Goal: Task Accomplishment & Management: Complete application form

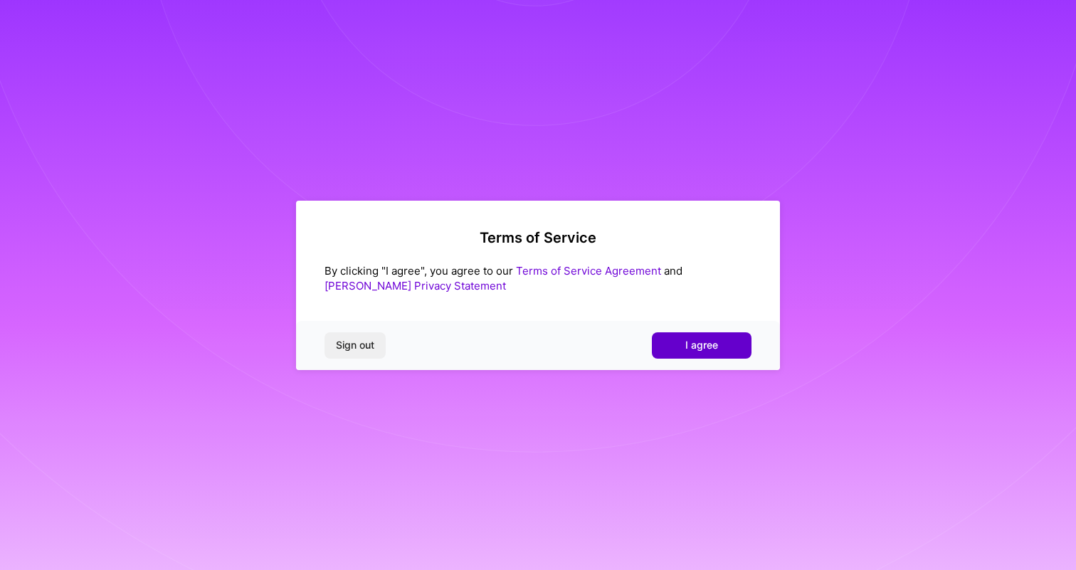
click at [722, 340] on button "I agree" at bounding box center [702, 345] width 100 height 26
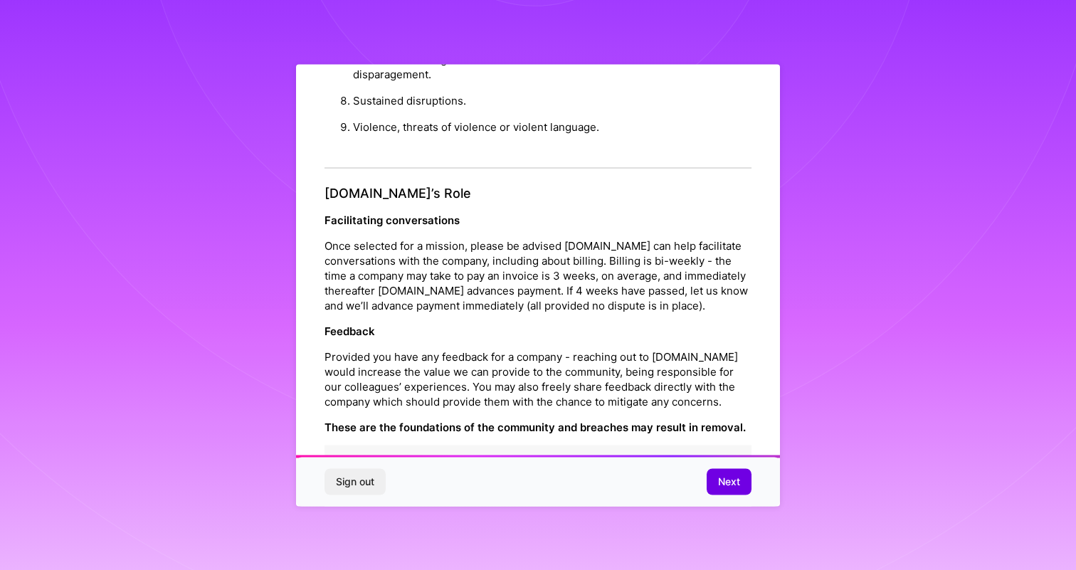
scroll to position [1516, 0]
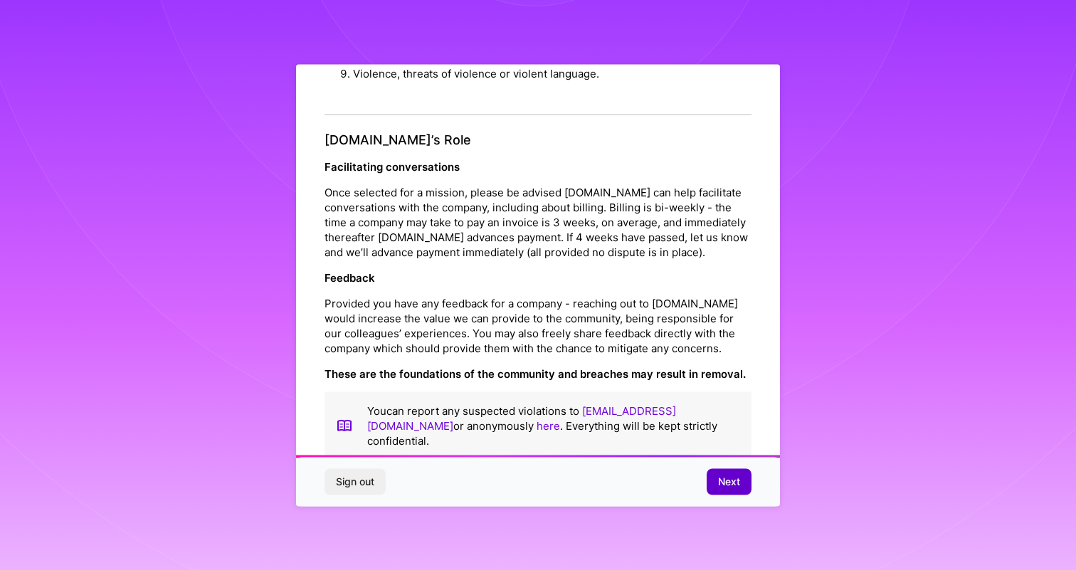
click at [721, 481] on span "Next" at bounding box center [729, 482] width 22 height 14
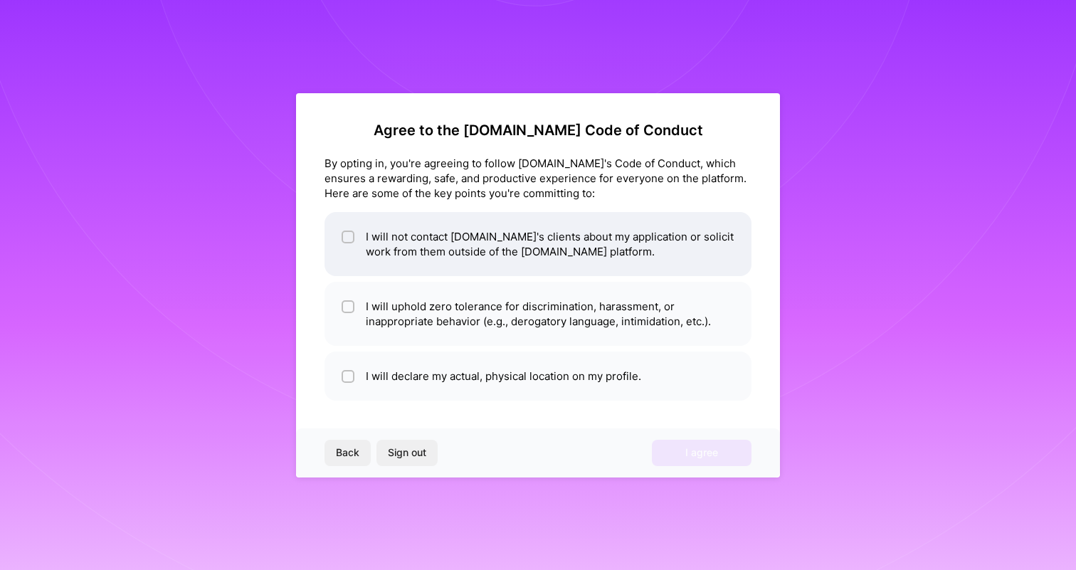
click at [419, 263] on li "I will not contact [DOMAIN_NAME]'s clients about my application or solicit work…" at bounding box center [538, 244] width 427 height 64
checkbox input "true"
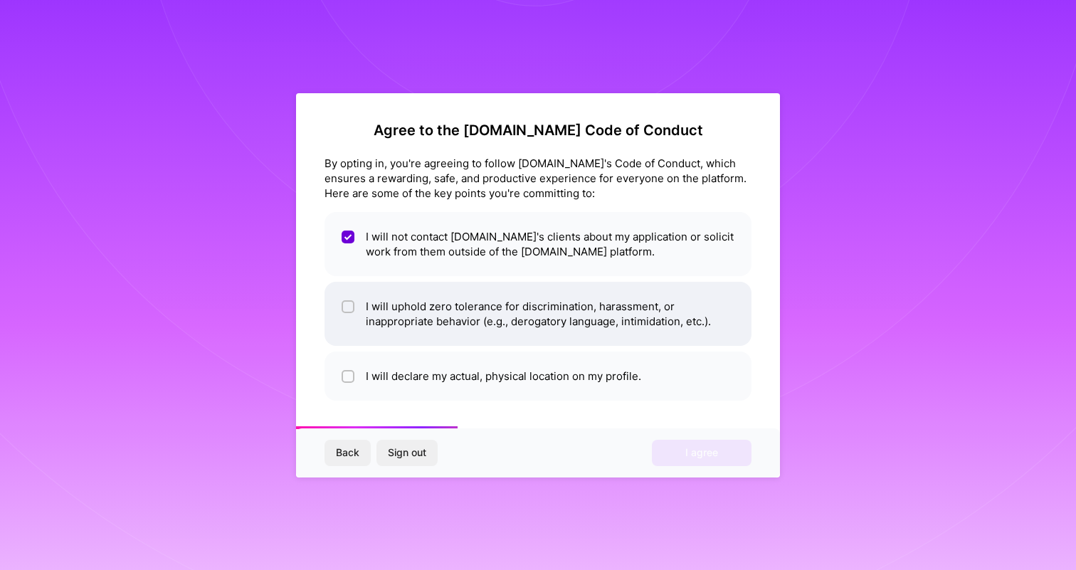
click at [426, 322] on li "I will uphold zero tolerance for discrimination, harassment, or inappropriate b…" at bounding box center [538, 314] width 427 height 64
checkbox input "true"
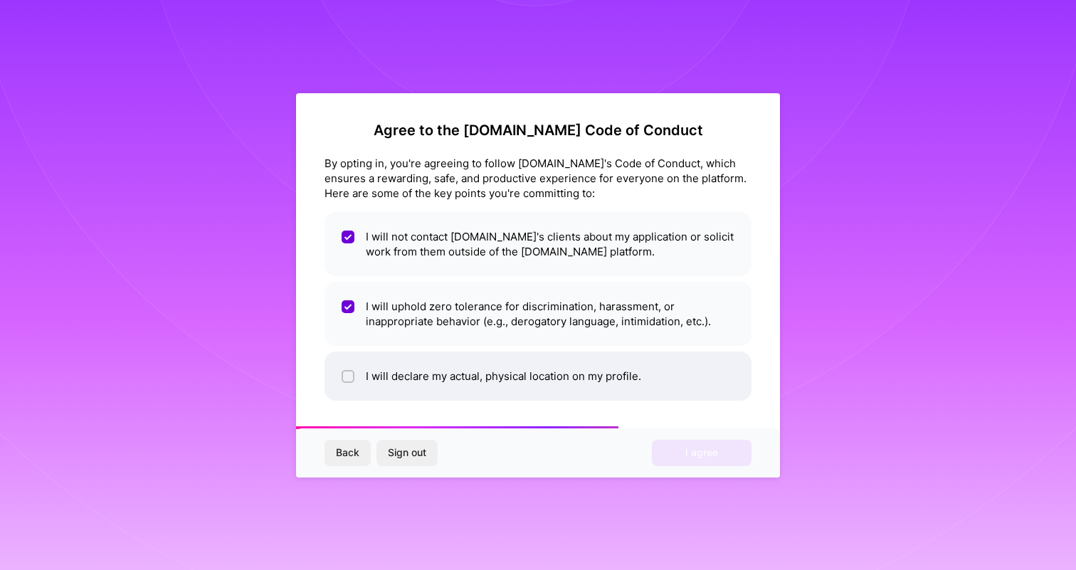
click at [451, 384] on li "I will declare my actual, physical location on my profile." at bounding box center [538, 376] width 427 height 49
checkbox input "true"
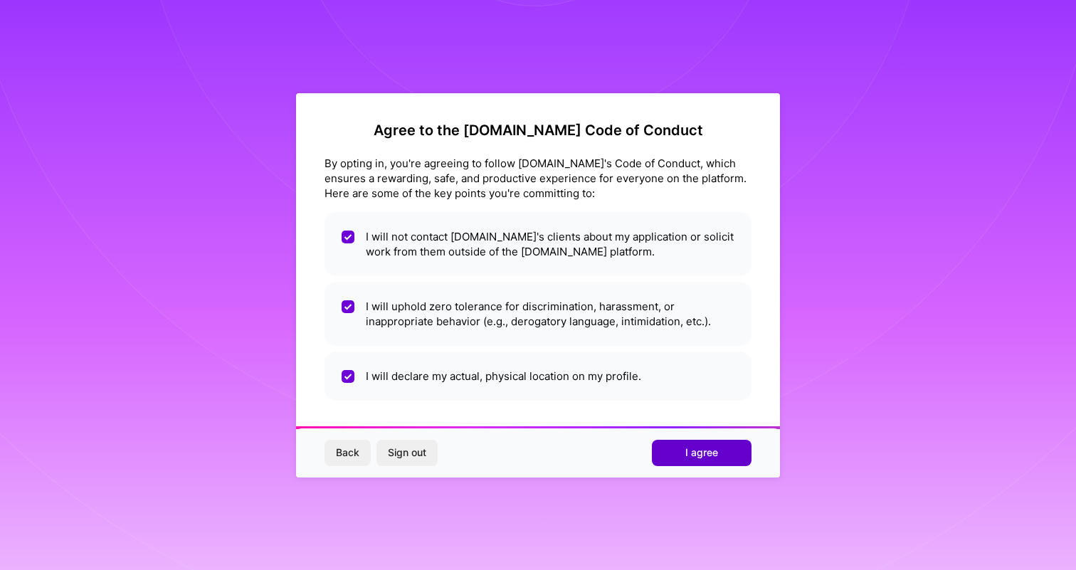
click at [692, 443] on button "I agree" at bounding box center [702, 453] width 100 height 26
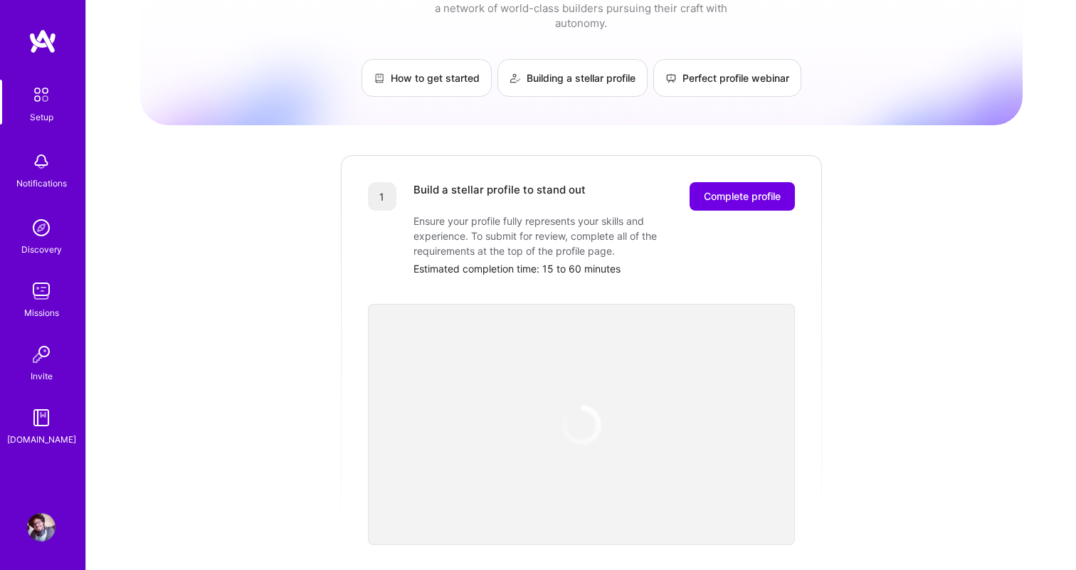
scroll to position [68, 0]
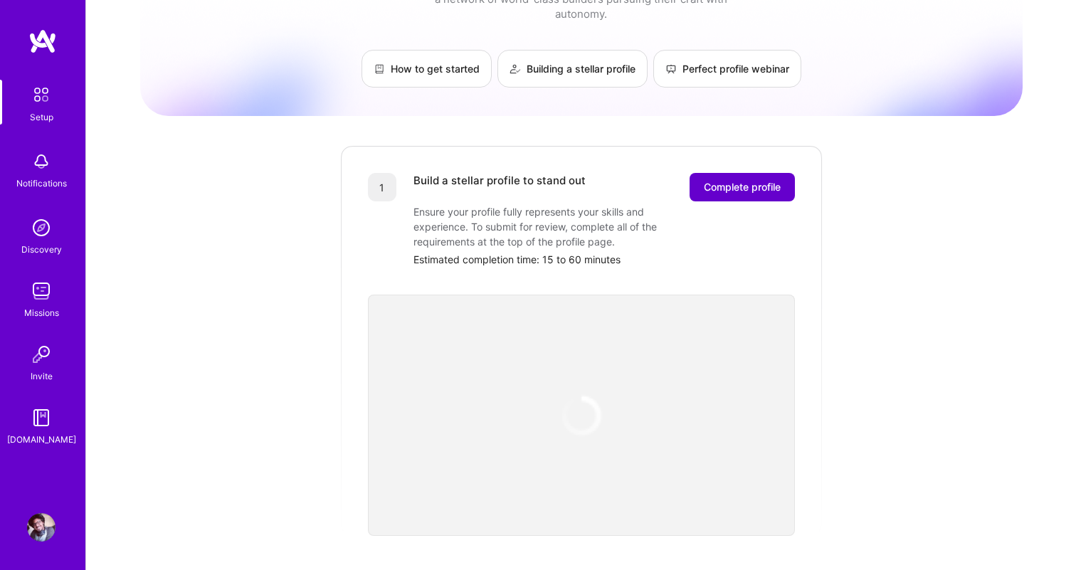
click at [725, 180] on span "Complete profile" at bounding box center [742, 187] width 77 height 14
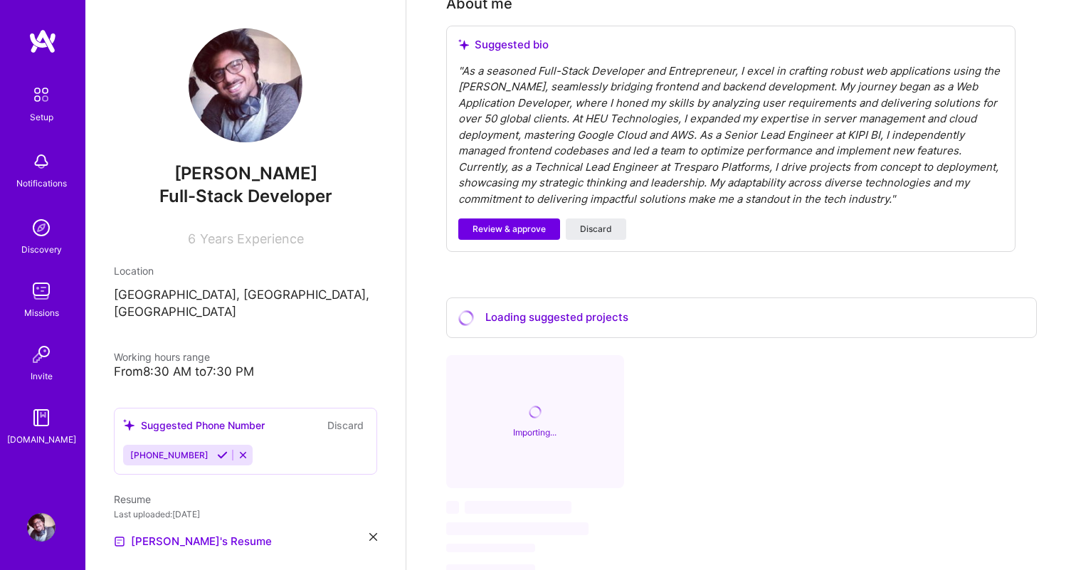
click at [229, 241] on span "Years Experience" at bounding box center [252, 238] width 104 height 15
drag, startPoint x: 305, startPoint y: 237, endPoint x: 158, endPoint y: 237, distance: 146.6
click at [158, 237] on div "6 Years Experience" at bounding box center [245, 236] width 263 height 21
click at [258, 262] on div "[PERSON_NAME] Full-Stack Developer 6 Years Experience Location [GEOGRAPHIC_DATA…" at bounding box center [245, 285] width 320 height 570
click at [251, 229] on div "6 Years Experience" at bounding box center [245, 236] width 263 height 21
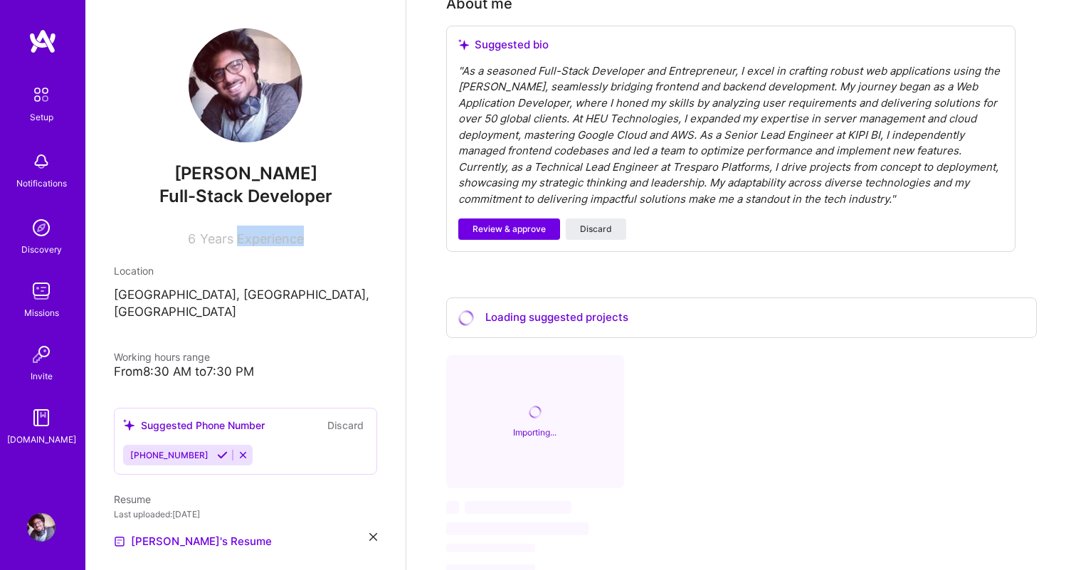
click at [251, 229] on div "6 Years Experience" at bounding box center [245, 236] width 263 height 21
click at [258, 269] on div "Location" at bounding box center [245, 270] width 263 height 15
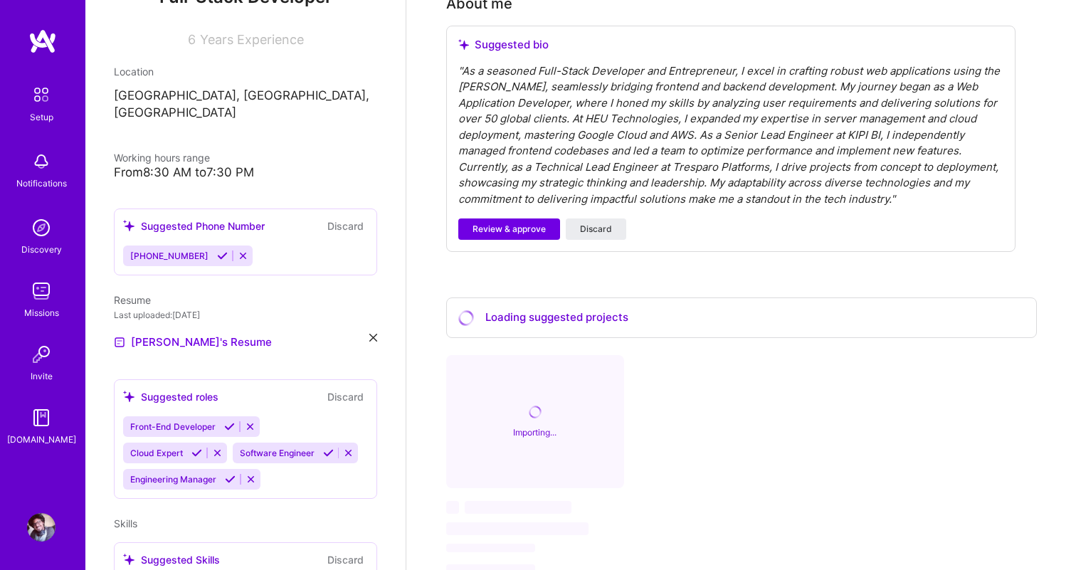
scroll to position [201, 0]
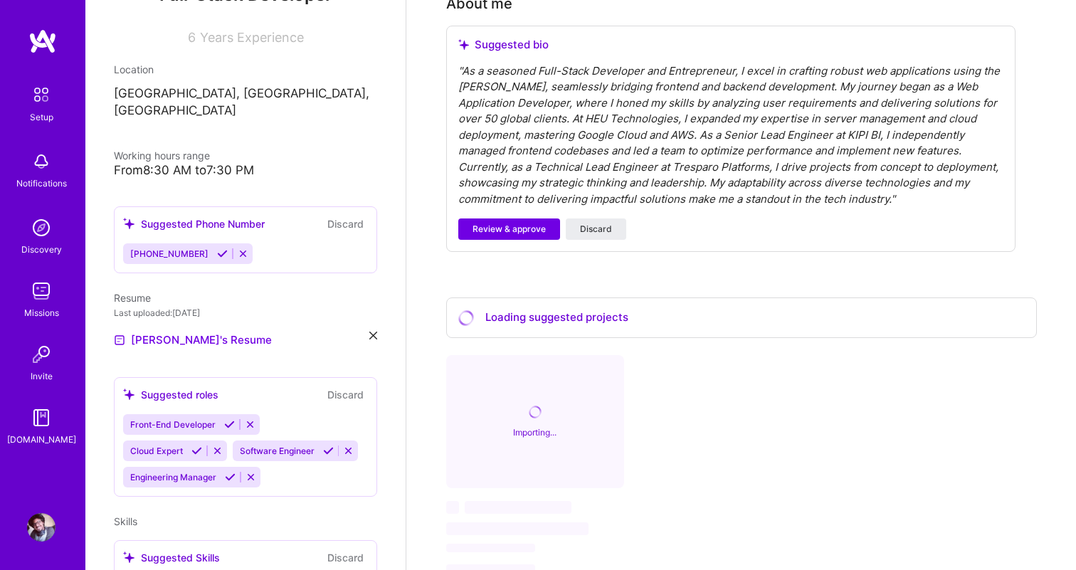
click at [298, 464] on div "Front-End Developer Cloud Expert Software Engineer Engineering Manager" at bounding box center [245, 450] width 245 height 73
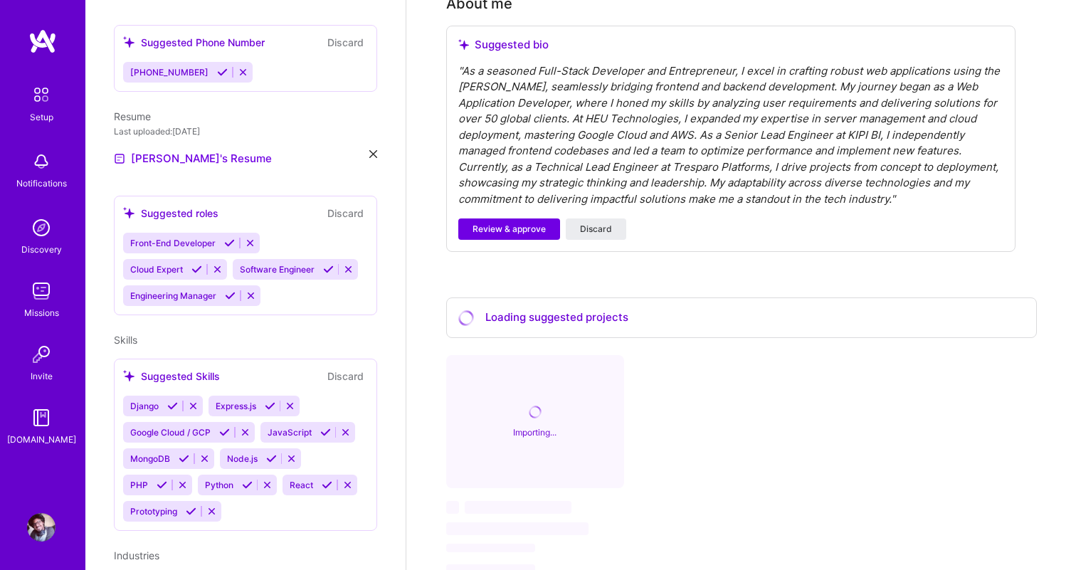
scroll to position [384, 0]
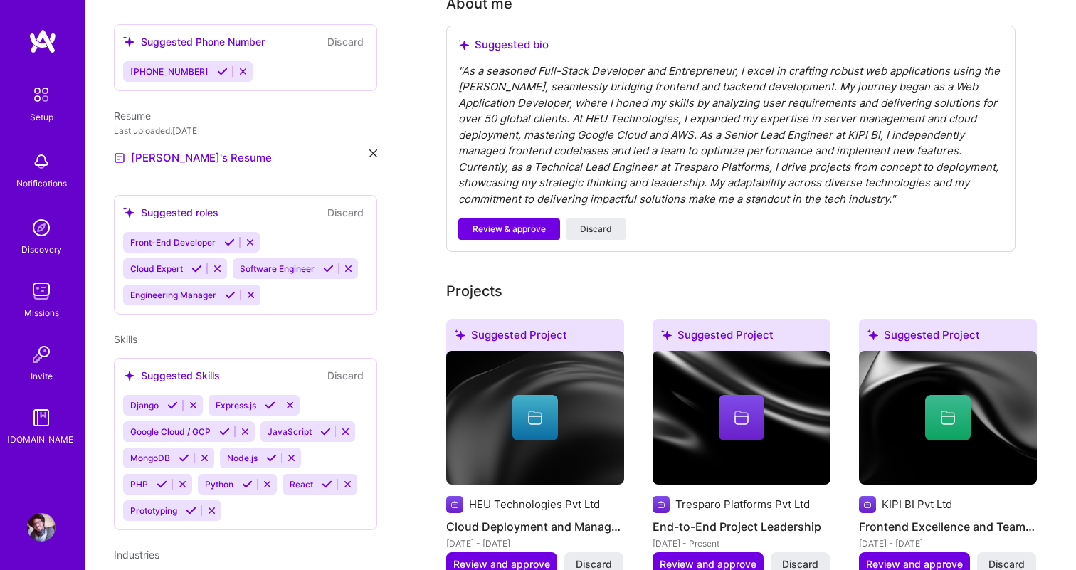
click at [260, 493] on div "Django Express.js Google Cloud / GCP JavaScript MongoDB Node.js PHP Python Reac…" at bounding box center [245, 458] width 245 height 126
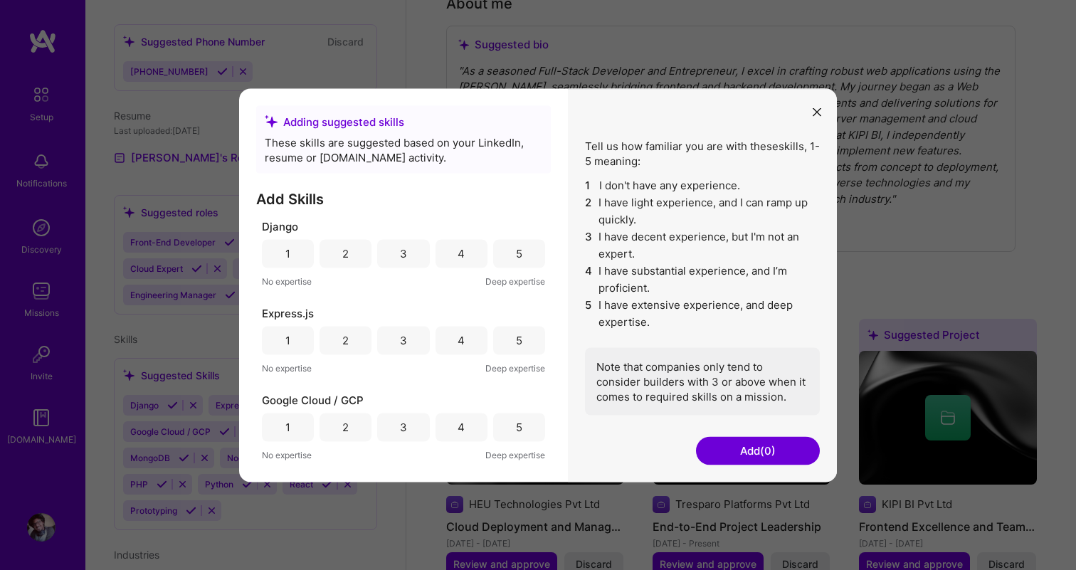
click at [817, 112] on icon "modal" at bounding box center [817, 112] width 9 height 9
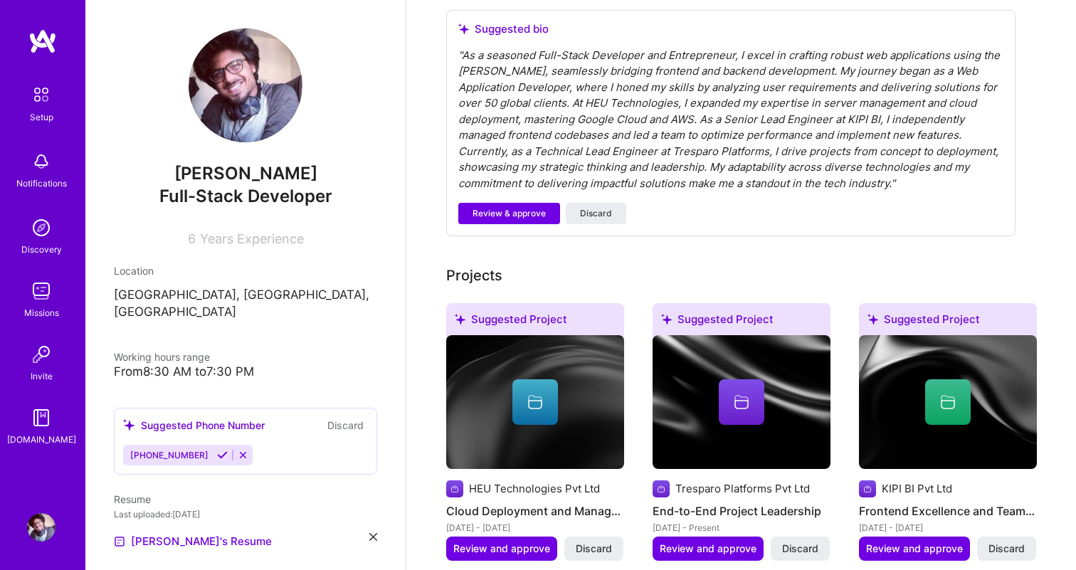
scroll to position [0, 0]
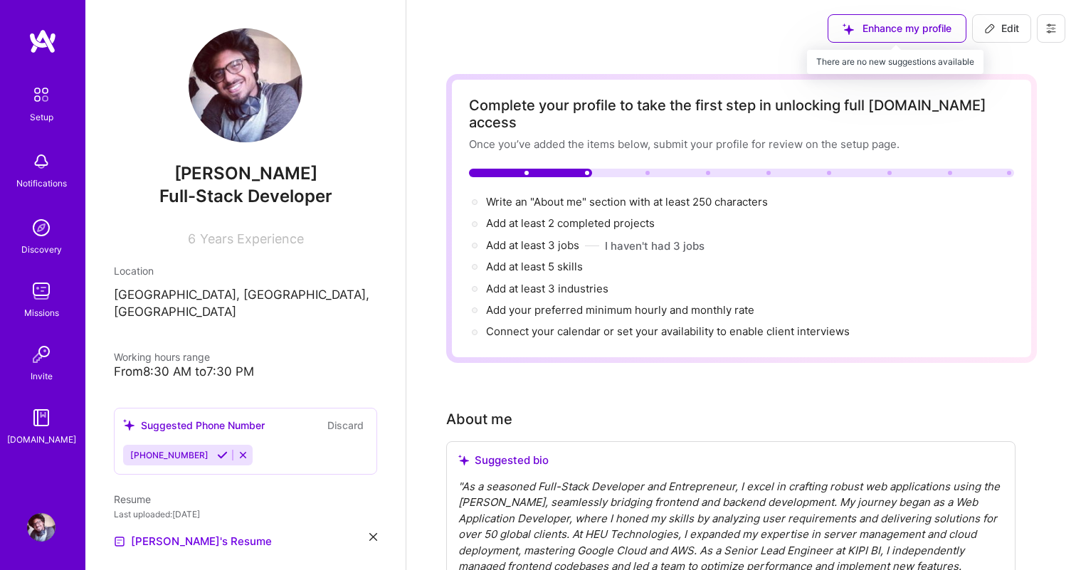
click at [861, 28] on div "Enhance my profile" at bounding box center [897, 28] width 139 height 28
click at [850, 29] on div "Enhance my profile" at bounding box center [897, 28] width 139 height 28
click at [595, 169] on div at bounding box center [741, 173] width 545 height 9
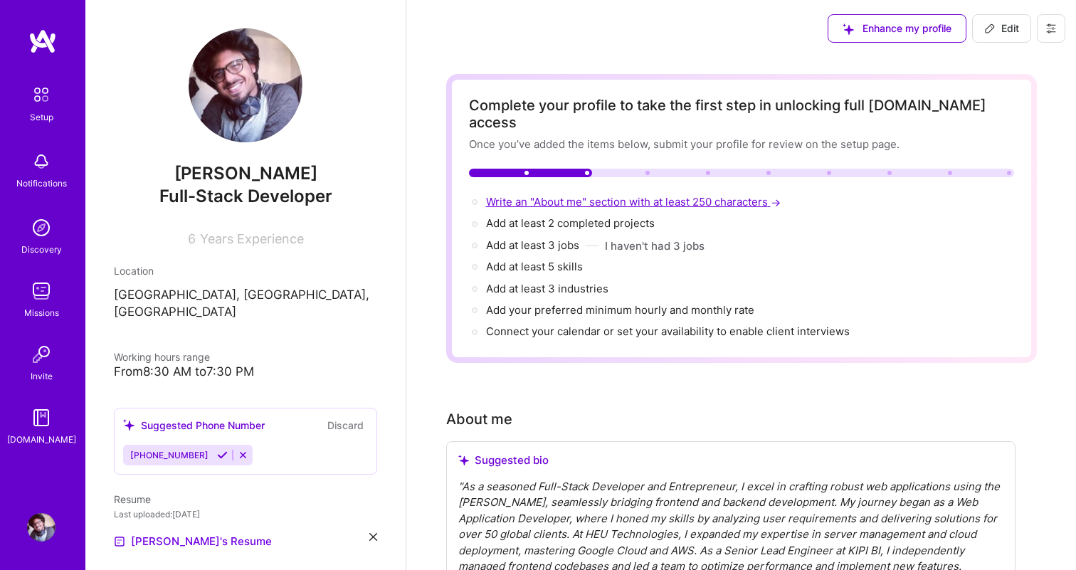
click at [565, 195] on span "Write an "About me" section with at least 250 characters →" at bounding box center [635, 202] width 298 height 14
select select "US"
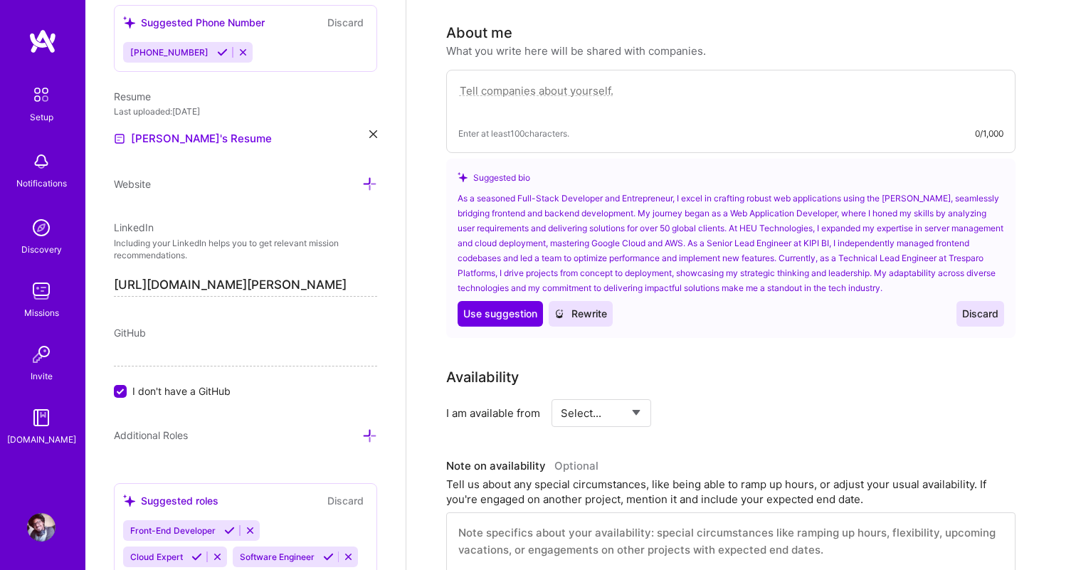
scroll to position [392, 0]
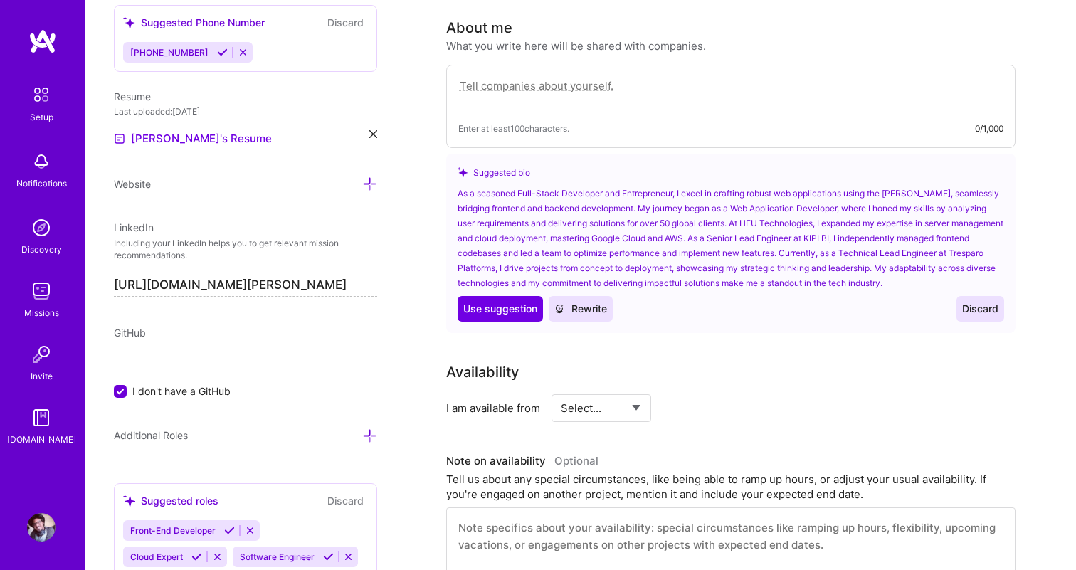
click at [582, 399] on select "Select... Right Now Future Date Not Available" at bounding box center [602, 408] width 82 height 36
select select "Right Now"
click at [561, 390] on select "Select... Right Now Future Date Not Available" at bounding box center [602, 408] width 82 height 36
click at [713, 394] on input at bounding box center [730, 408] width 85 height 28
type input "2"
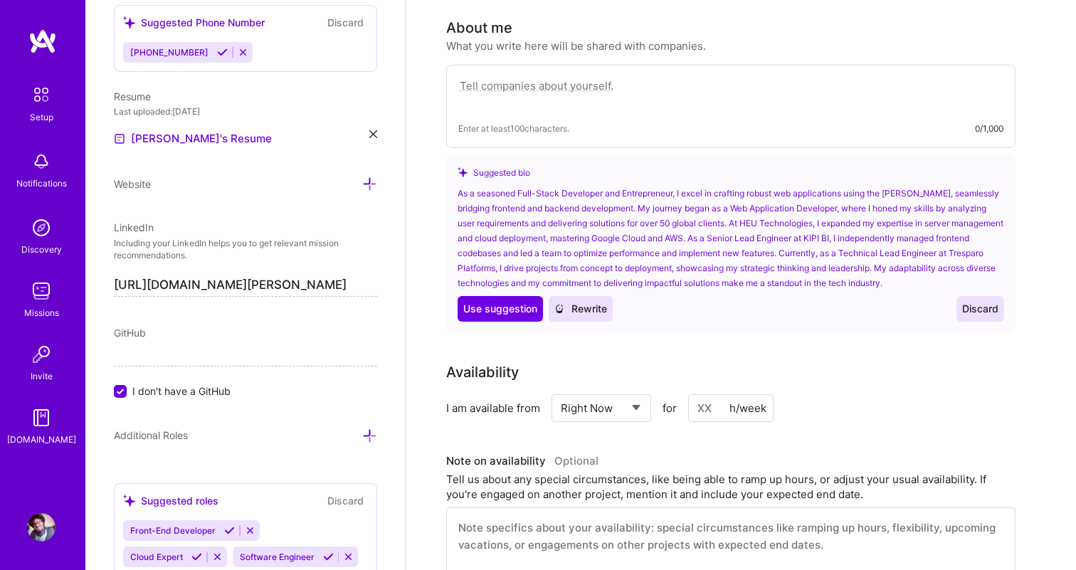
type input "3"
type input "40"
click at [826, 401] on div "I am available from Select... Right Now Future Date Not Available for 40 h/week" at bounding box center [730, 408] width 569 height 28
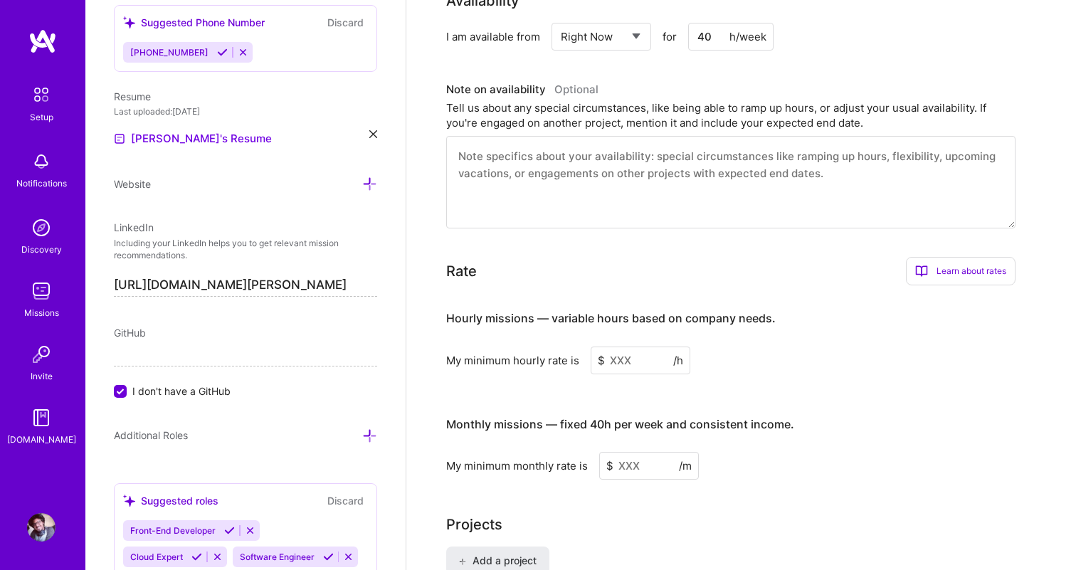
scroll to position [807, 0]
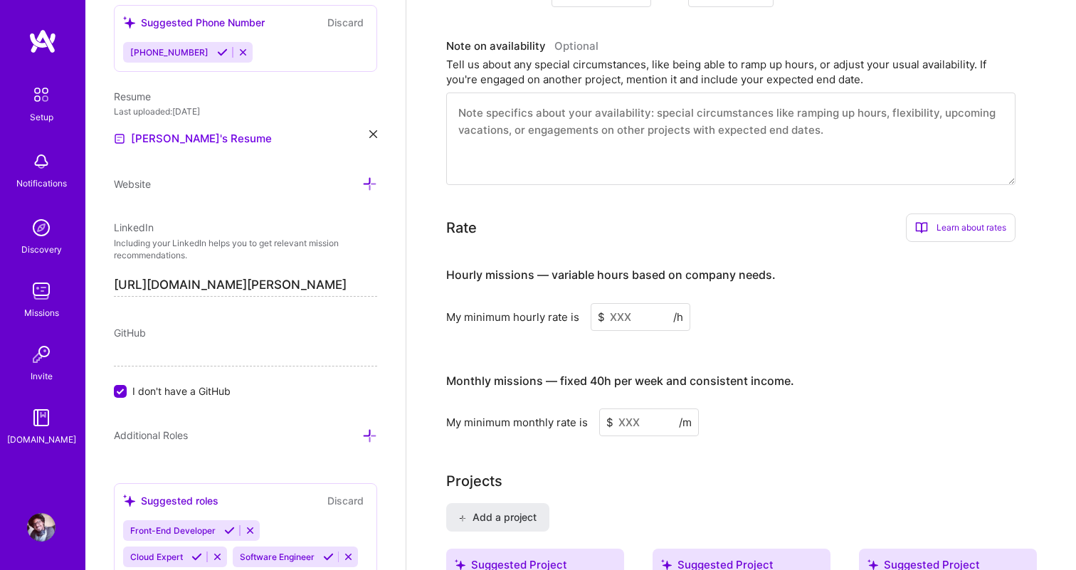
click at [621, 309] on input at bounding box center [641, 317] width 100 height 28
click at [632, 411] on input at bounding box center [649, 423] width 100 height 28
type input "4000"
click at [691, 432] on div "Complete your profile to take the first step in unlocking full [DOMAIN_NAME] ac…" at bounding box center [741, 515] width 591 height 2496
click at [629, 303] on input at bounding box center [641, 317] width 100 height 28
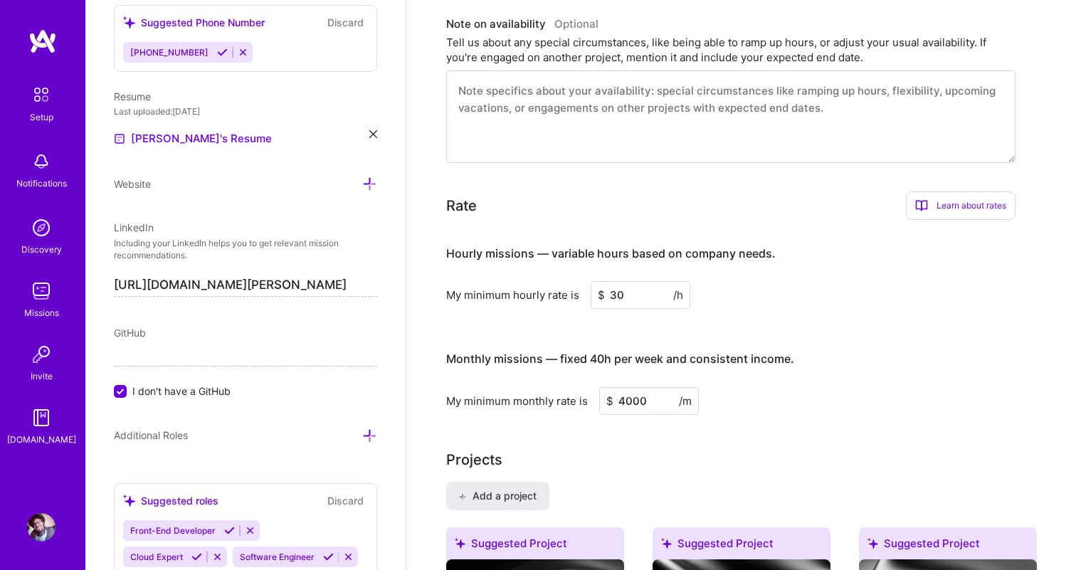
click at [735, 300] on div "Hourly missions — variable hours based on company needs. My minimum hourly rate…" at bounding box center [730, 322] width 569 height 183
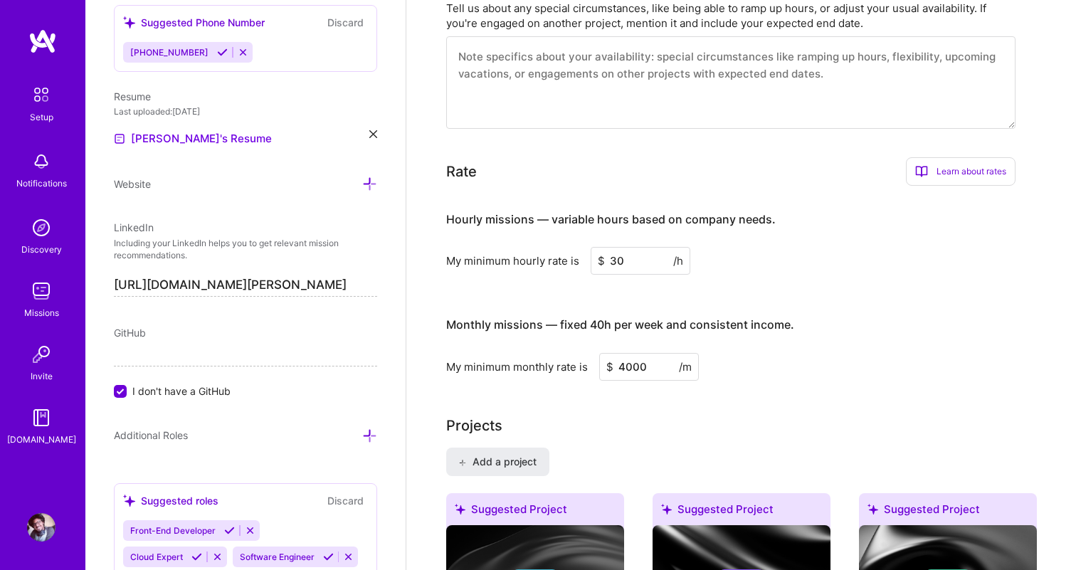
scroll to position [836, 0]
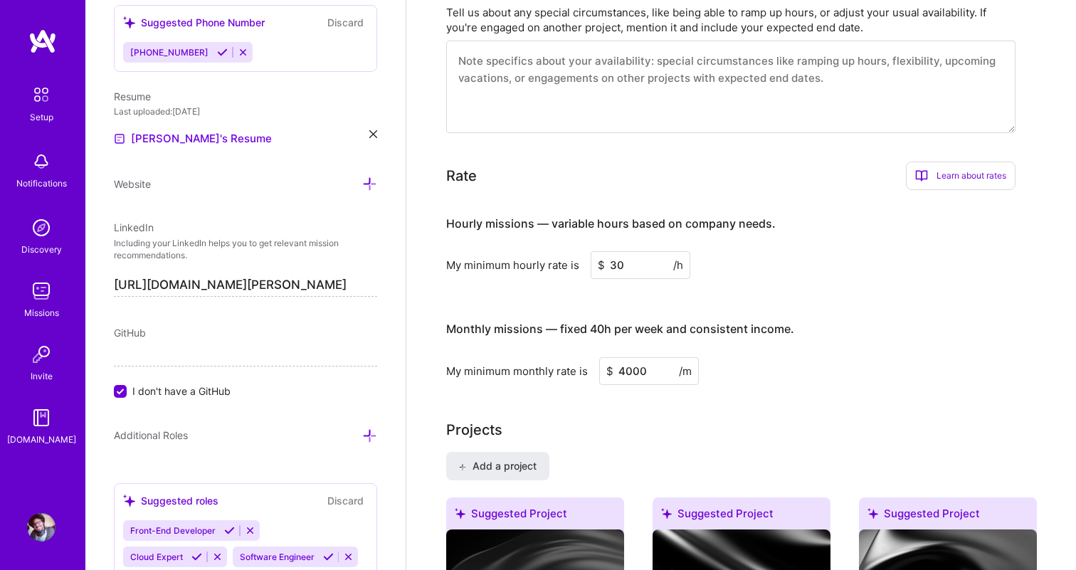
click at [622, 251] on input "30" at bounding box center [641, 265] width 100 height 28
type input "3"
type input "40"
click at [703, 281] on div "Hourly missions — variable hours based on company needs. My minimum hourly rate…" at bounding box center [730, 292] width 569 height 183
click at [649, 357] on input "4000" at bounding box center [649, 371] width 100 height 28
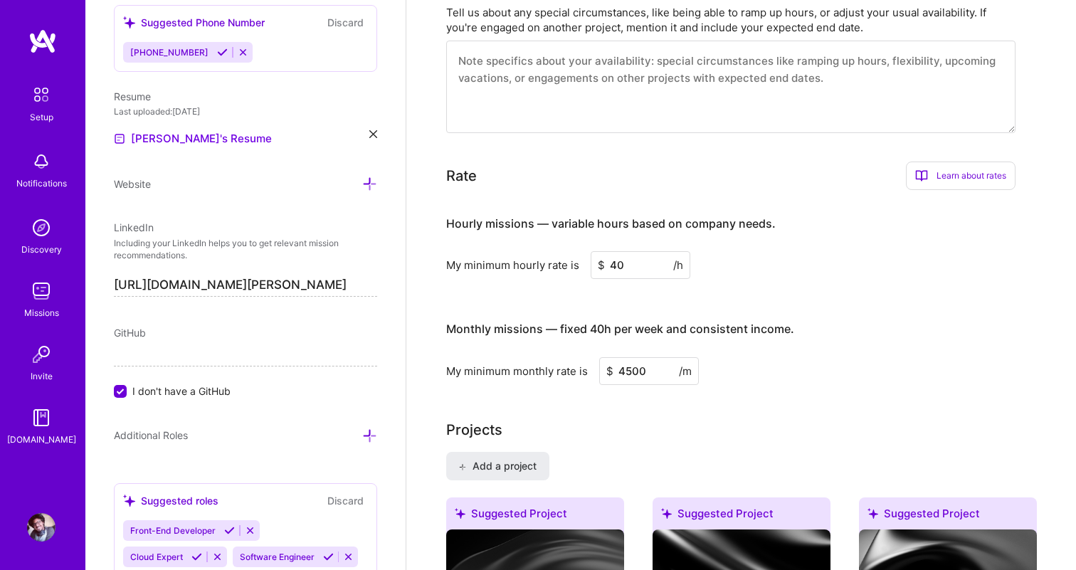
type input "4500"
click at [746, 373] on div "Complete your profile to take the first step in unlocking full [DOMAIN_NAME] ac…" at bounding box center [741, 475] width 591 height 2474
click at [623, 395] on div "Complete your profile to take the first step in unlocking full [DOMAIN_NAME] ac…" at bounding box center [741, 475] width 591 height 2474
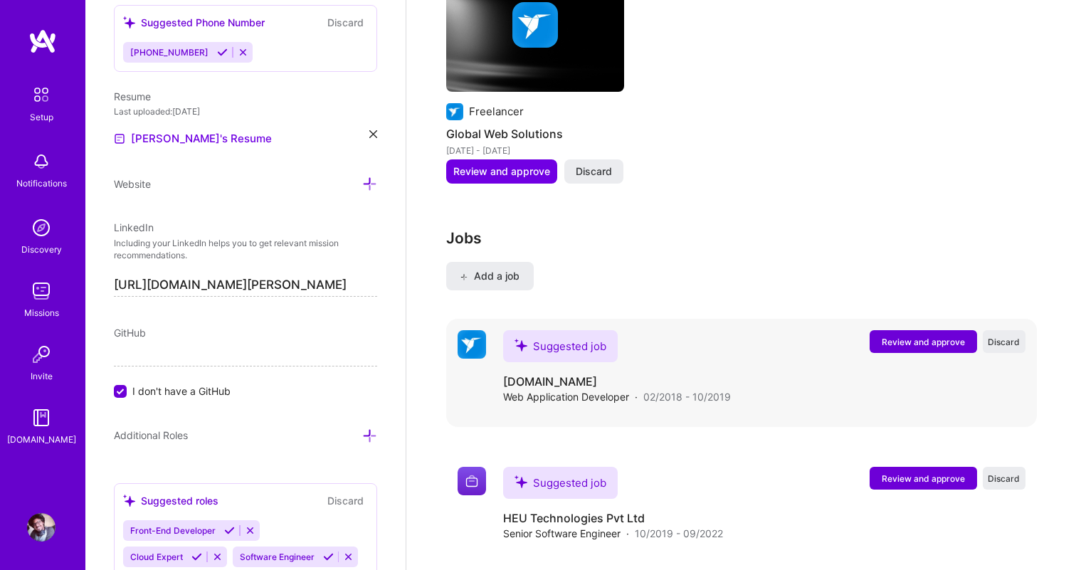
scroll to position [1995, 0]
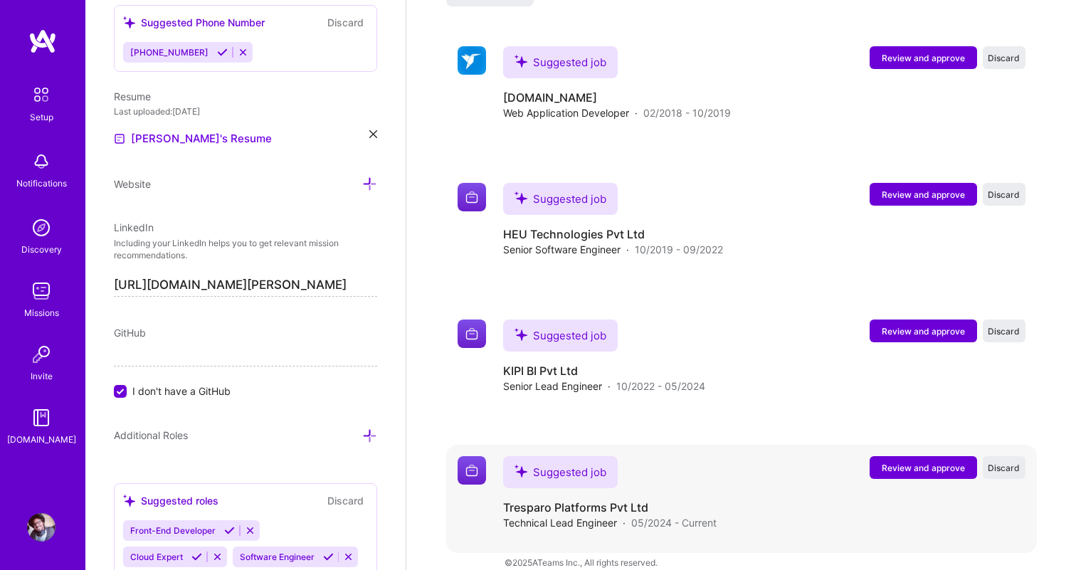
click at [914, 462] on span "Review and approve" at bounding box center [923, 468] width 83 height 12
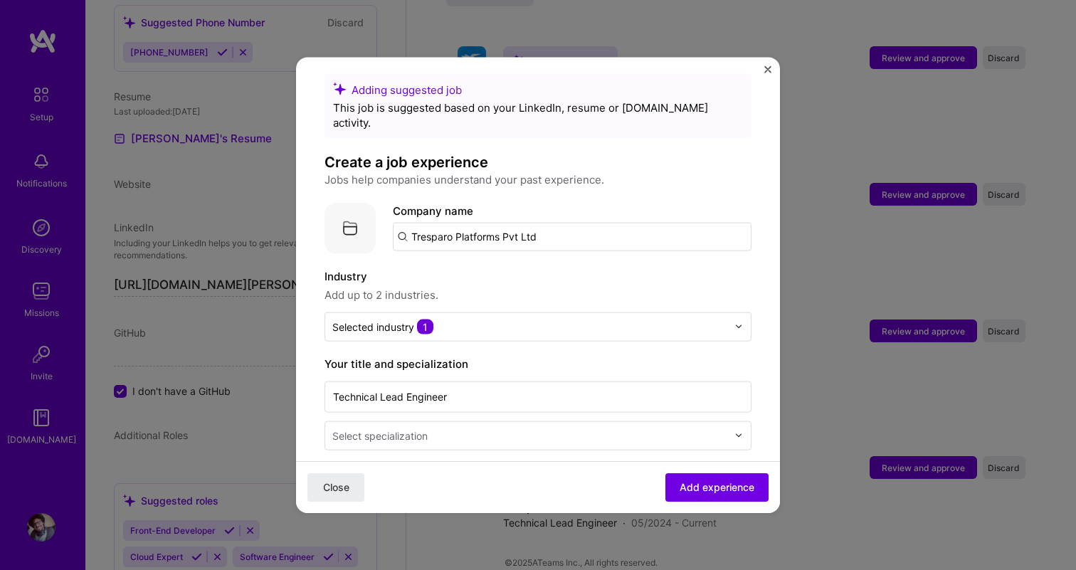
scroll to position [14, 0]
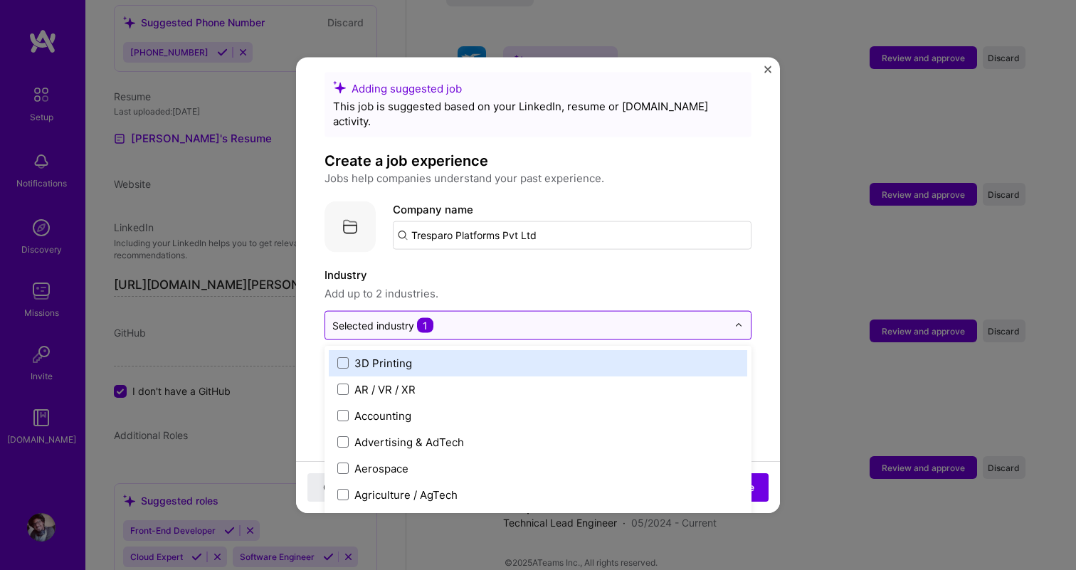
click at [527, 317] on input "text" at bounding box center [529, 324] width 395 height 15
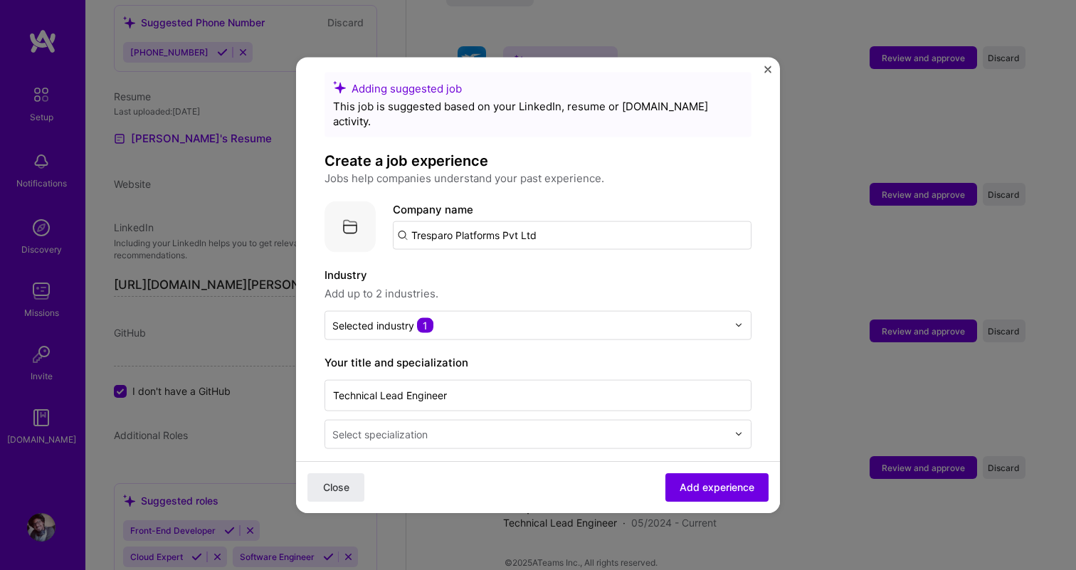
click at [360, 213] on img at bounding box center [350, 226] width 51 height 51
click at [349, 211] on img at bounding box center [350, 226] width 51 height 51
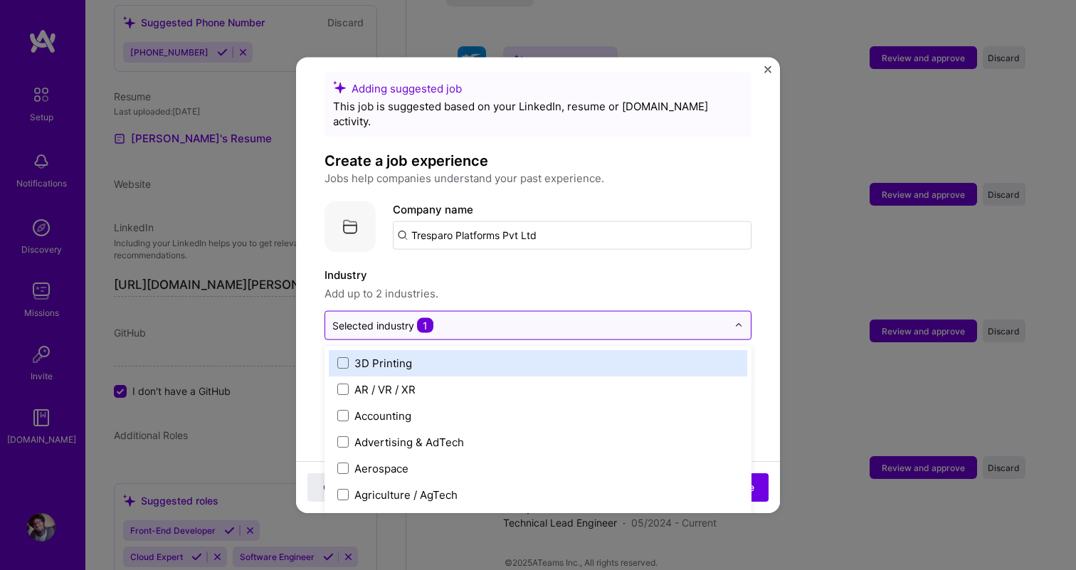
click at [438, 311] on div "Selected industry 1" at bounding box center [529, 325] width 409 height 28
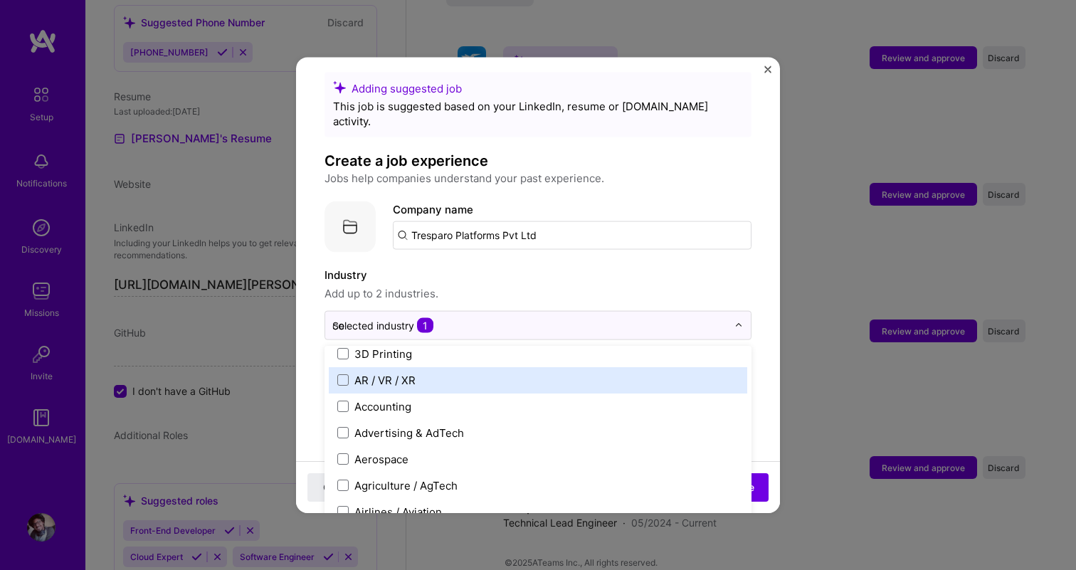
scroll to position [0, 0]
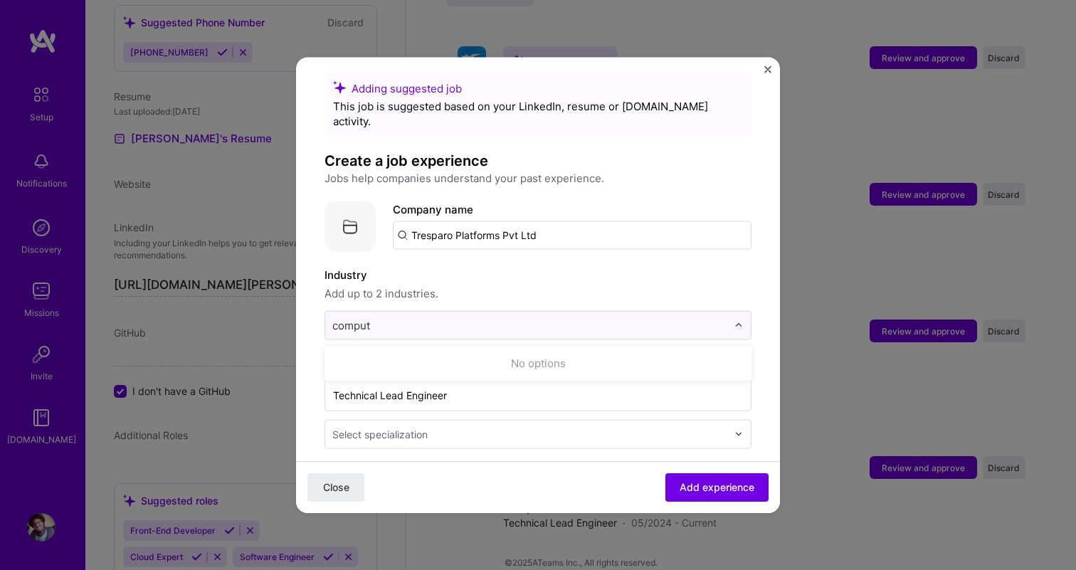
type input "compu"
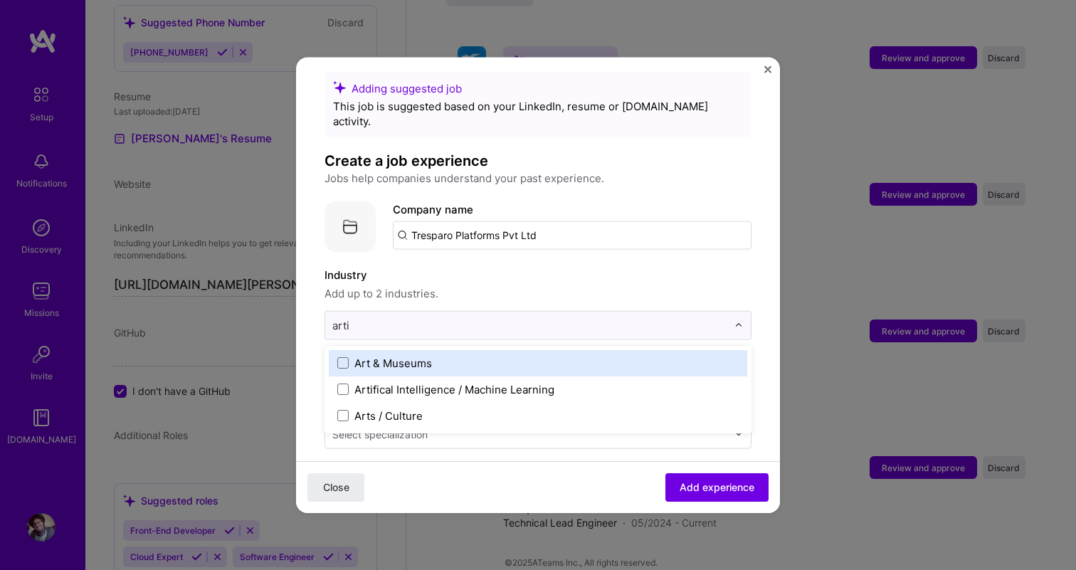
type input "artif"
click at [438, 355] on div "Artifical Intelligence / Machine Learning" at bounding box center [455, 362] width 200 height 15
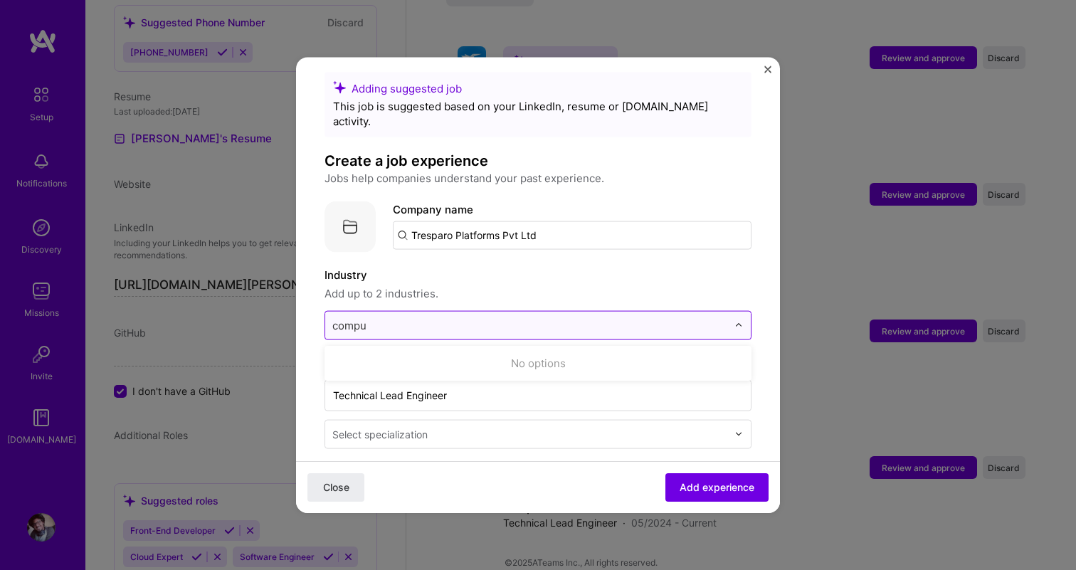
type input "comput"
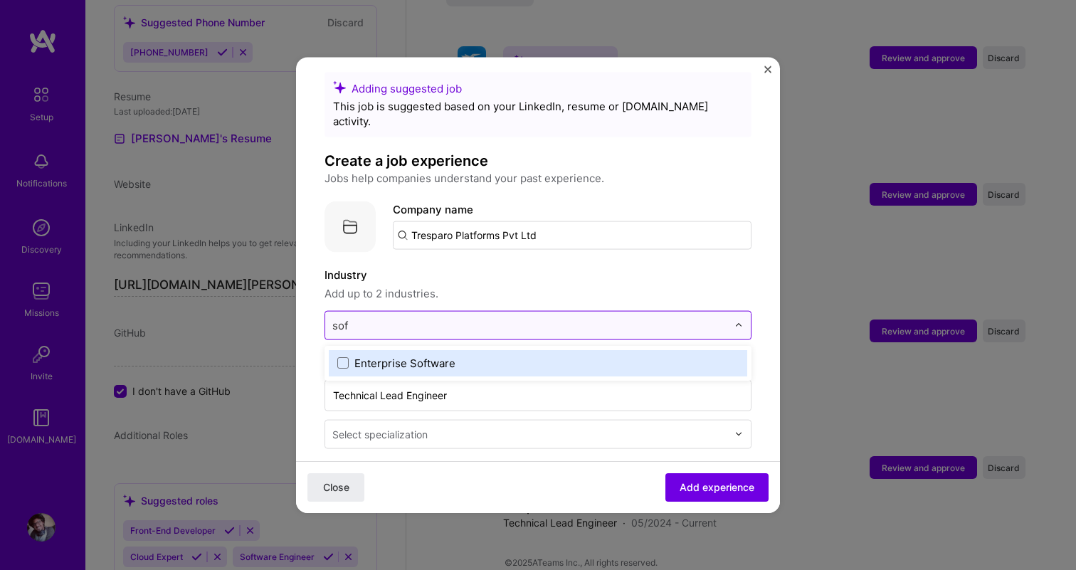
type input "soft"
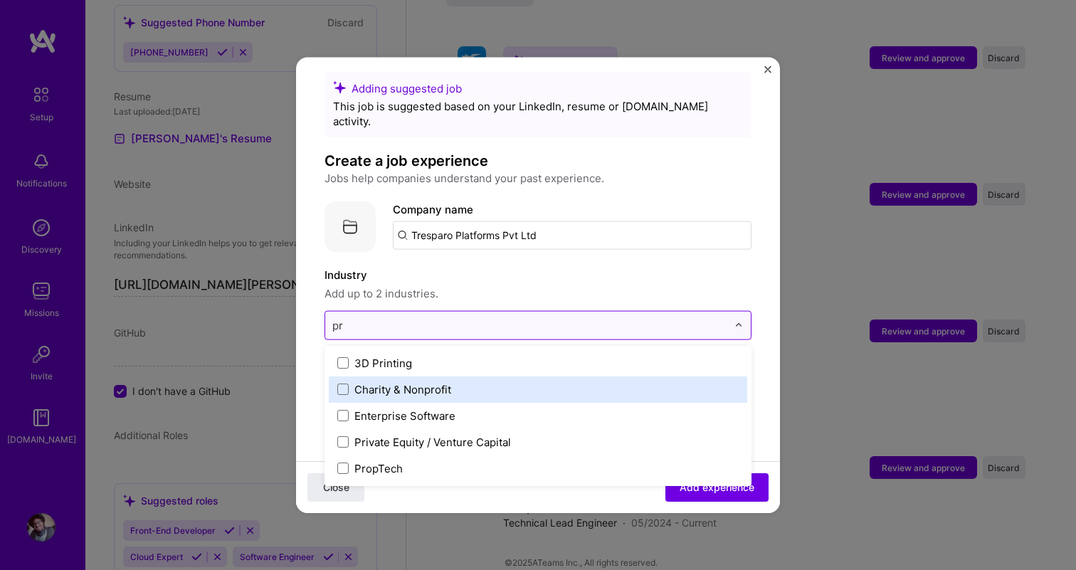
type input "p"
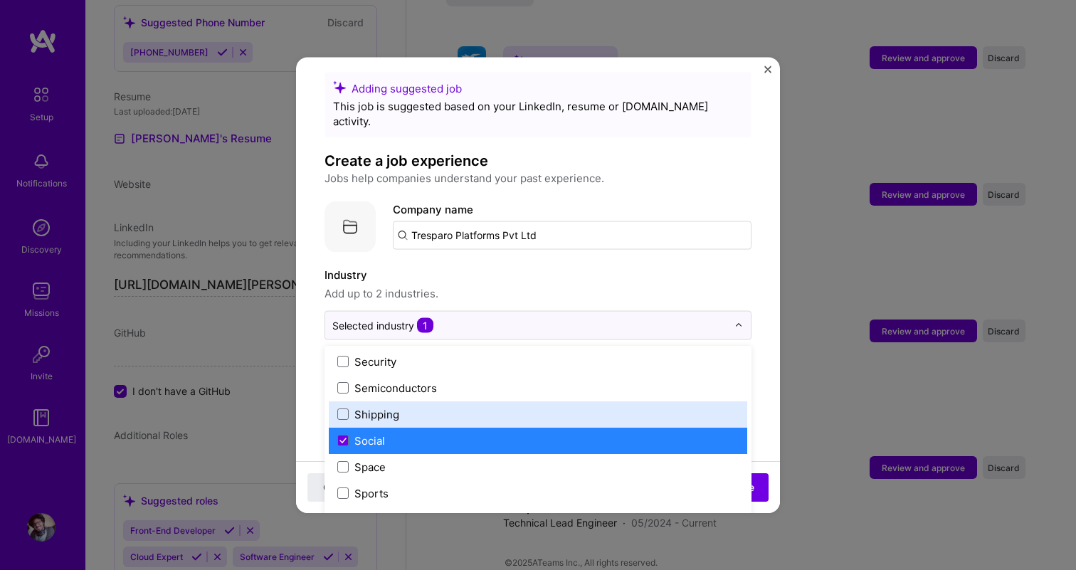
scroll to position [2878, 0]
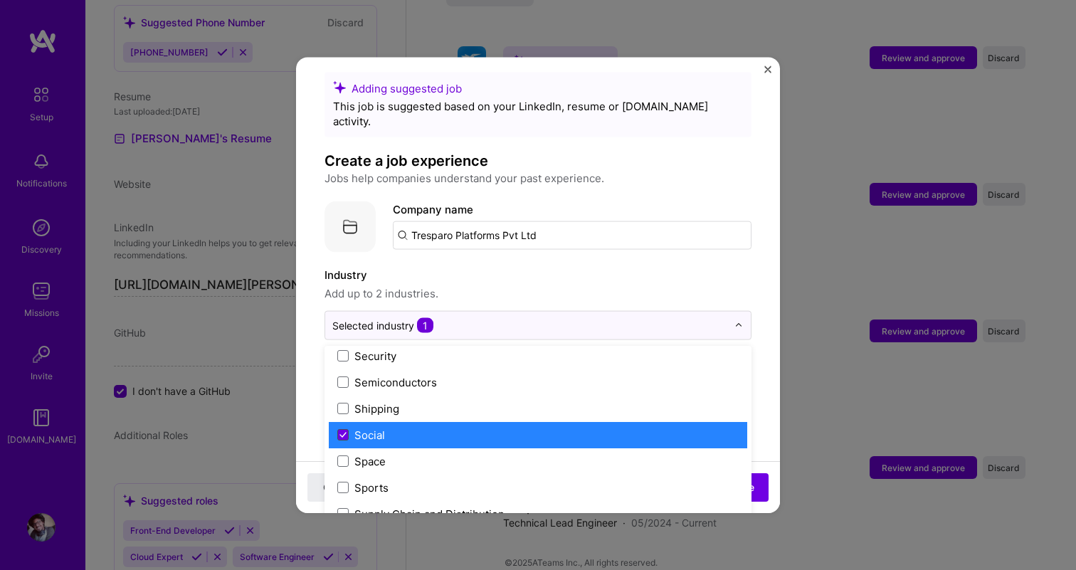
click at [343, 432] on icon at bounding box center [343, 435] width 7 height 6
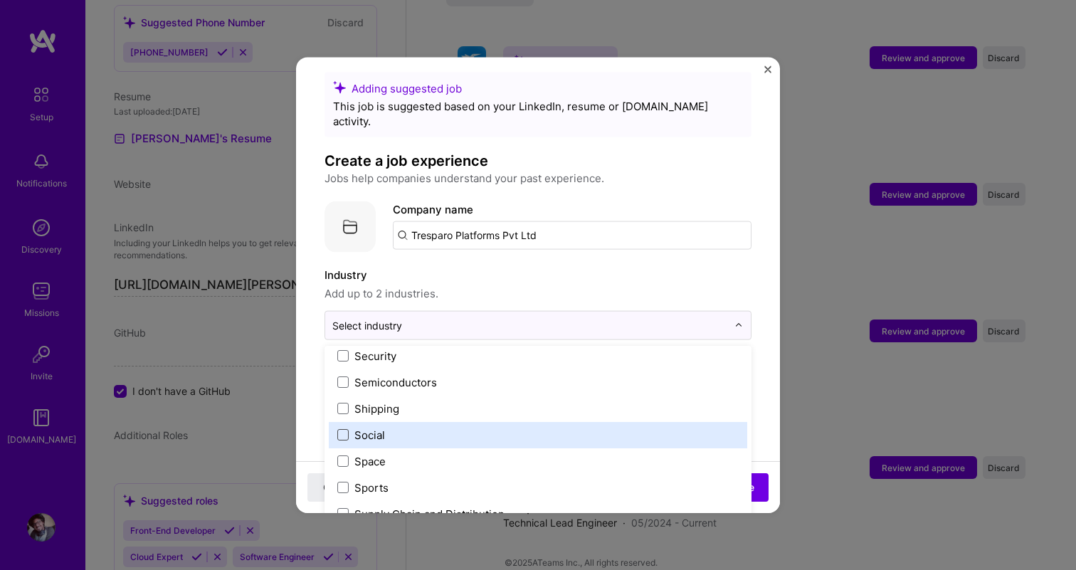
click at [345, 429] on span at bounding box center [342, 434] width 11 height 11
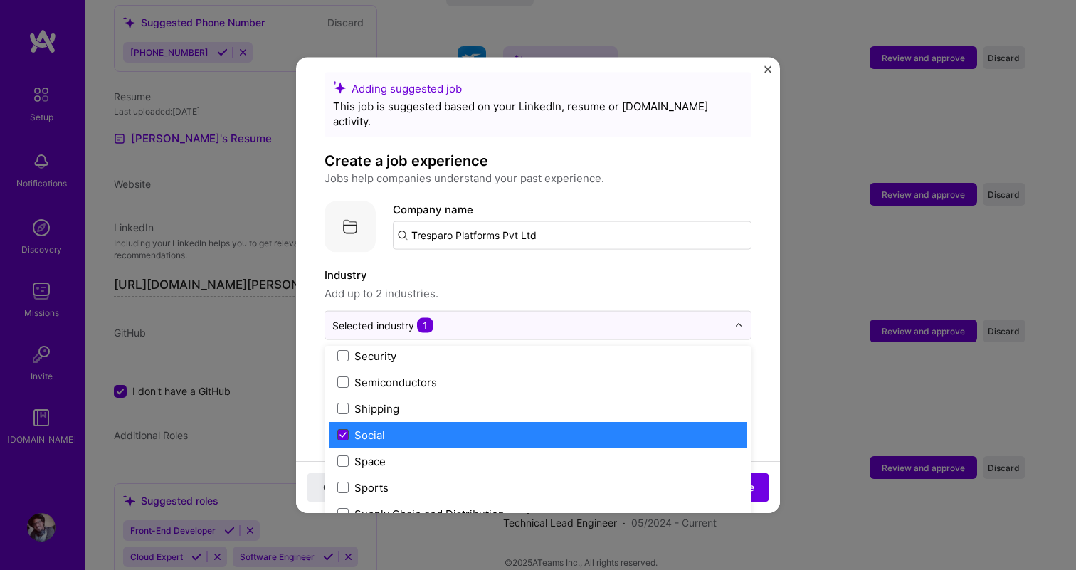
click at [345, 432] on icon at bounding box center [343, 435] width 7 height 6
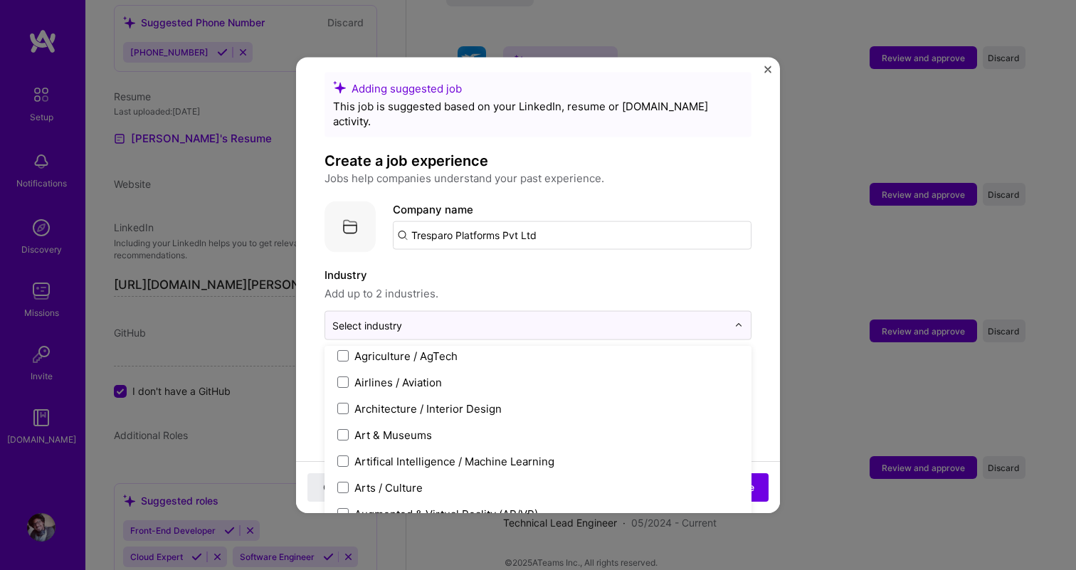
scroll to position [142, 0]
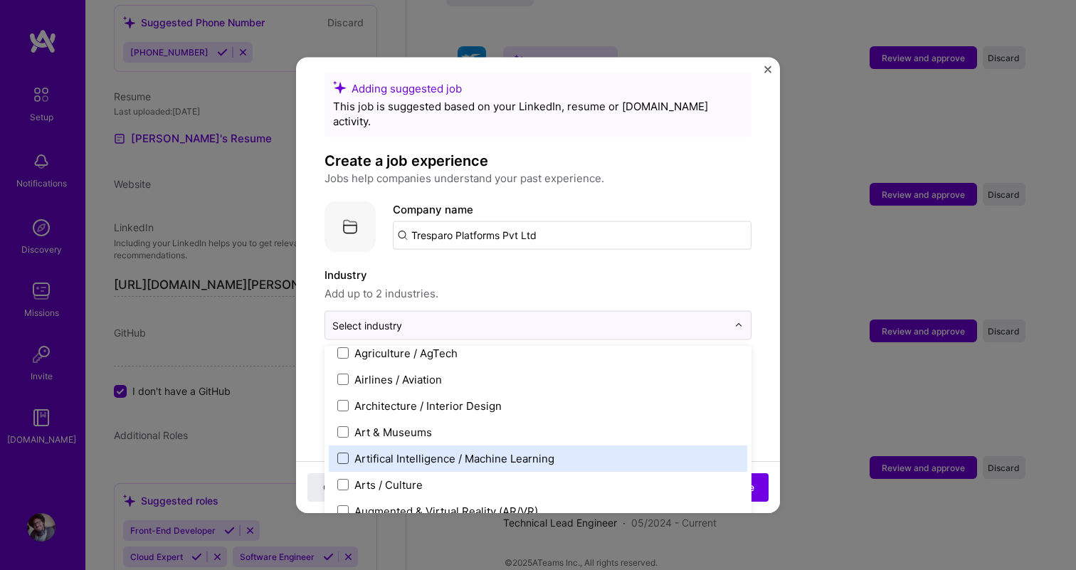
click at [340, 453] on span at bounding box center [342, 458] width 11 height 11
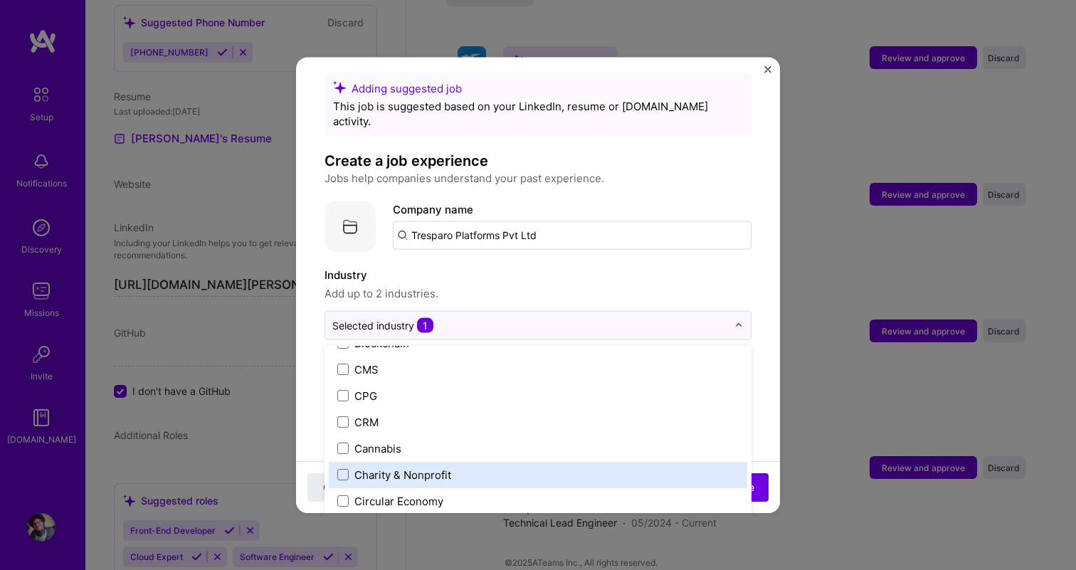
scroll to position [606, 0]
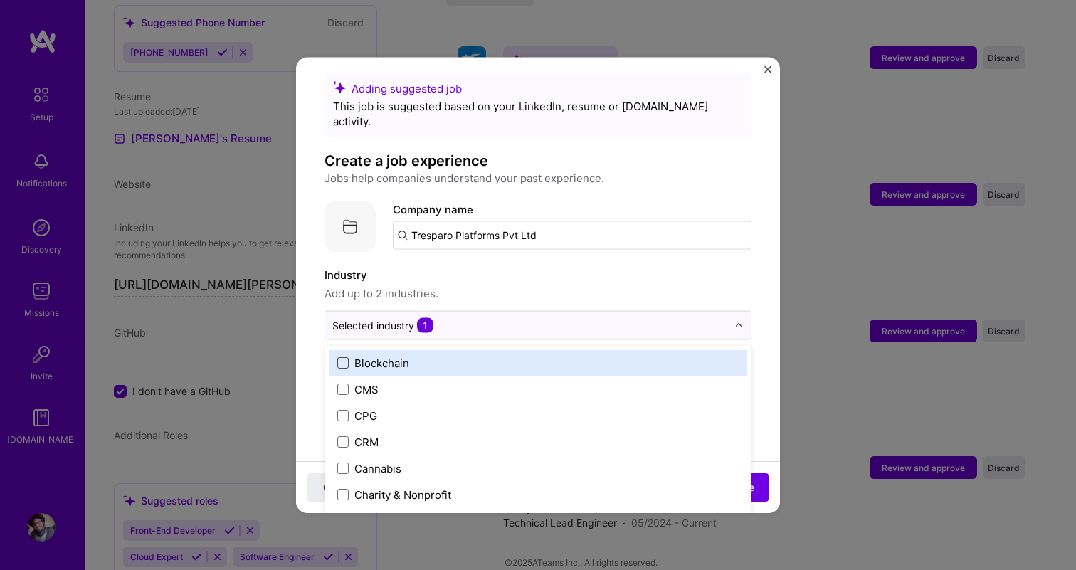
click at [347, 357] on span at bounding box center [342, 362] width 11 height 11
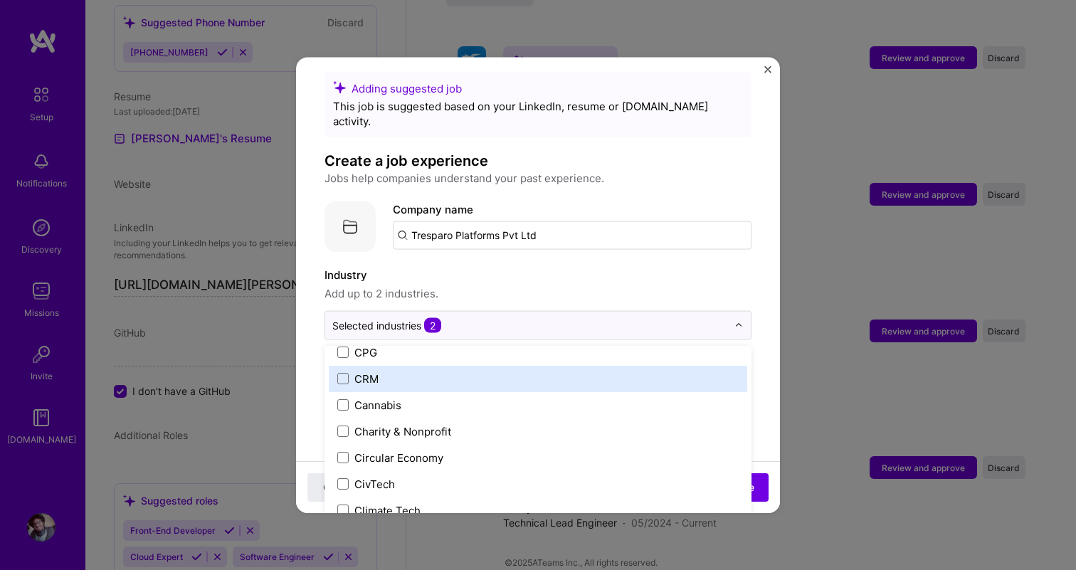
scroll to position [698, 0]
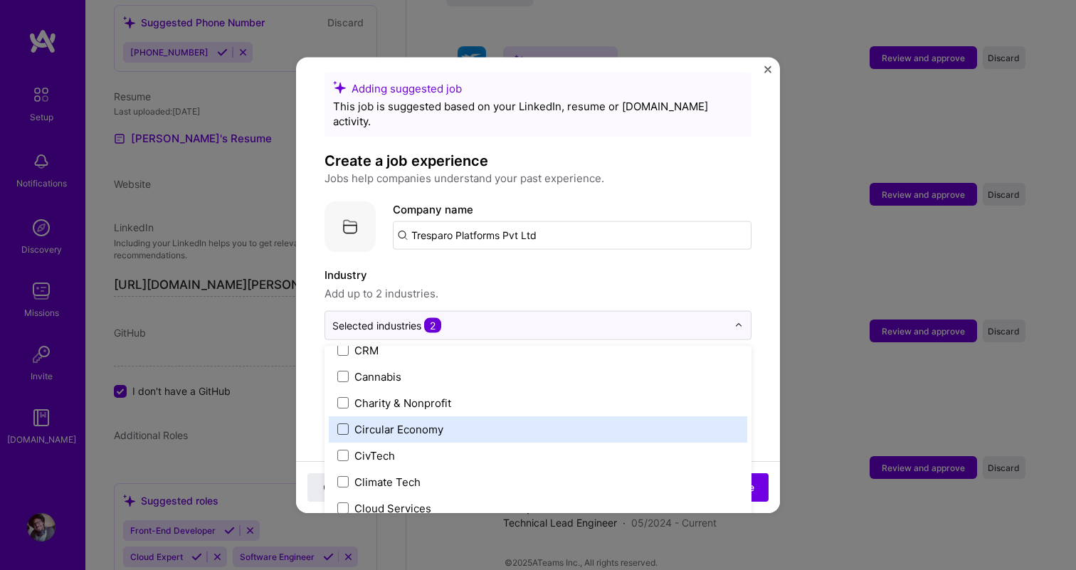
click at [344, 424] on span at bounding box center [342, 429] width 11 height 11
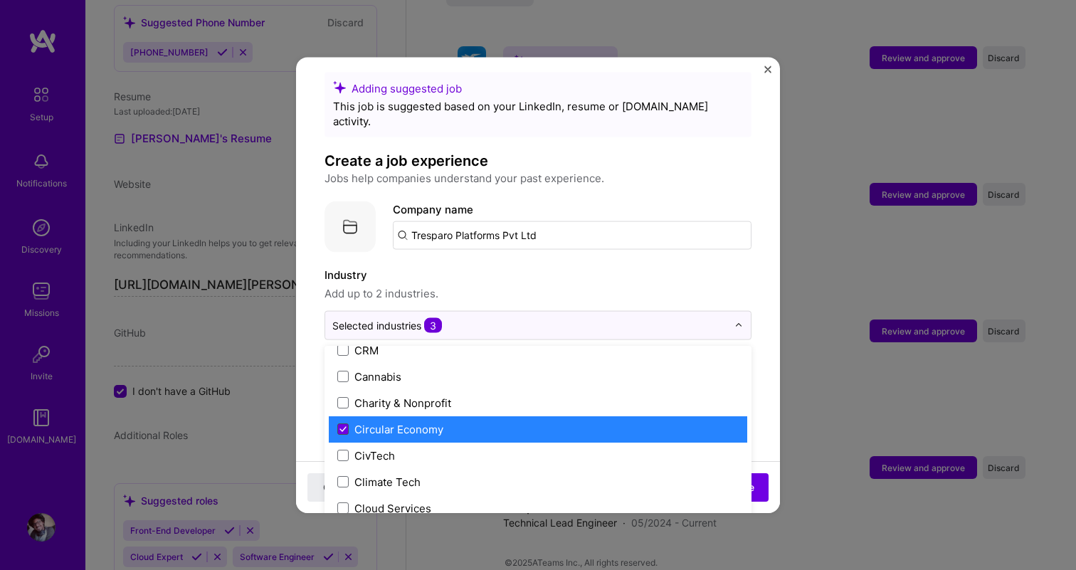
click at [346, 426] on icon at bounding box center [343, 429] width 7 height 6
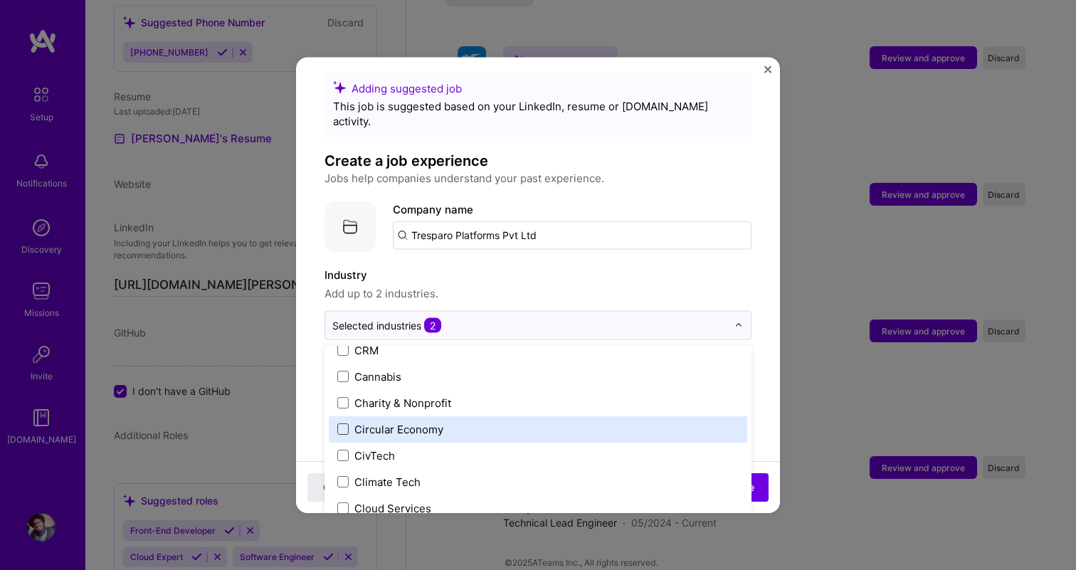
click at [346, 424] on span at bounding box center [342, 429] width 11 height 11
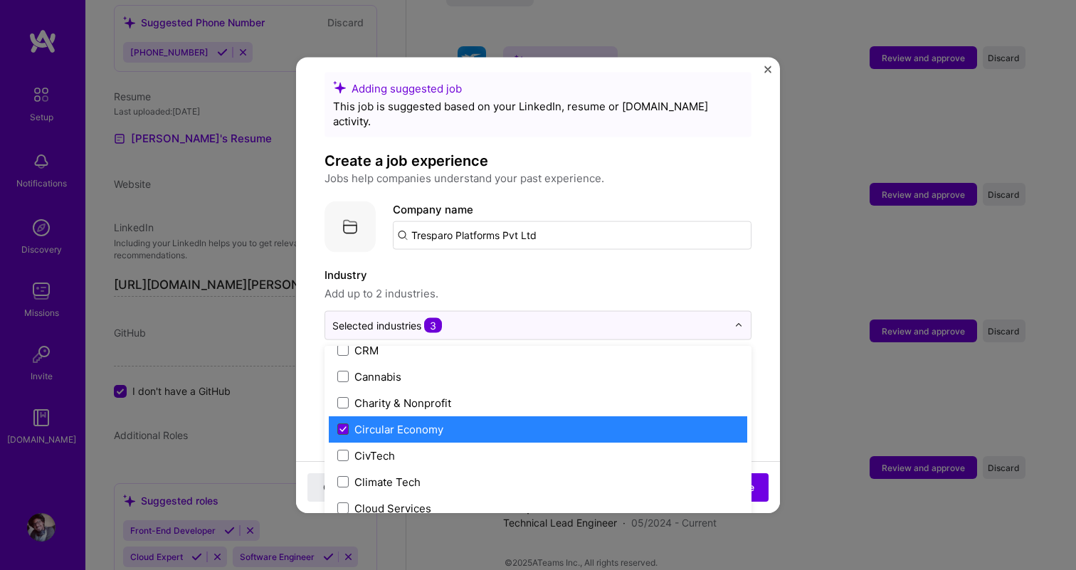
click at [346, 426] on icon at bounding box center [343, 429] width 7 height 6
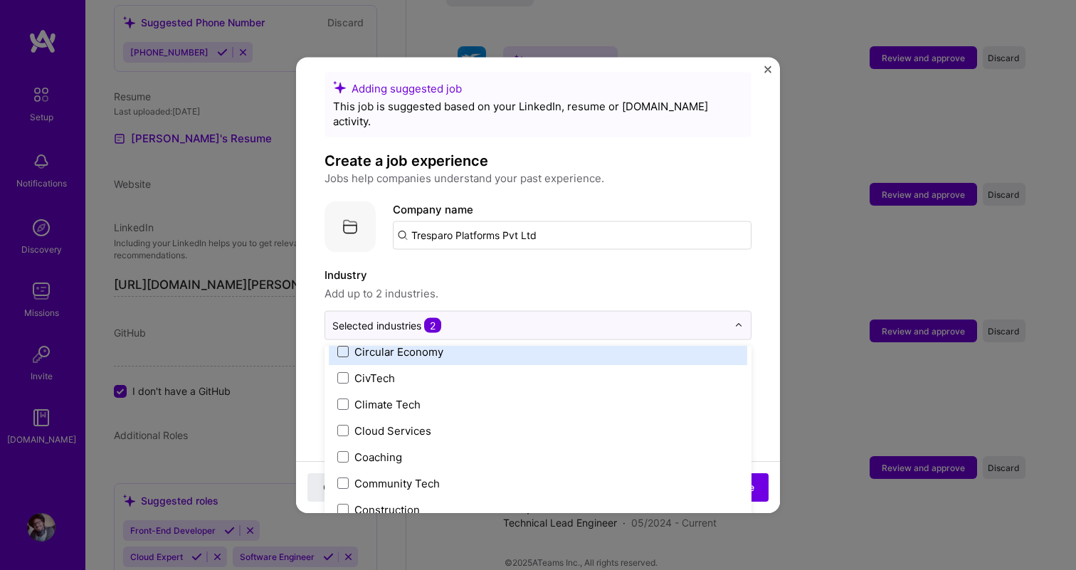
scroll to position [777, 0]
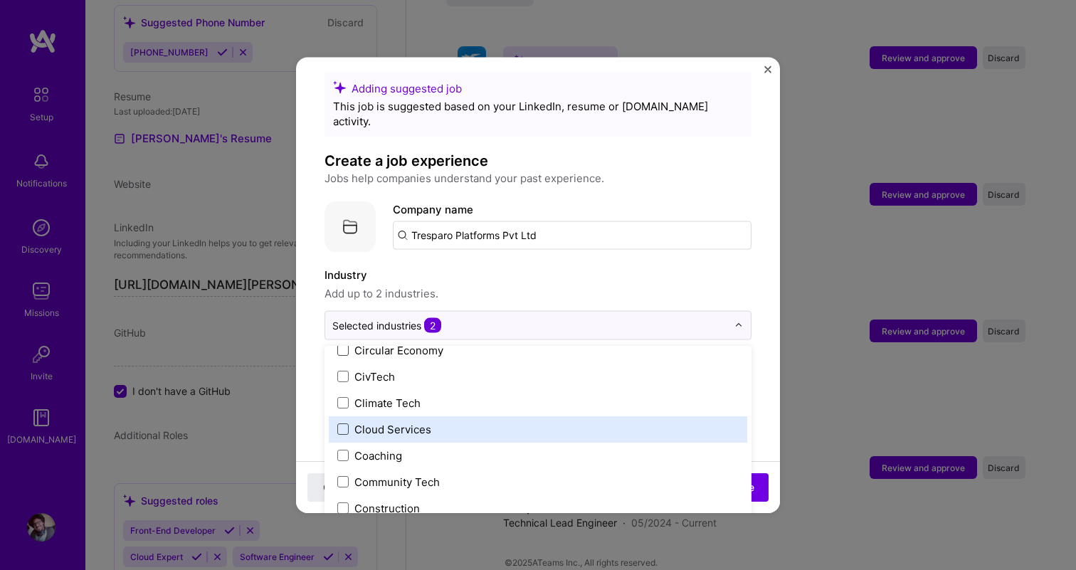
click at [337, 424] on span at bounding box center [342, 429] width 11 height 11
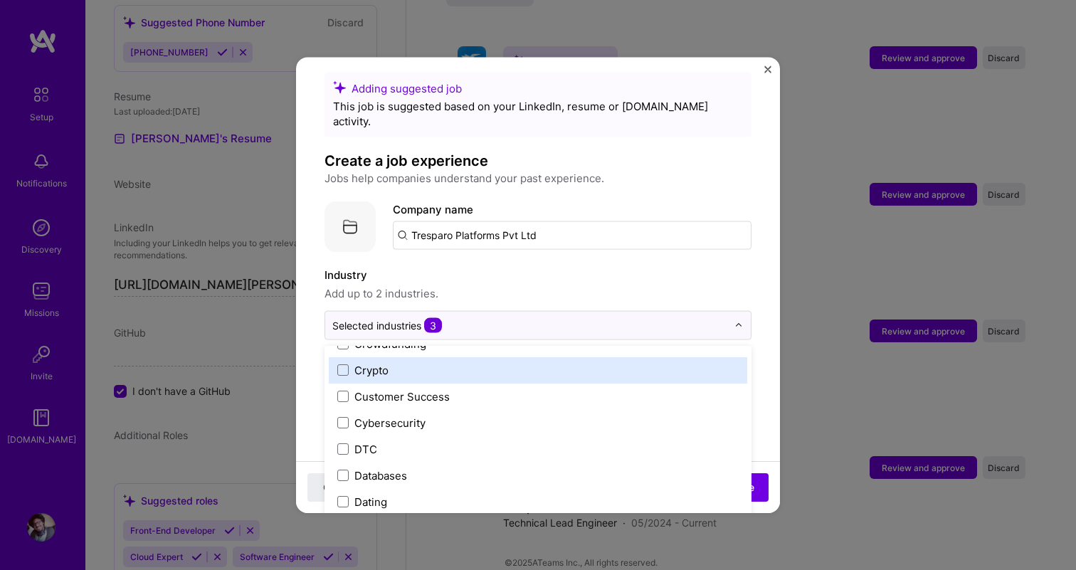
scroll to position [1021, 0]
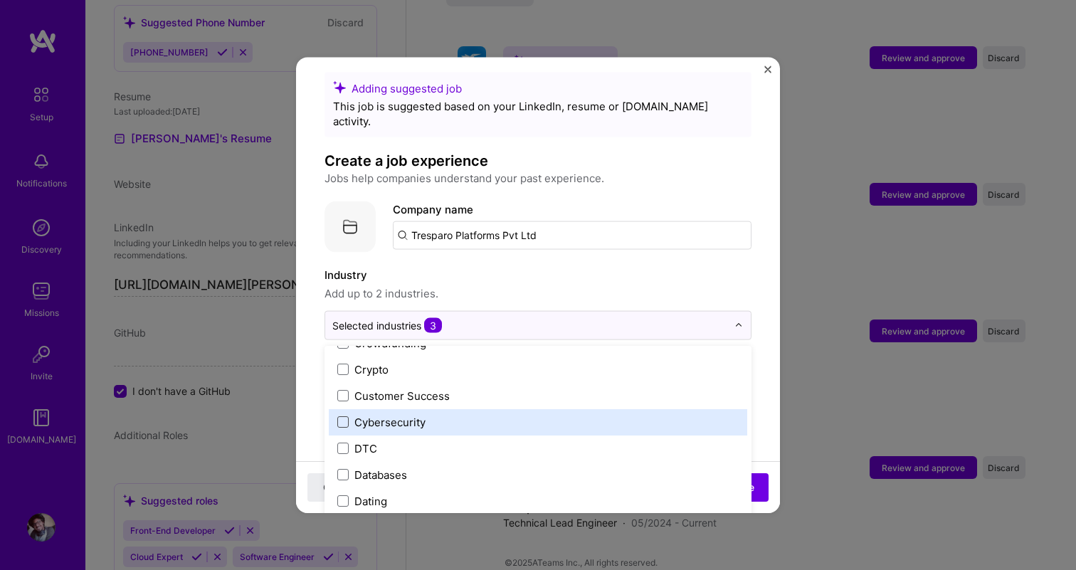
click at [343, 416] on span at bounding box center [342, 421] width 11 height 11
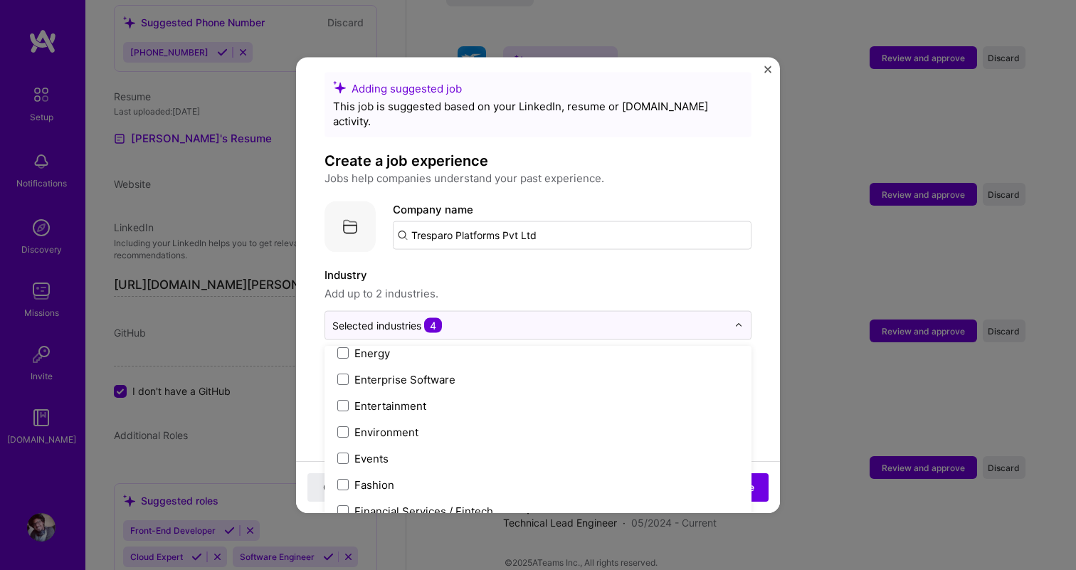
scroll to position [1364, 0]
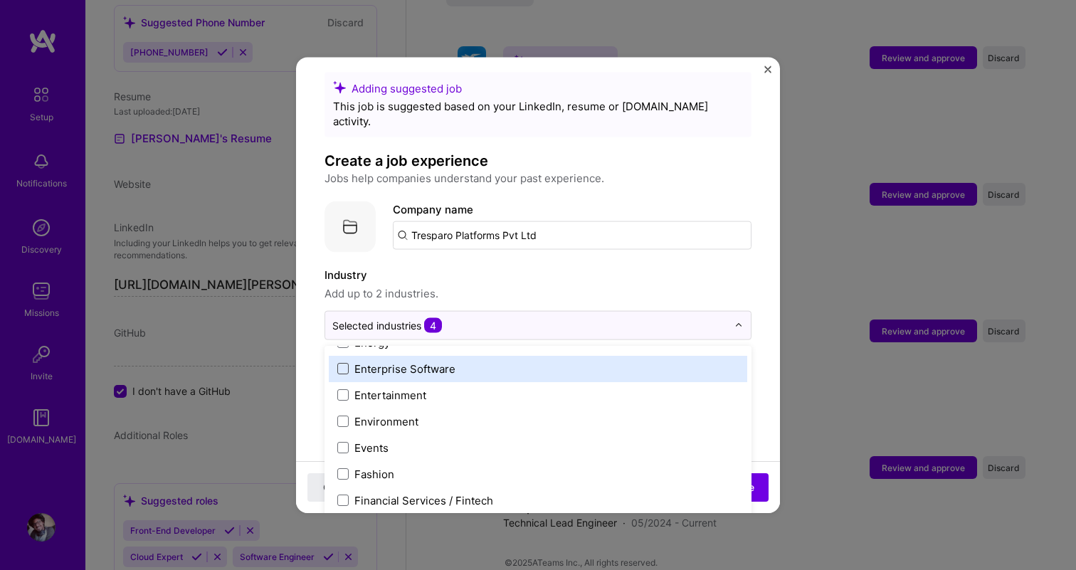
click at [340, 363] on span at bounding box center [342, 368] width 11 height 11
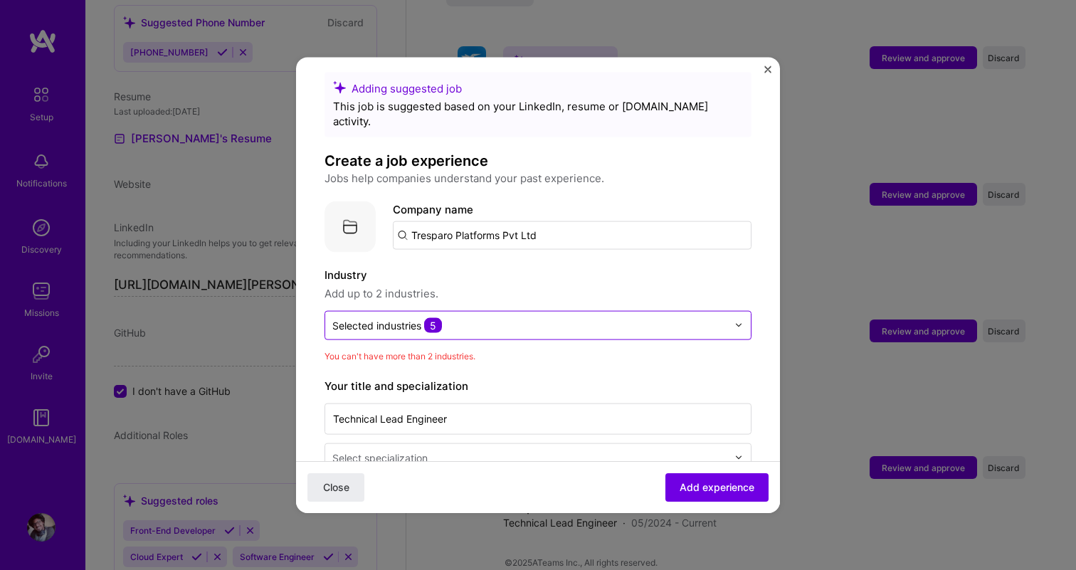
click at [524, 317] on input "text" at bounding box center [529, 324] width 395 height 15
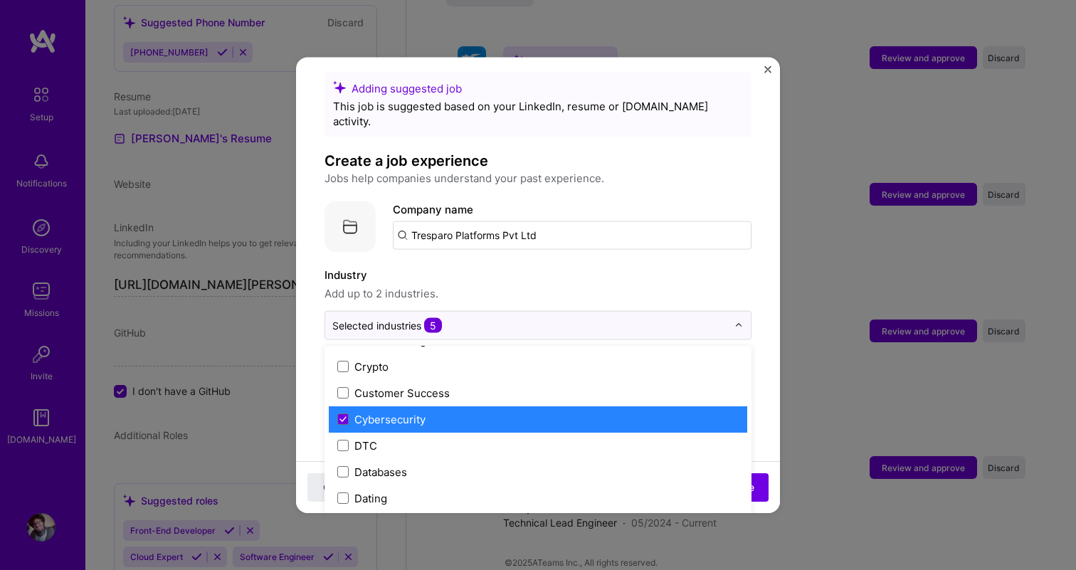
scroll to position [1028, 0]
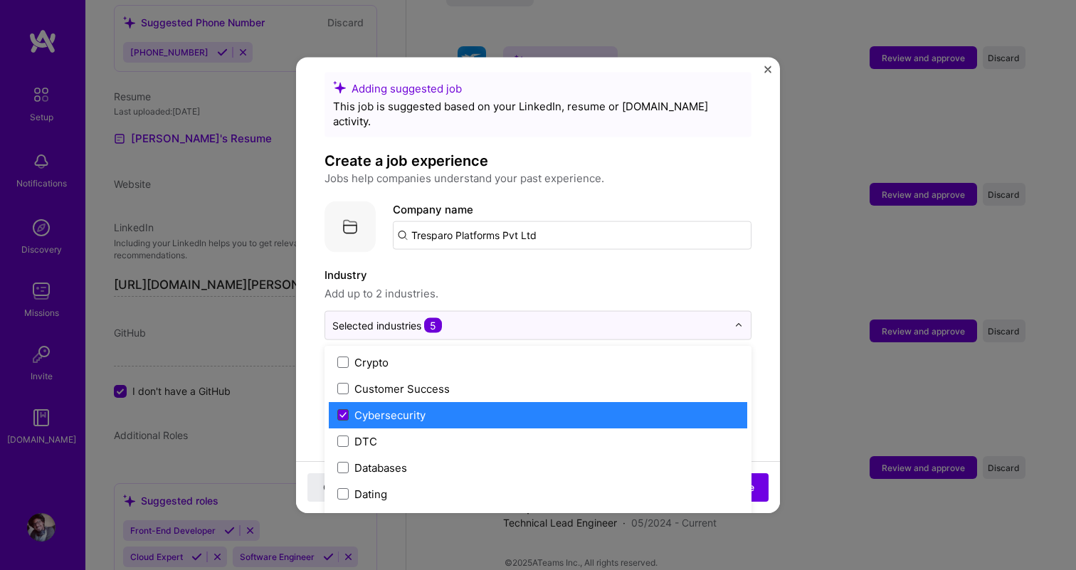
click at [340, 413] on icon at bounding box center [343, 415] width 6 height 4
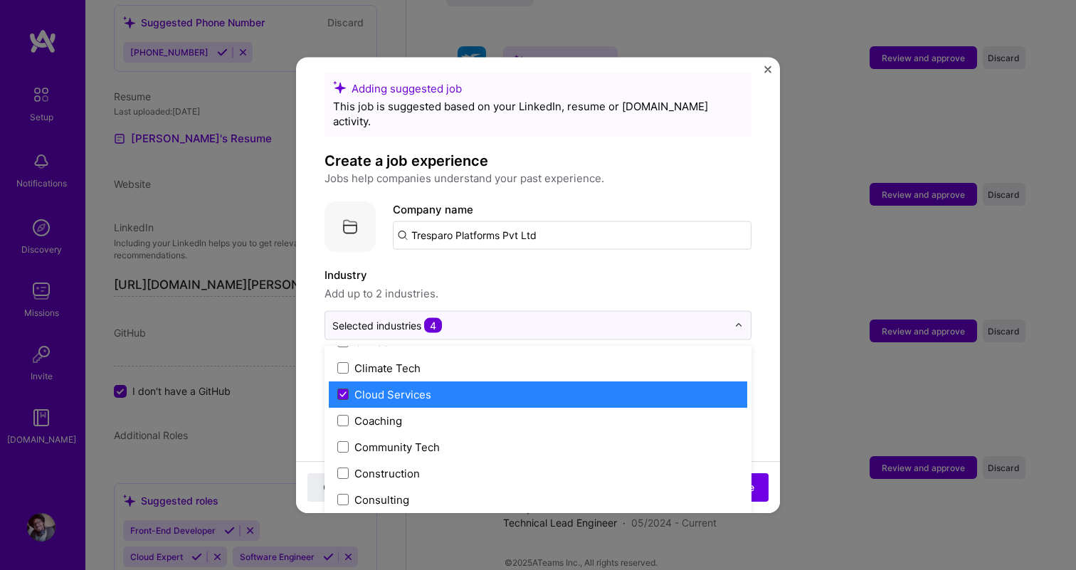
scroll to position [803, 0]
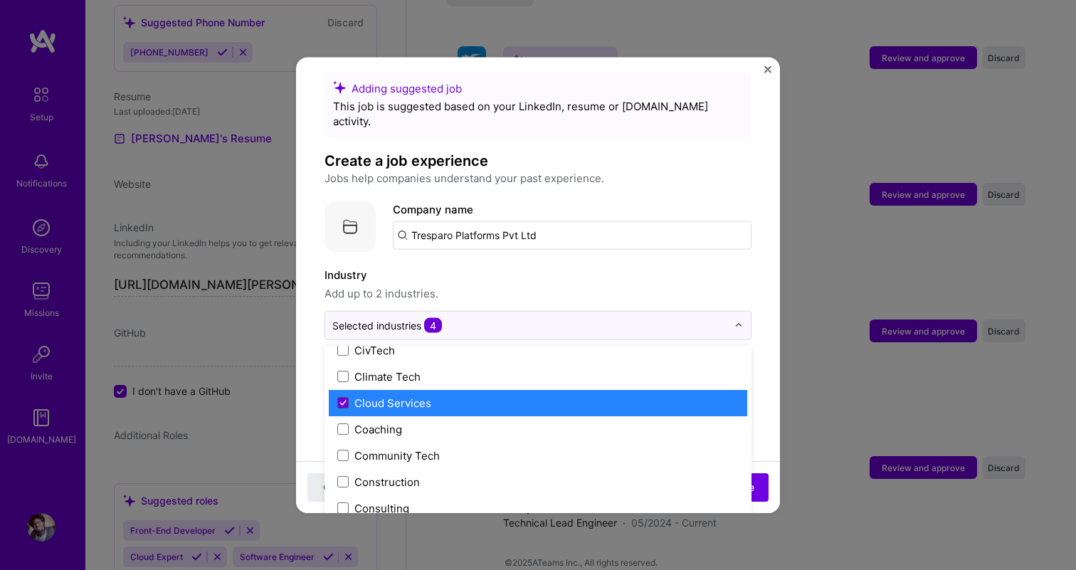
click at [345, 400] on icon at bounding box center [343, 403] width 7 height 6
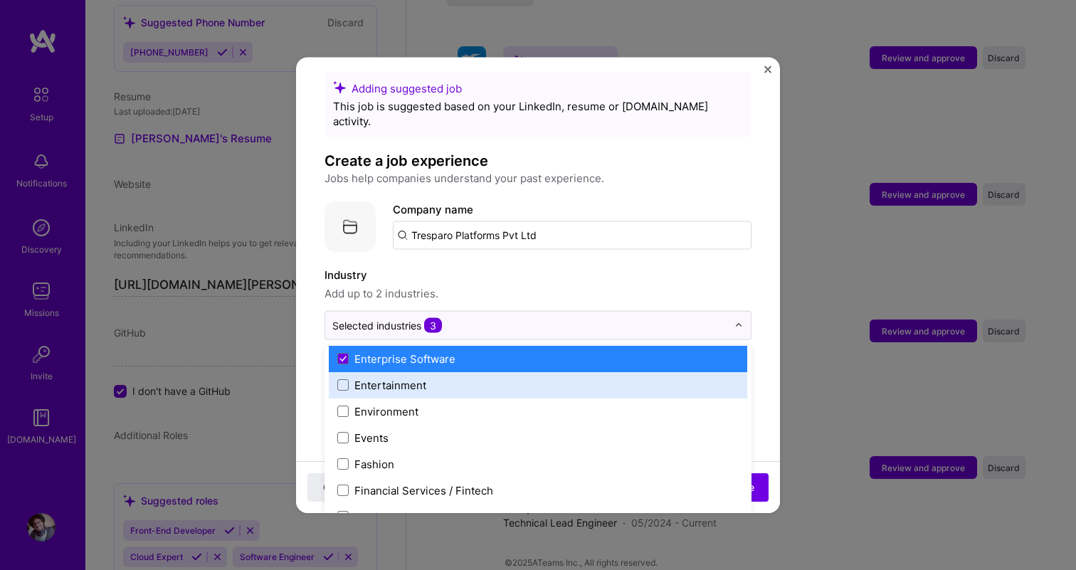
scroll to position [1366, 0]
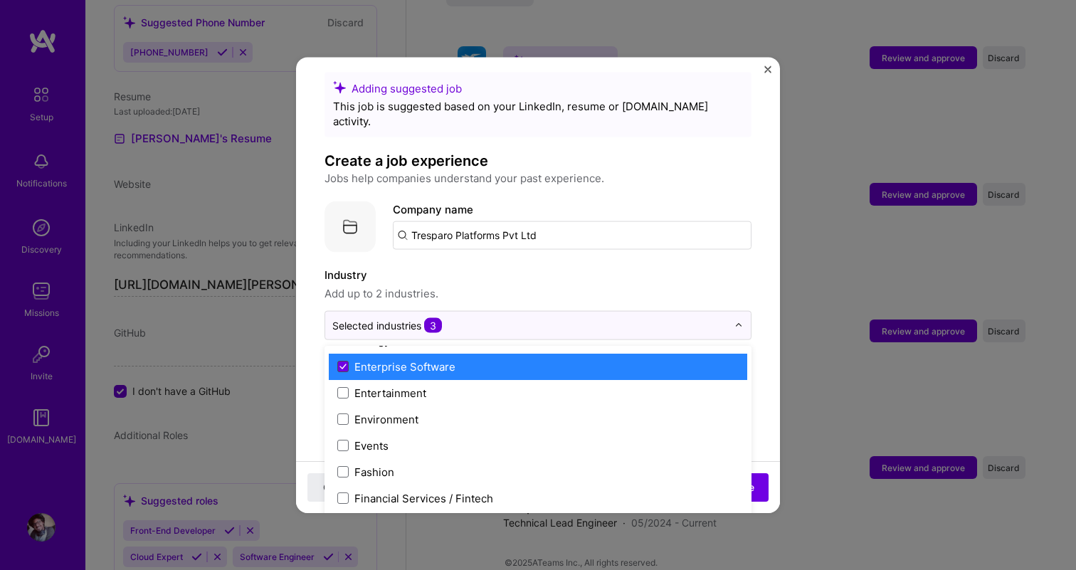
click at [345, 364] on icon at bounding box center [343, 367] width 7 height 6
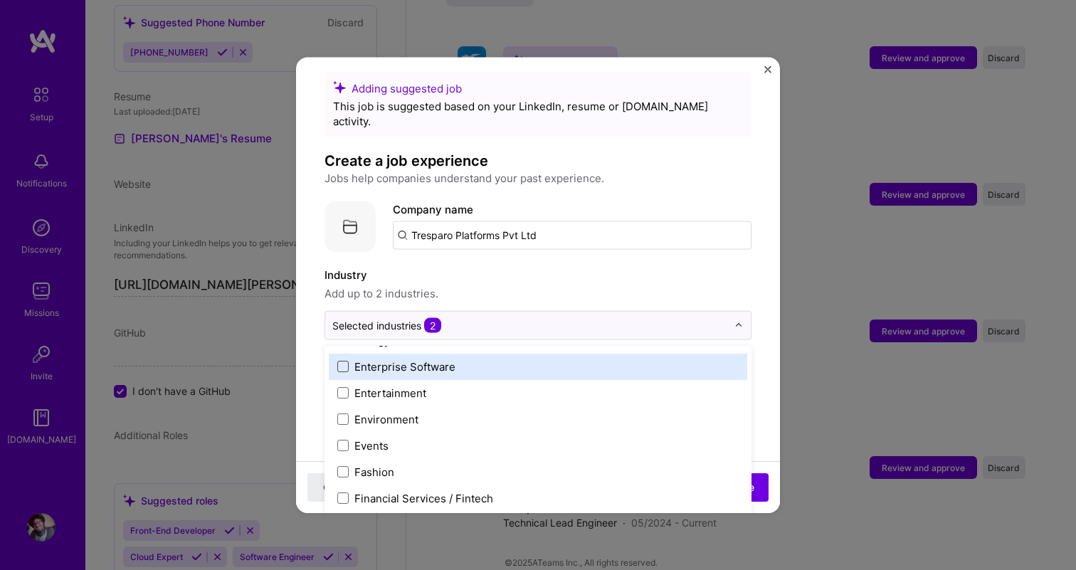
click at [637, 266] on label "Industry" at bounding box center [538, 274] width 427 height 17
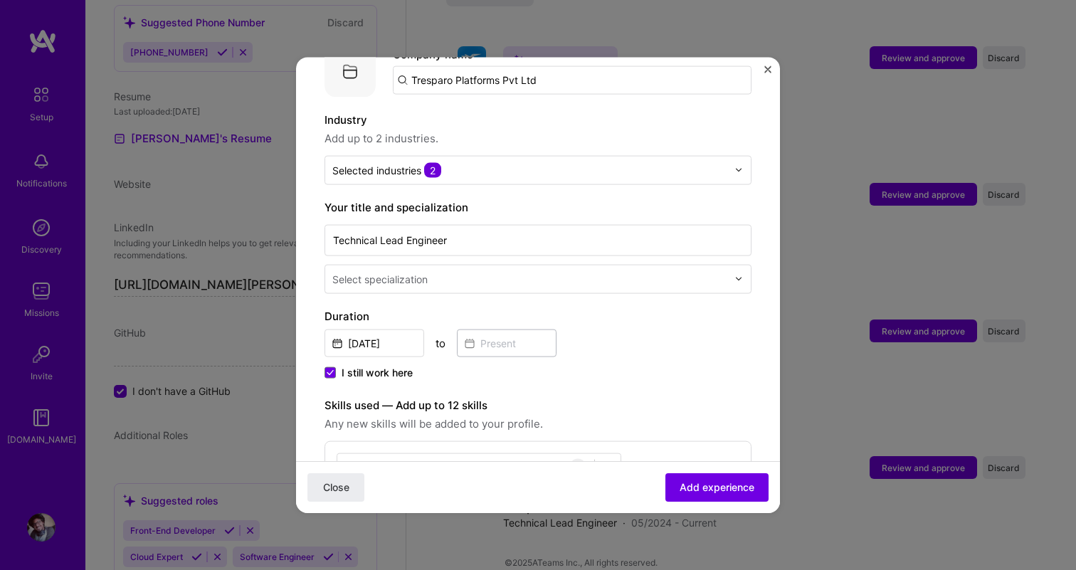
scroll to position [184, 0]
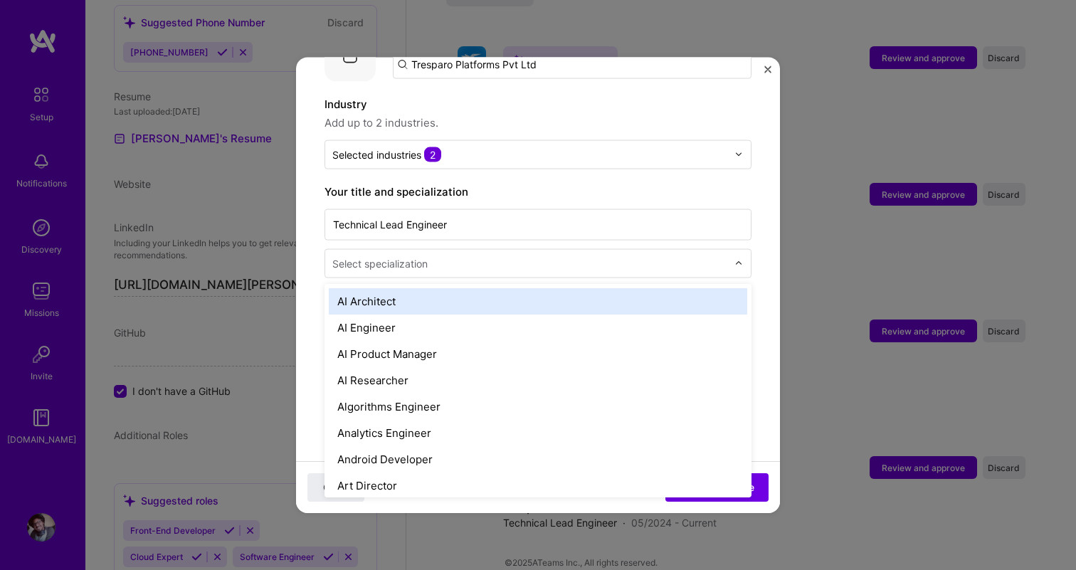
click at [455, 256] on input "text" at bounding box center [531, 263] width 398 height 15
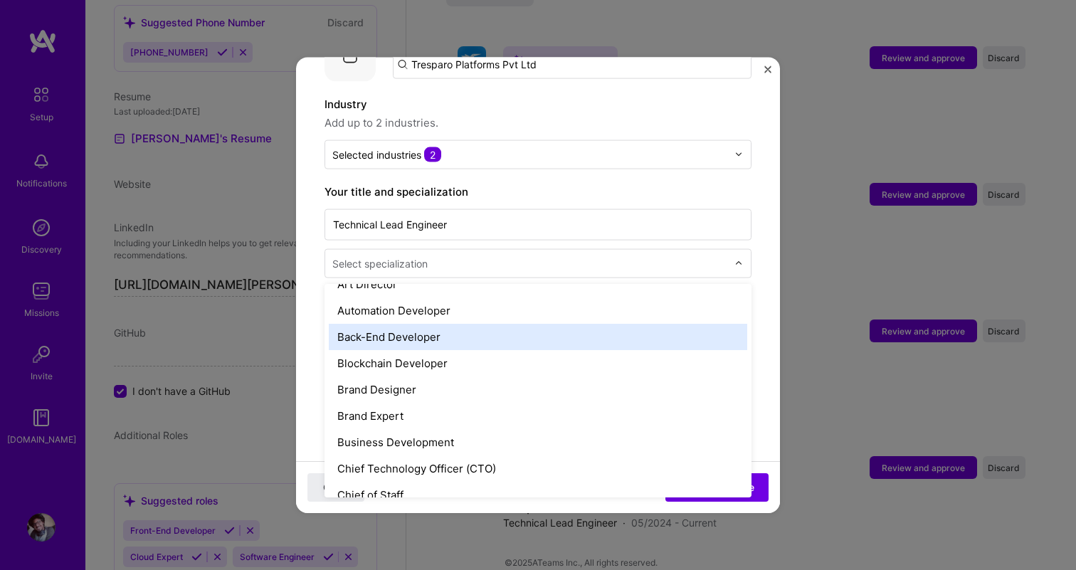
scroll to position [0, 0]
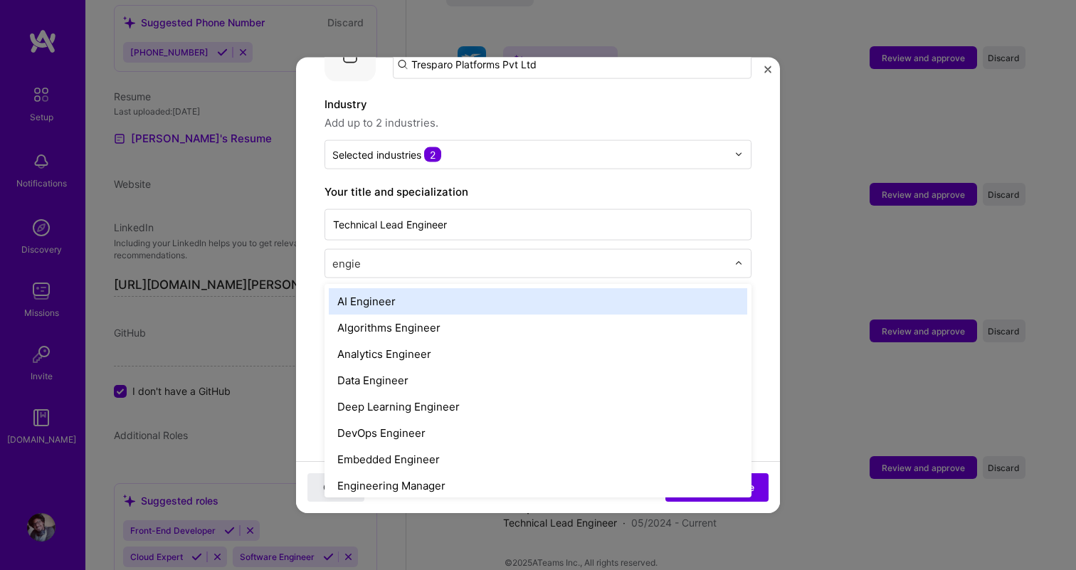
type input "engien"
type input "e"
type input "dev"
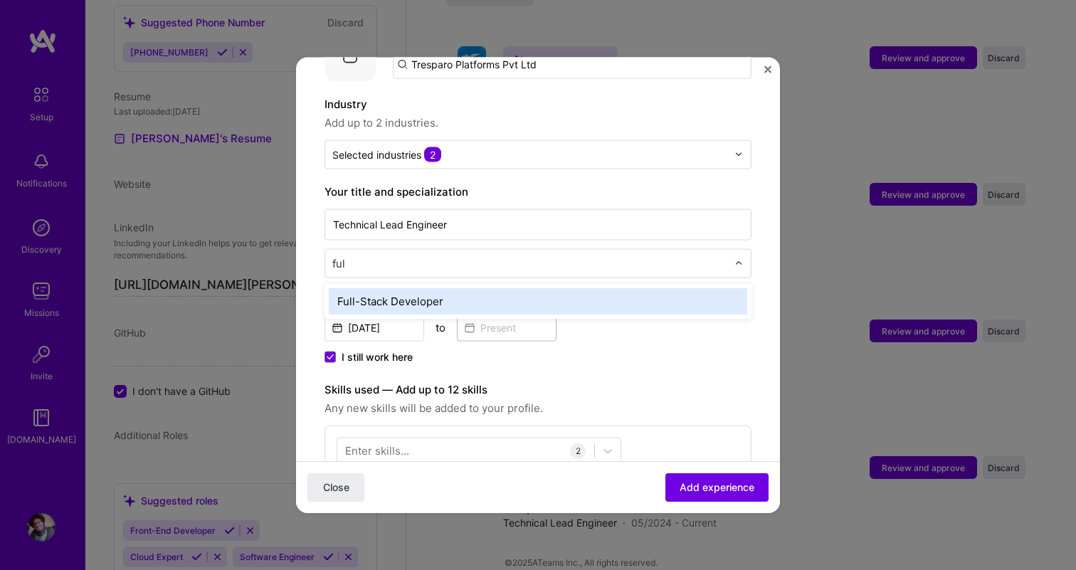
type input "full"
click at [437, 288] on div "Full-Stack Developer" at bounding box center [538, 301] width 419 height 26
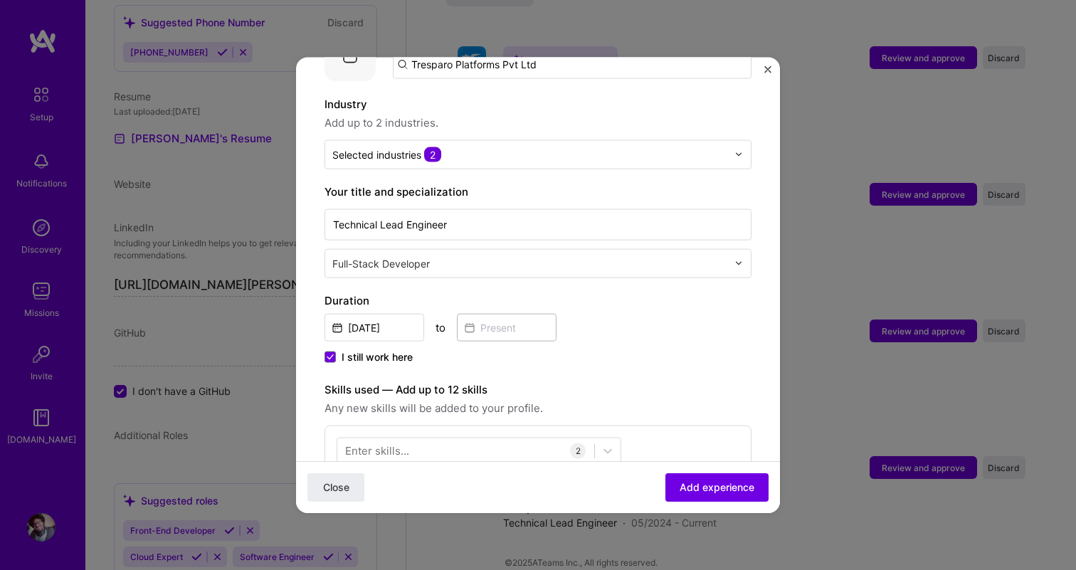
click at [548, 362] on div "Adding suggested job This job is suggested based on your LinkedIn, resume or [D…" at bounding box center [538, 434] width 427 height 1067
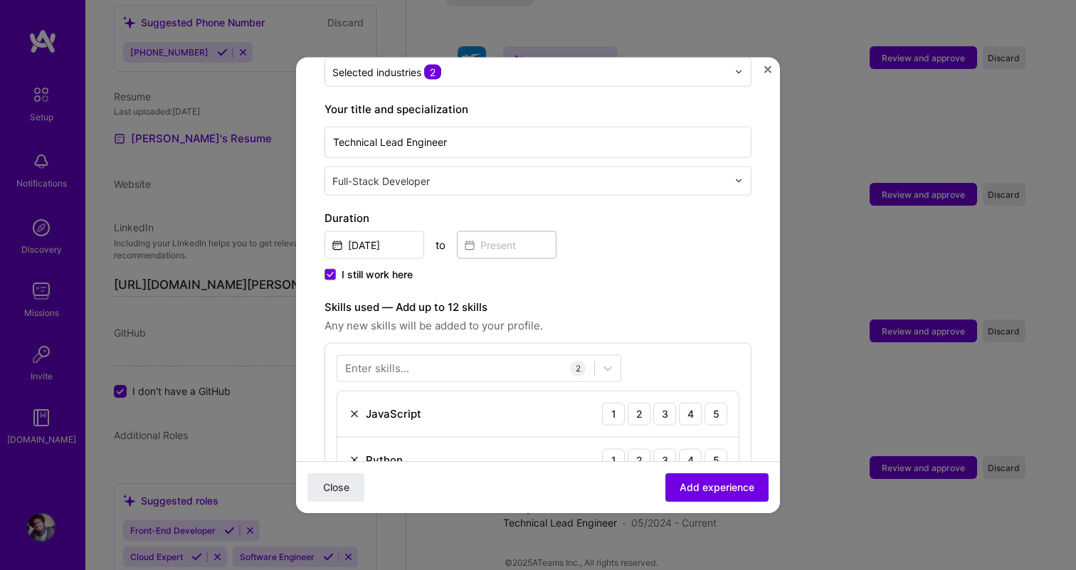
scroll to position [268, 0]
click at [332, 271] on icon at bounding box center [330, 274] width 7 height 6
click at [0, 0] on input "I still work here" at bounding box center [0, 0] width 0 height 0
click at [332, 268] on span at bounding box center [330, 273] width 11 height 11
click at [0, 0] on input "I still work here" at bounding box center [0, 0] width 0 height 0
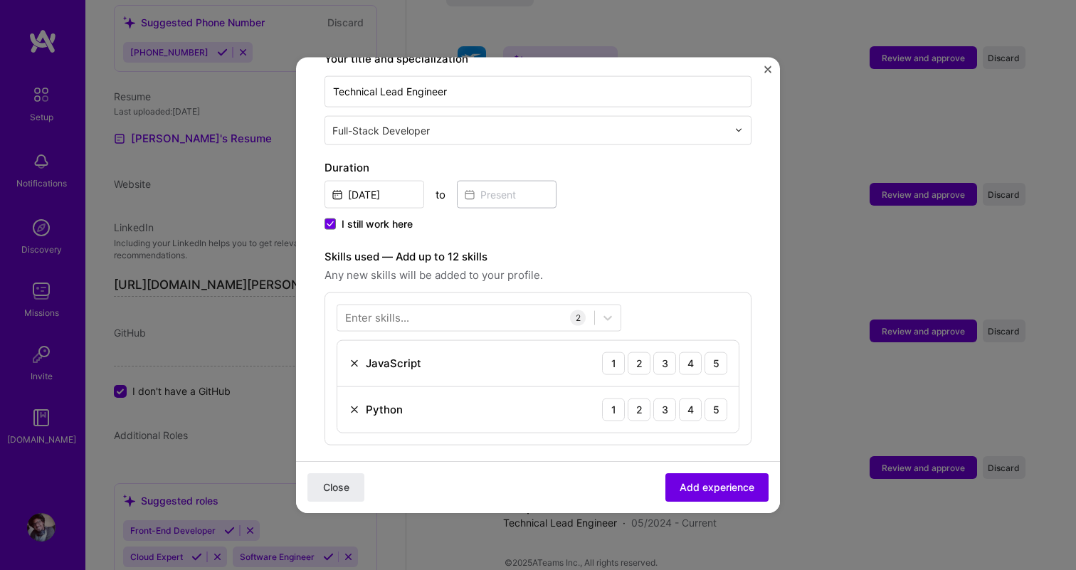
scroll to position [347, 0]
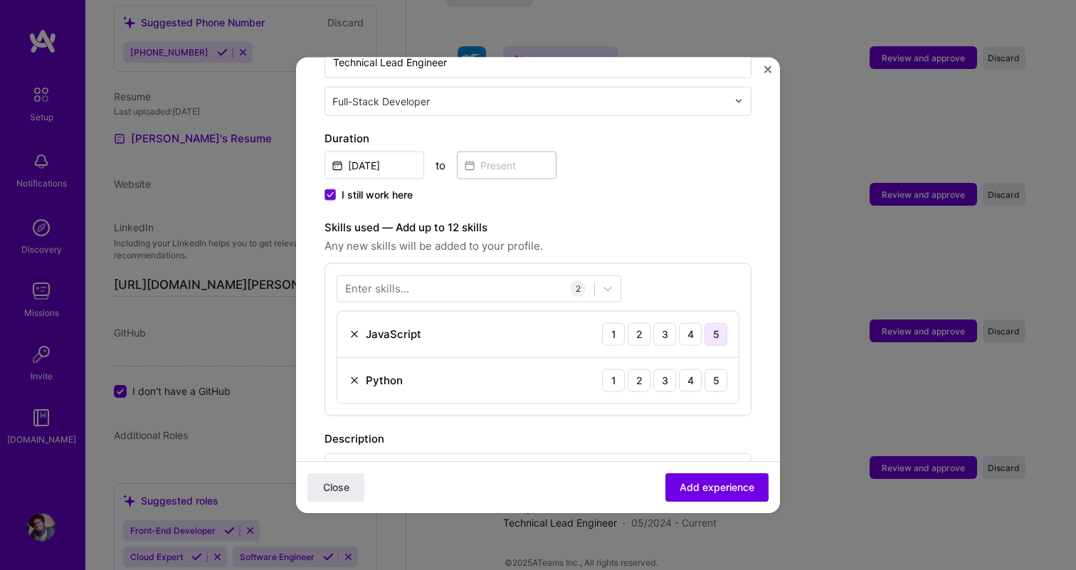
click at [718, 322] on div "5" at bounding box center [716, 333] width 23 height 23
click at [723, 369] on div "5" at bounding box center [716, 380] width 23 height 23
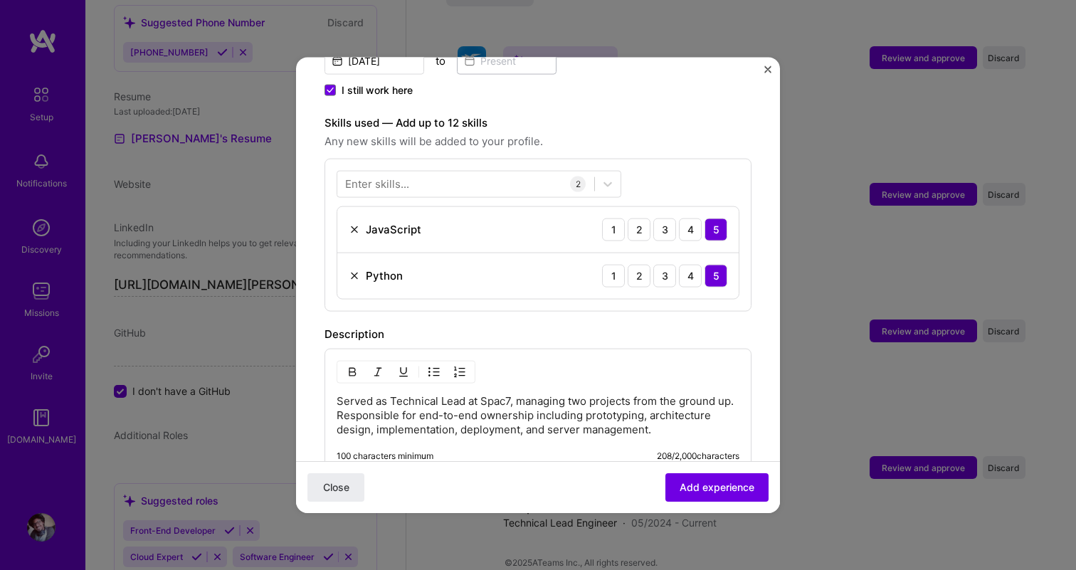
scroll to position [458, 0]
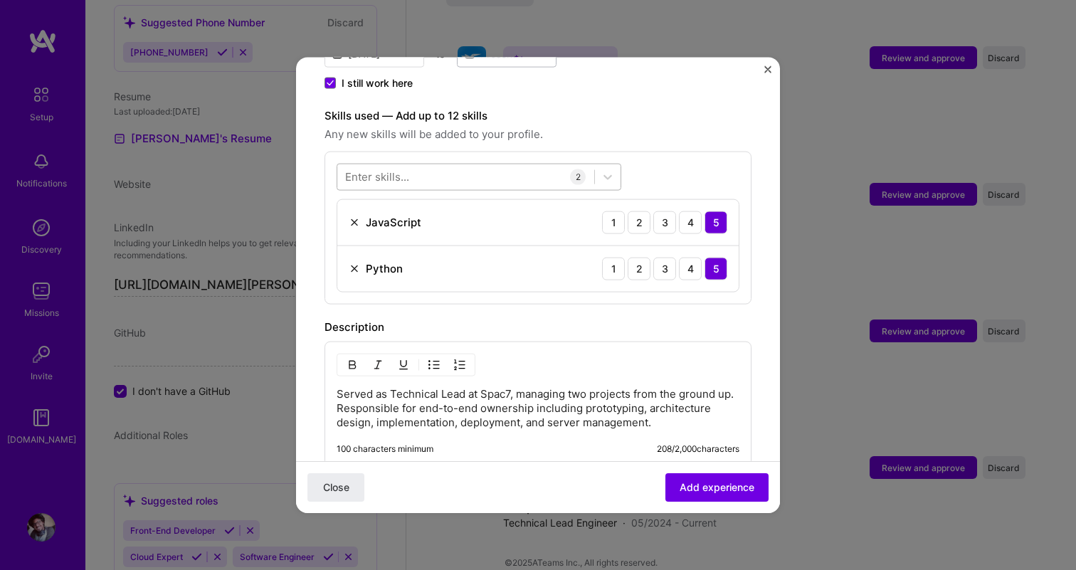
click at [431, 165] on div at bounding box center [465, 176] width 257 height 23
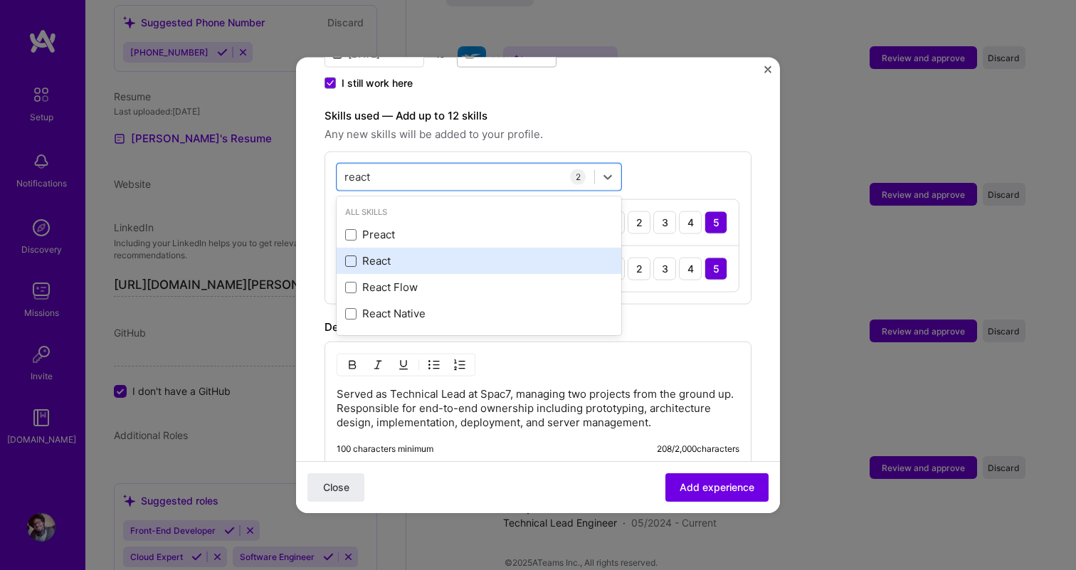
click at [352, 255] on span at bounding box center [350, 260] width 11 height 11
click at [0, 0] on input "checkbox" at bounding box center [0, 0] width 0 height 0
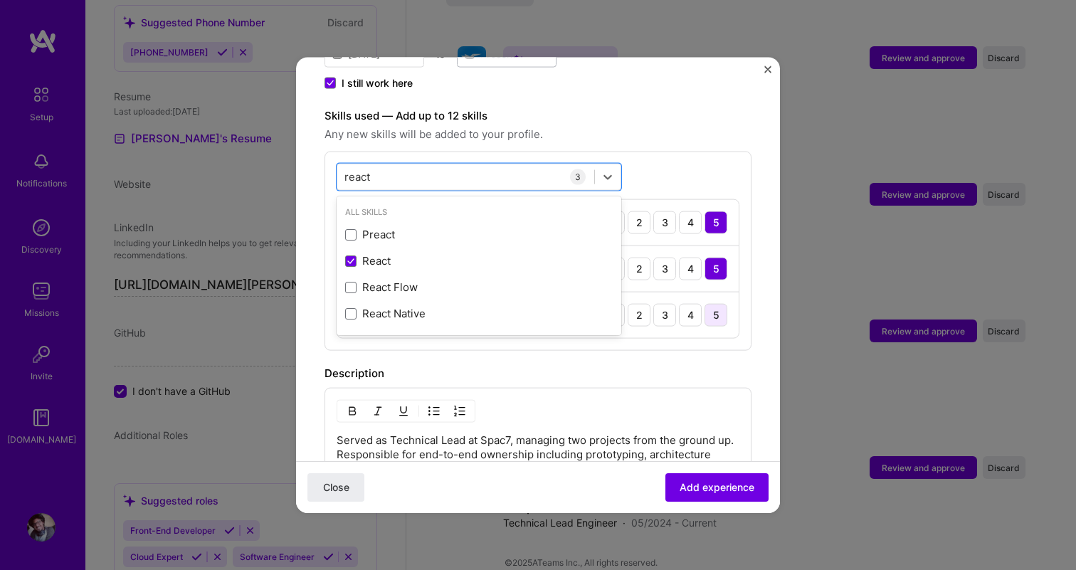
type input "react"
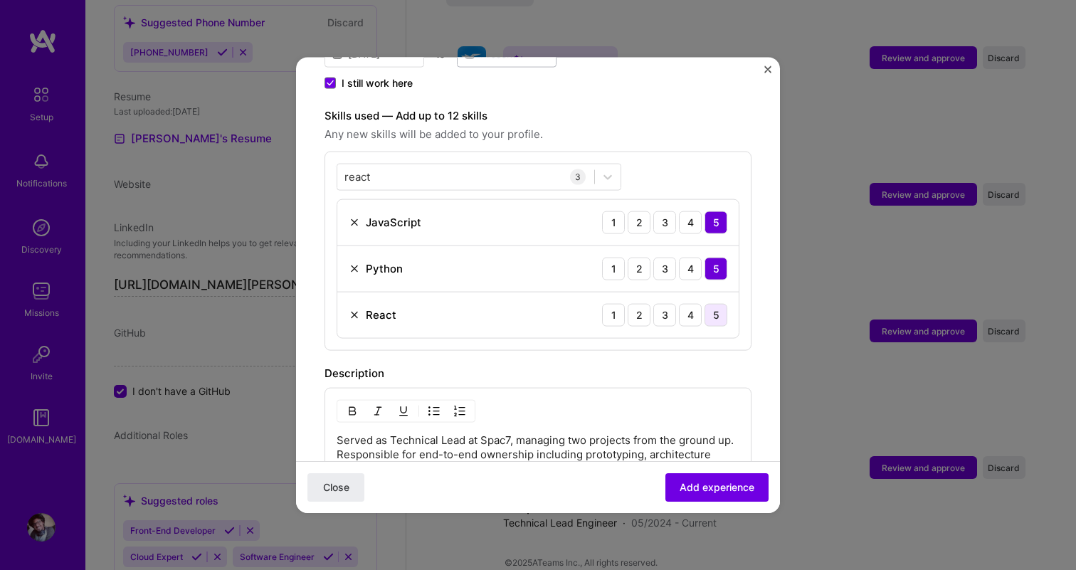
click at [718, 303] on div "5" at bounding box center [716, 314] width 23 height 23
click at [434, 165] on div "react react" at bounding box center [465, 176] width 257 height 23
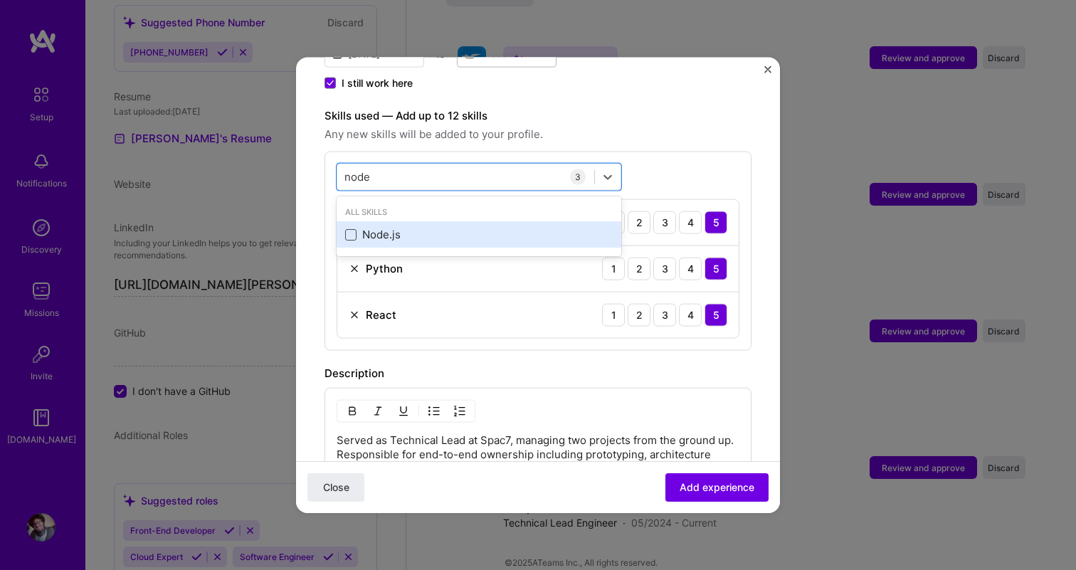
click at [354, 229] on span at bounding box center [350, 234] width 11 height 11
click at [0, 0] on input "checkbox" at bounding box center [0, 0] width 0 height 0
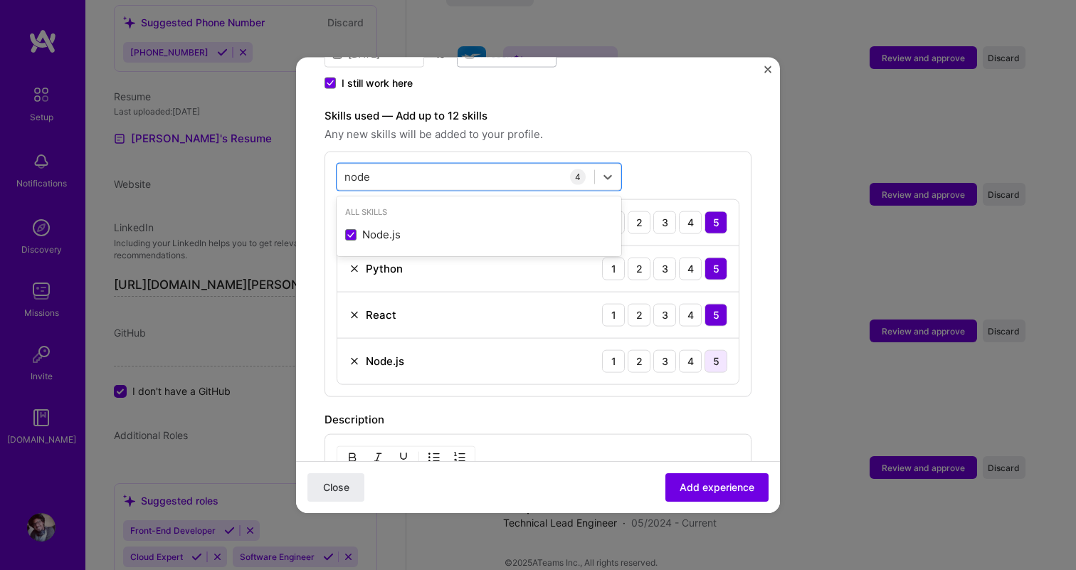
type input "node"
click at [715, 350] on div "5" at bounding box center [716, 361] width 23 height 23
click at [443, 165] on div "node node" at bounding box center [465, 176] width 257 height 23
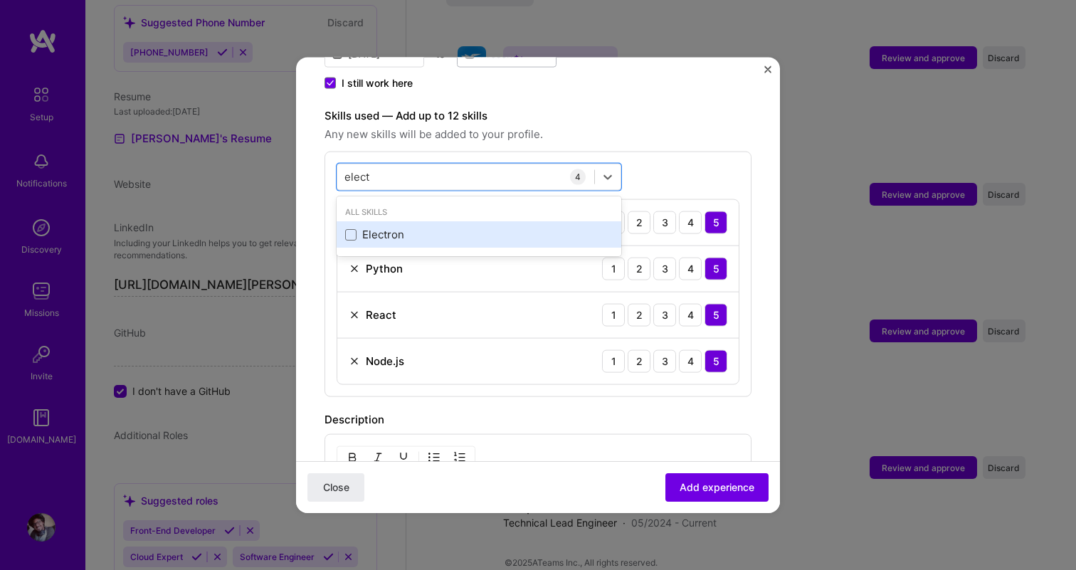
click at [361, 227] on div "Electron" at bounding box center [479, 234] width 268 height 15
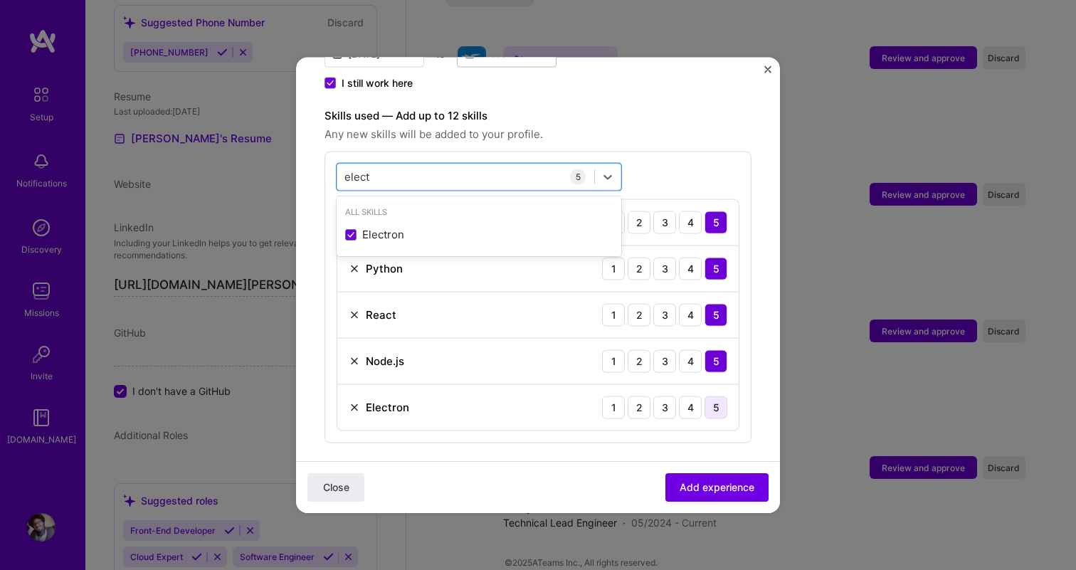
type input "elect"
click at [715, 397] on div "5" at bounding box center [716, 407] width 23 height 23
click at [458, 165] on div "elect elect" at bounding box center [465, 176] width 257 height 23
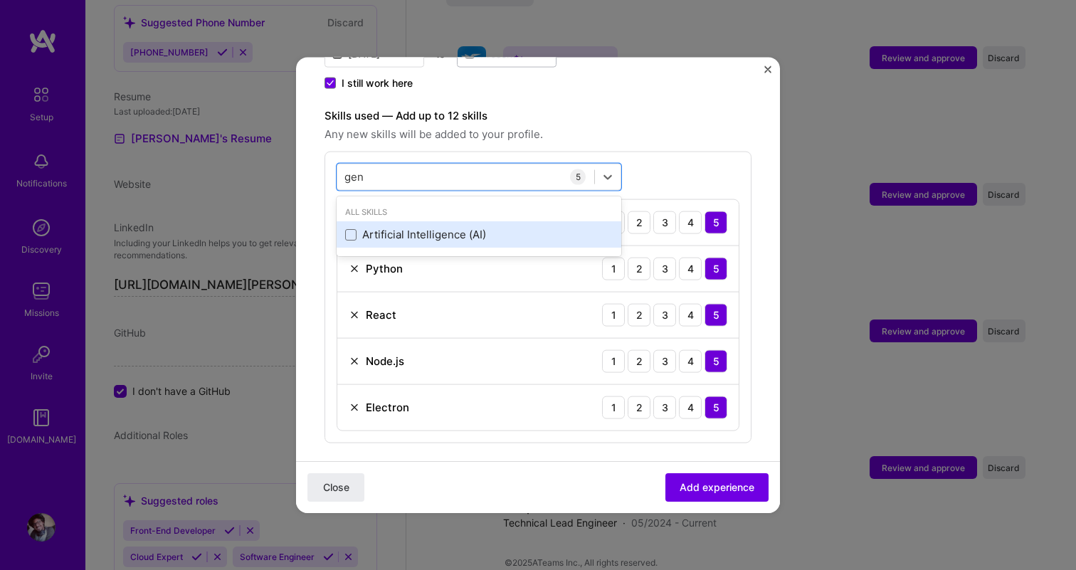
click at [387, 227] on div "Artificial Intelligence (AI)" at bounding box center [479, 234] width 268 height 15
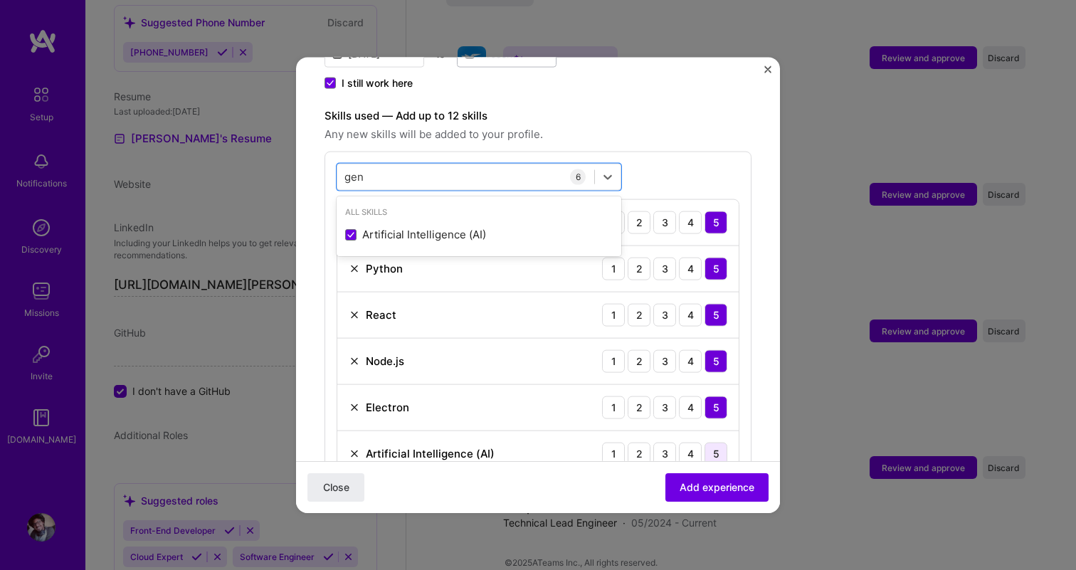
type input "gen"
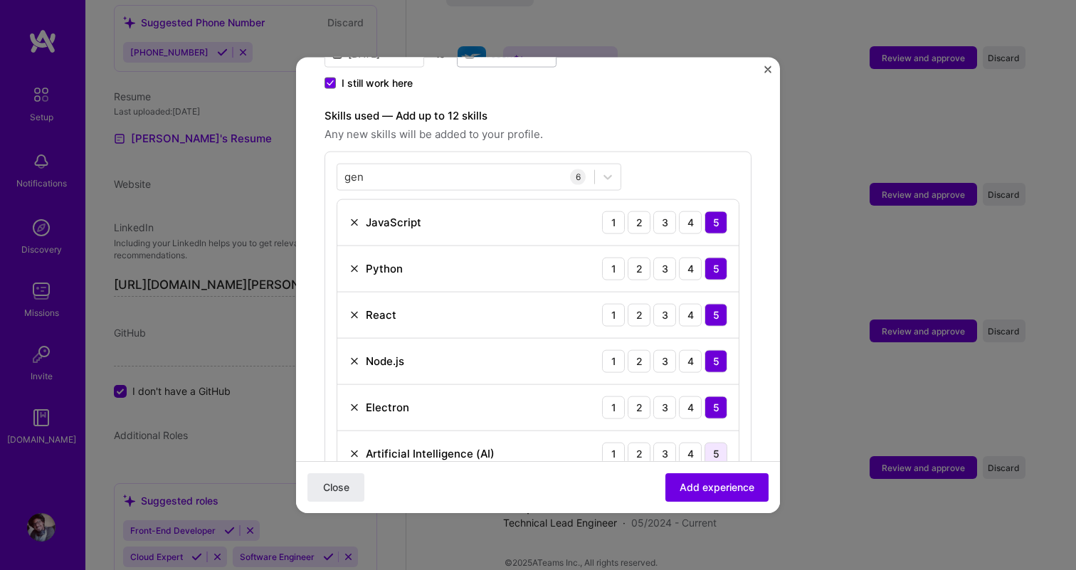
click at [717, 442] on div "5" at bounding box center [716, 453] width 23 height 23
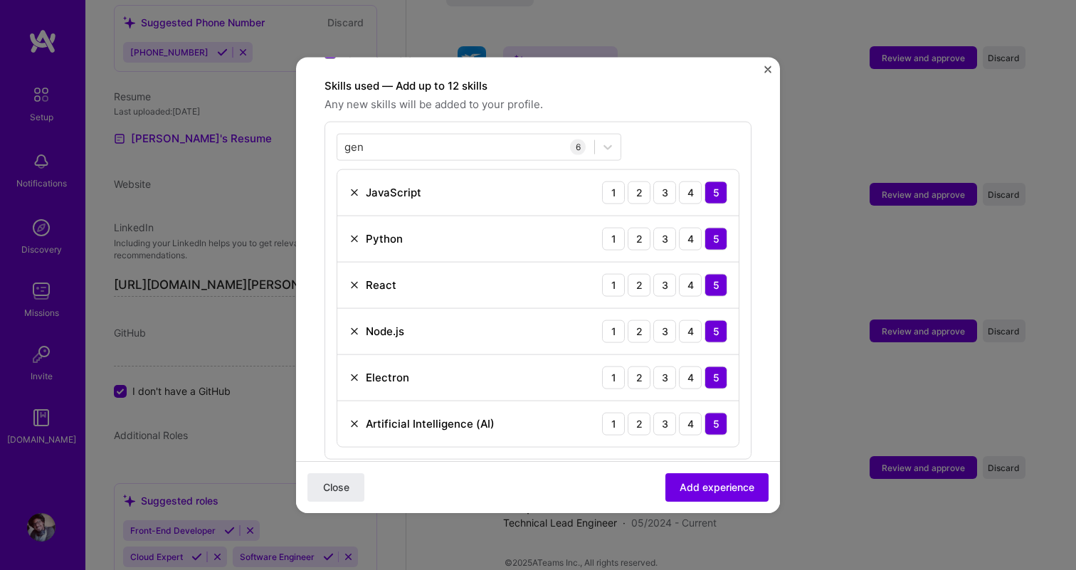
scroll to position [490, 0]
click at [545, 134] on div "gen gen" at bounding box center [465, 145] width 257 height 23
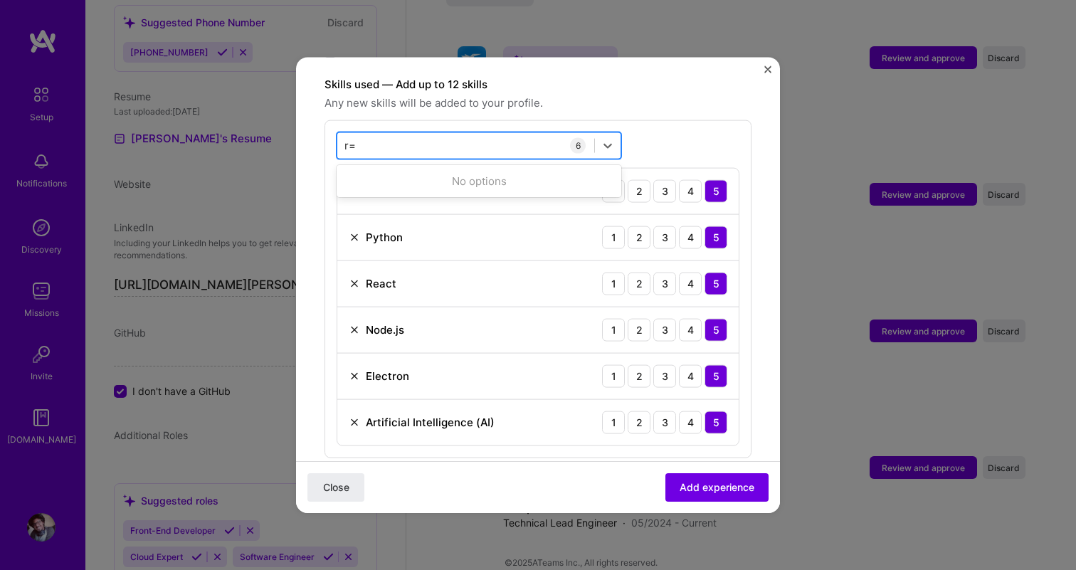
type input "r"
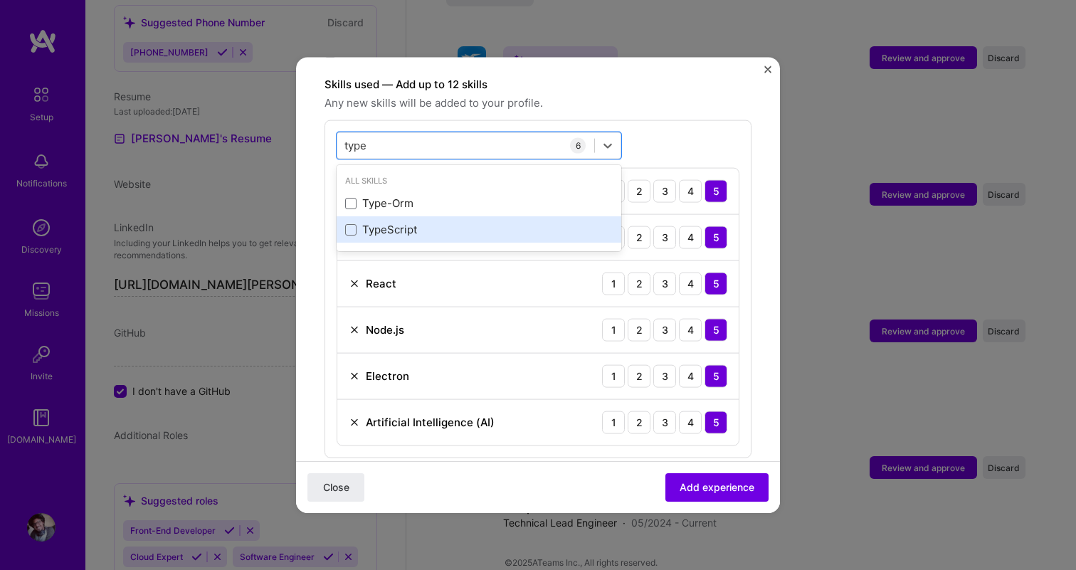
click at [511, 222] on div "TypeScript" at bounding box center [479, 229] width 268 height 15
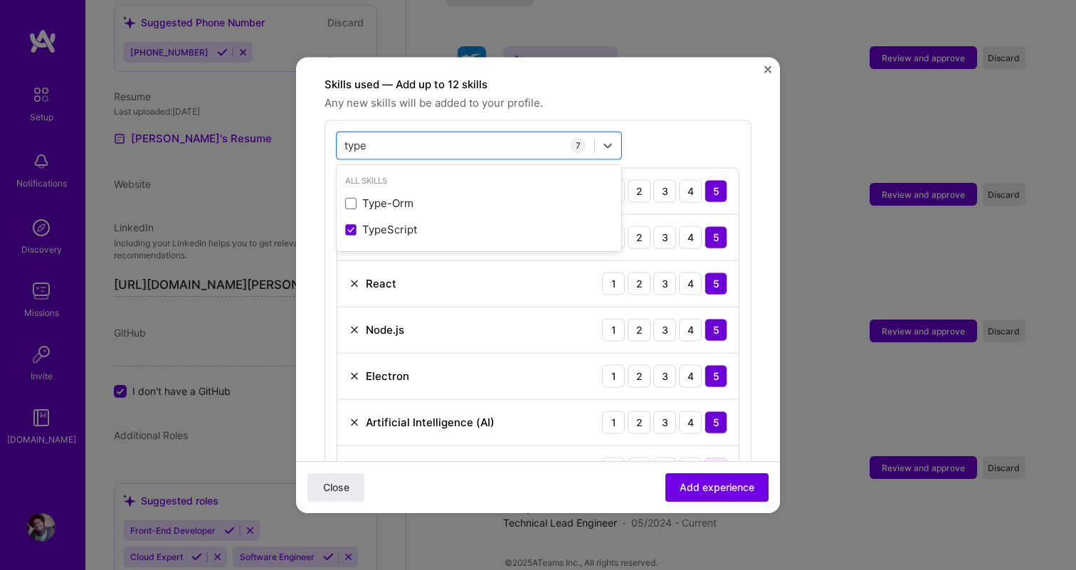
type input "type"
click at [715, 457] on div "5" at bounding box center [716, 468] width 23 height 23
click at [463, 134] on div "type type" at bounding box center [465, 145] width 257 height 23
click at [631, 120] on div "option TypeScript, selected. option Type-Orm focused, 0 of 2. 378 results avail…" at bounding box center [538, 312] width 427 height 384
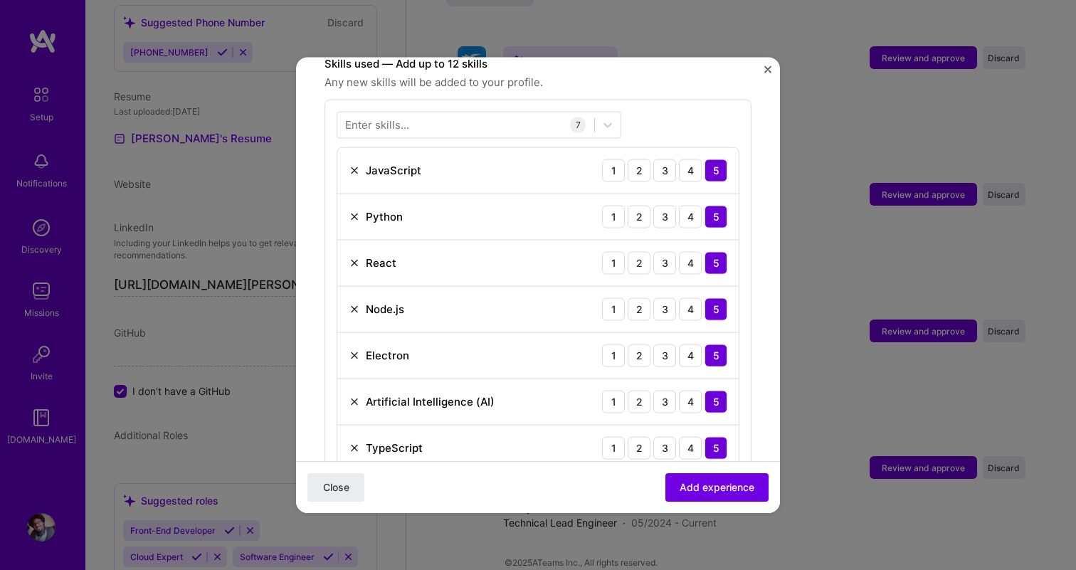
scroll to position [458, 0]
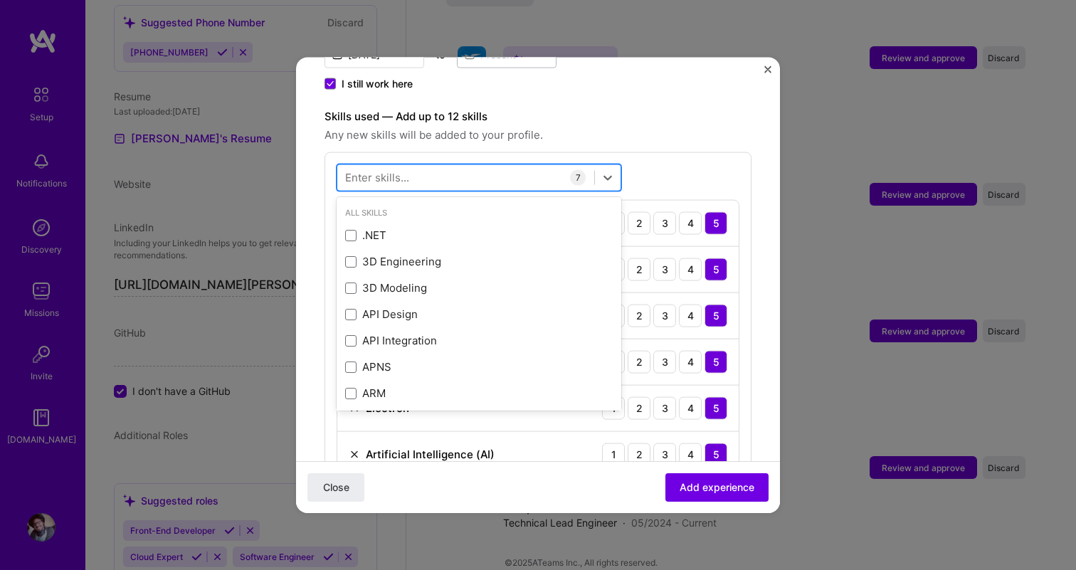
click at [441, 166] on div at bounding box center [465, 177] width 257 height 23
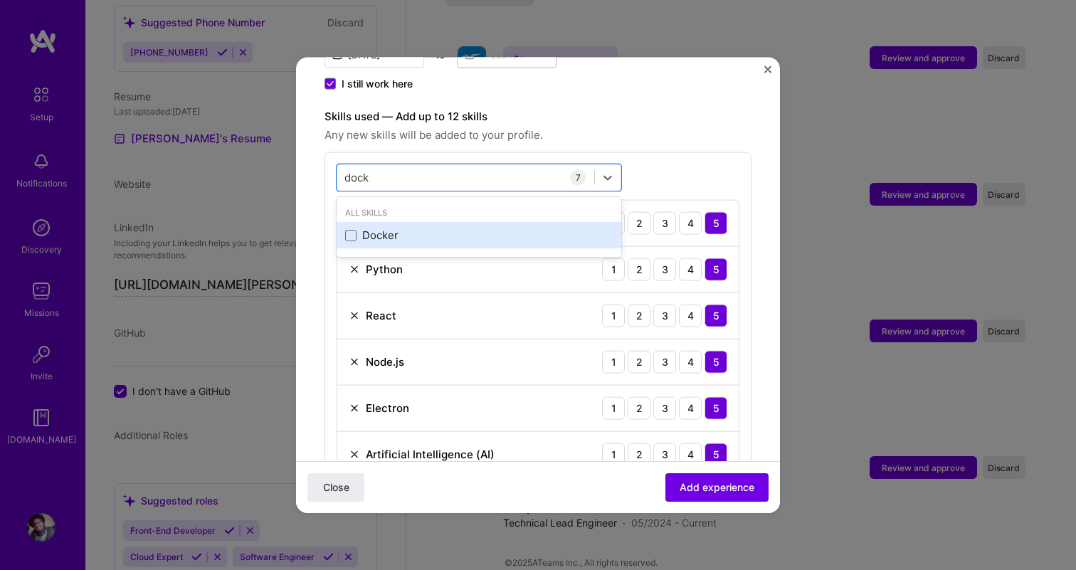
click at [418, 228] on div "Docker" at bounding box center [479, 235] width 268 height 15
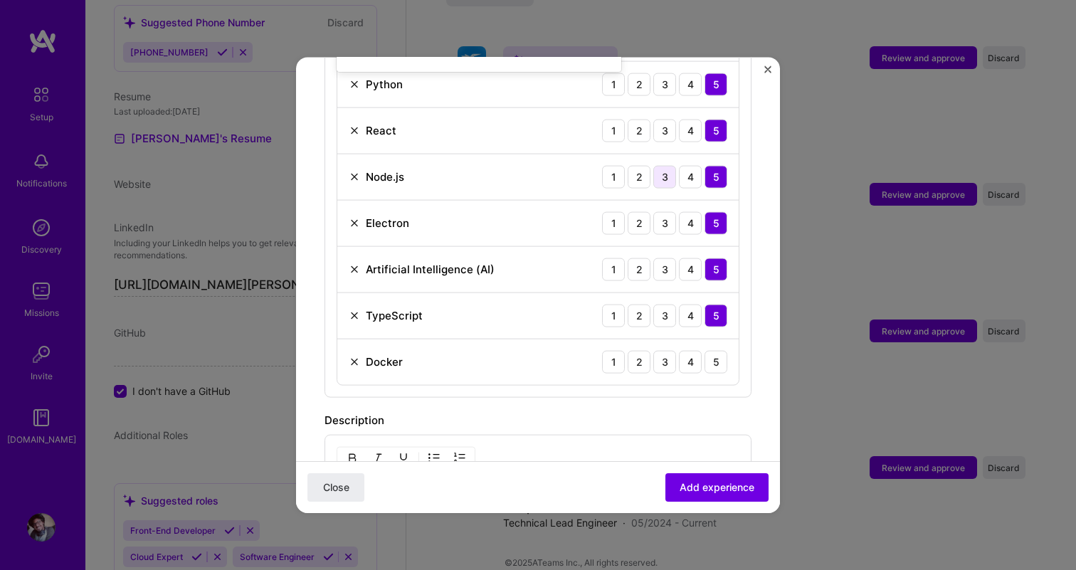
scroll to position [714, 0]
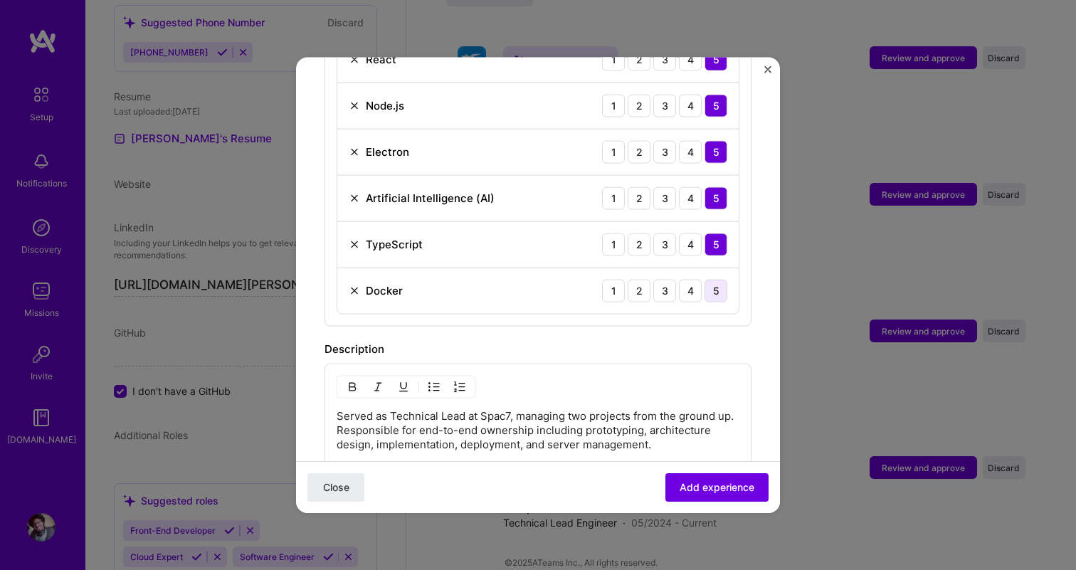
type input "dock"
click at [719, 279] on div "5" at bounding box center [716, 290] width 23 height 23
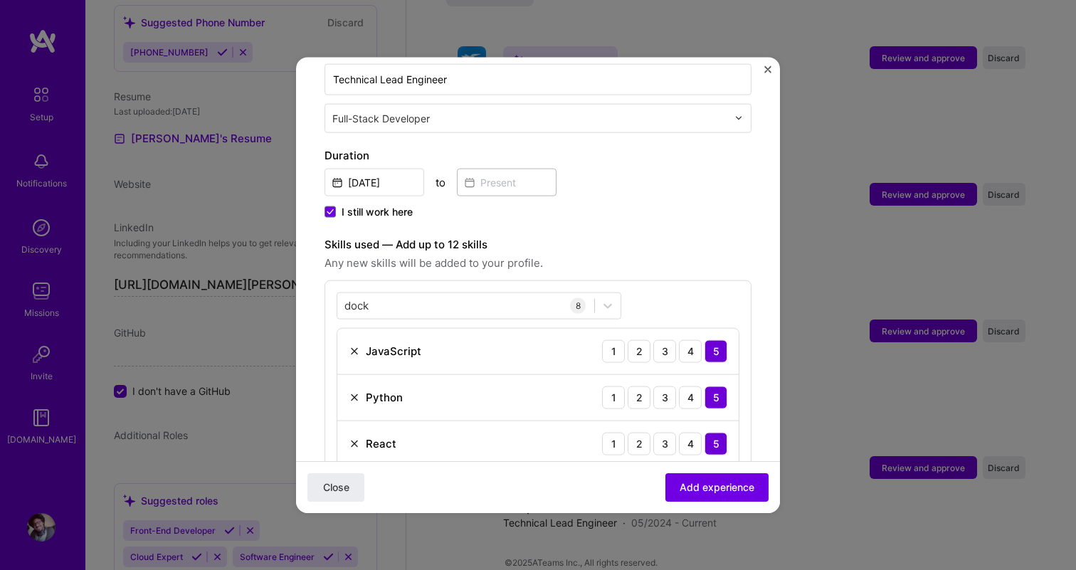
scroll to position [247, 0]
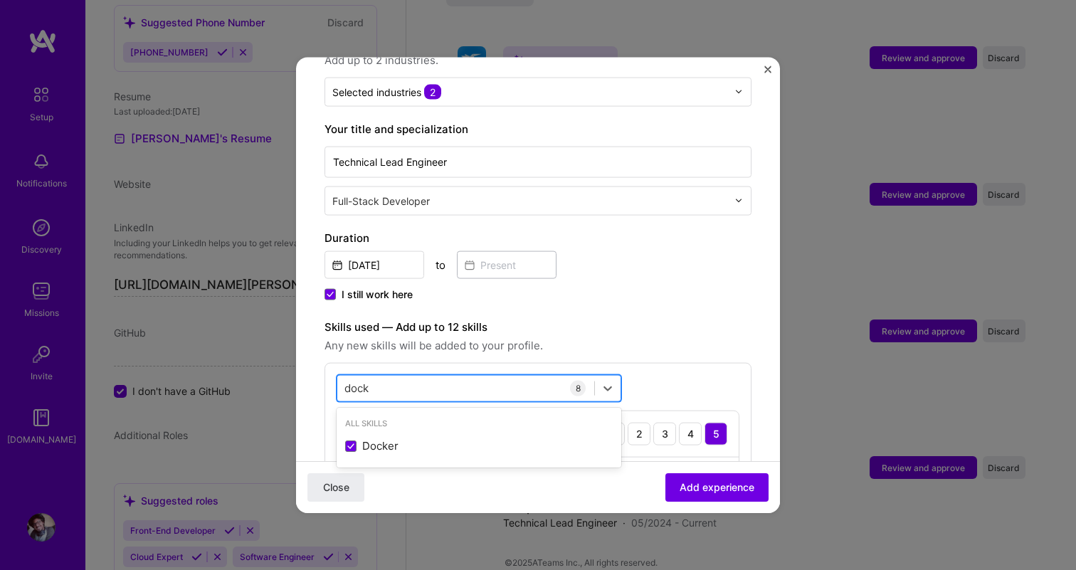
click at [475, 377] on div "dock dock" at bounding box center [465, 388] width 257 height 23
type input "gen"
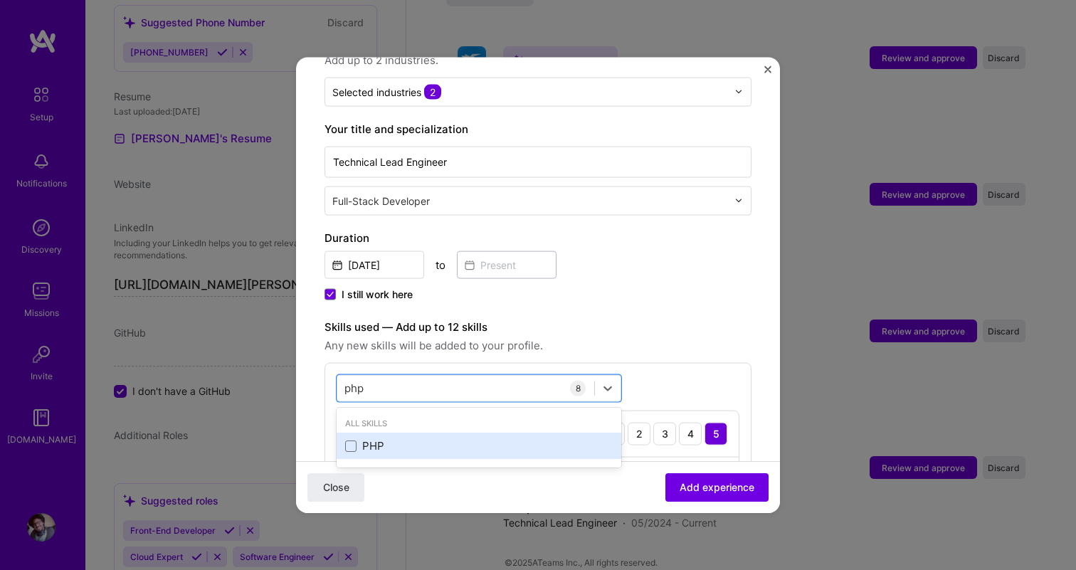
click at [441, 439] on div "PHP" at bounding box center [479, 446] width 268 height 15
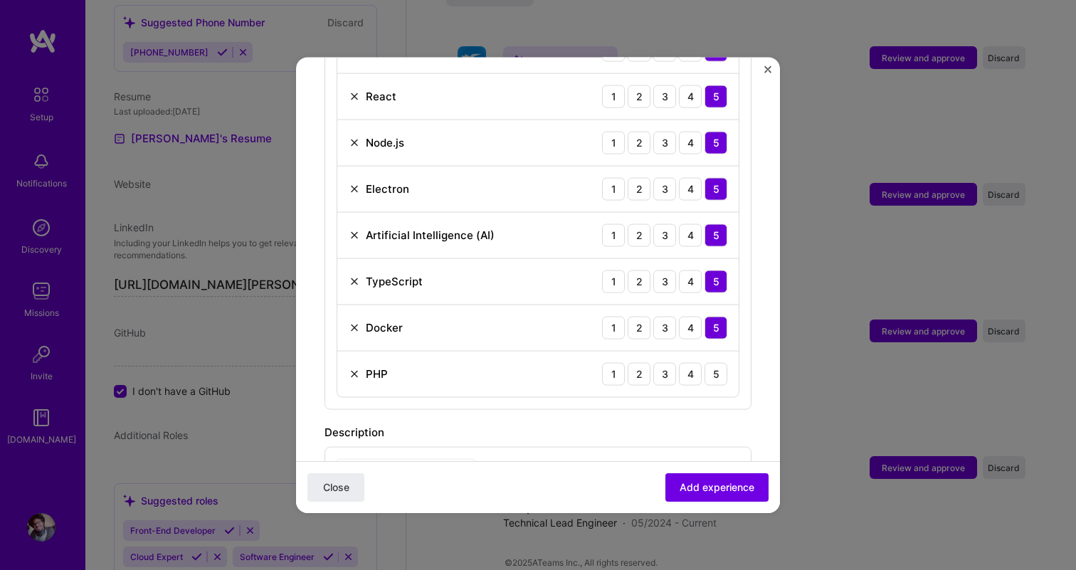
scroll to position [744, 0]
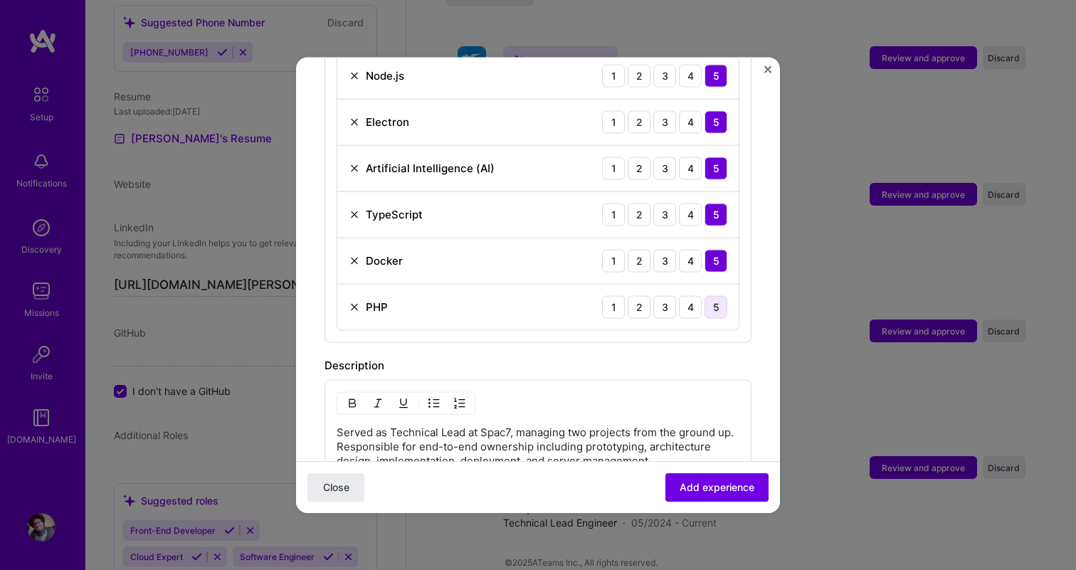
type input "php"
click at [719, 297] on div "5" at bounding box center [716, 306] width 23 height 23
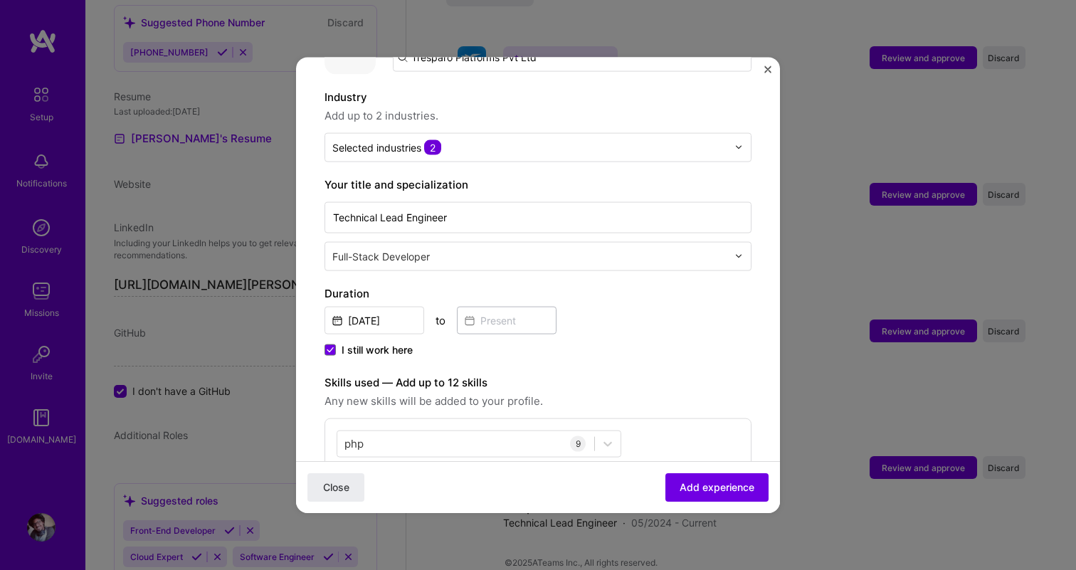
scroll to position [306, 0]
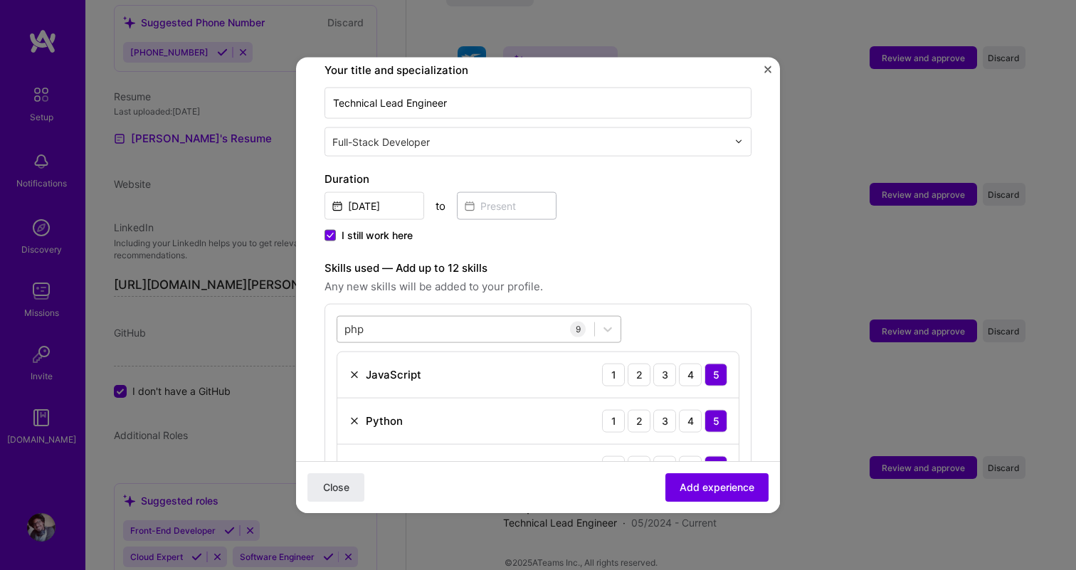
click at [505, 320] on div "php php" at bounding box center [465, 328] width 257 height 23
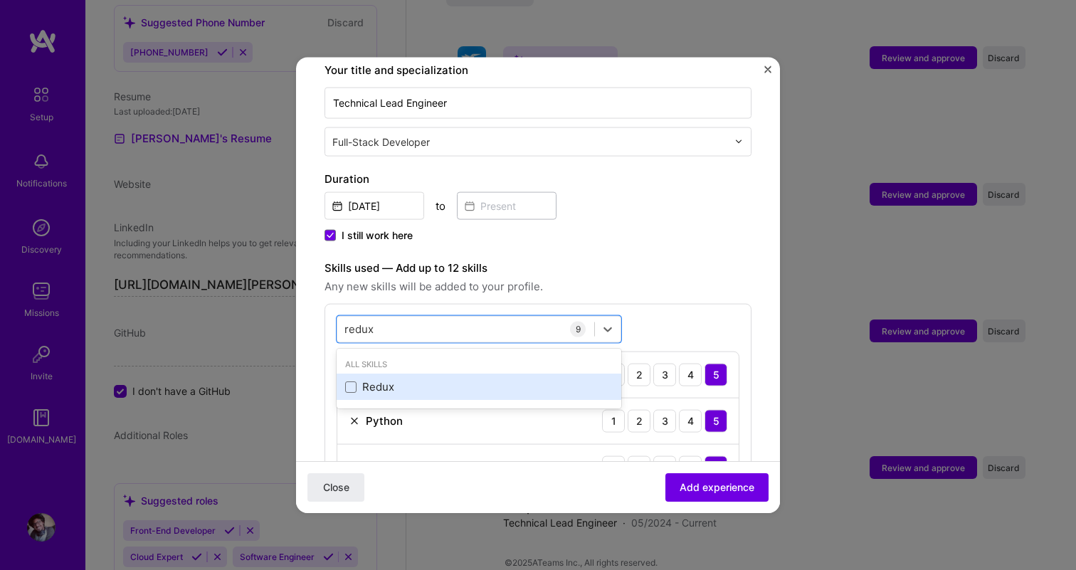
click at [454, 379] on div "Redux" at bounding box center [479, 386] width 268 height 15
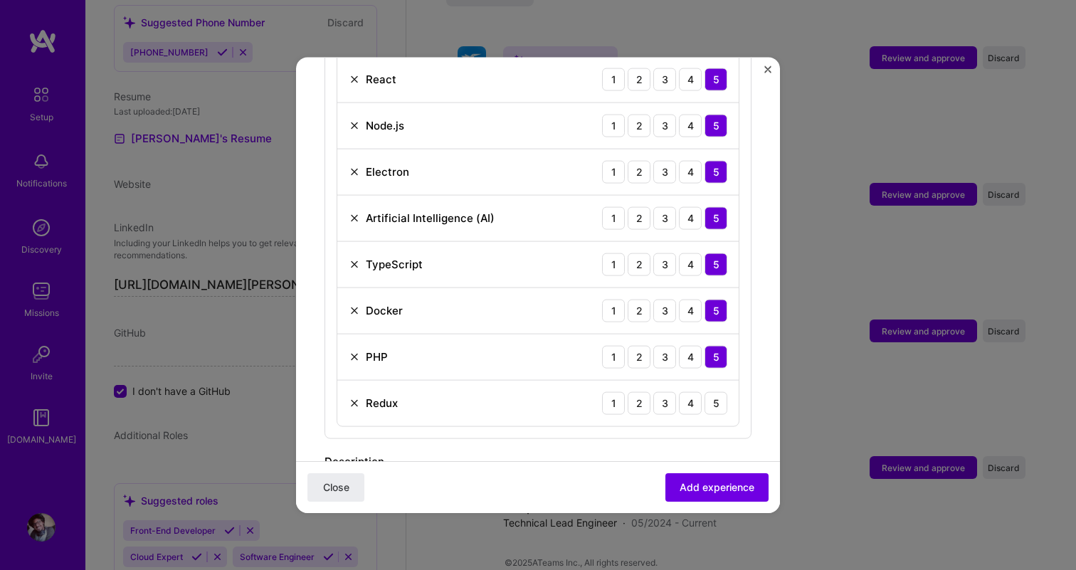
scroll to position [702, 0]
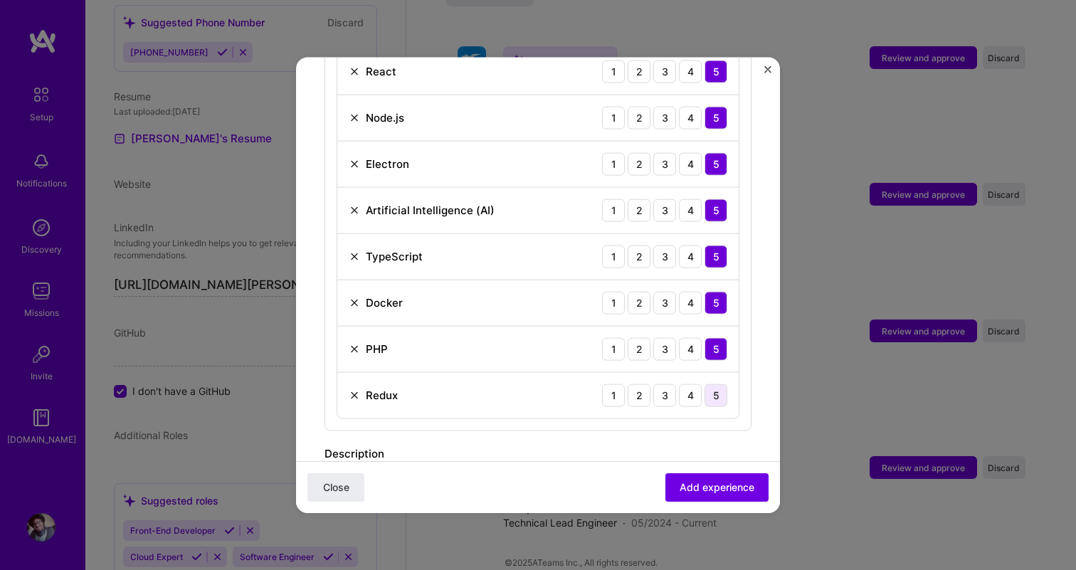
type input "redux"
click at [718, 384] on div "5" at bounding box center [716, 395] width 23 height 23
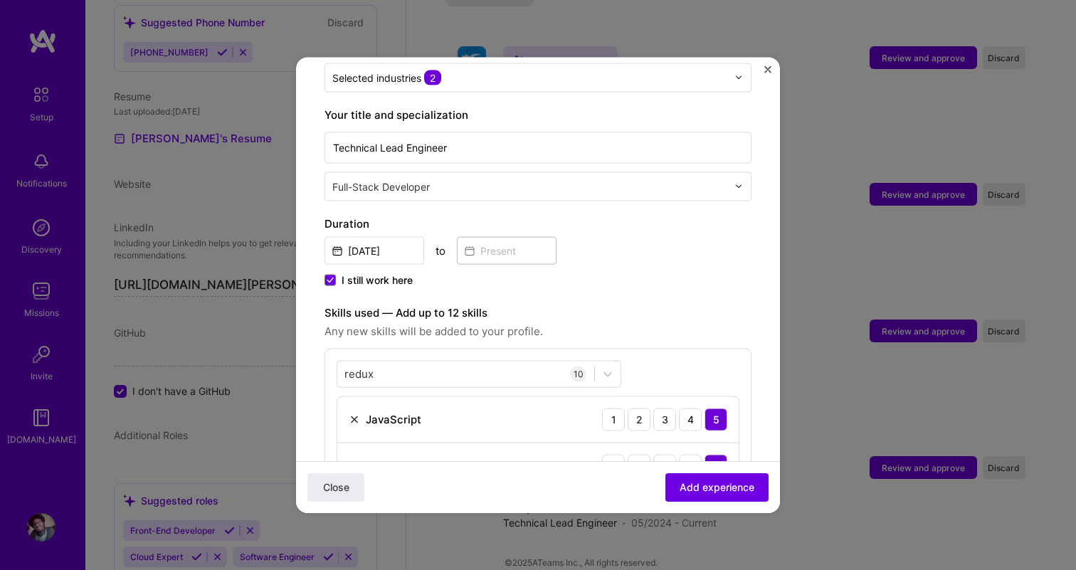
scroll to position [209, 0]
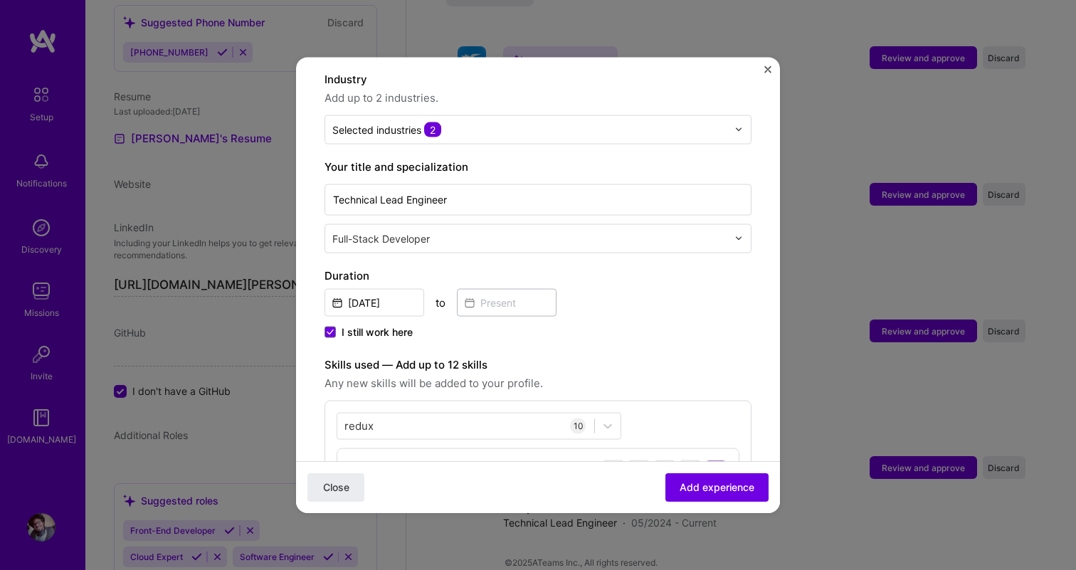
click at [527, 414] on div "redux redux" at bounding box center [465, 425] width 257 height 23
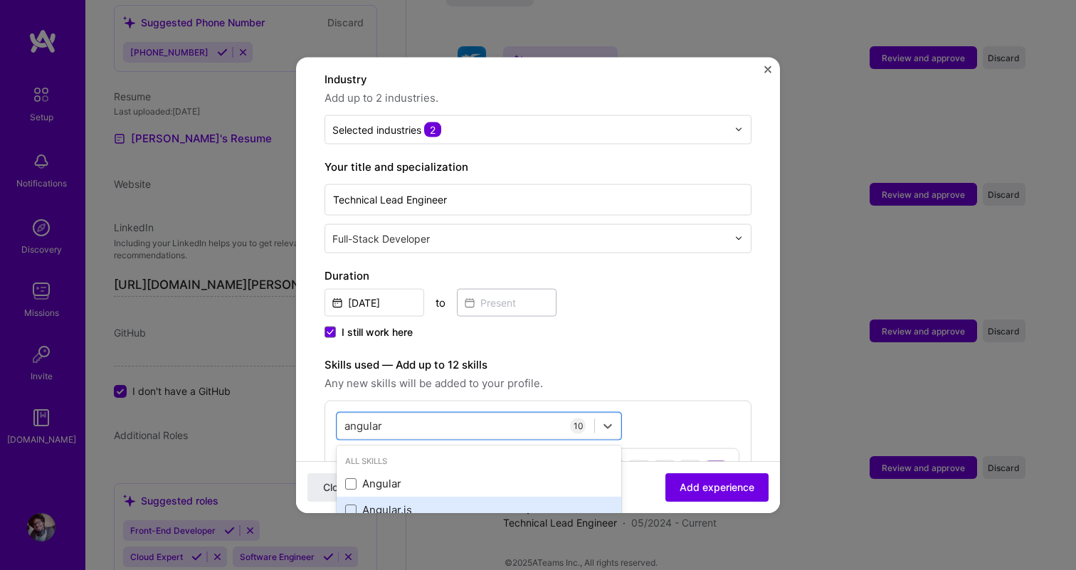
click at [491, 503] on div "Angular.js" at bounding box center [479, 510] width 268 height 15
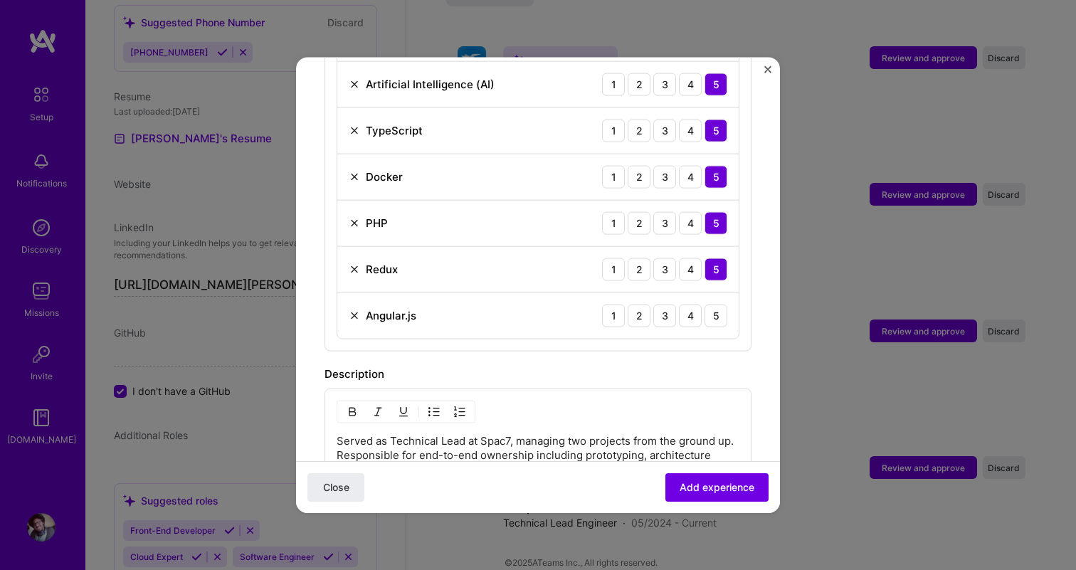
scroll to position [854, 0]
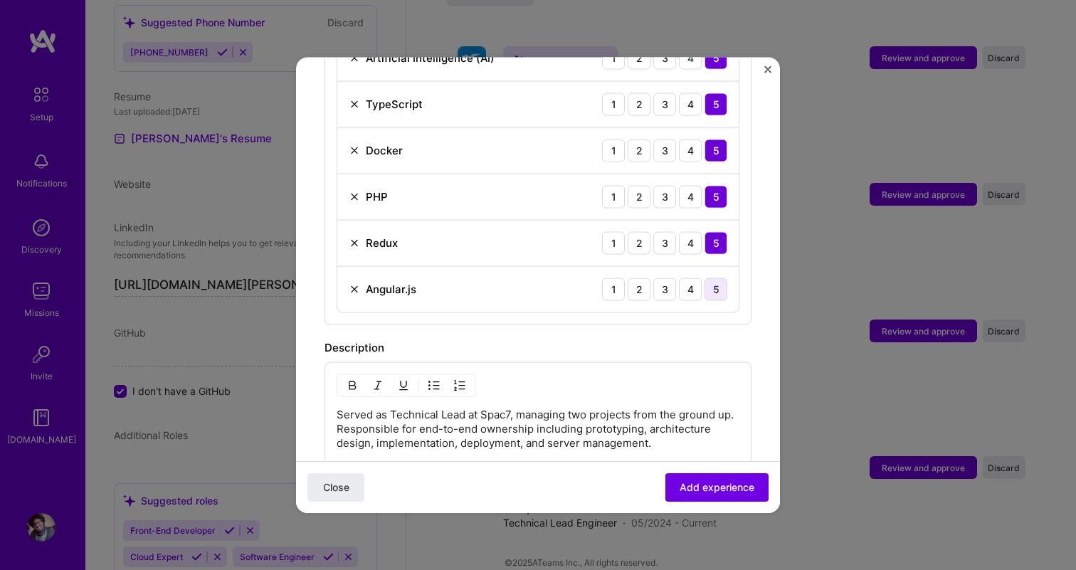
type input "angular"
click at [716, 281] on div "5" at bounding box center [716, 289] width 23 height 23
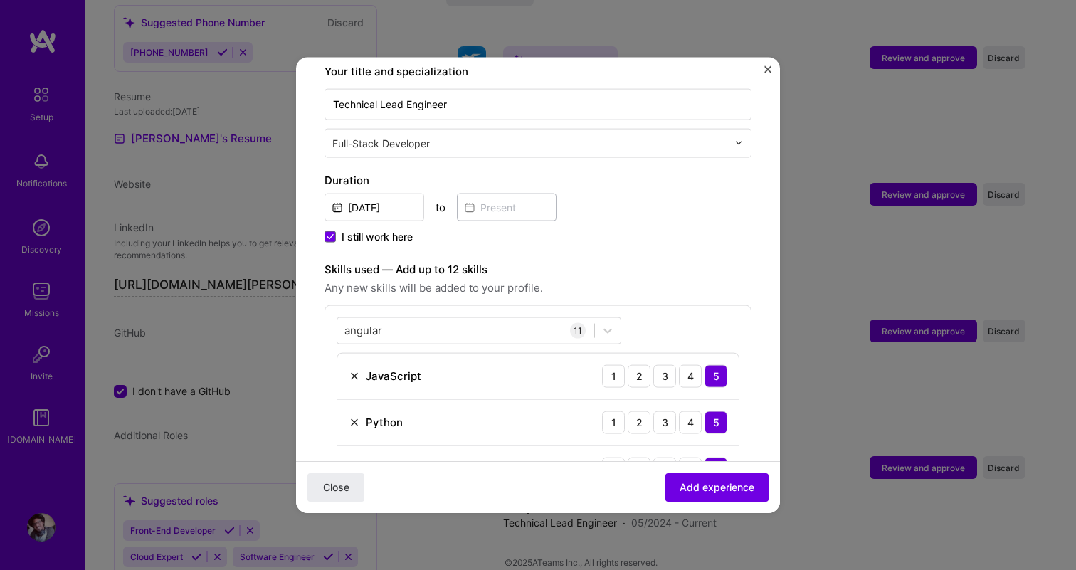
scroll to position [287, 0]
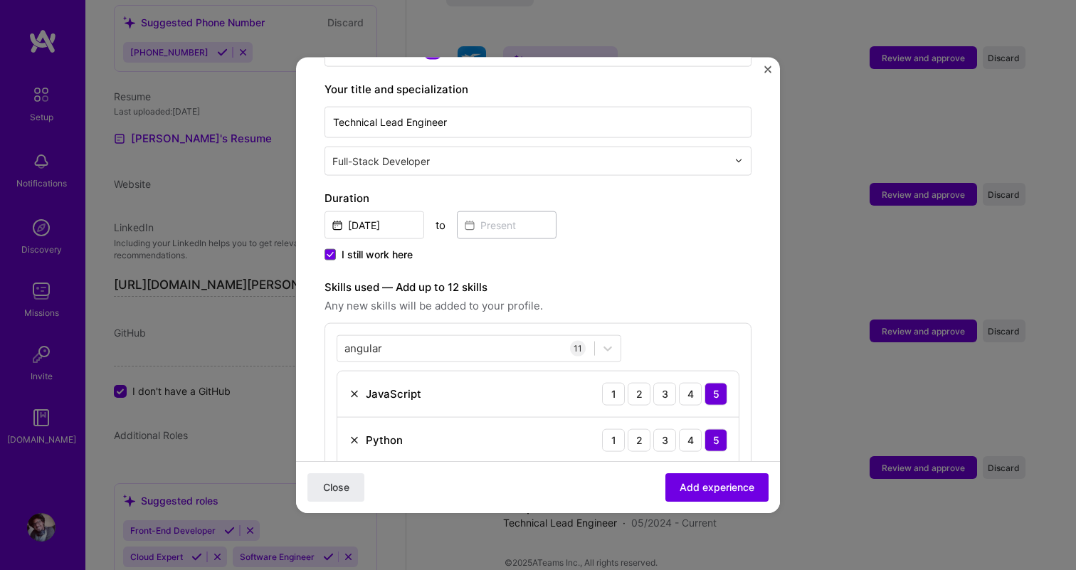
click at [680, 247] on div "I still work here" at bounding box center [538, 255] width 427 height 17
click at [542, 337] on div "angular angular" at bounding box center [465, 348] width 257 height 23
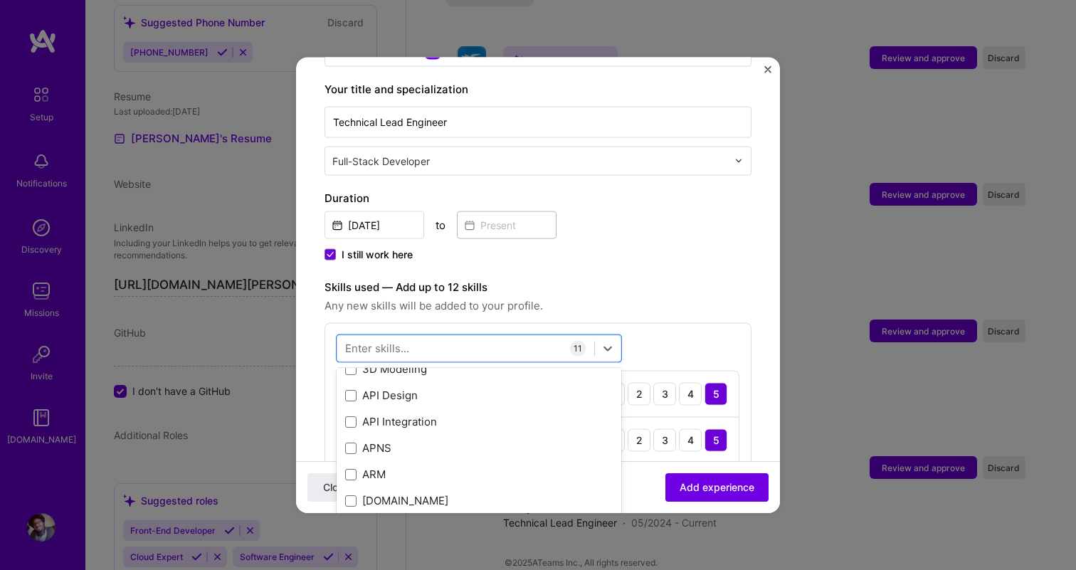
scroll to position [95, 0]
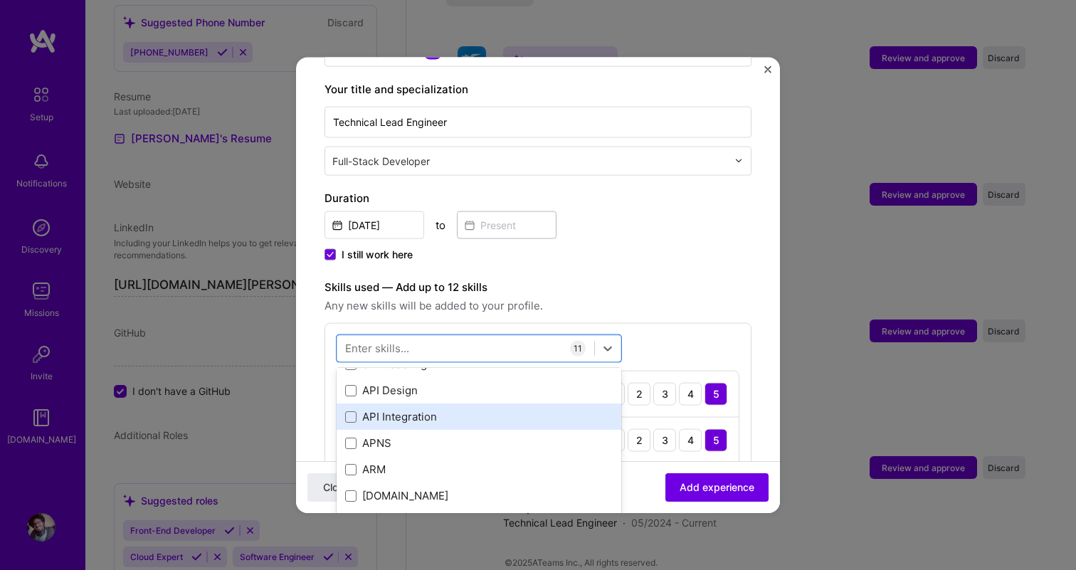
click at [493, 409] on div "API Integration" at bounding box center [479, 416] width 268 height 15
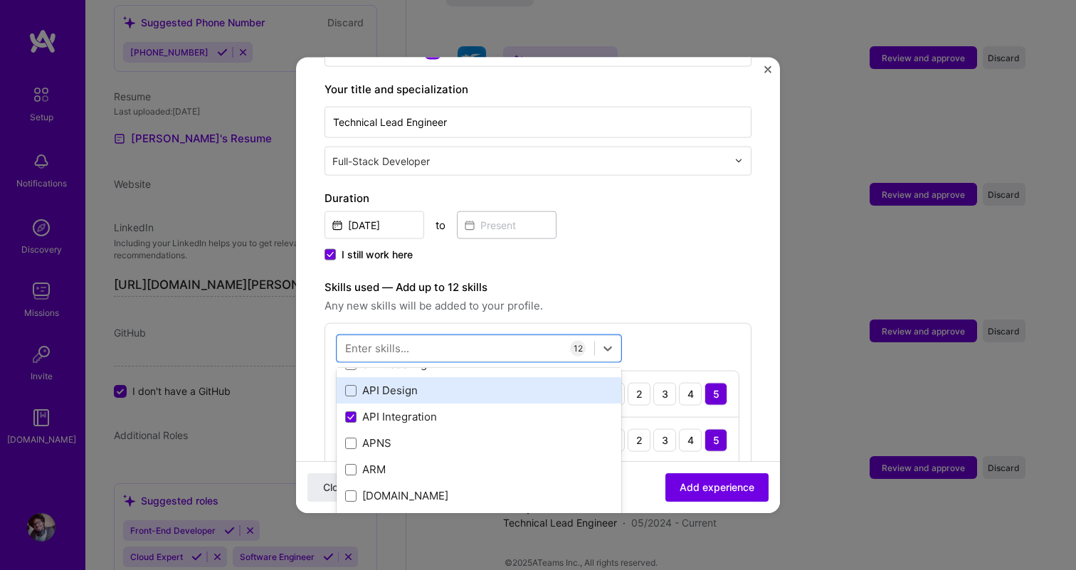
click at [485, 377] on div "API Design" at bounding box center [479, 390] width 285 height 26
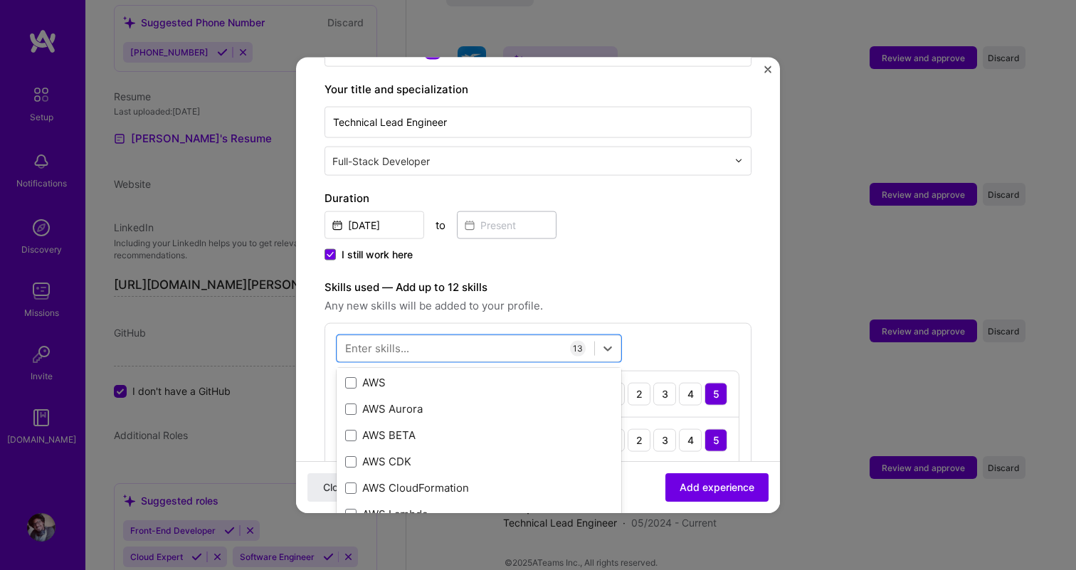
scroll to position [239, 0]
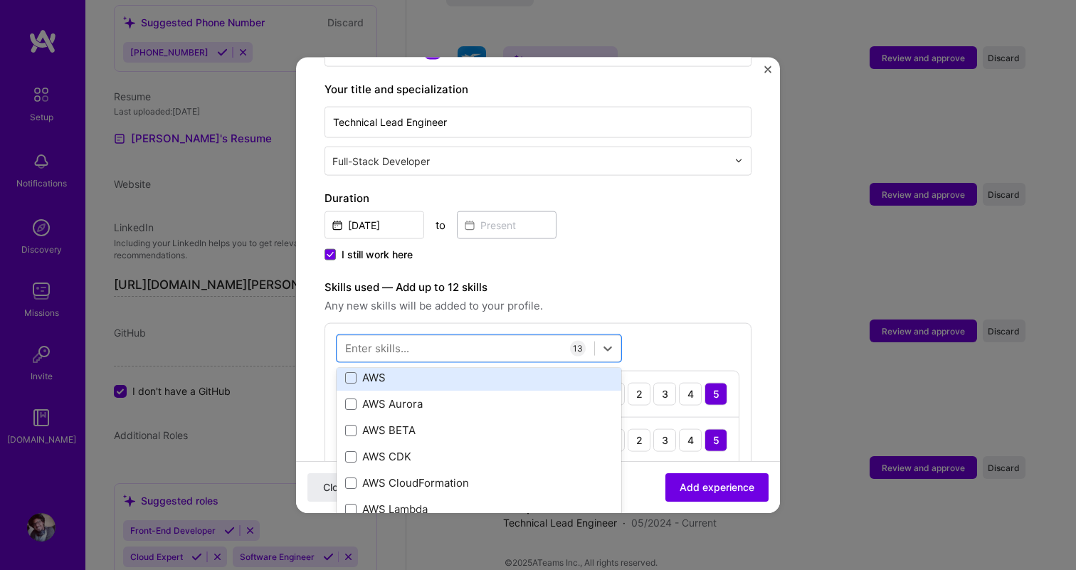
click at [459, 370] on div "AWS" at bounding box center [479, 377] width 268 height 15
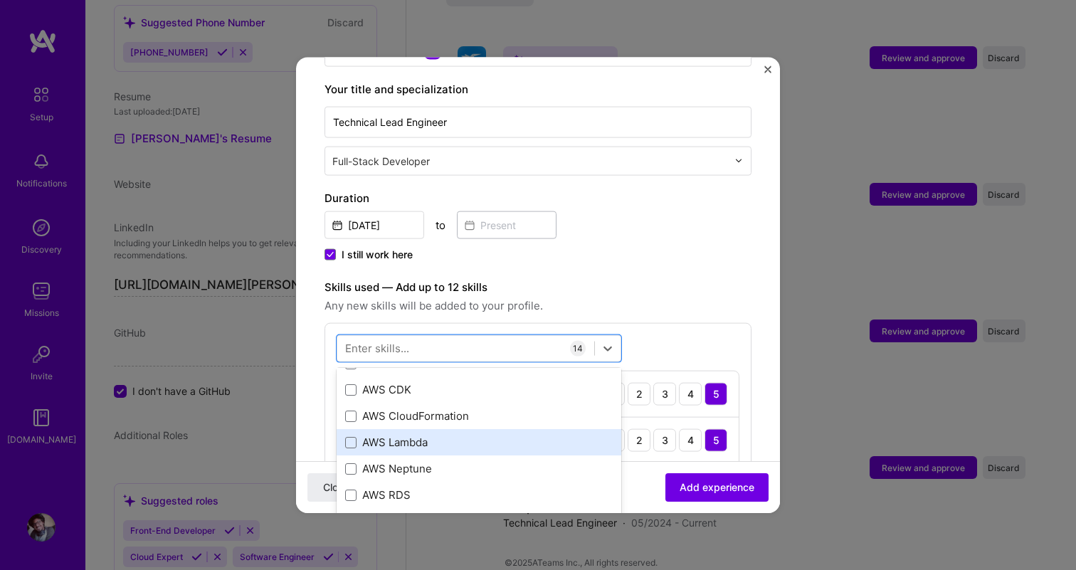
click at [466, 435] on div "AWS Lambda" at bounding box center [479, 442] width 268 height 15
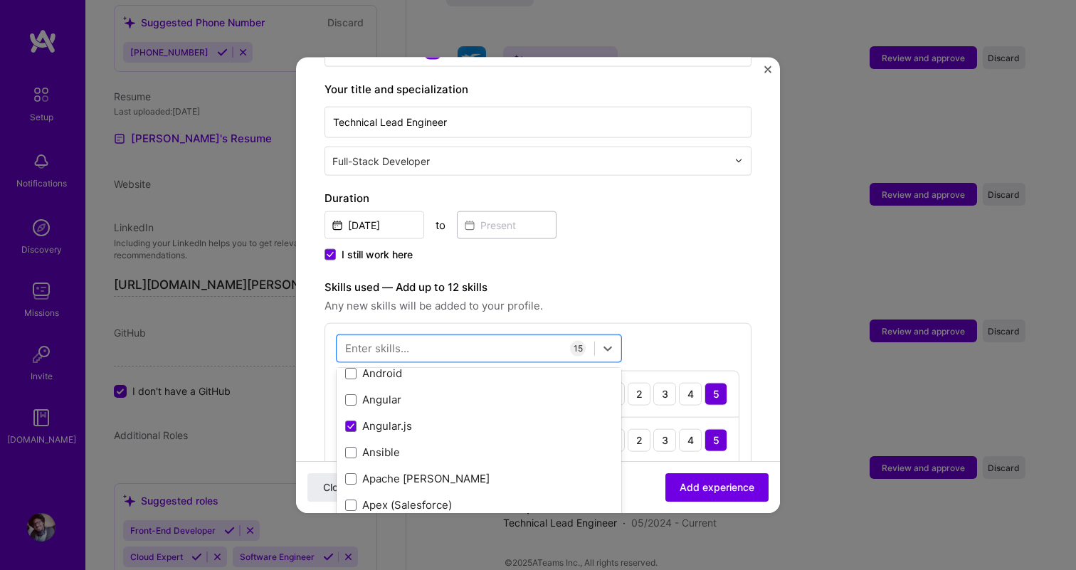
scroll to position [773, 0]
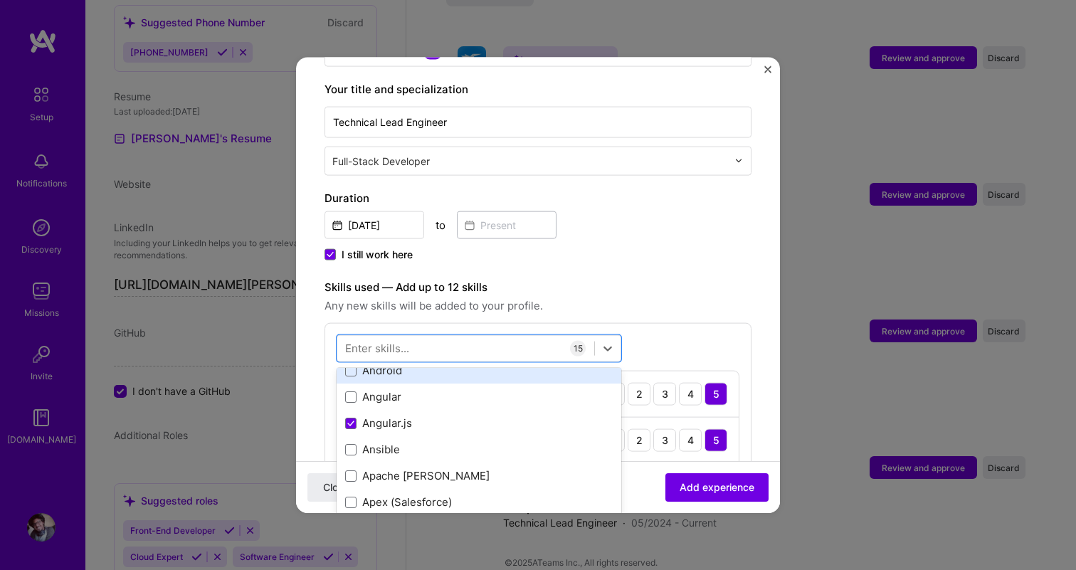
click at [445, 363] on div "Android" at bounding box center [479, 370] width 268 height 15
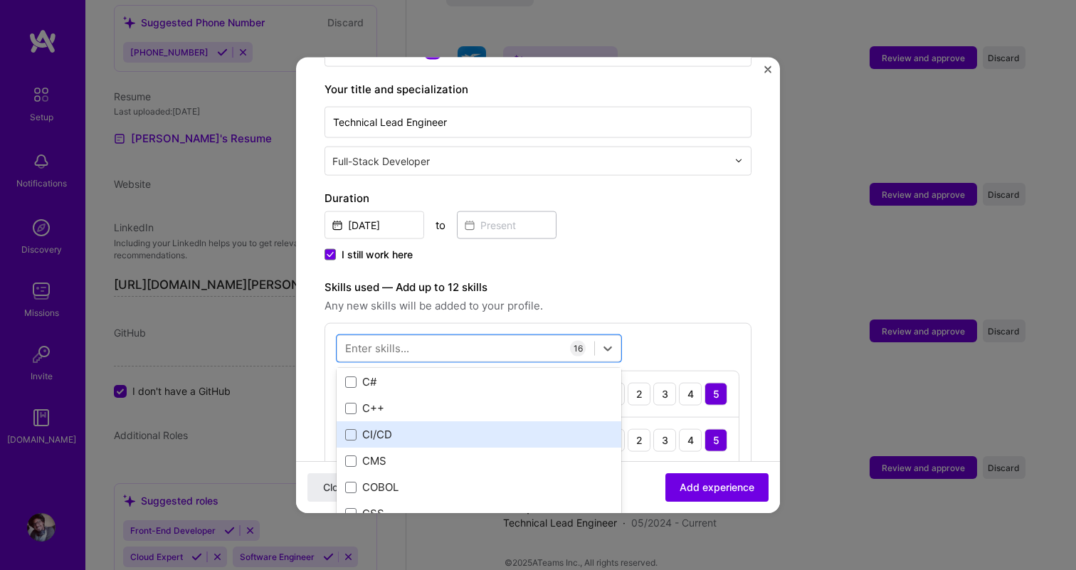
click at [450, 427] on div "CI/CD" at bounding box center [479, 434] width 268 height 15
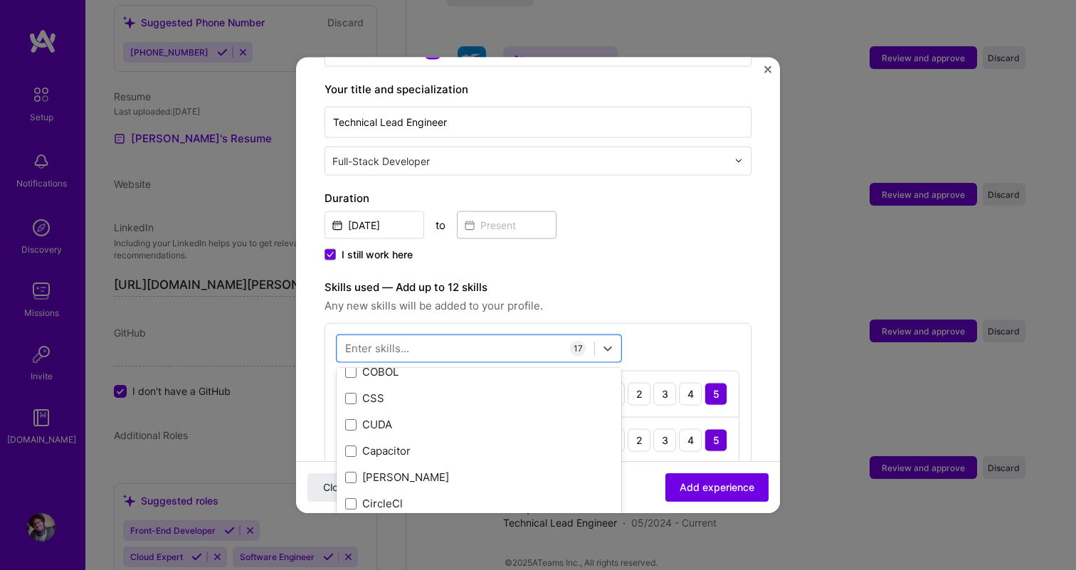
scroll to position [1642, 0]
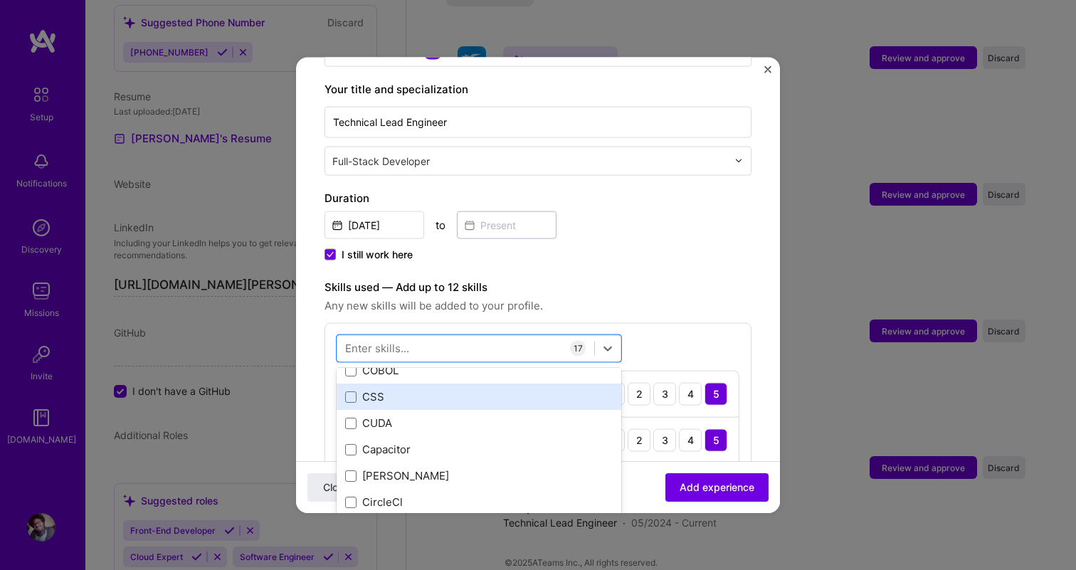
click at [448, 389] on div "CSS" at bounding box center [479, 396] width 268 height 15
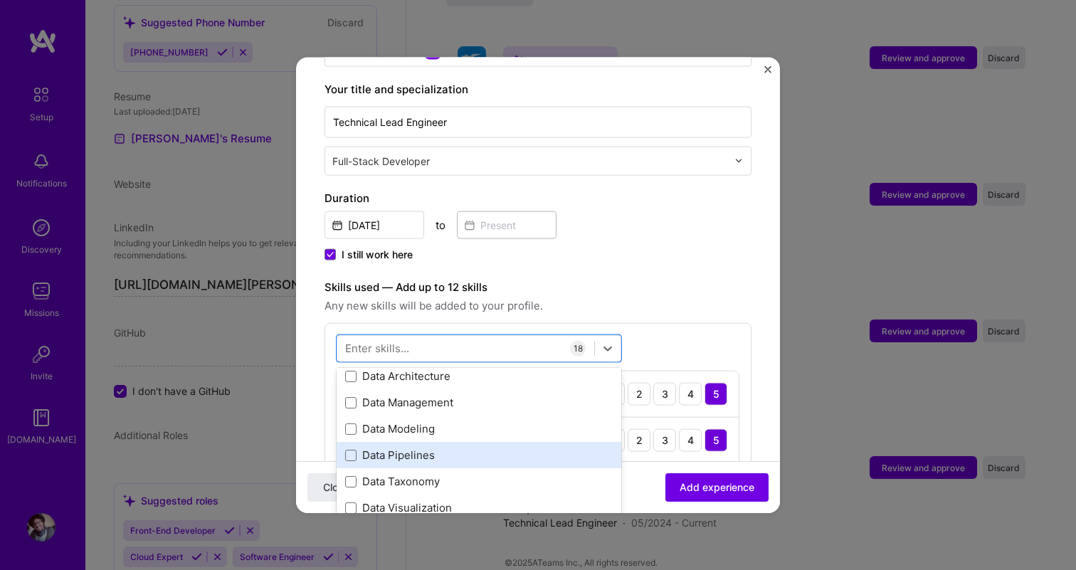
scroll to position [2300, 0]
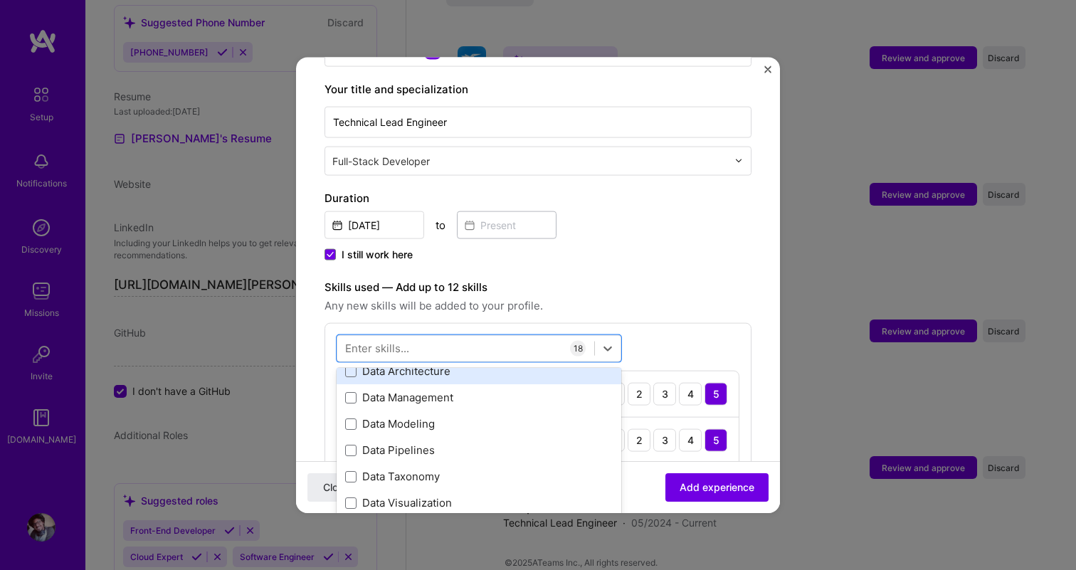
click at [463, 364] on div "Data Architecture" at bounding box center [479, 371] width 268 height 15
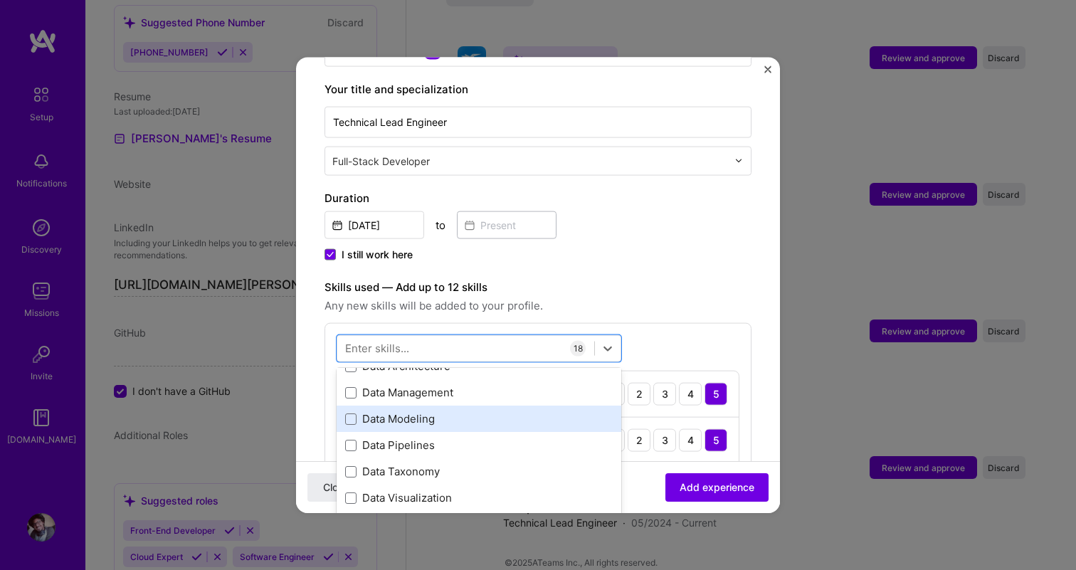
scroll to position [2295, 0]
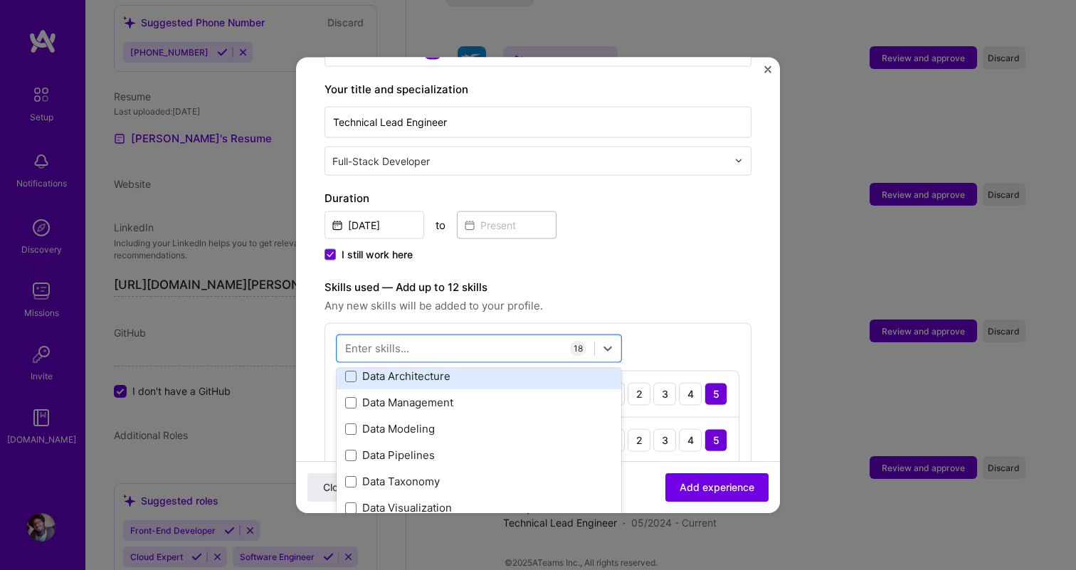
click at [458, 369] on div "Data Architecture" at bounding box center [479, 376] width 285 height 26
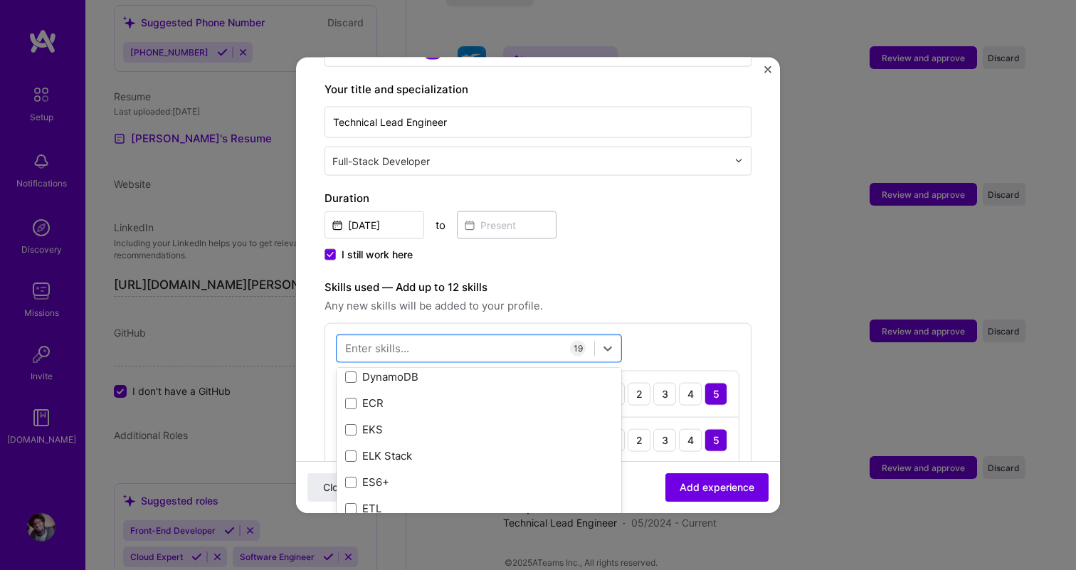
scroll to position [2849, 0]
click at [455, 368] on div "DynamoDB" at bounding box center [479, 375] width 268 height 15
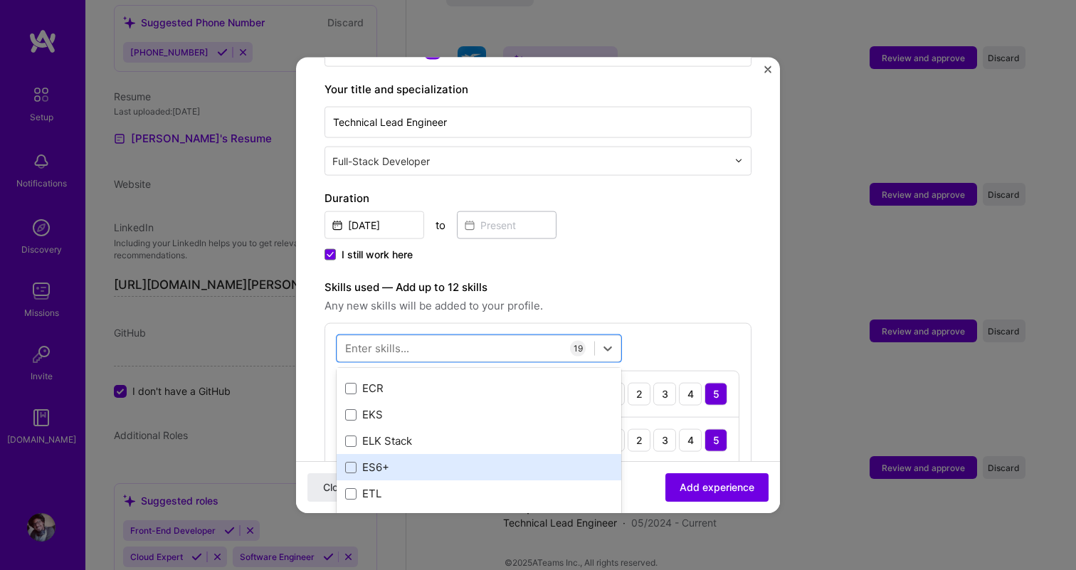
click at [439, 460] on div "ES6+" at bounding box center [479, 467] width 268 height 15
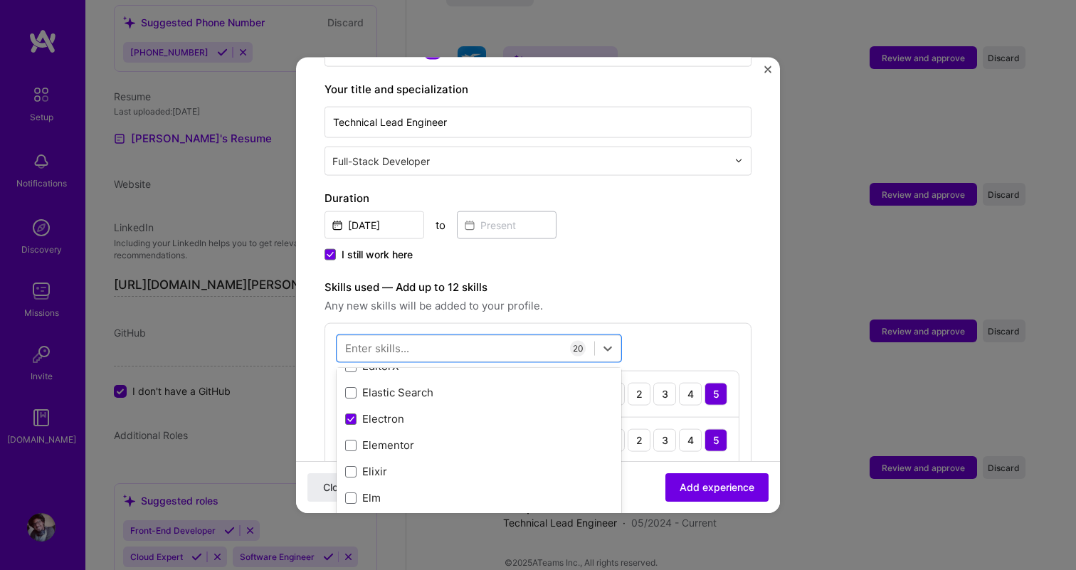
scroll to position [3018, 0]
click at [443, 378] on div "Elastic Search" at bounding box center [479, 391] width 285 height 26
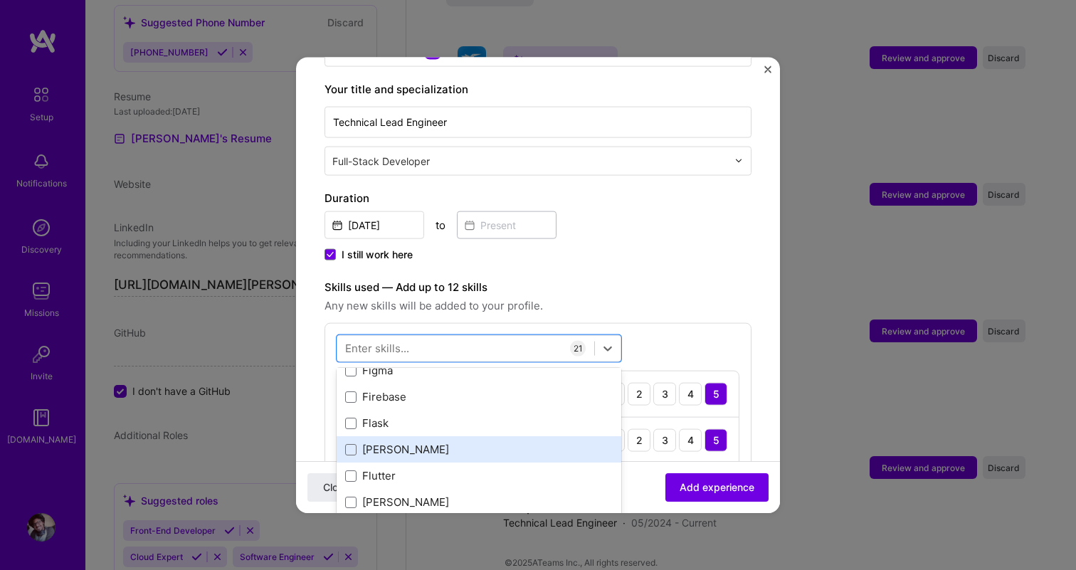
scroll to position [3484, 0]
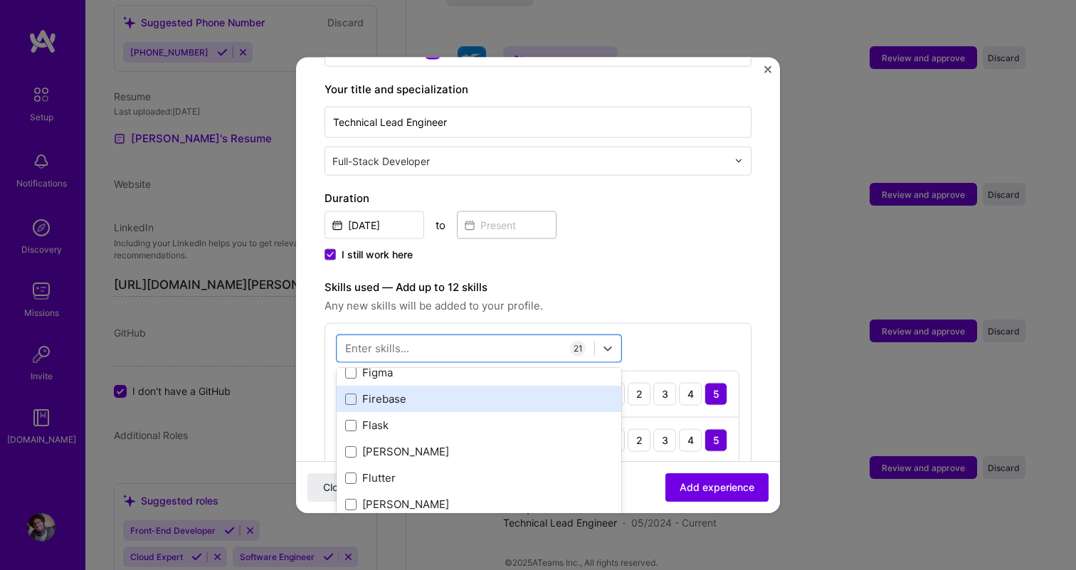
click at [424, 392] on div "Firebase" at bounding box center [479, 399] width 268 height 15
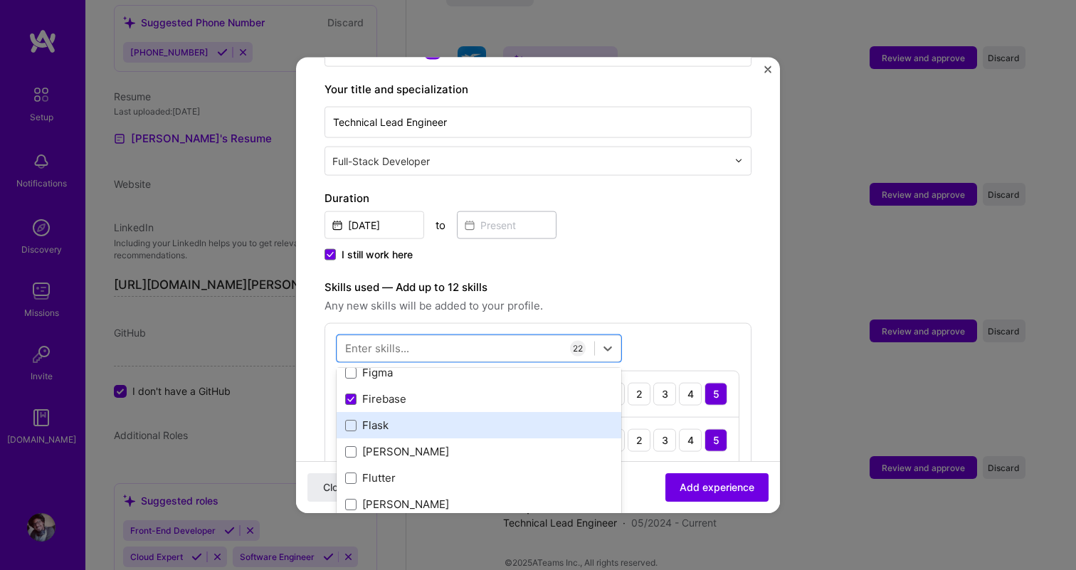
click at [423, 418] on div "Flask" at bounding box center [479, 425] width 268 height 15
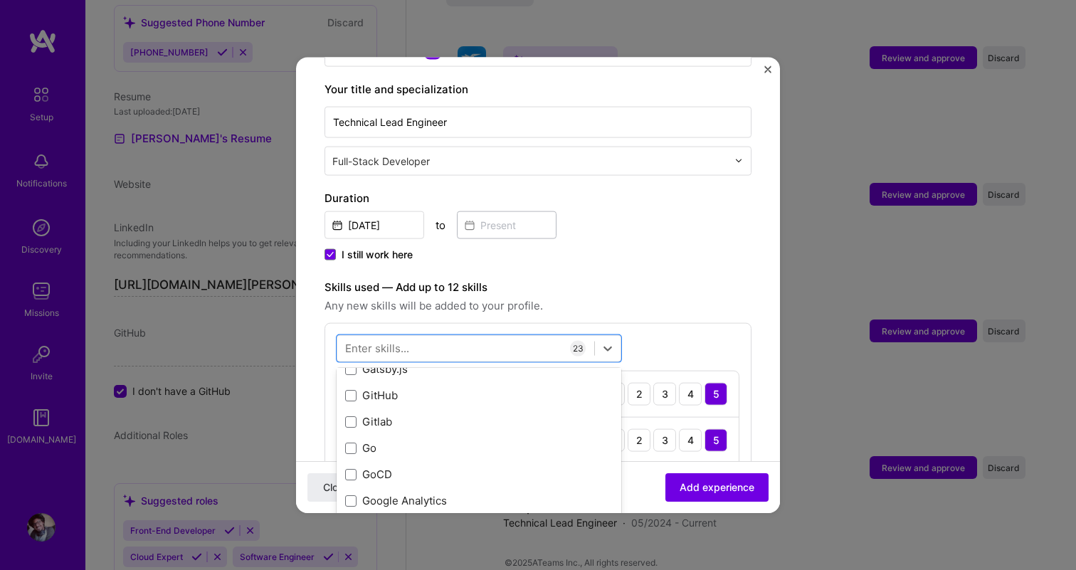
scroll to position [3831, 0]
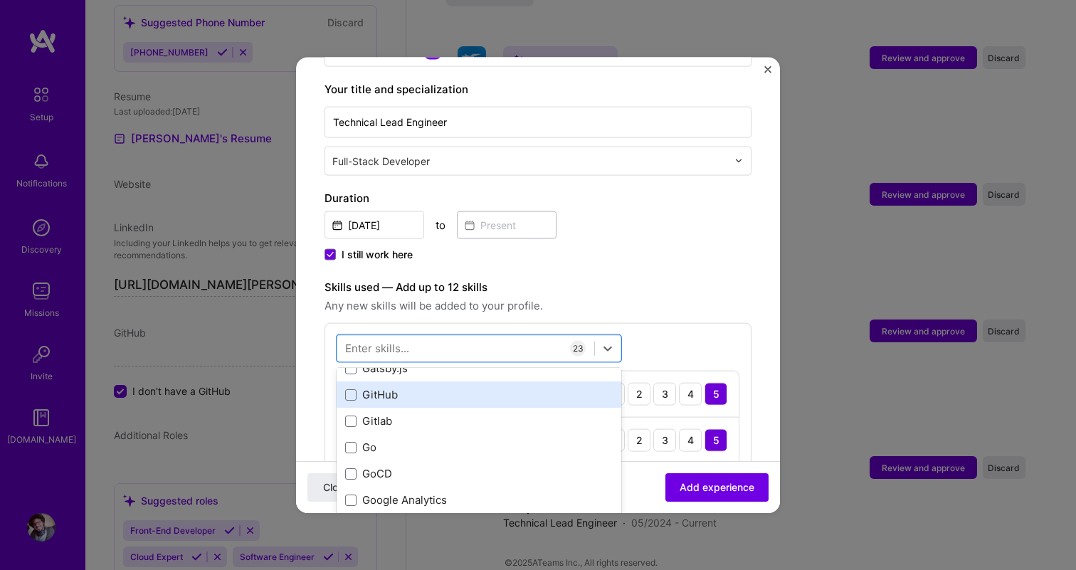
click at [414, 387] on div "GitHub" at bounding box center [479, 394] width 268 height 15
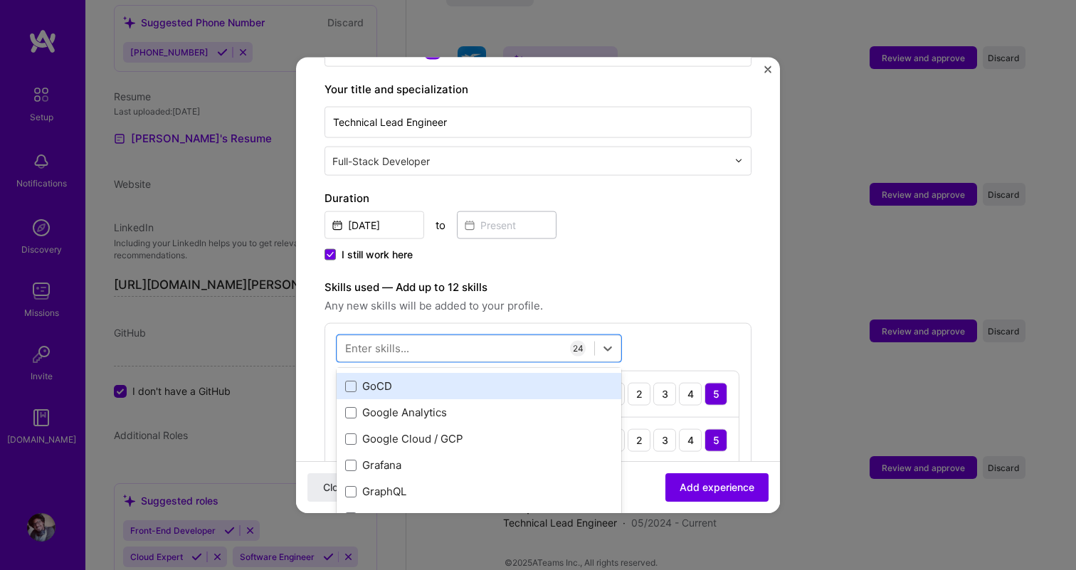
scroll to position [3919, 0]
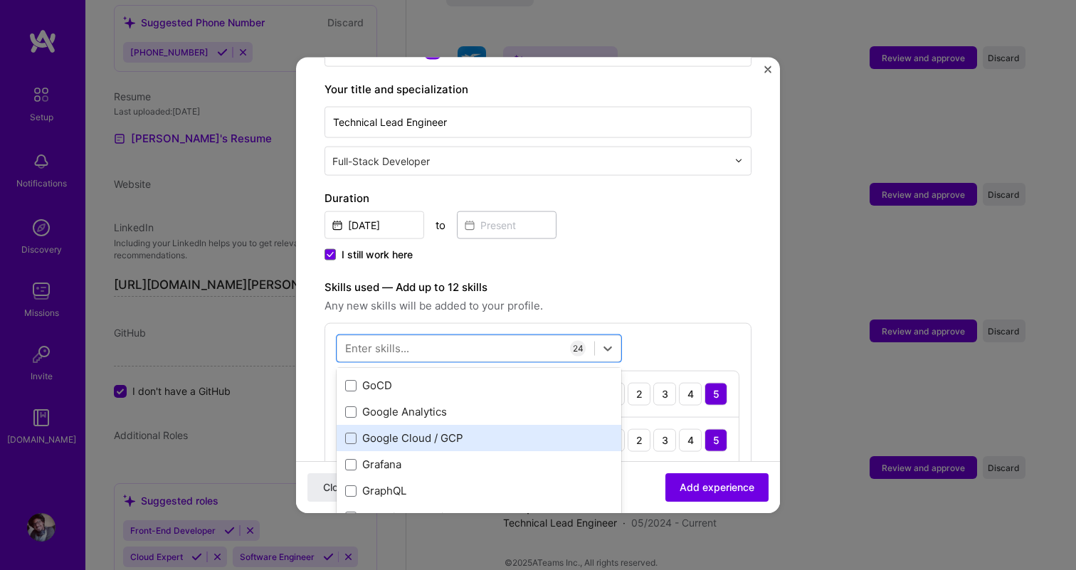
click at [422, 431] on div "Google Cloud / GCP" at bounding box center [479, 438] width 268 height 15
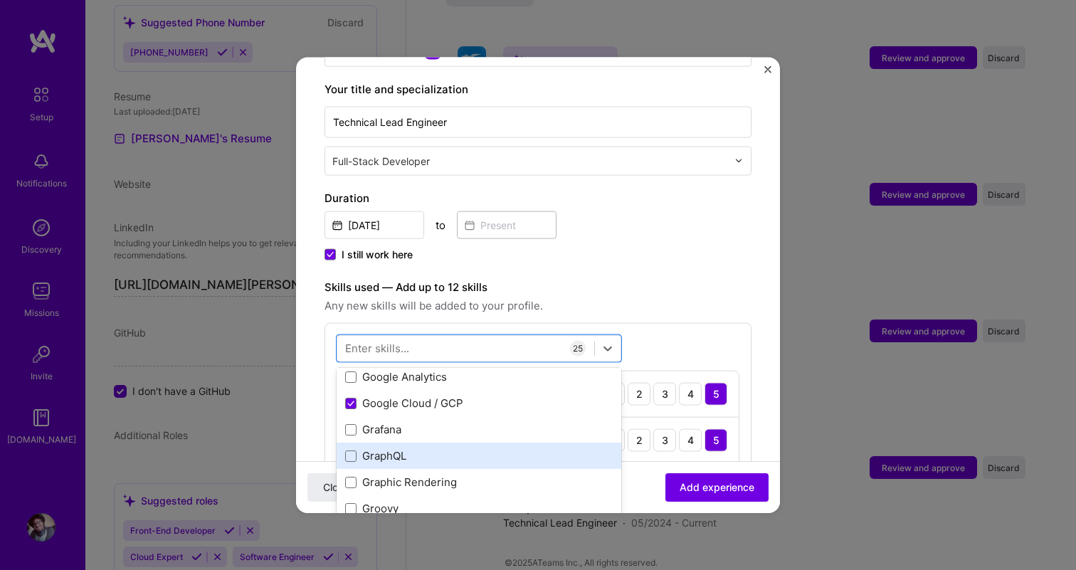
click at [429, 449] on div "GraphQL" at bounding box center [479, 456] width 285 height 26
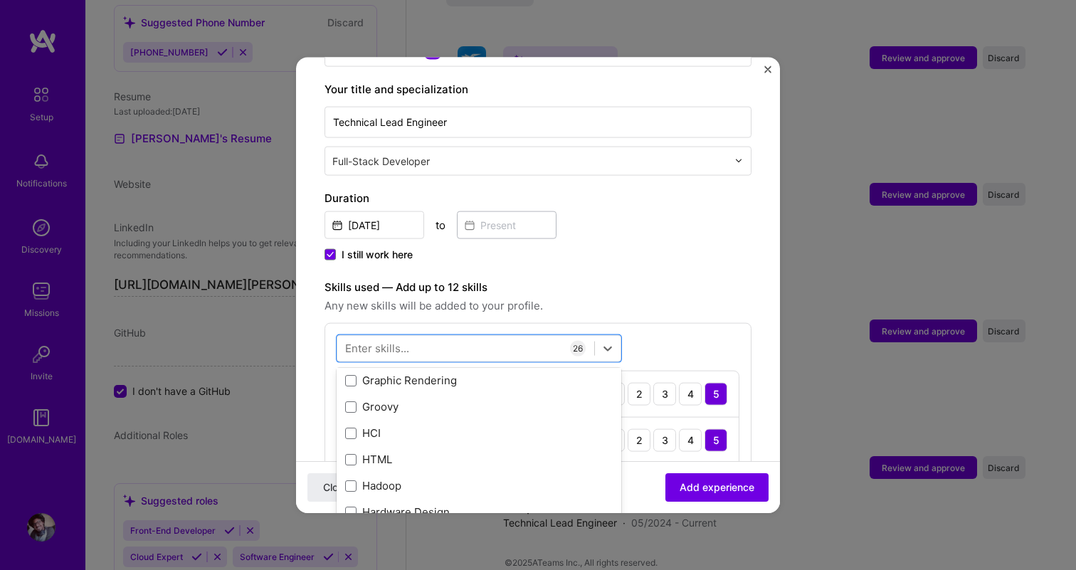
scroll to position [4079, 0]
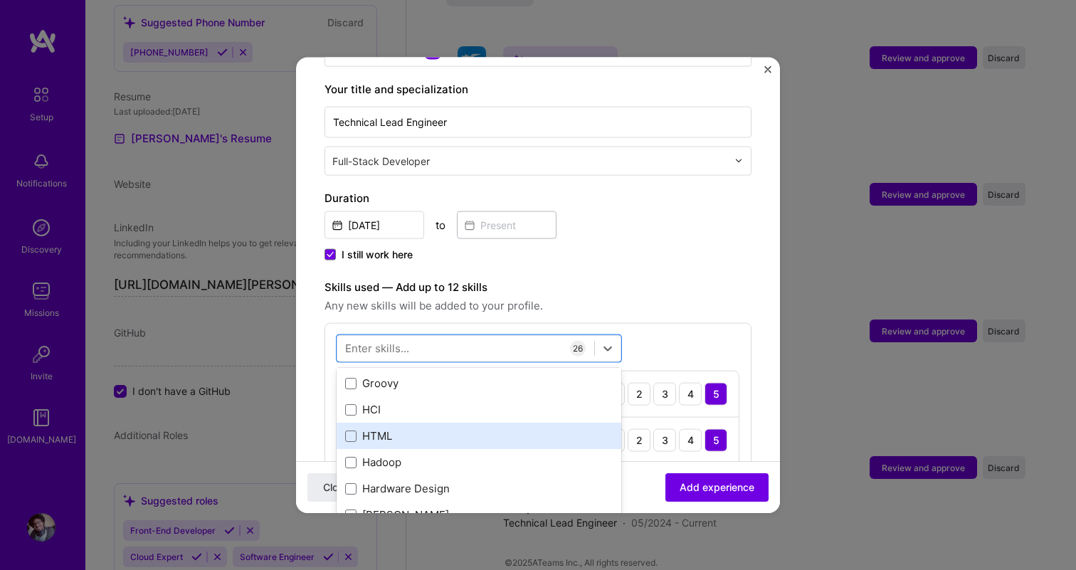
click at [429, 429] on div "HTML" at bounding box center [479, 436] width 268 height 15
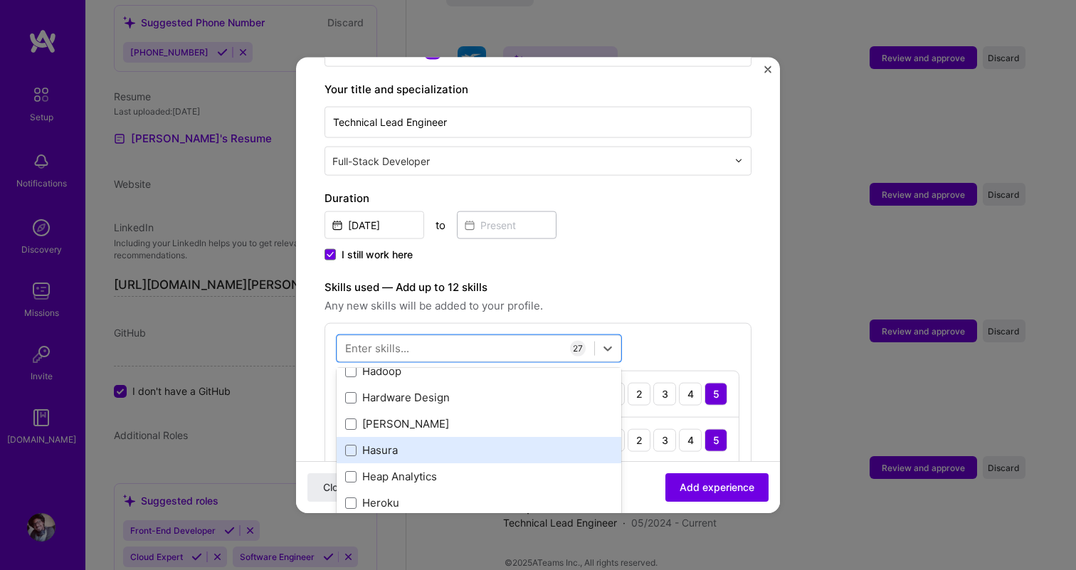
scroll to position [4189, 0]
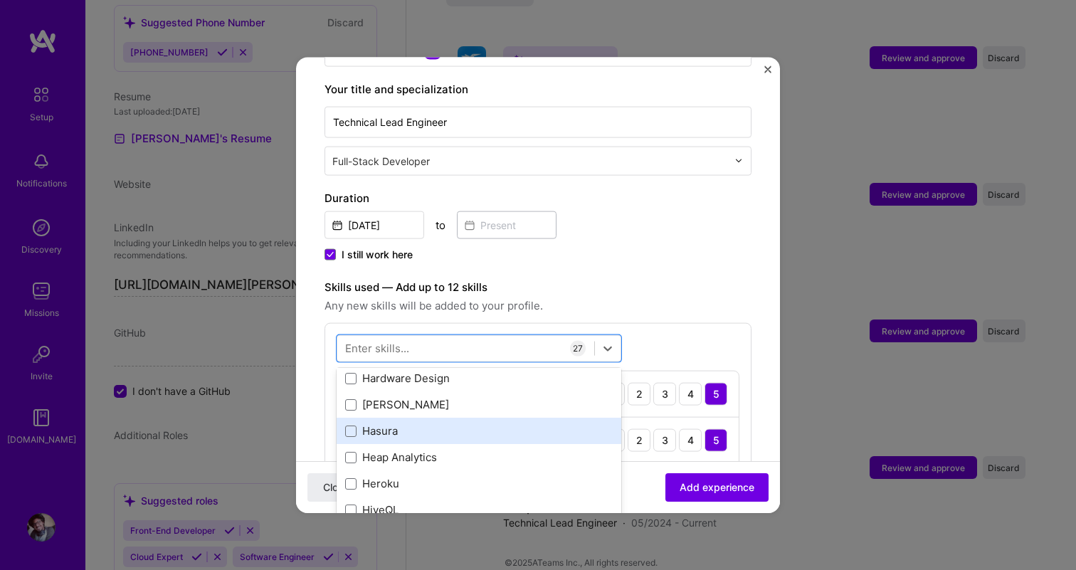
click at [429, 424] on div "Hasura" at bounding box center [479, 431] width 268 height 15
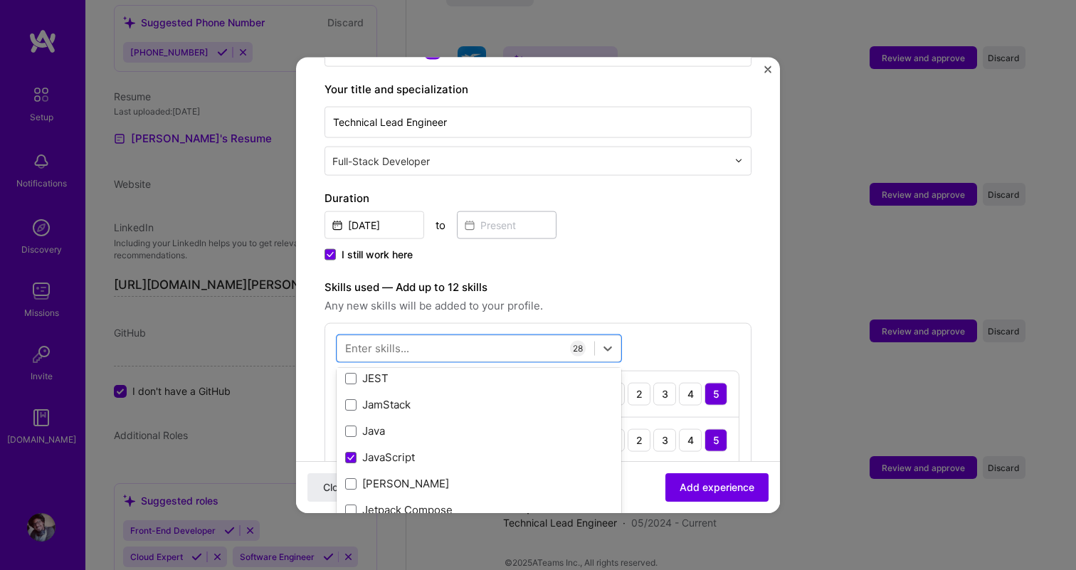
scroll to position [4540, 0]
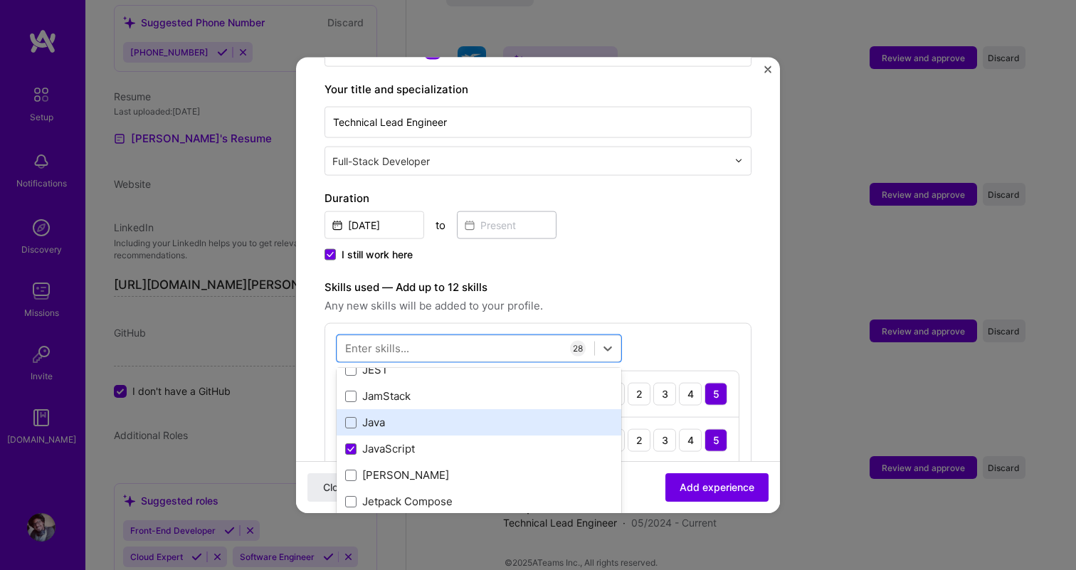
click at [429, 415] on div "Java" at bounding box center [479, 422] width 268 height 15
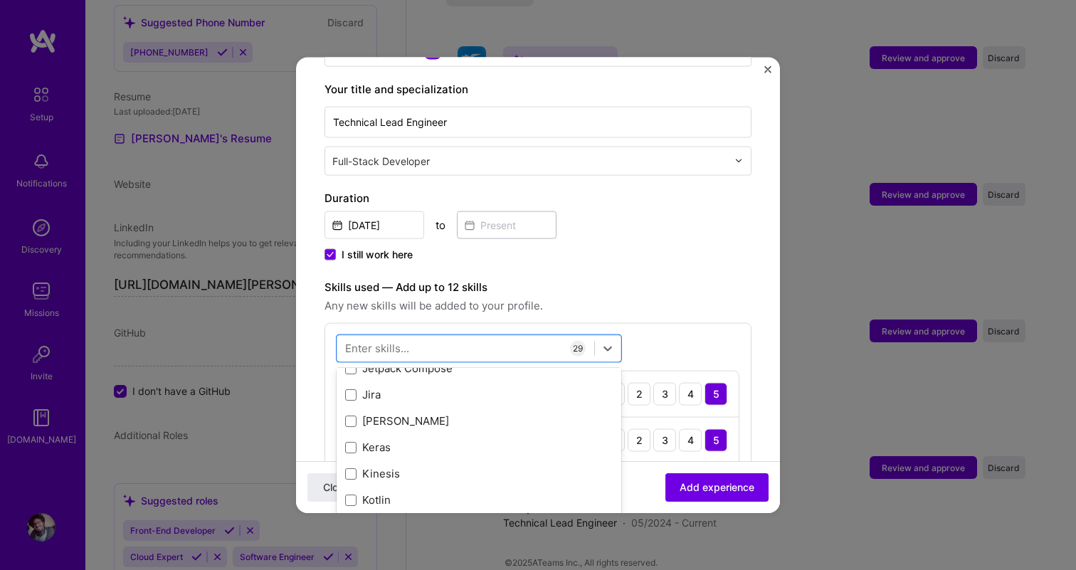
scroll to position [4700, 0]
click at [426, 361] on div "Jira" at bounding box center [479, 368] width 268 height 15
click at [430, 361] on div "Jira" at bounding box center [479, 368] width 268 height 15
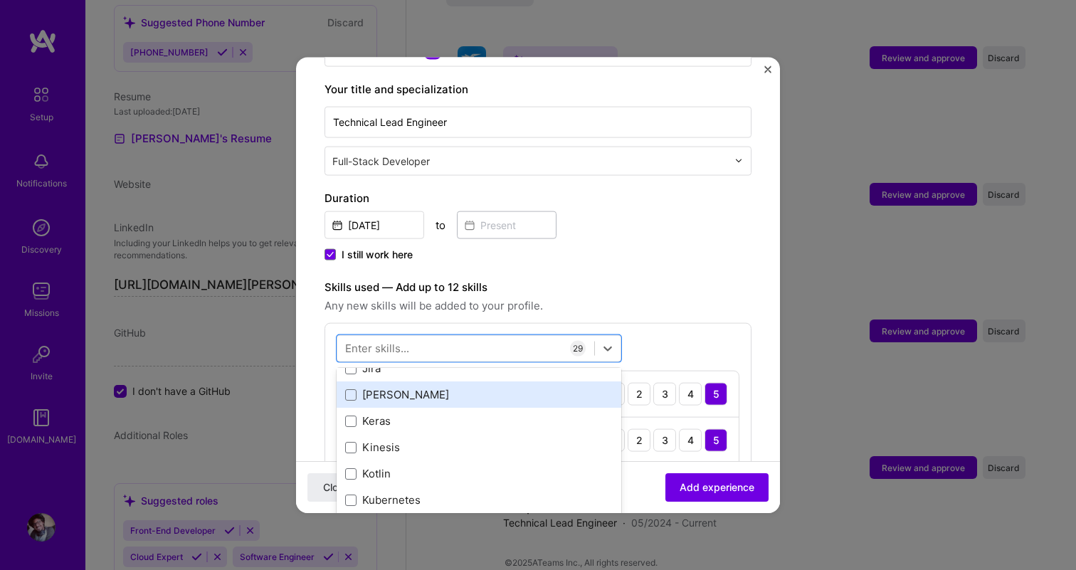
click at [429, 387] on div "[PERSON_NAME]" at bounding box center [479, 394] width 268 height 15
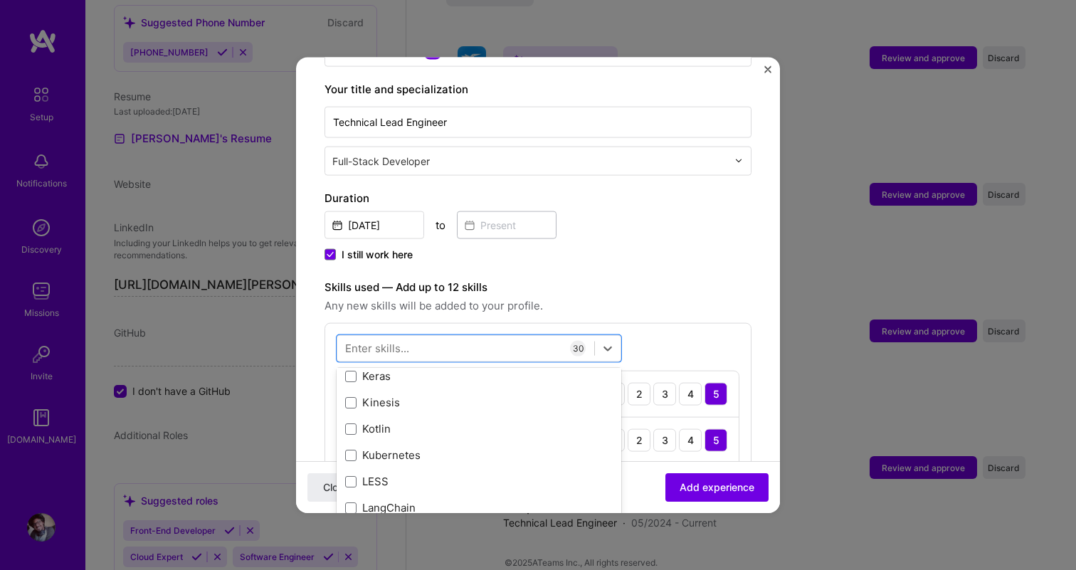
scroll to position [4757, 0]
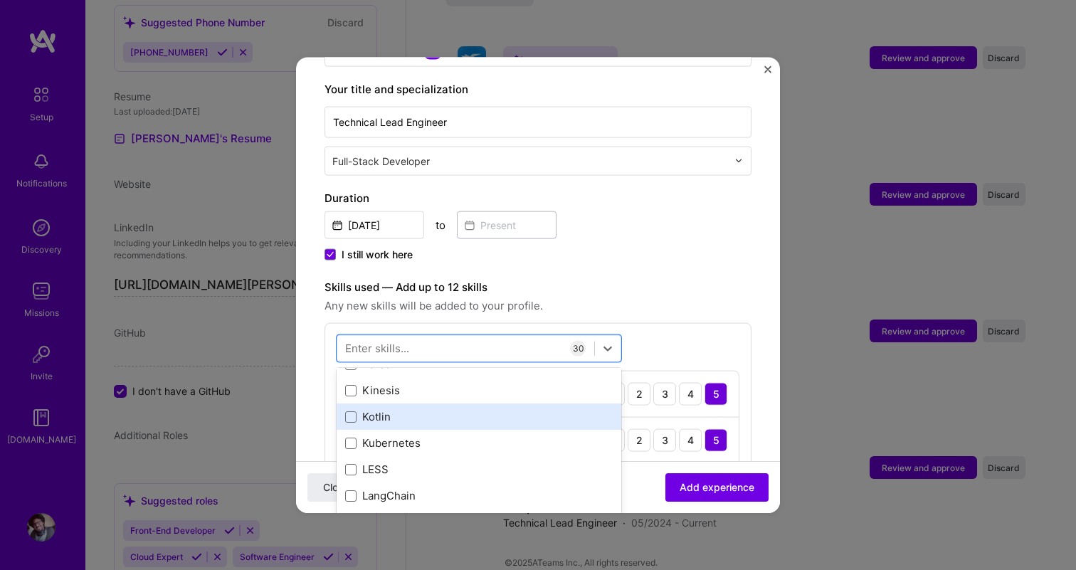
click at [424, 409] on div "Kotlin" at bounding box center [479, 416] width 268 height 15
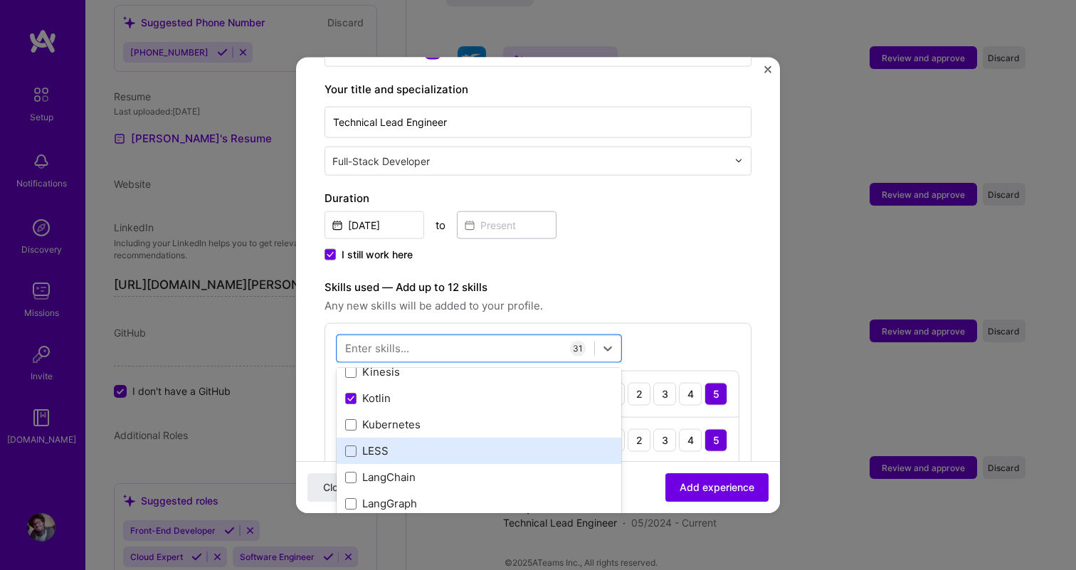
scroll to position [4782, 0]
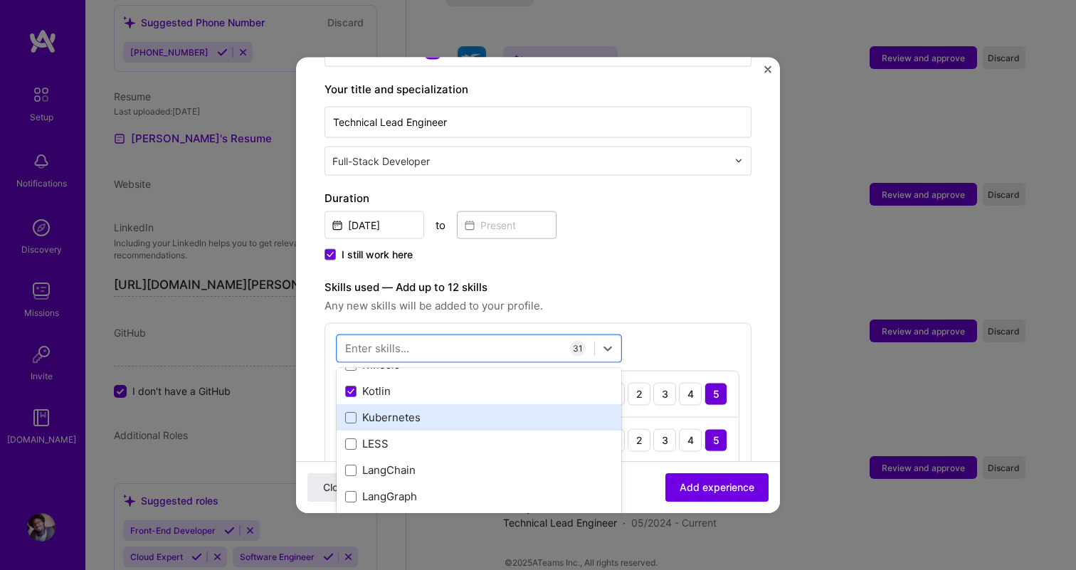
click at [446, 410] on div "Kubernetes" at bounding box center [479, 417] width 268 height 15
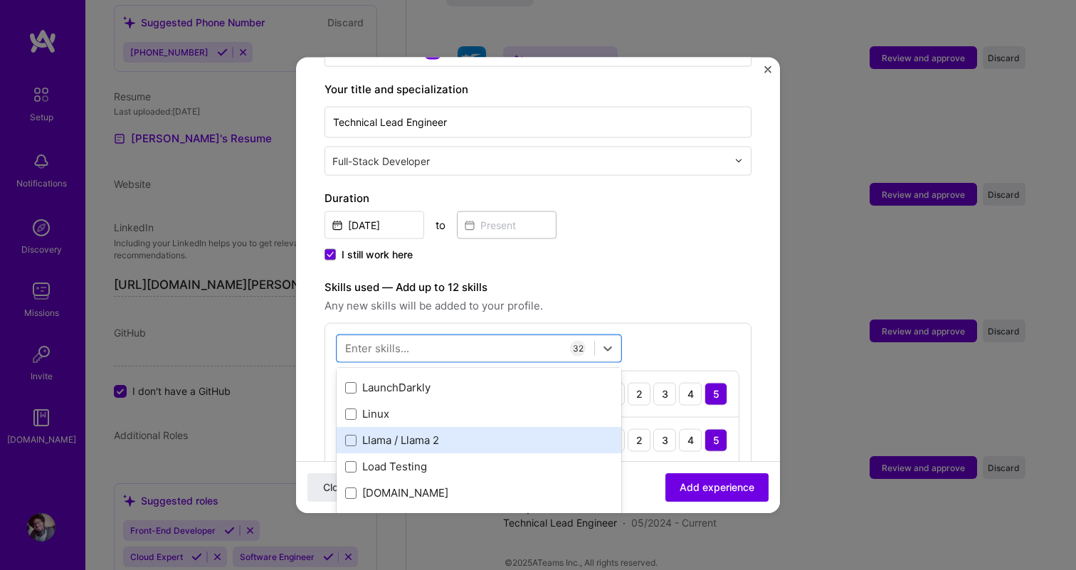
click at [451, 433] on div "Llama / Llama 2" at bounding box center [479, 440] width 268 height 15
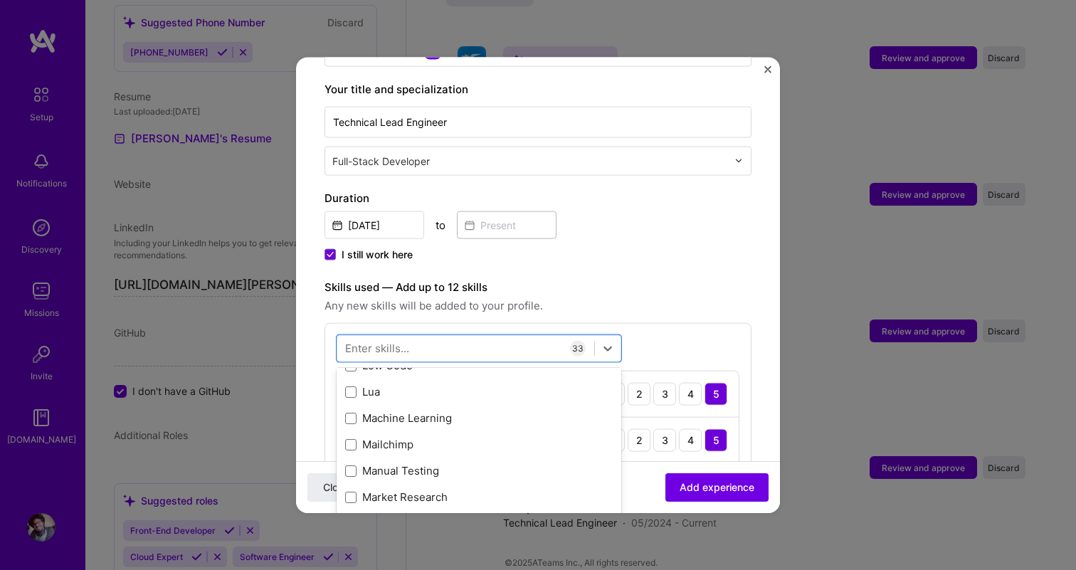
scroll to position [5128, 0]
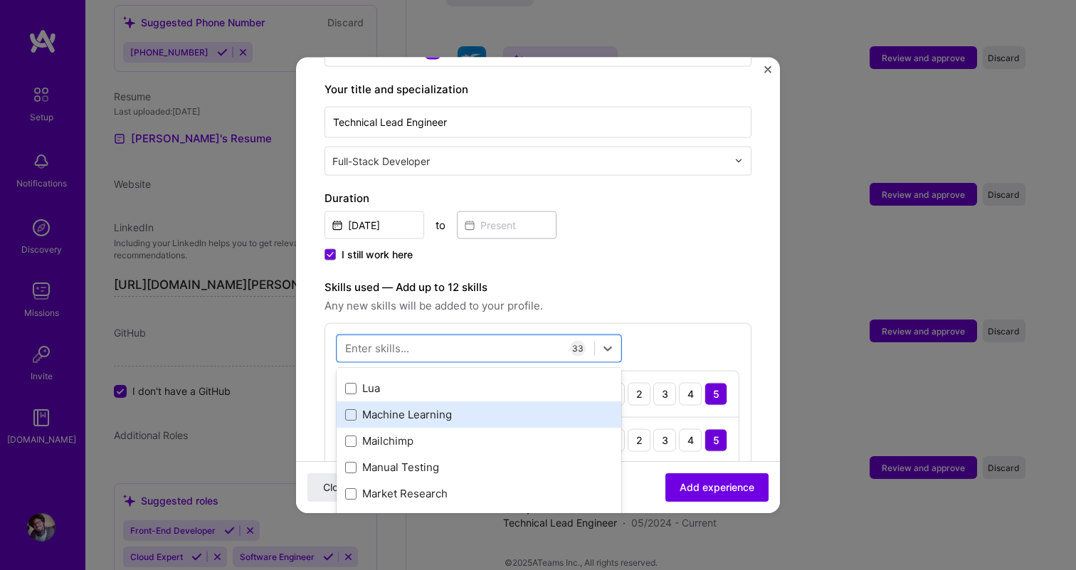
click at [448, 407] on div "Machine Learning" at bounding box center [479, 414] width 268 height 15
click at [436, 404] on div "MySQL" at bounding box center [479, 411] width 268 height 15
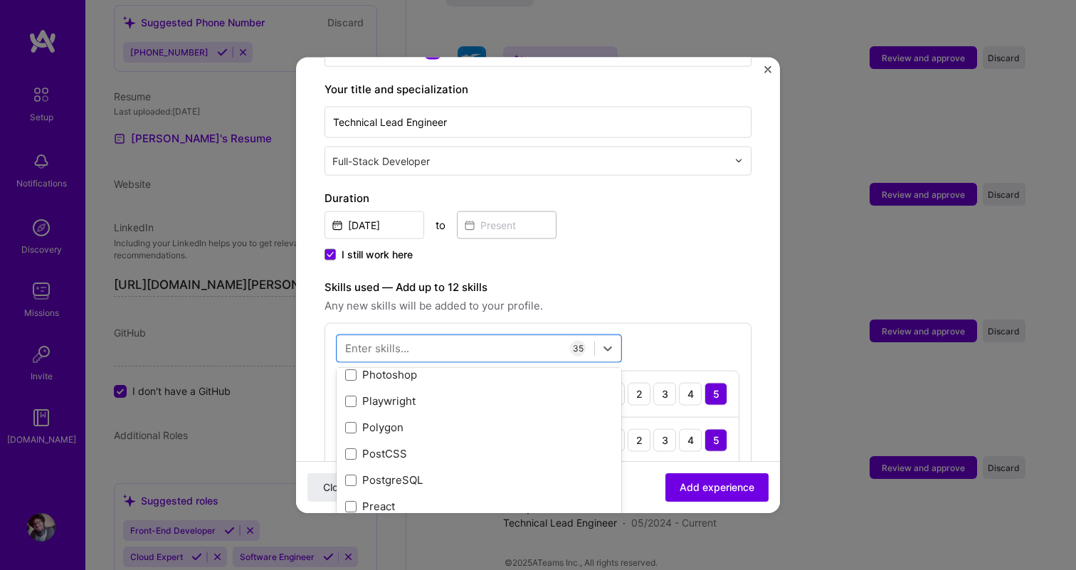
scroll to position [6367, 0]
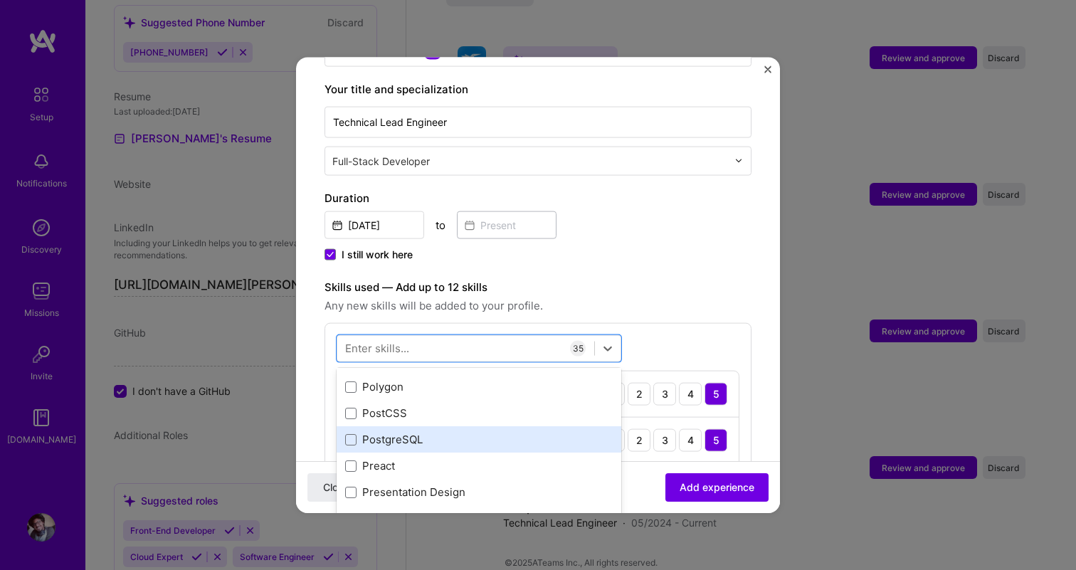
click at [432, 432] on div "PostgreSQL" at bounding box center [479, 439] width 268 height 15
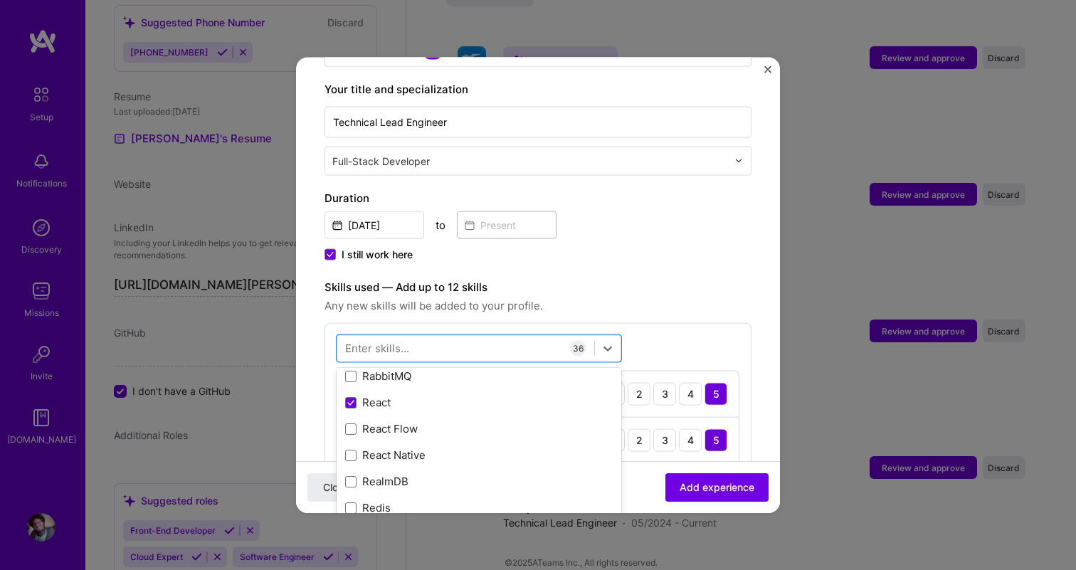
scroll to position [7016, 0]
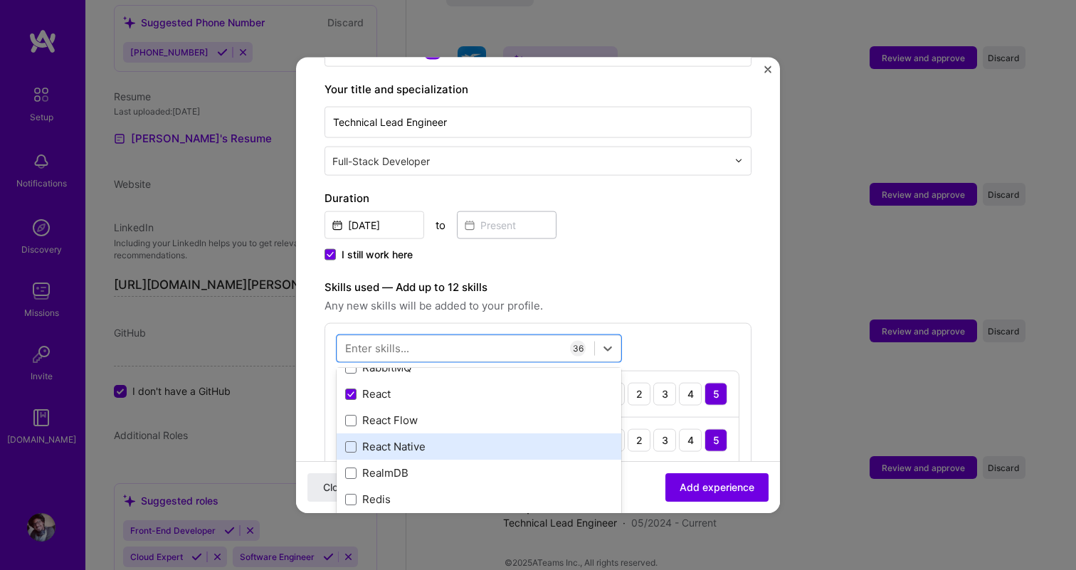
click at [432, 439] on div "React Native" at bounding box center [479, 446] width 268 height 15
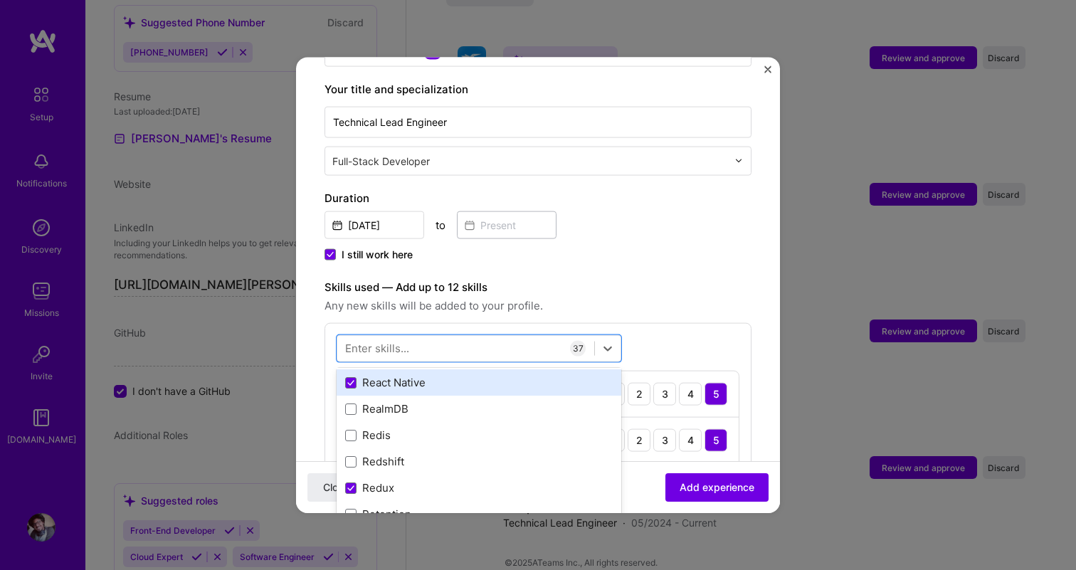
scroll to position [7089, 0]
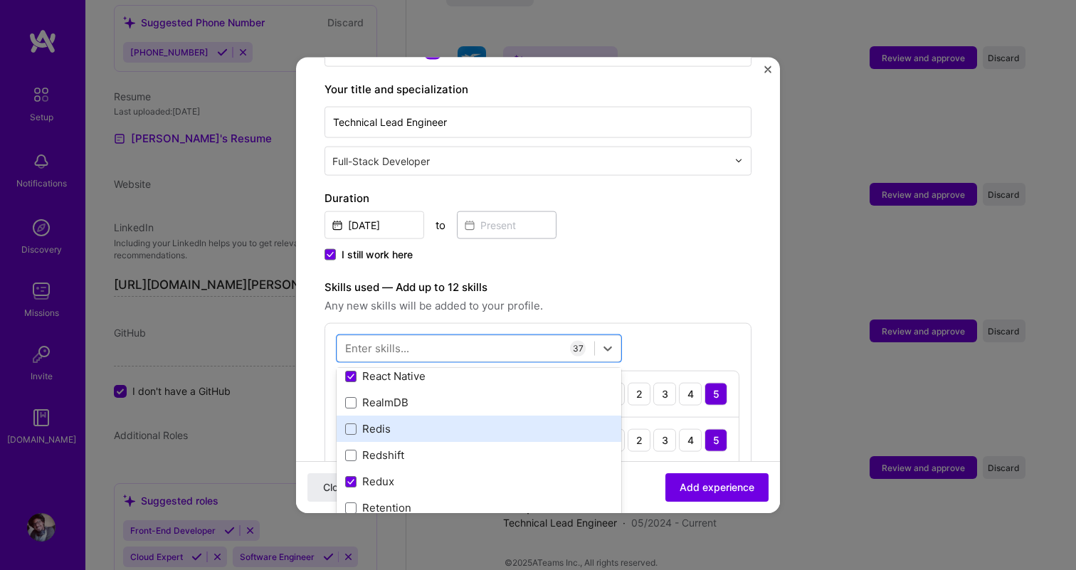
click at [433, 421] on div "Redis" at bounding box center [479, 429] width 285 height 26
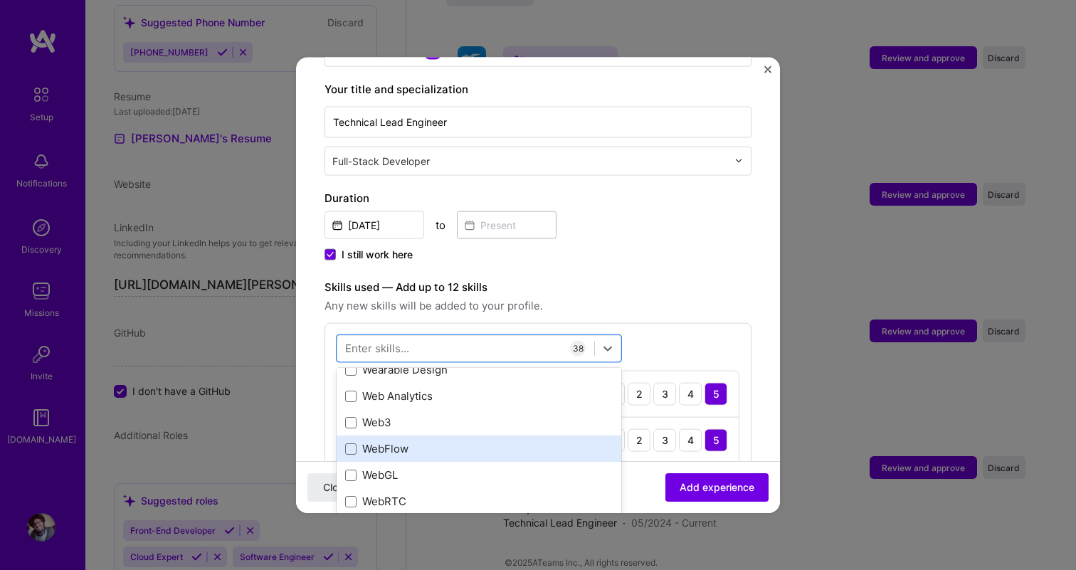
scroll to position [9349, 0]
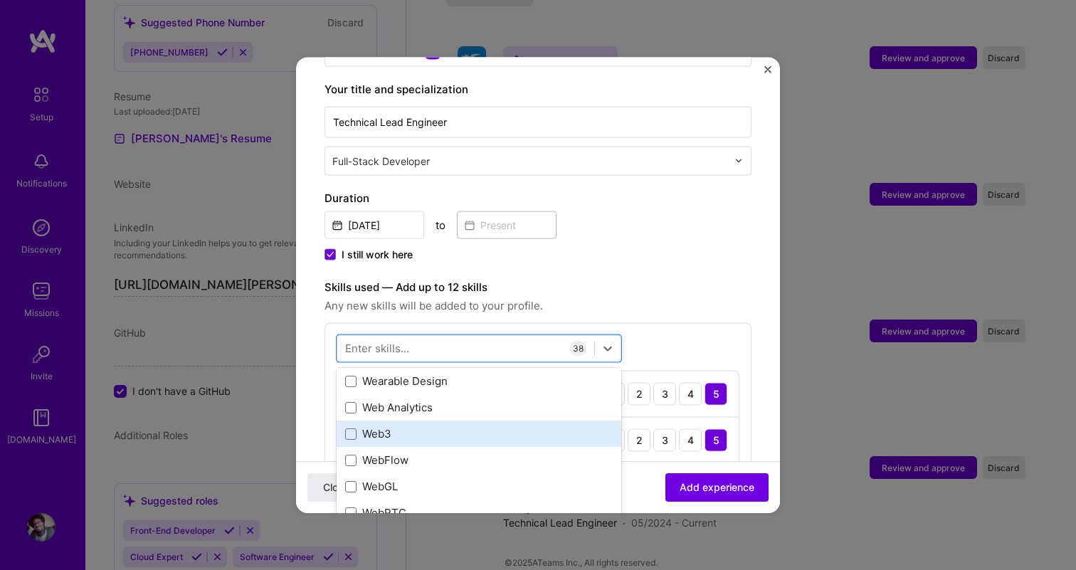
click at [424, 421] on div "Web3" at bounding box center [479, 434] width 285 height 26
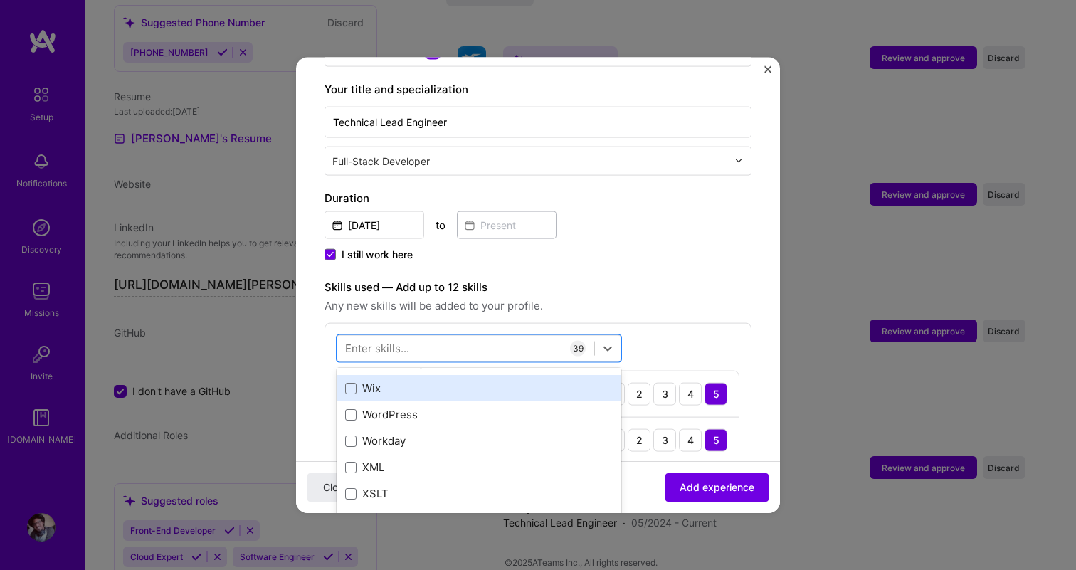
scroll to position [9516, 0]
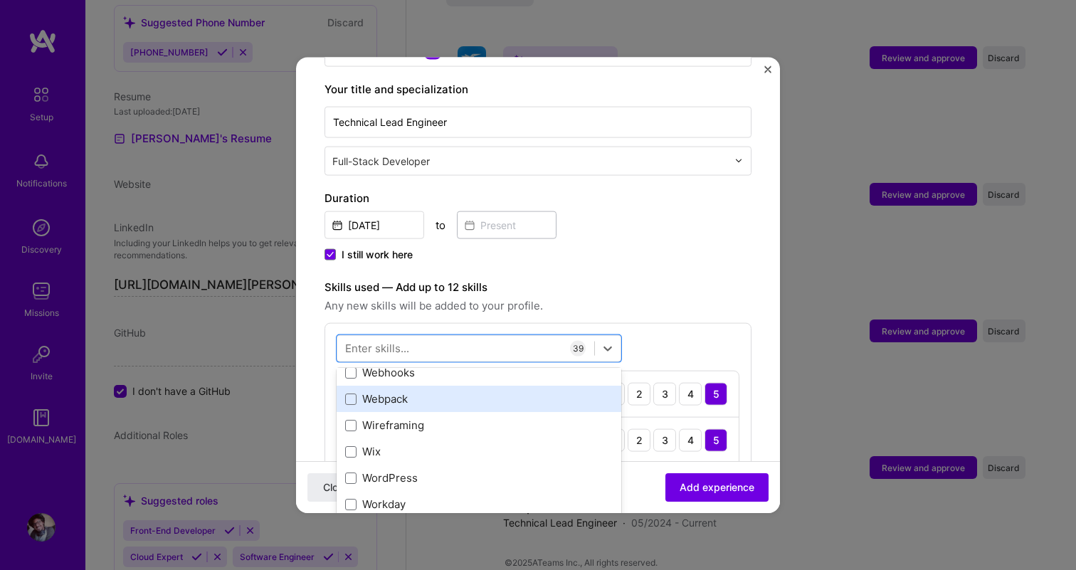
click at [434, 392] on div "Webpack" at bounding box center [479, 399] width 268 height 15
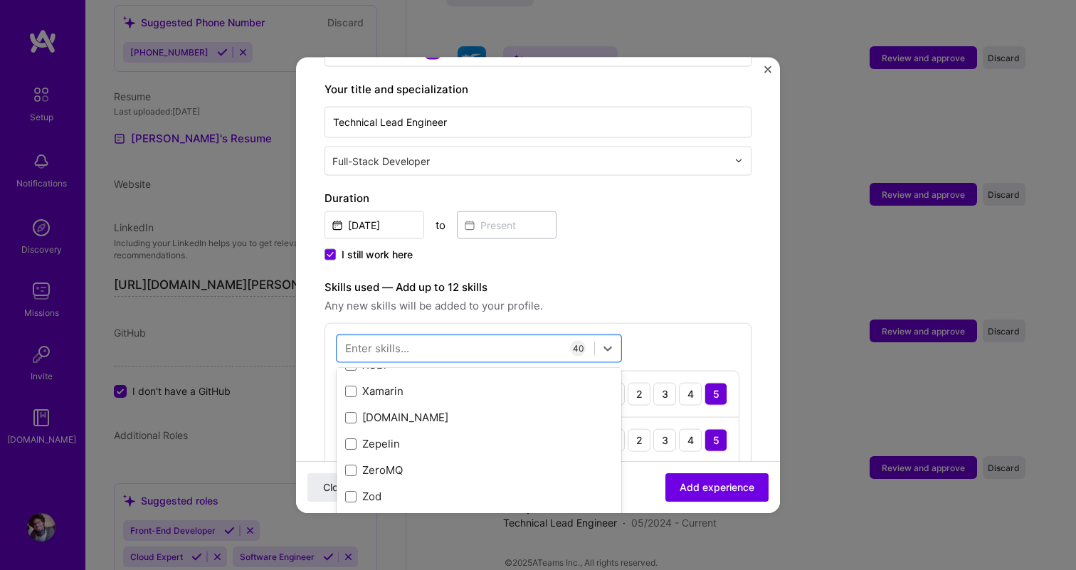
scroll to position [9777, 0]
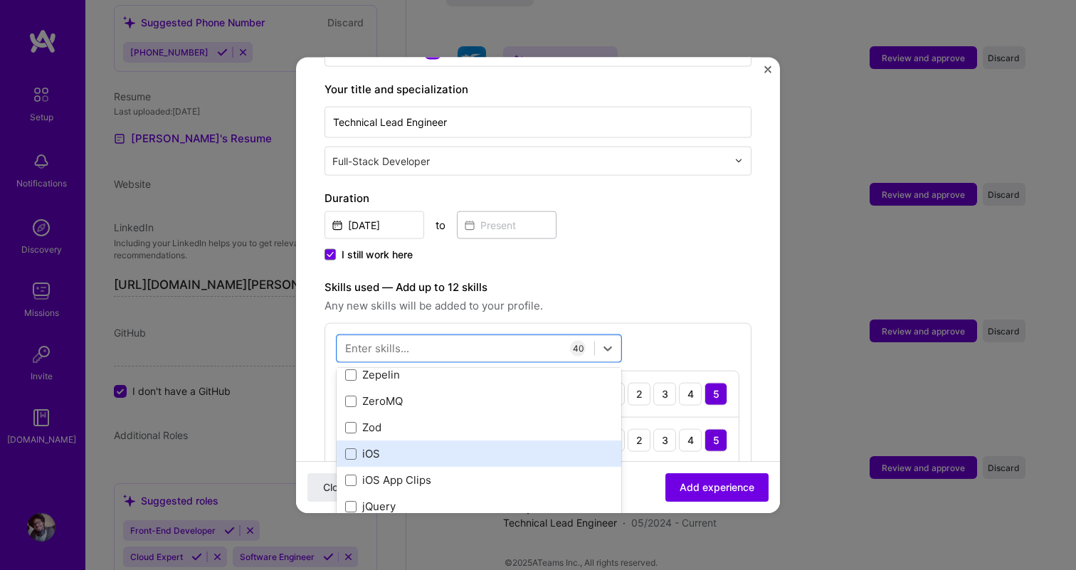
click at [441, 446] on div "iOS" at bounding box center [479, 453] width 268 height 15
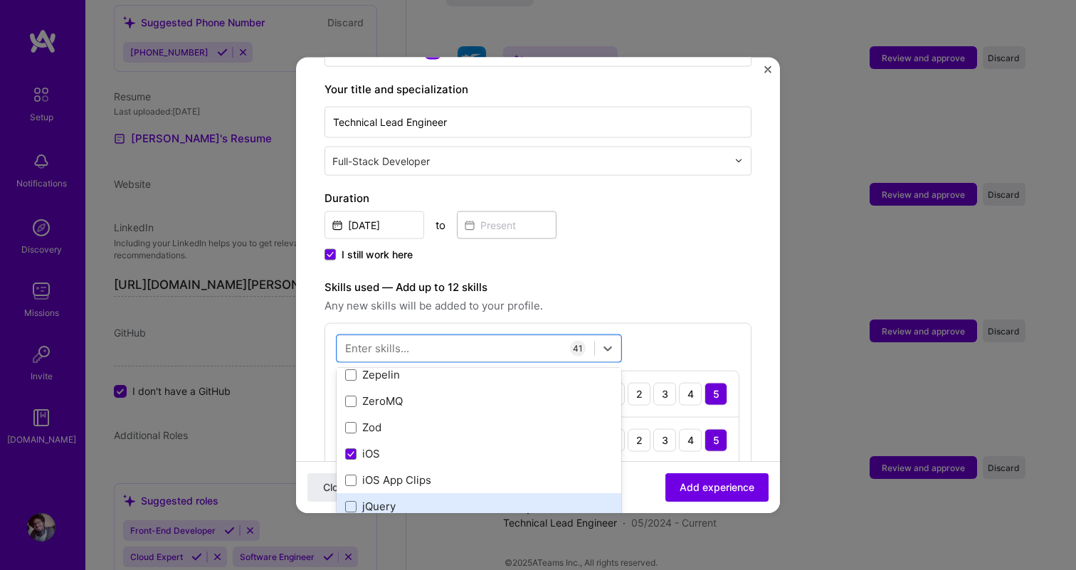
click at [436, 499] on div "jQuery" at bounding box center [479, 506] width 268 height 15
click at [708, 223] on div "[DATE] to" at bounding box center [538, 223] width 427 height 31
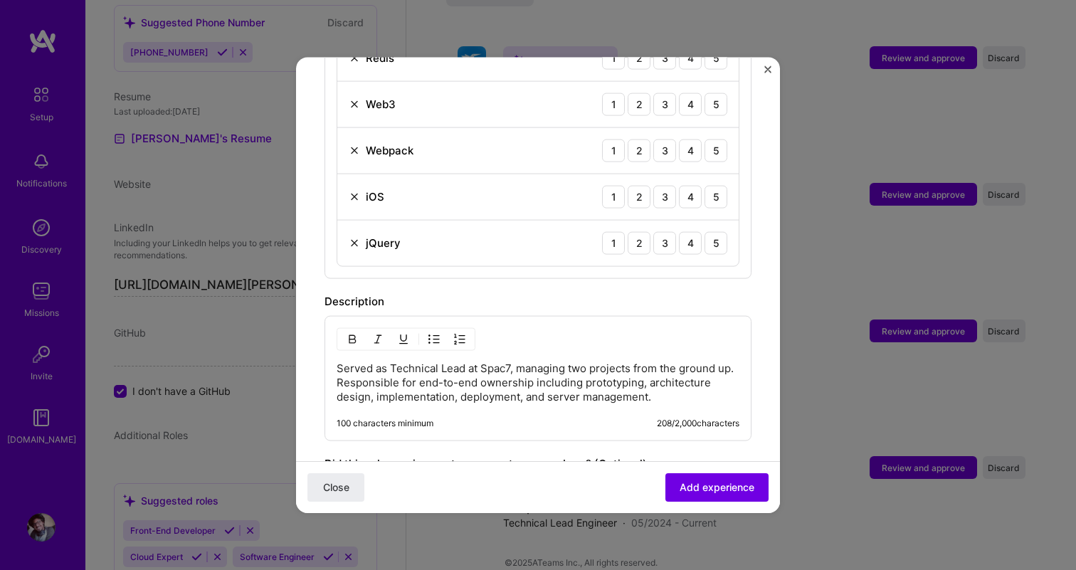
scroll to position [2314, 0]
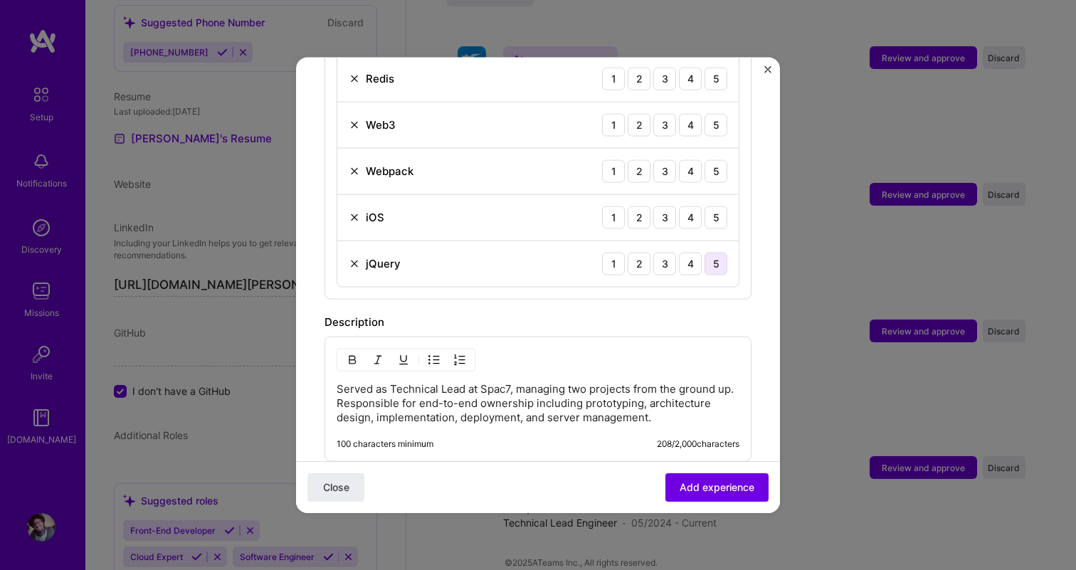
click at [717, 252] on div "5" at bounding box center [716, 263] width 23 height 23
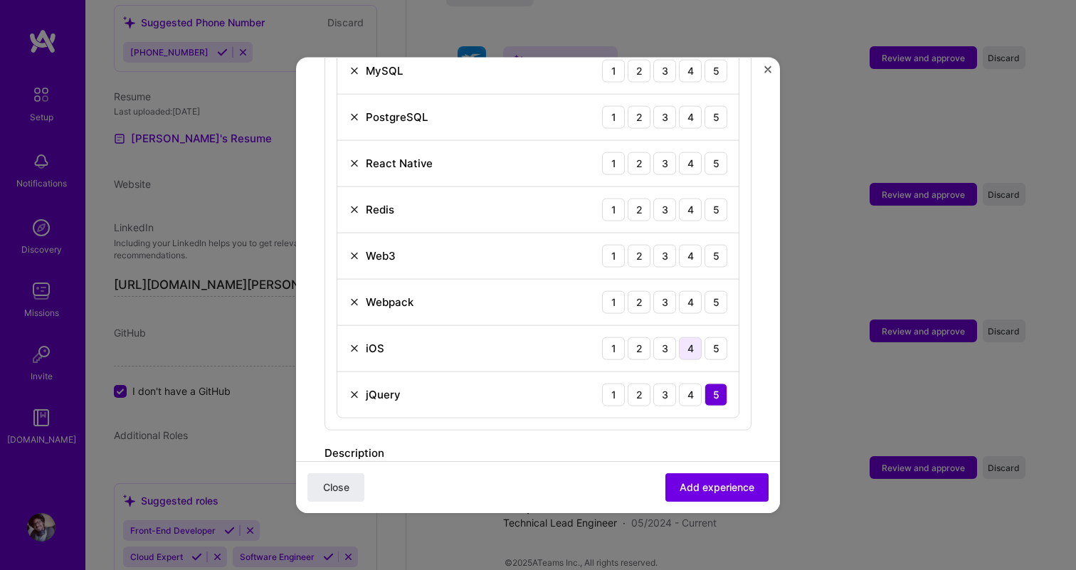
scroll to position [2184, 0]
click at [712, 336] on div "5" at bounding box center [716, 347] width 23 height 23
click at [712, 297] on div "5" at bounding box center [716, 301] width 23 height 23
click at [712, 243] on div "5" at bounding box center [716, 254] width 23 height 23
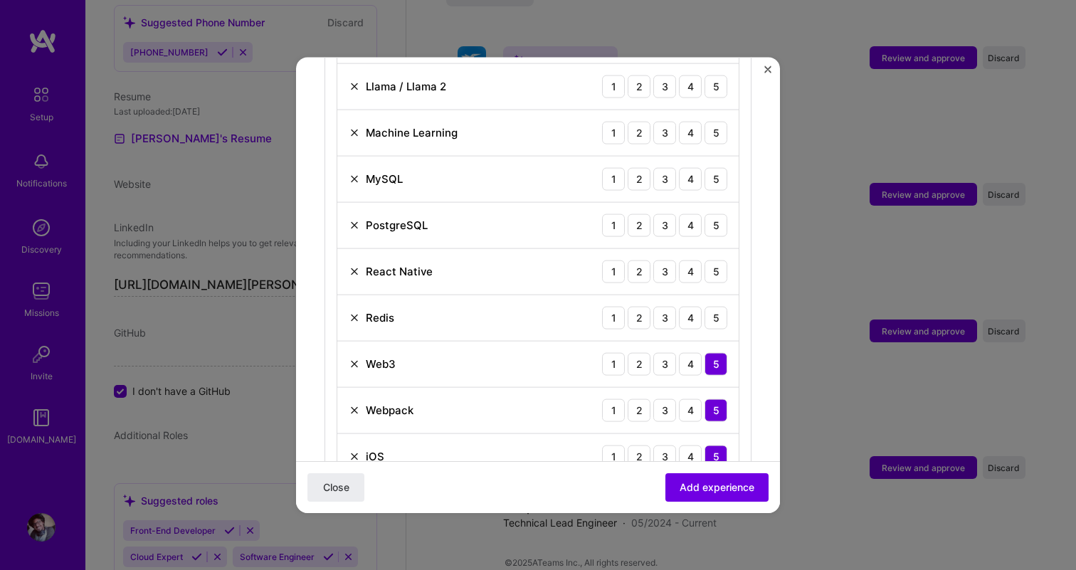
scroll to position [2061, 0]
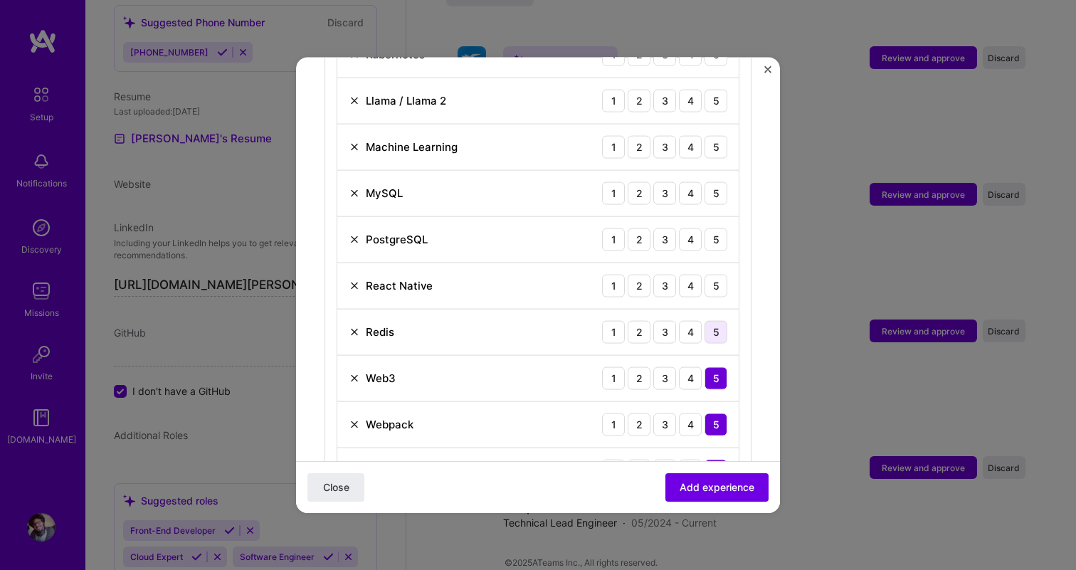
click at [718, 320] on div "5" at bounding box center [716, 331] width 23 height 23
click at [714, 274] on div "5" at bounding box center [716, 285] width 23 height 23
click at [715, 228] on div "5" at bounding box center [716, 239] width 23 height 23
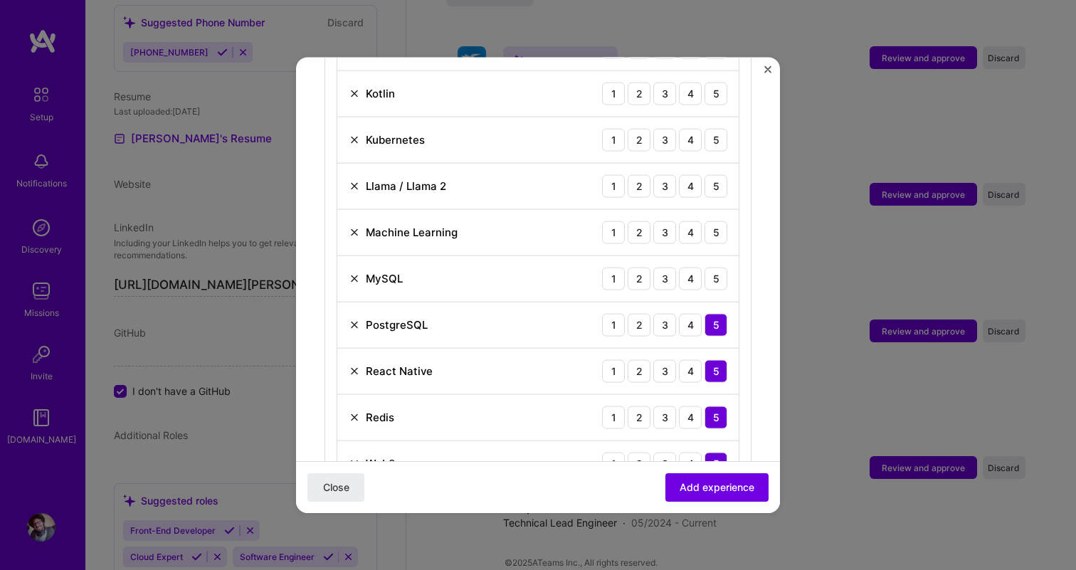
scroll to position [1951, 0]
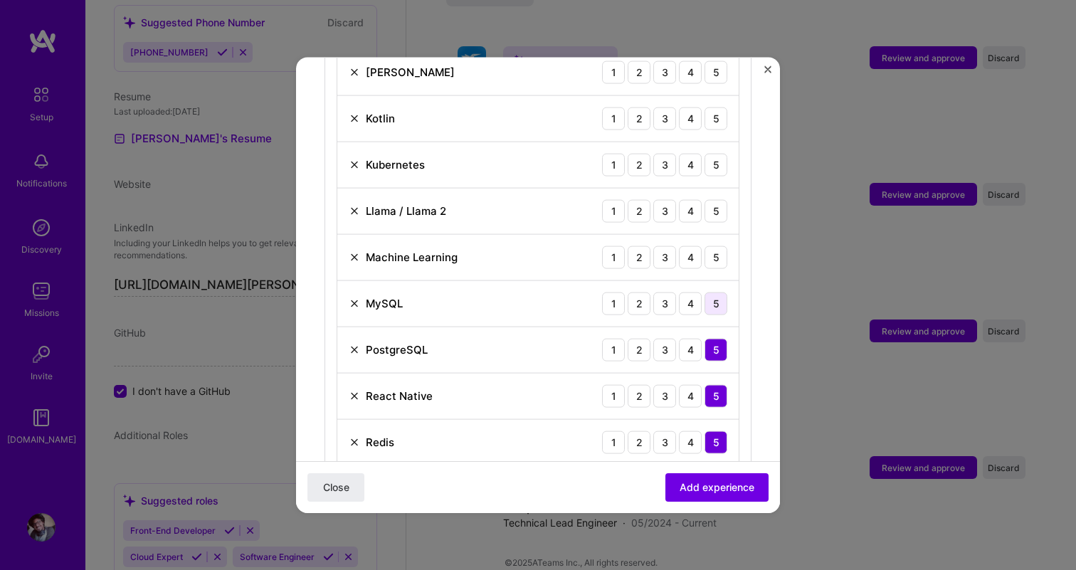
click at [717, 292] on div "5" at bounding box center [716, 303] width 23 height 23
click at [717, 246] on div "5" at bounding box center [716, 257] width 23 height 23
click at [718, 199] on div "5" at bounding box center [716, 210] width 23 height 23
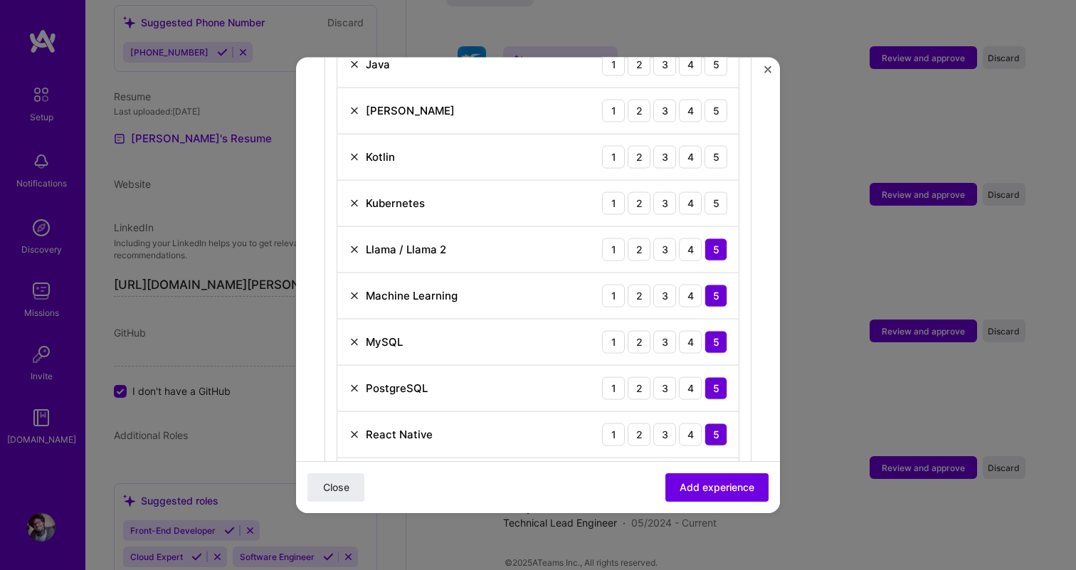
scroll to position [1872, 0]
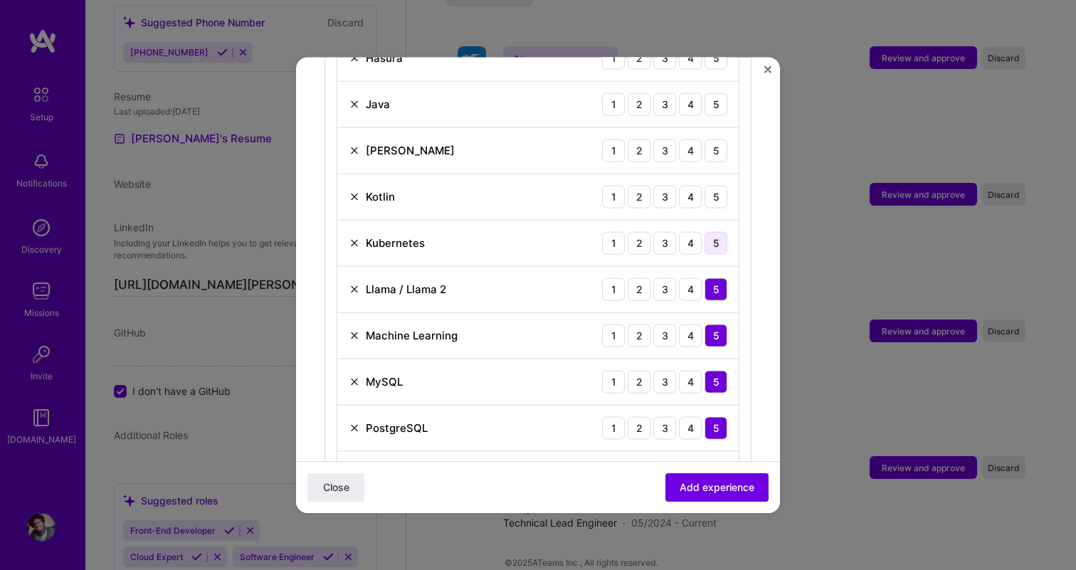
click at [718, 234] on div "5" at bounding box center [716, 242] width 23 height 23
click at [718, 185] on div "5" at bounding box center [716, 196] width 23 height 23
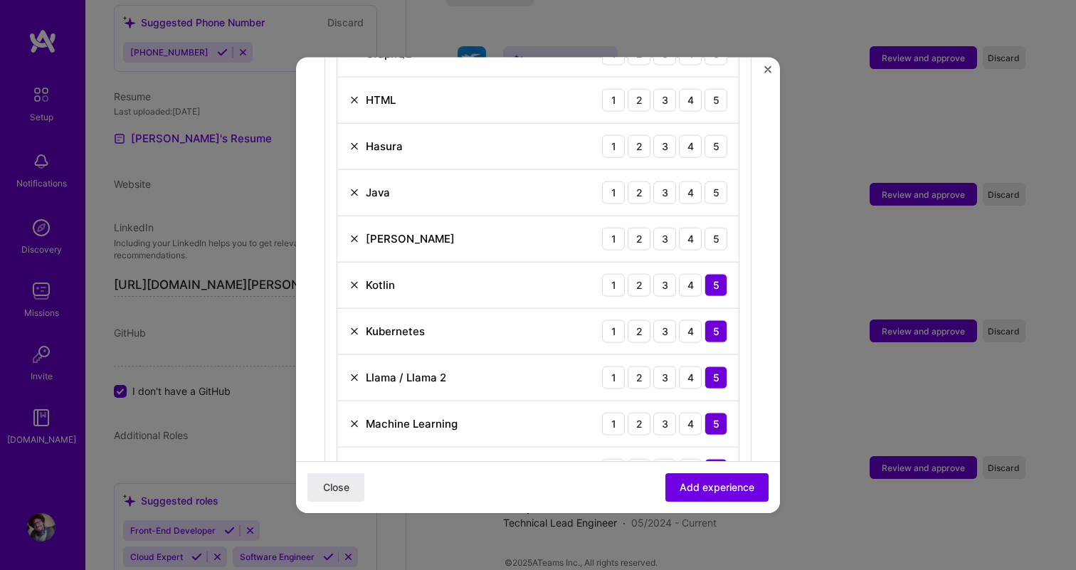
scroll to position [1774, 0]
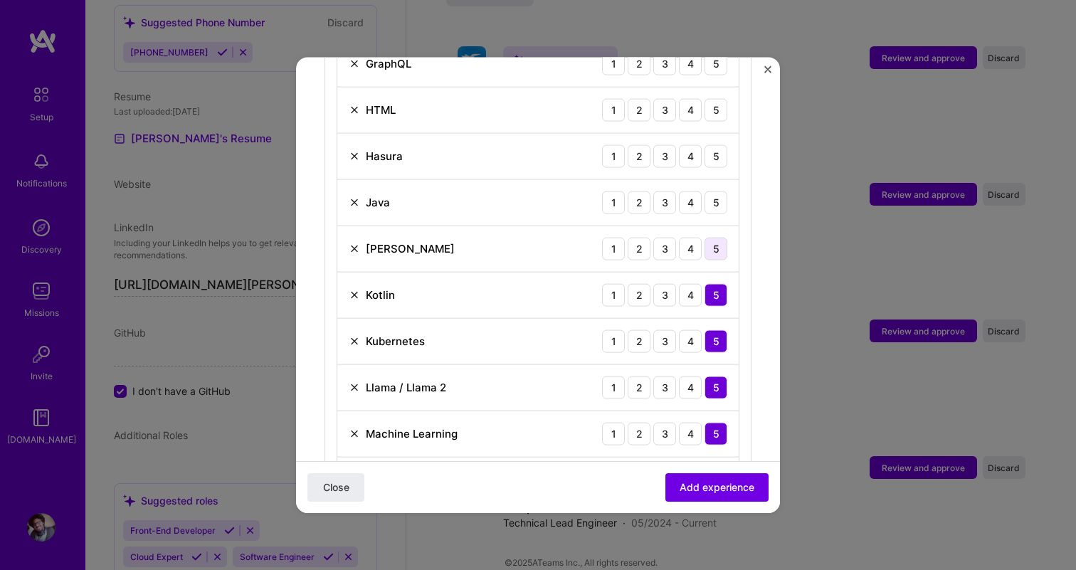
click at [720, 237] on div "5" at bounding box center [716, 248] width 23 height 23
click at [720, 191] on div "5" at bounding box center [716, 202] width 23 height 23
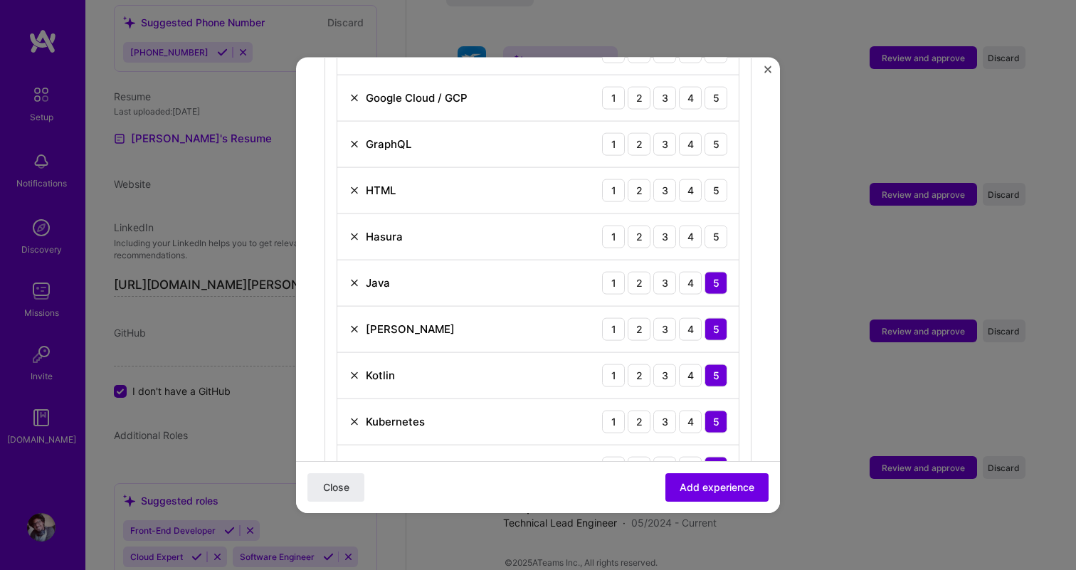
scroll to position [1673, 0]
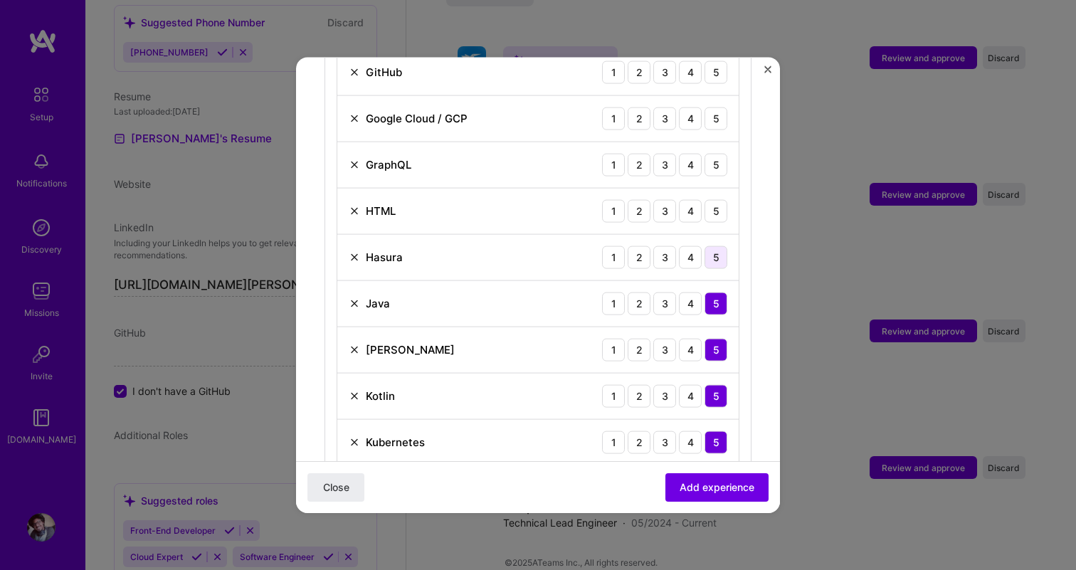
click at [720, 246] on div "5" at bounding box center [716, 257] width 23 height 23
click at [717, 188] on div "HTML 1 2 3 4 5" at bounding box center [537, 211] width 401 height 46
click at [718, 199] on div "5" at bounding box center [716, 210] width 23 height 23
click at [718, 153] on div "5" at bounding box center [716, 164] width 23 height 23
click at [720, 107] on div "5" at bounding box center [716, 118] width 23 height 23
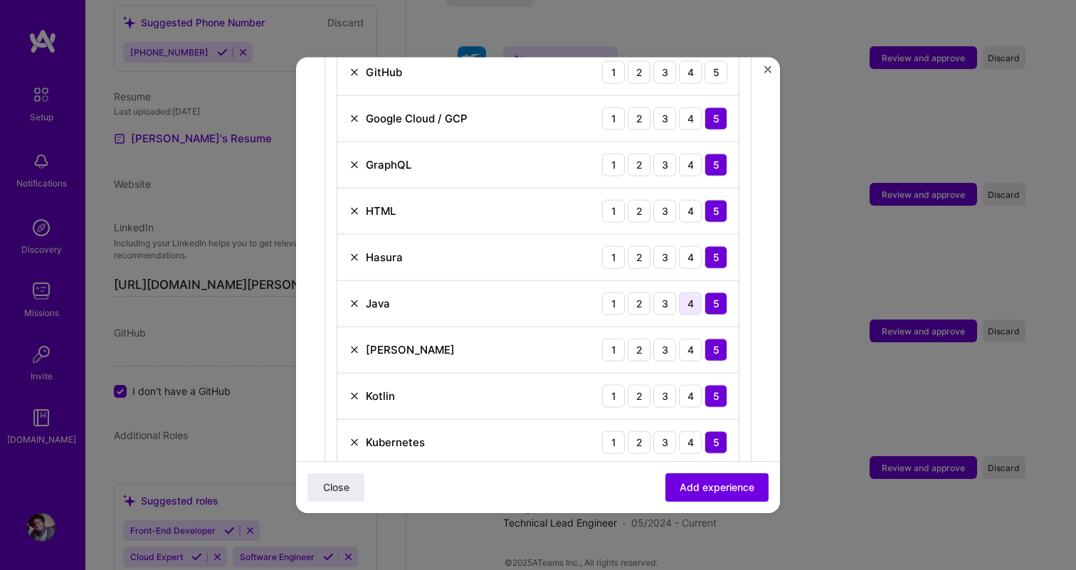
click at [699, 292] on div "4" at bounding box center [690, 303] width 23 height 23
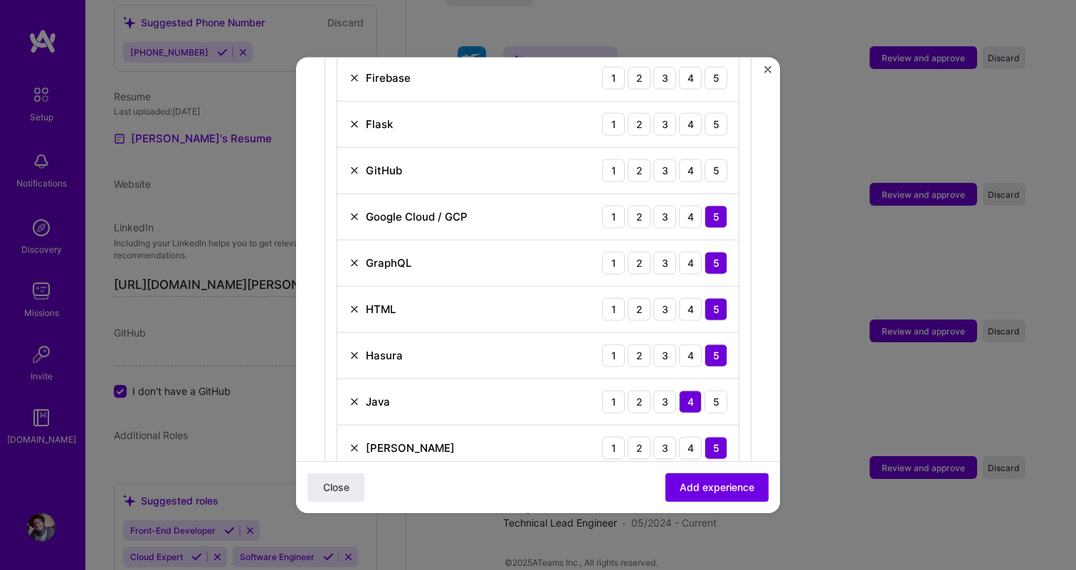
scroll to position [1545, 0]
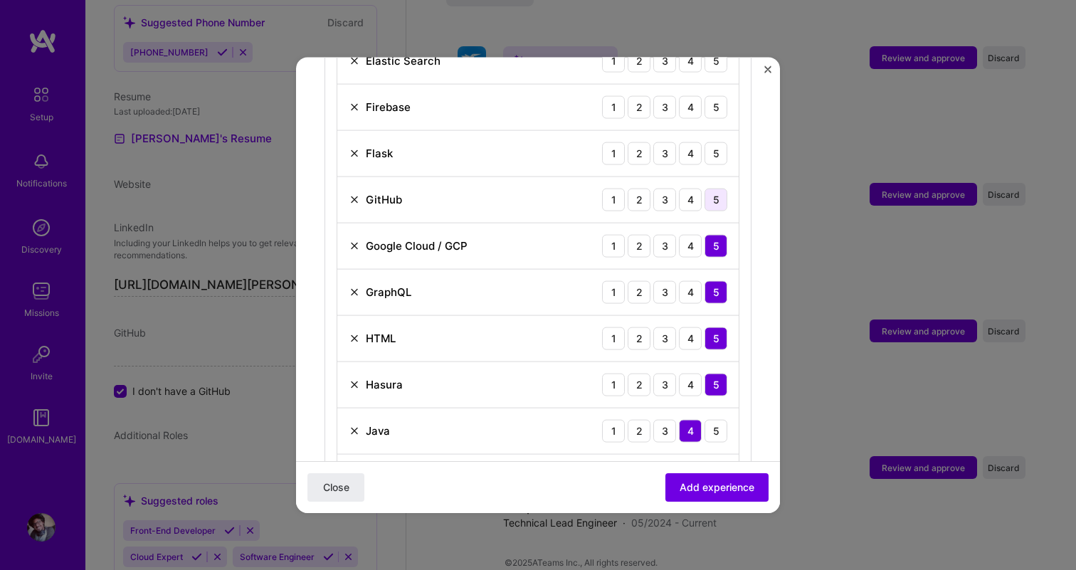
click at [718, 188] on div "5" at bounding box center [716, 199] width 23 height 23
click at [719, 143] on div "5" at bounding box center [716, 153] width 23 height 23
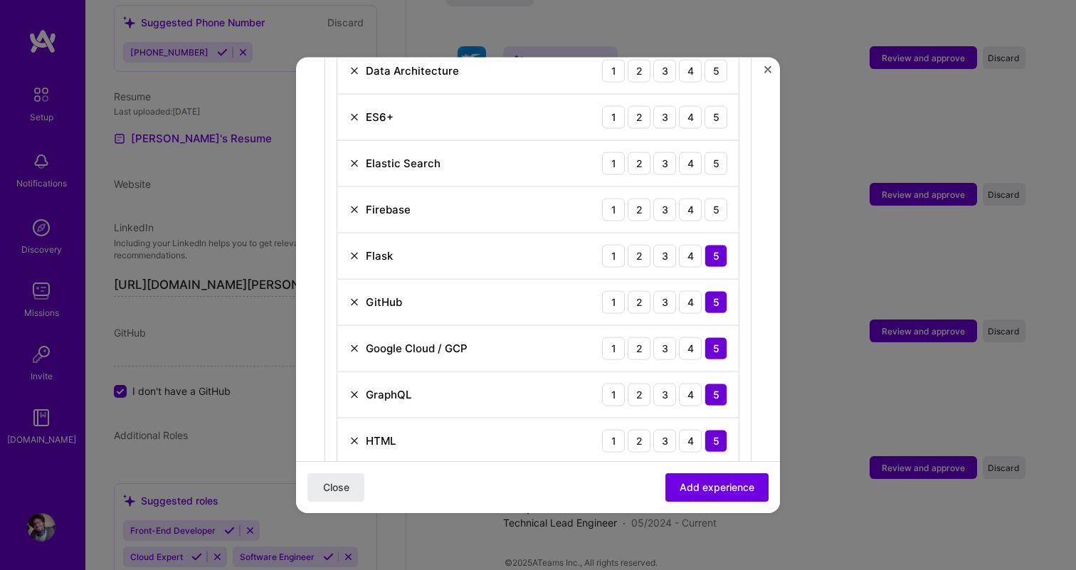
scroll to position [1435, 0]
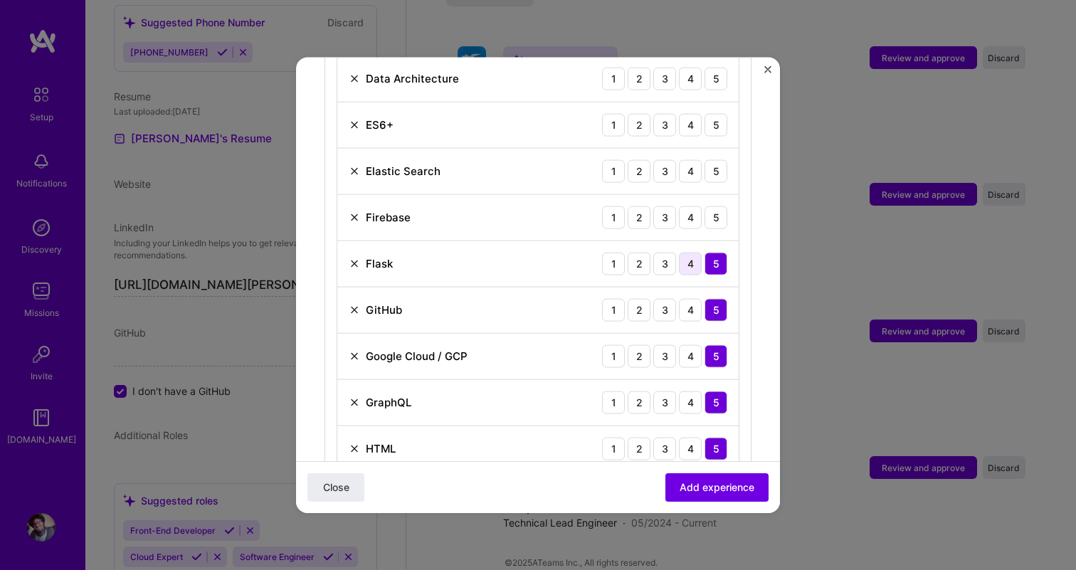
click at [695, 252] on div "4" at bounding box center [690, 263] width 23 height 23
click at [712, 206] on div "5" at bounding box center [716, 217] width 23 height 23
click at [691, 209] on div "4" at bounding box center [690, 217] width 23 height 23
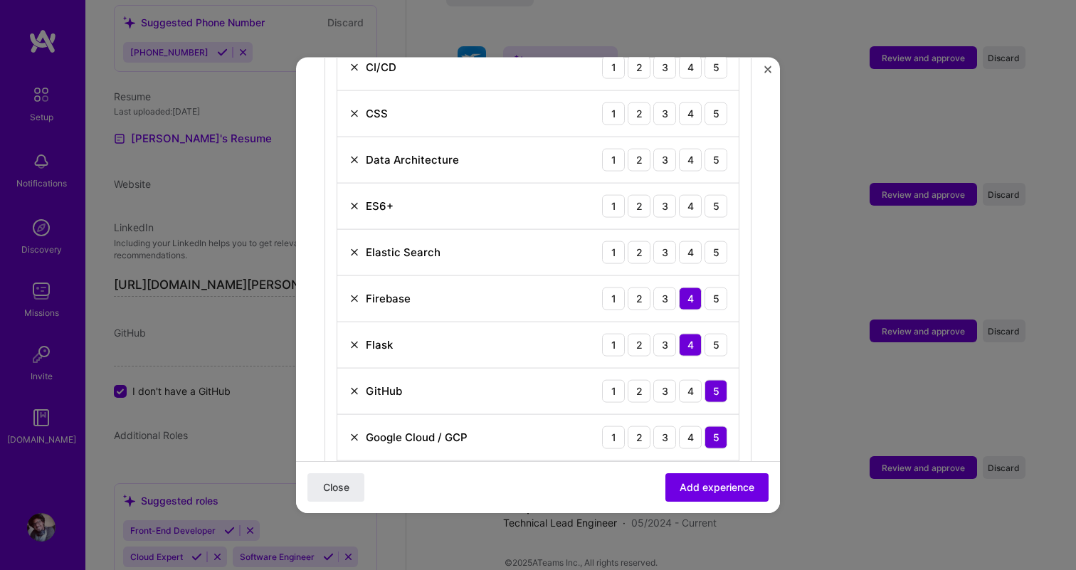
scroll to position [1341, 0]
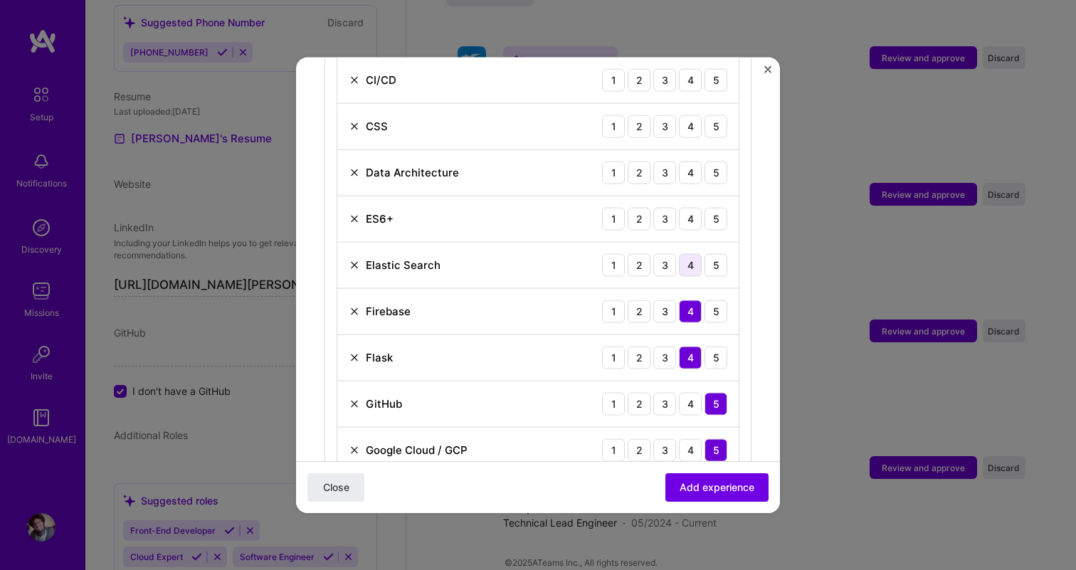
click at [698, 253] on div "4" at bounding box center [690, 264] width 23 height 23
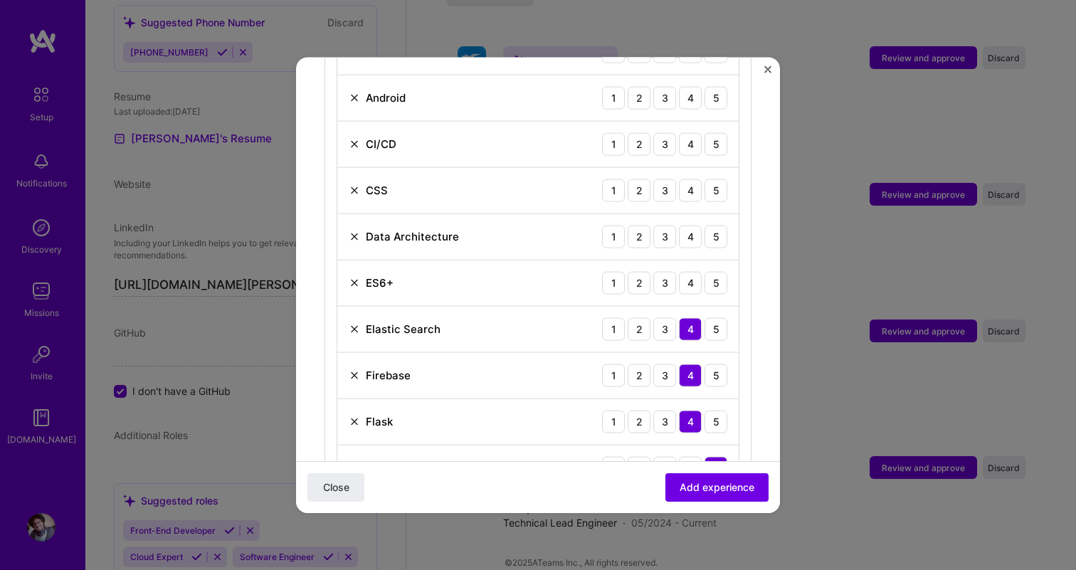
scroll to position [1268, 0]
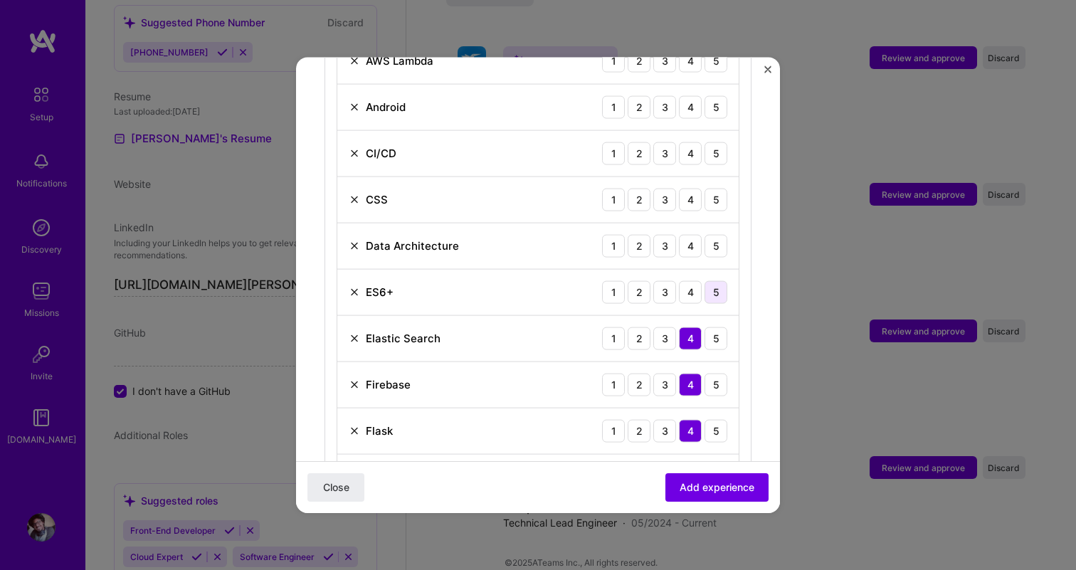
click at [717, 280] on div "5" at bounding box center [716, 291] width 23 height 23
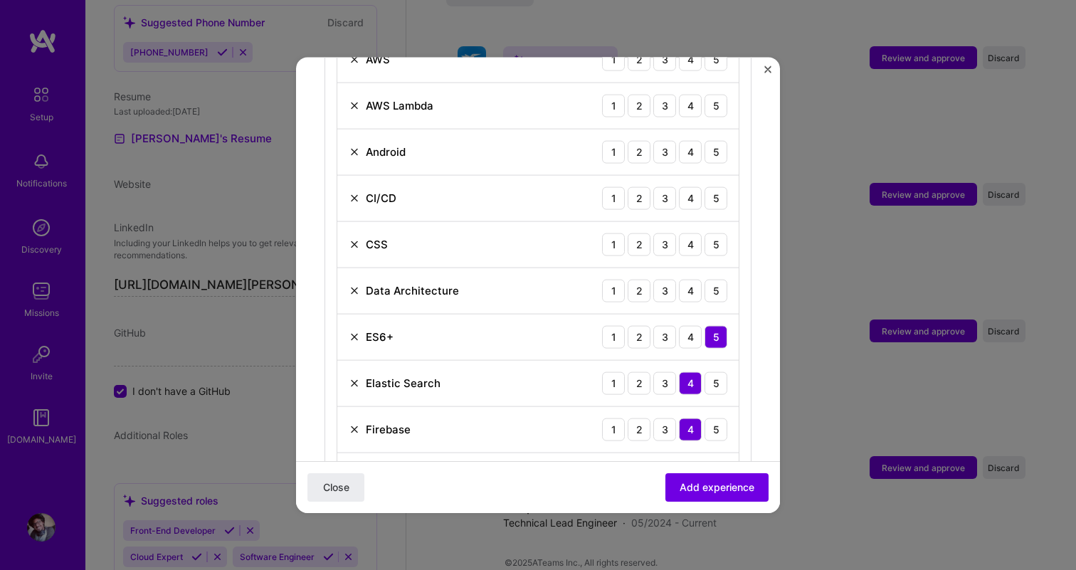
scroll to position [1221, 0]
click at [719, 281] on div "5" at bounding box center [716, 292] width 23 height 23
click at [718, 238] on div "5" at bounding box center [716, 246] width 23 height 23
click at [717, 189] on div "5" at bounding box center [716, 200] width 23 height 23
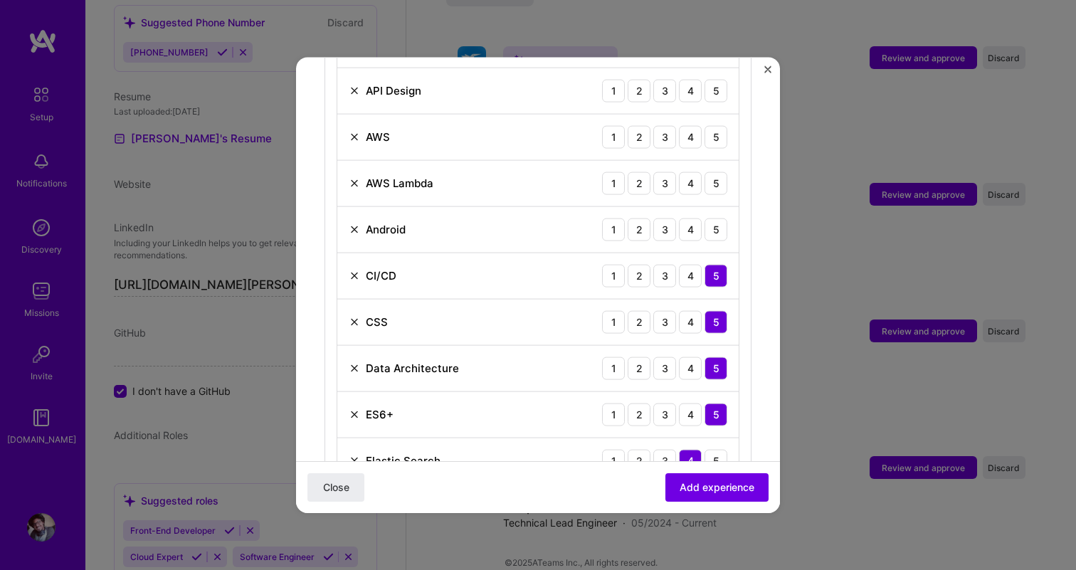
scroll to position [1115, 0]
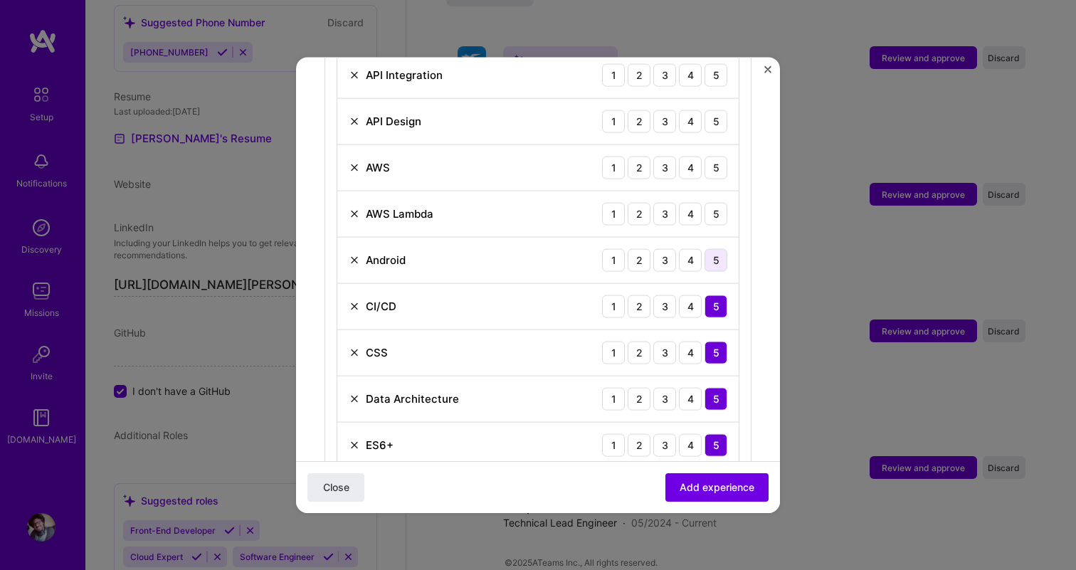
click at [718, 248] on div "5" at bounding box center [716, 259] width 23 height 23
click at [697, 209] on div "AWS Lambda 1 2 3 4 5" at bounding box center [537, 214] width 401 height 46
click at [697, 202] on div "4" at bounding box center [690, 213] width 23 height 23
click at [716, 156] on div "5" at bounding box center [716, 167] width 23 height 23
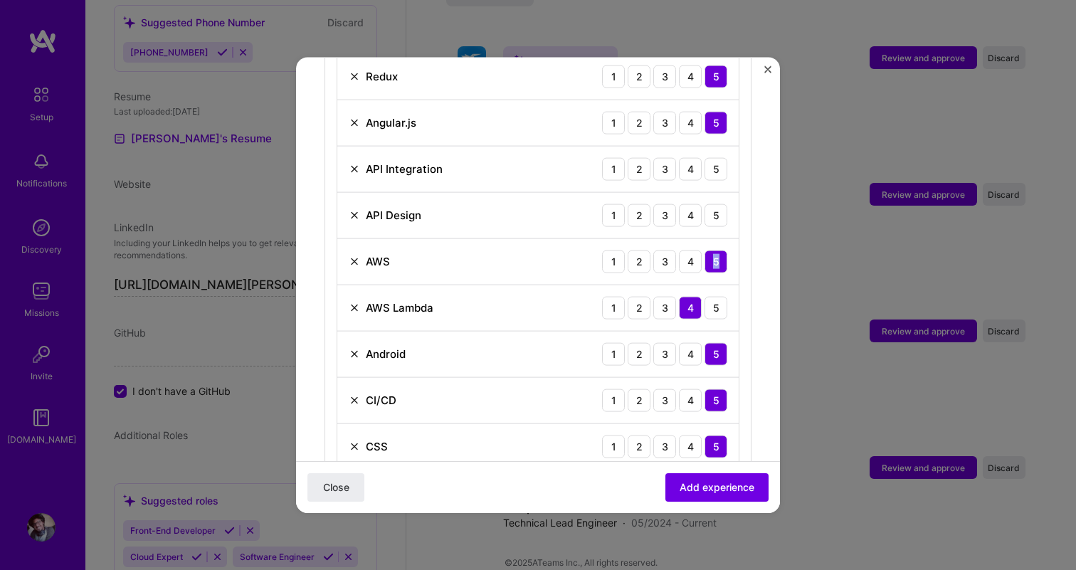
scroll to position [996, 0]
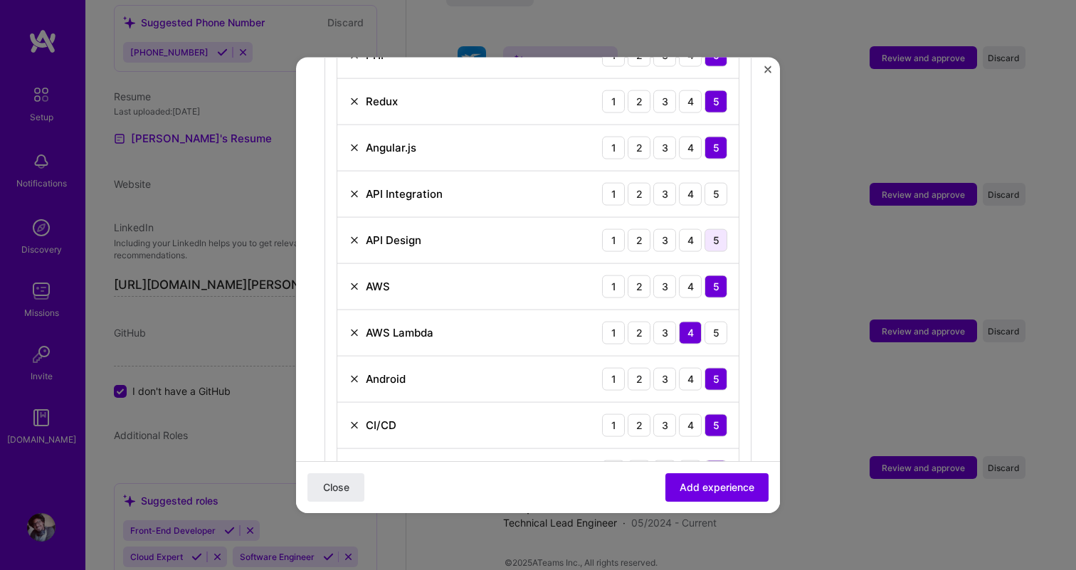
click at [718, 229] on div "5" at bounding box center [716, 240] width 23 height 23
click at [713, 182] on div "5" at bounding box center [716, 193] width 23 height 23
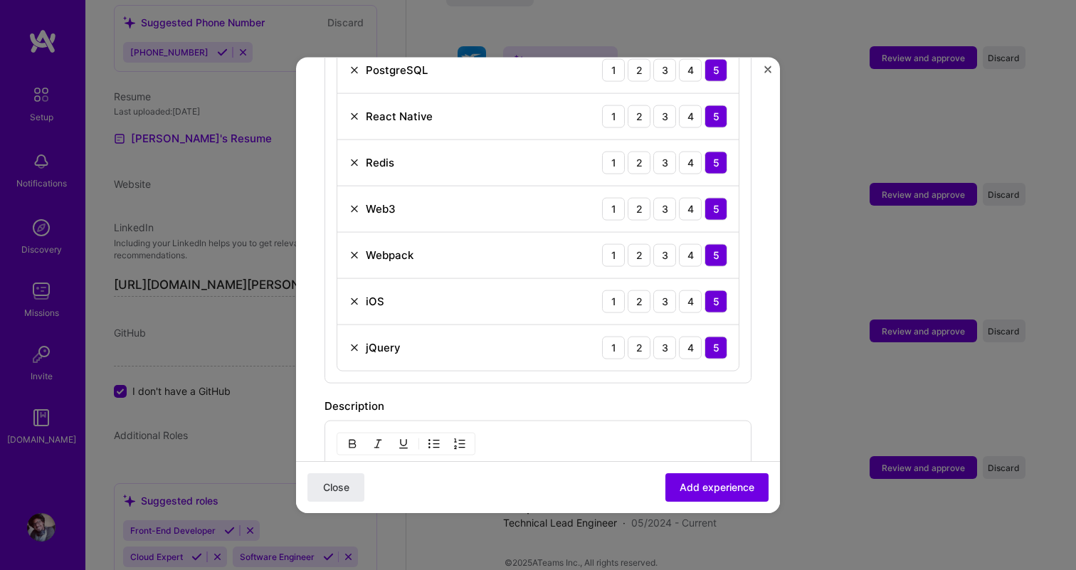
scroll to position [2209, 0]
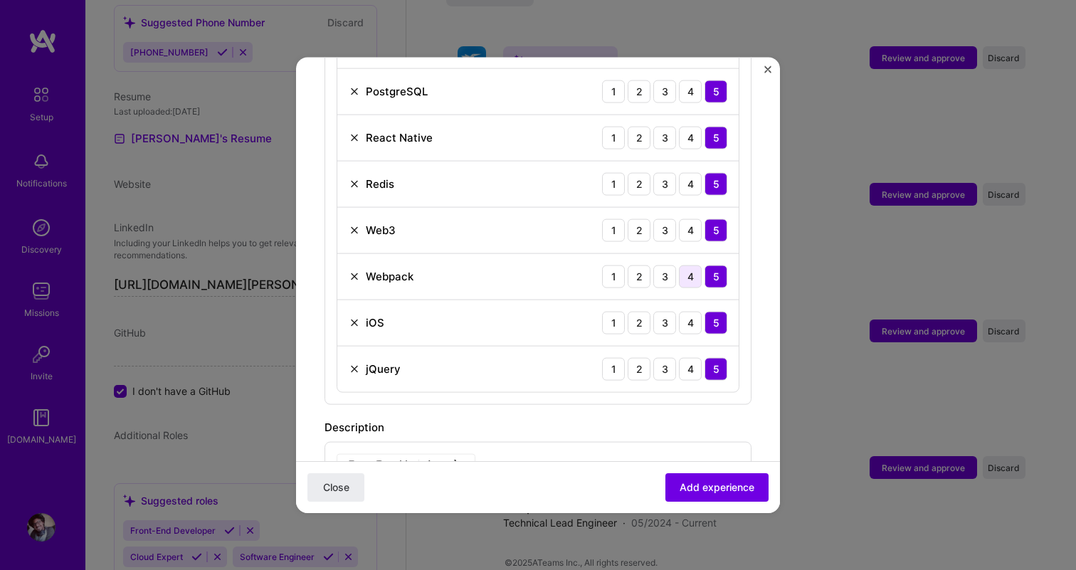
click at [691, 265] on div "4" at bounding box center [690, 276] width 23 height 23
click at [712, 265] on div "5" at bounding box center [716, 276] width 23 height 23
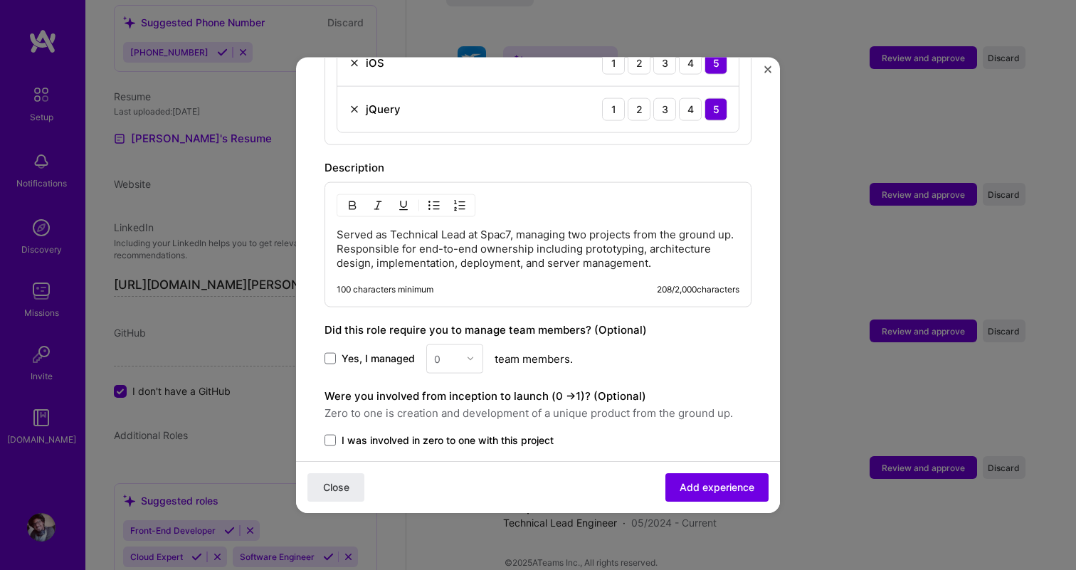
scroll to position [2471, 0]
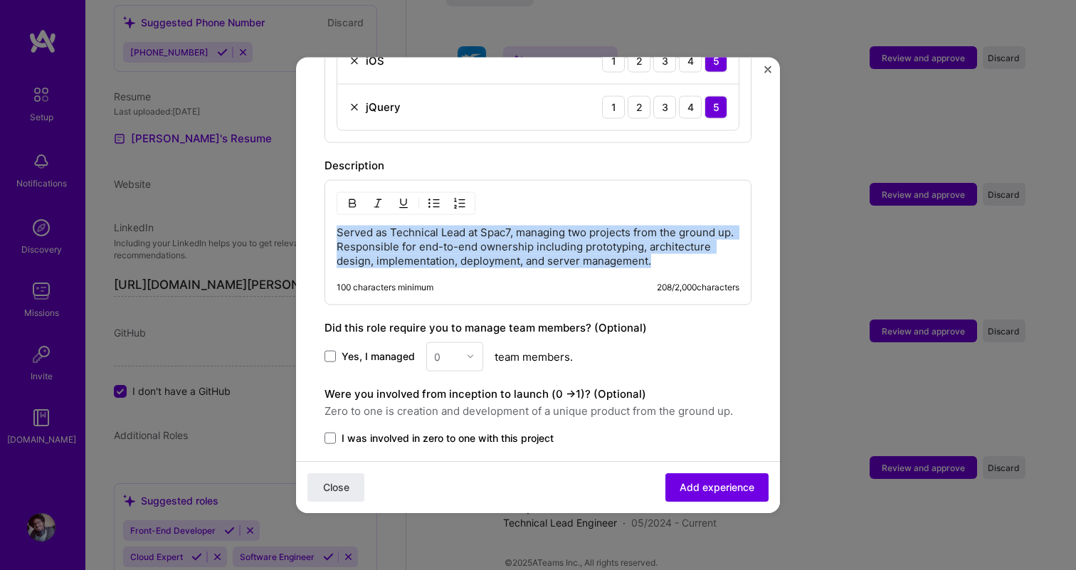
drag, startPoint x: 663, startPoint y: 247, endPoint x: 326, endPoint y: 206, distance: 339.2
click at [326, 206] on div "Served as Technical Lead at Spac7, managing two projects from the ground up. Re…" at bounding box center [538, 241] width 427 height 125
click at [572, 233] on p "Served as Technical Lead at Spac7, managing two projects from the ground up. Re…" at bounding box center [538, 246] width 403 height 43
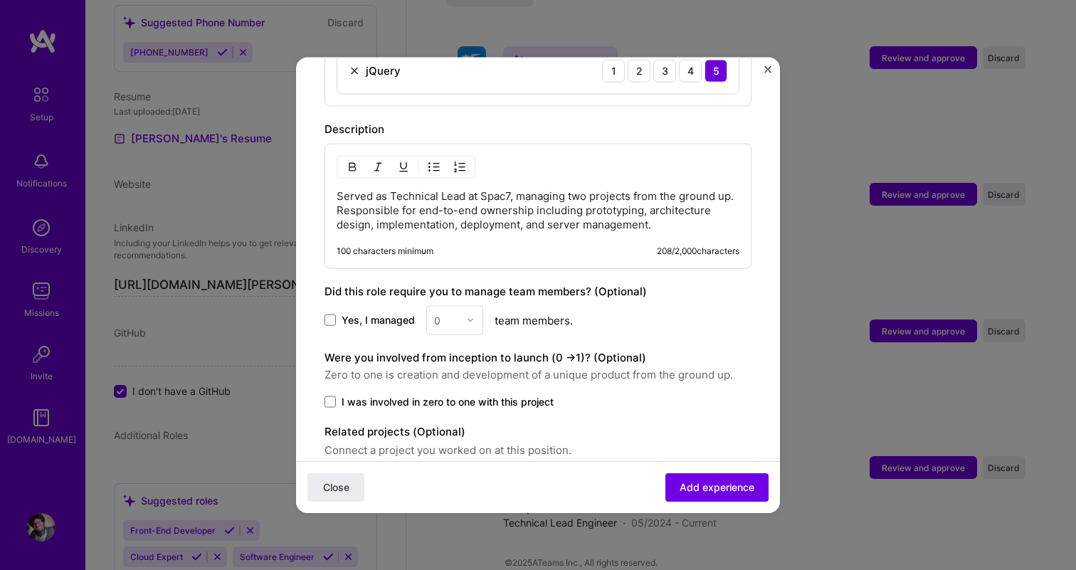
scroll to position [2473, 0]
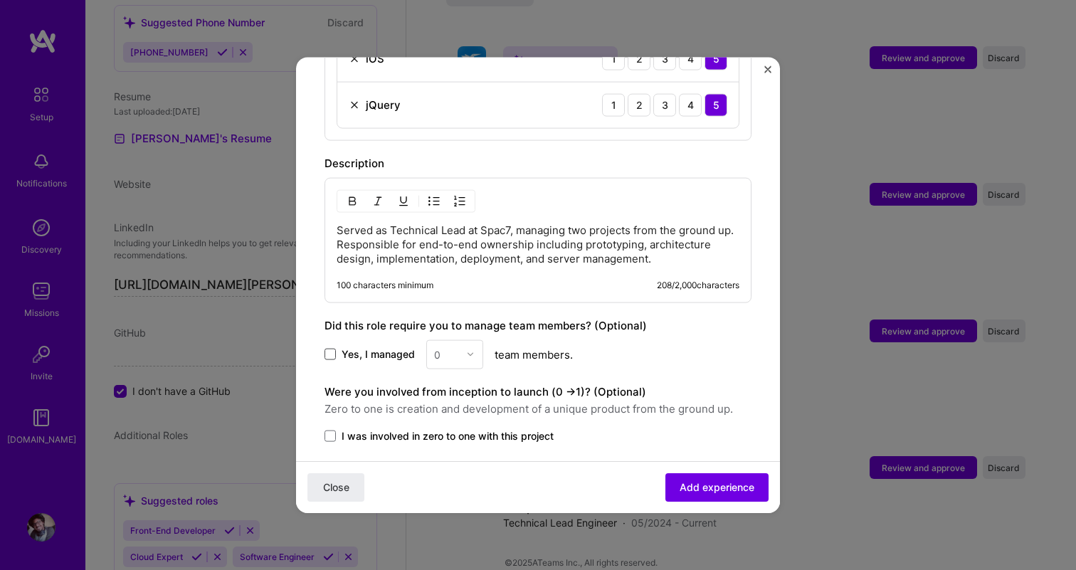
click at [333, 349] on span at bounding box center [330, 354] width 11 height 11
click at [0, 0] on input "Yes, I managed" at bounding box center [0, 0] width 0 height 0
click at [458, 340] on div "0" at bounding box center [446, 354] width 39 height 28
click at [451, 451] on div "7" at bounding box center [455, 461] width 48 height 26
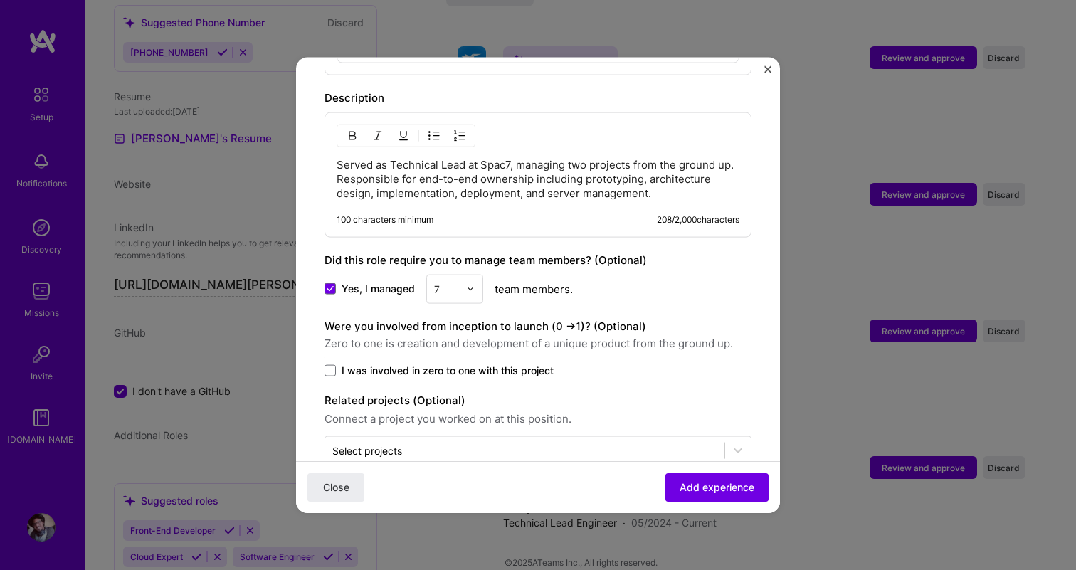
scroll to position [2548, 0]
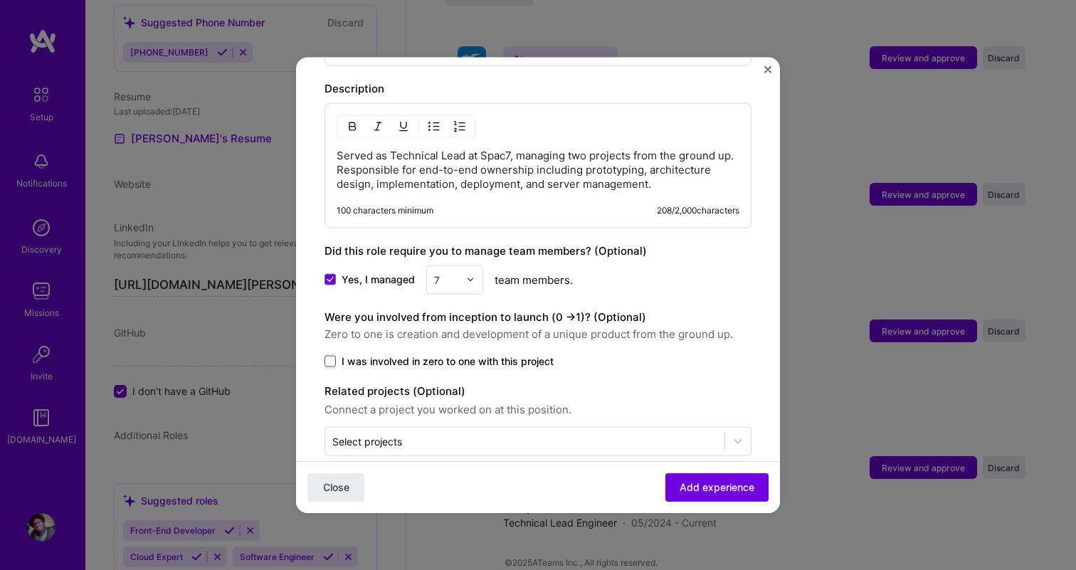
click at [332, 355] on span at bounding box center [330, 360] width 11 height 11
click at [0, 0] on input "I was involved in zero to one with this project" at bounding box center [0, 0] width 0 height 0
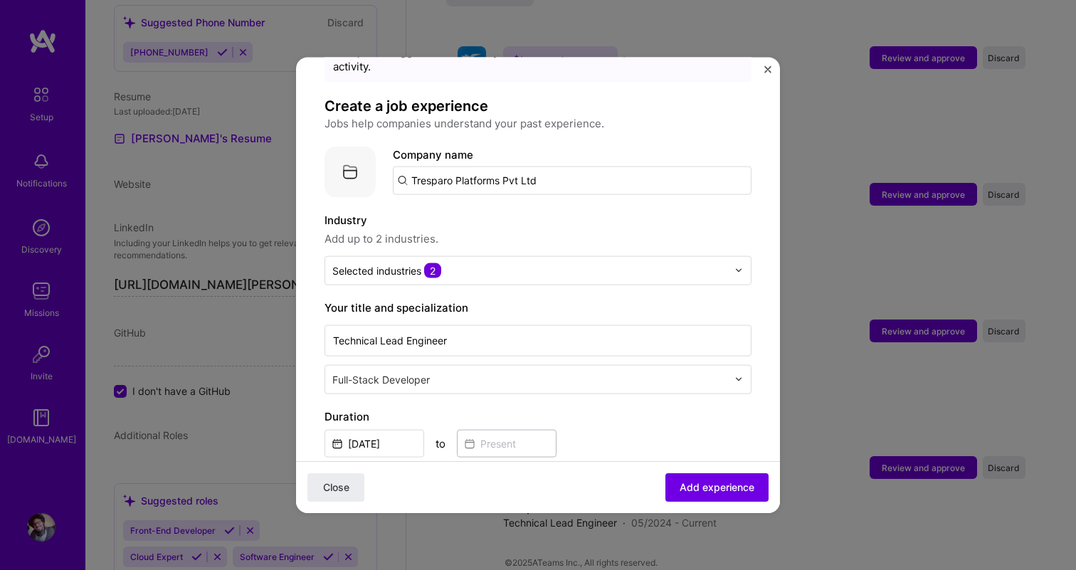
scroll to position [0, 0]
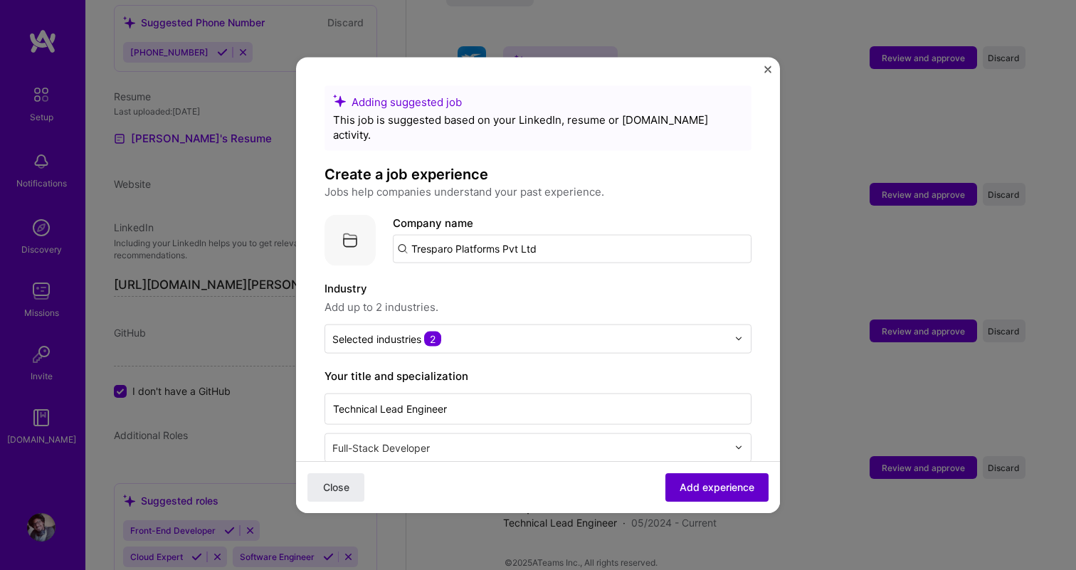
click at [730, 482] on span "Add experience" at bounding box center [717, 488] width 75 height 14
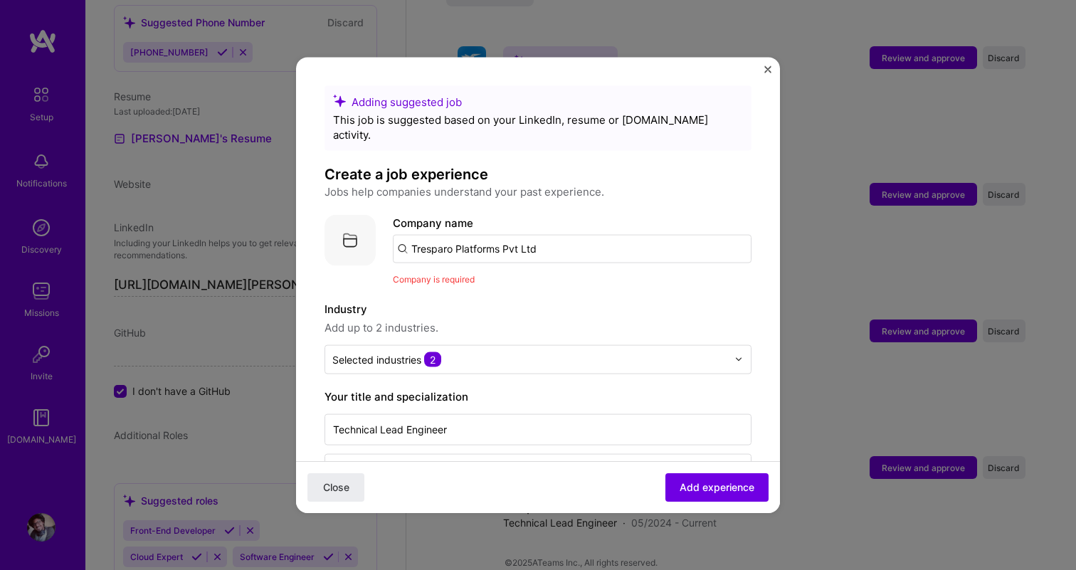
click at [555, 234] on input "Tresparo Platforms Pvt Ltd" at bounding box center [572, 248] width 359 height 28
type input "Tresparo Platforms Pvt Ltd"
click at [560, 279] on div "Tresparo Platforms Pvt Ltd" at bounding box center [548, 287] width 150 height 25
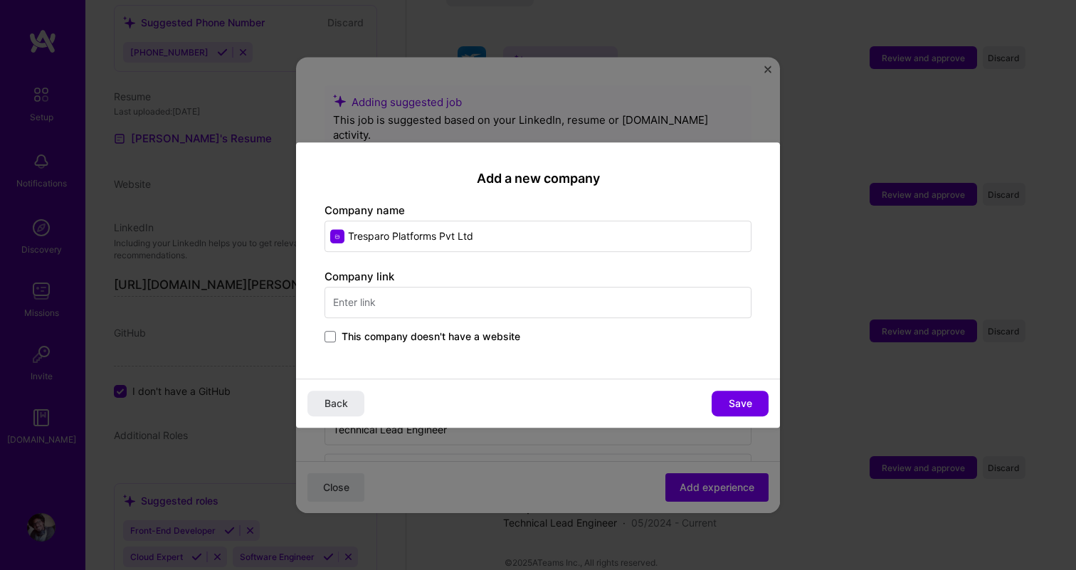
click at [533, 306] on div "Company link This company doesn't have a website" at bounding box center [538, 307] width 427 height 77
type input "[DOMAIN_NAME]"
click at [502, 356] on div "Add a new company Company name Tresparo Platforms Pvt Ltd Company link [DOMAIN_…" at bounding box center [538, 260] width 484 height 237
click at [742, 401] on span "Save" at bounding box center [740, 404] width 23 height 14
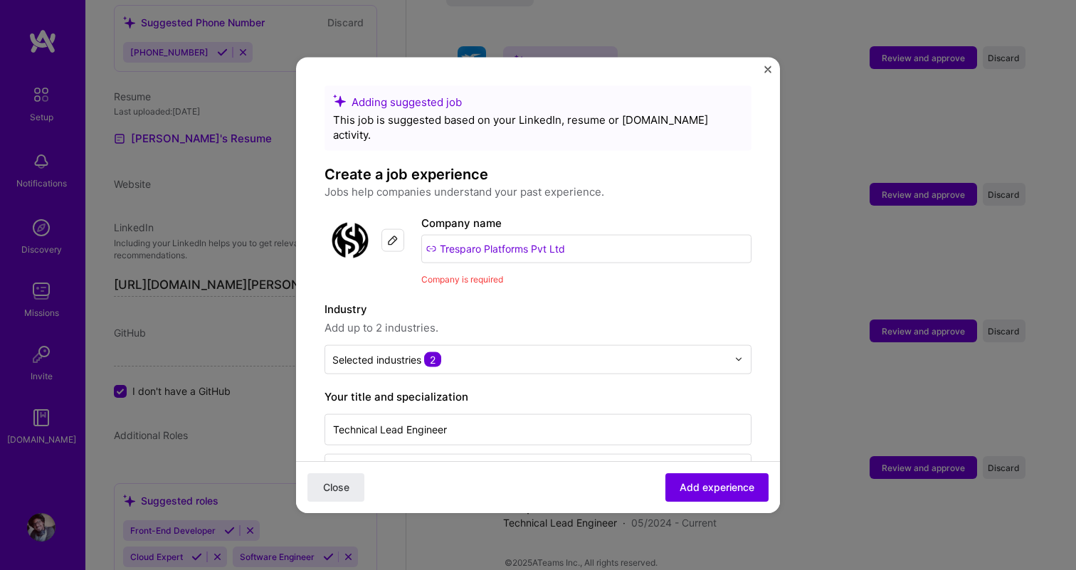
click at [570, 237] on input "Tresparo Platforms Pvt Ltd" at bounding box center [586, 248] width 330 height 28
click at [663, 300] on label "Industry" at bounding box center [538, 308] width 427 height 17
click at [573, 234] on input "Tresparo Platforms Pvt Ltd" at bounding box center [572, 248] width 359 height 28
click at [527, 300] on label "Industry" at bounding box center [538, 308] width 427 height 17
click at [537, 234] on input "Tresparo Platforms Pvt Ltd" at bounding box center [572, 248] width 359 height 28
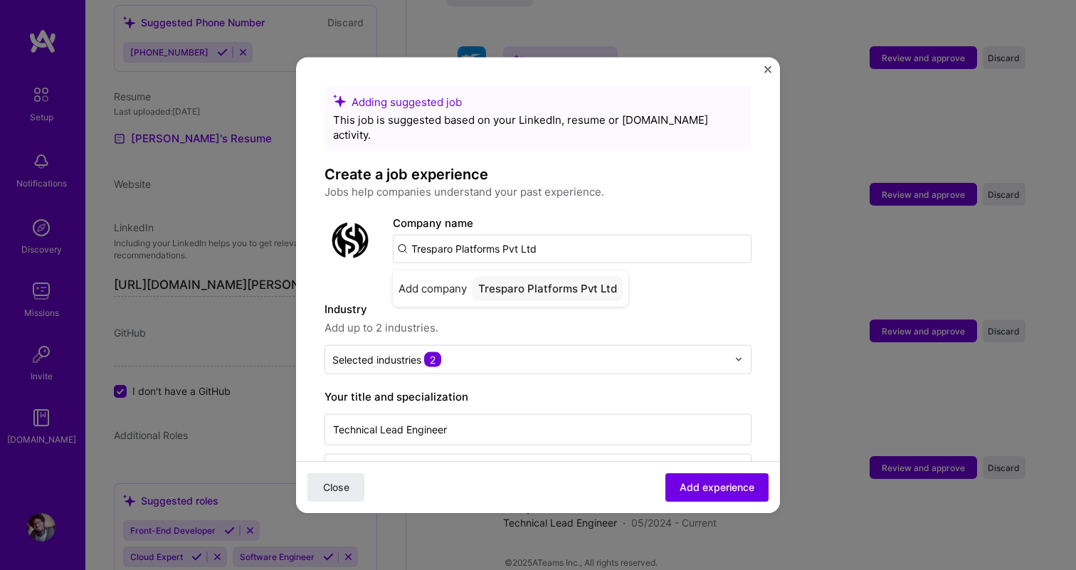
click at [414, 240] on input "Tresparo Platforms Pvt Ltd" at bounding box center [572, 248] width 359 height 28
click at [413, 234] on input "Tresparo Platforms Pvt Ltd" at bounding box center [572, 248] width 359 height 28
type input "Spac7 - Tresparo Platforms Pvt Ltd"
click at [599, 275] on div "Spac7 - Tresparo Platforms Pvt Ltd" at bounding box center [570, 287] width 194 height 25
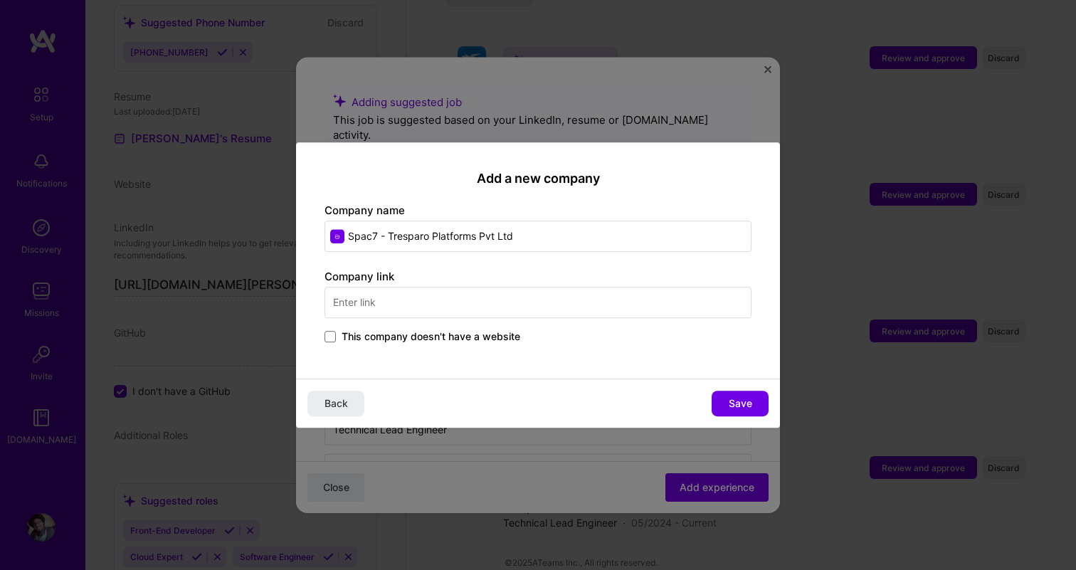
click at [540, 308] on input "text" at bounding box center [538, 302] width 427 height 31
type input "[DOMAIN_NAME]"
click at [488, 347] on div "Spac7 [DOMAIN_NAME]" at bounding box center [432, 345] width 214 height 40
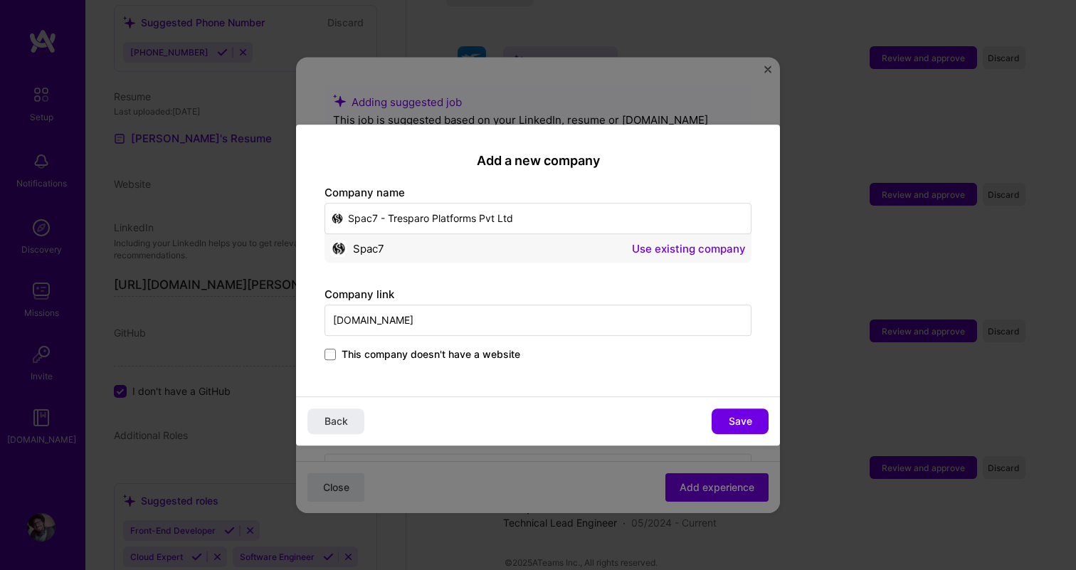
click at [532, 220] on input "Spac7 - Tresparo Platforms Pvt Ltd" at bounding box center [538, 218] width 427 height 31
click at [747, 419] on span "Save" at bounding box center [740, 421] width 23 height 14
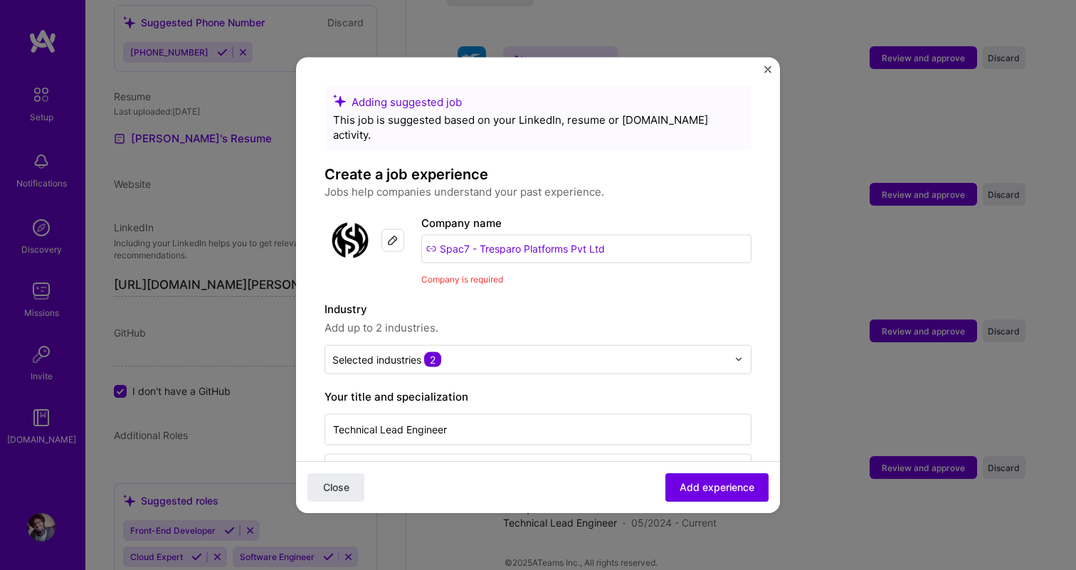
click at [685, 303] on div "Industry Add up to 2 industries." at bounding box center [538, 318] width 427 height 36
click at [397, 234] on img at bounding box center [392, 239] width 11 height 11
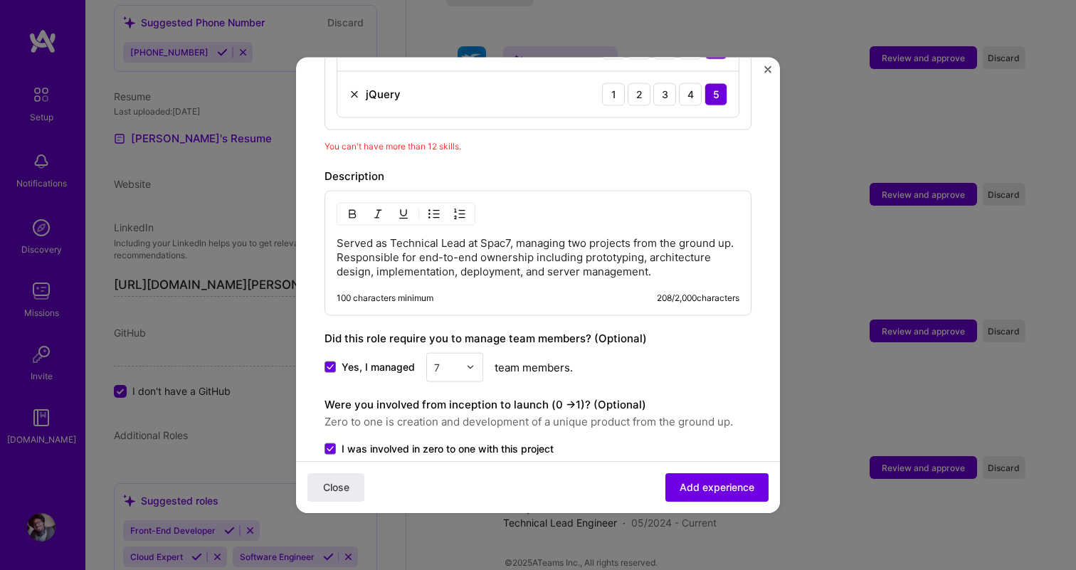
scroll to position [2600, 0]
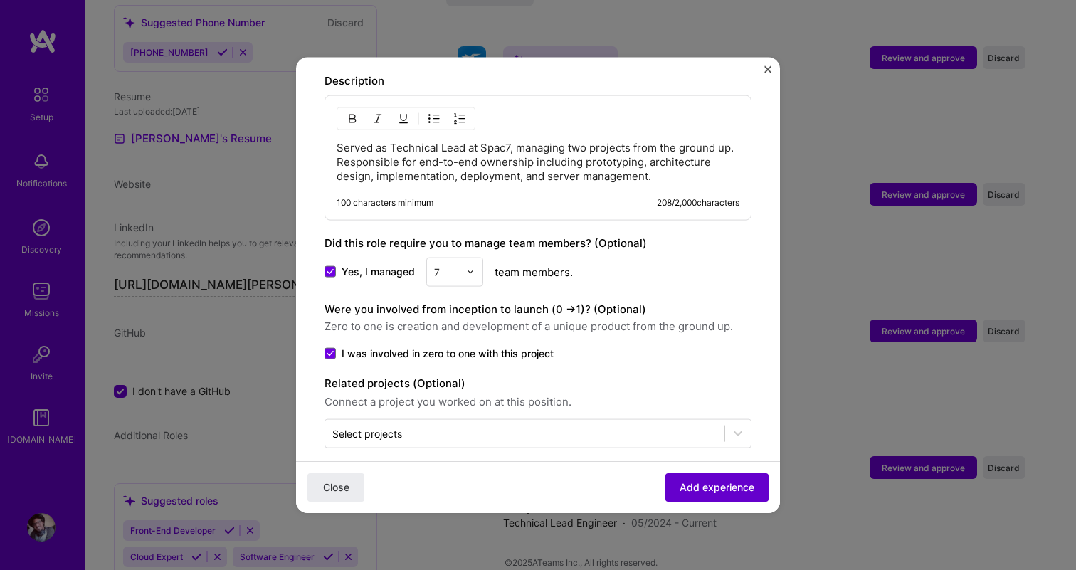
click at [706, 481] on span "Add experience" at bounding box center [717, 488] width 75 height 14
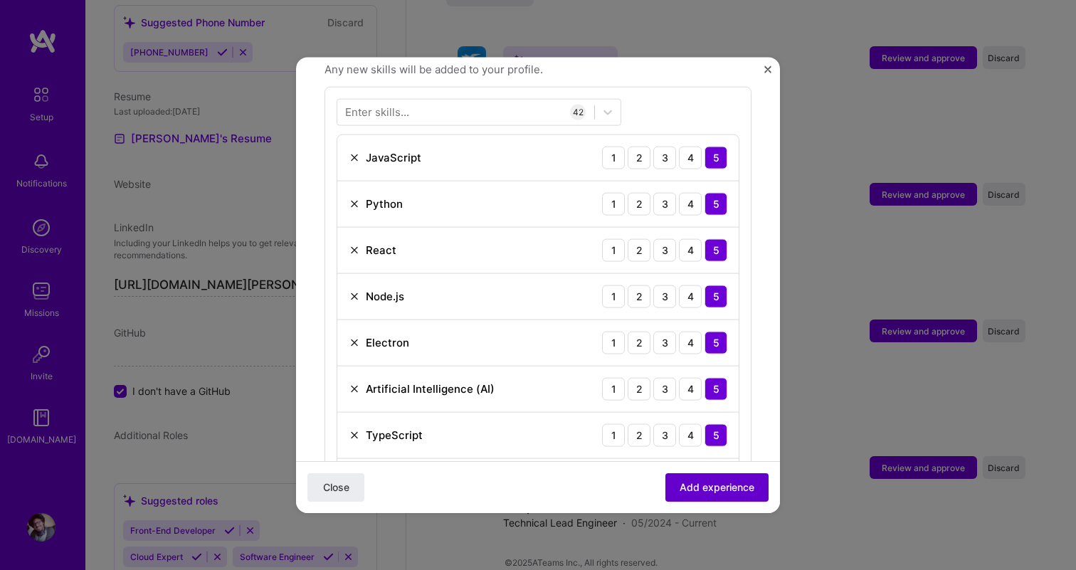
scroll to position [514, 0]
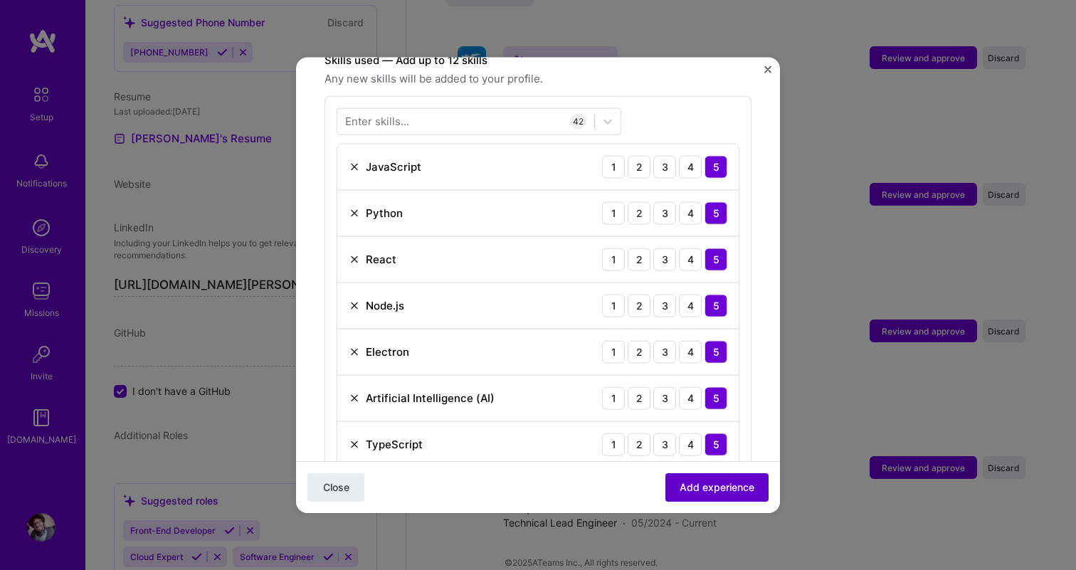
click at [706, 481] on span "Add experience" at bounding box center [717, 488] width 75 height 14
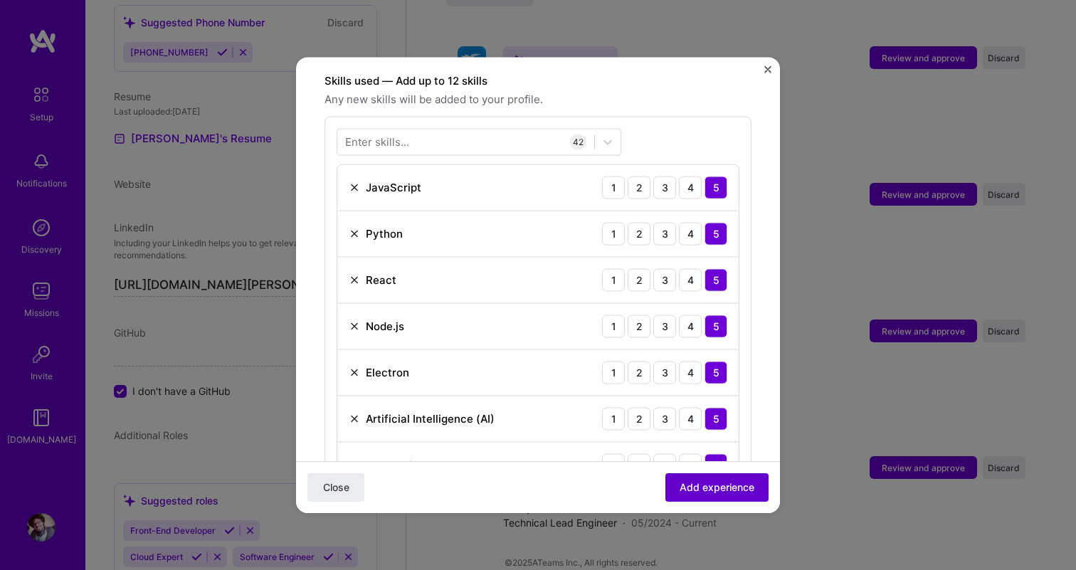
click at [706, 481] on span "Add experience" at bounding box center [717, 488] width 75 height 14
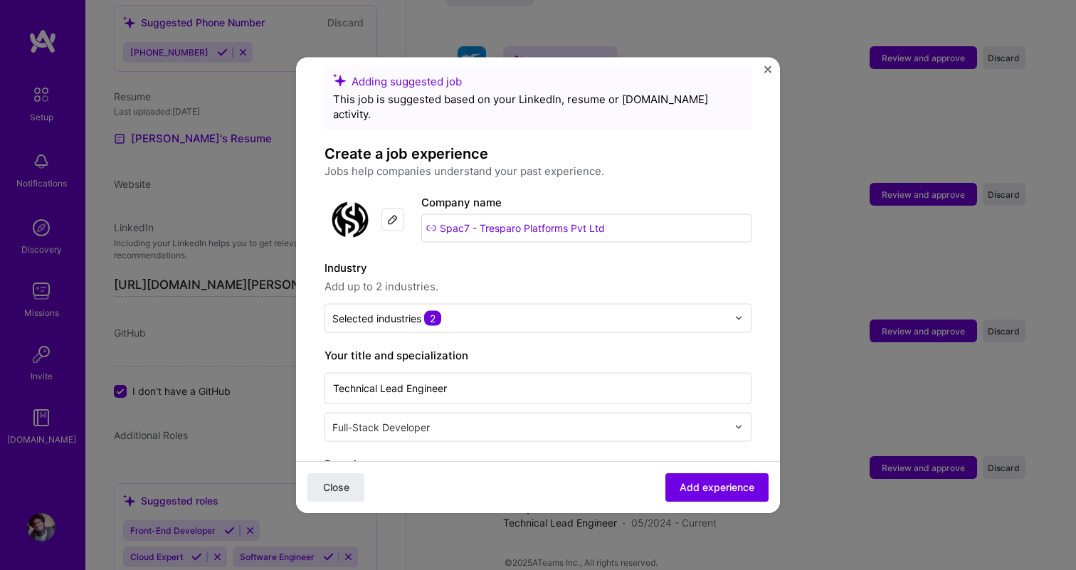
scroll to position [28, 0]
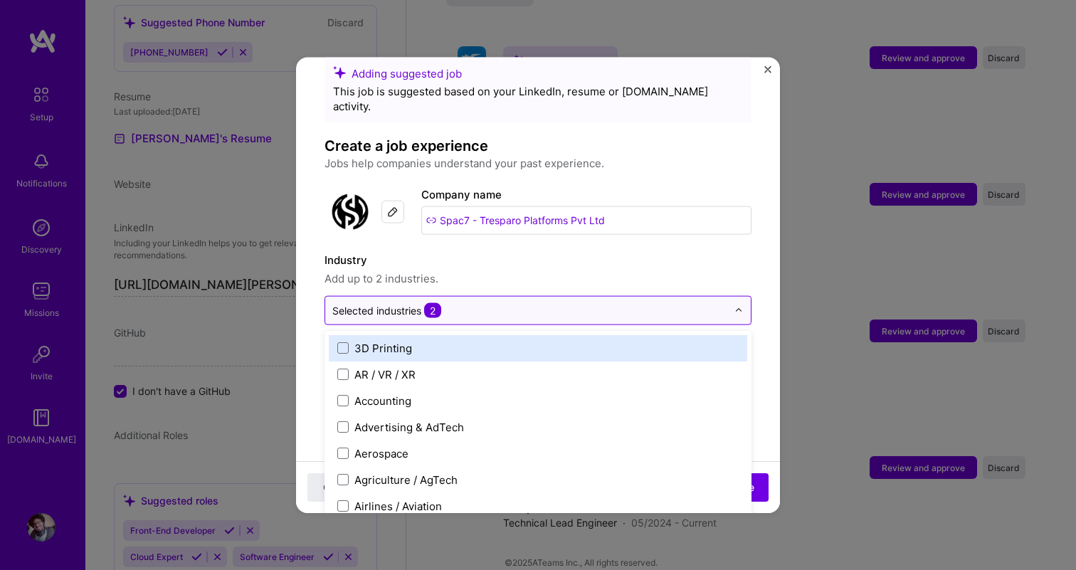
click at [615, 303] on input "text" at bounding box center [529, 310] width 395 height 15
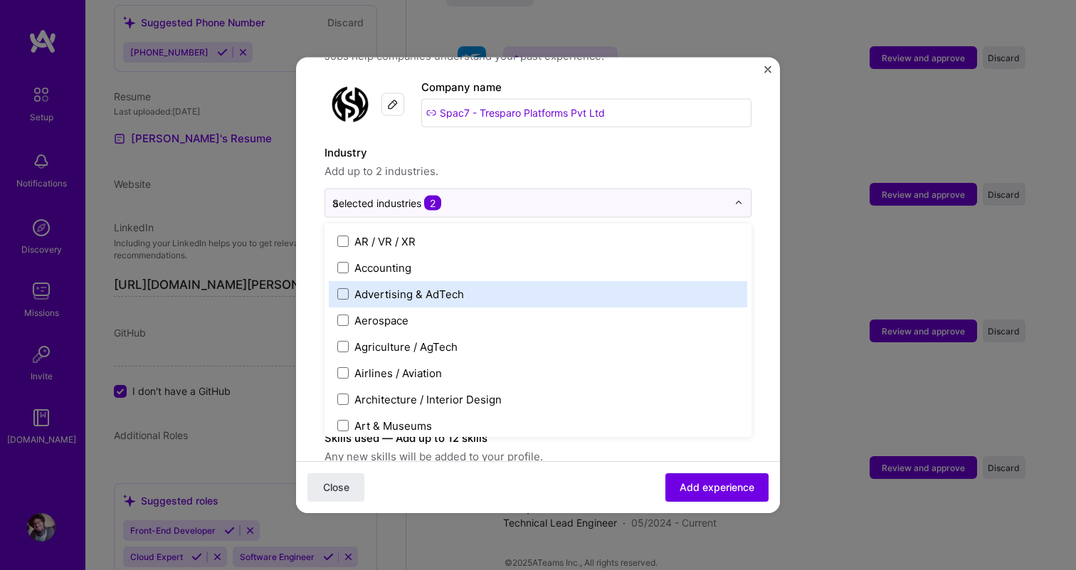
scroll to position [0, 0]
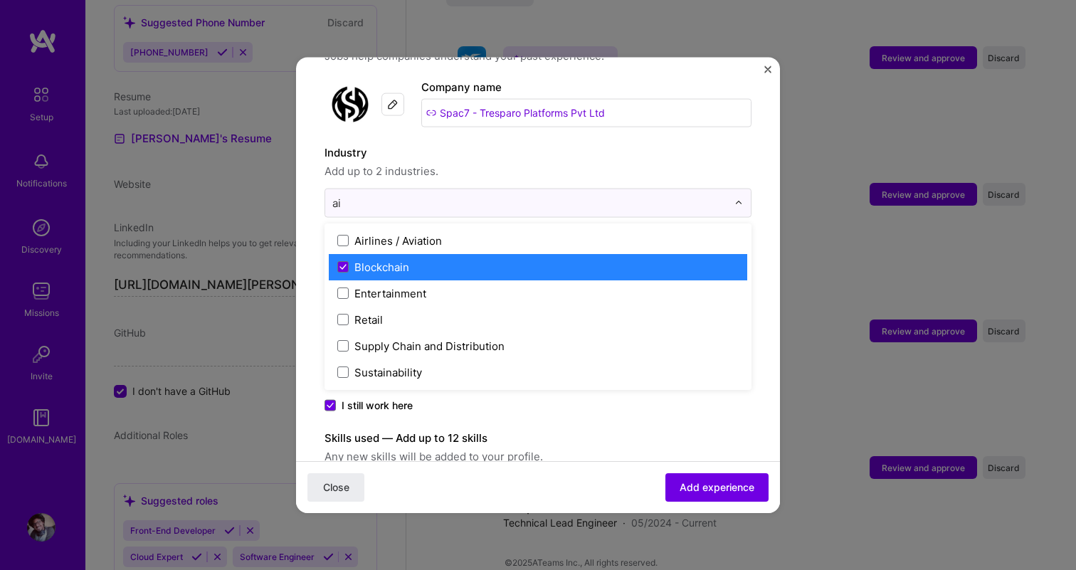
type input "a"
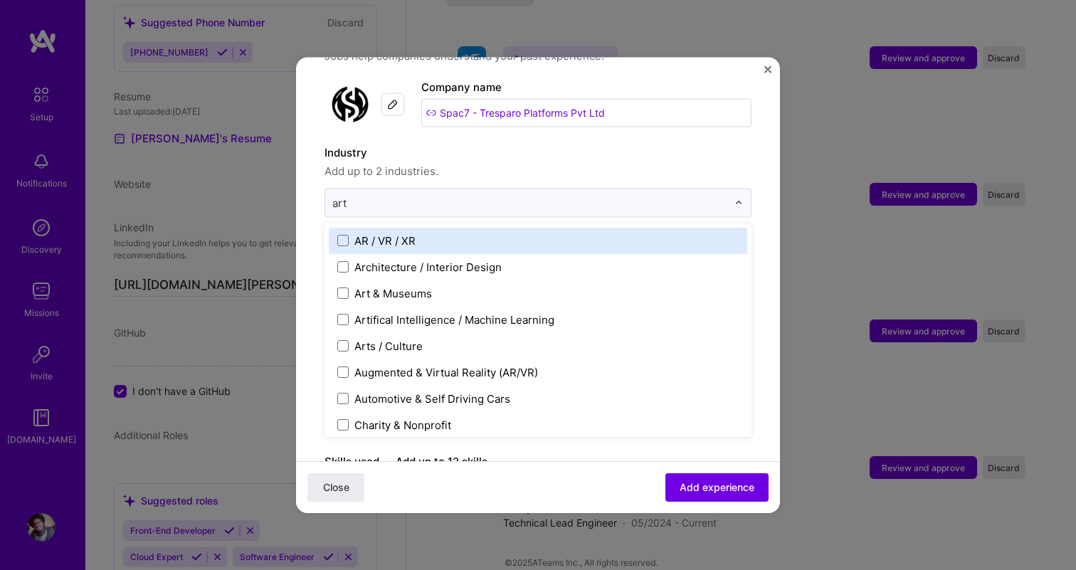
type input "arti"
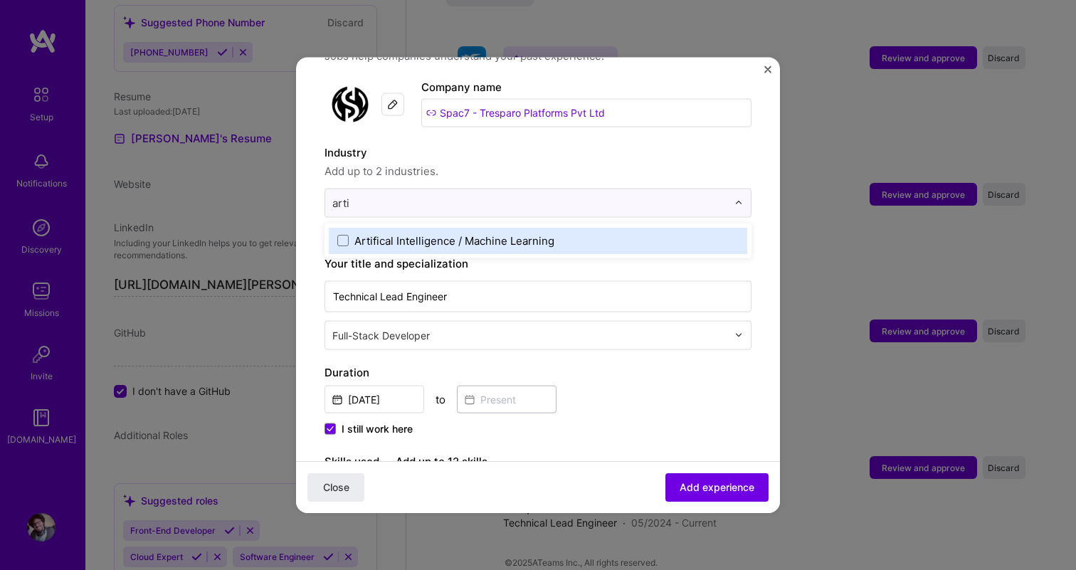
click at [567, 233] on label "Artifical Intelligence / Machine Learning" at bounding box center [537, 240] width 401 height 15
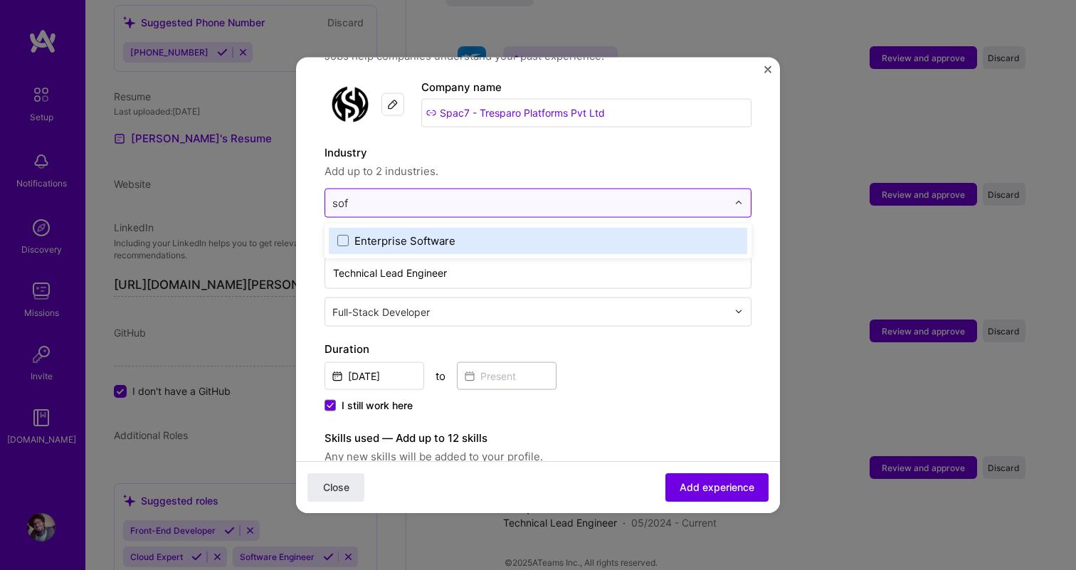
type input "soft"
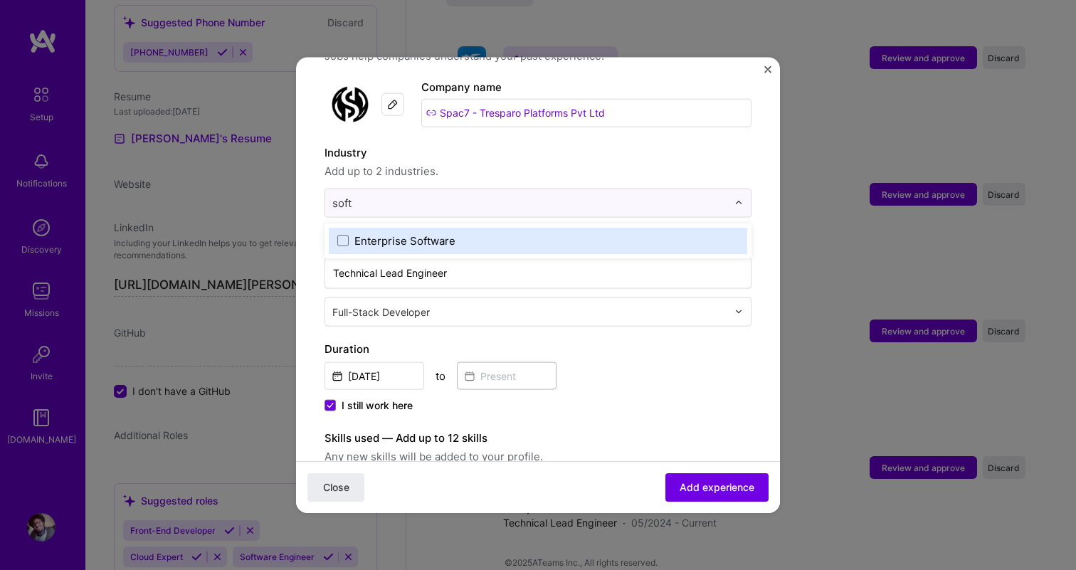
click at [510, 233] on label "Enterprise Software" at bounding box center [537, 240] width 401 height 15
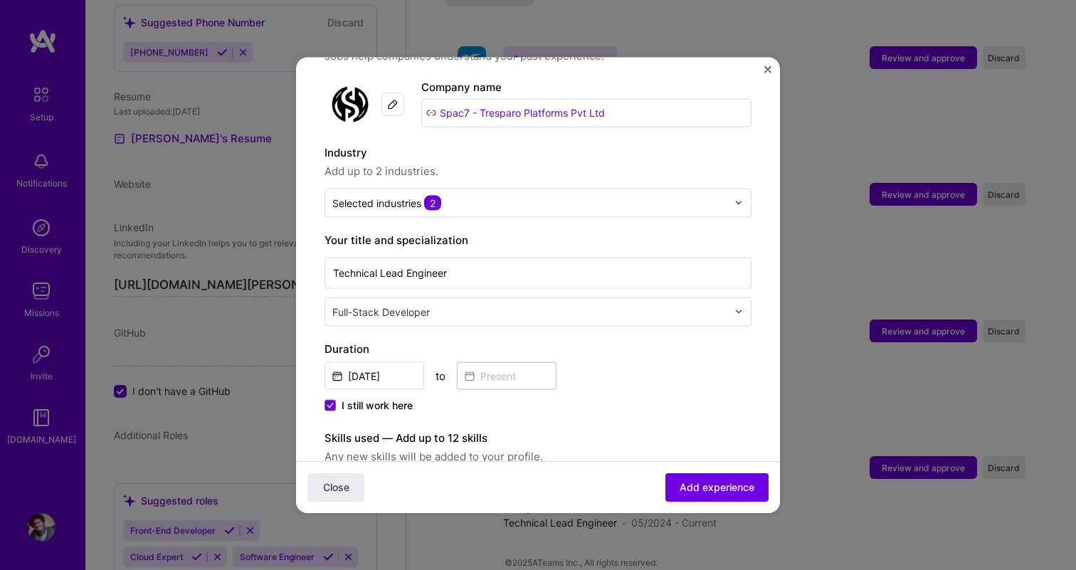
click at [592, 162] on span "Add up to 2 industries." at bounding box center [538, 170] width 427 height 17
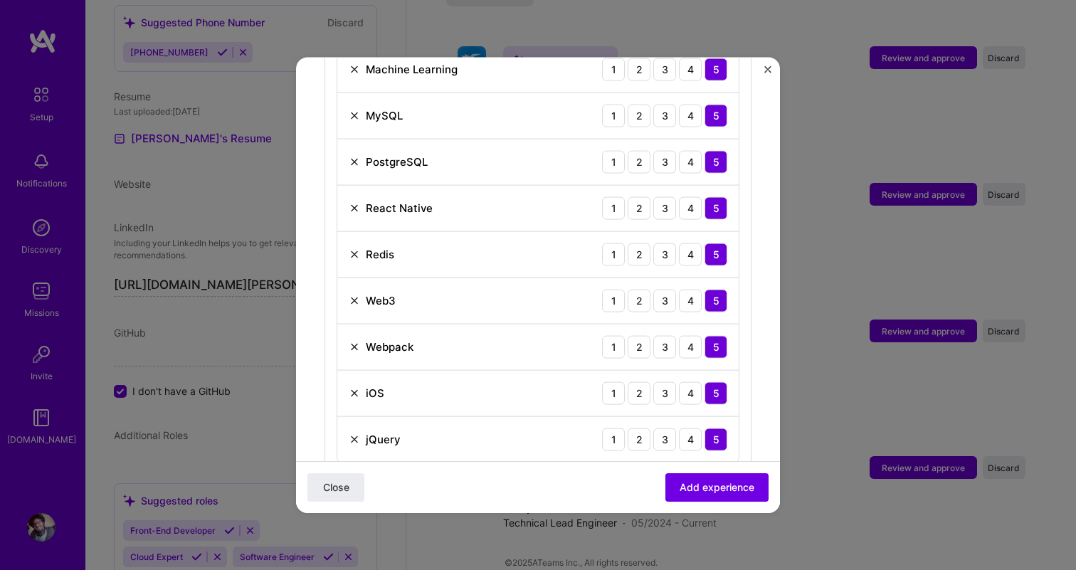
scroll to position [2128, 0]
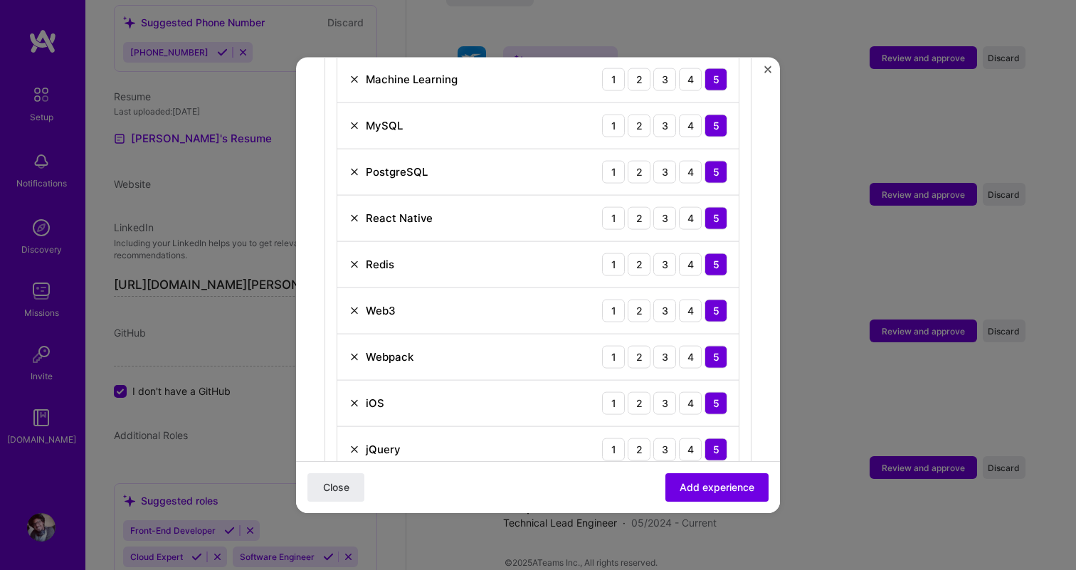
click at [354, 443] on img at bounding box center [354, 448] width 11 height 11
click at [353, 351] on img at bounding box center [354, 356] width 11 height 11
click at [357, 258] on img at bounding box center [354, 263] width 11 height 11
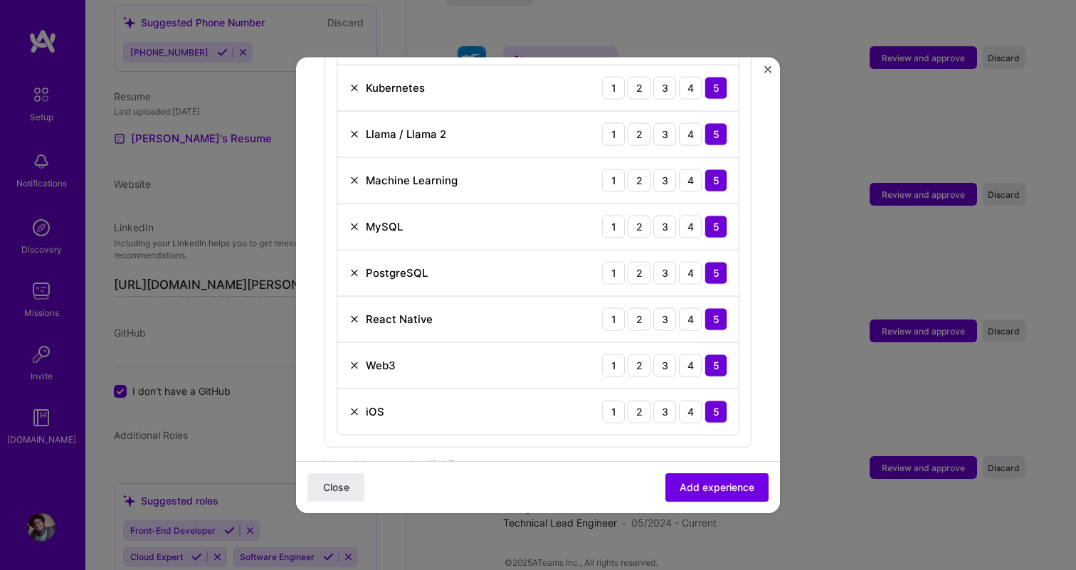
click at [354, 221] on img at bounding box center [354, 226] width 11 height 11
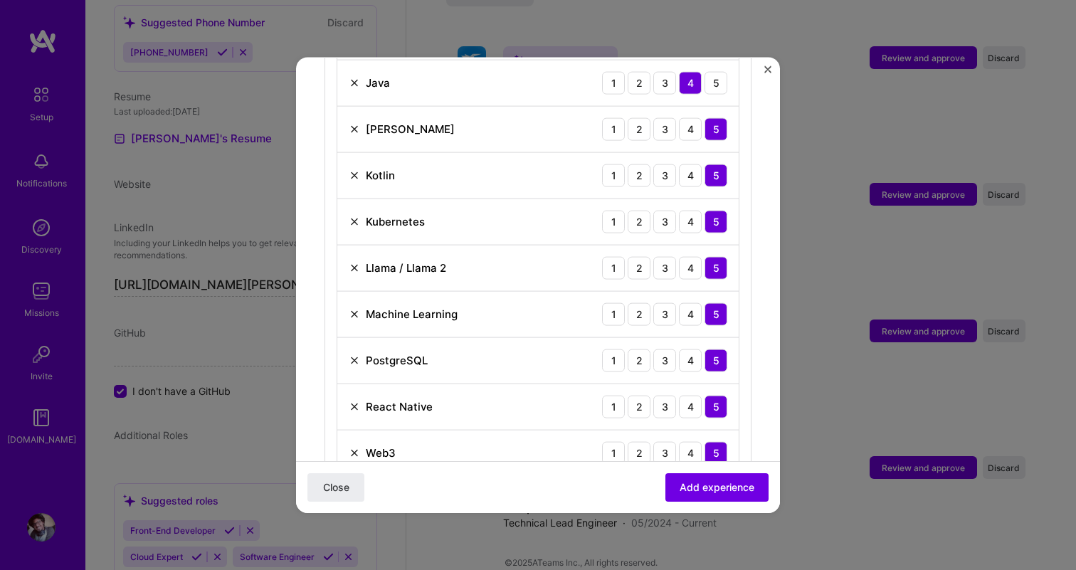
scroll to position [1892, 0]
click at [356, 217] on img at bounding box center [354, 222] width 11 height 11
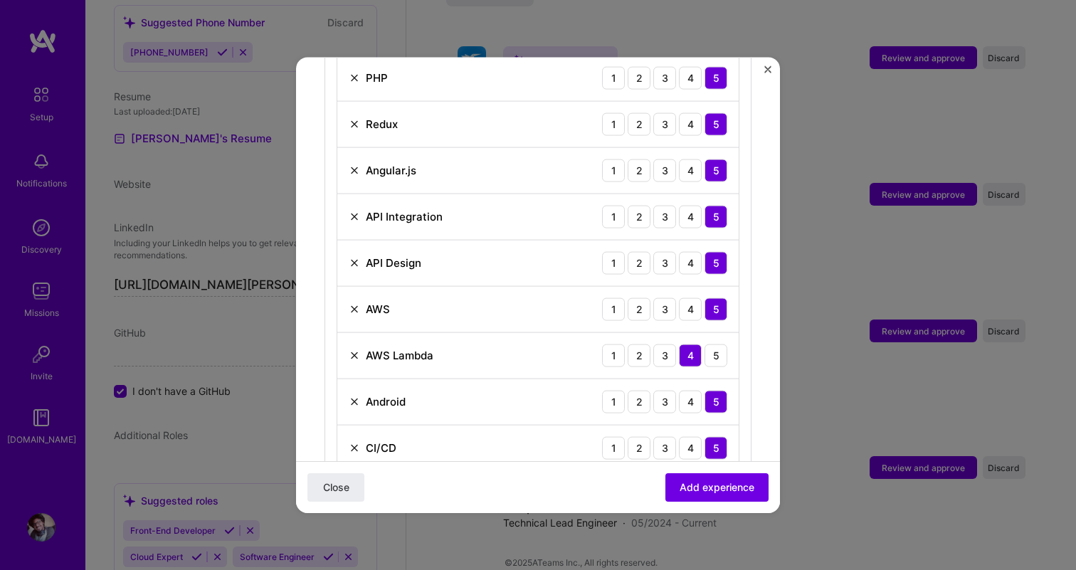
scroll to position [994, 0]
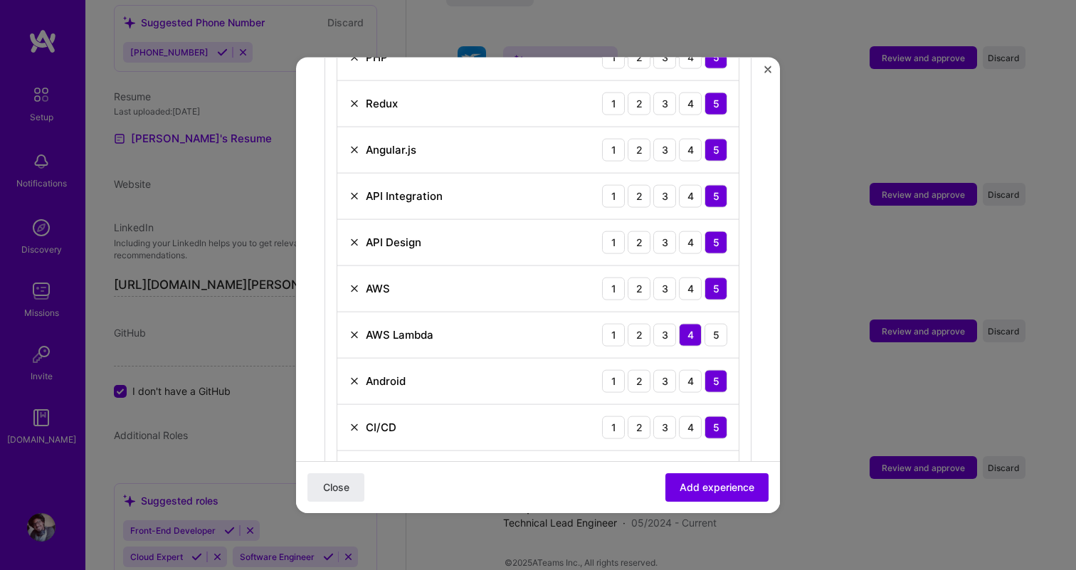
click at [354, 329] on img at bounding box center [354, 334] width 11 height 11
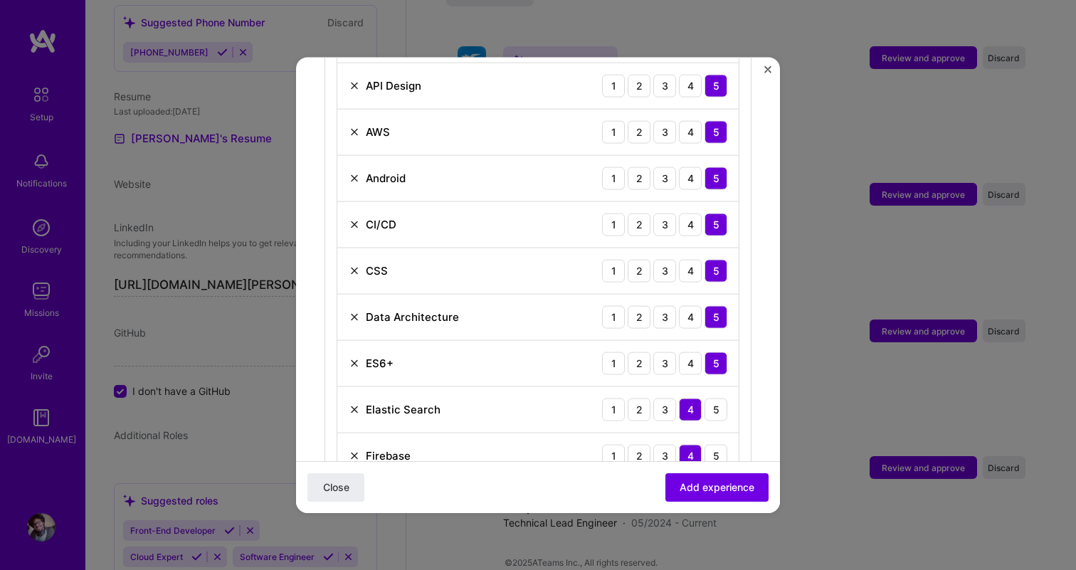
scroll to position [1181, 0]
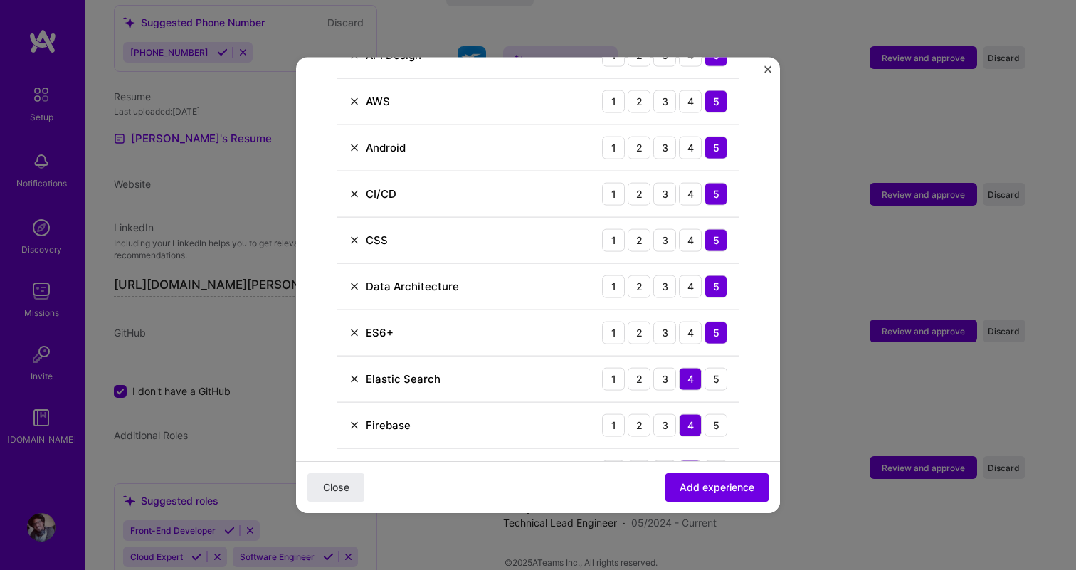
click at [355, 327] on img at bounding box center [354, 332] width 11 height 11
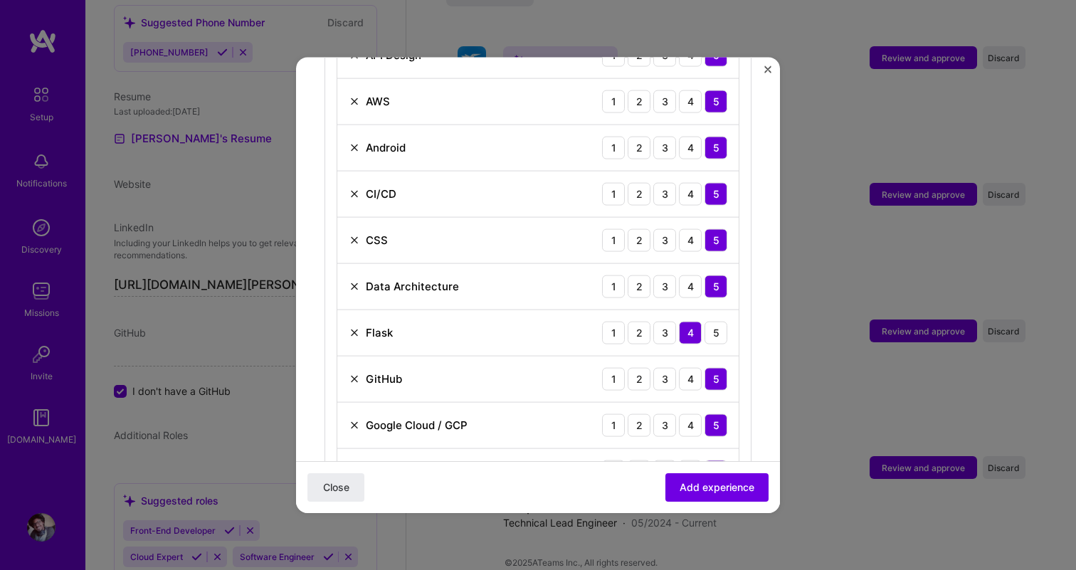
click at [355, 327] on img at bounding box center [354, 332] width 11 height 11
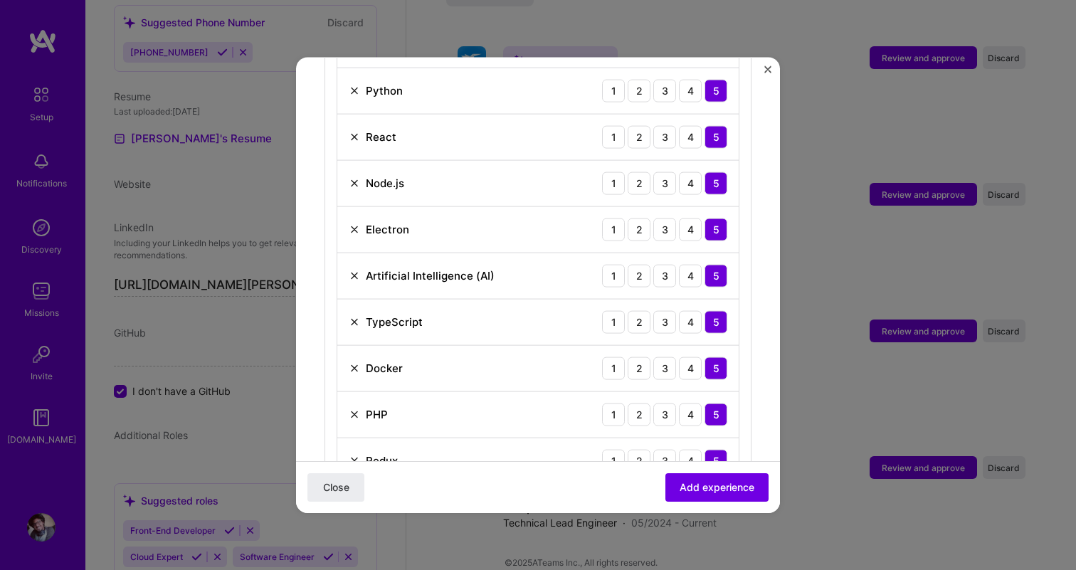
scroll to position [662, 0]
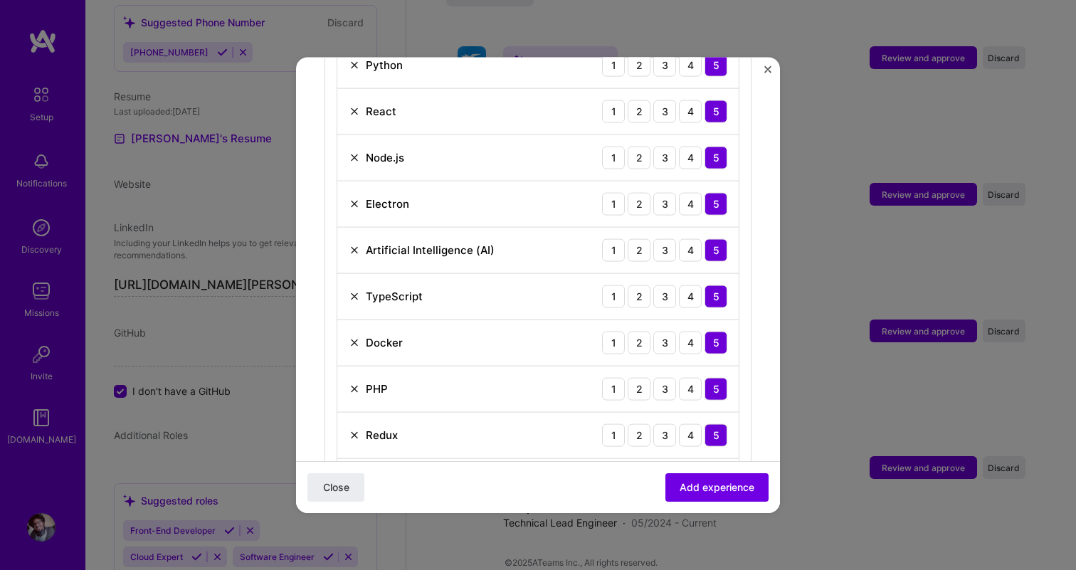
click at [355, 337] on img at bounding box center [354, 342] width 11 height 11
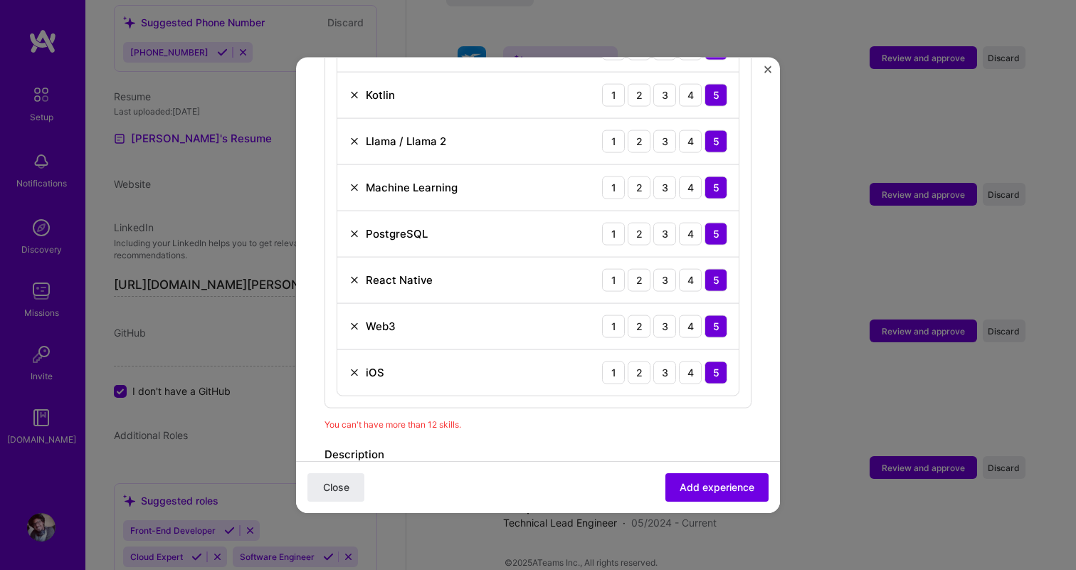
scroll to position [1601, 0]
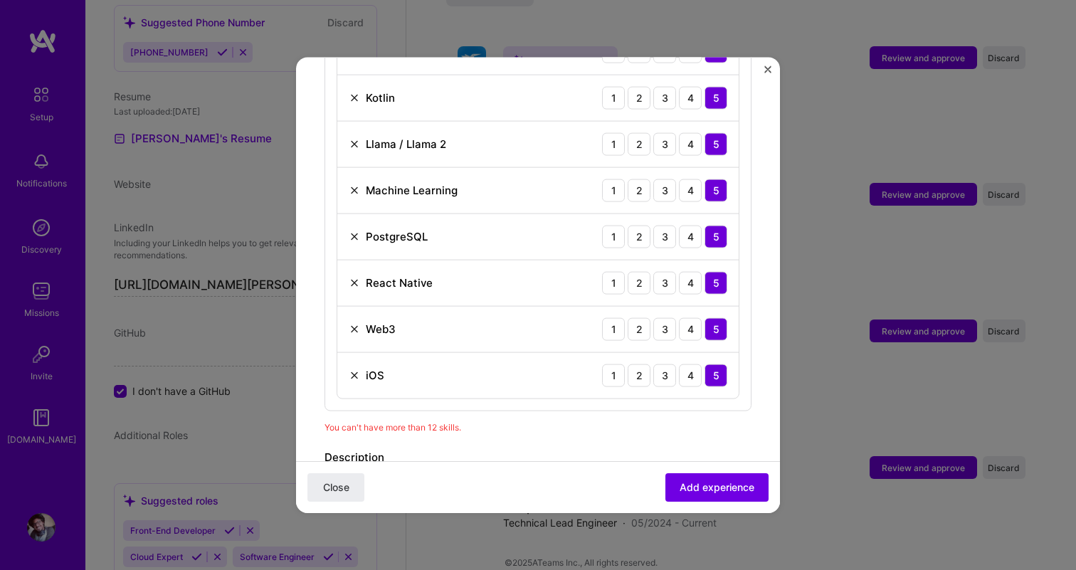
click at [355, 369] on img at bounding box center [354, 374] width 11 height 11
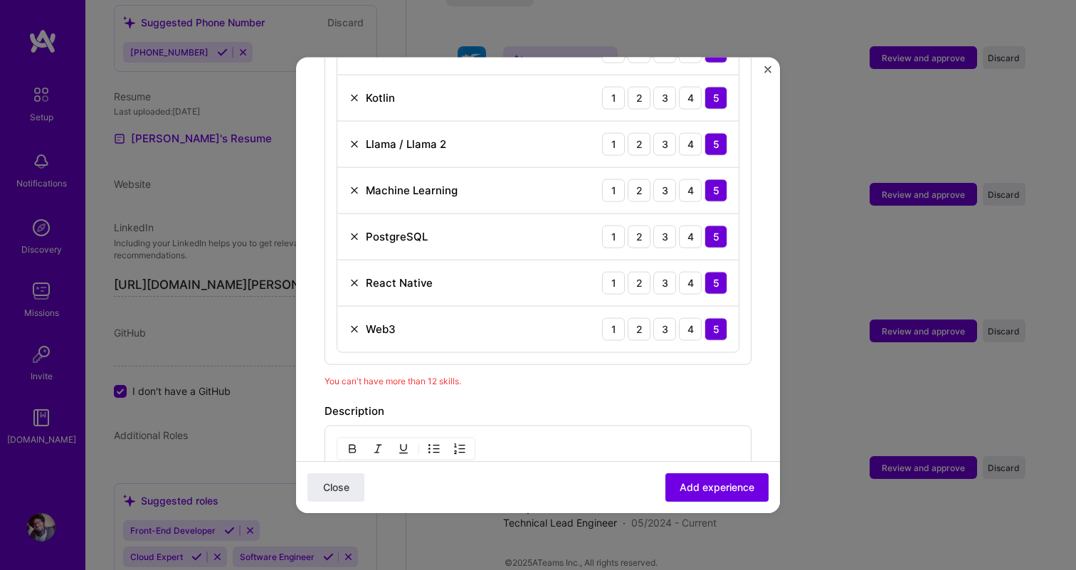
click at [355, 323] on img at bounding box center [354, 328] width 11 height 11
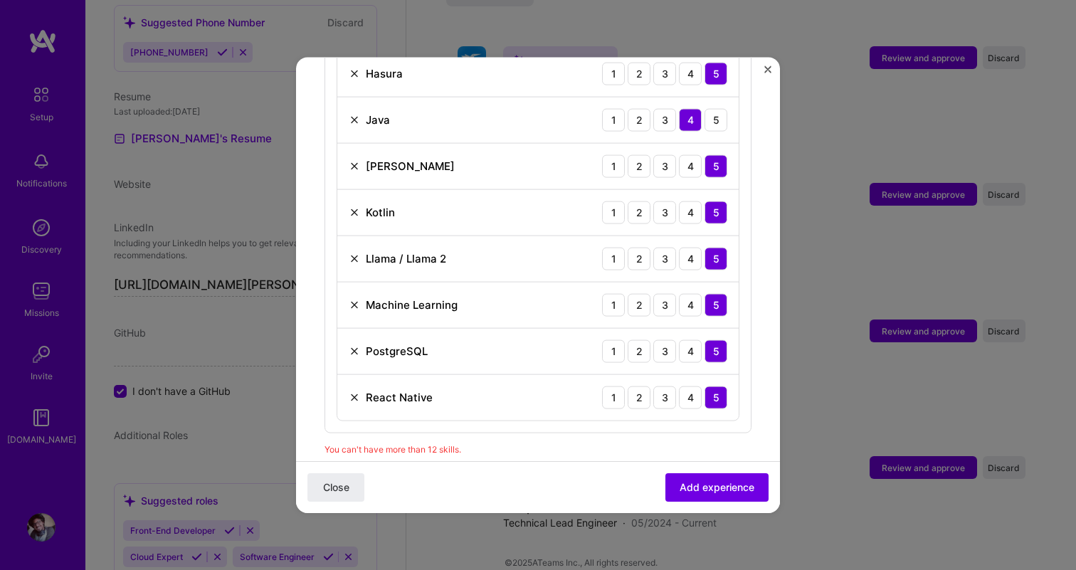
scroll to position [1477, 0]
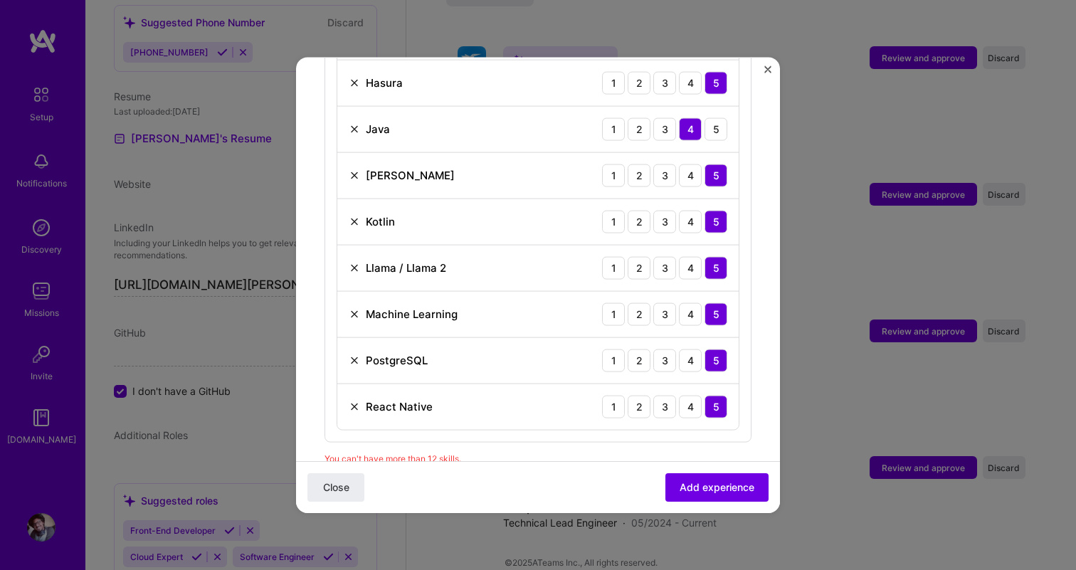
click at [355, 169] on img at bounding box center [354, 174] width 11 height 11
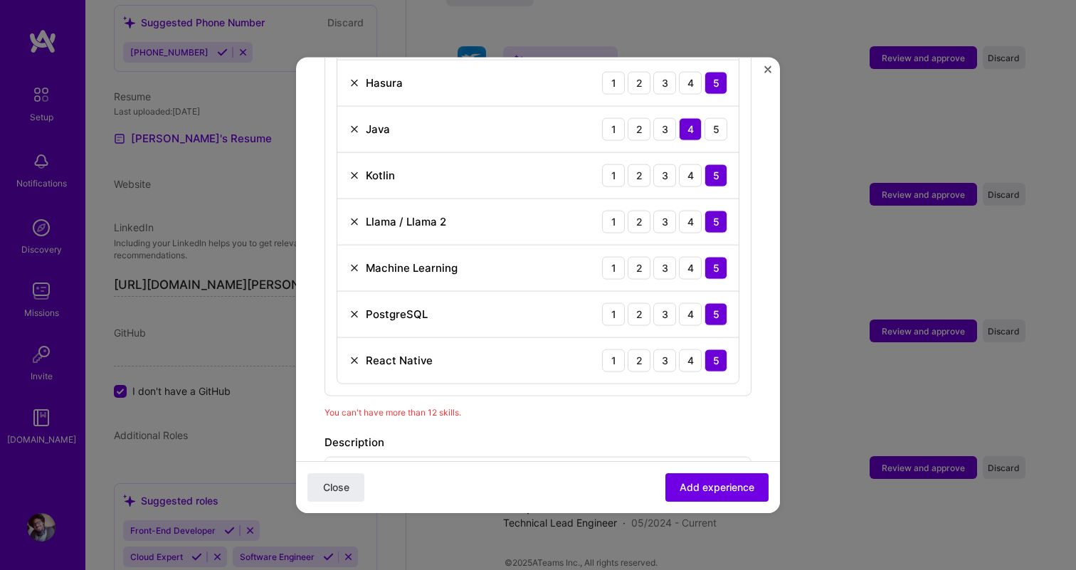
click at [355, 169] on img at bounding box center [354, 174] width 11 height 11
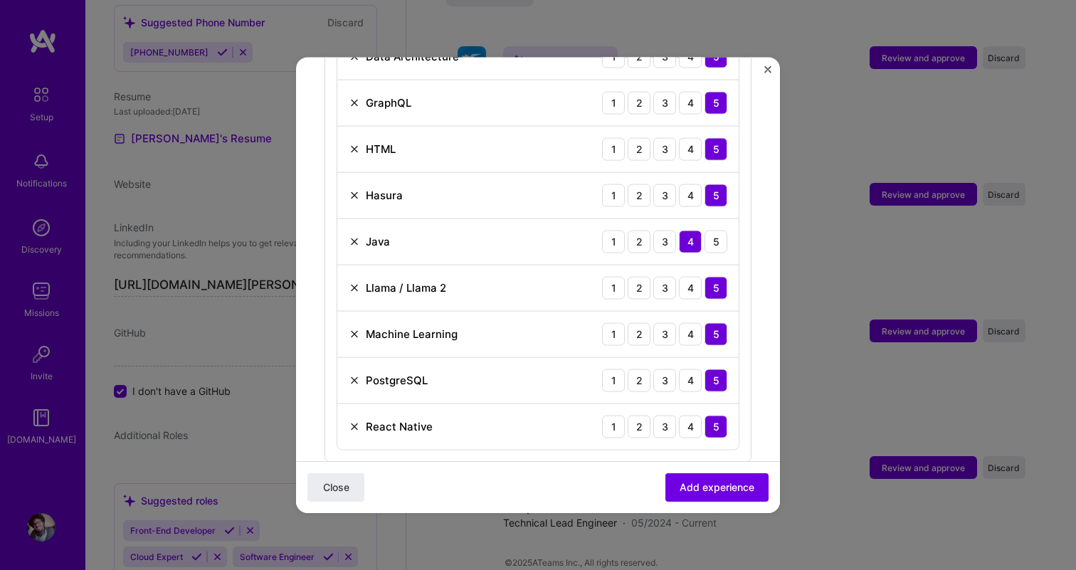
scroll to position [1344, 0]
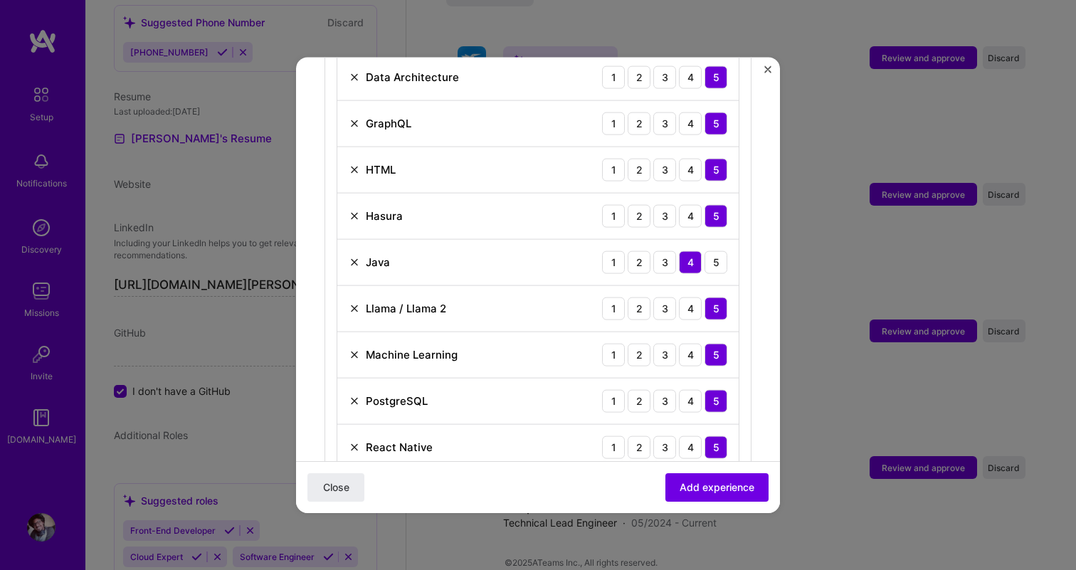
click at [355, 210] on img at bounding box center [354, 215] width 11 height 11
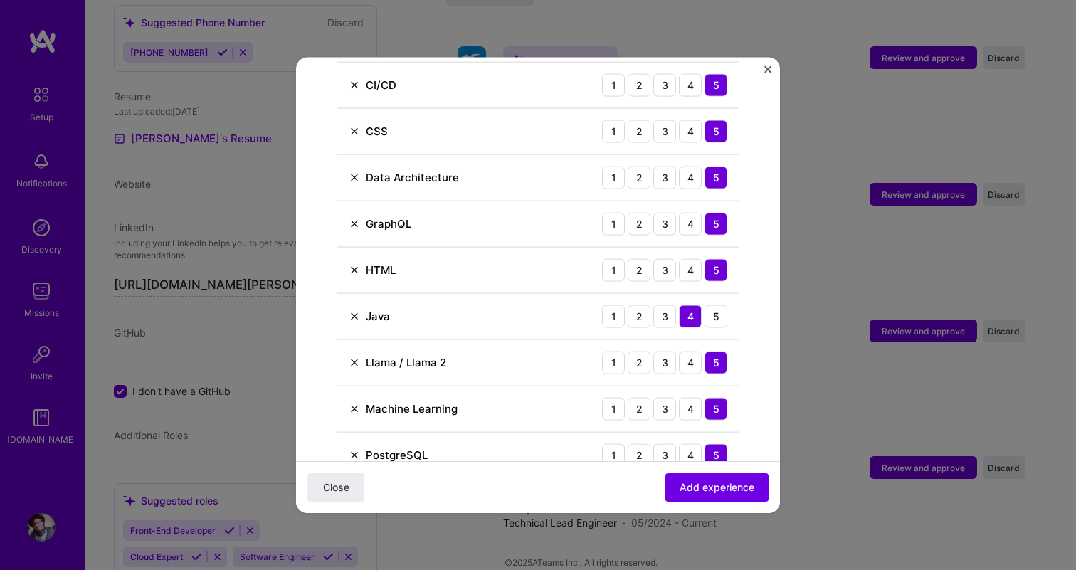
scroll to position [1242, 0]
click at [356, 266] on img at bounding box center [354, 271] width 11 height 11
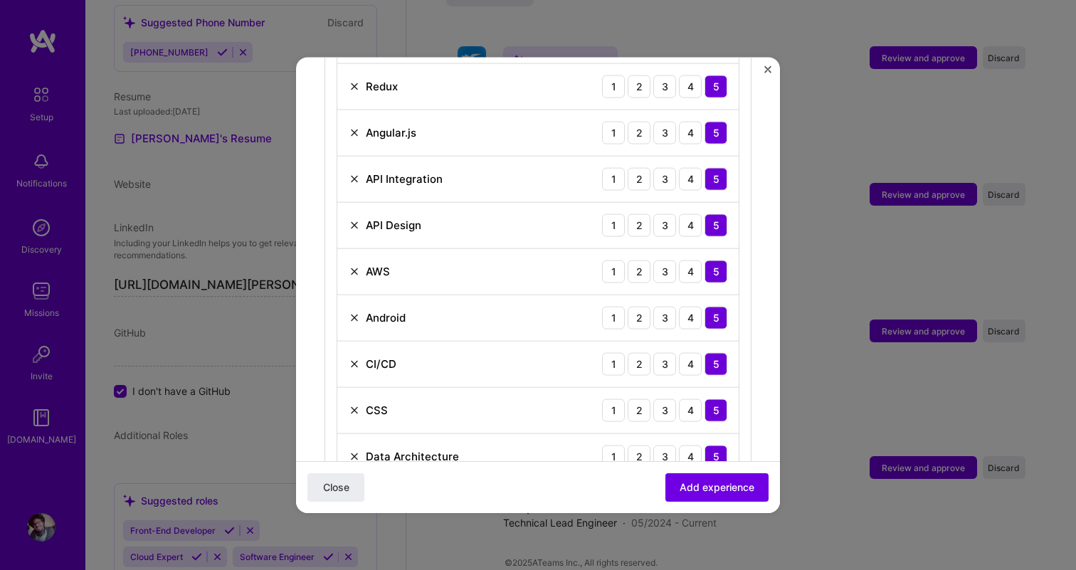
scroll to position [966, 0]
click at [355, 357] on img at bounding box center [354, 362] width 11 height 11
click at [357, 403] on img at bounding box center [354, 408] width 11 height 11
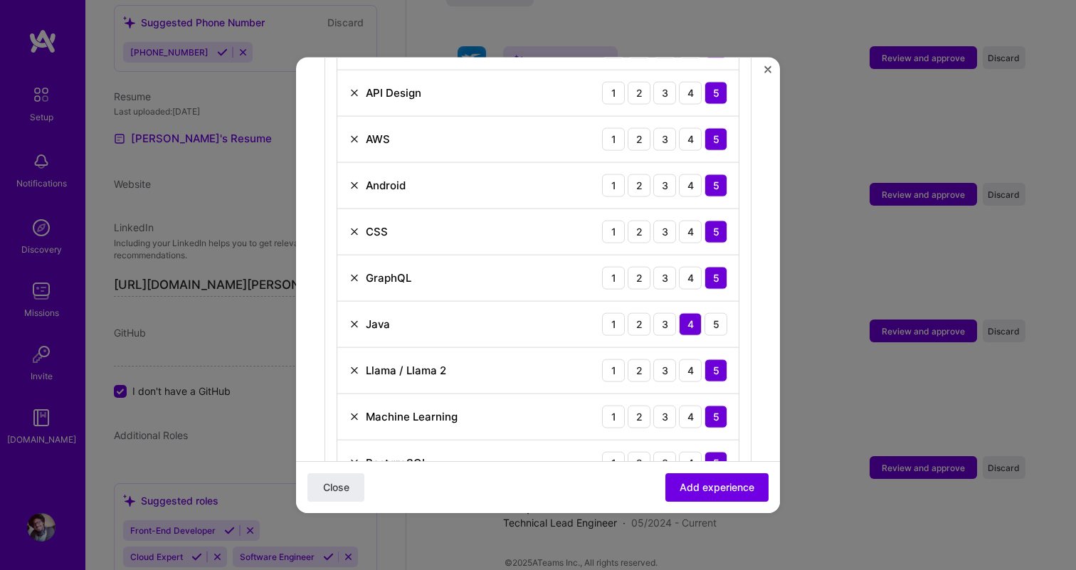
scroll to position [1120, 0]
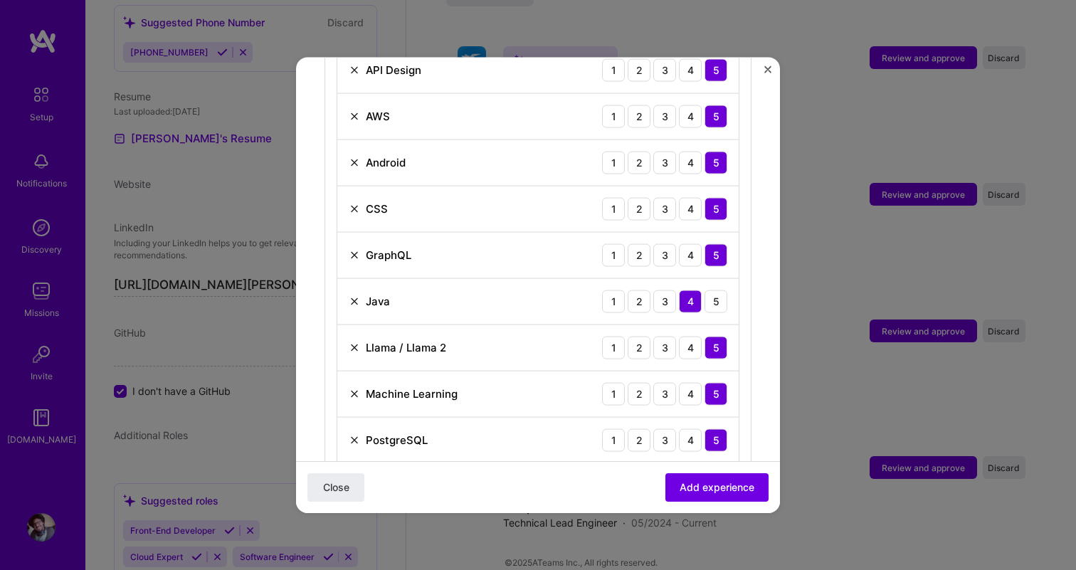
click at [355, 388] on img at bounding box center [354, 393] width 11 height 11
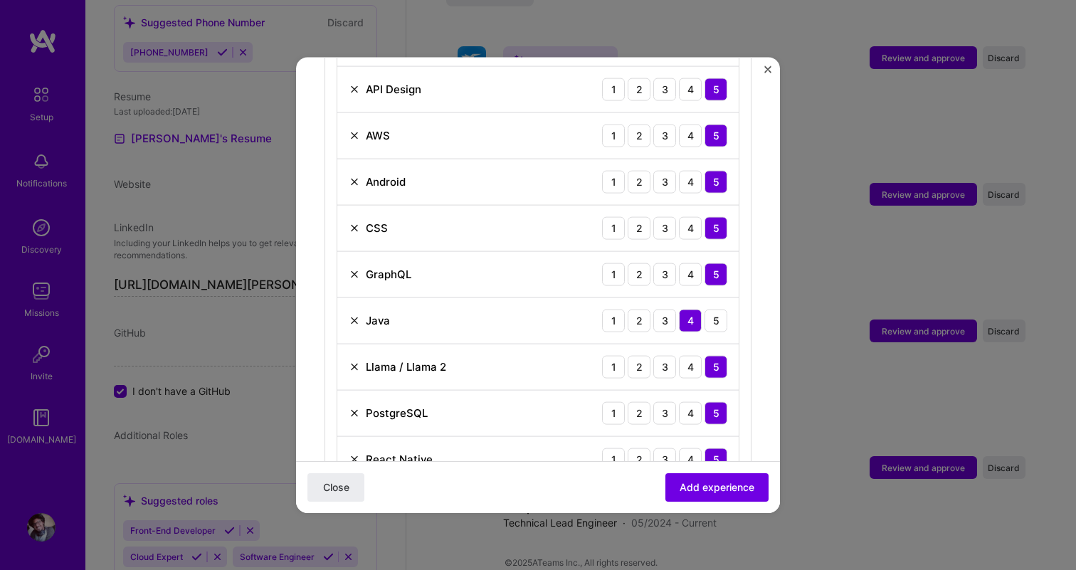
click at [355, 372] on div "Llama / Llama 2 1 2 3 4 5" at bounding box center [537, 367] width 401 height 46
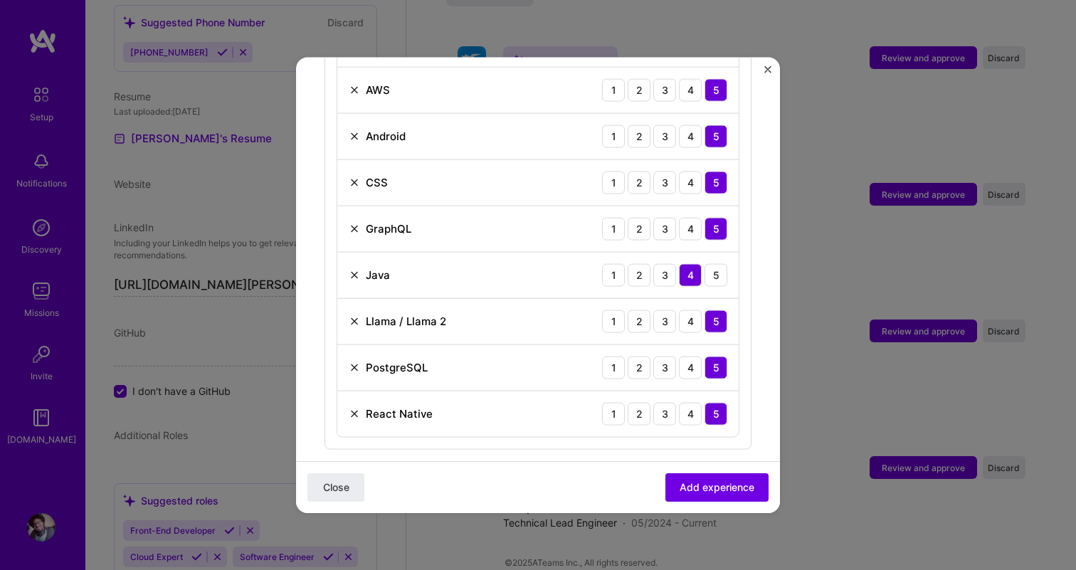
scroll to position [1145, 0]
click at [355, 85] on img at bounding box center [354, 90] width 11 height 11
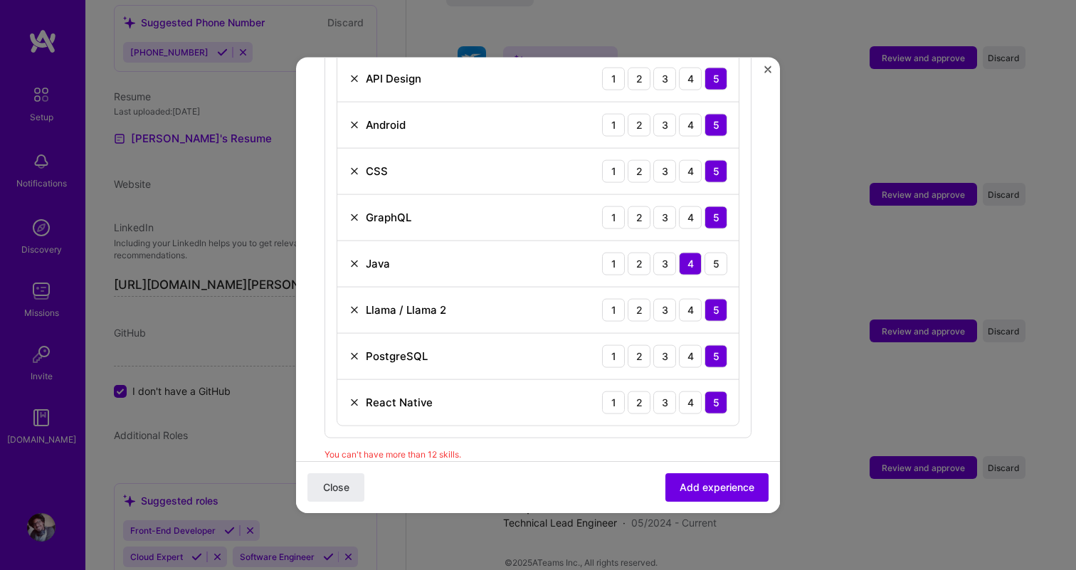
click at [355, 304] on img at bounding box center [354, 309] width 11 height 11
click at [355, 258] on img at bounding box center [354, 263] width 11 height 11
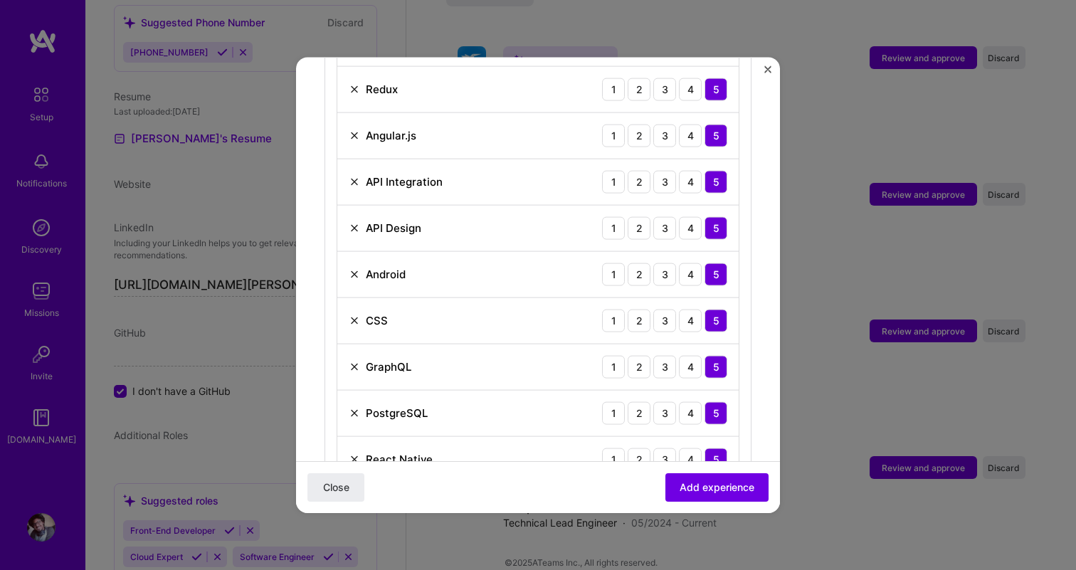
scroll to position [956, 0]
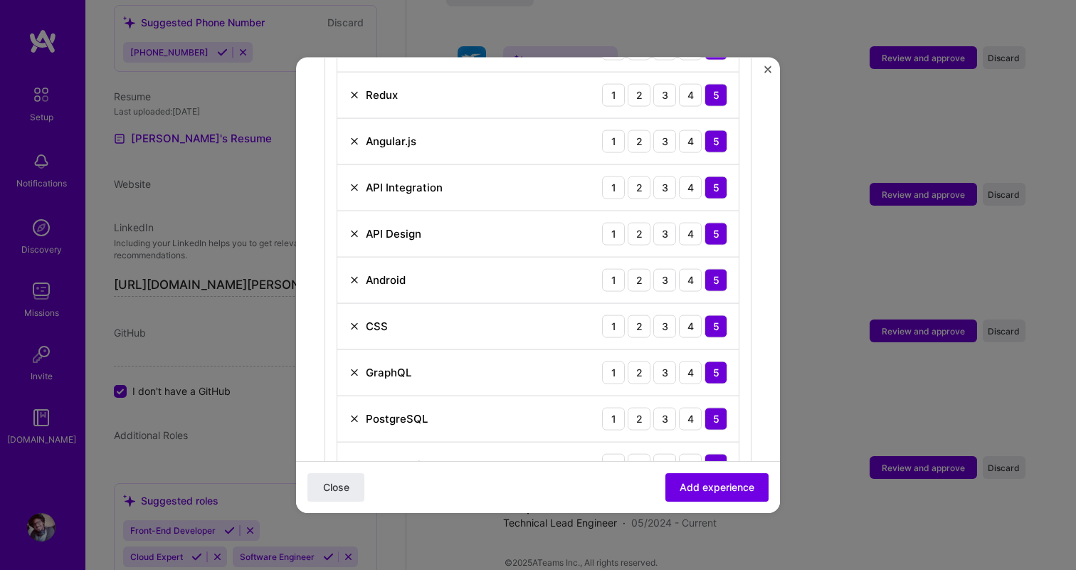
click at [355, 228] on img at bounding box center [354, 233] width 11 height 11
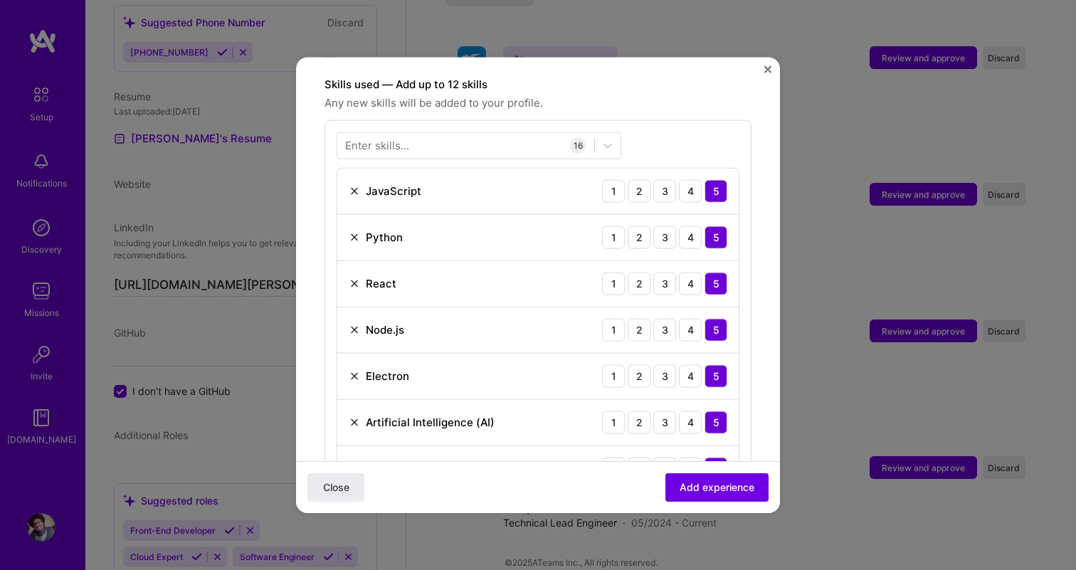
scroll to position [484, 0]
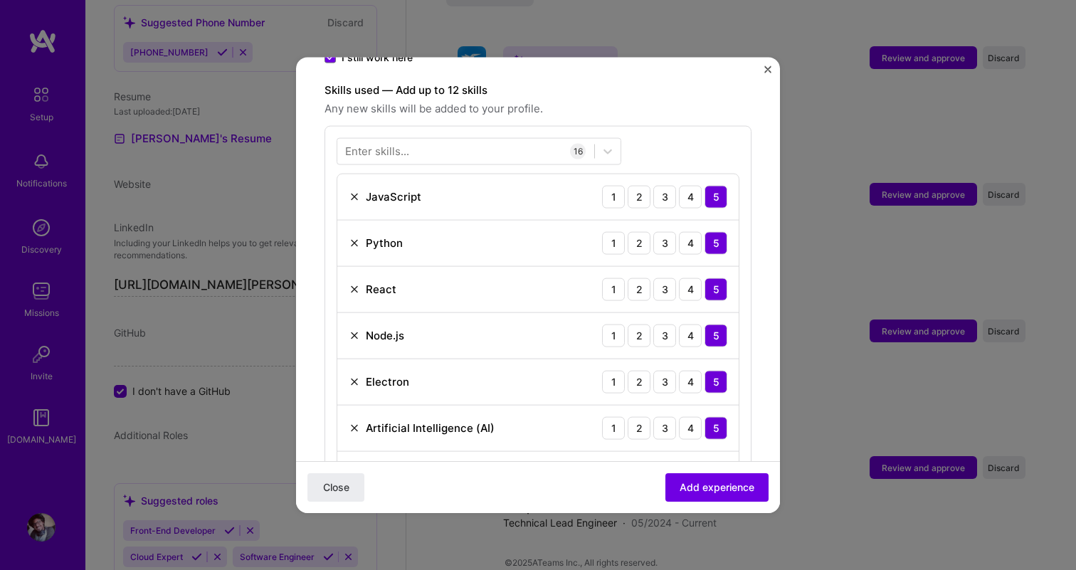
click at [357, 376] on img at bounding box center [354, 381] width 11 height 11
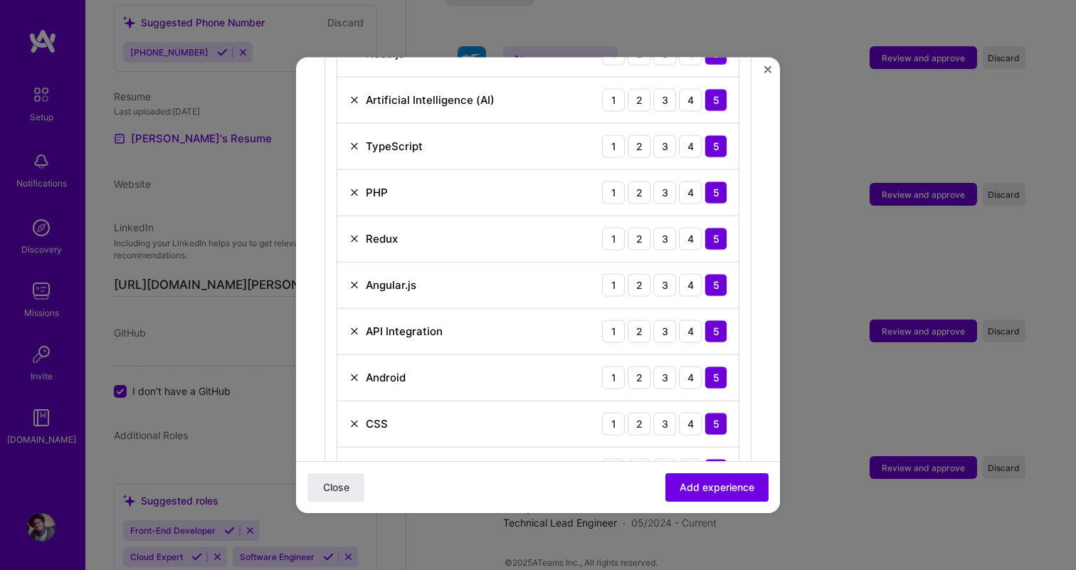
scroll to position [767, 0]
click at [353, 186] on img at bounding box center [354, 191] width 11 height 11
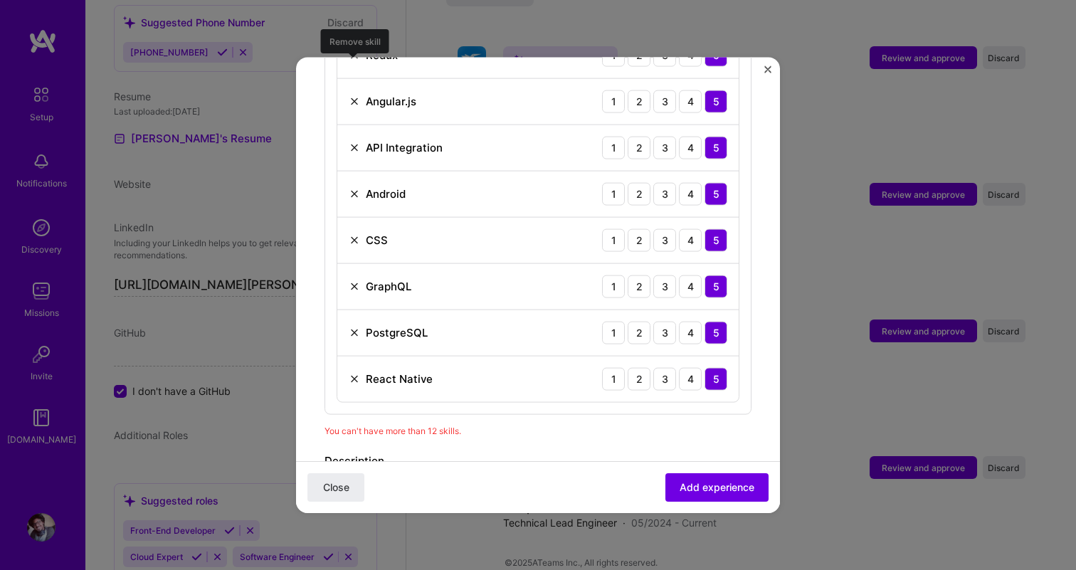
scroll to position [909, 0]
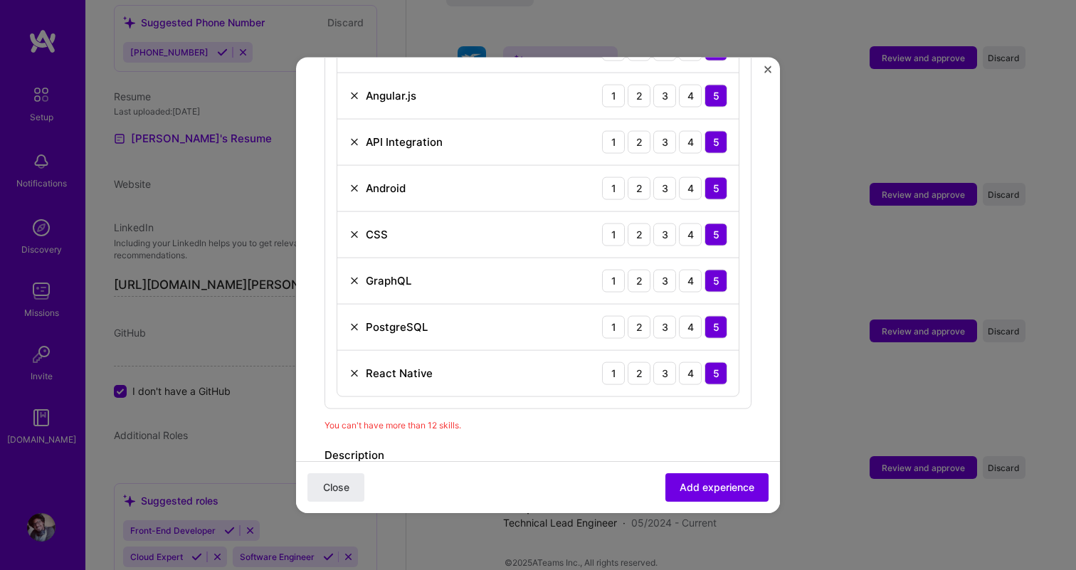
click at [355, 182] on img at bounding box center [354, 187] width 11 height 11
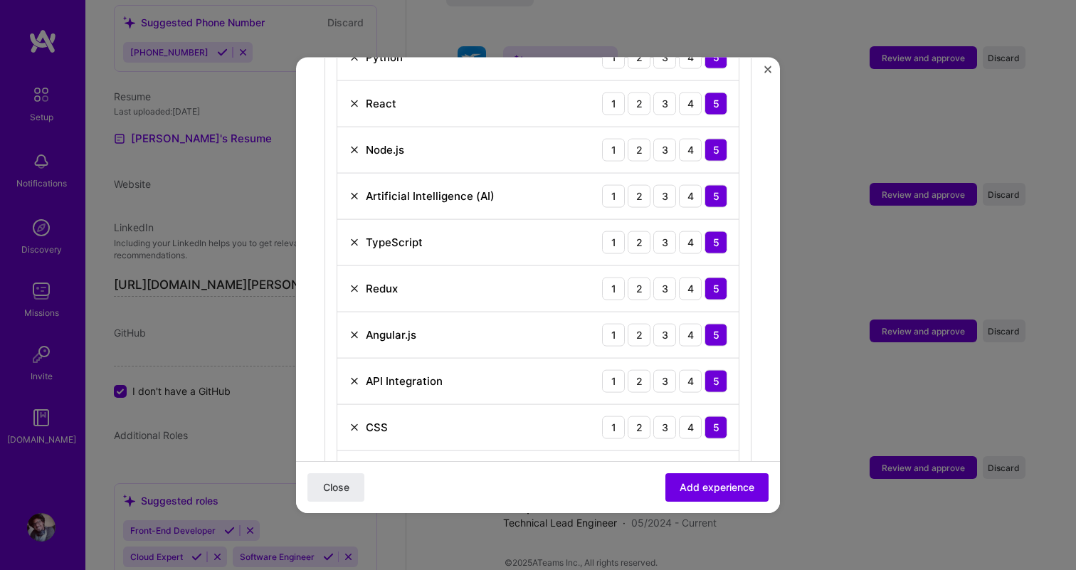
scroll to position [677, 0]
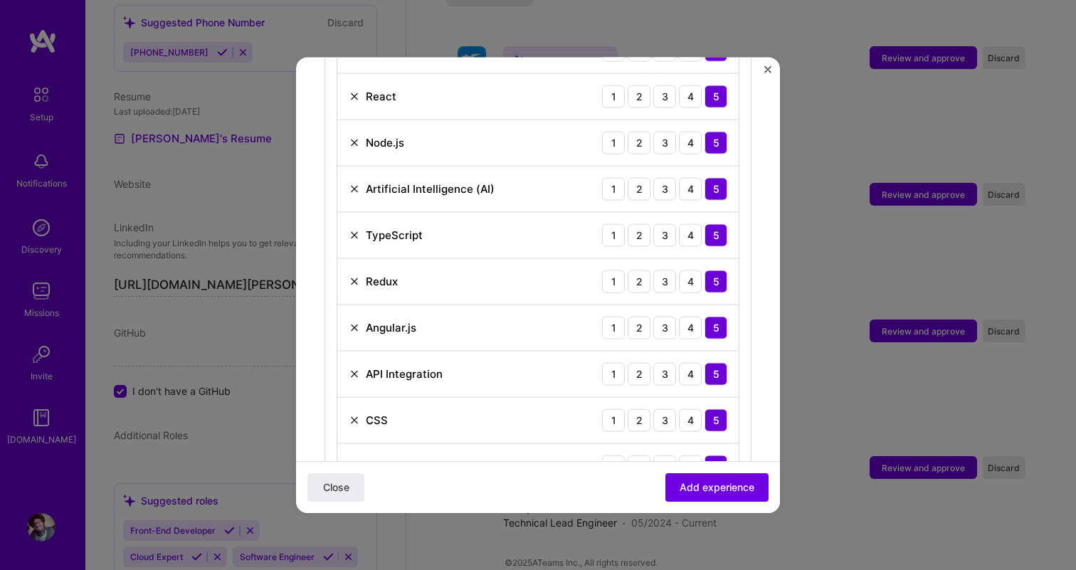
click at [355, 368] on img at bounding box center [354, 373] width 11 height 11
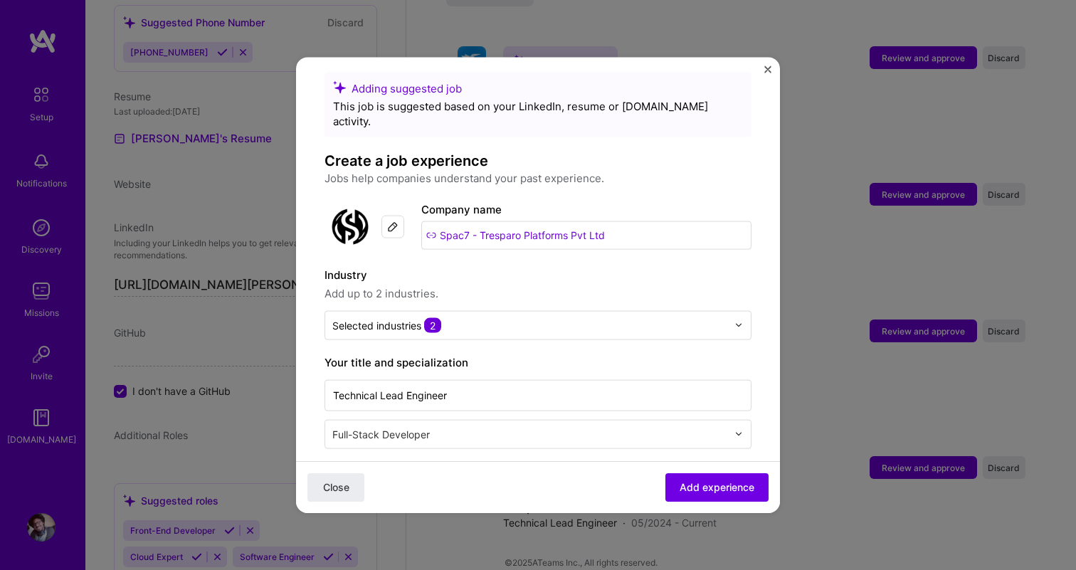
scroll to position [0, 0]
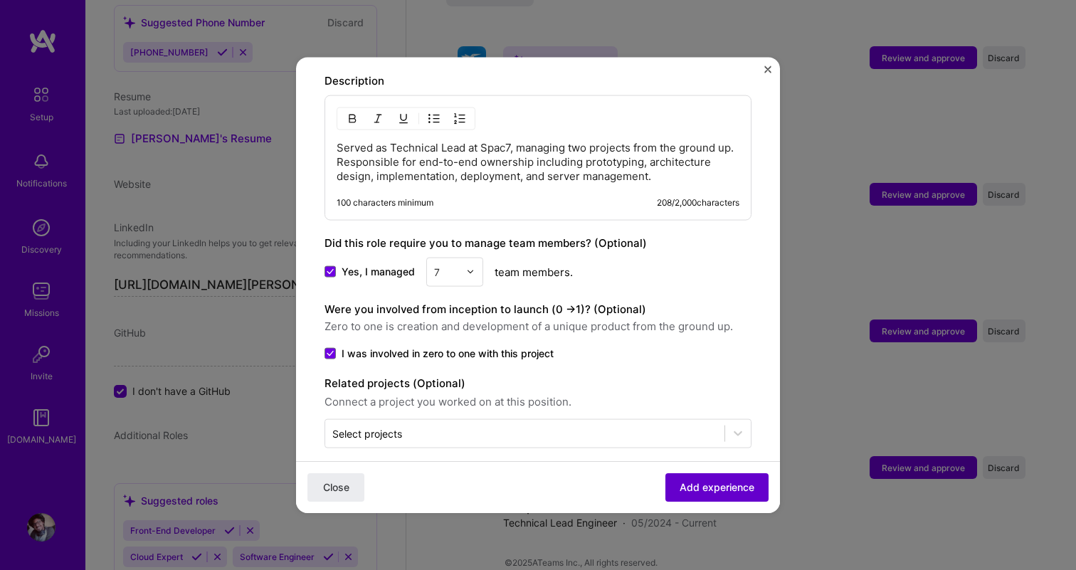
click at [736, 492] on span "Add experience" at bounding box center [717, 488] width 75 height 14
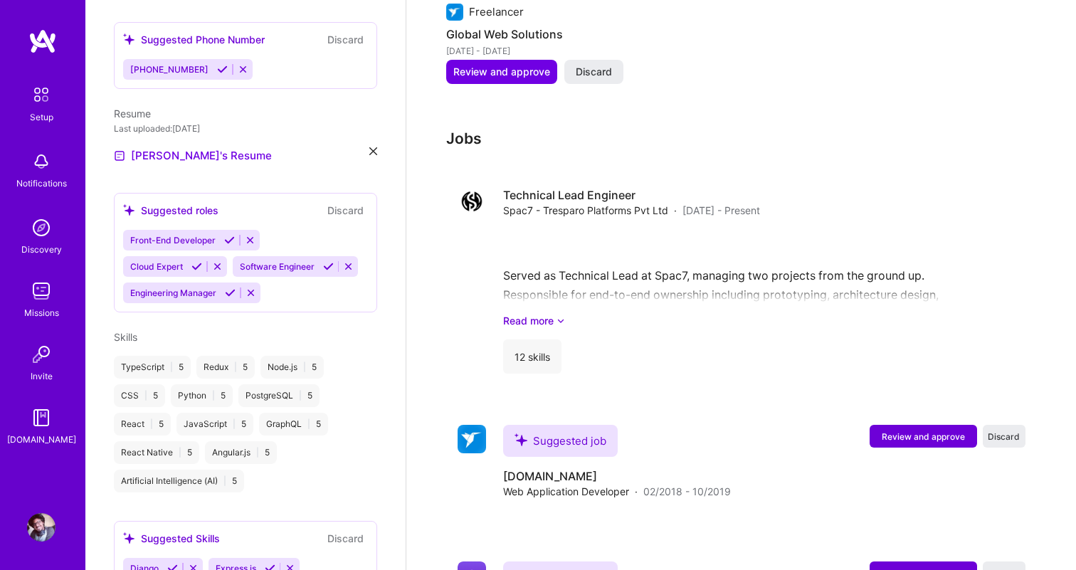
scroll to position [1190, 0]
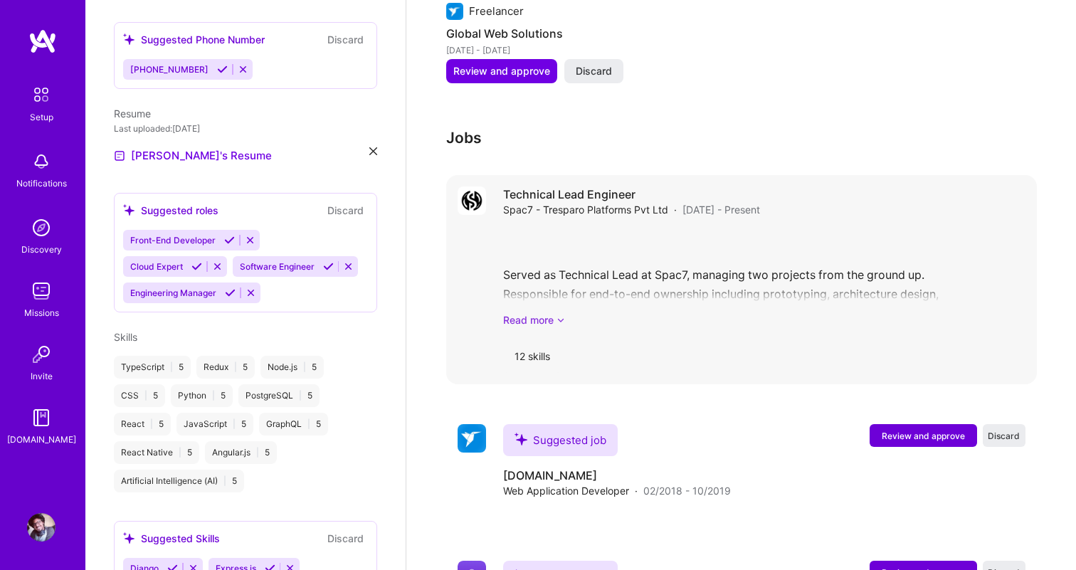
click at [545, 313] on link "Read more" at bounding box center [764, 320] width 523 height 15
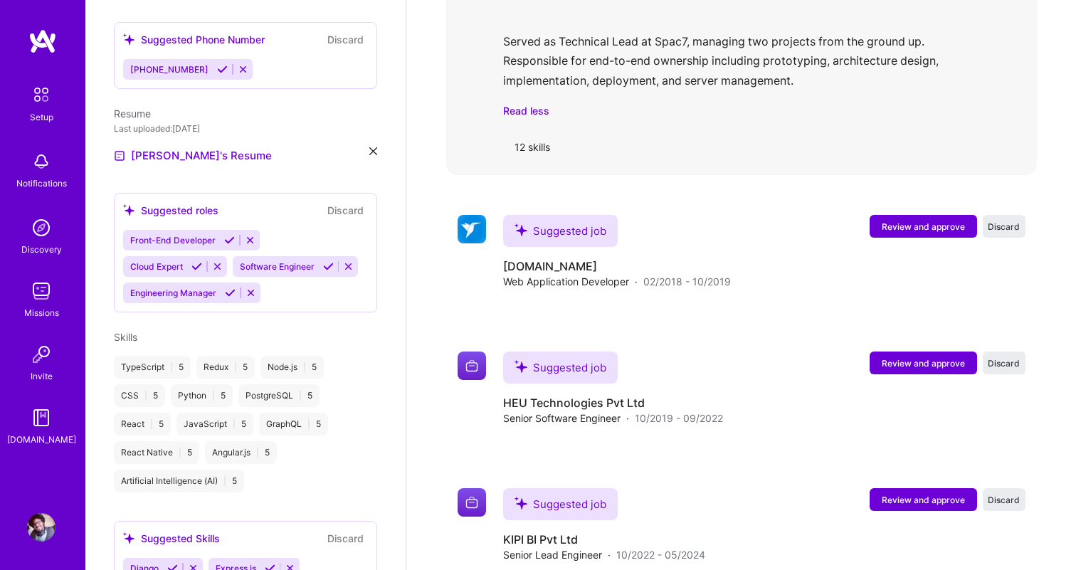
scroll to position [1456, 0]
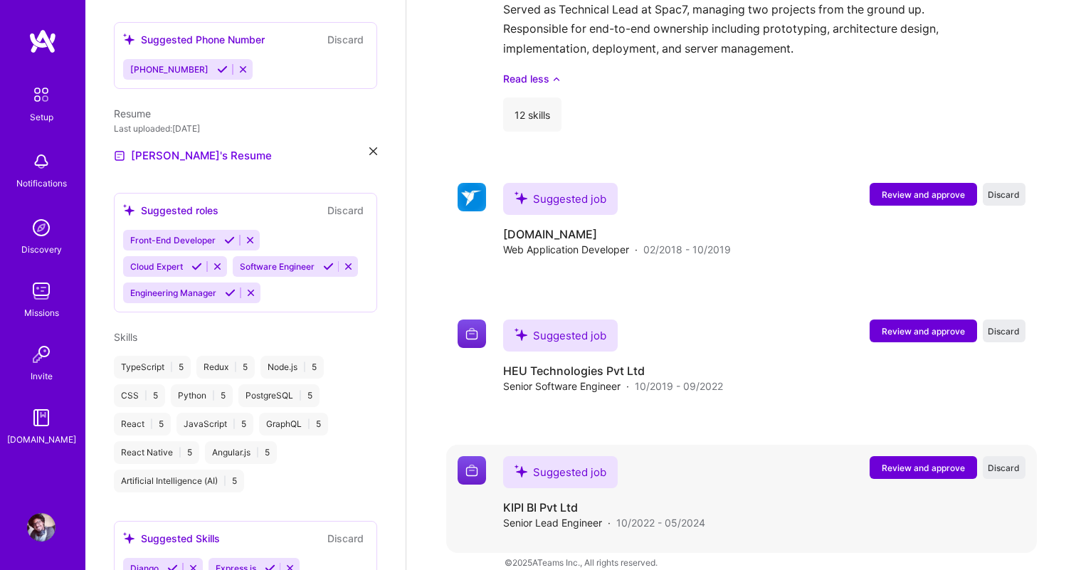
click at [904, 462] on span "Review and approve" at bounding box center [923, 468] width 83 height 12
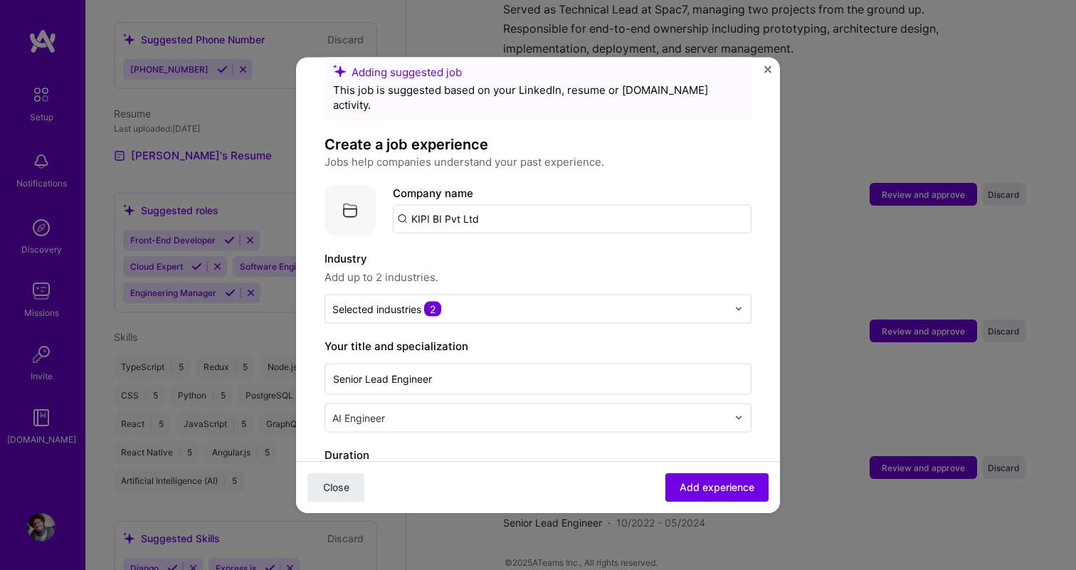
scroll to position [32, 0]
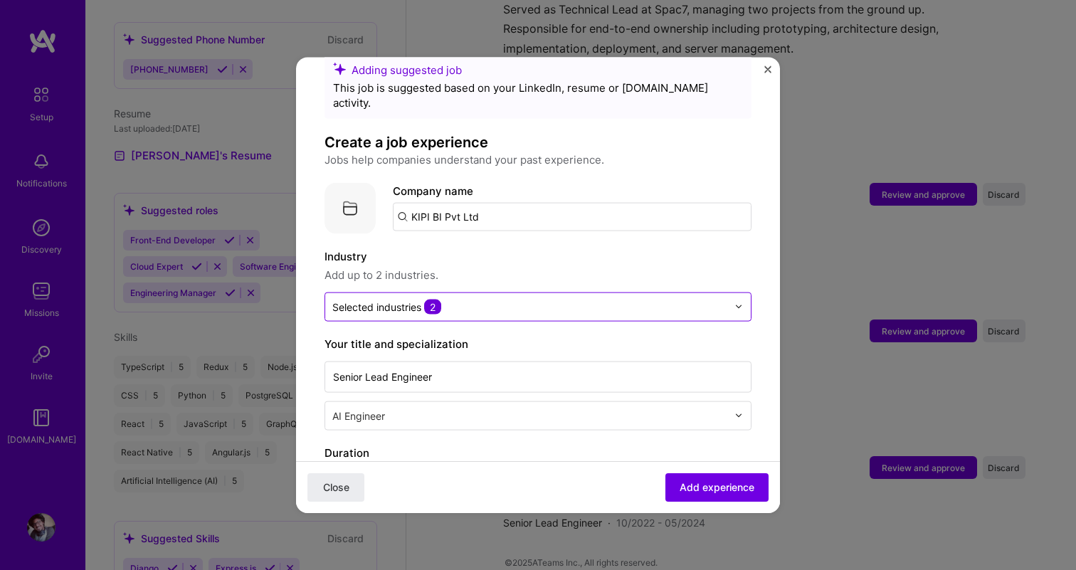
click at [617, 299] on input "text" at bounding box center [529, 306] width 395 height 15
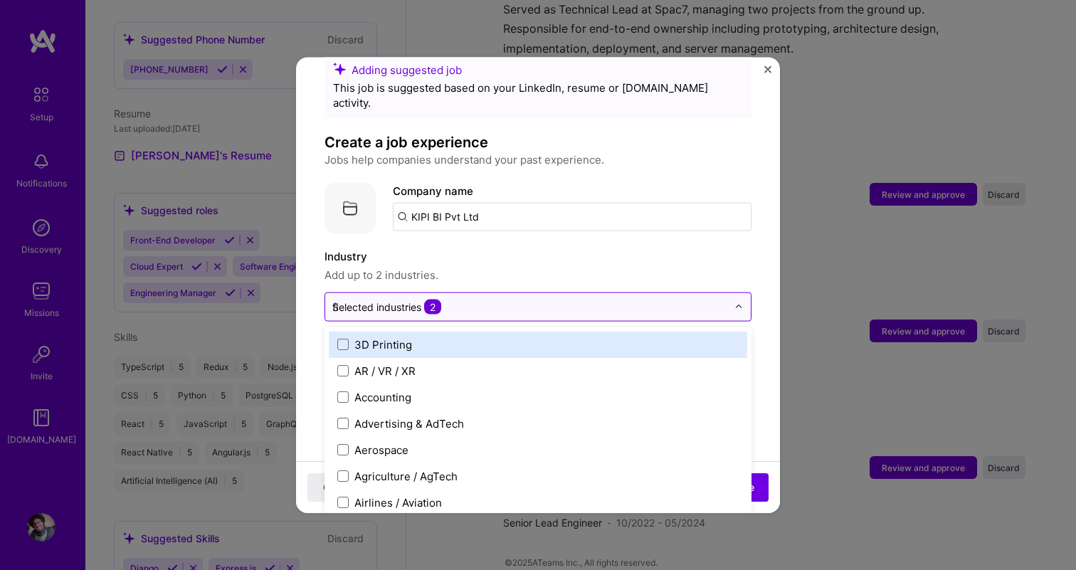
type input "fin"
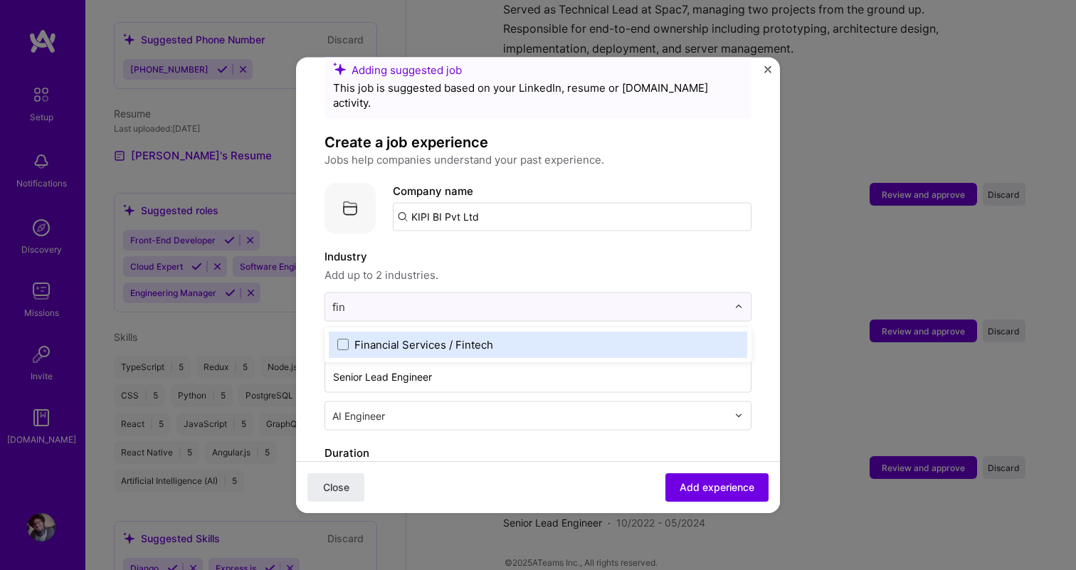
click at [529, 337] on label "Financial Services / Fintech" at bounding box center [537, 344] width 401 height 15
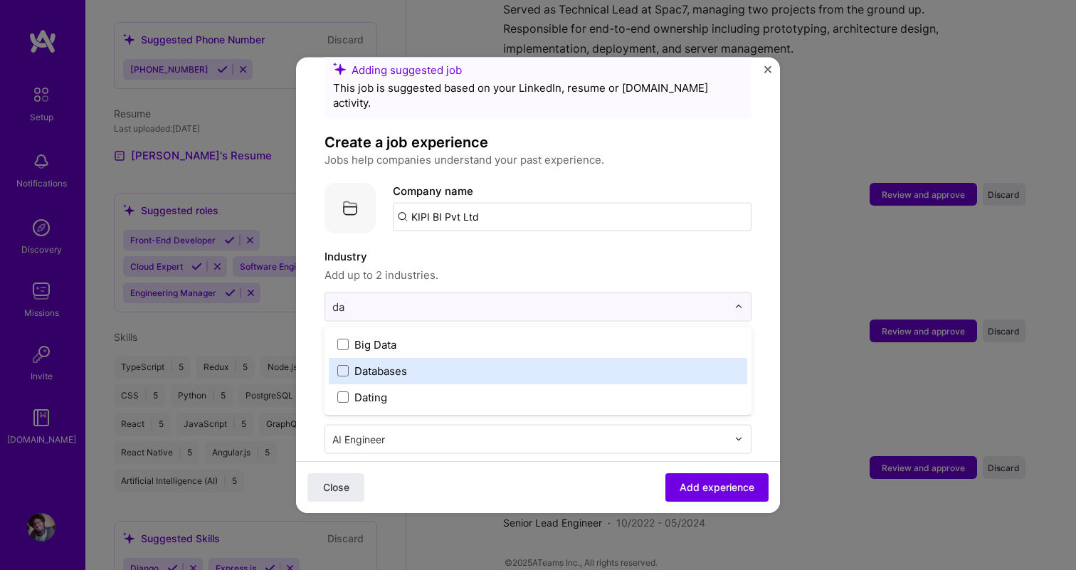
type input "d"
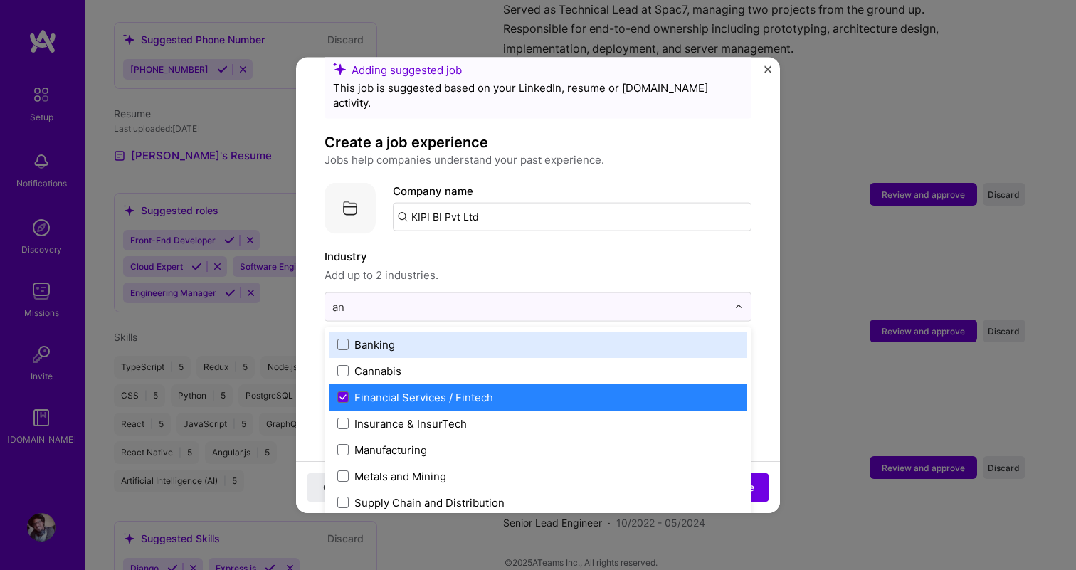
type input "[PERSON_NAME]"
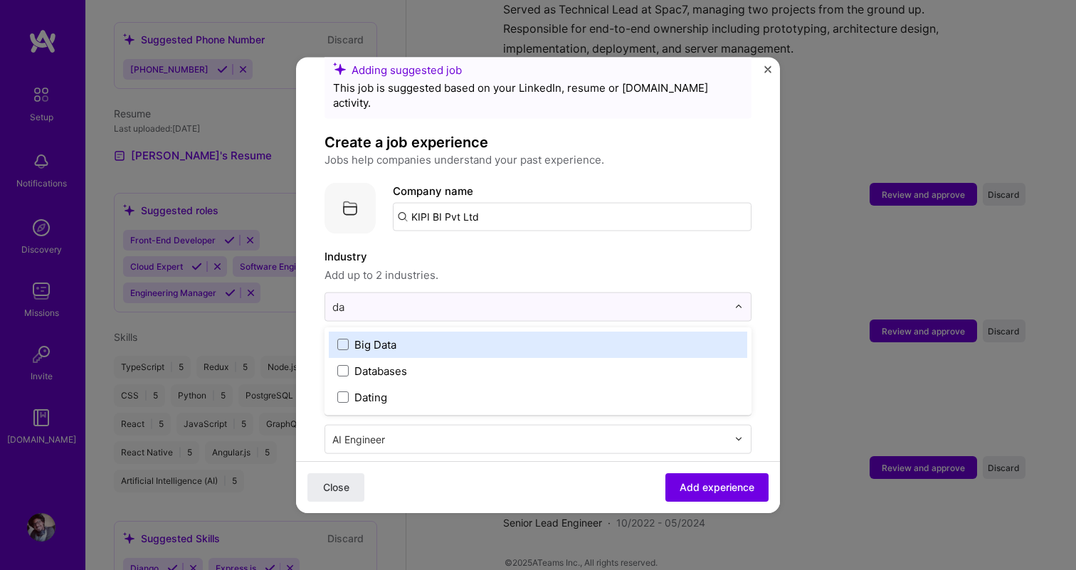
type input "dat"
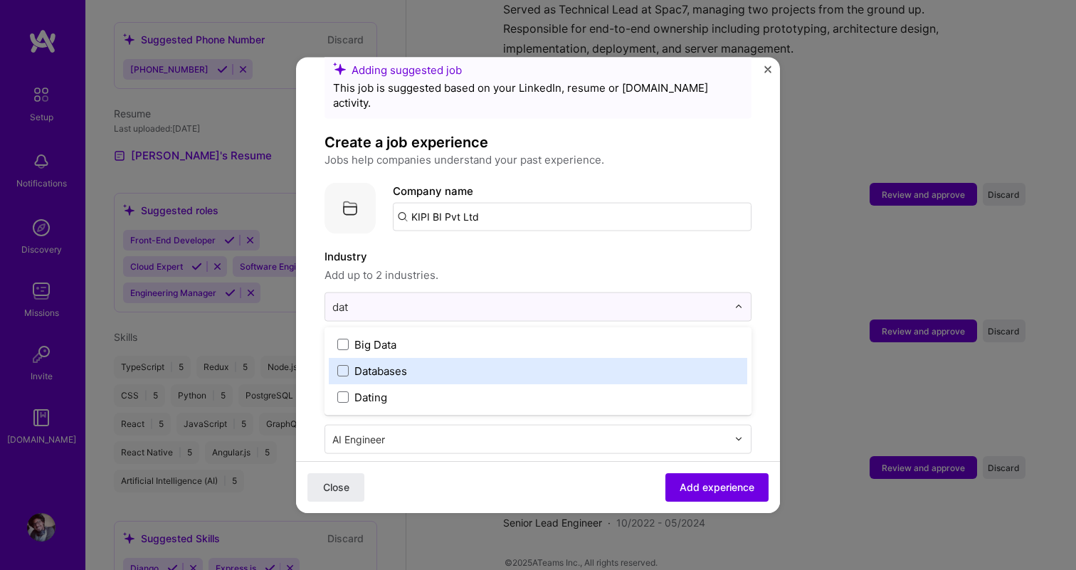
click at [401, 363] on div "Databases" at bounding box center [381, 370] width 53 height 15
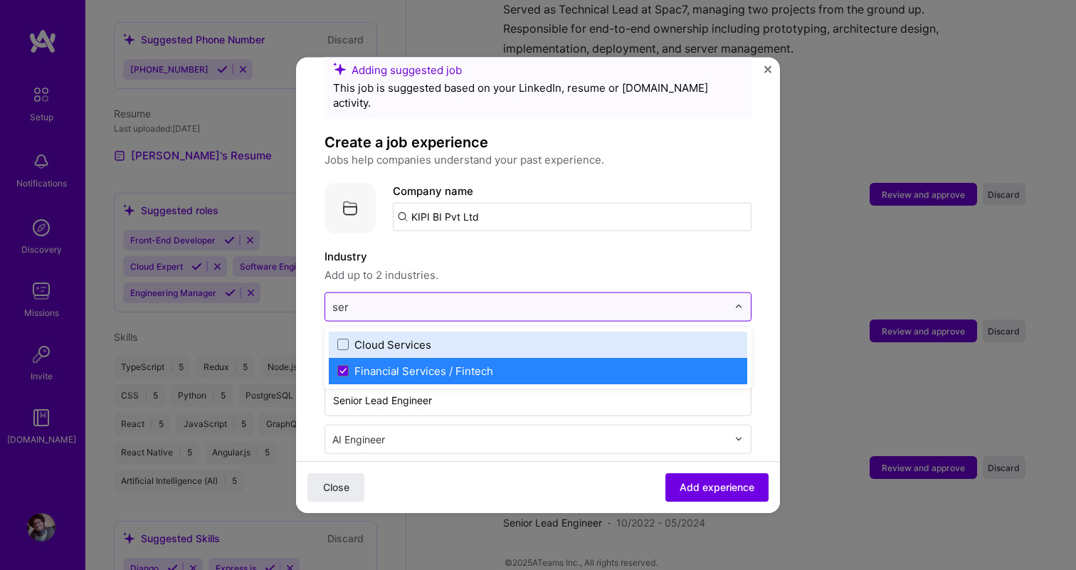
type input "serv"
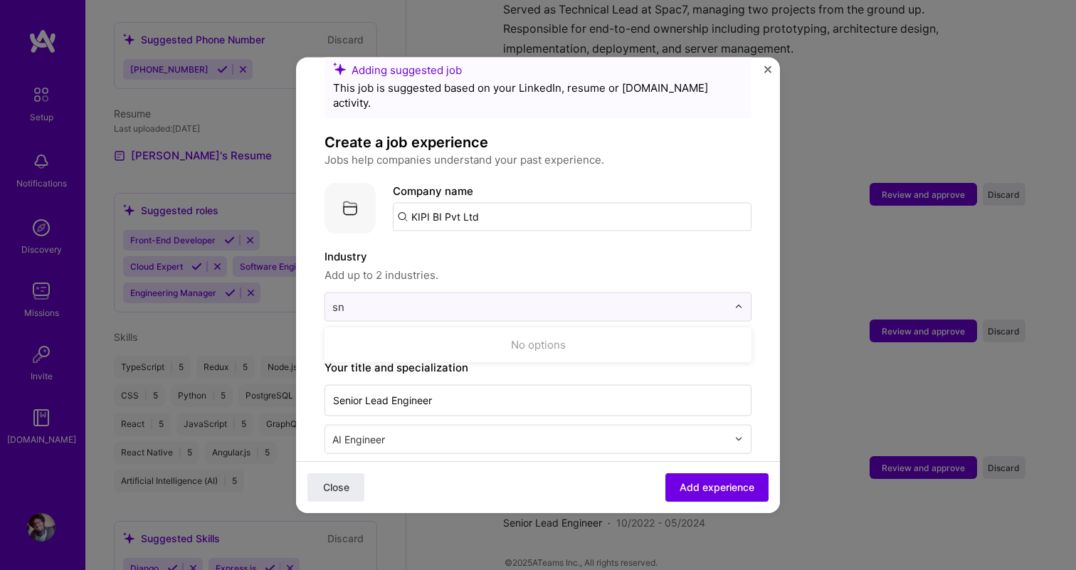
type input "s"
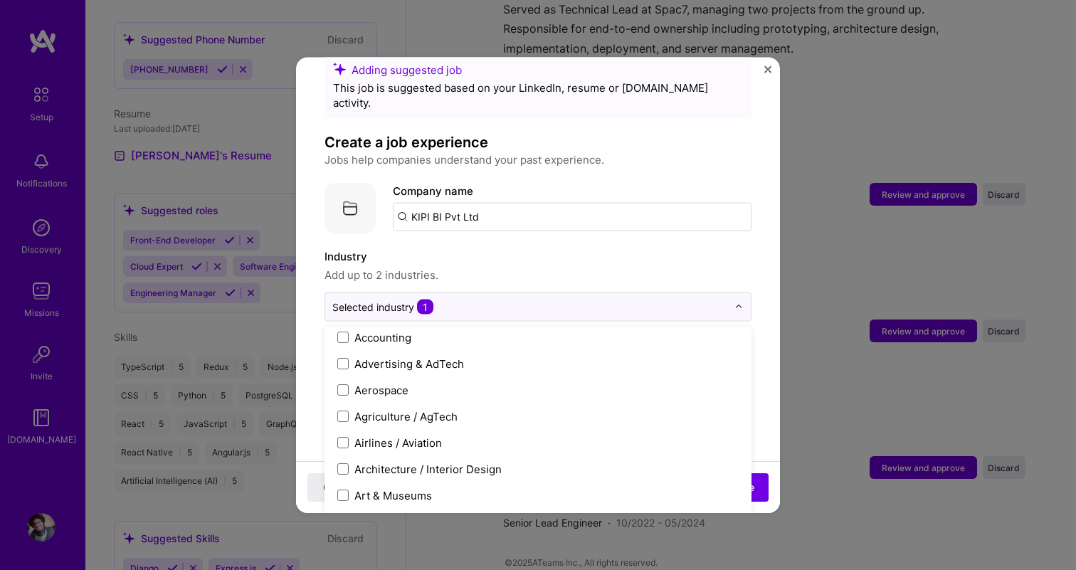
scroll to position [64, 0]
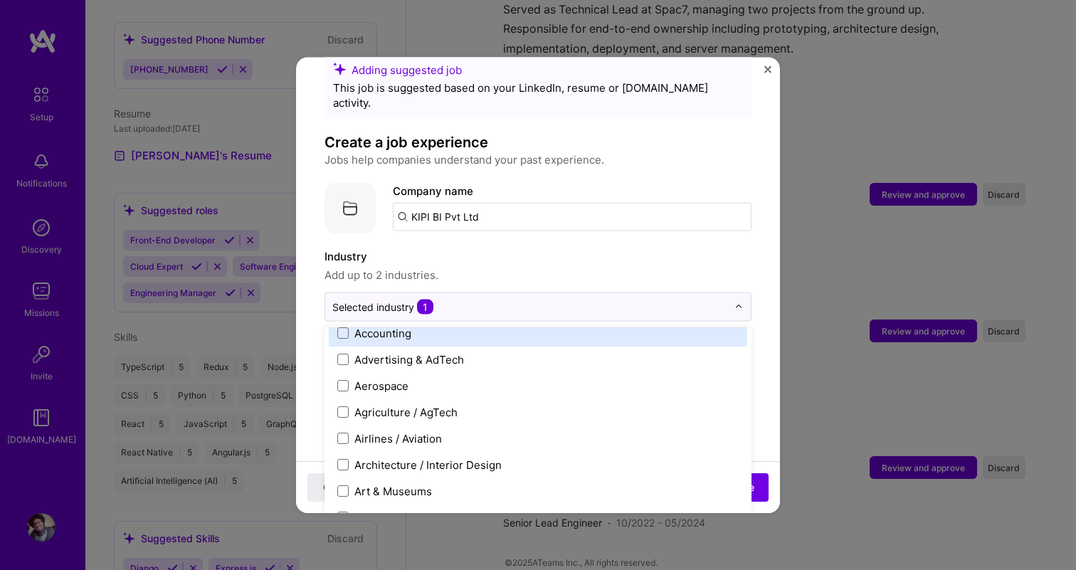
click at [531, 266] on span "Add up to 2 industries." at bounding box center [538, 274] width 427 height 17
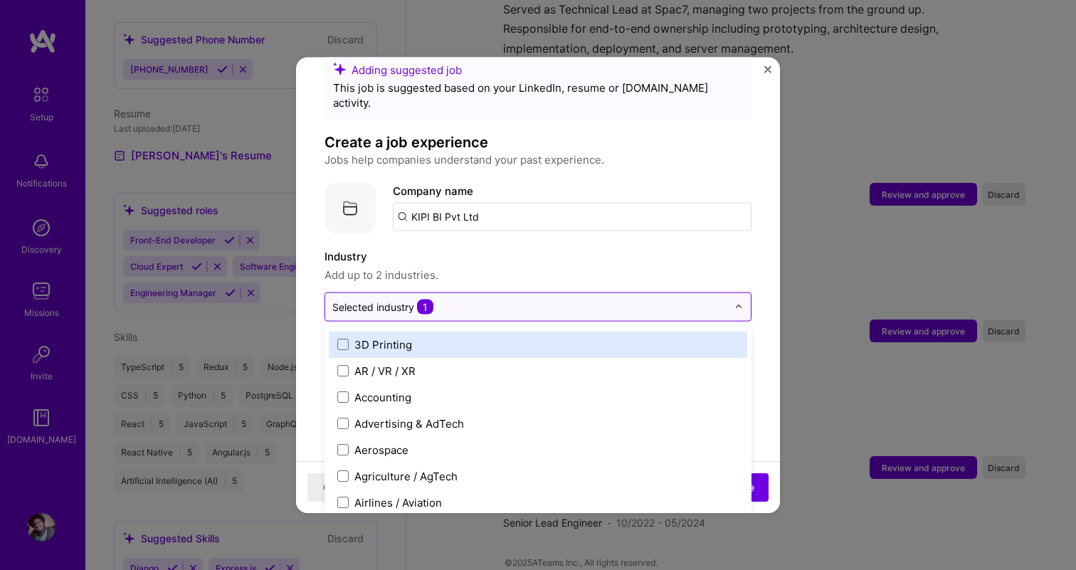
click at [509, 299] on input "text" at bounding box center [529, 306] width 395 height 15
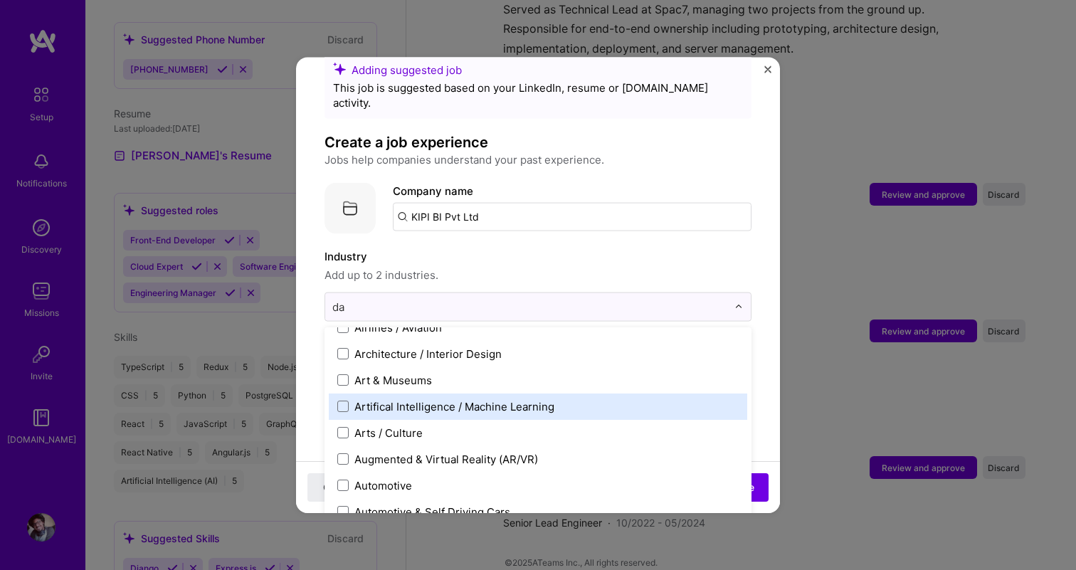
scroll to position [0, 0]
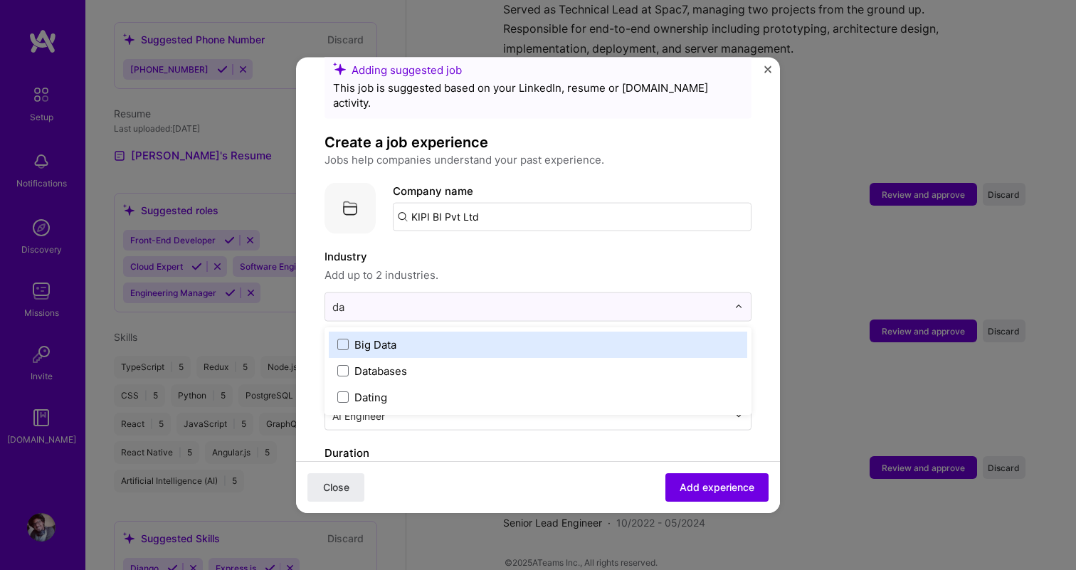
type input "dat"
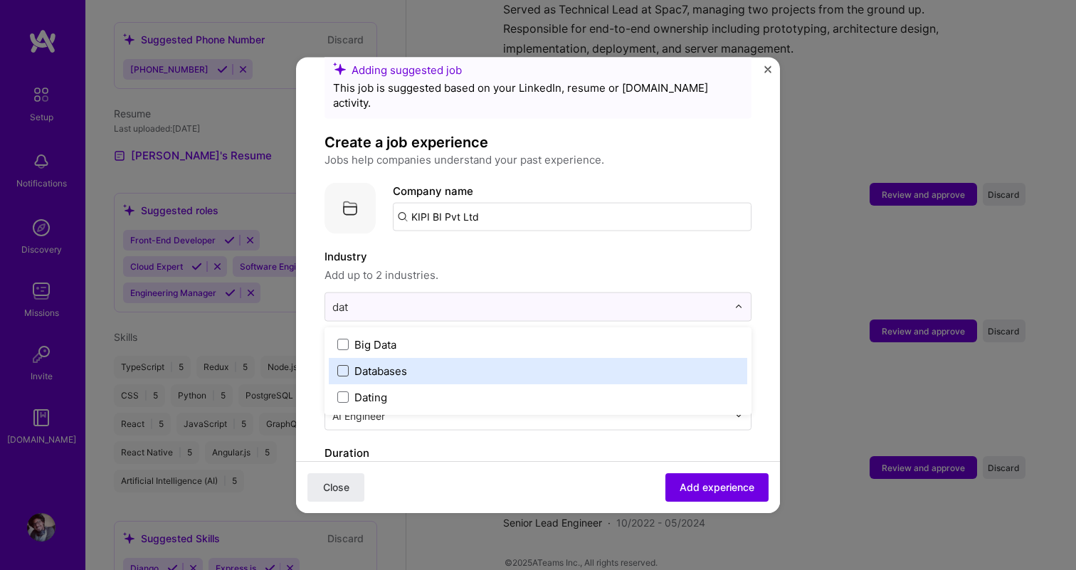
click at [341, 365] on span at bounding box center [342, 370] width 11 height 11
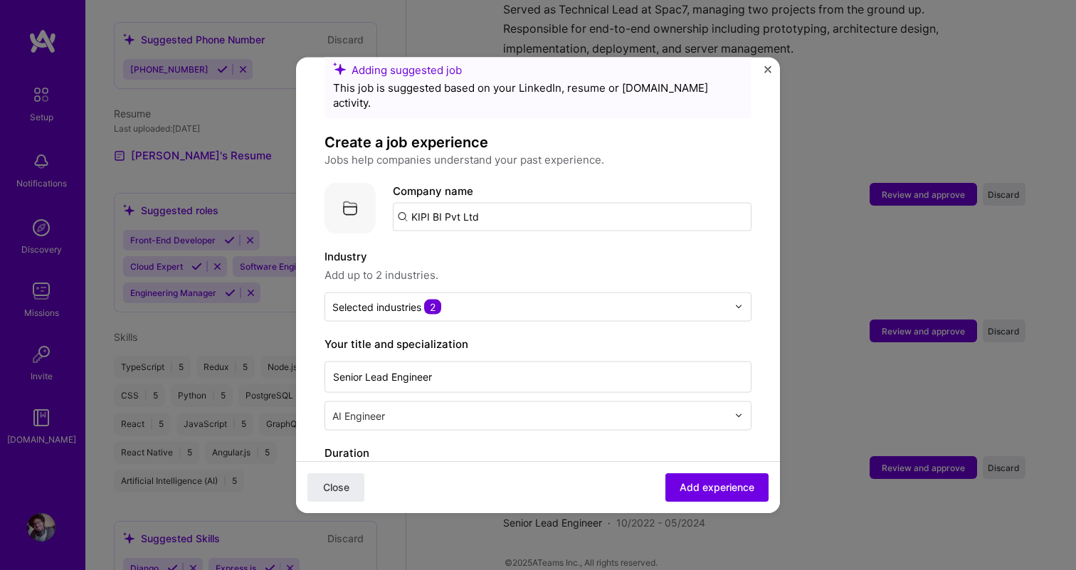
click at [532, 248] on label "Industry" at bounding box center [538, 256] width 427 height 17
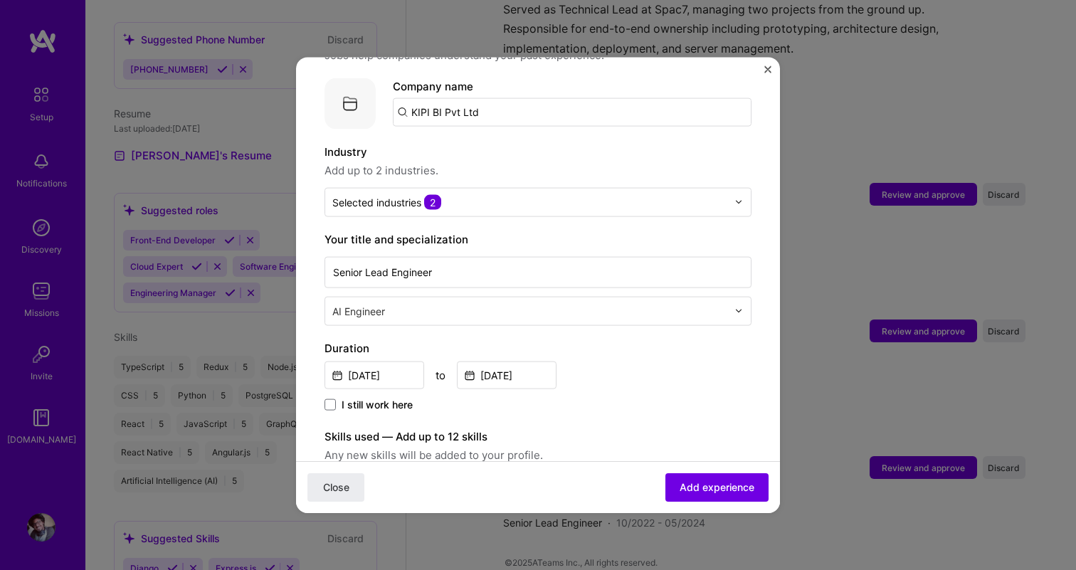
scroll to position [143, 0]
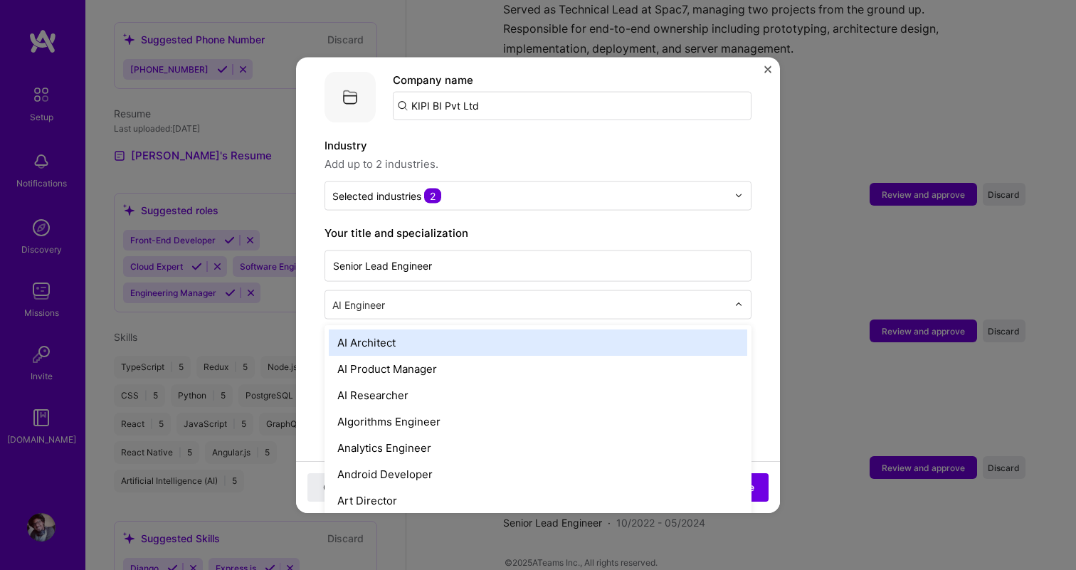
click at [440, 297] on input "text" at bounding box center [531, 304] width 398 height 15
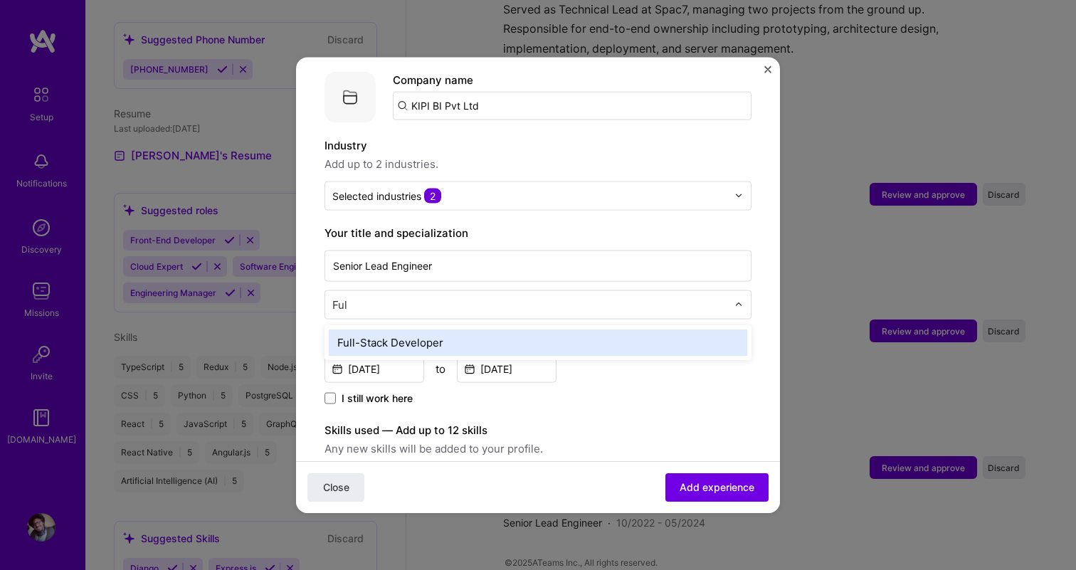
type input "Full"
click at [462, 329] on div "Full-Stack Developer" at bounding box center [538, 342] width 419 height 26
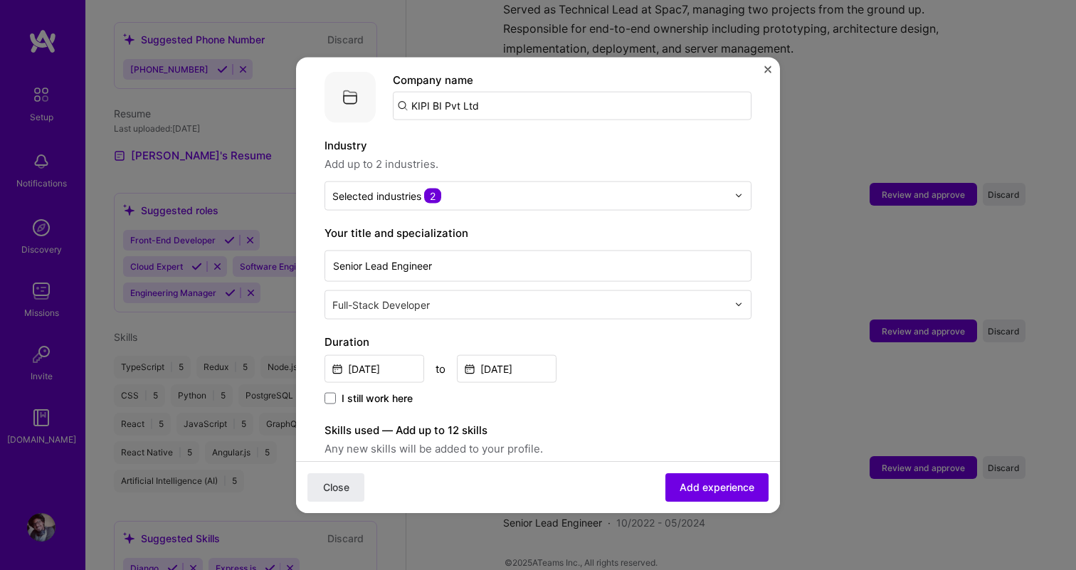
click at [462, 333] on label "Duration" at bounding box center [538, 341] width 427 height 17
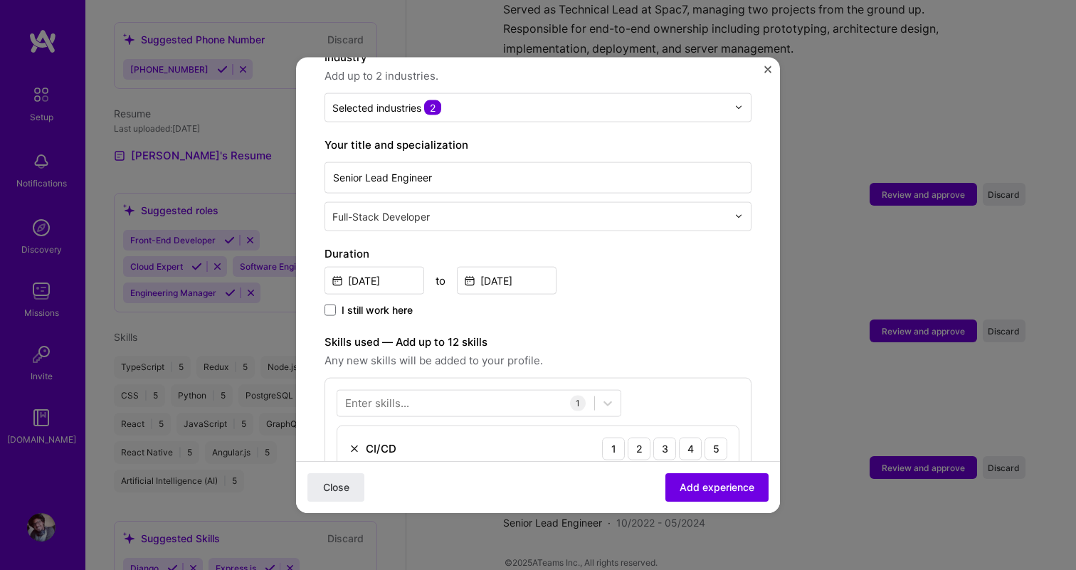
scroll to position [236, 0]
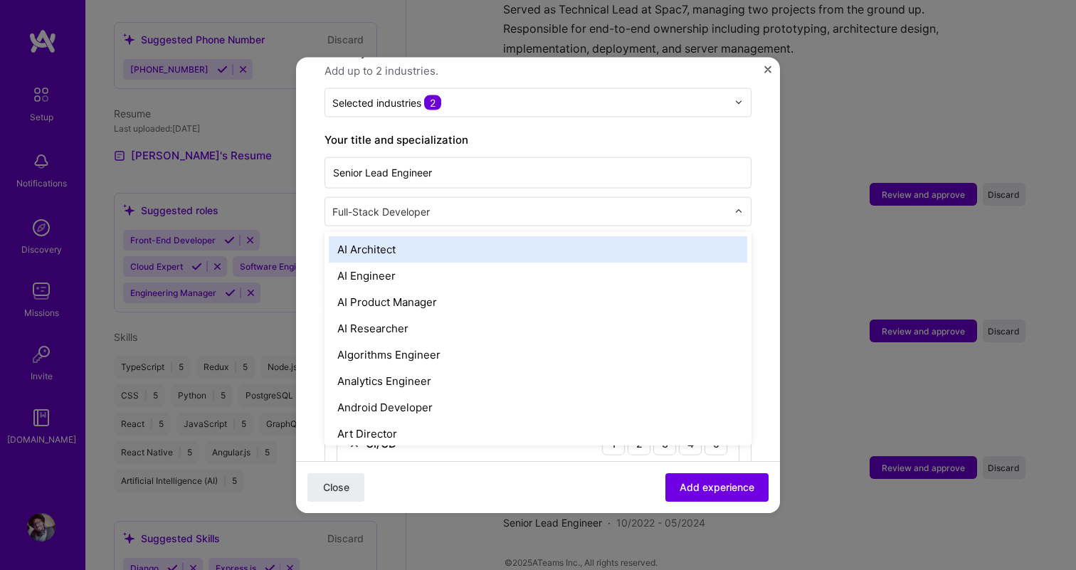
click at [439, 204] on input "text" at bounding box center [531, 211] width 398 height 15
click at [436, 236] on div "AI Architect" at bounding box center [538, 249] width 419 height 26
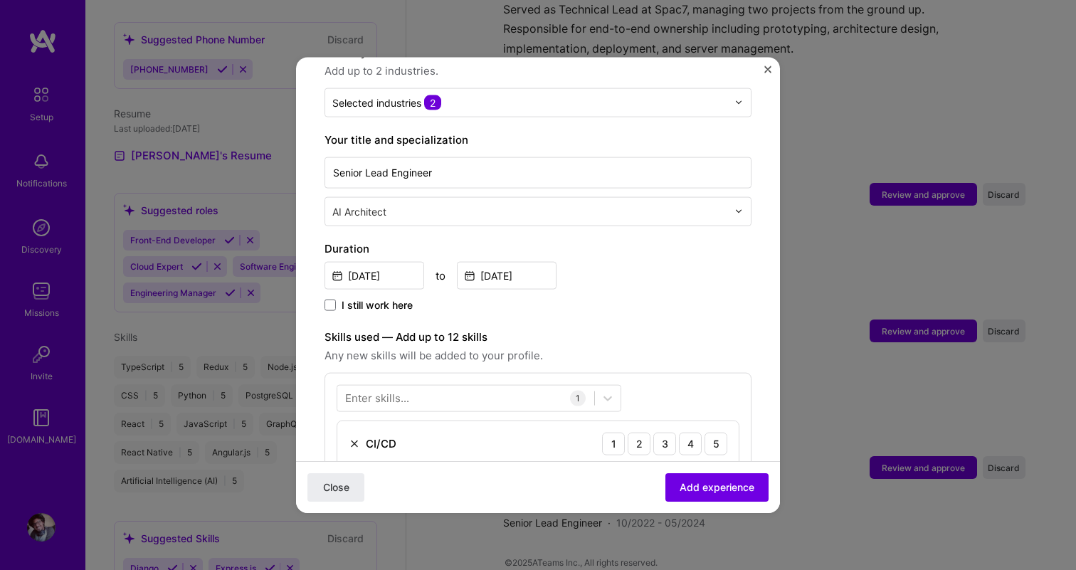
click at [448, 204] on input "text" at bounding box center [531, 211] width 398 height 15
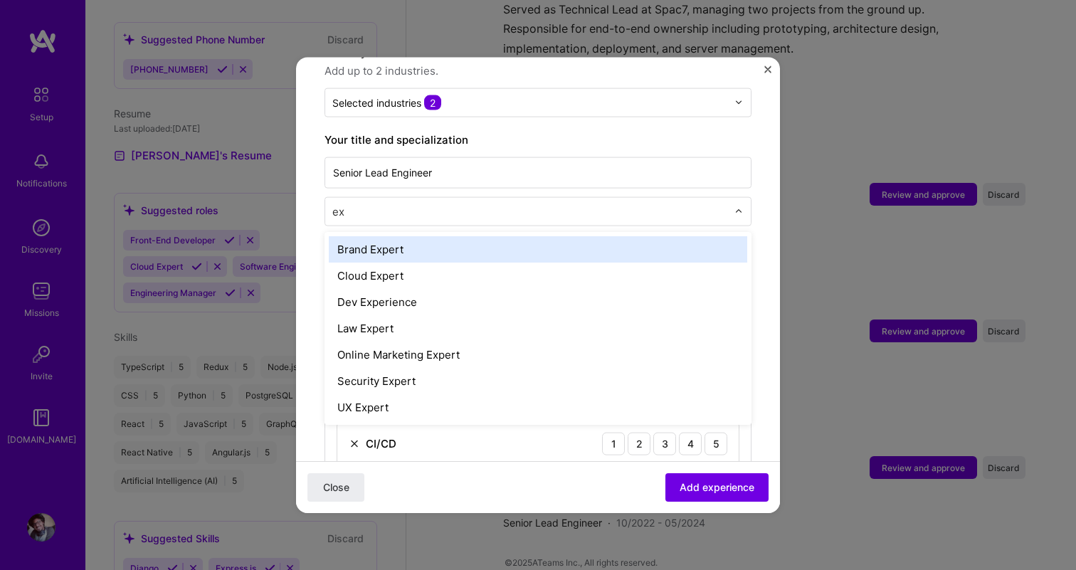
scroll to position [0, 0]
type input "expert"
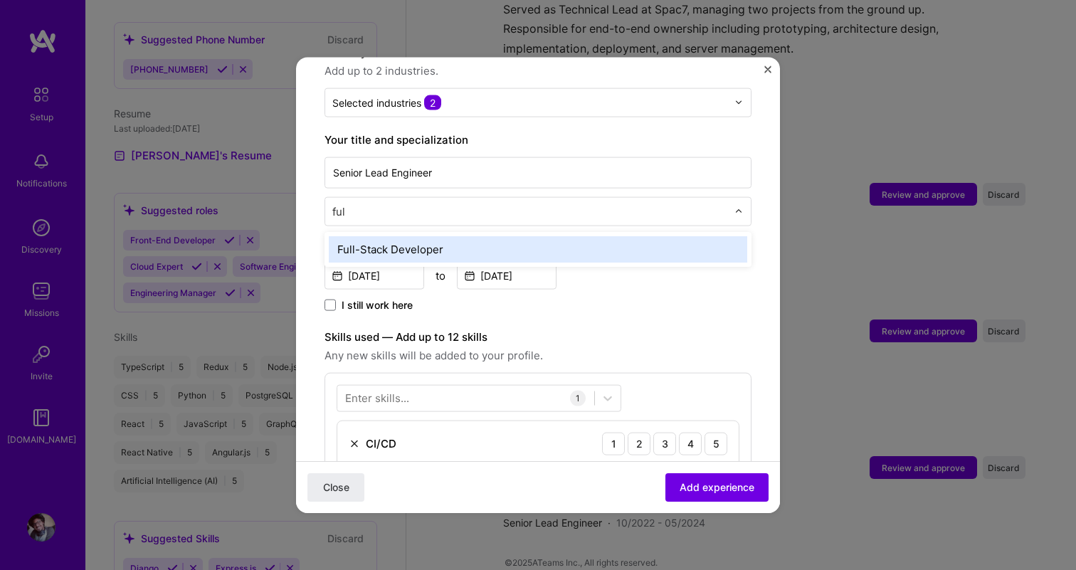
type input "full"
click at [416, 236] on div "Full-Stack Developer" at bounding box center [538, 249] width 419 height 26
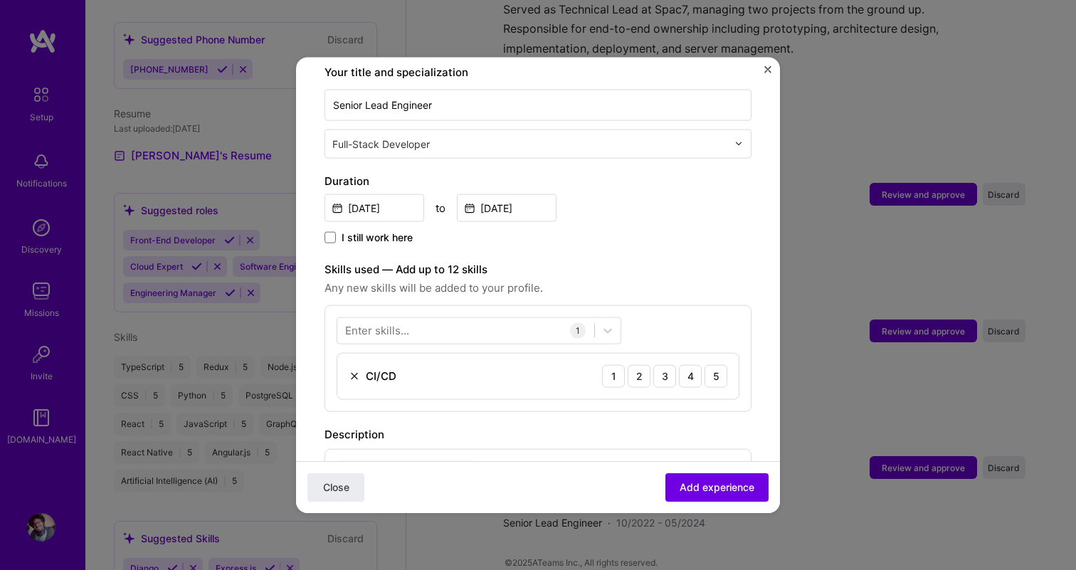
scroll to position [327, 0]
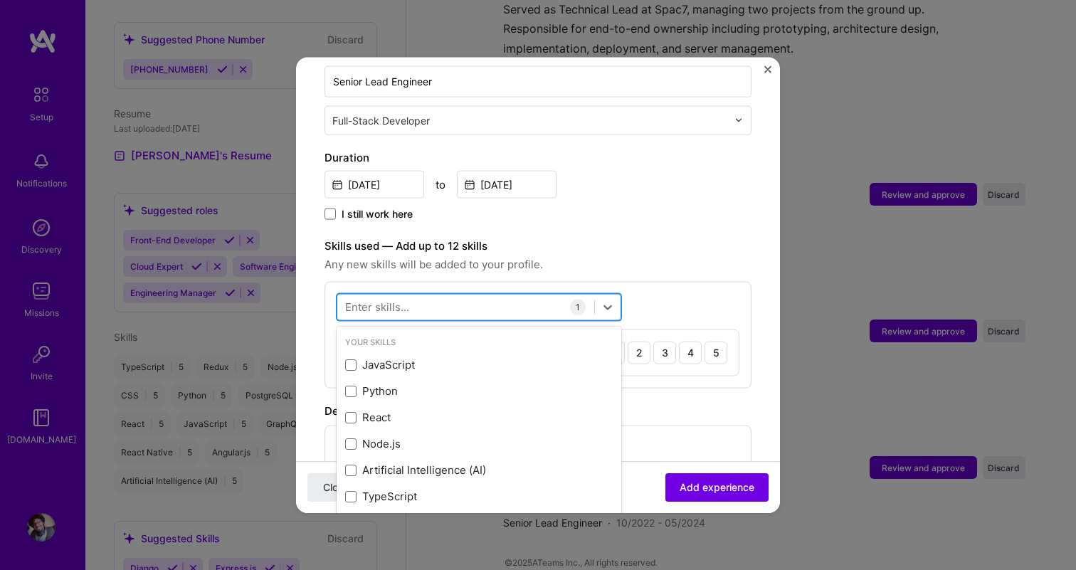
click at [450, 295] on div at bounding box center [465, 306] width 257 height 23
click at [608, 256] on span "Any new skills will be added to your profile." at bounding box center [538, 264] width 427 height 17
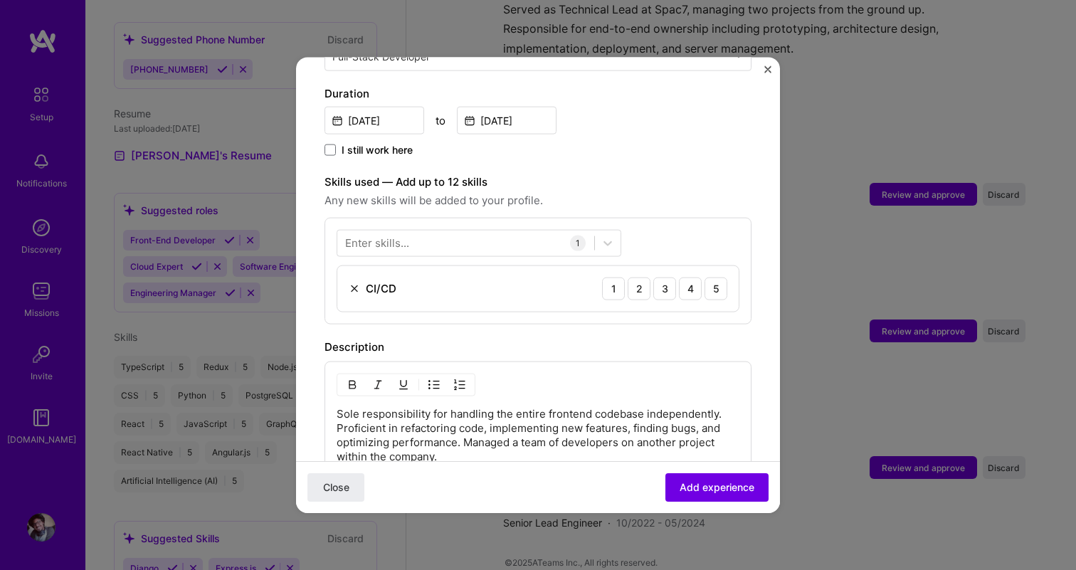
scroll to position [399, 0]
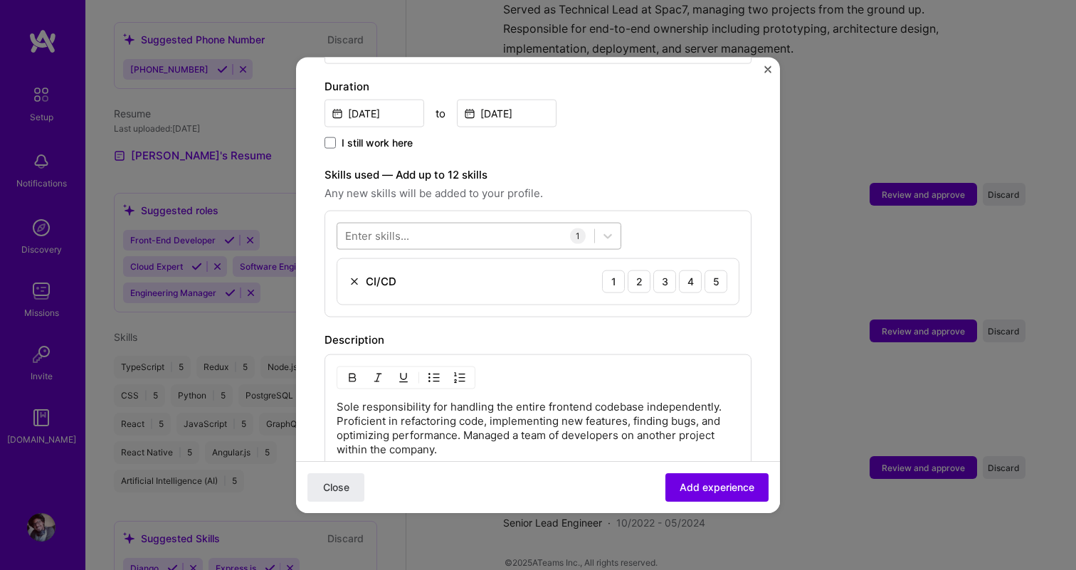
click at [484, 224] on div at bounding box center [465, 235] width 257 height 23
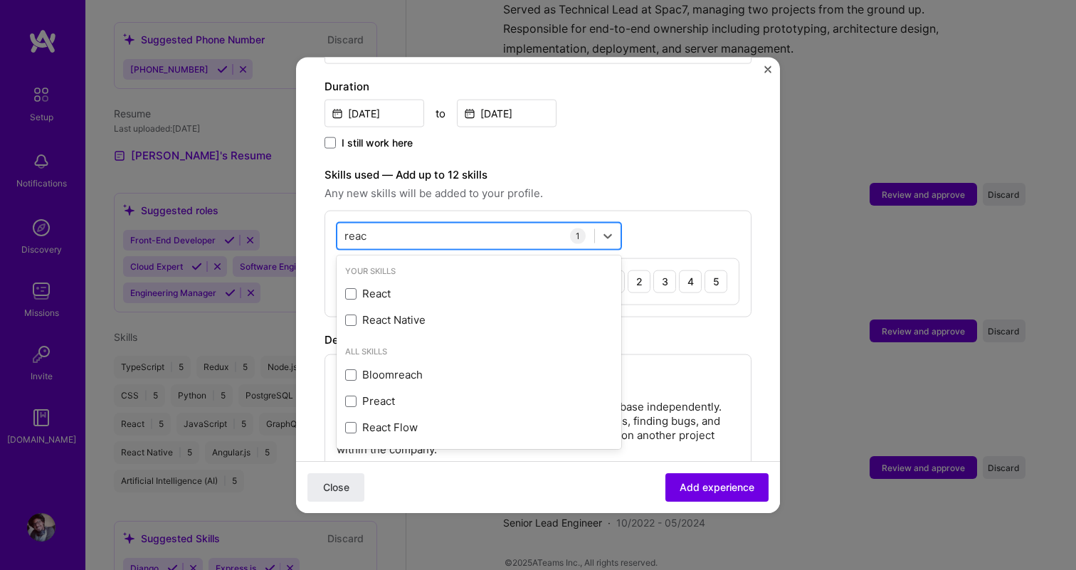
type input "react"
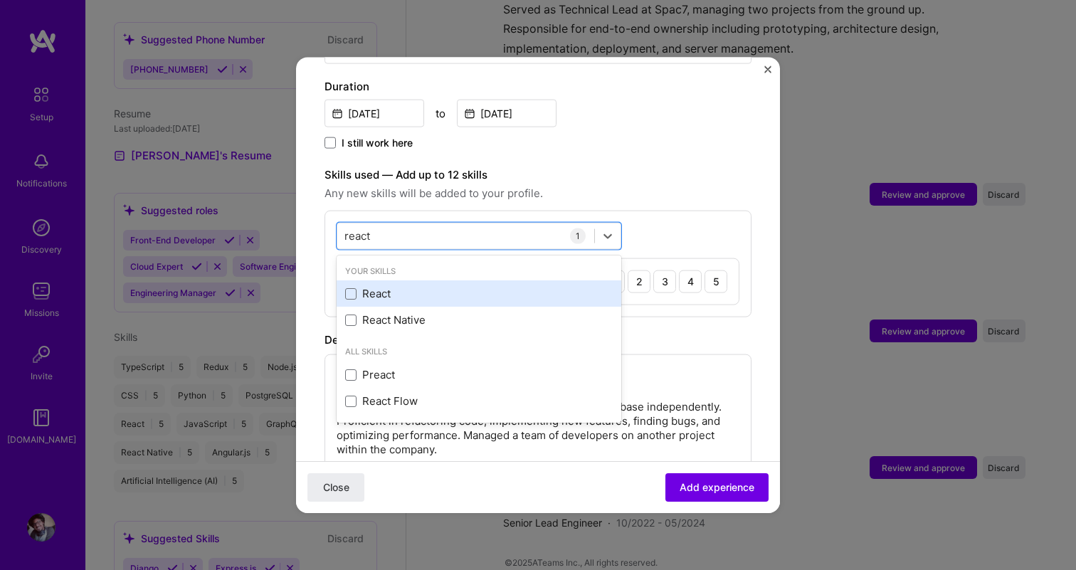
click at [380, 286] on div "React" at bounding box center [479, 293] width 268 height 15
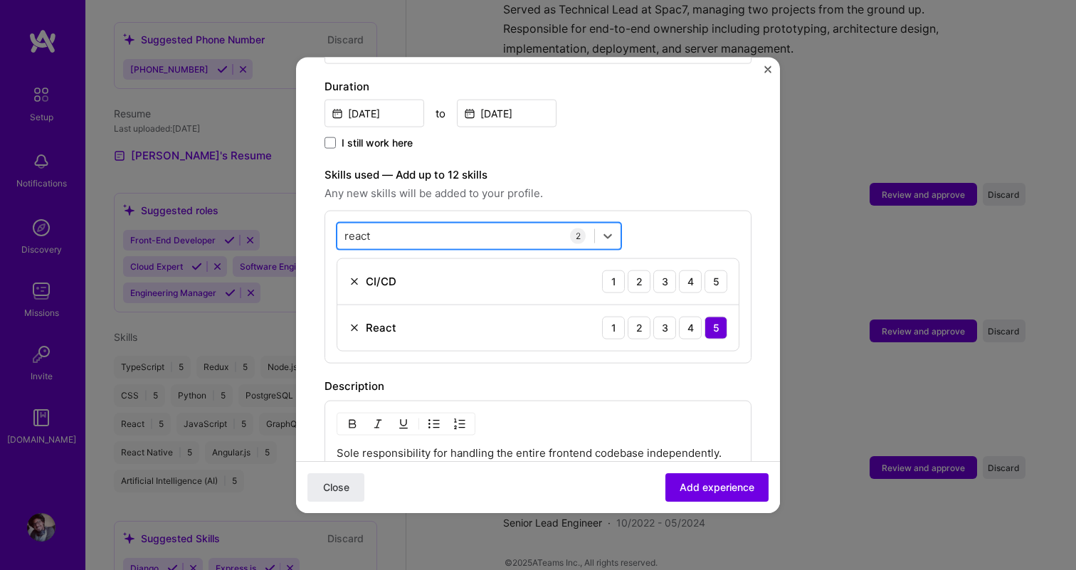
click at [426, 224] on div "react react" at bounding box center [465, 235] width 257 height 23
type input "pytho"
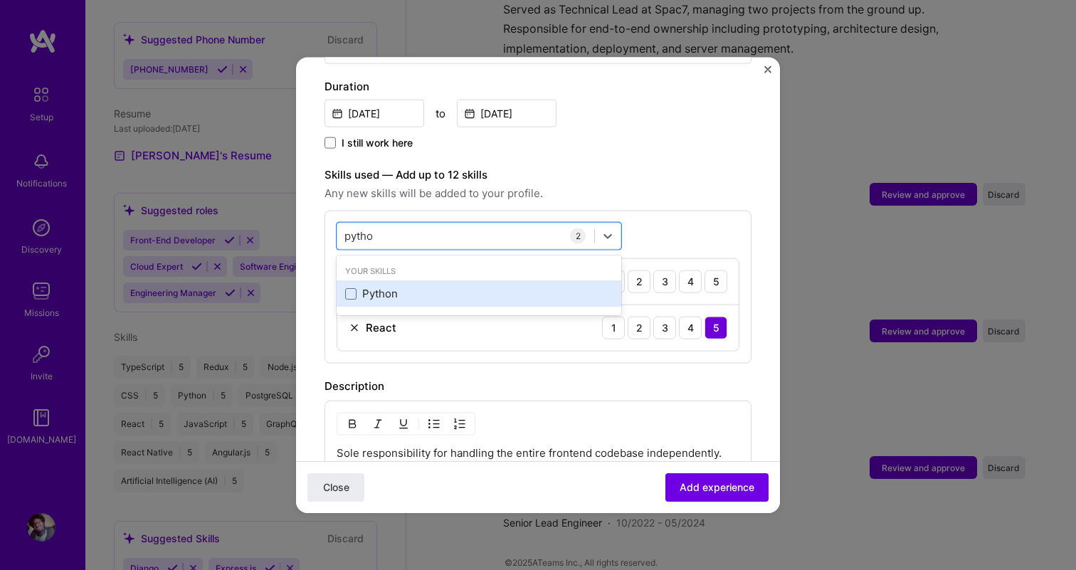
click at [403, 286] on div "Python" at bounding box center [479, 293] width 268 height 15
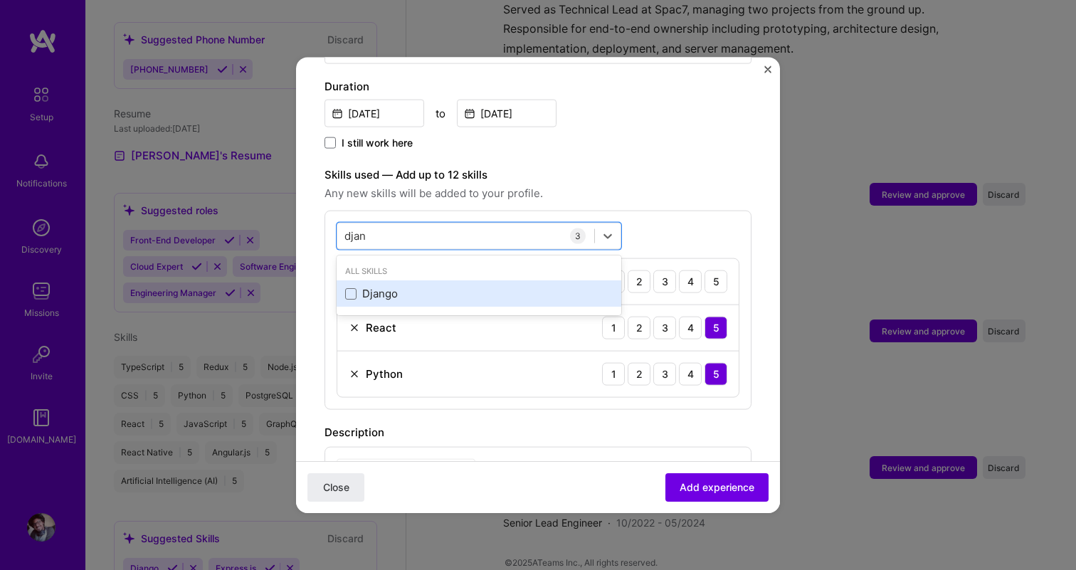
click at [414, 286] on div "Django" at bounding box center [479, 293] width 268 height 15
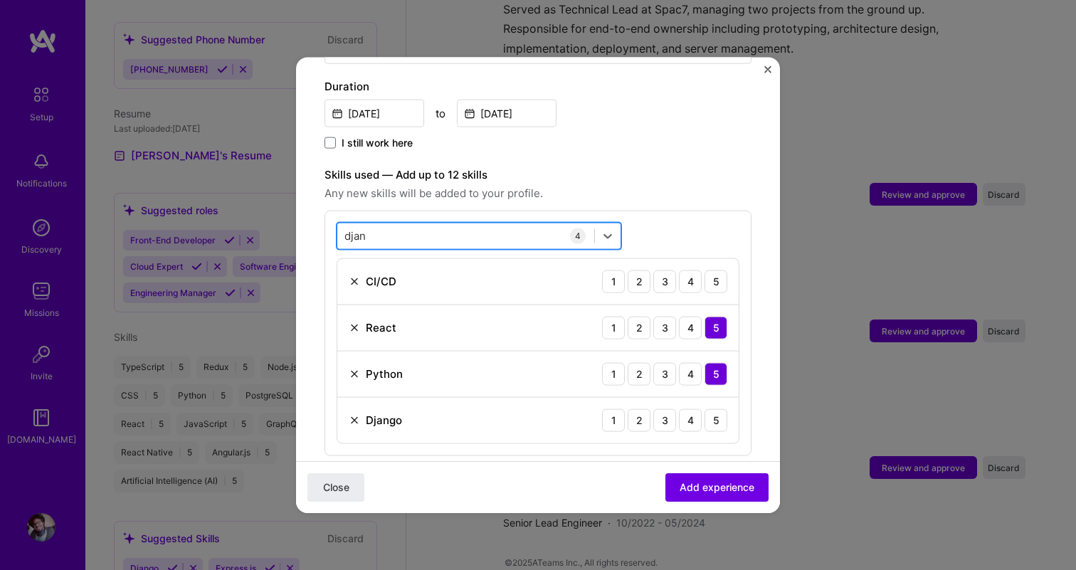
click at [457, 224] on div "djan djan" at bounding box center [465, 235] width 257 height 23
type input "dja"
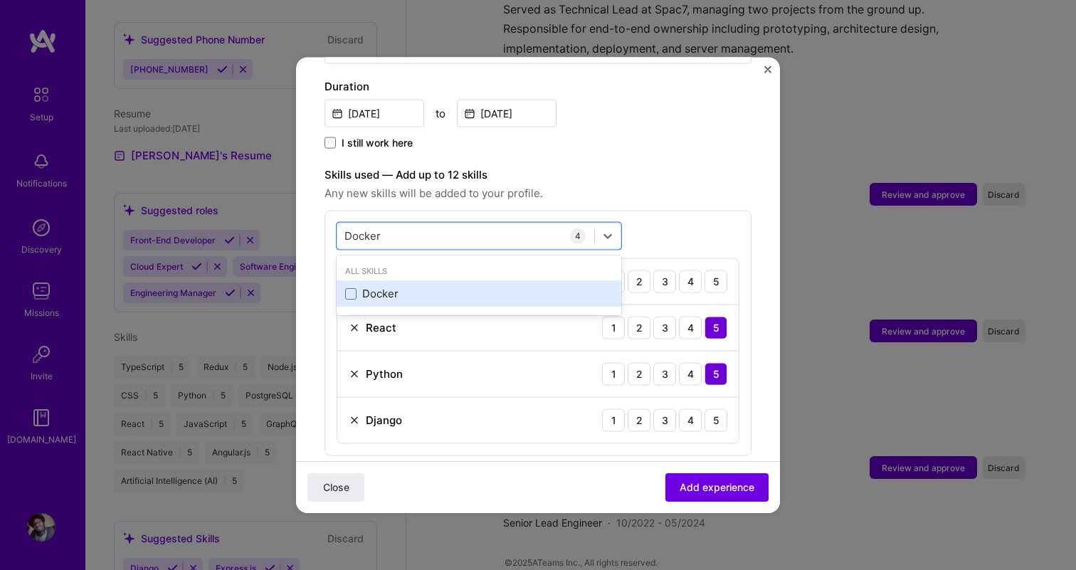
click at [411, 280] on div "Docker" at bounding box center [479, 293] width 285 height 26
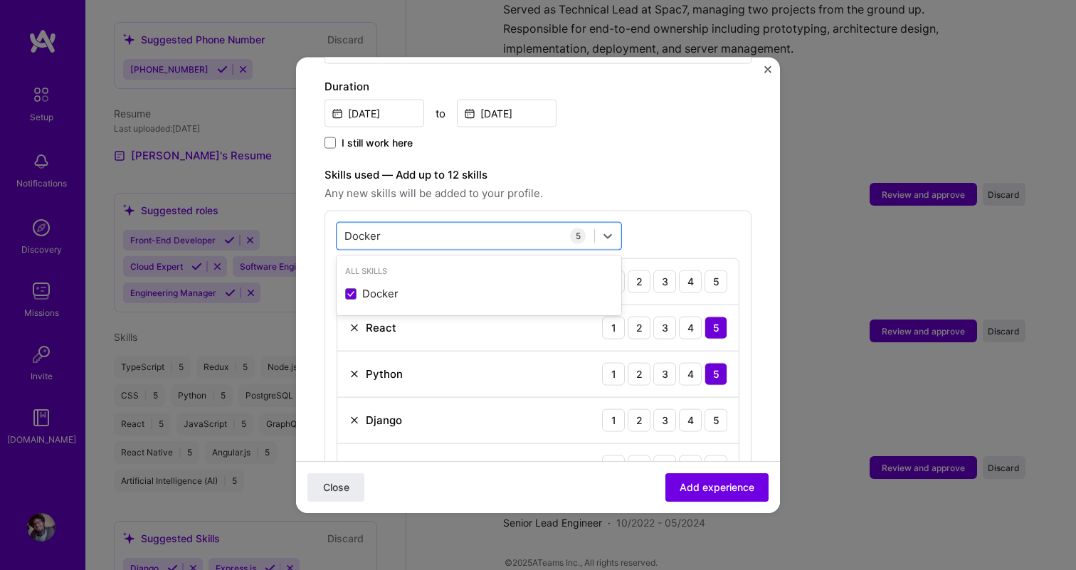
type input "Docker"
click at [668, 184] on span "Any new skills will be added to your profile." at bounding box center [538, 192] width 427 height 17
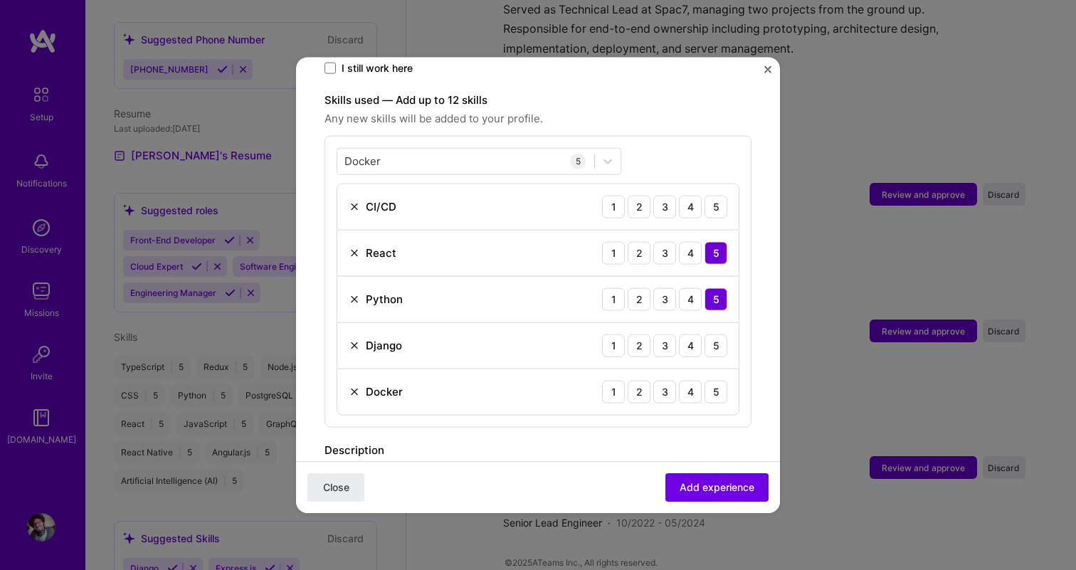
scroll to position [475, 0]
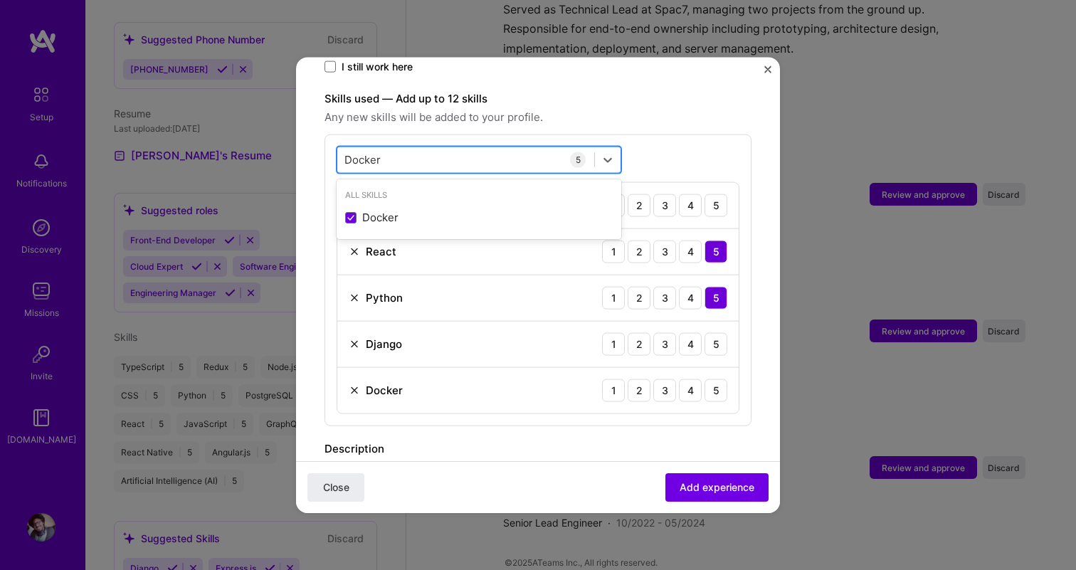
click at [459, 148] on div "Docker Docker" at bounding box center [465, 159] width 257 height 23
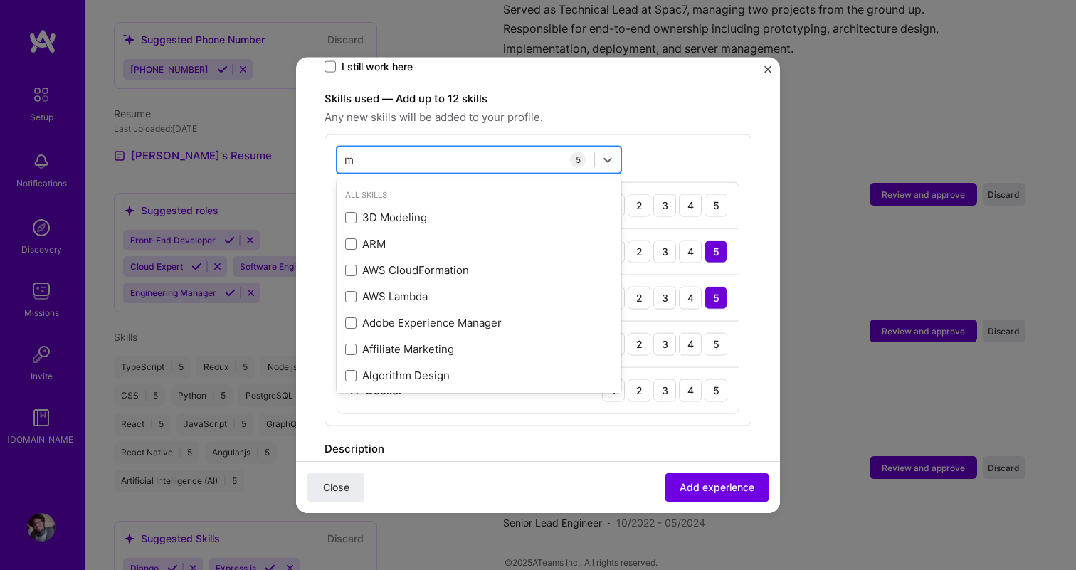
type input "ml"
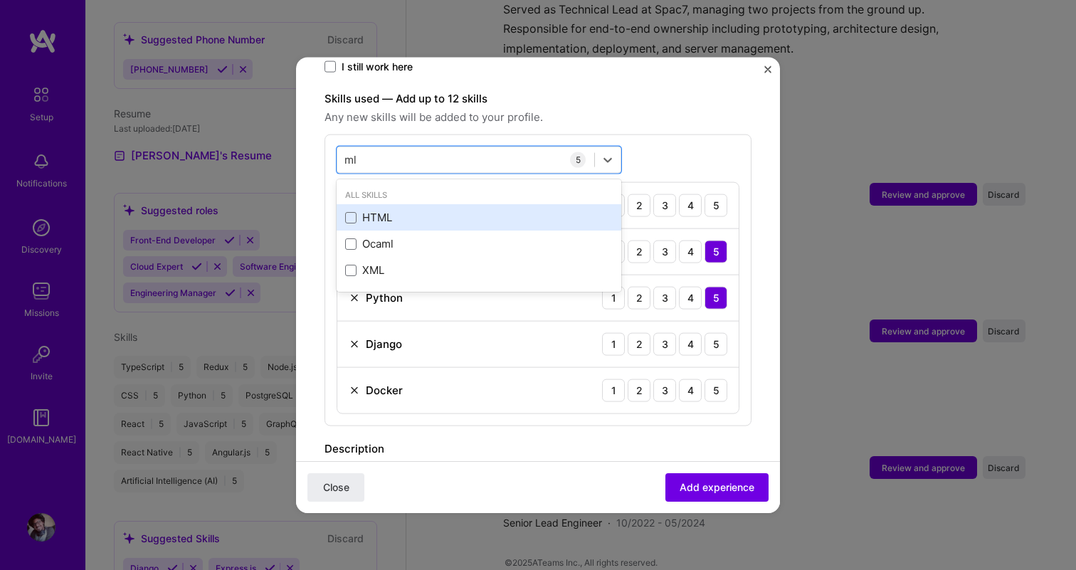
click at [390, 210] on div "HTML" at bounding box center [479, 217] width 268 height 15
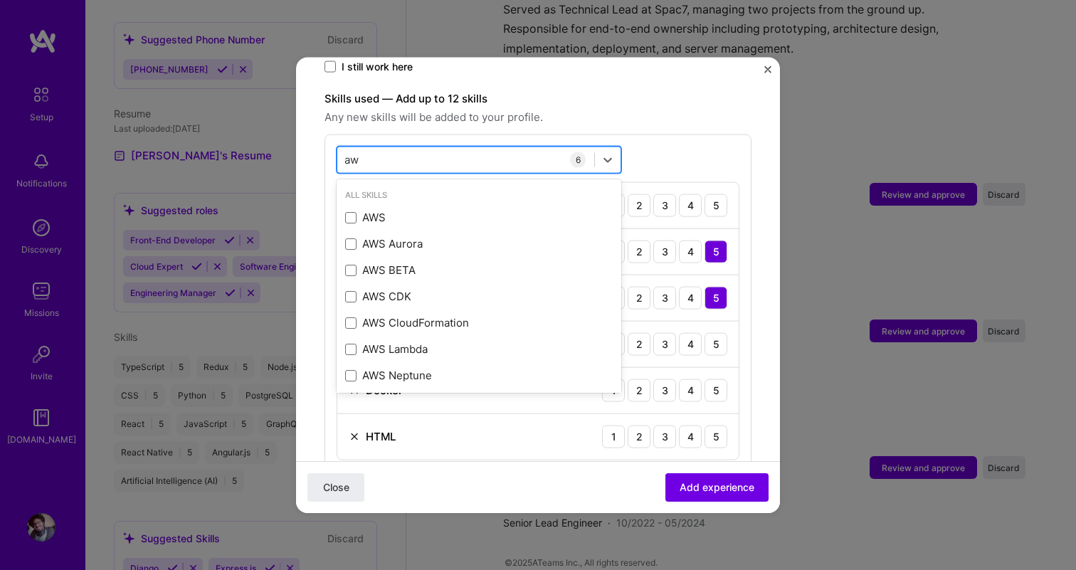
type input "aws"
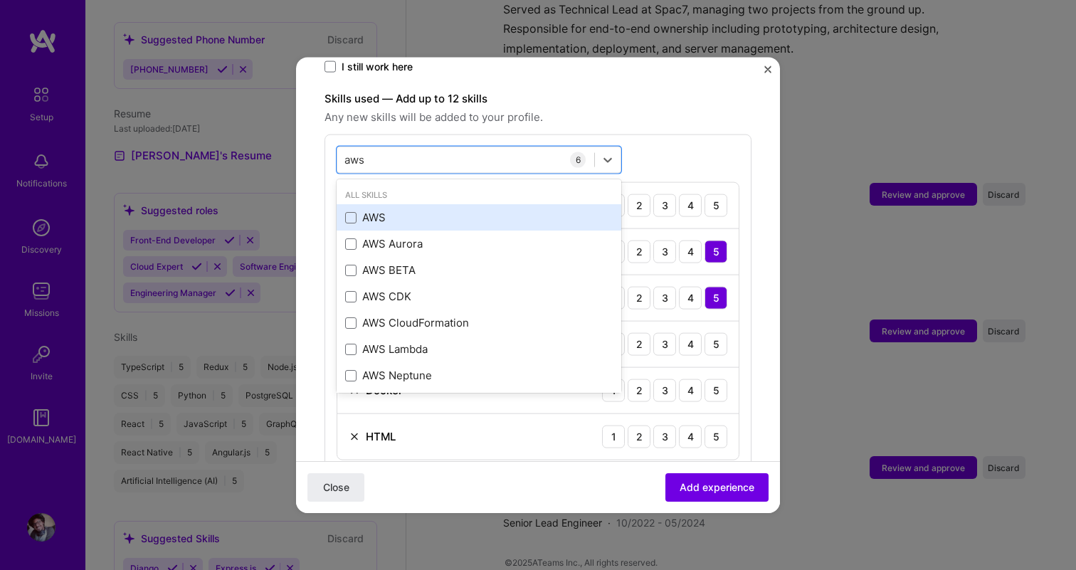
click at [436, 210] on div "AWS" at bounding box center [479, 217] width 268 height 15
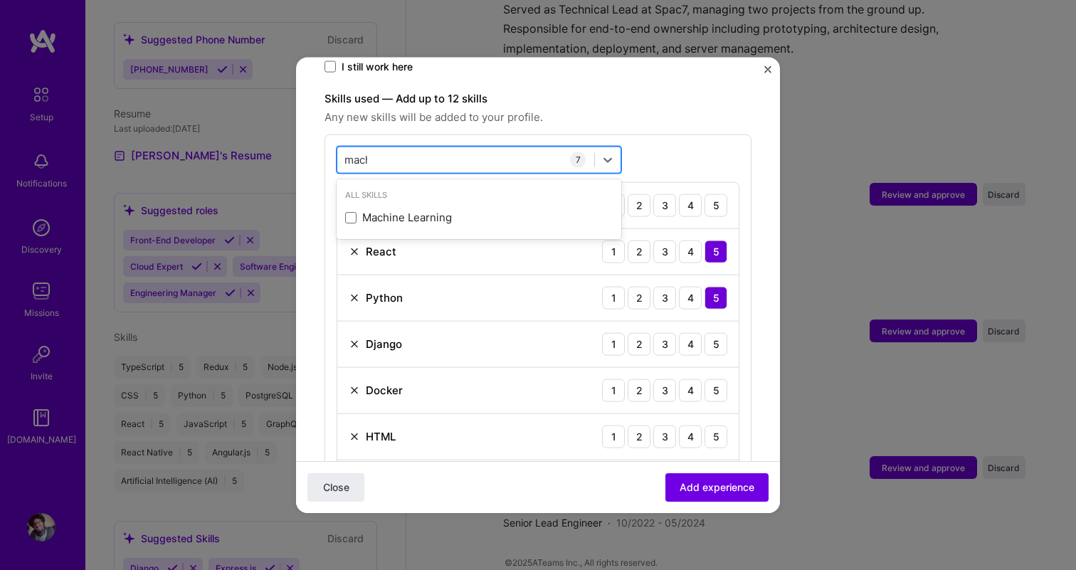
type input "machi"
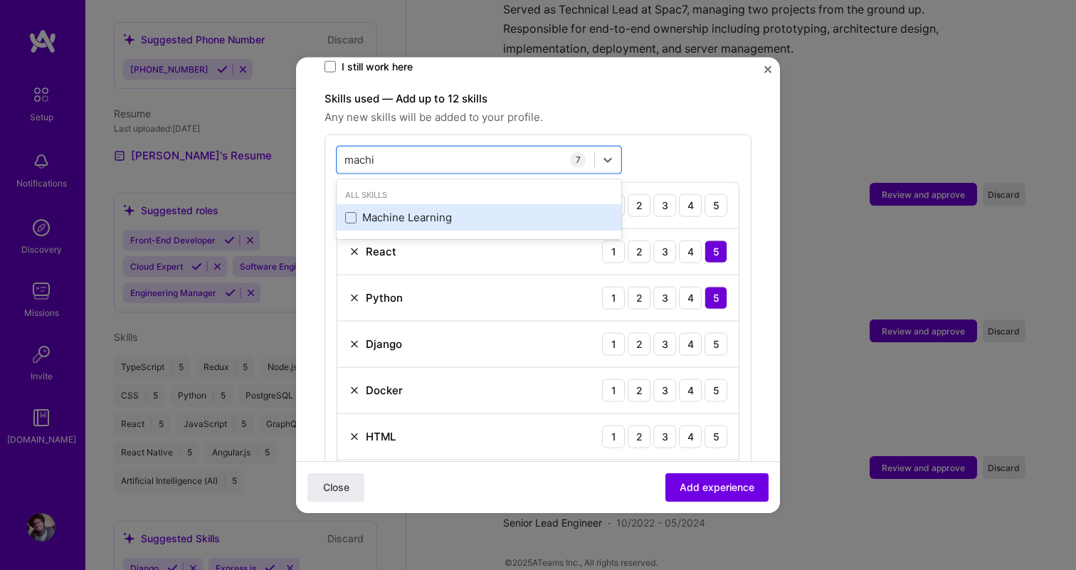
click at [434, 210] on div "Machine Learning" at bounding box center [479, 217] width 268 height 15
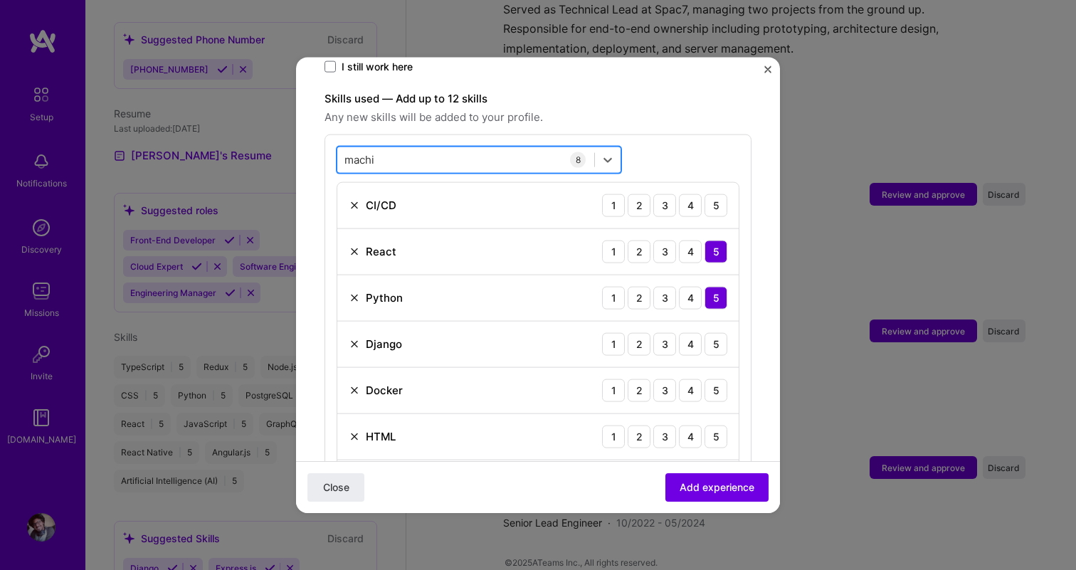
click at [469, 148] on div "machi machi" at bounding box center [465, 159] width 257 height 23
click at [453, 148] on div "machi machi" at bounding box center [465, 159] width 257 height 23
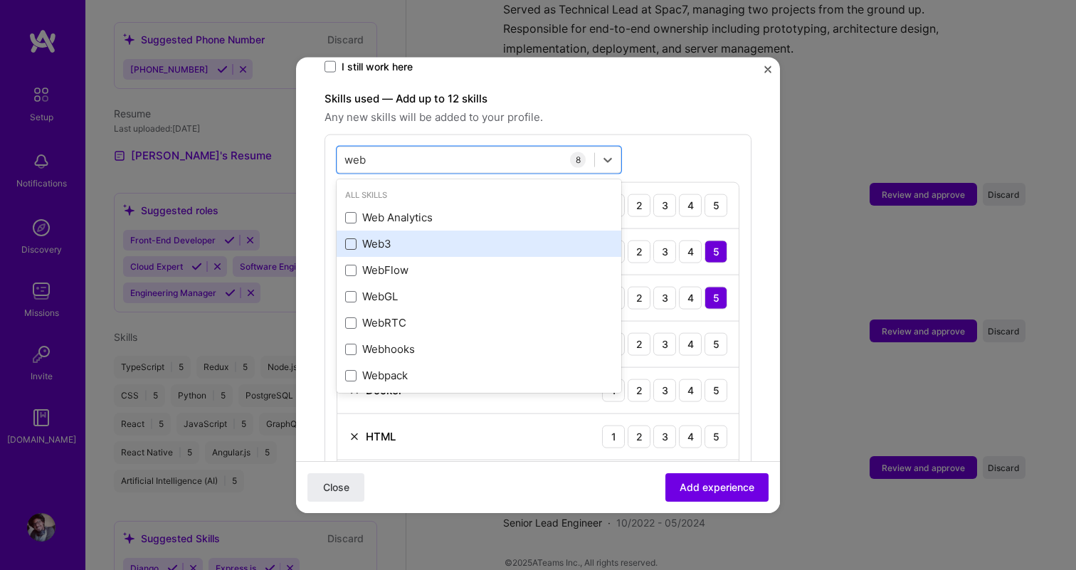
click at [352, 238] on span at bounding box center [350, 243] width 11 height 11
click at [0, 0] on input "checkbox" at bounding box center [0, 0] width 0 height 0
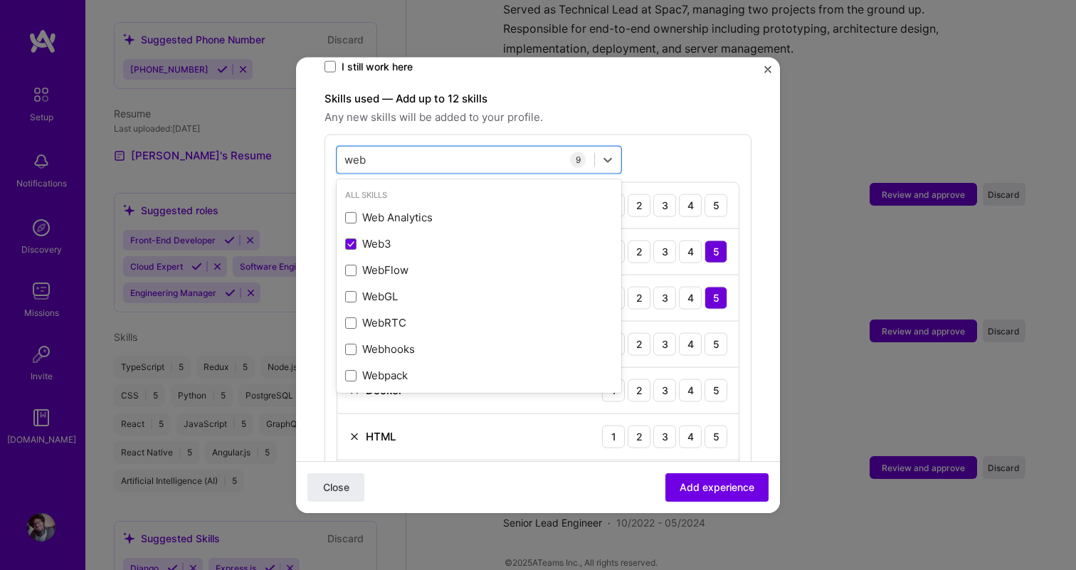
type input "web"
click at [656, 147] on div "option Web3, selected. option Web Analytics focused, 0 of 2. 7 results availabl…" at bounding box center [538, 372] width 427 height 477
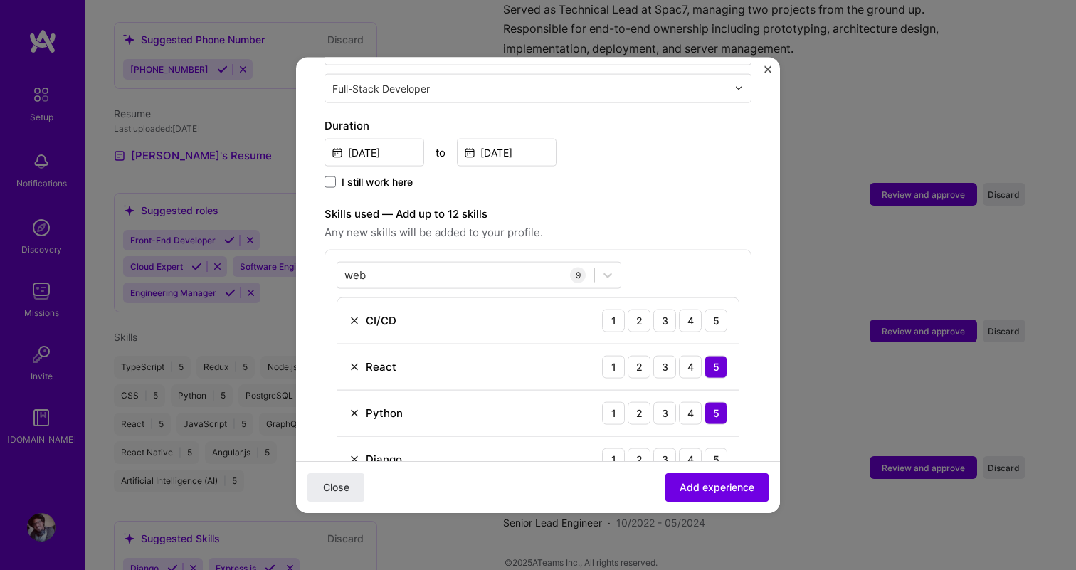
scroll to position [369, 0]
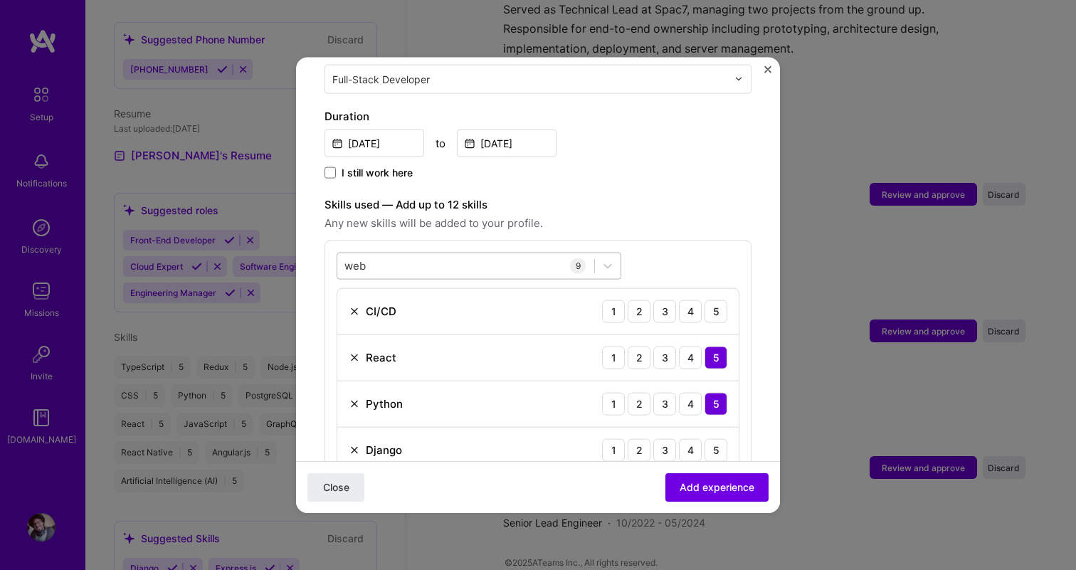
click at [433, 254] on div "web web" at bounding box center [465, 265] width 257 height 23
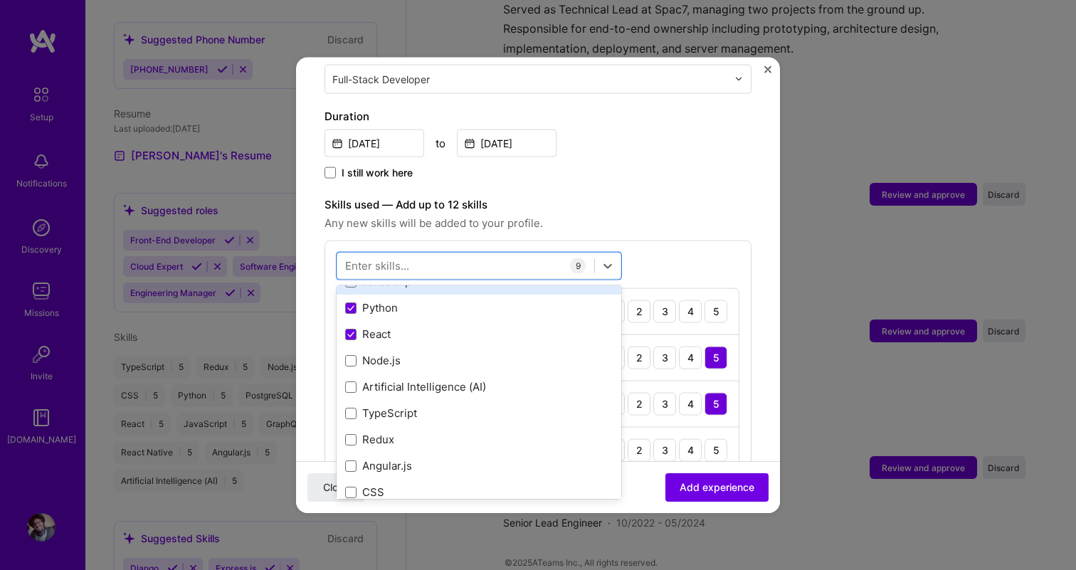
scroll to position [46, 0]
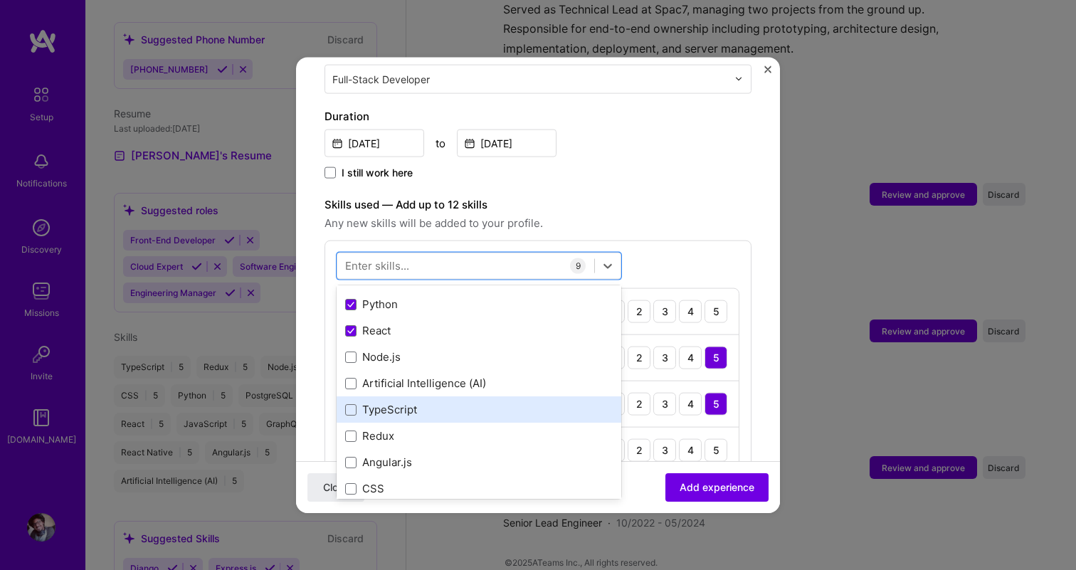
click at [408, 402] on div "TypeScript" at bounding box center [479, 409] width 268 height 15
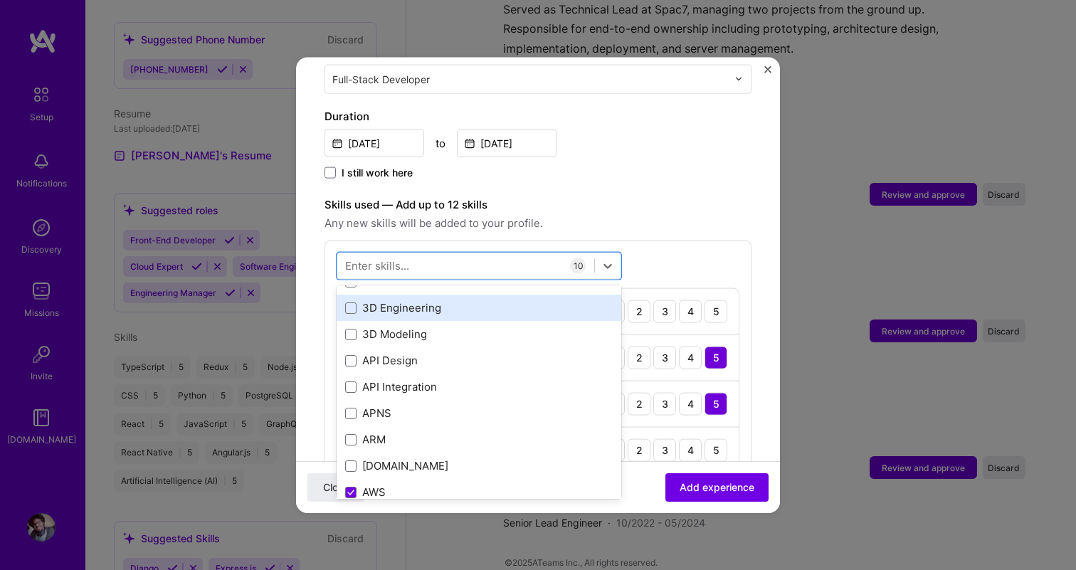
scroll to position [401, 0]
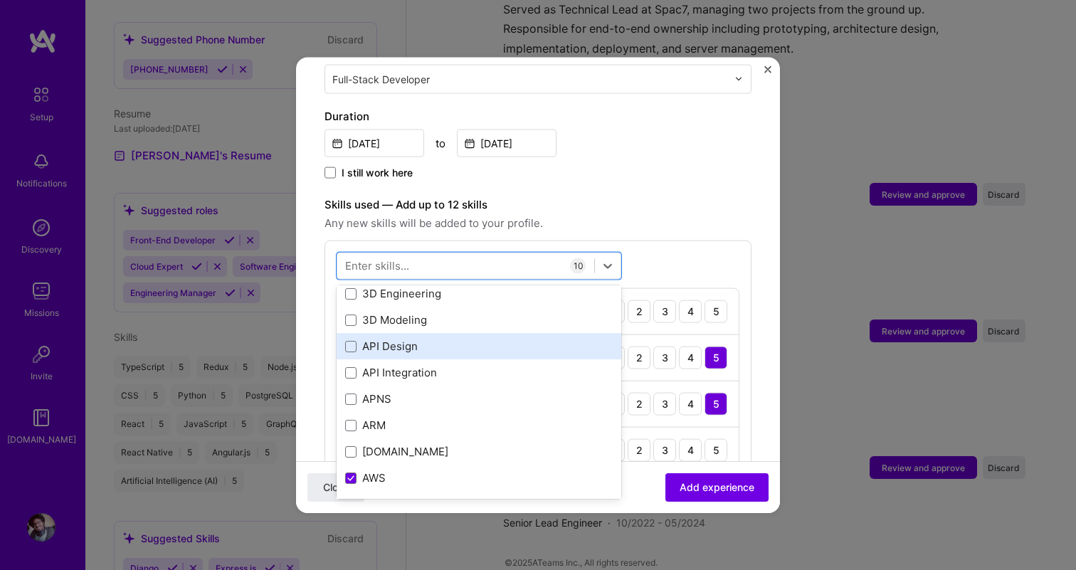
click at [435, 333] on div "API Design" at bounding box center [479, 346] width 285 height 26
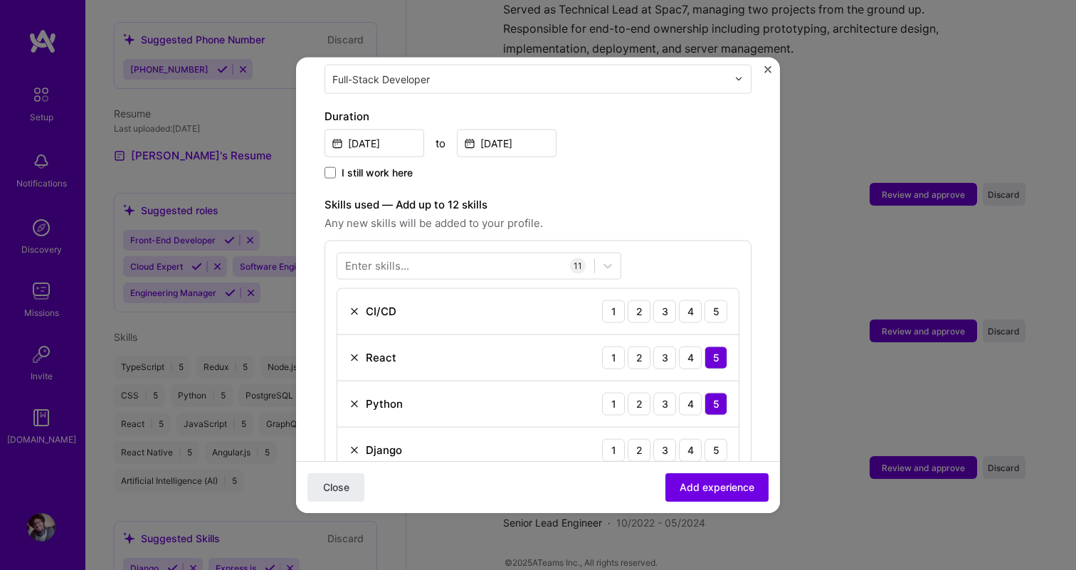
click at [649, 196] on label "Skills used — Add up to 12 skills" at bounding box center [538, 204] width 427 height 17
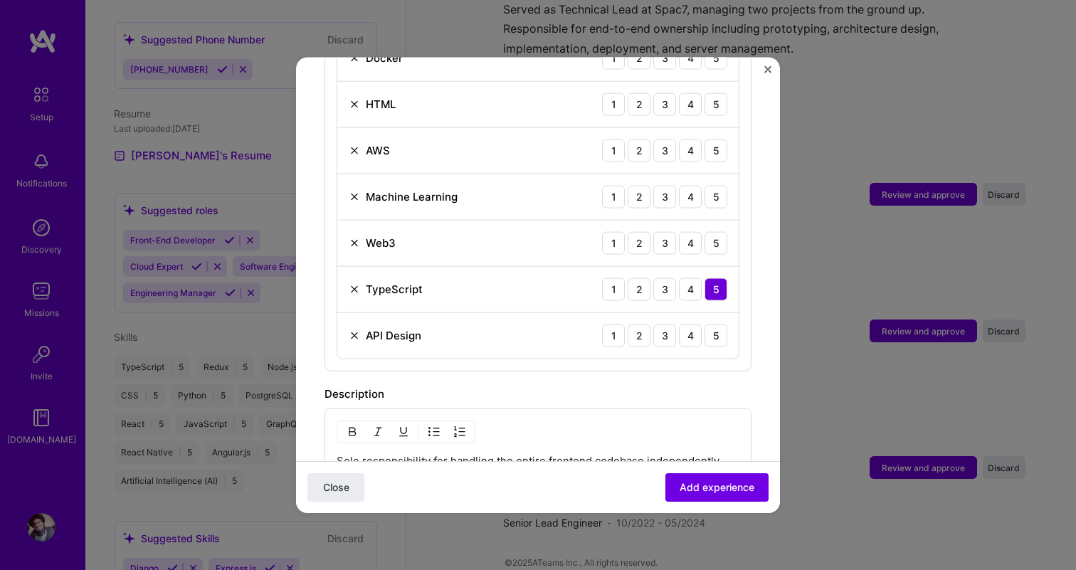
scroll to position [814, 0]
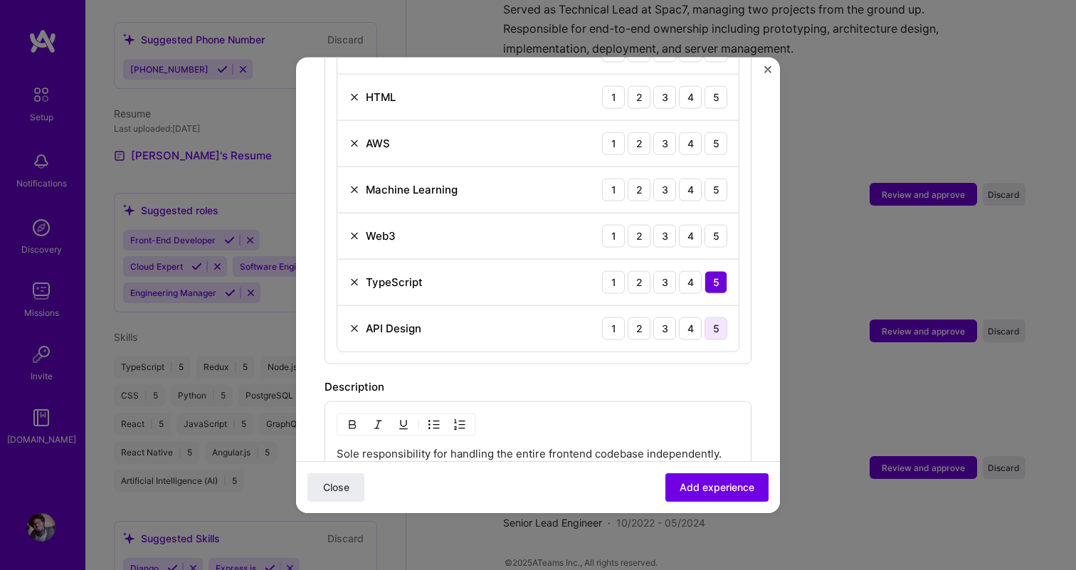
click at [713, 317] on div "5" at bounding box center [716, 328] width 23 height 23
click at [716, 224] on div "5" at bounding box center [716, 235] width 23 height 23
click at [714, 178] on div "5" at bounding box center [716, 189] width 23 height 23
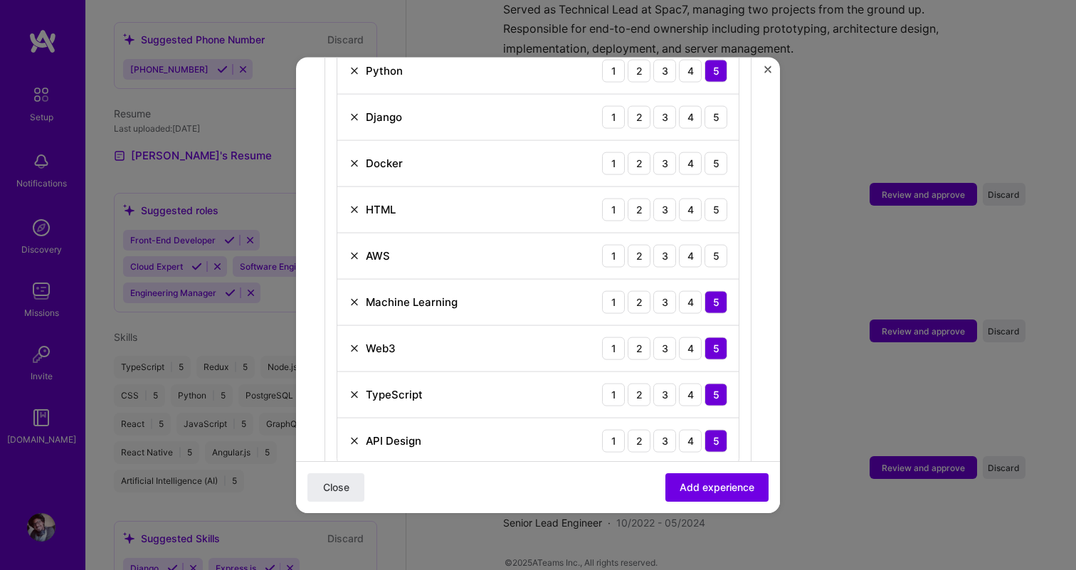
scroll to position [691, 0]
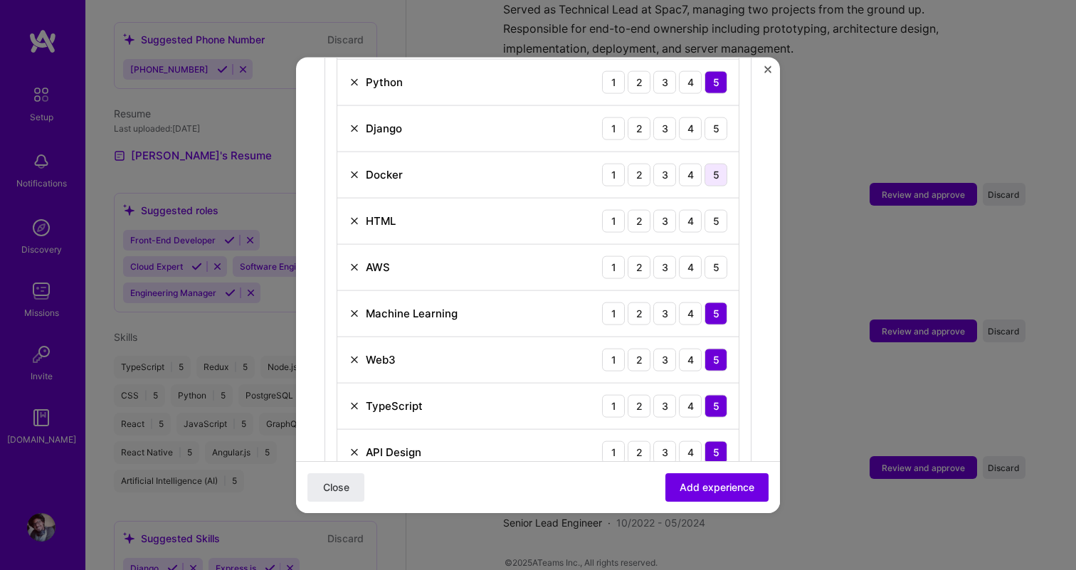
click at [715, 163] on div "5" at bounding box center [716, 174] width 23 height 23
click at [715, 117] on div "5" at bounding box center [716, 128] width 23 height 23
click at [718, 209] on div "5" at bounding box center [716, 220] width 23 height 23
click at [718, 256] on div "5" at bounding box center [716, 267] width 23 height 23
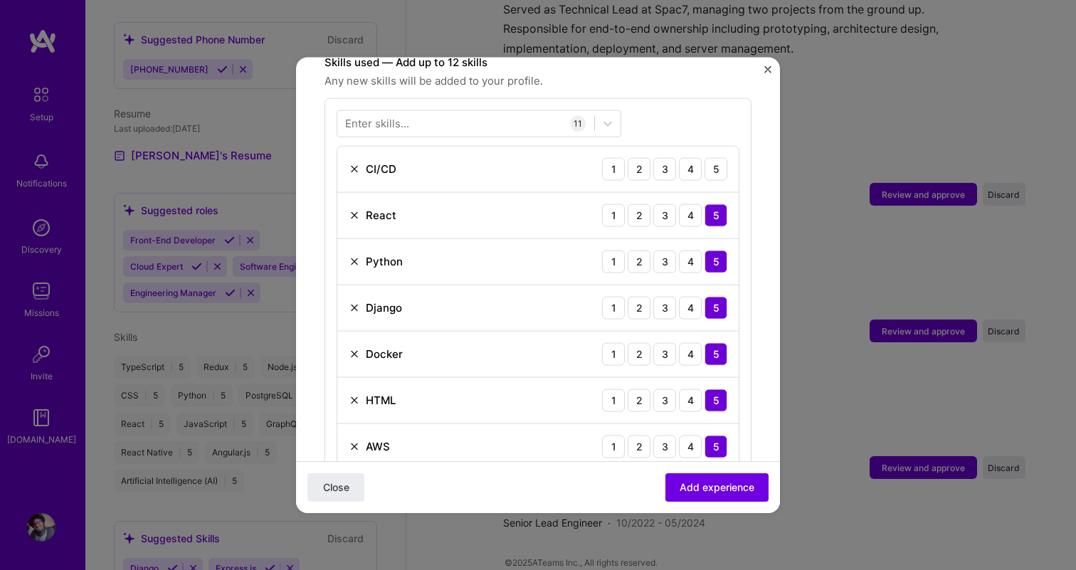
scroll to position [504, 0]
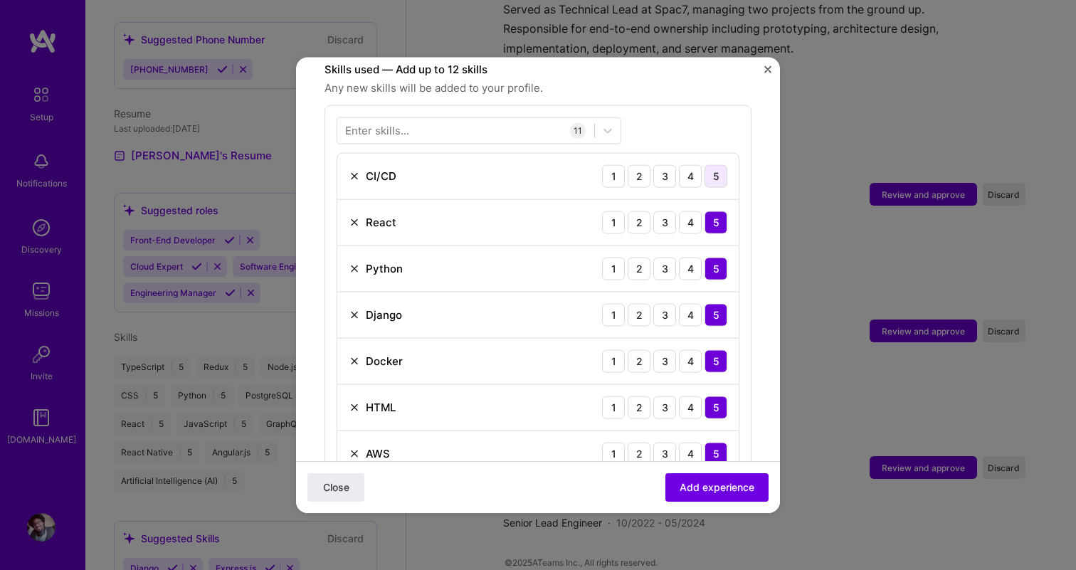
click at [723, 164] on div "5" at bounding box center [716, 175] width 23 height 23
click at [456, 119] on div at bounding box center [465, 130] width 257 height 23
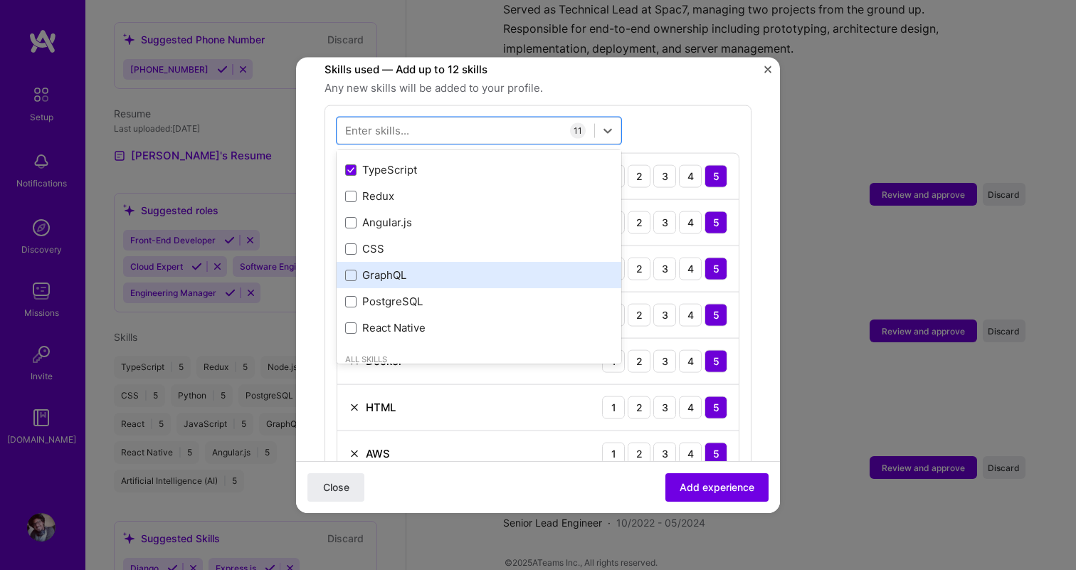
scroll to position [152, 0]
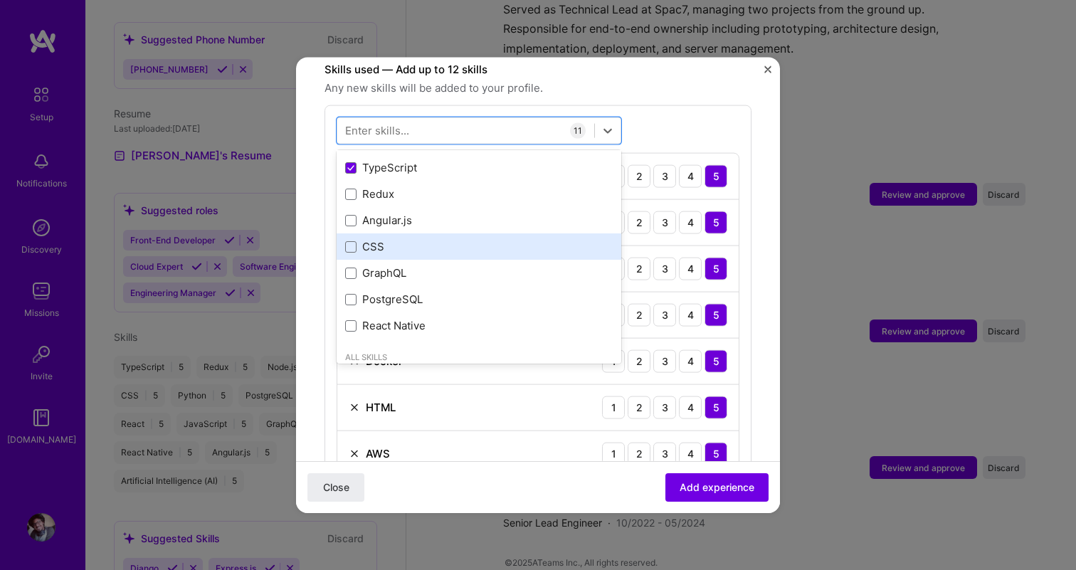
click at [350, 239] on div "CSS" at bounding box center [479, 246] width 268 height 15
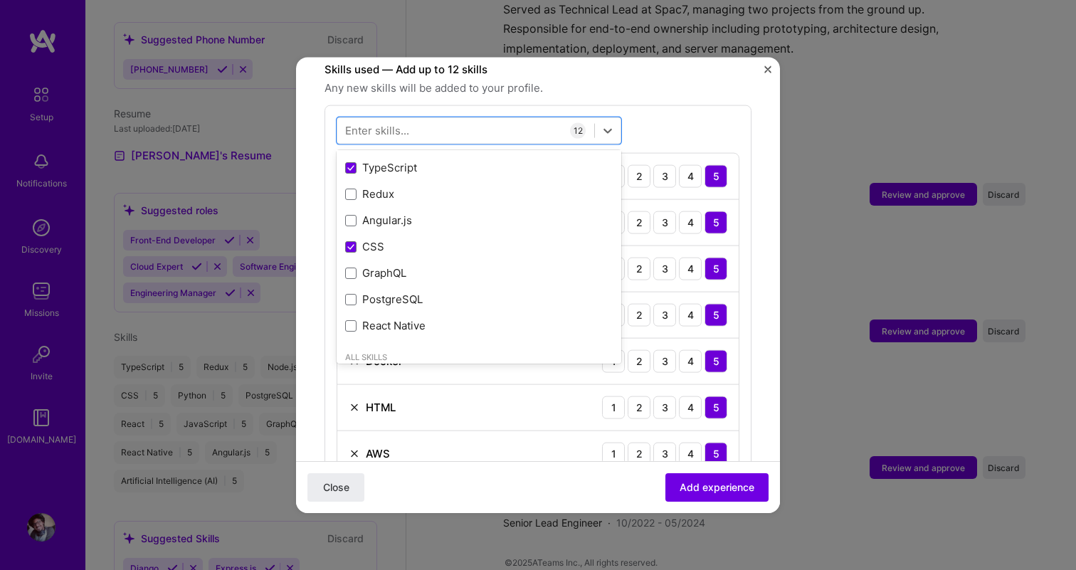
click at [644, 105] on div "option CSS, selected. option Artificial Intelligence (AI) focused, 0 of 2. 378 …" at bounding box center [538, 413] width 427 height 616
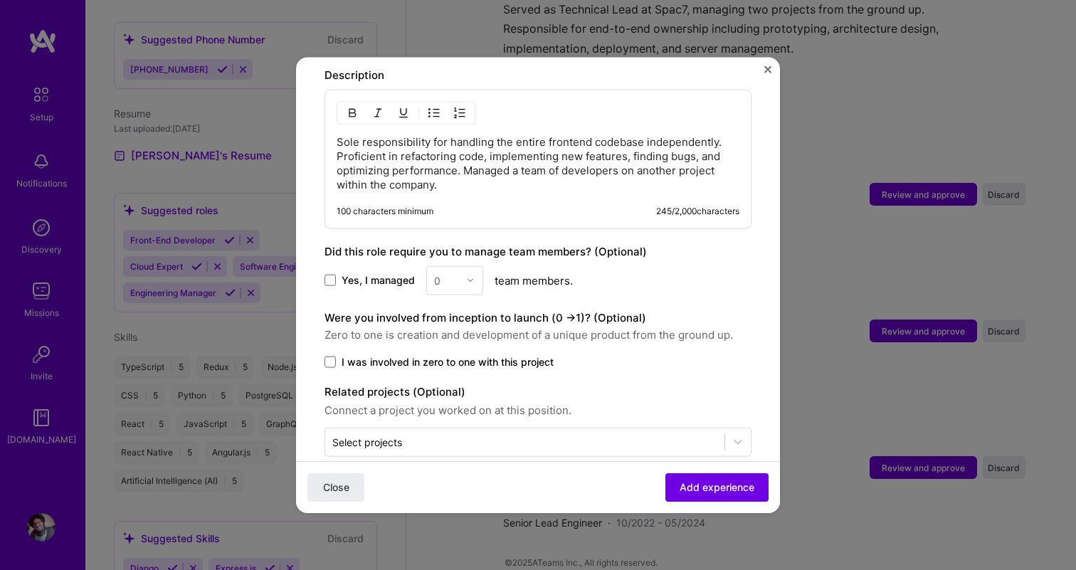
scroll to position [1181, 0]
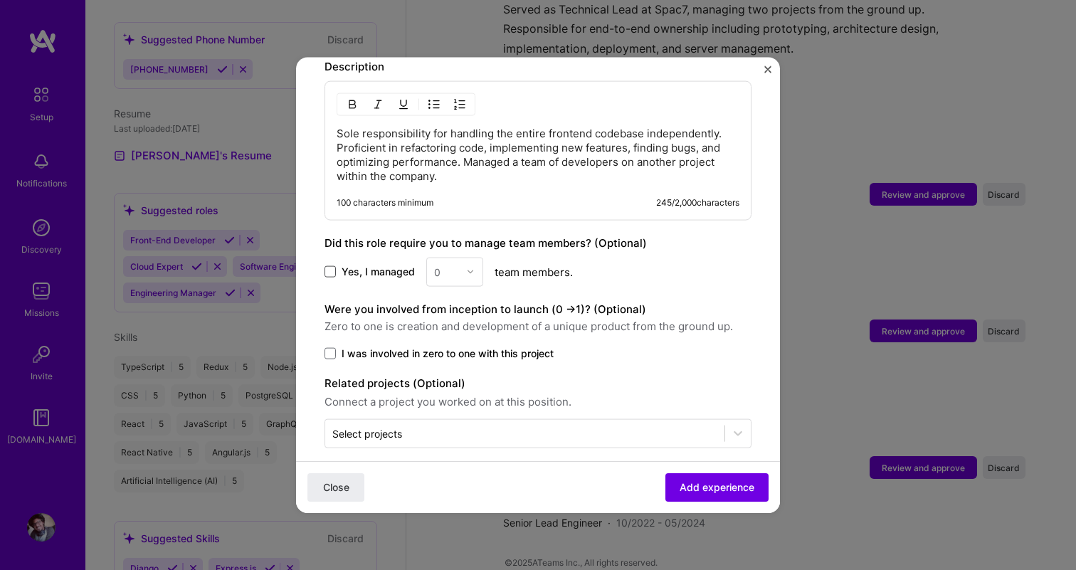
click at [332, 266] on span at bounding box center [330, 271] width 11 height 11
click at [0, 0] on input "Yes, I managed" at bounding box center [0, 0] width 0 height 0
click at [471, 261] on div at bounding box center [474, 272] width 16 height 28
click at [461, 375] on div "4" at bounding box center [455, 388] width 48 height 26
click at [409, 346] on span "I was involved in zero to one with this project" at bounding box center [448, 353] width 212 height 14
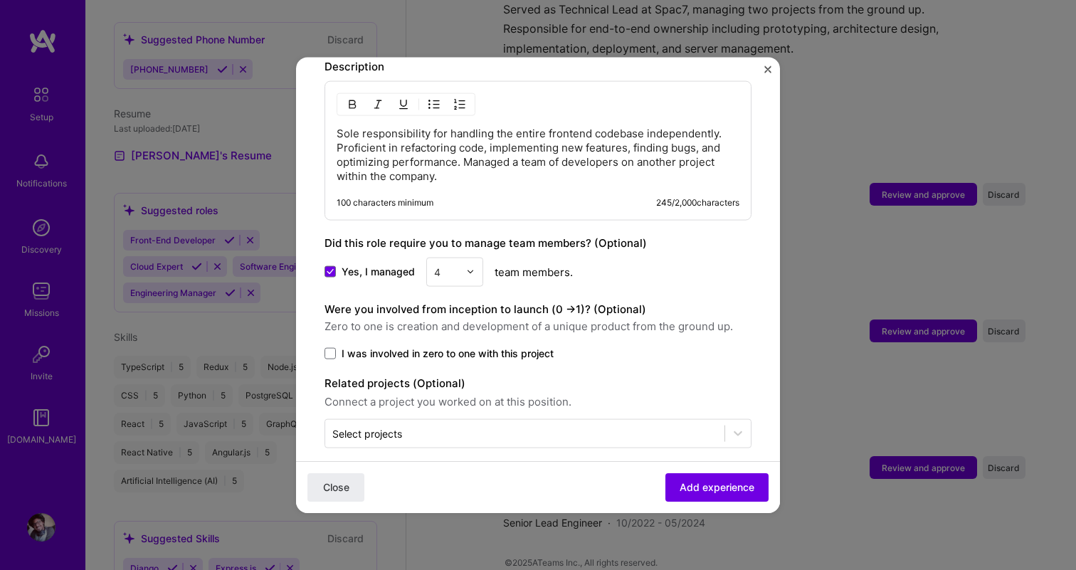
click at [0, 0] on input "I was involved in zero to one with this project" at bounding box center [0, 0] width 0 height 0
click at [466, 264] on div at bounding box center [474, 272] width 16 height 28
click at [448, 406] on div "6" at bounding box center [455, 414] width 48 height 26
click at [456, 264] on input "text" at bounding box center [446, 271] width 25 height 15
click at [452, 401] on div "5" at bounding box center [455, 414] width 48 height 26
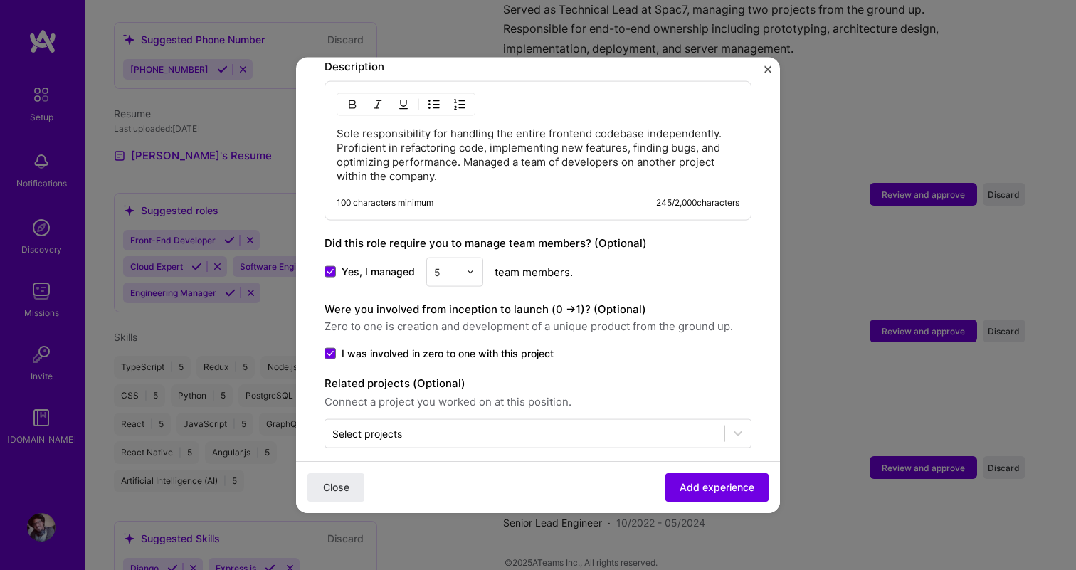
click at [532, 393] on span "Connect a project you worked on at this position." at bounding box center [538, 401] width 427 height 17
click at [693, 494] on span "Add experience" at bounding box center [717, 488] width 75 height 14
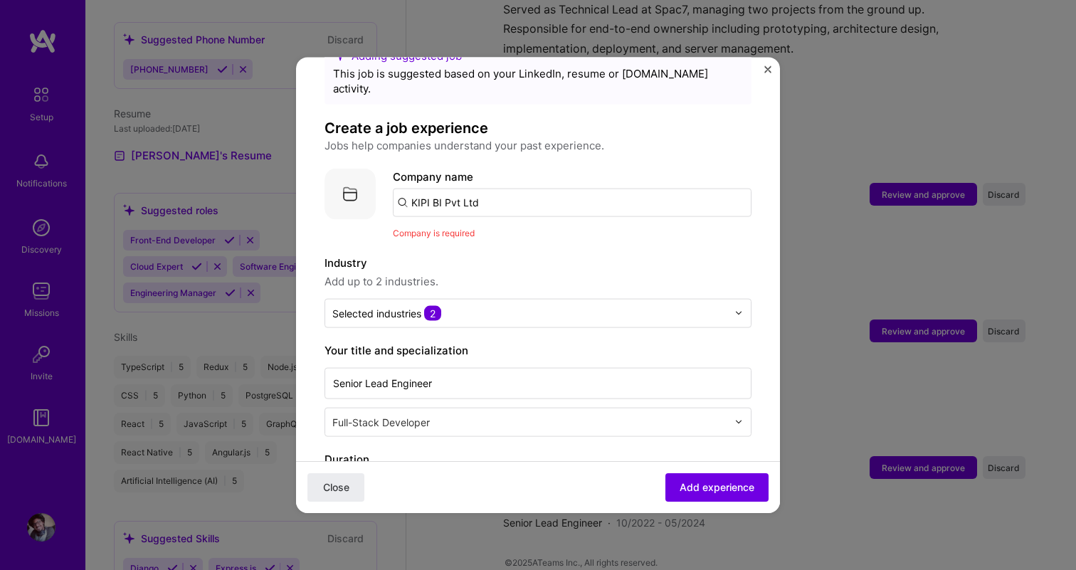
scroll to position [0, 0]
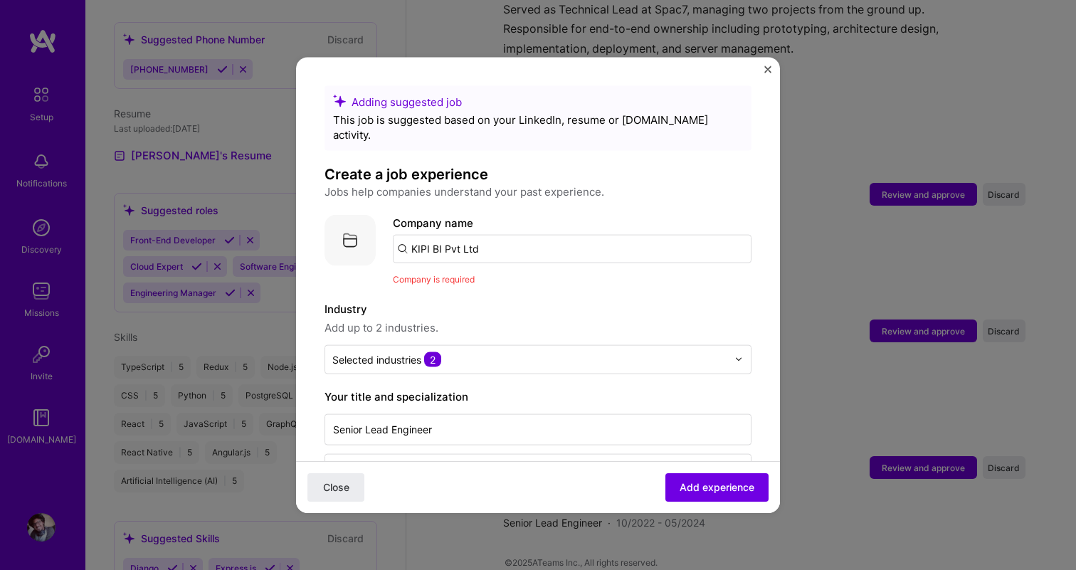
click at [511, 234] on input "KIPI BI Pvt Ltd" at bounding box center [572, 248] width 359 height 28
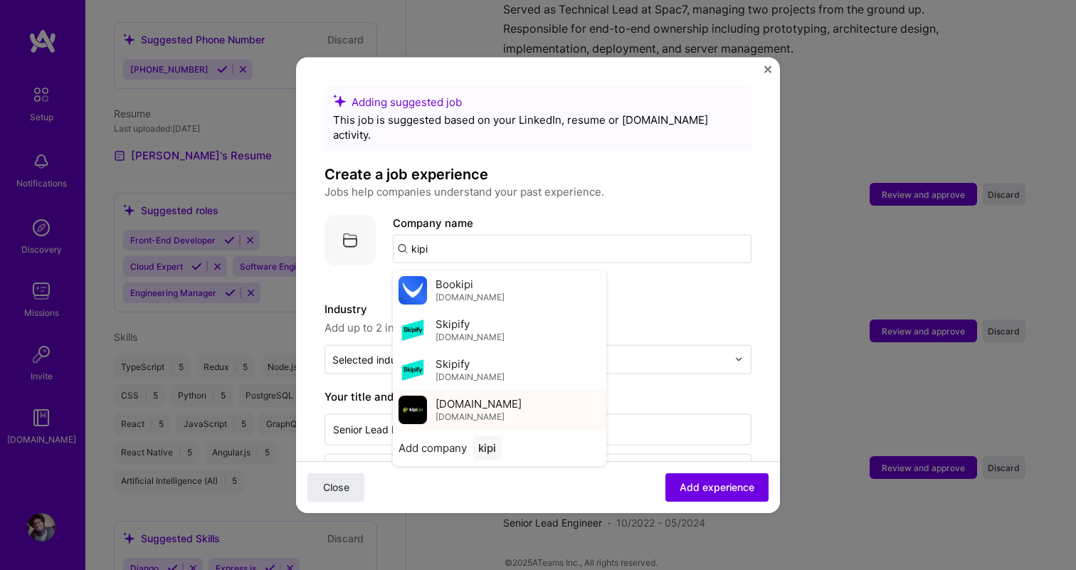
click at [499, 397] on div "[DOMAIN_NAME] [DOMAIN_NAME]" at bounding box center [500, 409] width 214 height 40
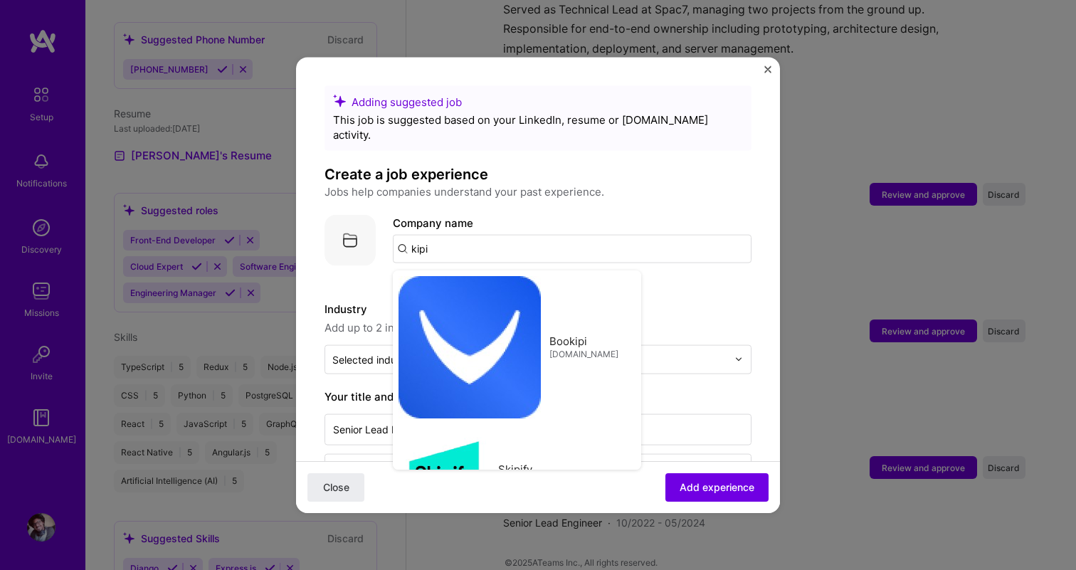
type input "[DOMAIN_NAME]"
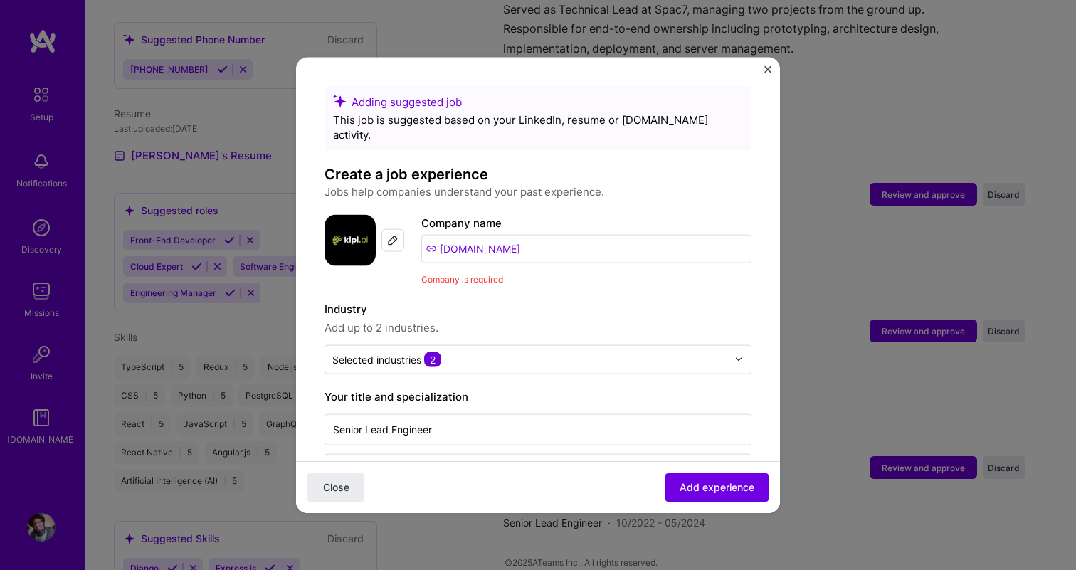
click at [698, 487] on span "Add experience" at bounding box center [717, 488] width 75 height 14
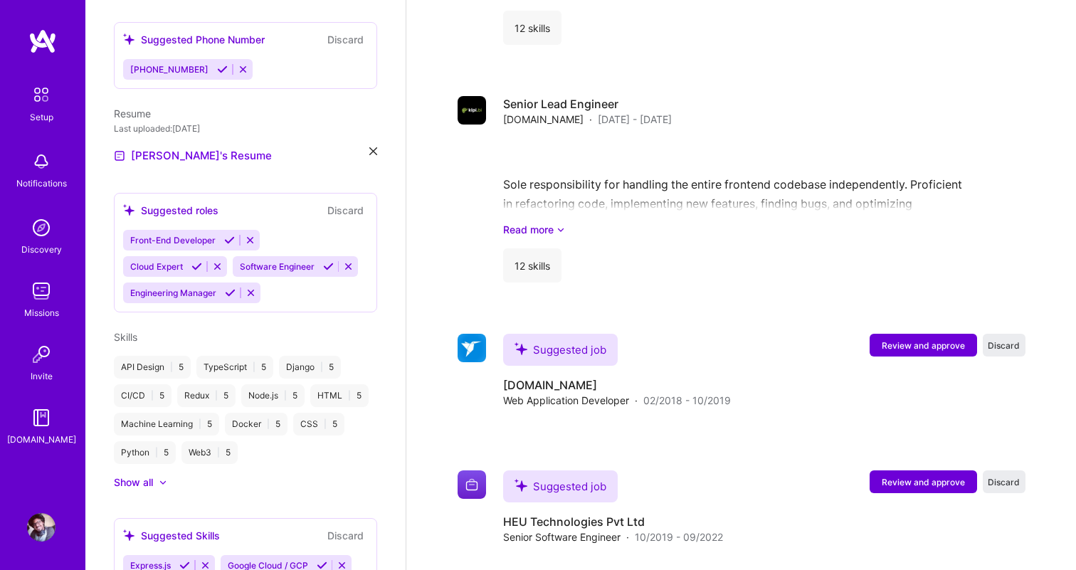
scroll to position [1557, 0]
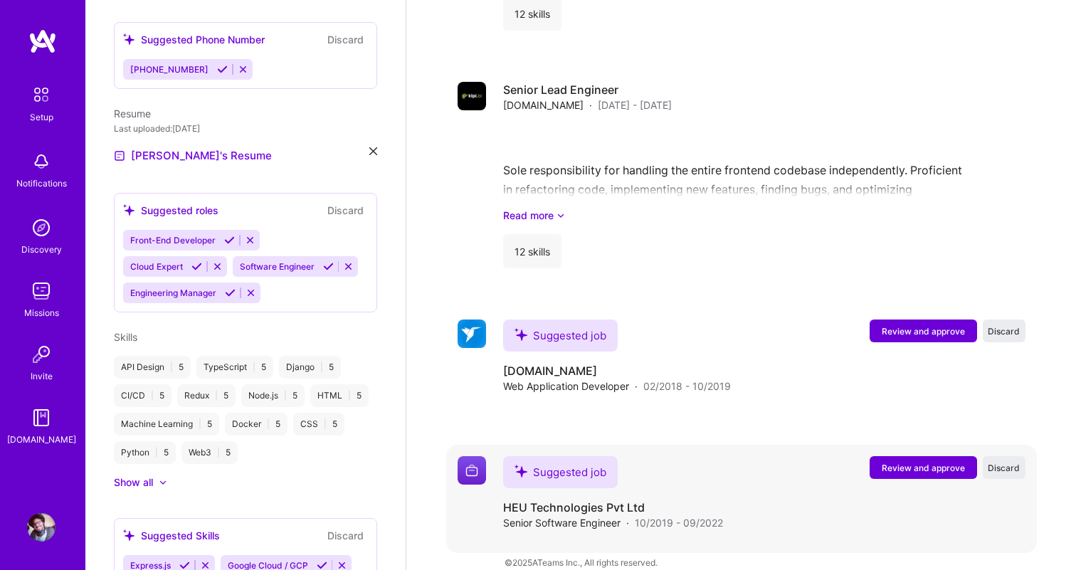
click at [947, 462] on span "Review and approve" at bounding box center [923, 468] width 83 height 12
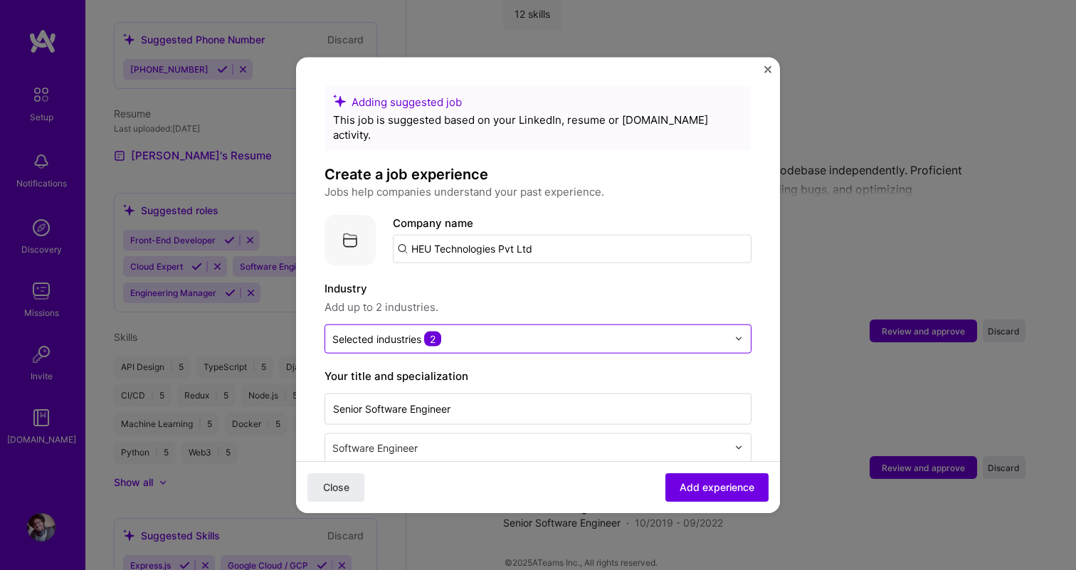
click at [620, 331] on input "text" at bounding box center [529, 338] width 395 height 15
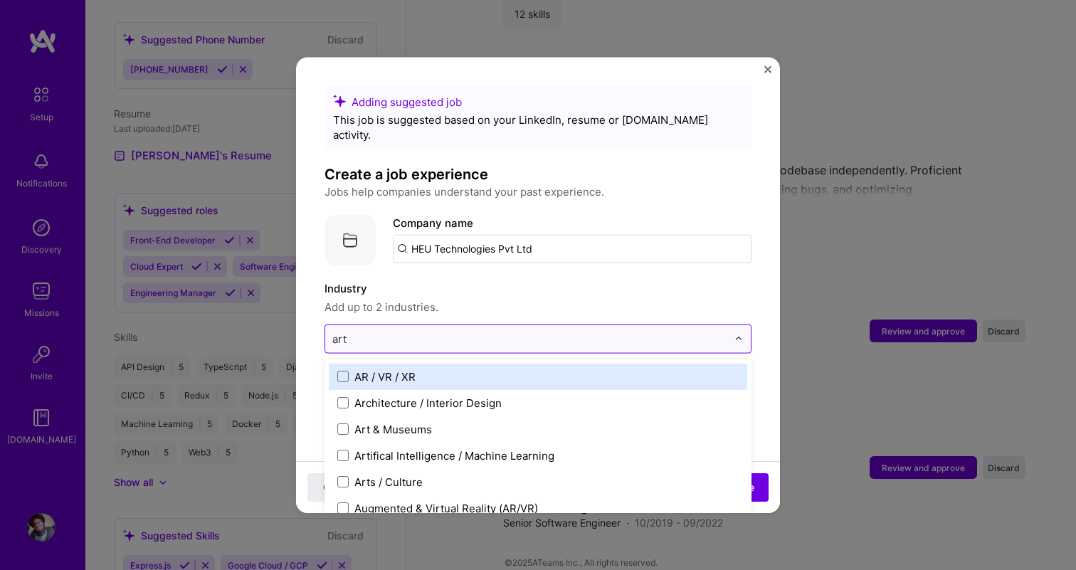
type input "arti"
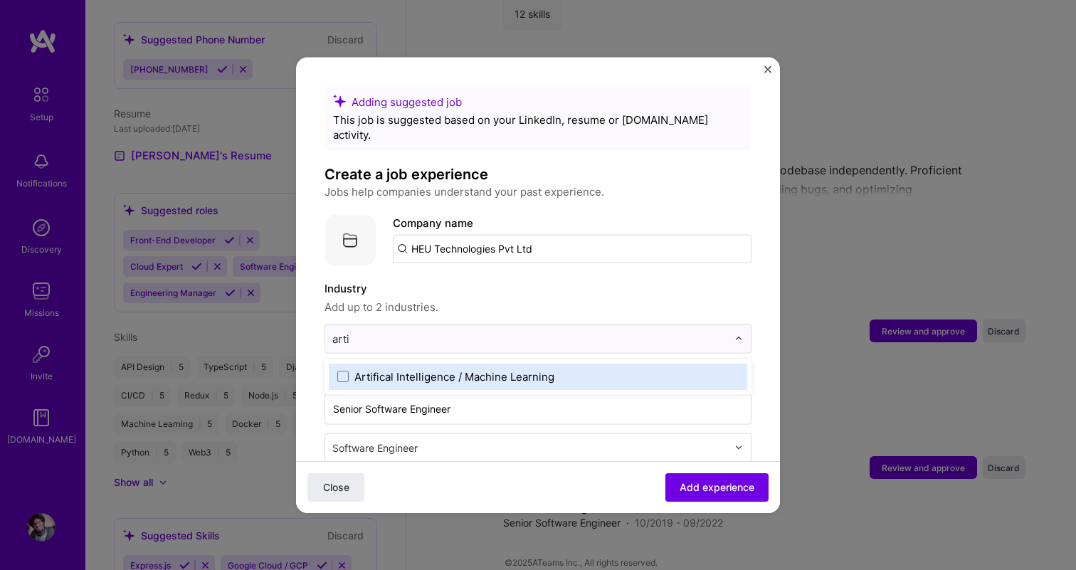
click at [558, 369] on label "Artifical Intelligence / Machine Learning" at bounding box center [537, 376] width 401 height 15
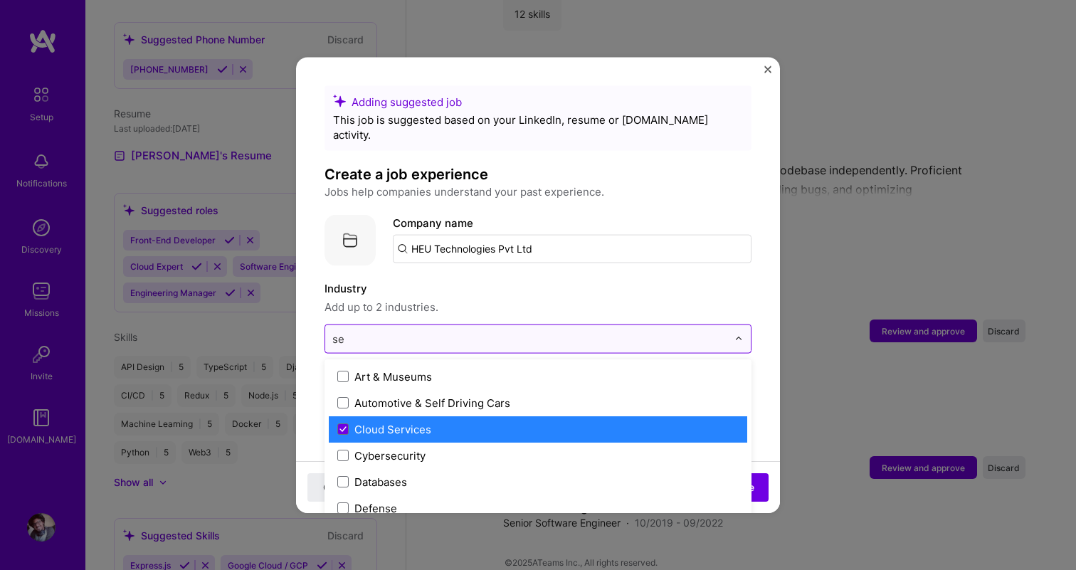
type input "s"
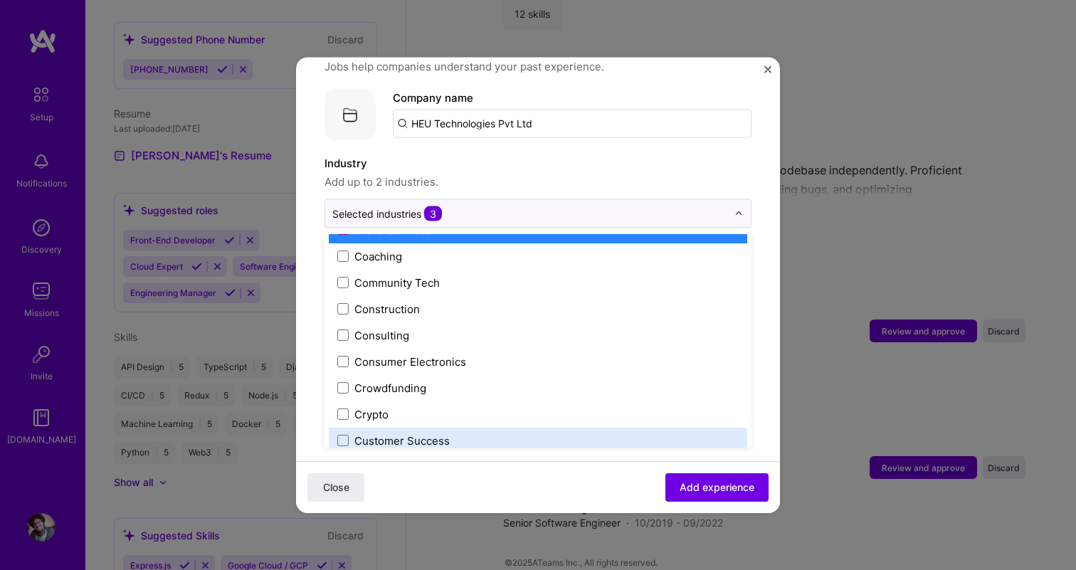
scroll to position [751, 0]
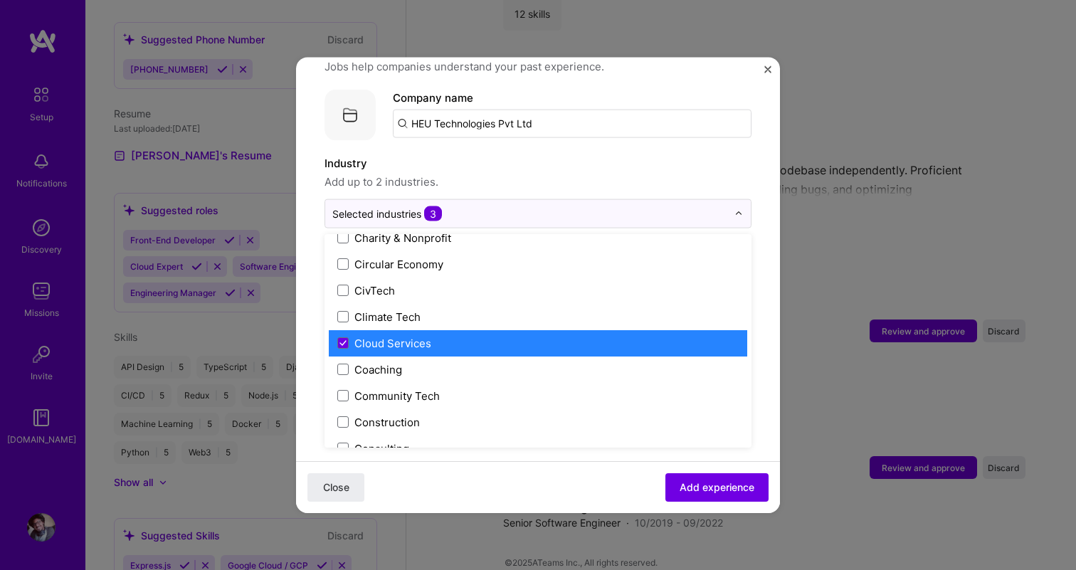
click at [514, 335] on label "Cloud Services" at bounding box center [537, 342] width 401 height 15
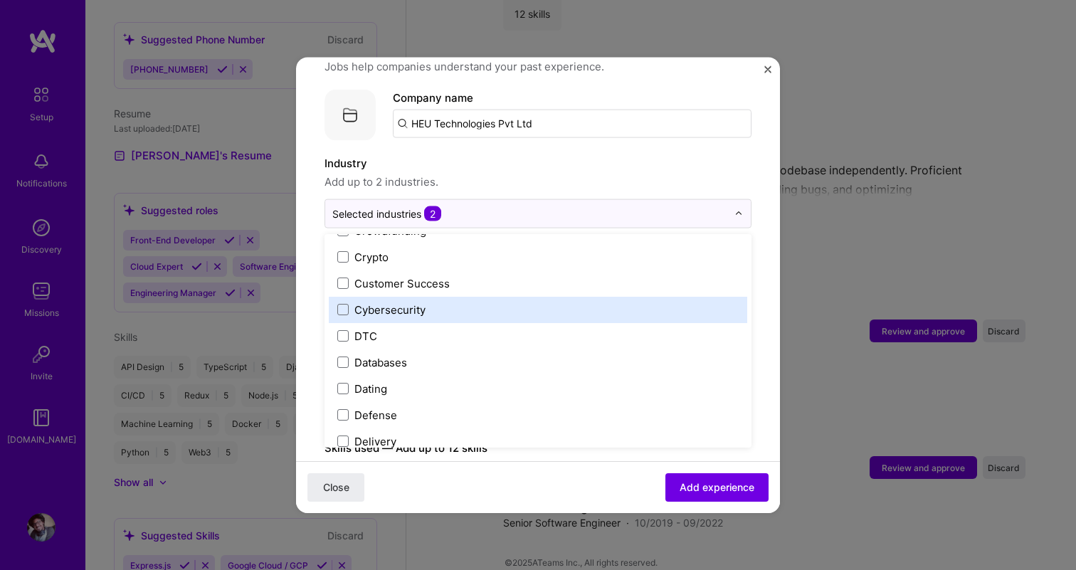
scroll to position [1055, 0]
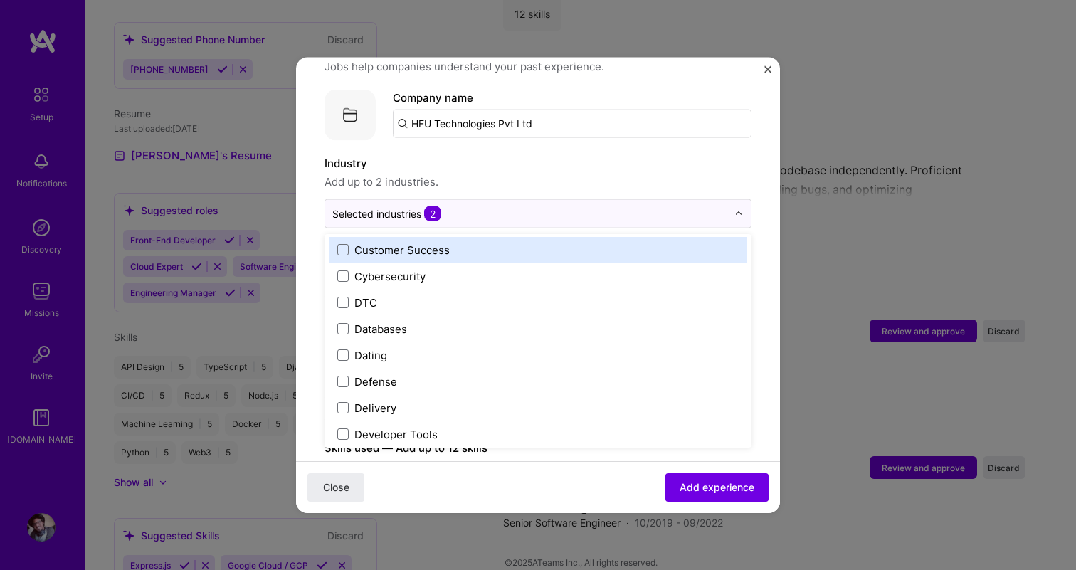
click at [500, 242] on label "Customer Success" at bounding box center [537, 249] width 401 height 15
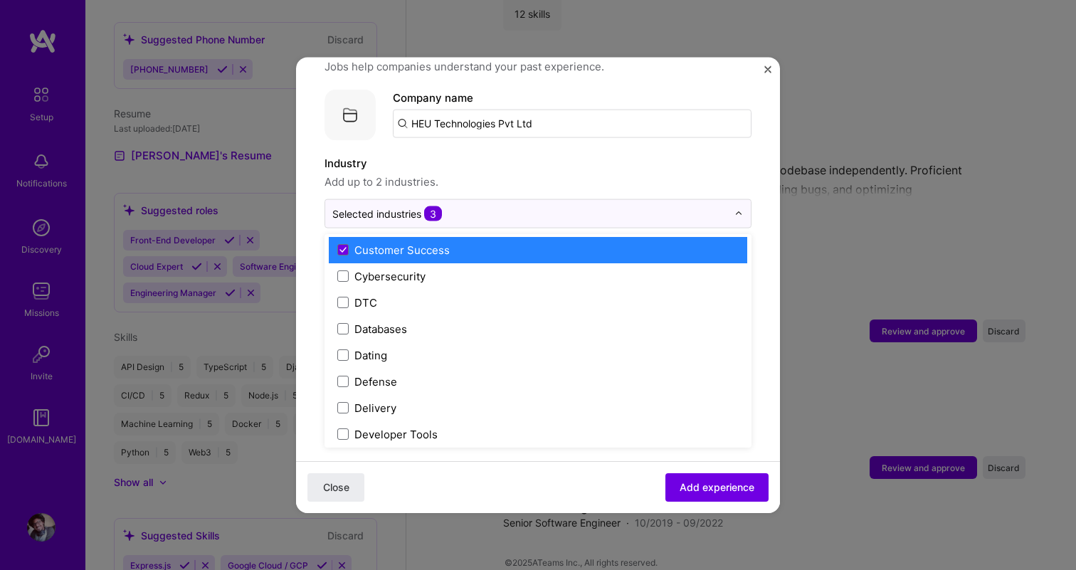
click at [500, 242] on label "Customer Success" at bounding box center [537, 249] width 401 height 15
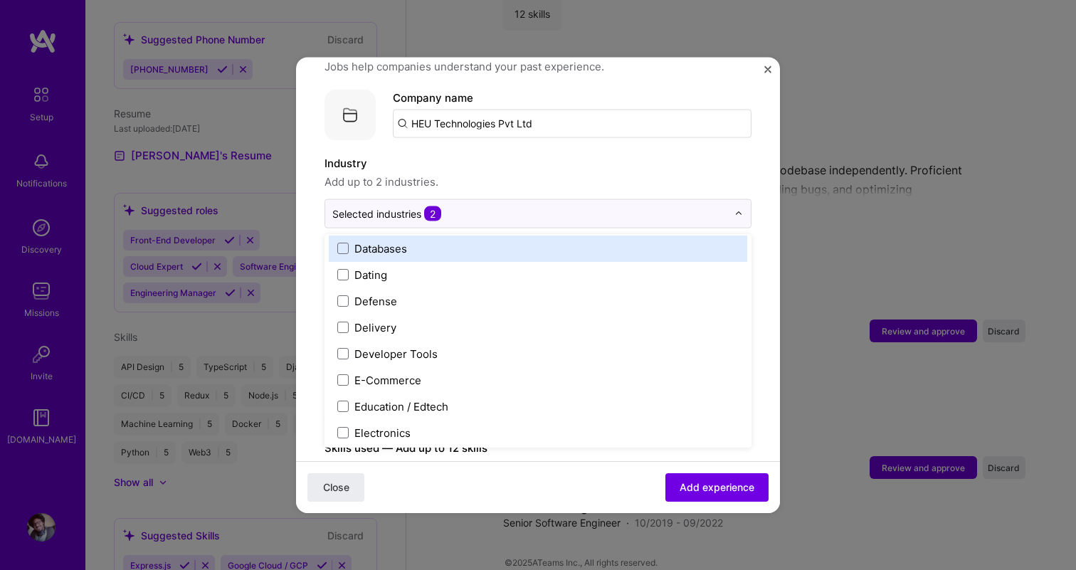
scroll to position [1157, 0]
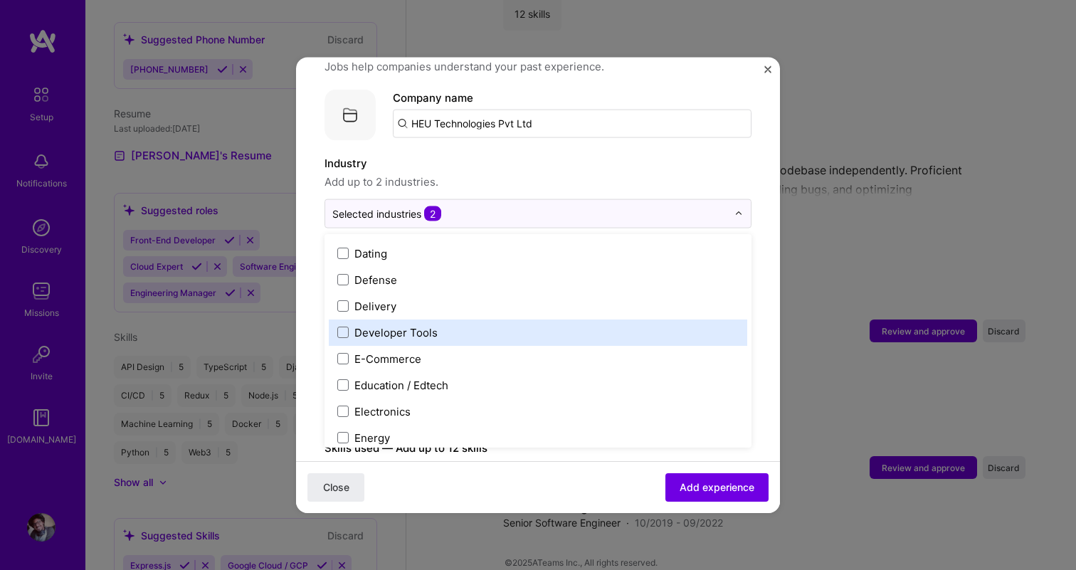
click at [486, 325] on label "Developer Tools" at bounding box center [537, 332] width 401 height 15
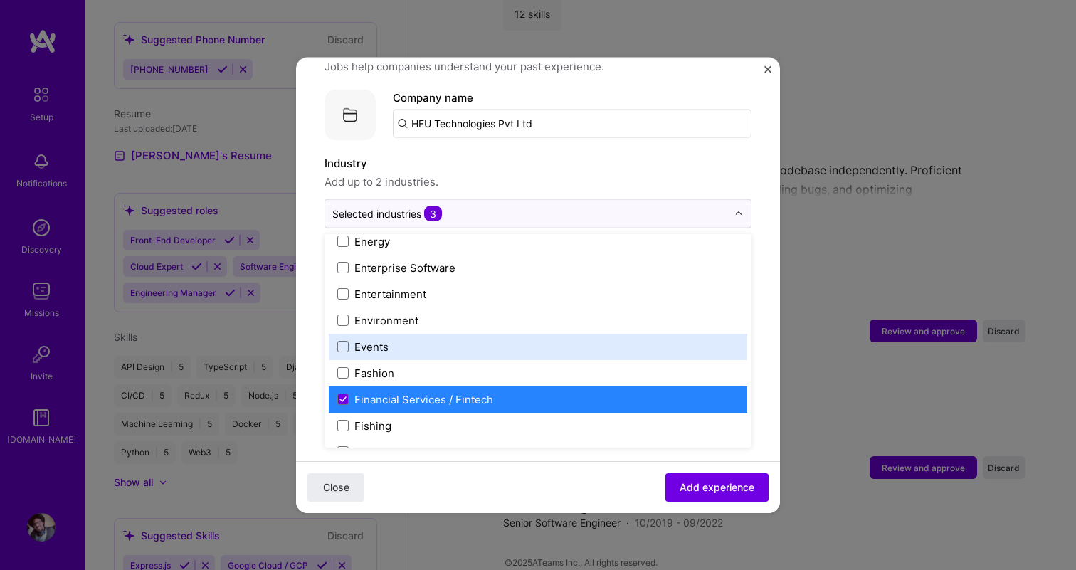
scroll to position [1371, 0]
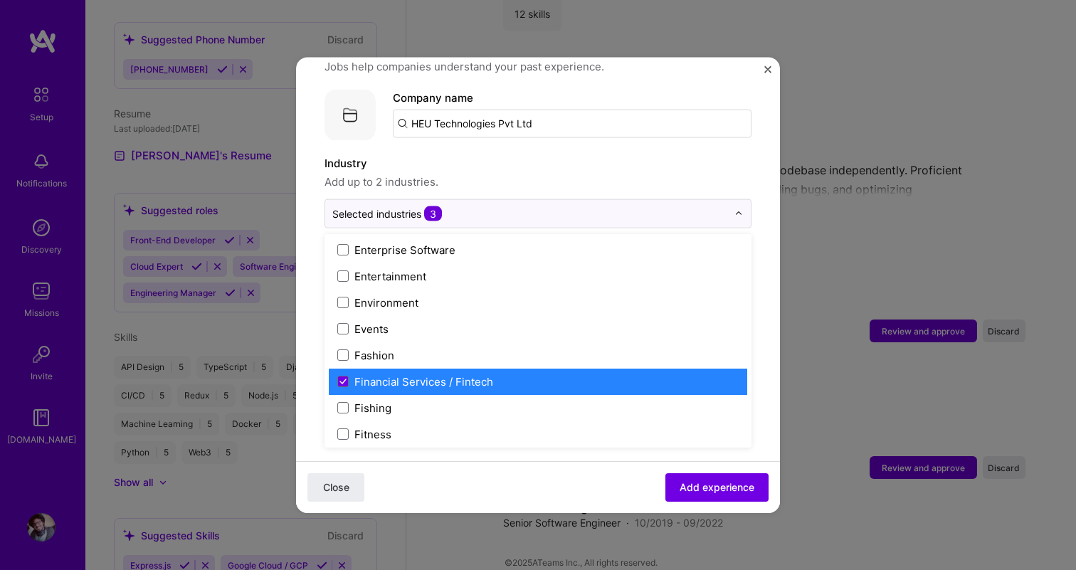
click at [474, 374] on div "Financial Services / Fintech" at bounding box center [424, 381] width 139 height 15
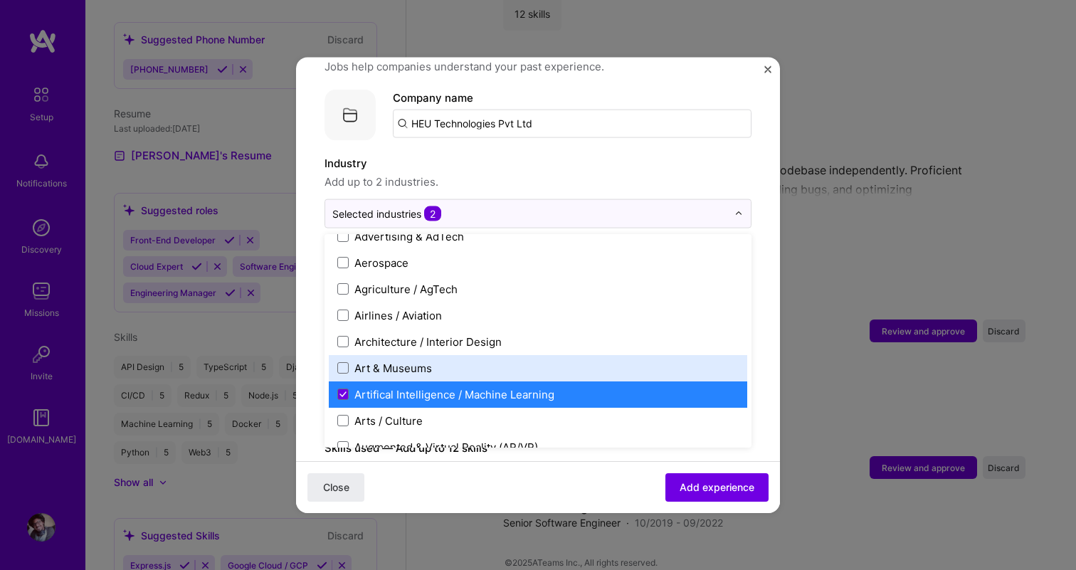
scroll to position [0, 0]
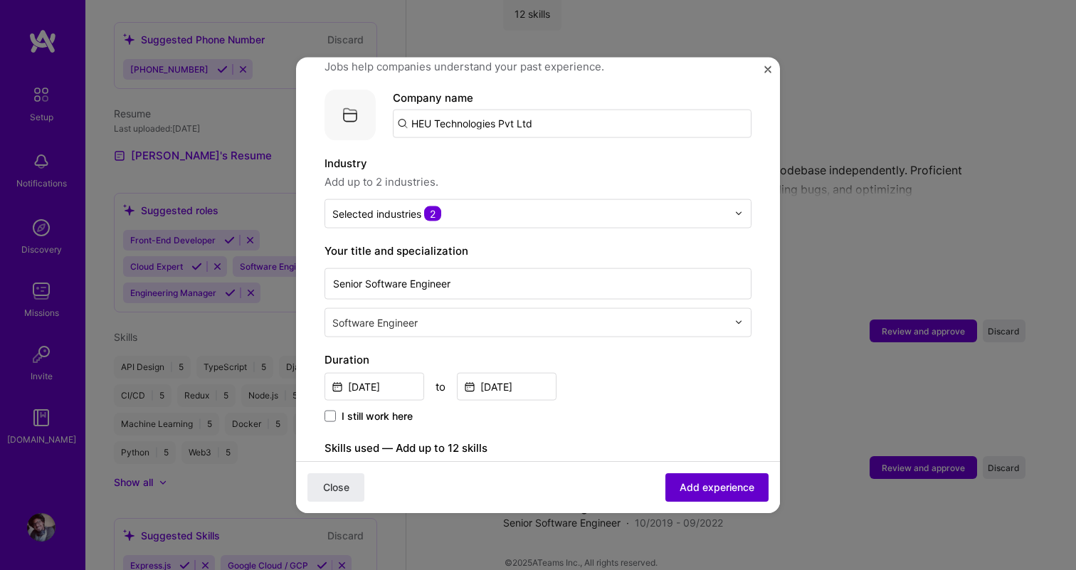
click at [696, 485] on span "Add experience" at bounding box center [717, 488] width 75 height 14
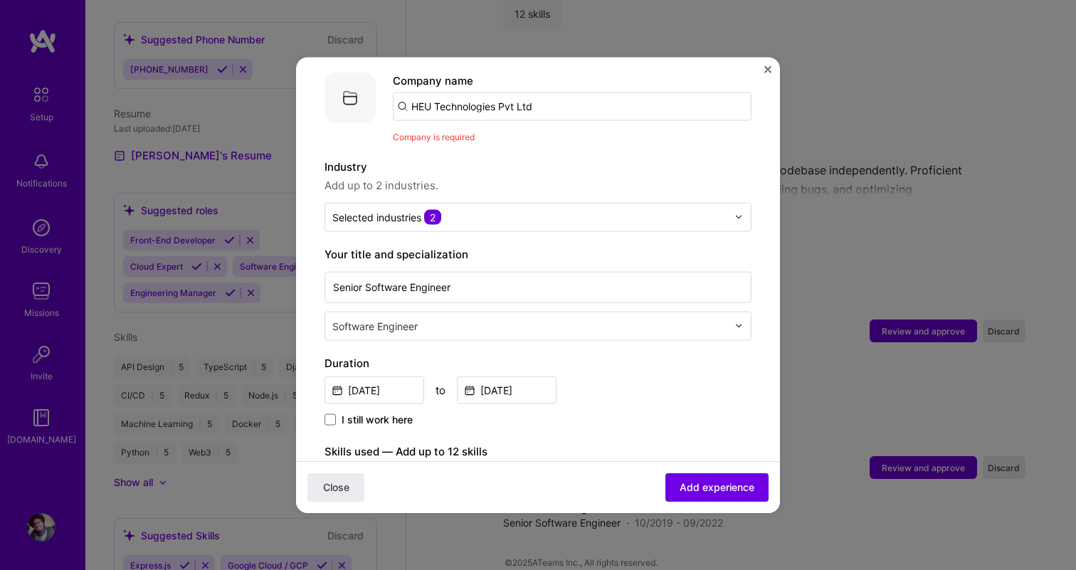
click at [578, 96] on input "HEU Technologies Pvt Ltd" at bounding box center [572, 106] width 359 height 28
type input "heu technologies"
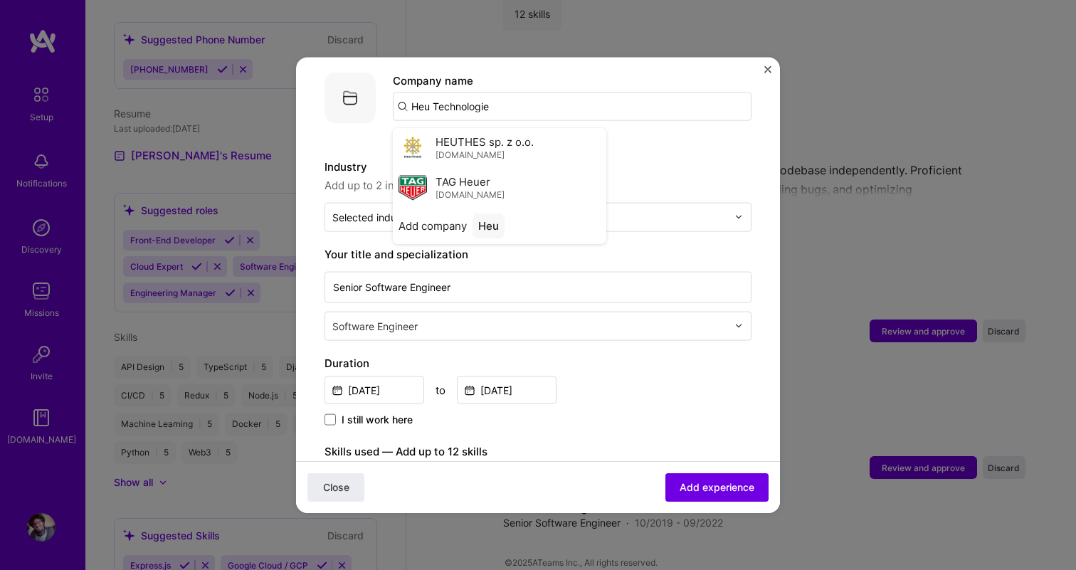
type input "Heu Technologies"
type input "H"
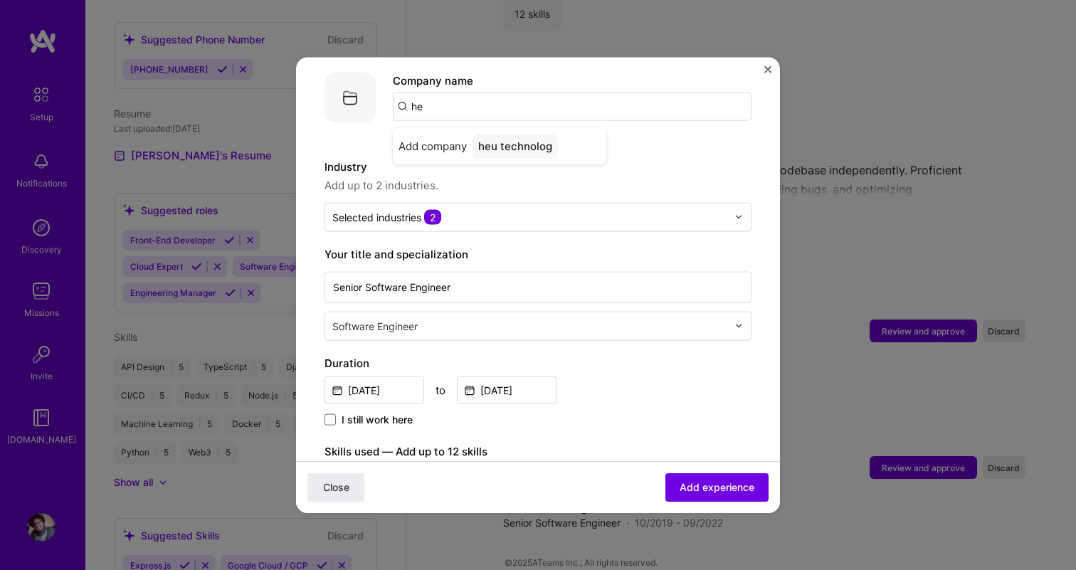
type input "h"
type input "HEU Technologies Pvt Ltd"
click at [590, 129] on div "Company is required" at bounding box center [572, 136] width 359 height 15
click at [565, 133] on div "HEU Technologies Pvt Ltd" at bounding box center [545, 145] width 145 height 25
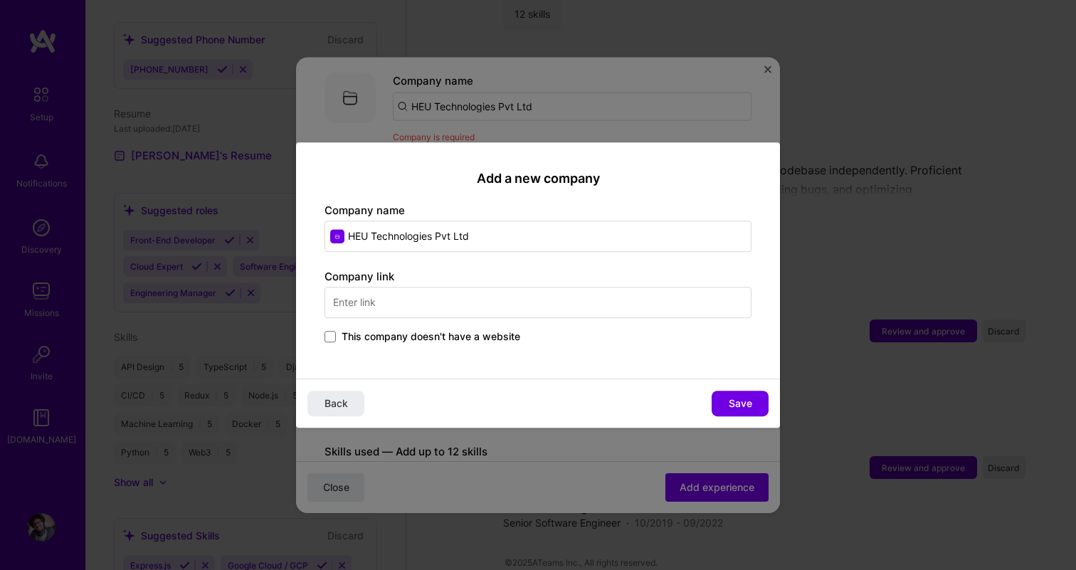
click at [477, 310] on input "text" at bounding box center [538, 302] width 427 height 31
type input "[URL]"
click at [560, 350] on div "Add a new company Company name HEU Technologies Pvt Ltd Company link [URL] This…" at bounding box center [538, 260] width 484 height 237
click at [735, 406] on span "Save" at bounding box center [740, 404] width 23 height 14
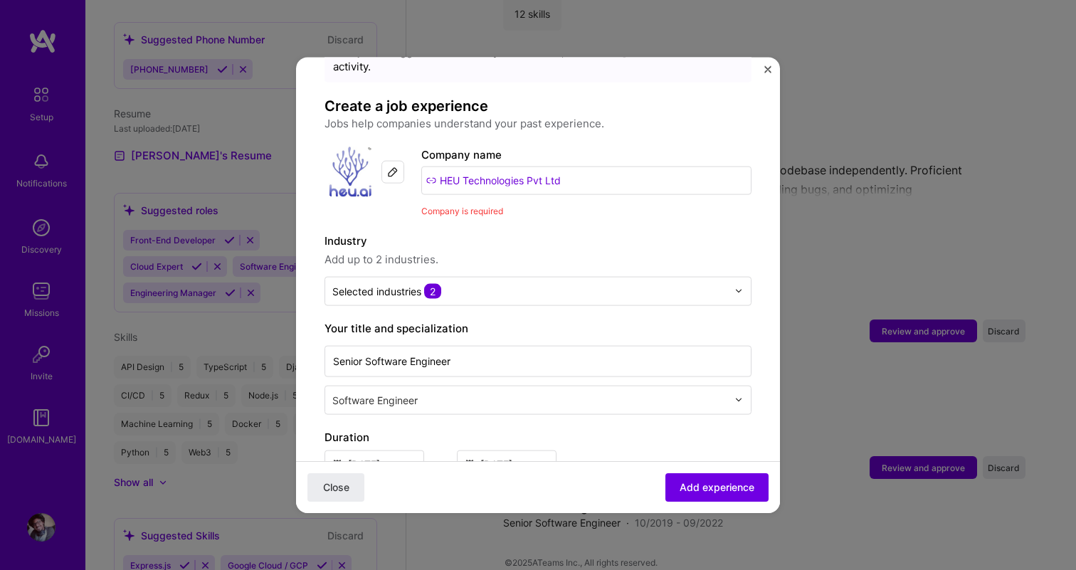
scroll to position [80, 0]
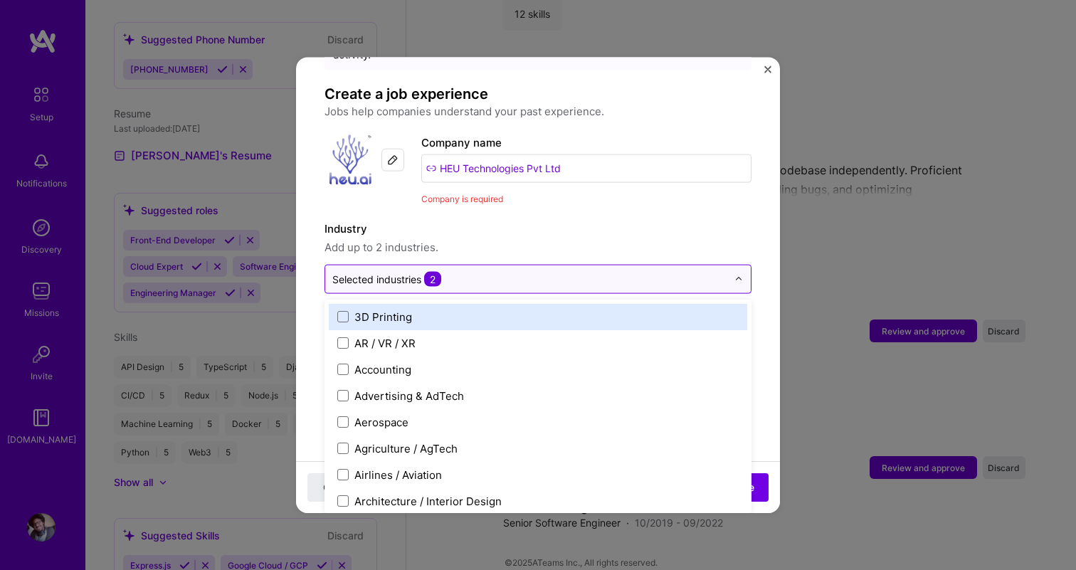
click at [503, 271] on input "text" at bounding box center [529, 278] width 395 height 15
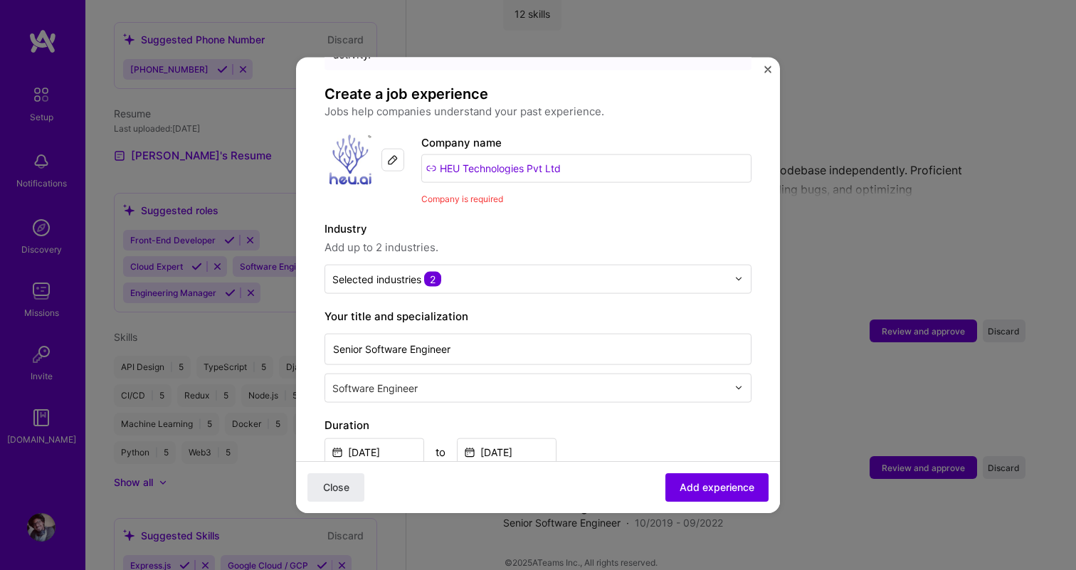
click at [530, 220] on label "Industry" at bounding box center [538, 228] width 427 height 17
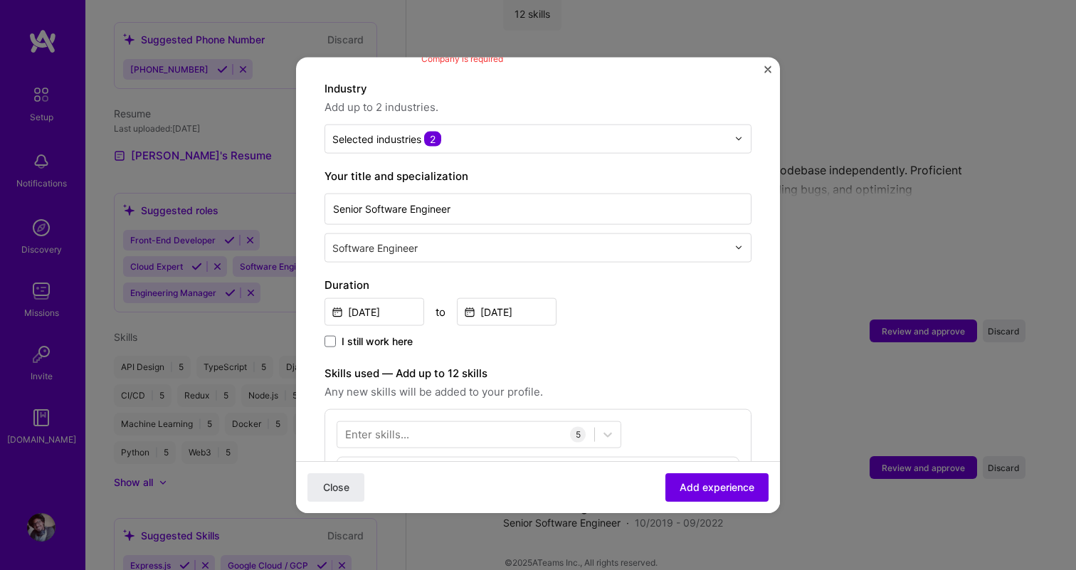
scroll to position [225, 0]
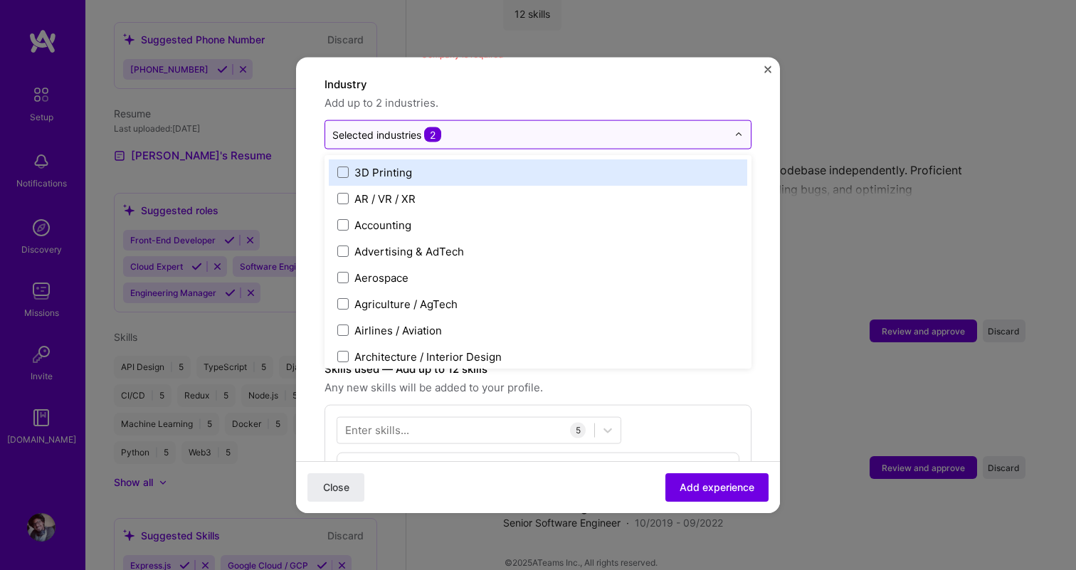
click at [490, 127] on input "text" at bounding box center [529, 134] width 395 height 15
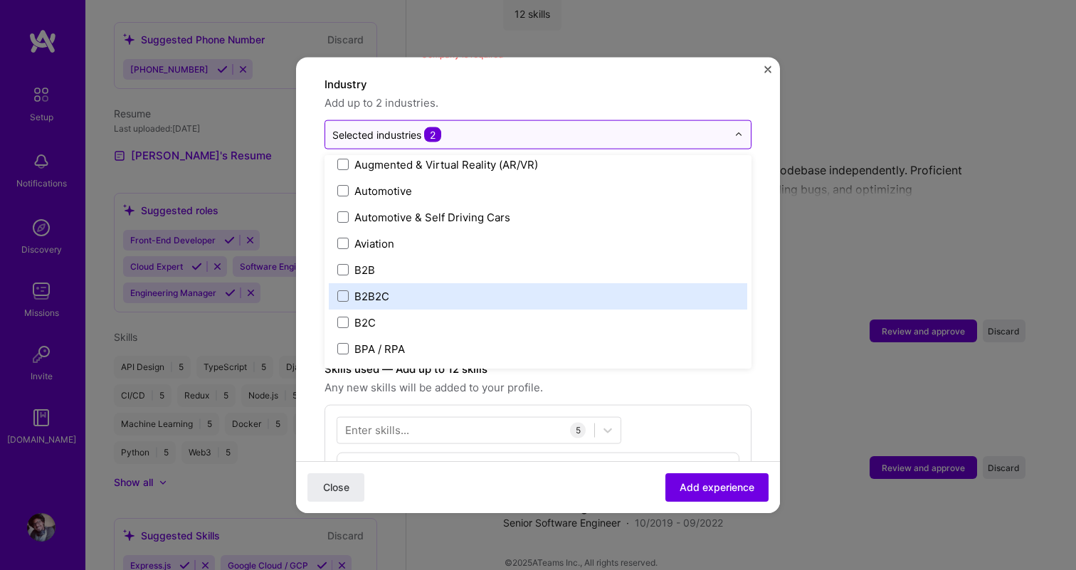
scroll to position [293, 0]
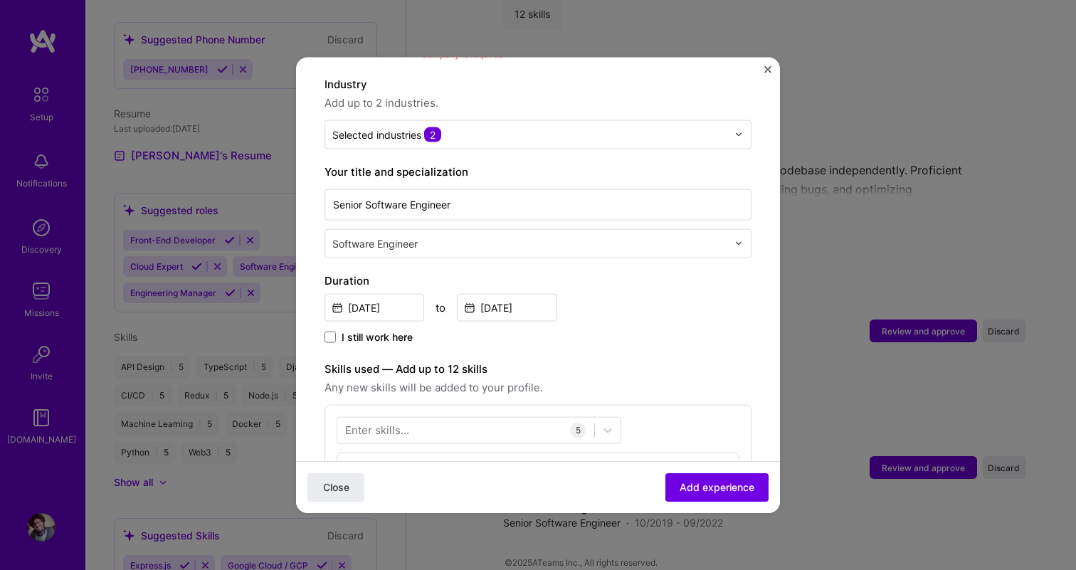
click at [563, 94] on span "Add up to 2 industries." at bounding box center [538, 102] width 427 height 17
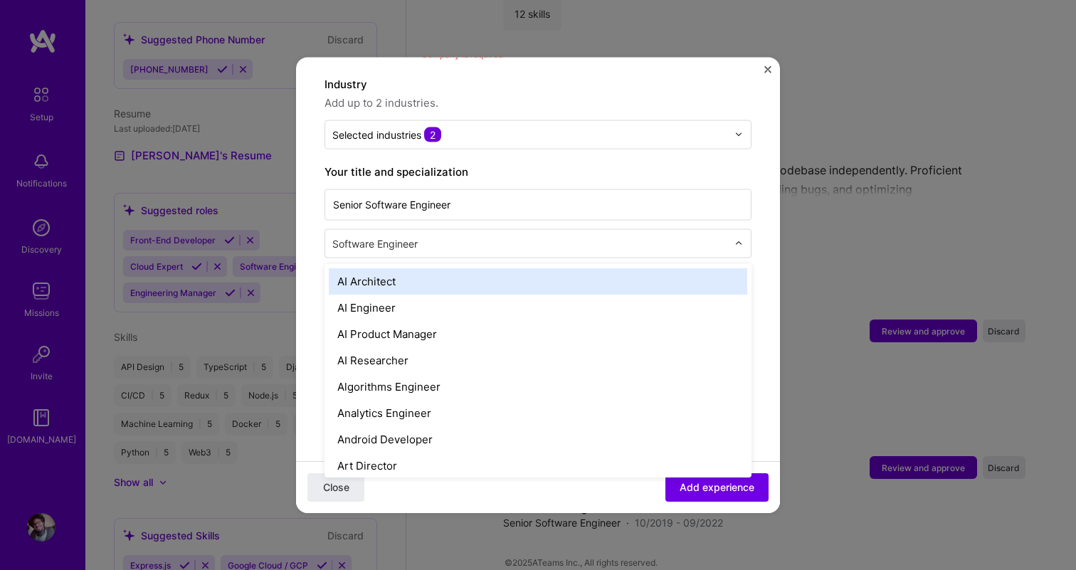
click at [520, 236] on input "text" at bounding box center [531, 243] width 398 height 15
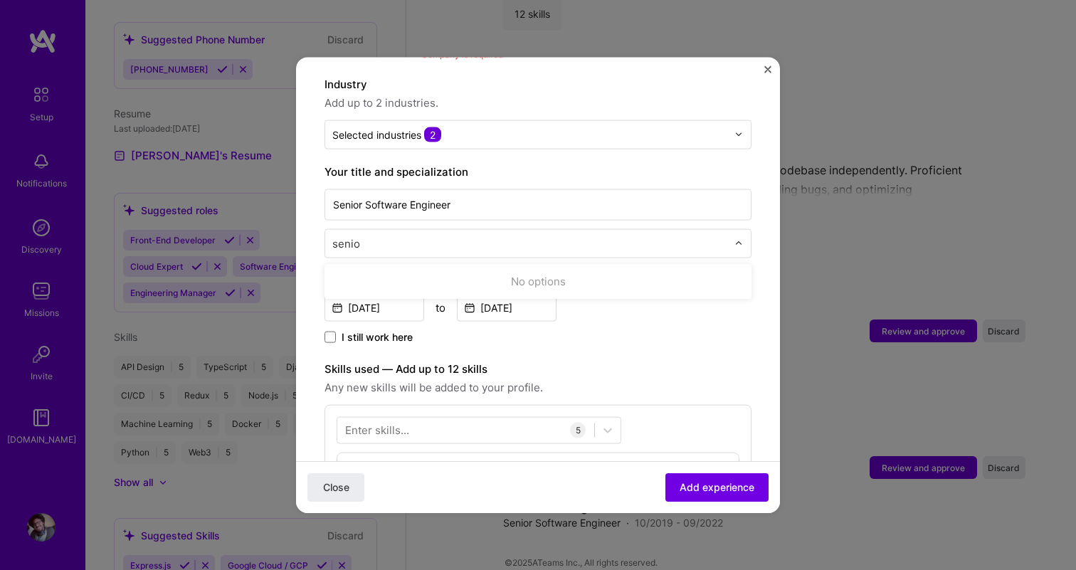
type input "senior"
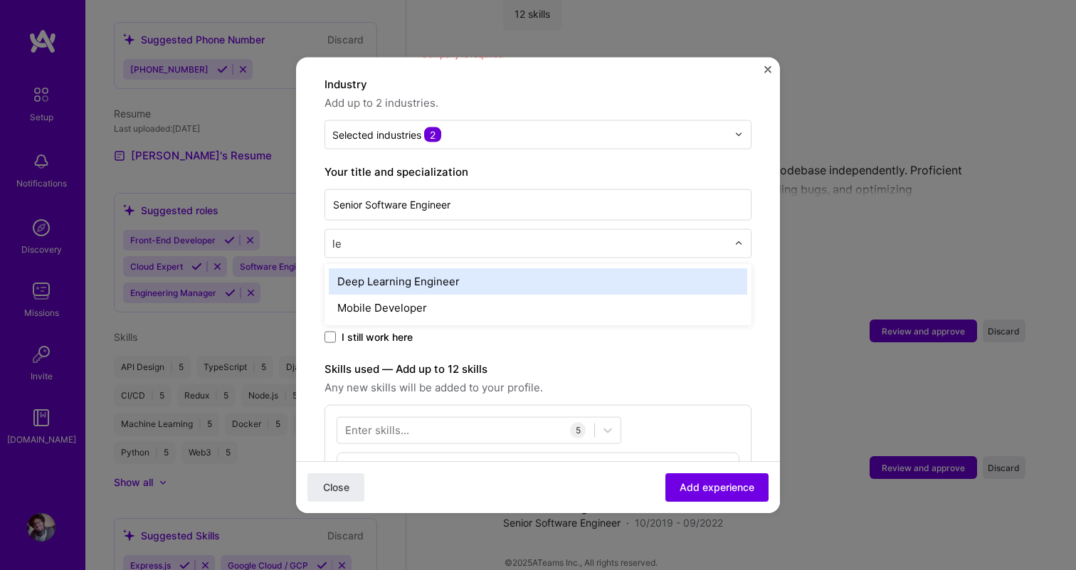
type input "l"
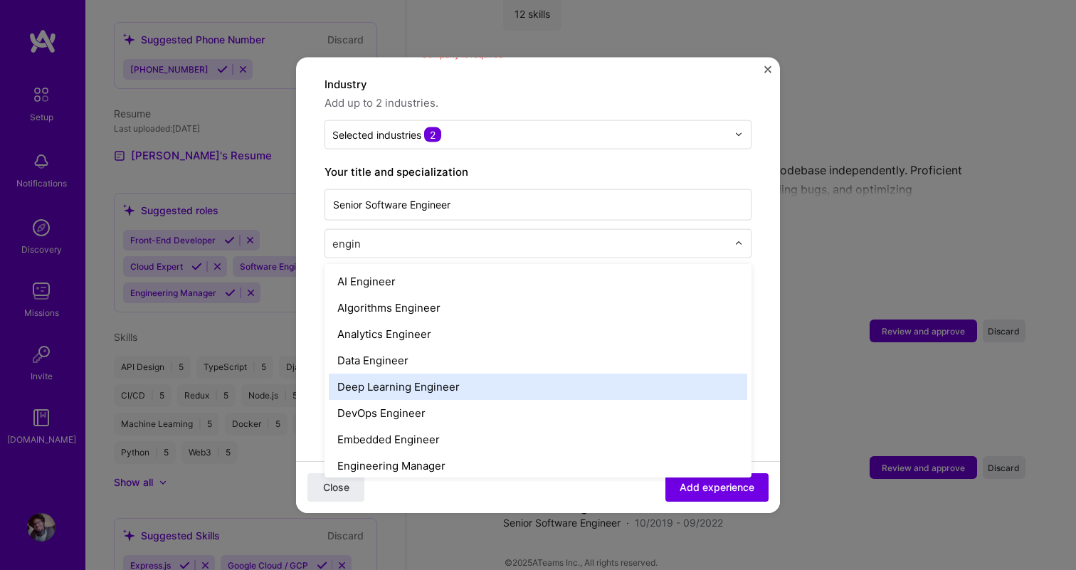
type input "engine"
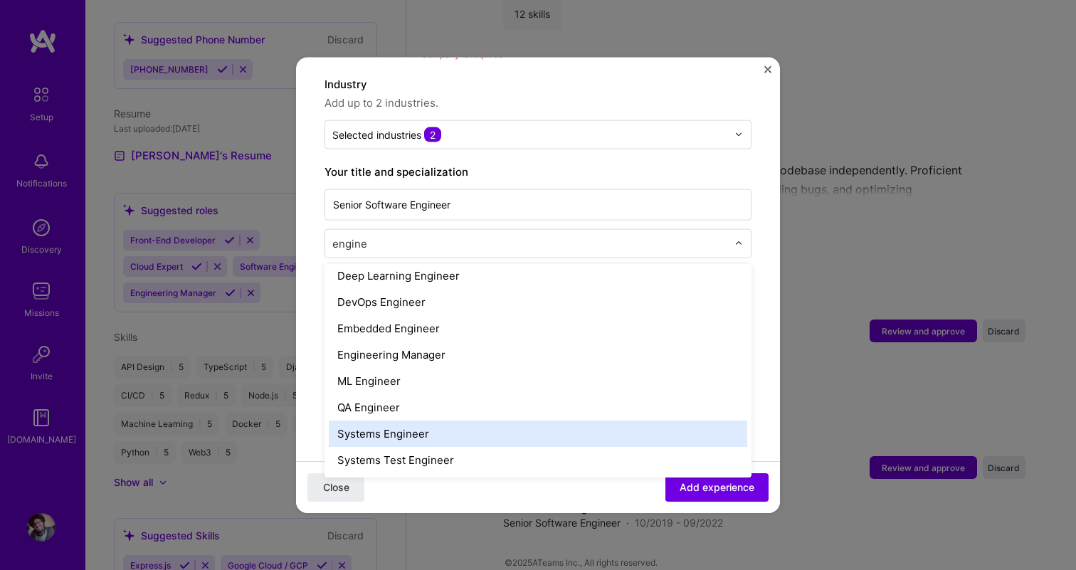
scroll to position [0, 0]
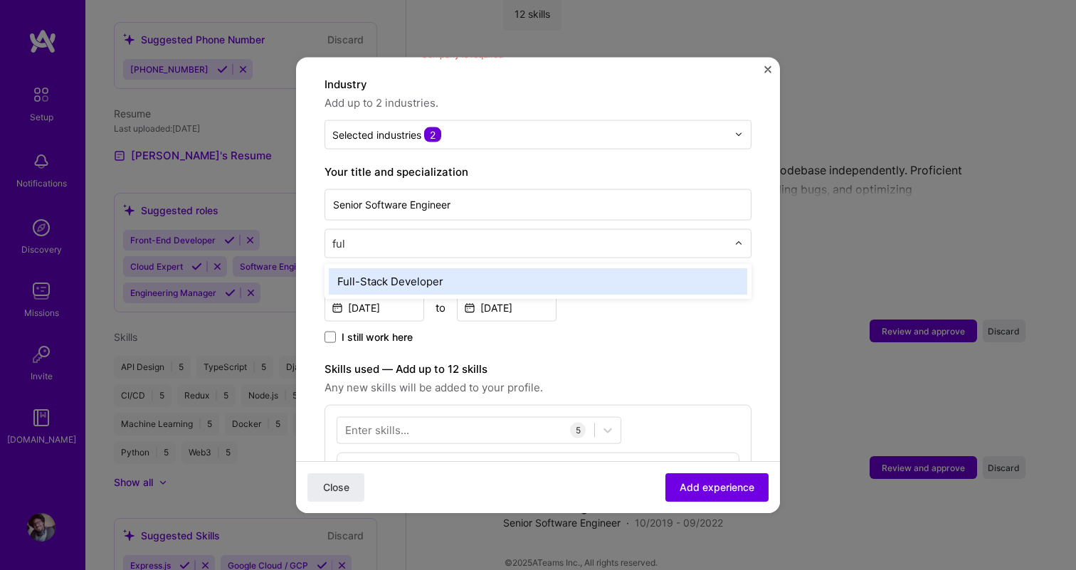
type input "full"
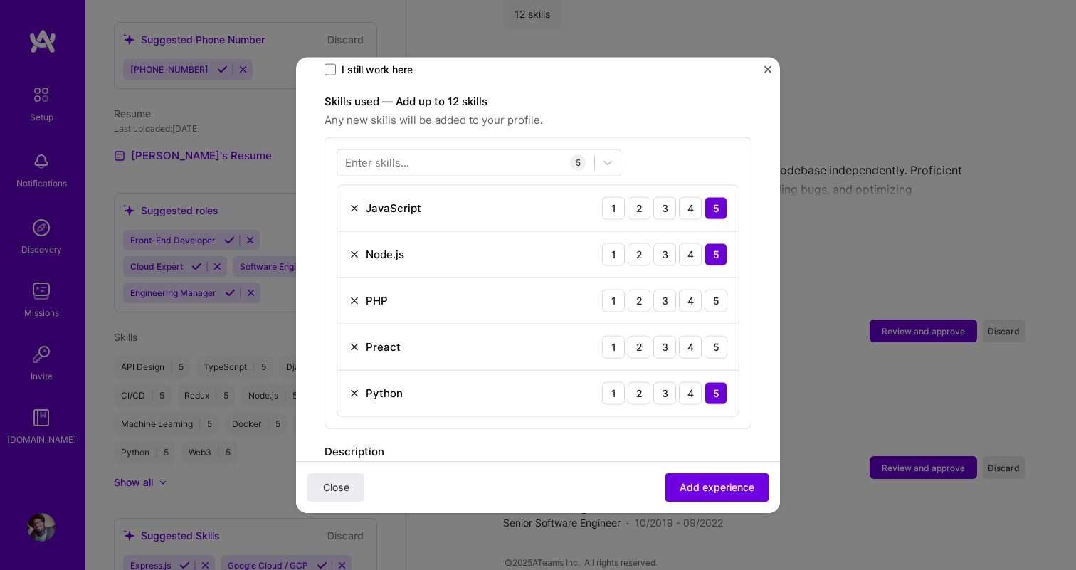
scroll to position [482, 0]
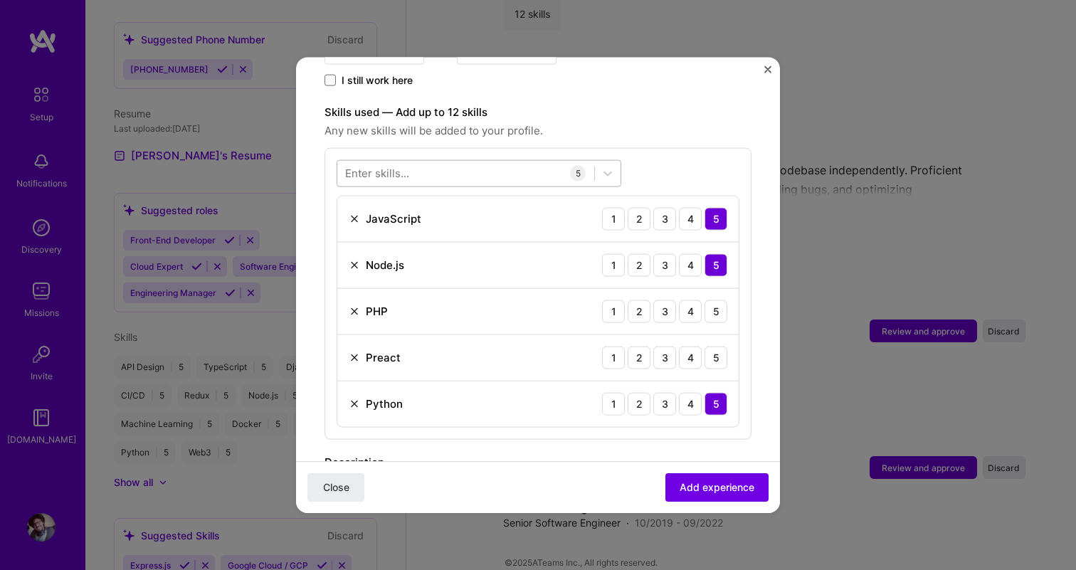
click at [495, 162] on div at bounding box center [465, 173] width 257 height 23
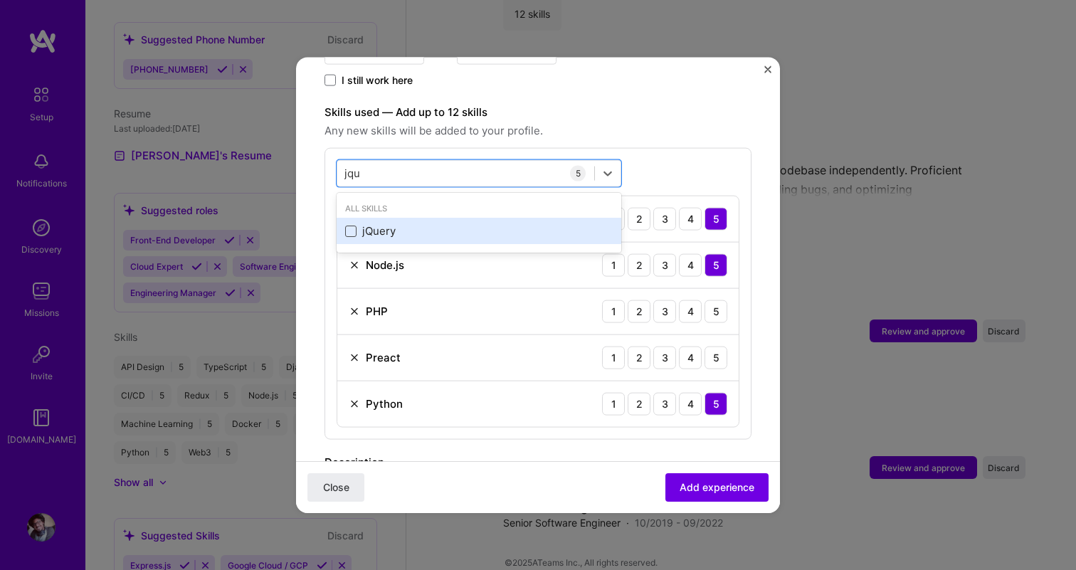
click at [347, 225] on span at bounding box center [350, 230] width 11 height 11
click at [0, 0] on input "checkbox" at bounding box center [0, 0] width 0 height 0
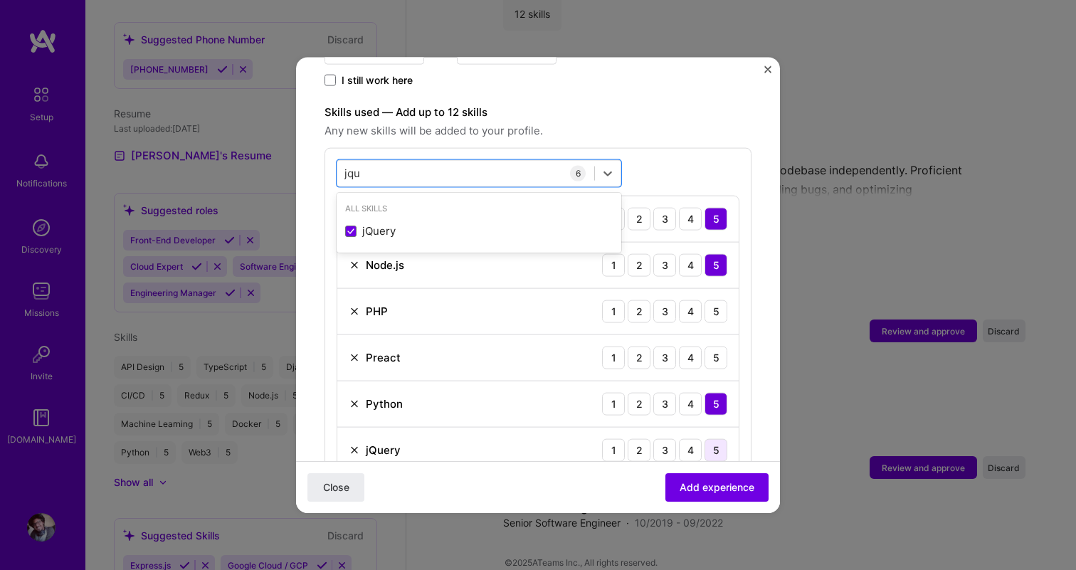
type input "jqu"
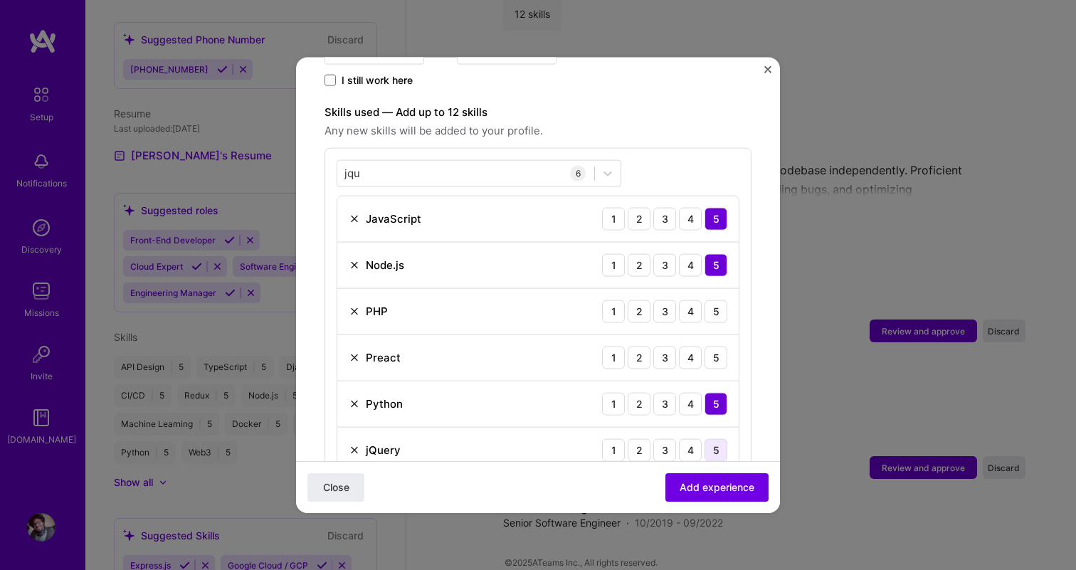
click at [717, 439] on div "5" at bounding box center [716, 450] width 23 height 23
click at [469, 162] on div "jqu jqu" at bounding box center [465, 173] width 257 height 23
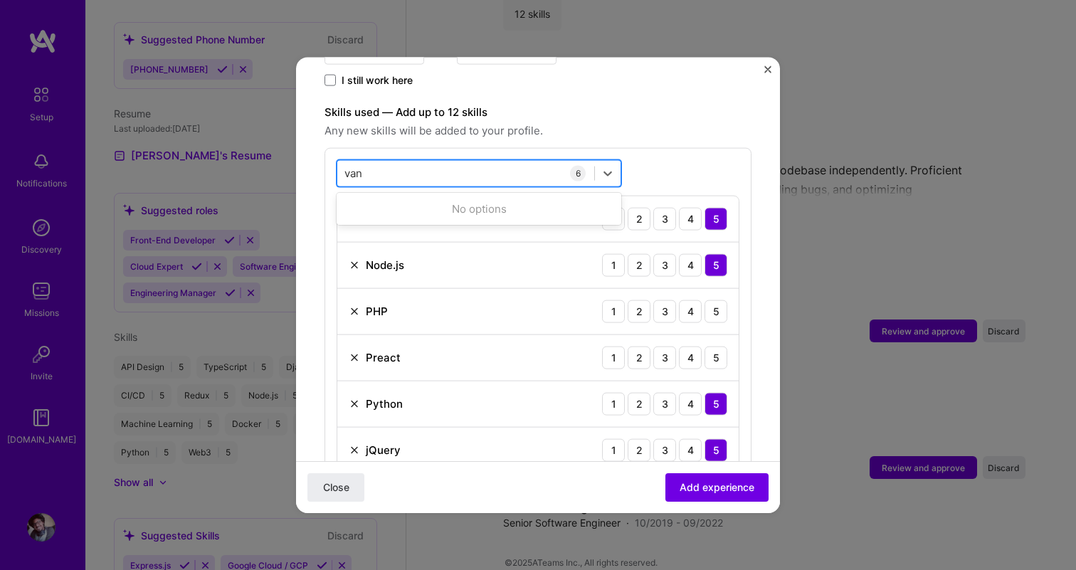
type input "vani"
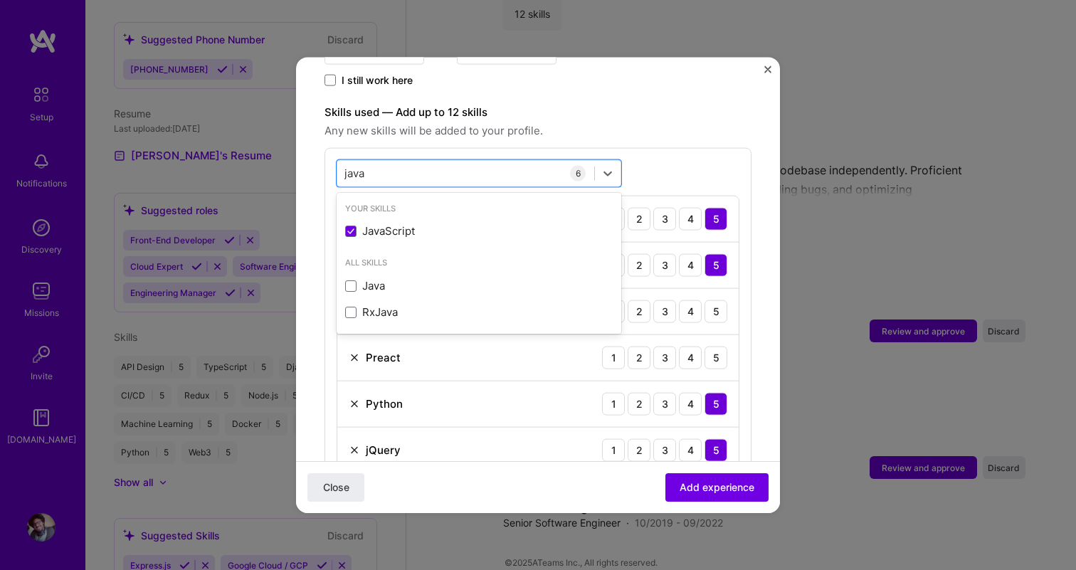
type input "java"
click at [721, 132] on div "Skills used — Add up to 12 skills Any new skills will be added to your profile.…" at bounding box center [538, 294] width 427 height 382
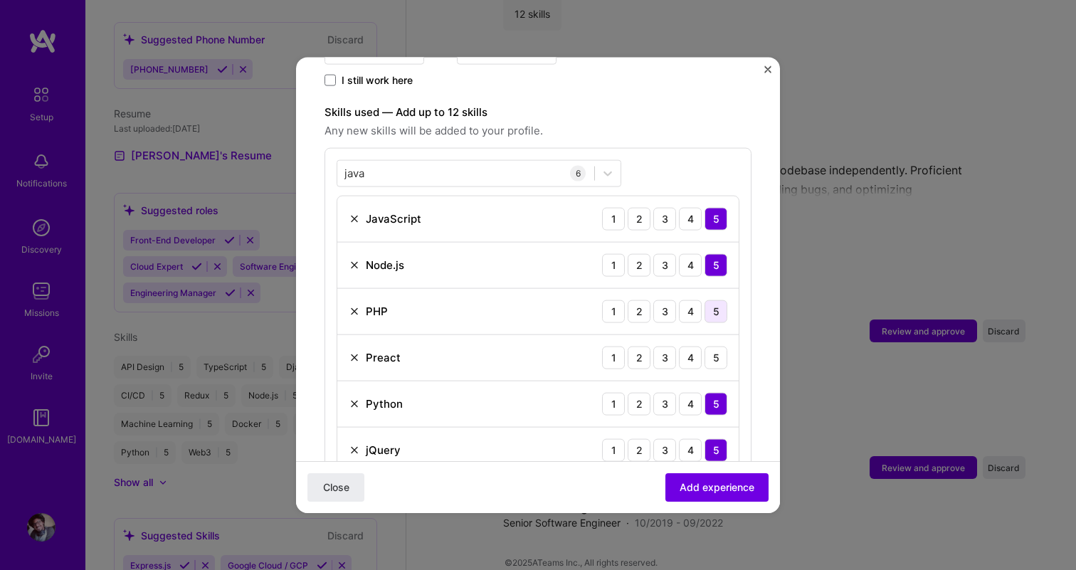
click at [713, 301] on div "5" at bounding box center [716, 311] width 23 height 23
click at [355, 352] on img at bounding box center [354, 357] width 11 height 11
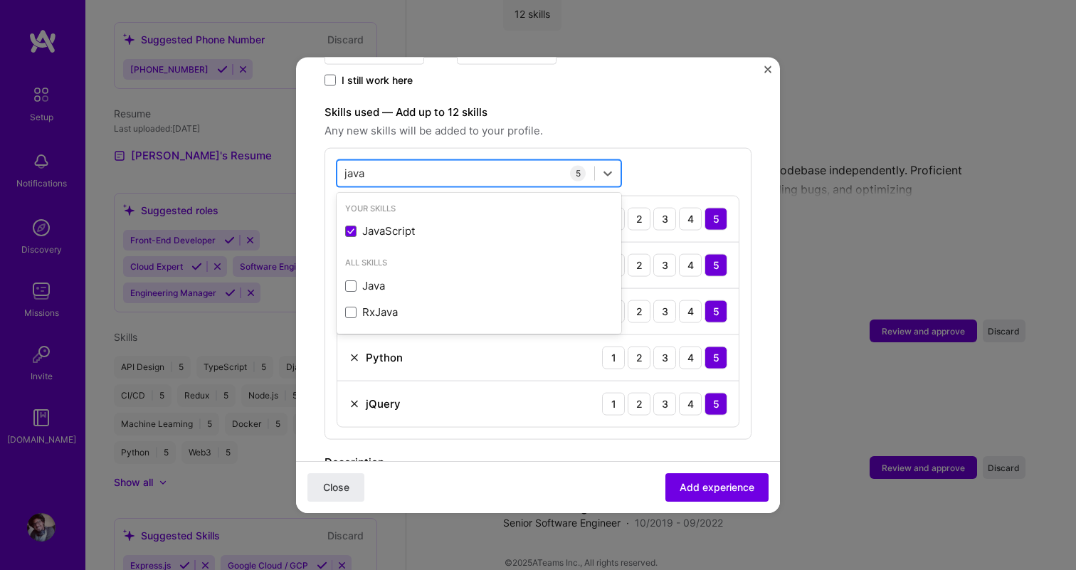
click at [433, 162] on div "java java" at bounding box center [465, 173] width 257 height 23
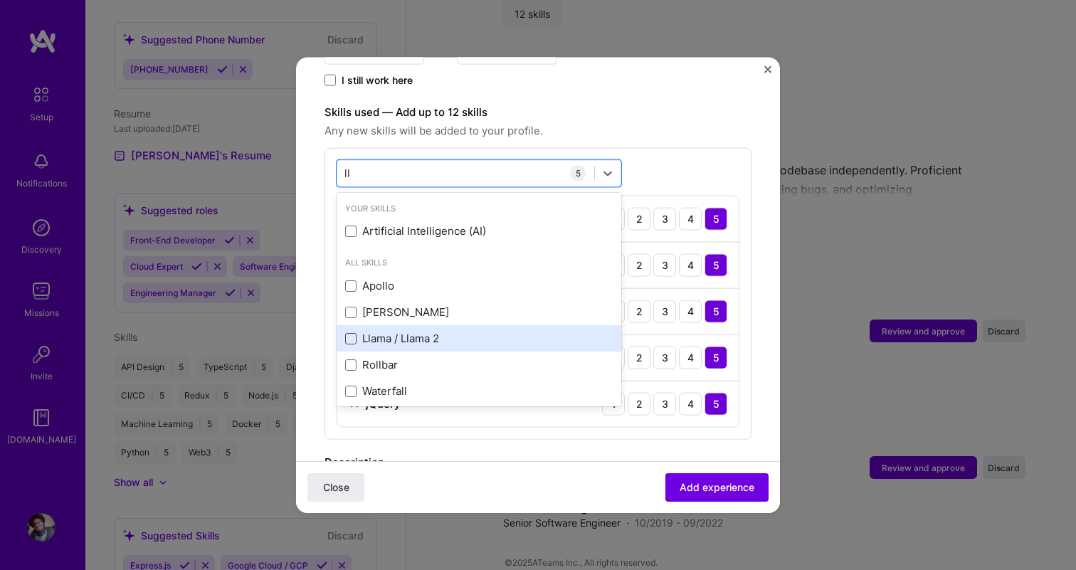
click at [347, 332] on span at bounding box center [350, 337] width 11 height 11
click at [0, 0] on input "checkbox" at bounding box center [0, 0] width 0 height 0
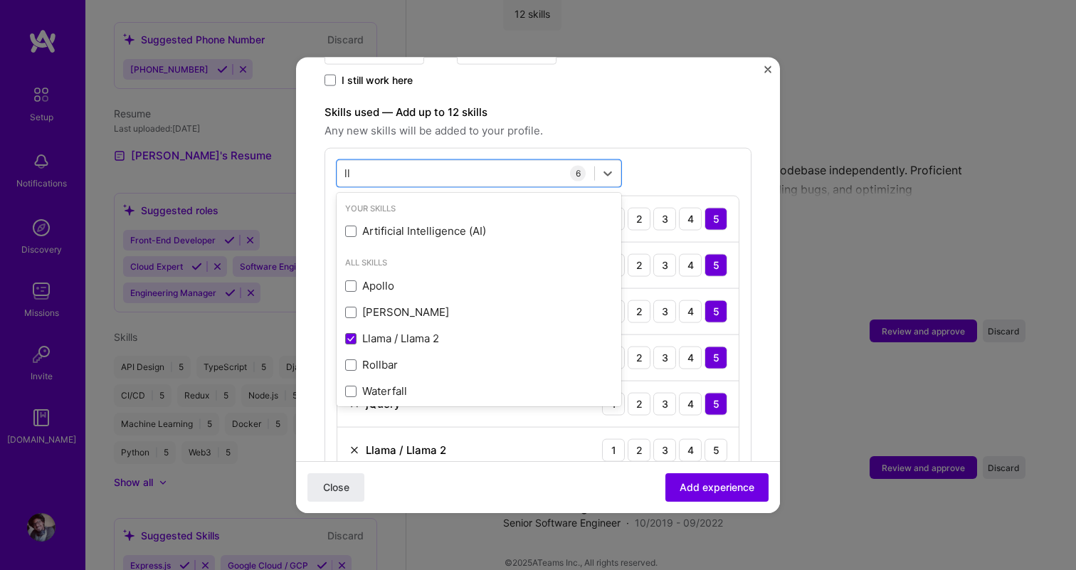
type input "ll"
click at [705, 147] on div "option Llama / Llama 2, selected. option Artificial Intelligence (AI) focused, …" at bounding box center [538, 316] width 427 height 338
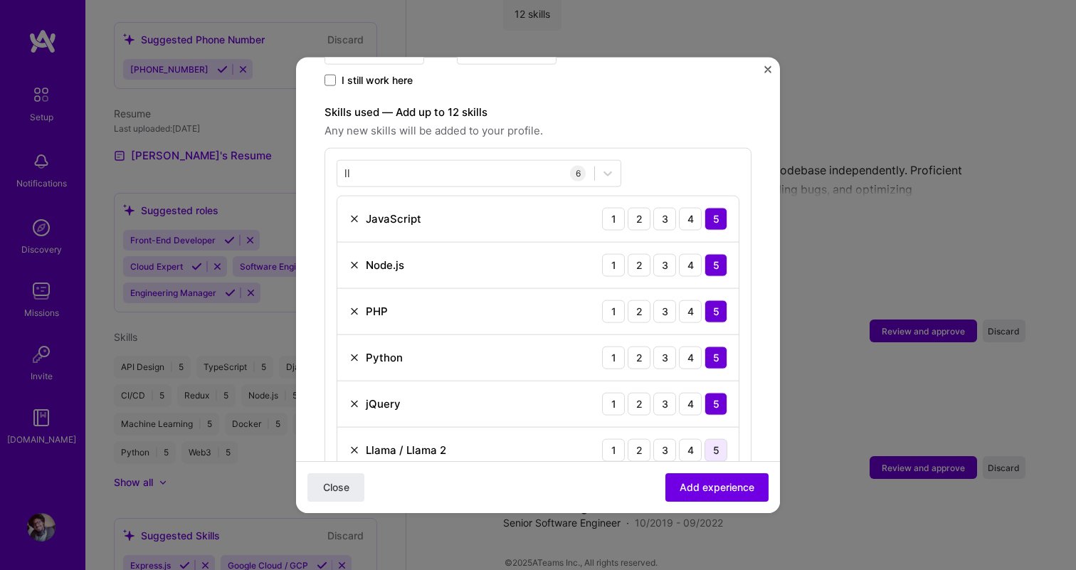
click at [717, 439] on div "5" at bounding box center [716, 450] width 23 height 23
click at [468, 162] on div "ll ll" at bounding box center [465, 173] width 257 height 23
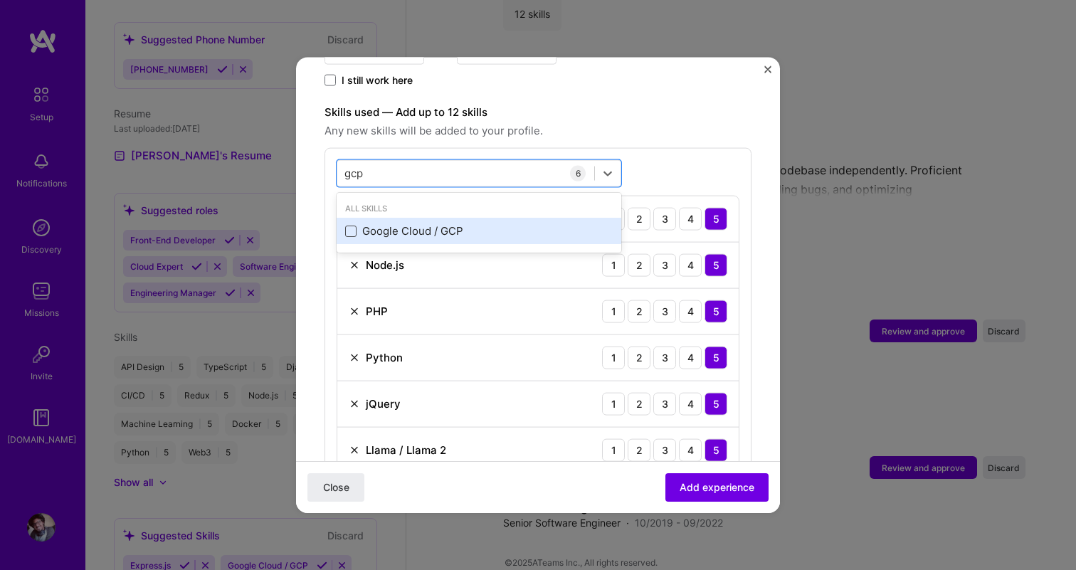
click at [351, 225] on span at bounding box center [350, 230] width 11 height 11
click at [0, 0] on input "checkbox" at bounding box center [0, 0] width 0 height 0
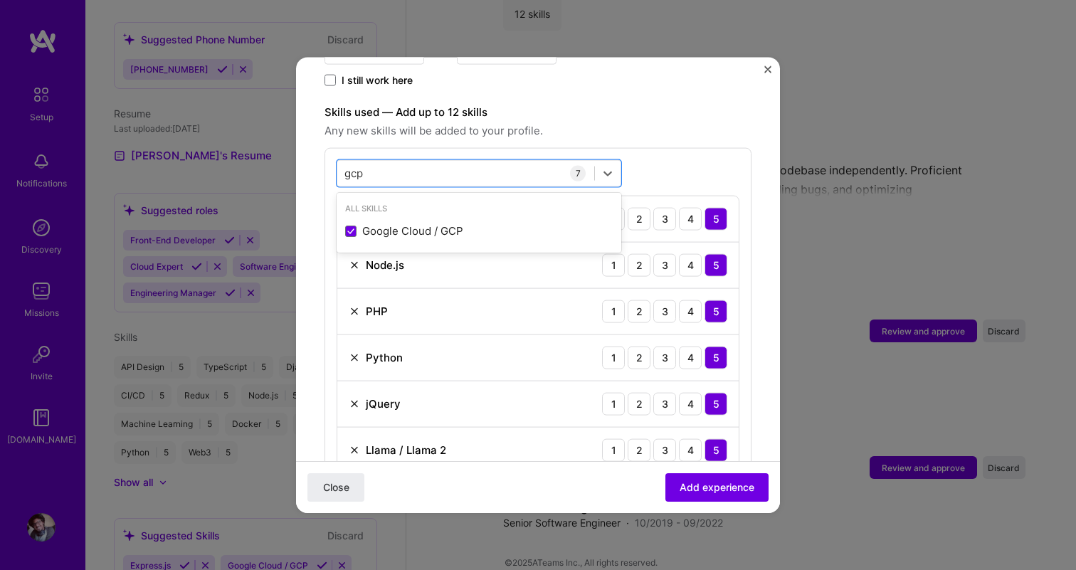
type input "gcp"
click at [693, 147] on div "option Google Cloud / GCP, selected. option Google Cloud / GCP selected, 0 of 2…" at bounding box center [538, 339] width 427 height 384
click at [477, 162] on div "gcp gcp" at bounding box center [465, 173] width 257 height 23
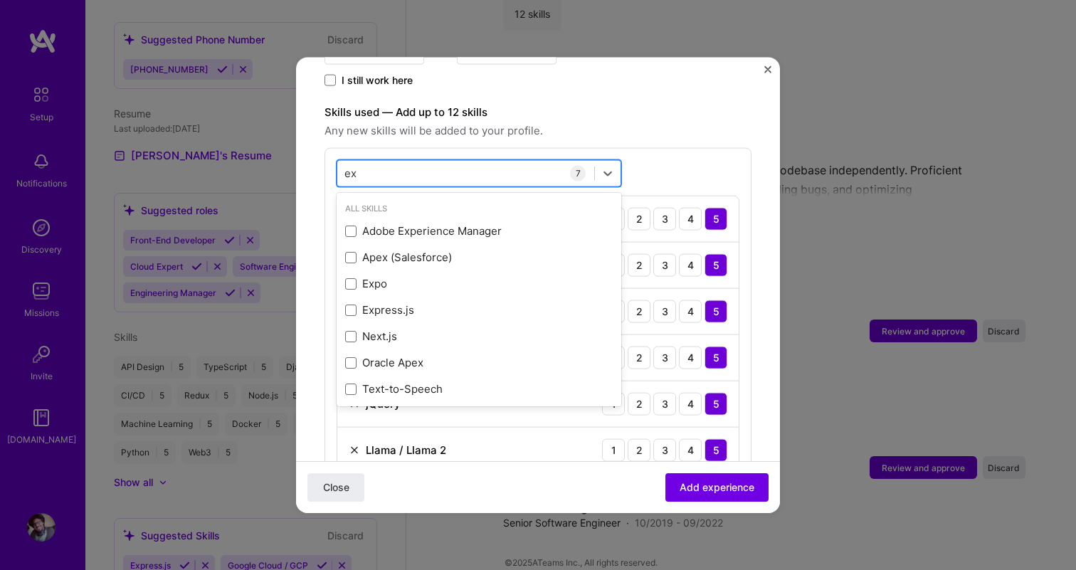
type input "e"
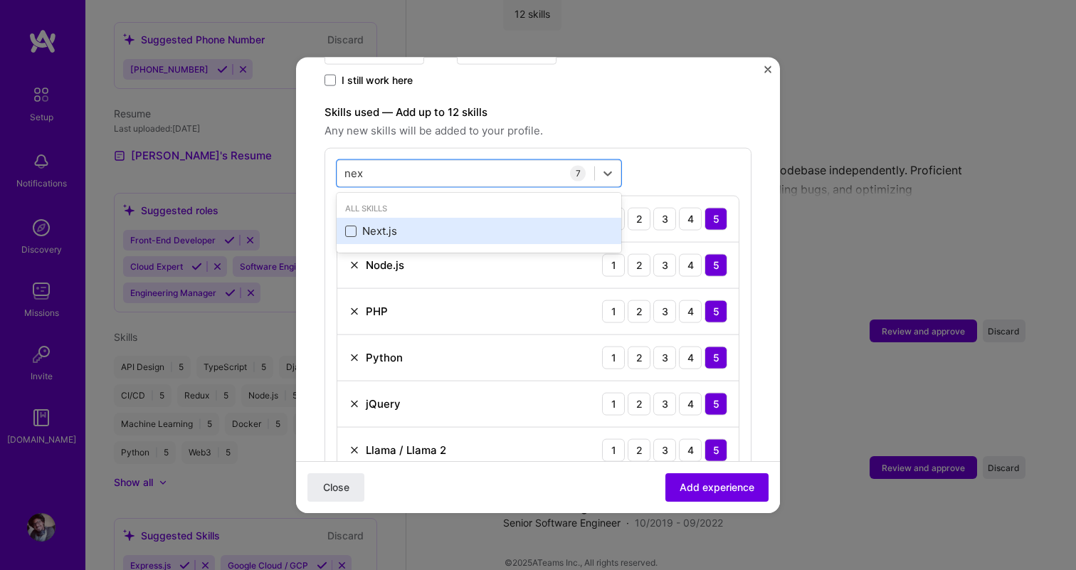
click at [347, 225] on span at bounding box center [350, 230] width 11 height 11
click at [0, 0] on input "checkbox" at bounding box center [0, 0] width 0 height 0
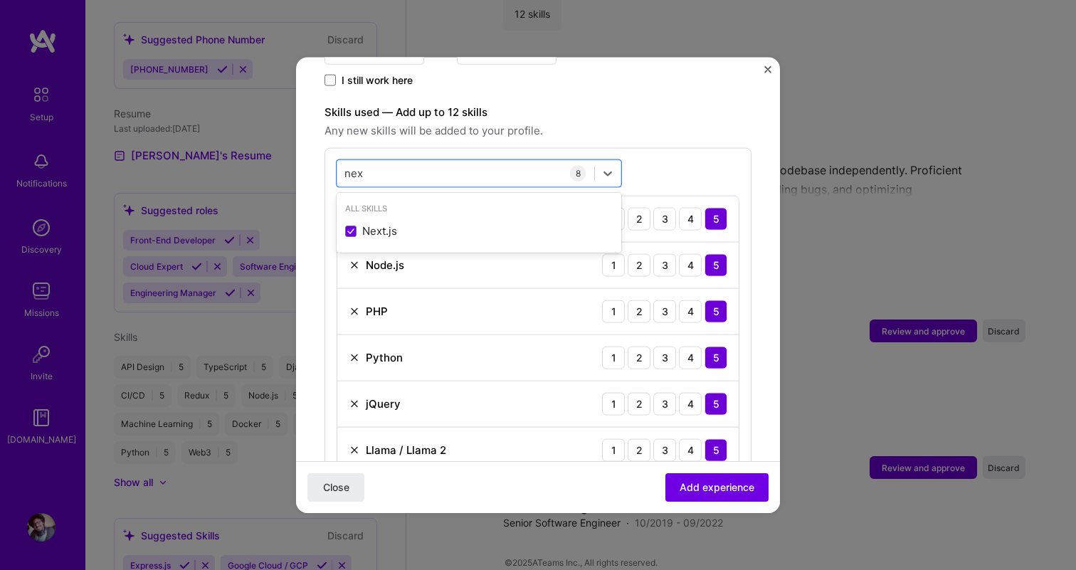
type input "nex"
click at [653, 147] on div "option Next.js, selected. option Next.js selected, 0 of 2. 1 result available f…" at bounding box center [538, 362] width 427 height 431
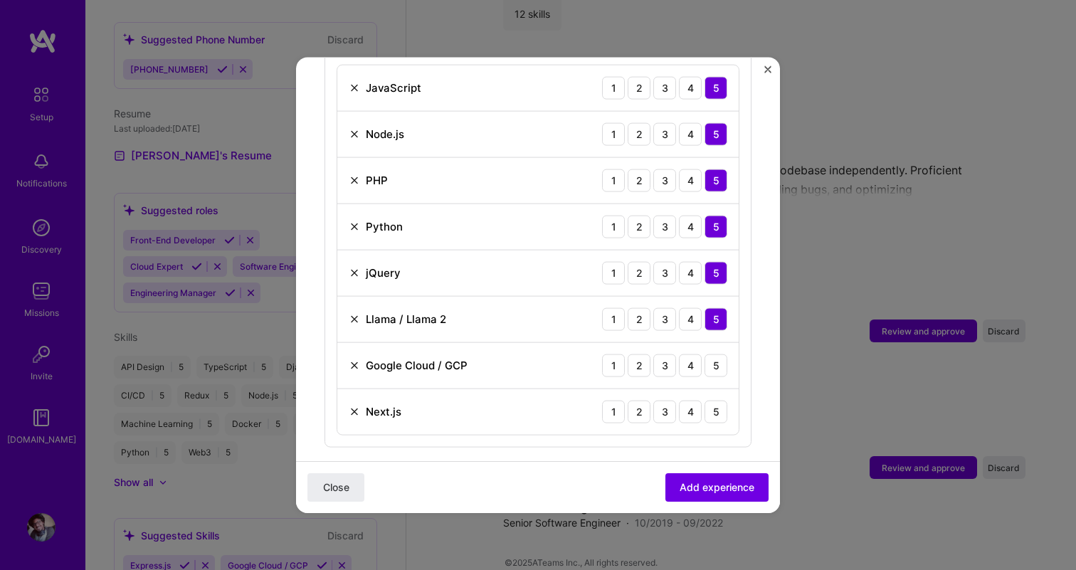
scroll to position [636, 0]
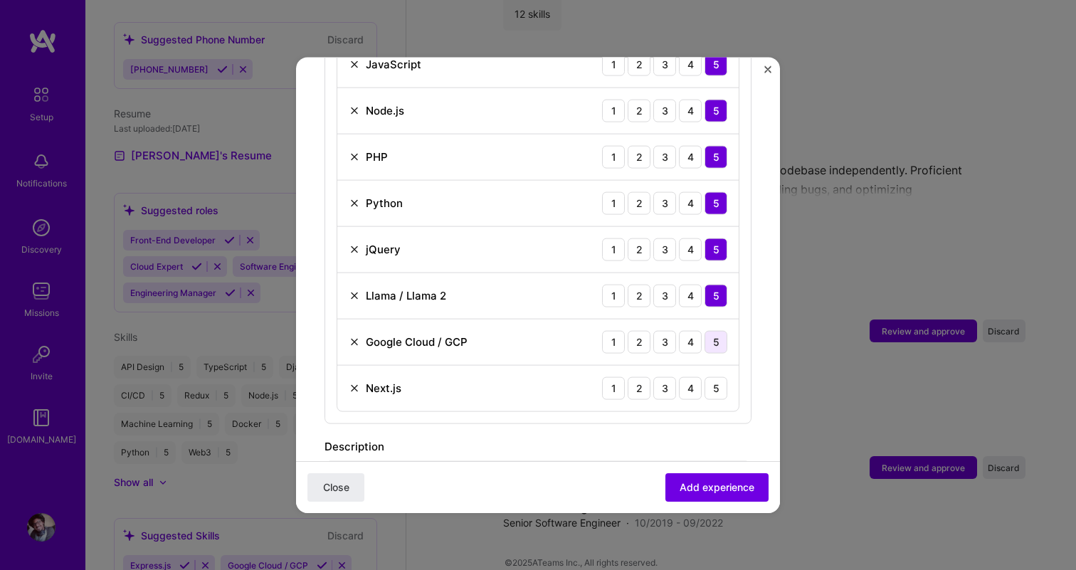
click at [721, 332] on div "5" at bounding box center [716, 341] width 23 height 23
click at [720, 377] on div "5" at bounding box center [716, 388] width 23 height 23
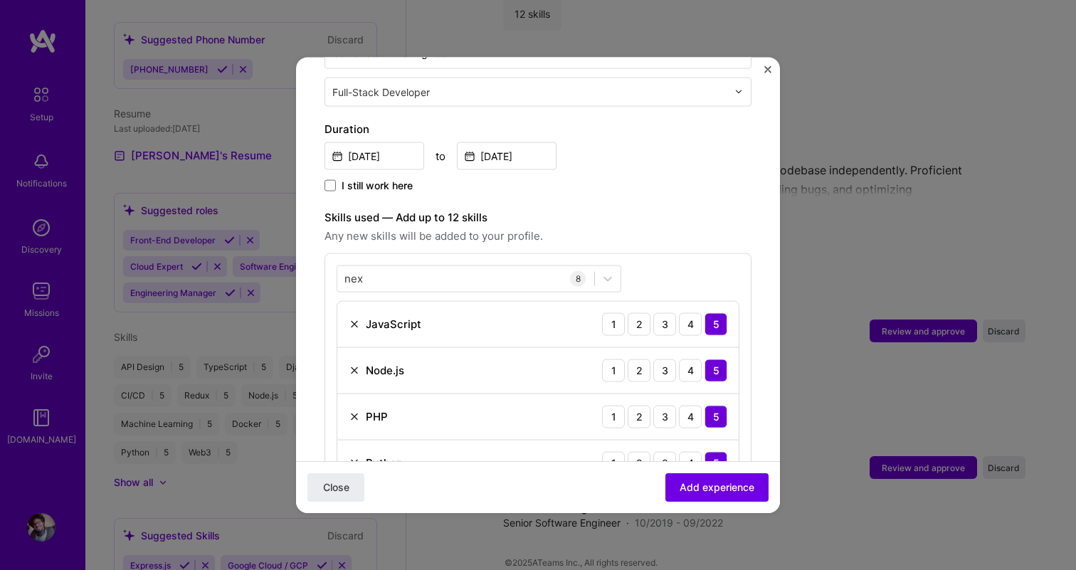
scroll to position [355, 0]
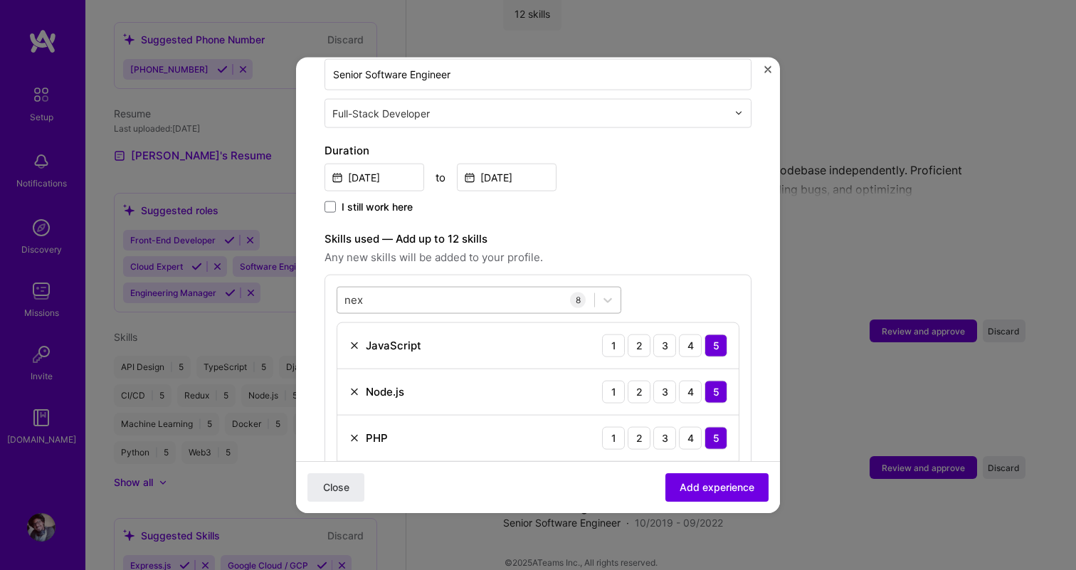
click at [421, 288] on div "nex nex" at bounding box center [465, 299] width 257 height 23
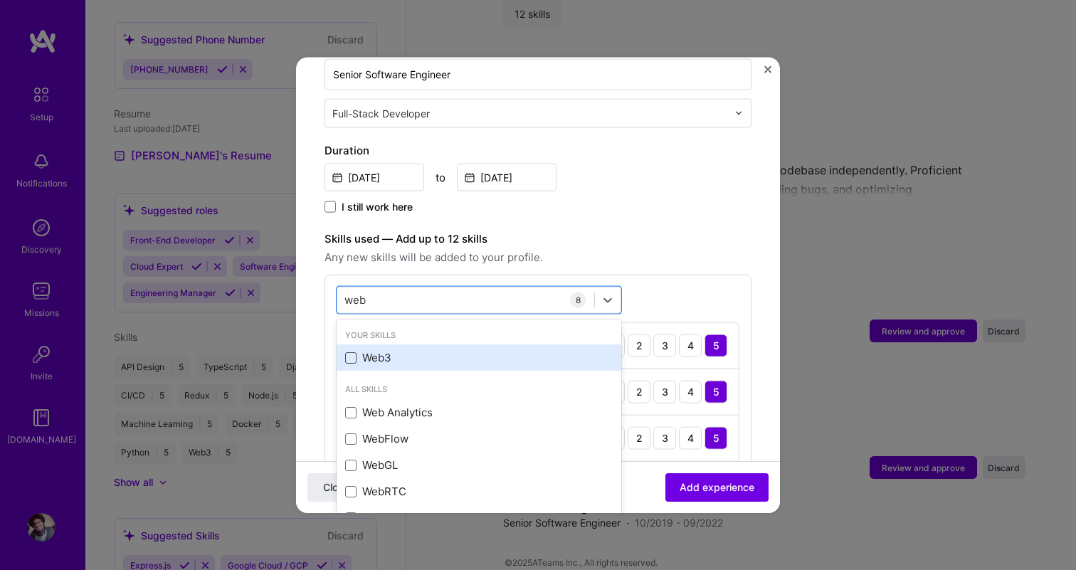
click at [355, 352] on span at bounding box center [350, 357] width 11 height 11
click at [0, 0] on input "checkbox" at bounding box center [0, 0] width 0 height 0
type input "web"
click at [655, 248] on span "Any new skills will be added to your profile." at bounding box center [538, 256] width 427 height 17
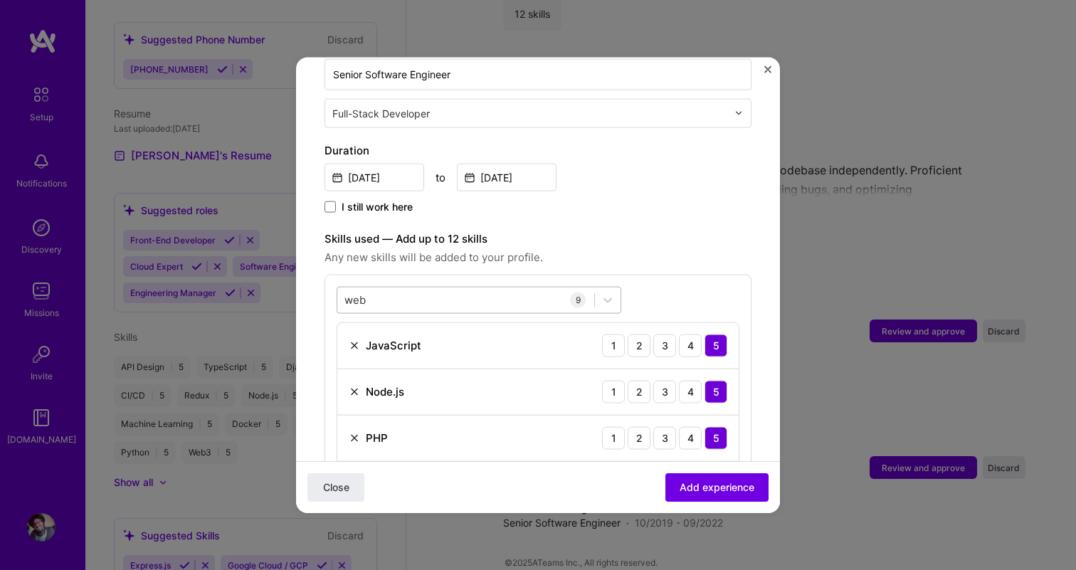
click at [520, 289] on div "web web" at bounding box center [465, 299] width 257 height 23
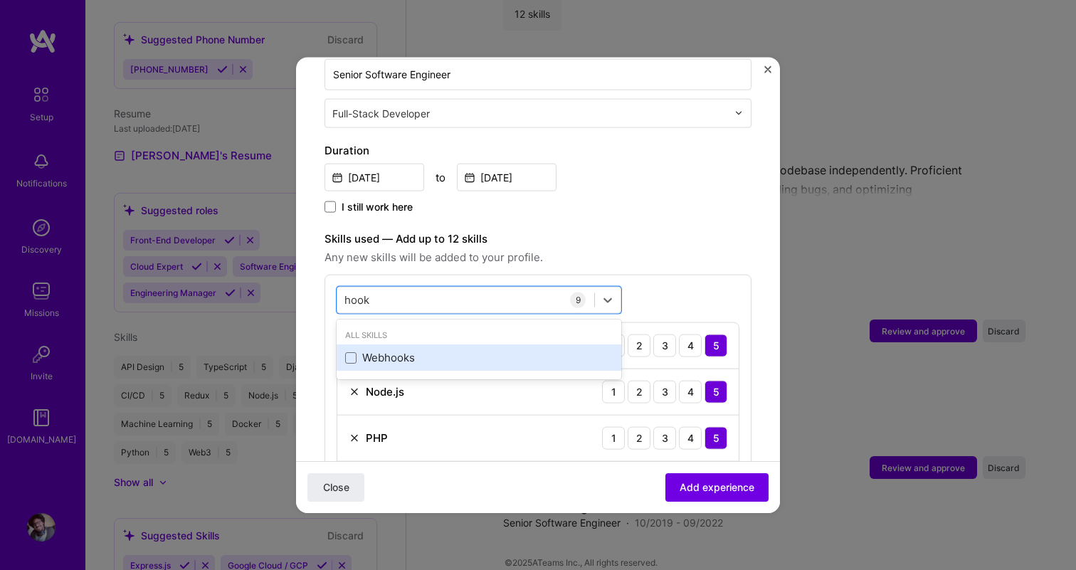
click at [476, 350] on div "Webhooks" at bounding box center [479, 357] width 268 height 15
type input "hook"
click at [676, 230] on label "Skills used — Add up to 12 skills" at bounding box center [538, 238] width 427 height 17
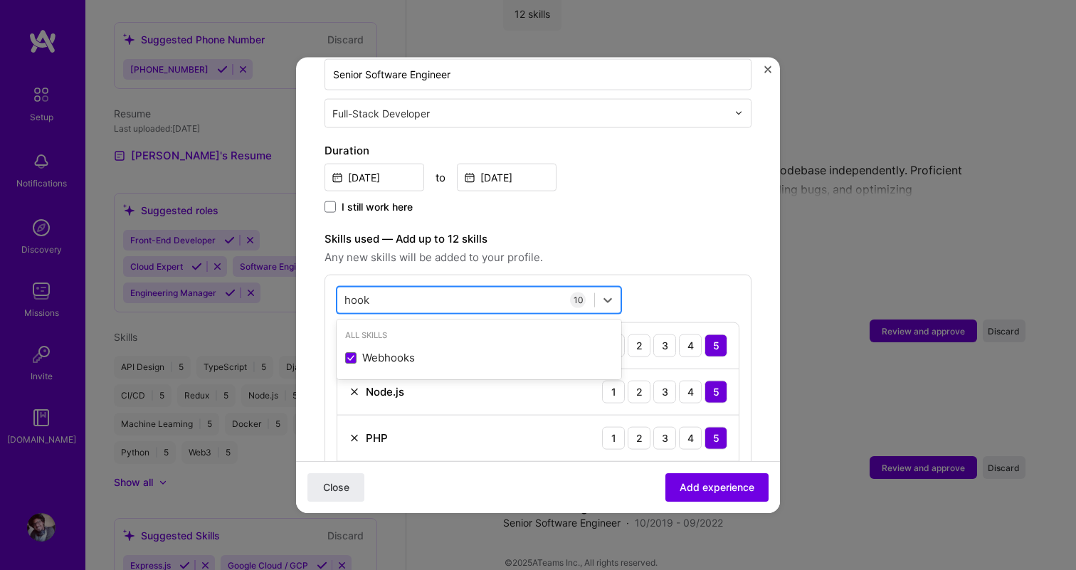
click at [541, 288] on div "hook hook" at bounding box center [465, 299] width 257 height 23
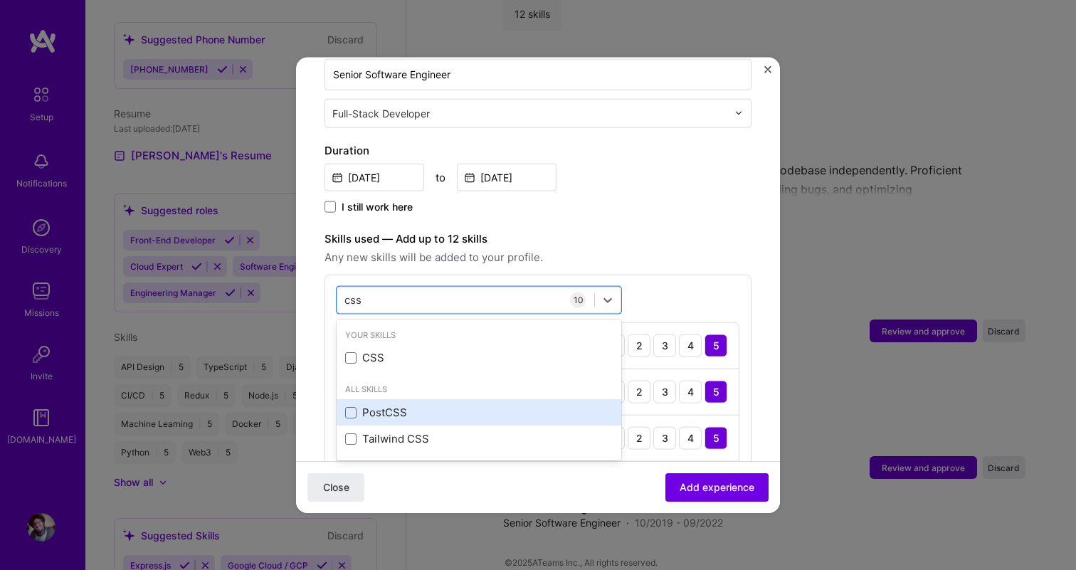
click at [468, 405] on div "PostCSS" at bounding box center [479, 412] width 268 height 15
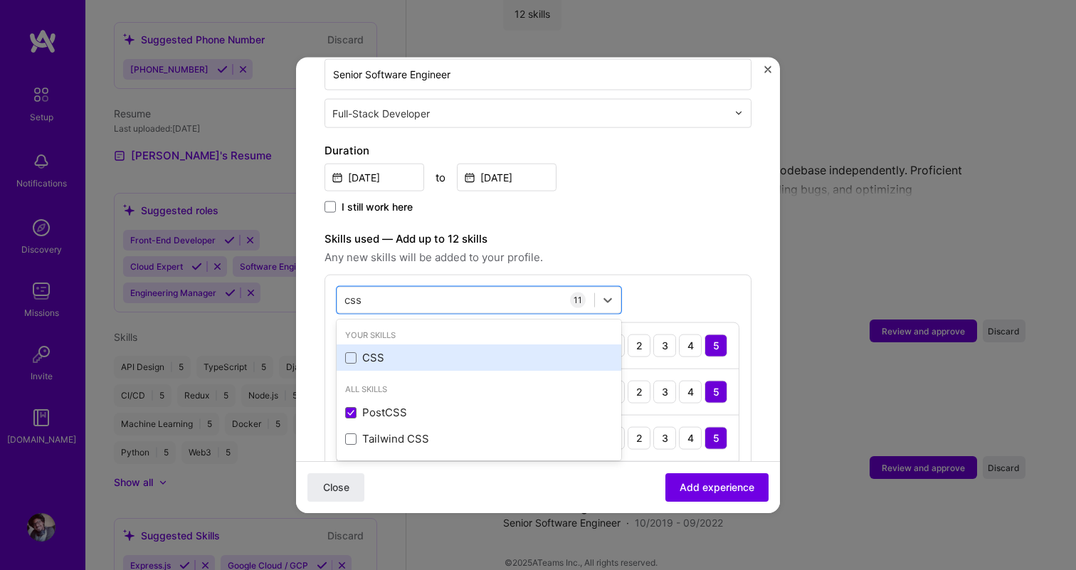
click at [427, 350] on div "CSS" at bounding box center [479, 357] width 268 height 15
type input "css"
click at [671, 170] on div "[DATE] to [DATE]" at bounding box center [538, 175] width 427 height 31
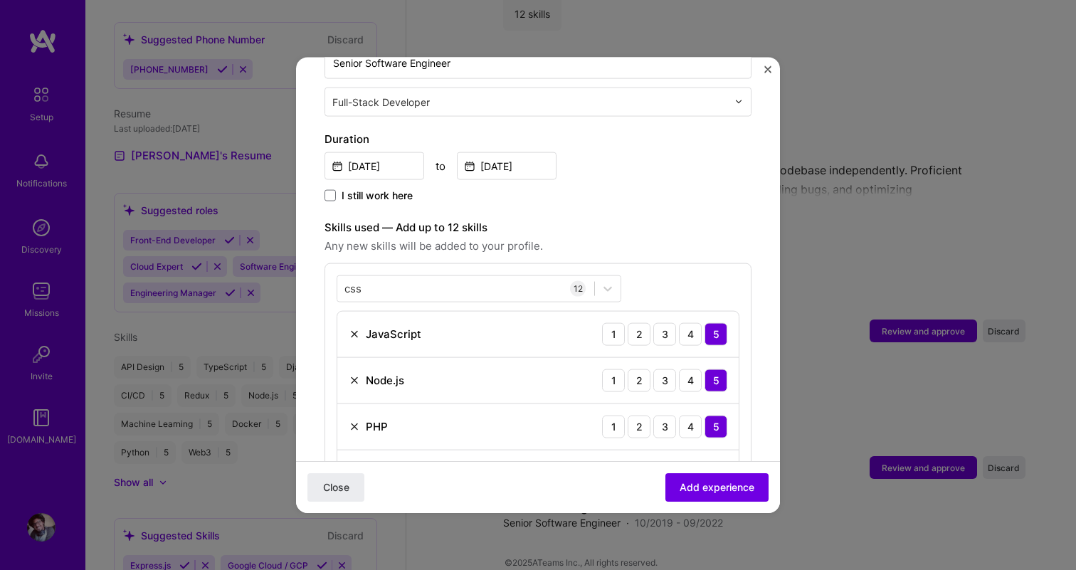
scroll to position [331, 0]
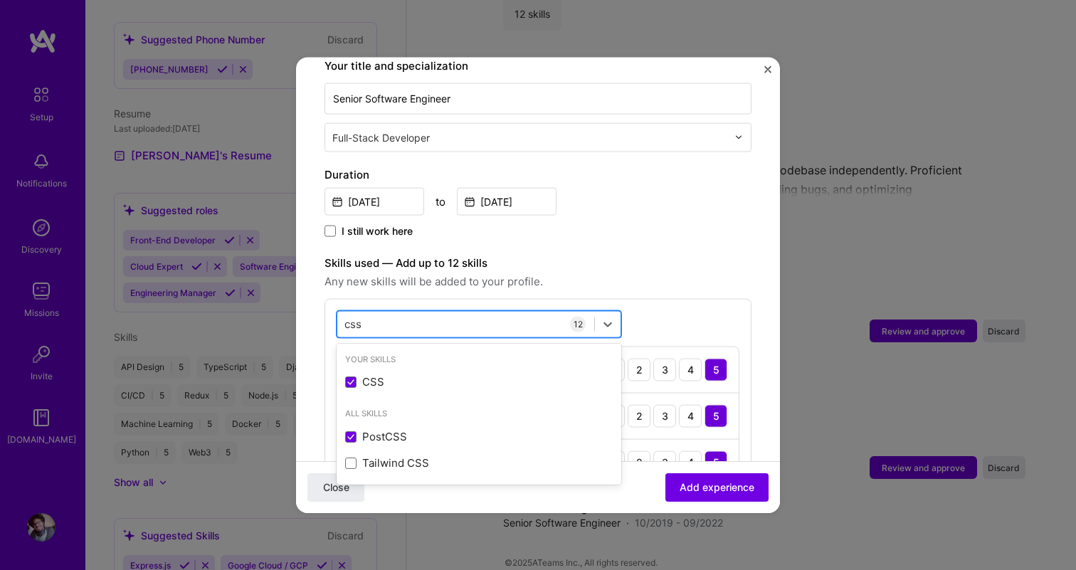
click at [476, 313] on div "css css" at bounding box center [465, 324] width 257 height 23
type input "node"
click at [599, 185] on div "[DATE] to [DATE]" at bounding box center [538, 199] width 427 height 31
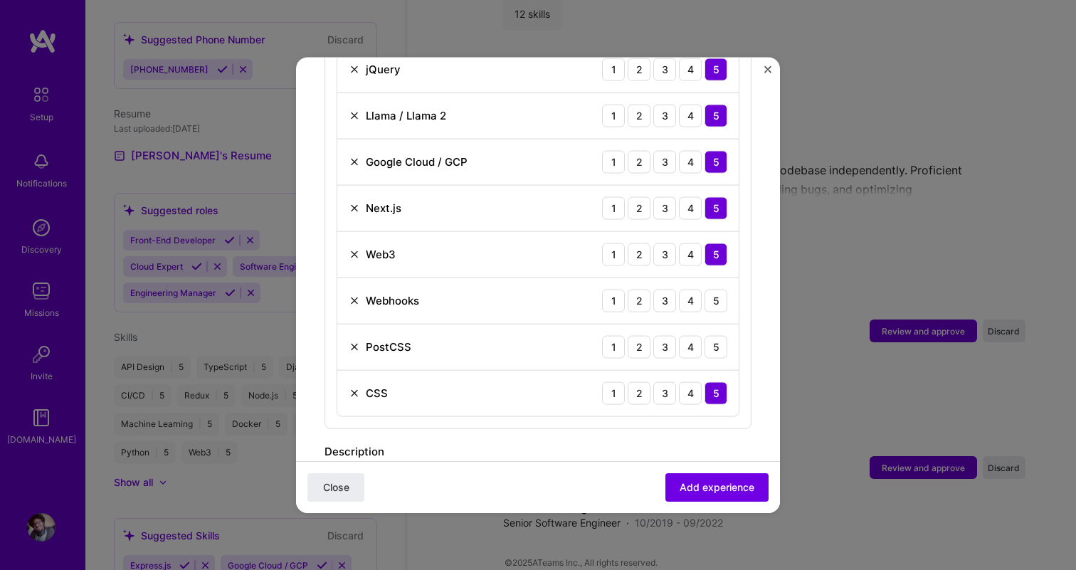
scroll to position [881, 0]
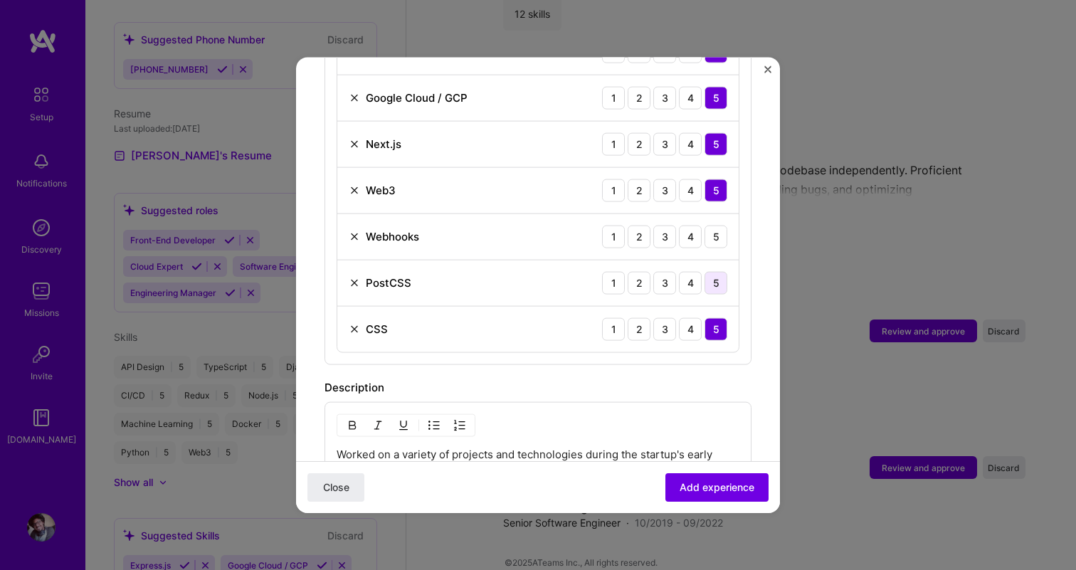
click at [719, 271] on div "5" at bounding box center [716, 282] width 23 height 23
click at [723, 225] on div "5" at bounding box center [716, 236] width 23 height 23
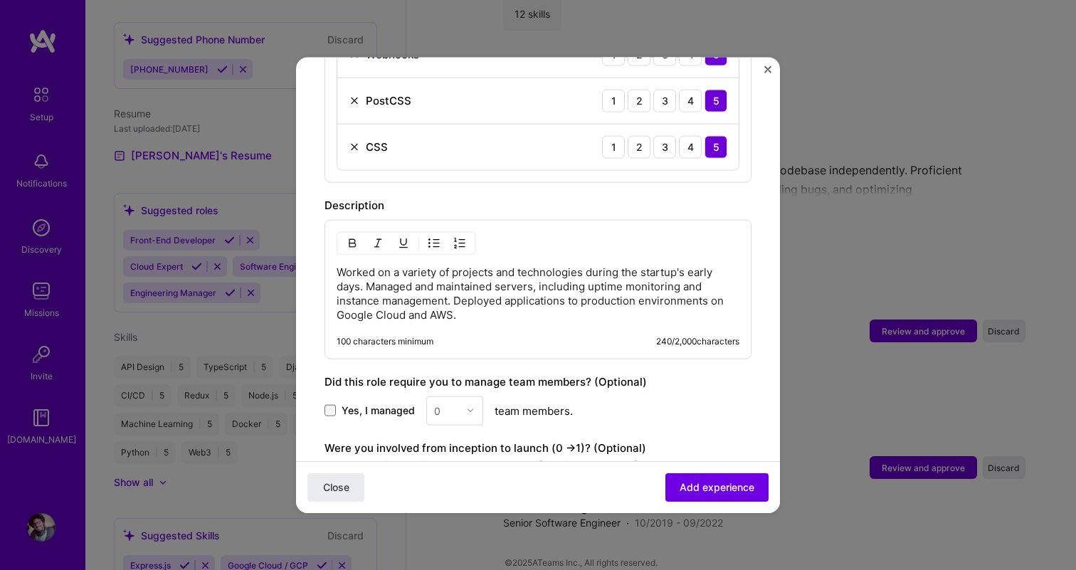
scroll to position [1118, 0]
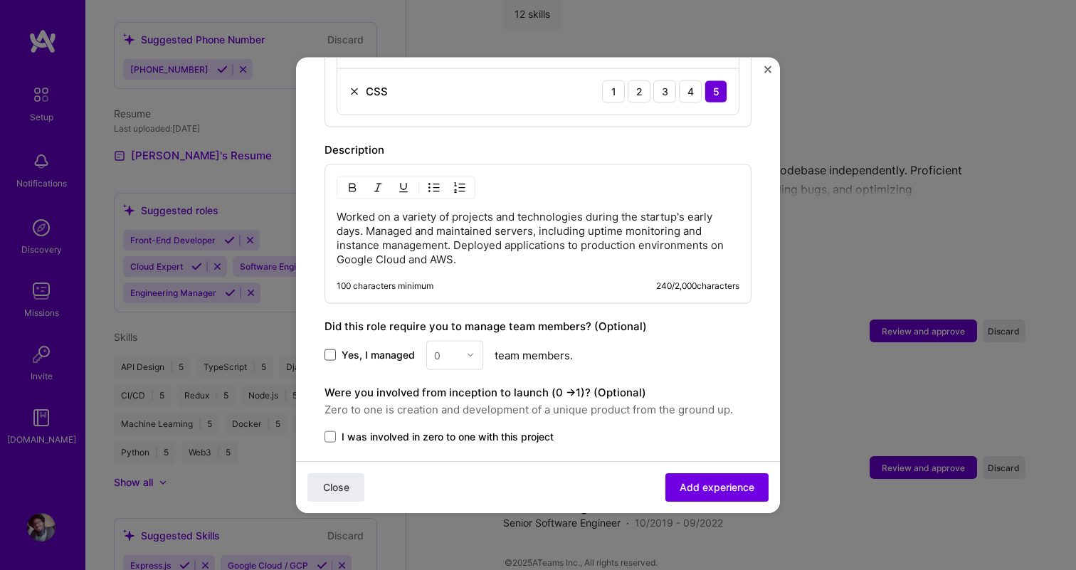
click at [335, 350] on span at bounding box center [330, 355] width 11 height 11
click at [0, 0] on input "Yes, I managed" at bounding box center [0, 0] width 0 height 0
click at [447, 347] on input "text" at bounding box center [446, 354] width 25 height 15
click at [453, 458] on div "4" at bounding box center [455, 471] width 48 height 26
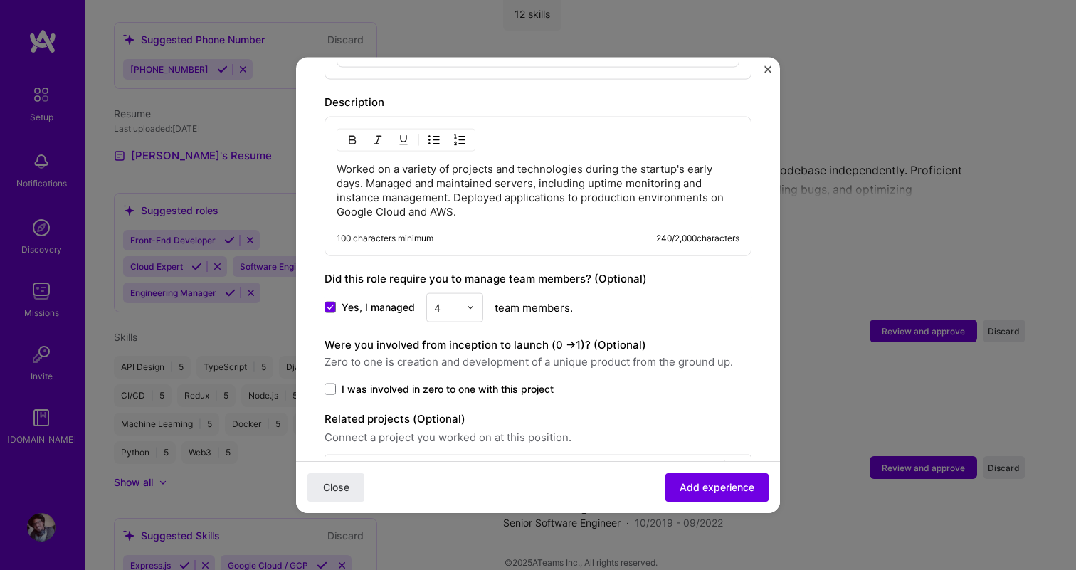
scroll to position [1167, 0]
click at [416, 380] on span "I was involved in zero to one with this project" at bounding box center [448, 387] width 212 height 14
click at [0, 0] on input "I was involved in zero to one with this project" at bounding box center [0, 0] width 0 height 0
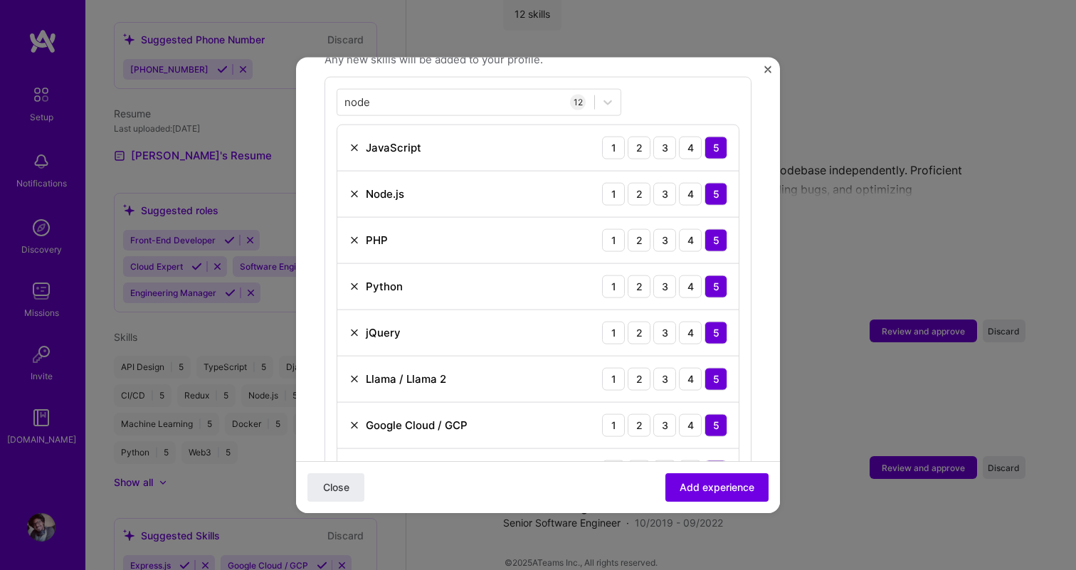
scroll to position [1202, 0]
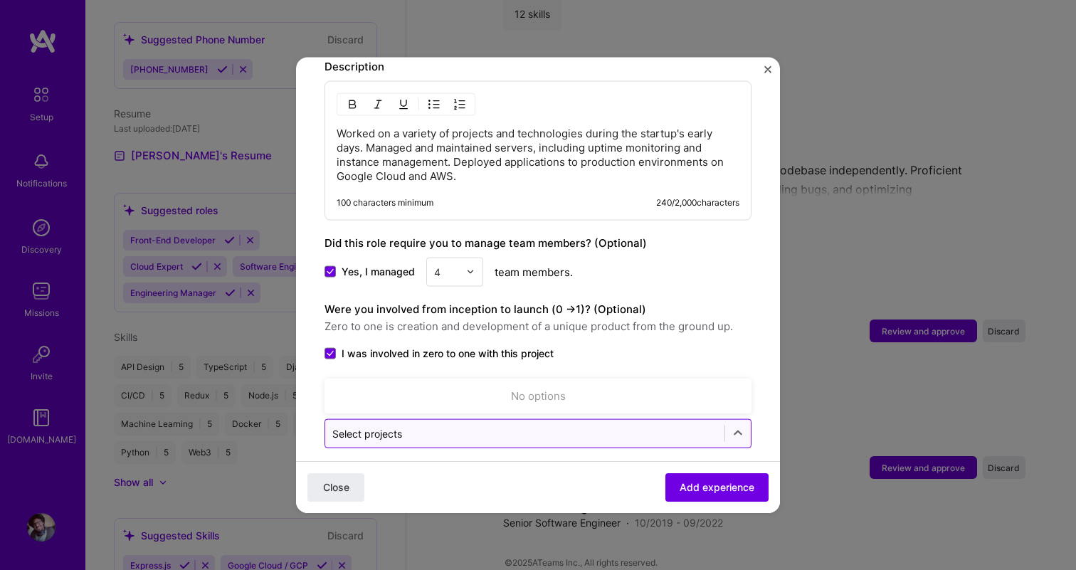
click at [651, 426] on input "text" at bounding box center [524, 433] width 385 height 15
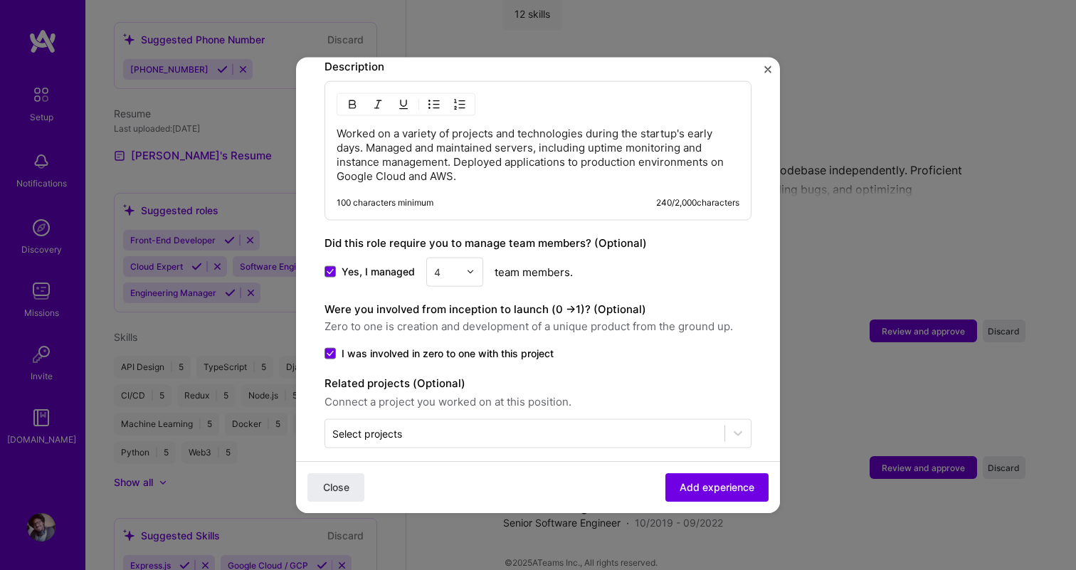
click at [733, 324] on div "Were you involved from inception to launch (0 - > 1)? (Optional) Zero to one is…" at bounding box center [538, 330] width 427 height 60
click at [720, 488] on span "Add experience" at bounding box center [717, 488] width 75 height 14
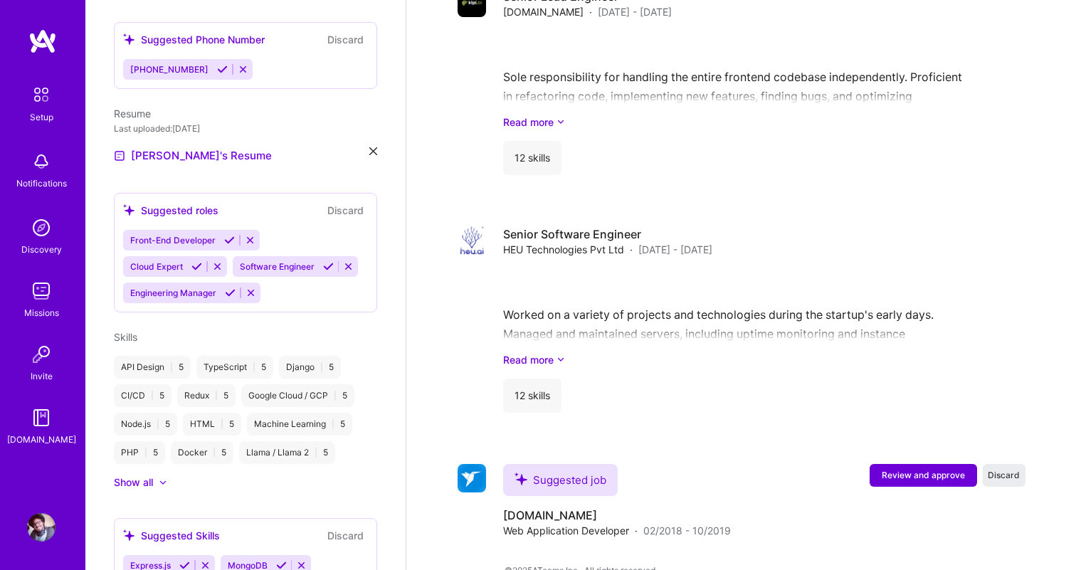
scroll to position [1636, 0]
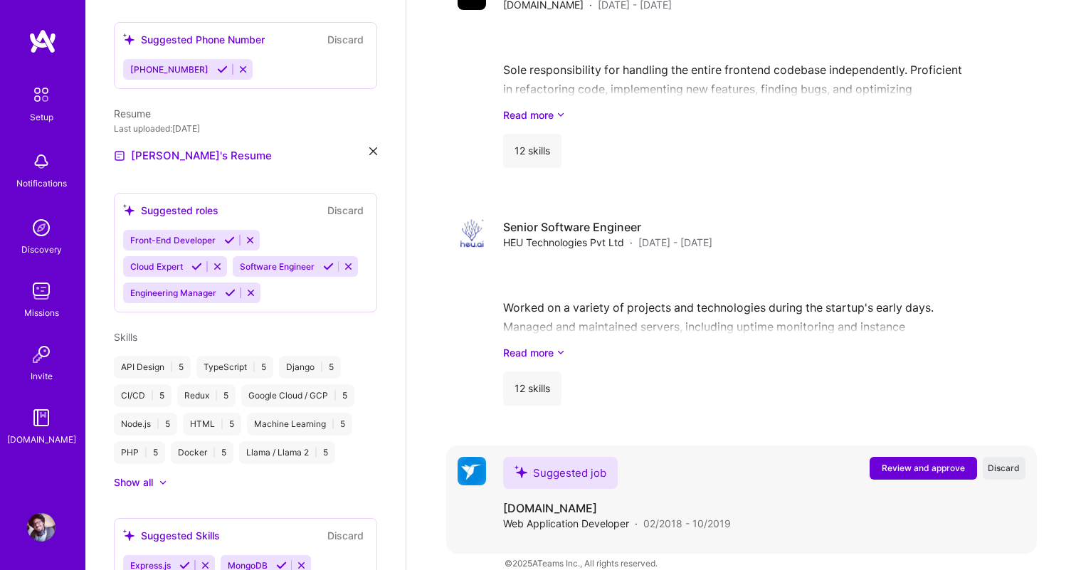
click at [912, 462] on span "Review and approve" at bounding box center [923, 468] width 83 height 12
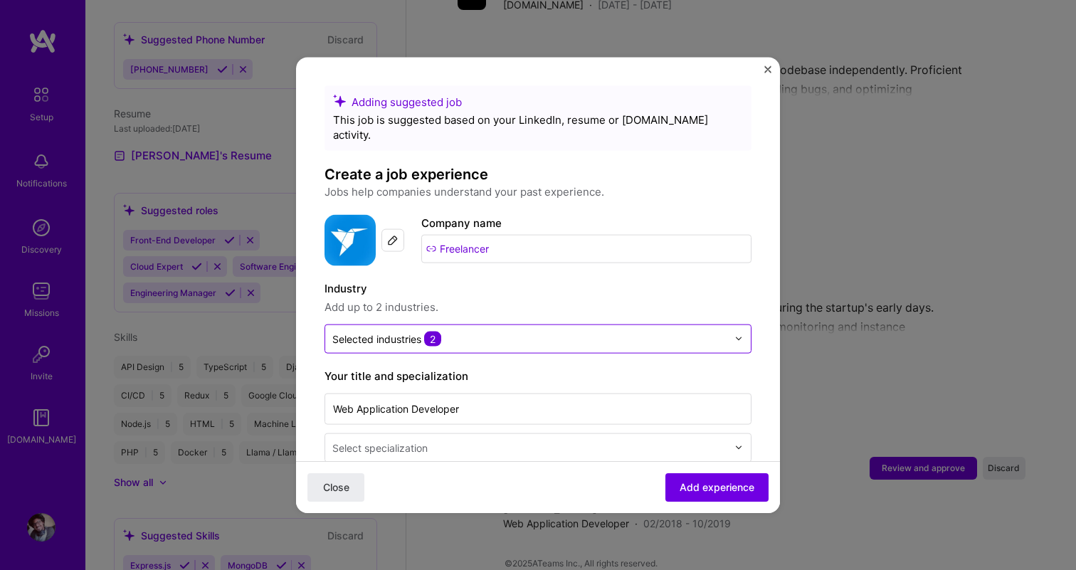
click at [518, 331] on input "text" at bounding box center [529, 338] width 395 height 15
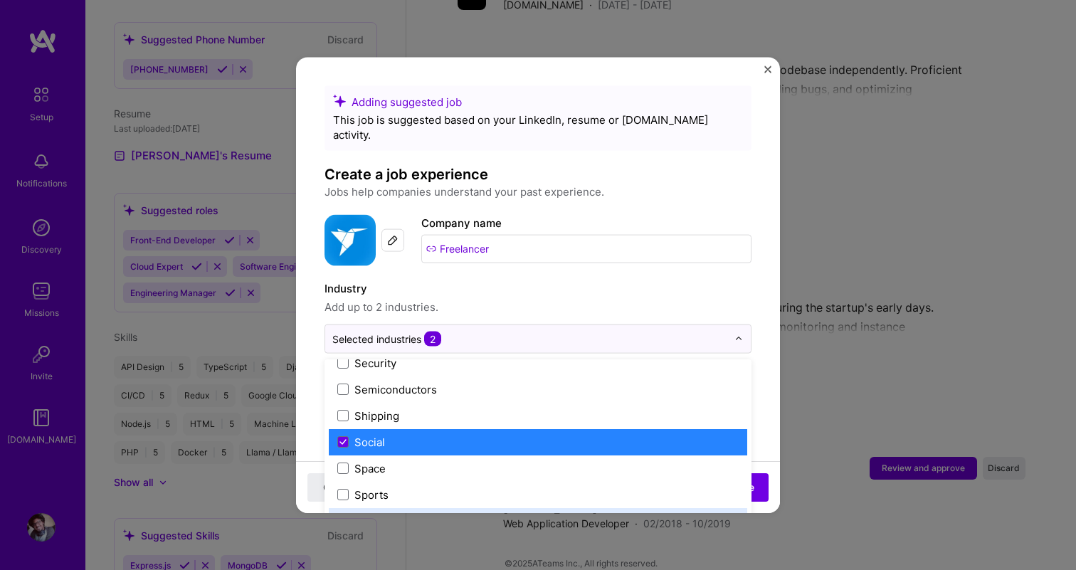
scroll to position [2877, 0]
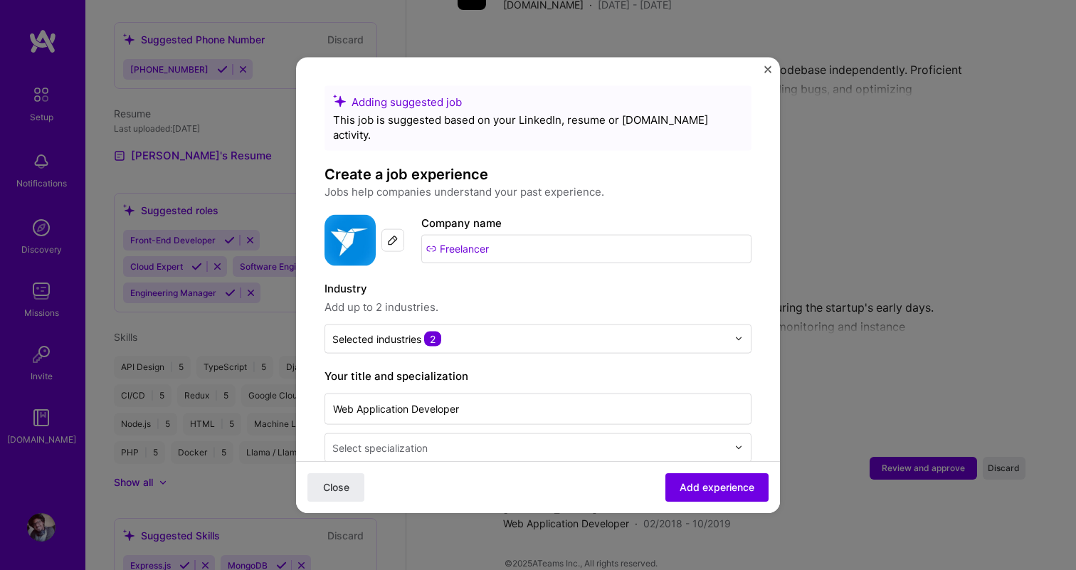
click at [564, 298] on span "Add up to 2 industries." at bounding box center [538, 306] width 427 height 17
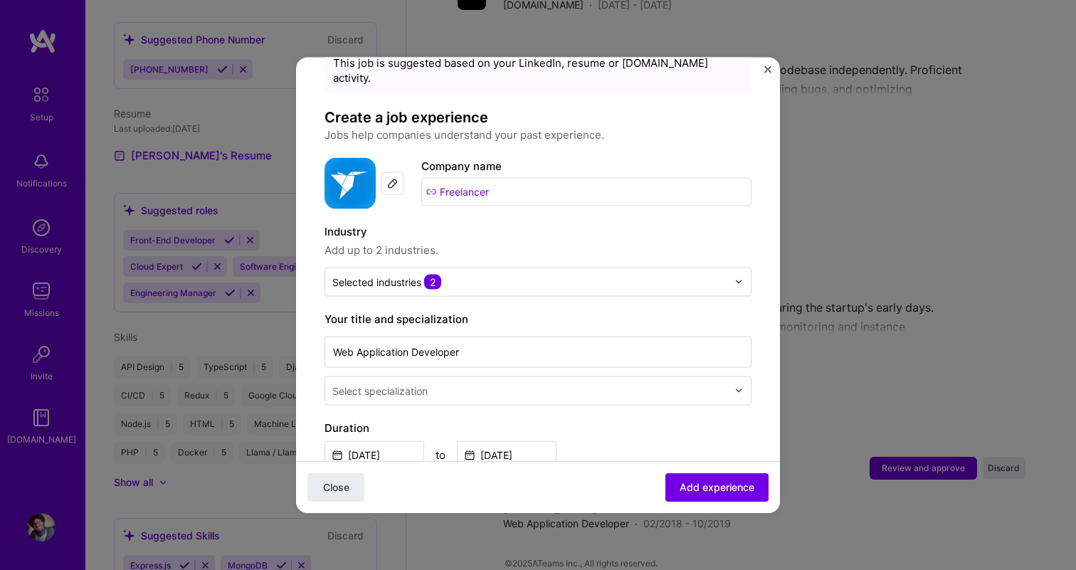
scroll to position [65, 0]
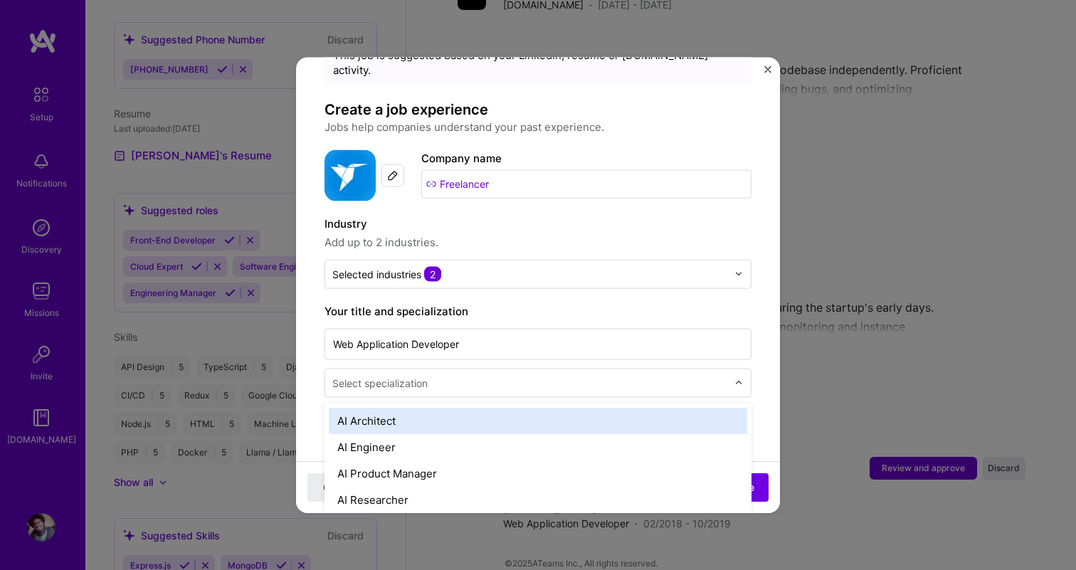
click at [486, 376] on div at bounding box center [531, 383] width 398 height 18
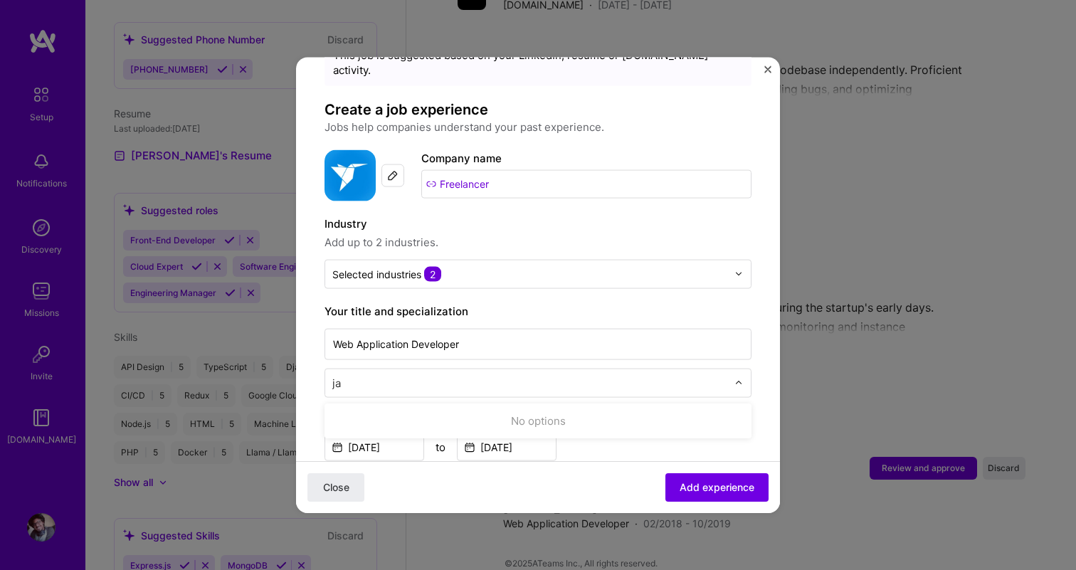
type input "j"
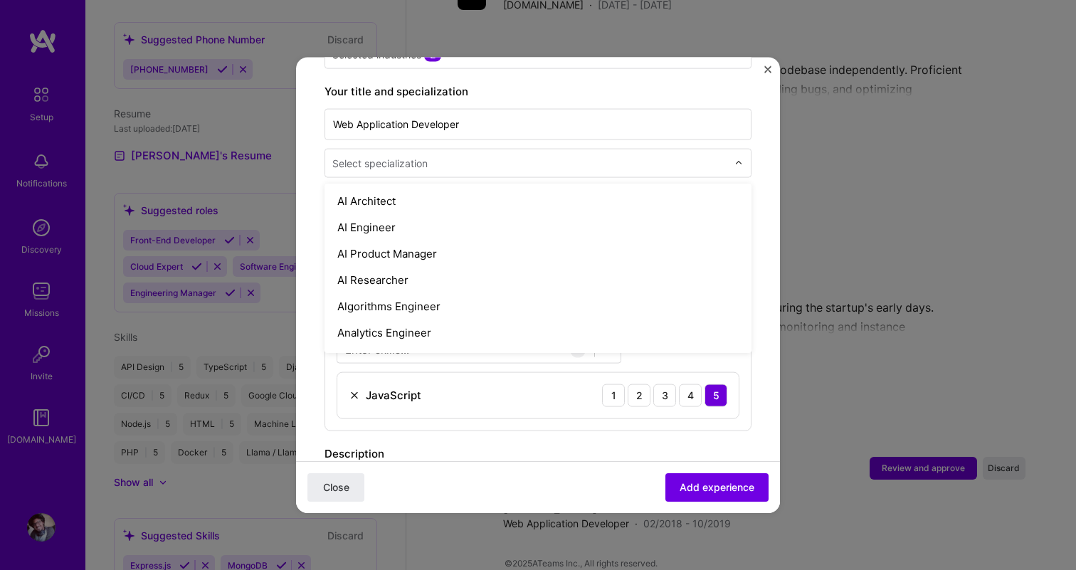
scroll to position [305, 0]
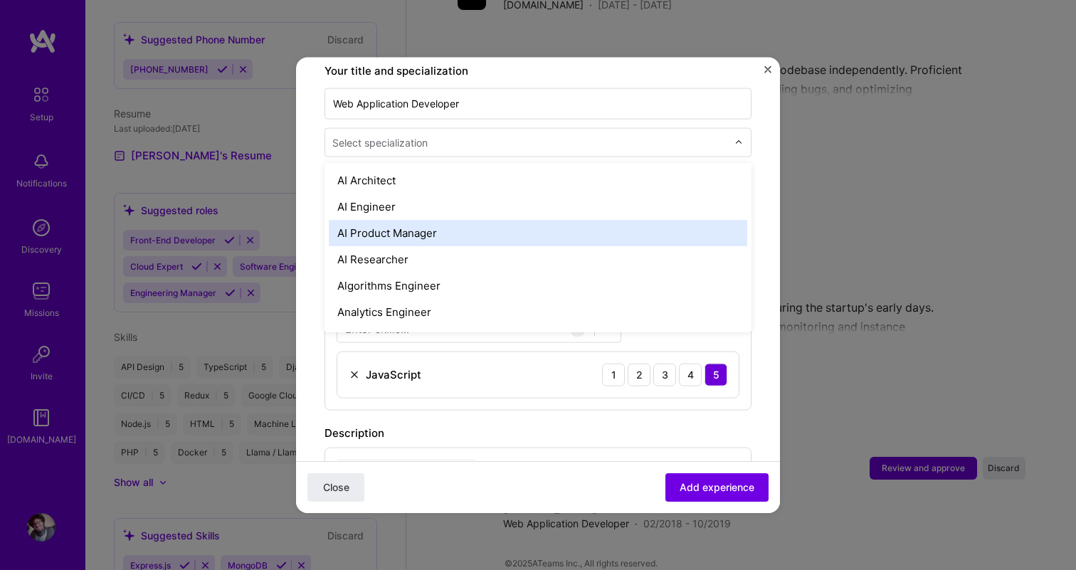
type input "f"
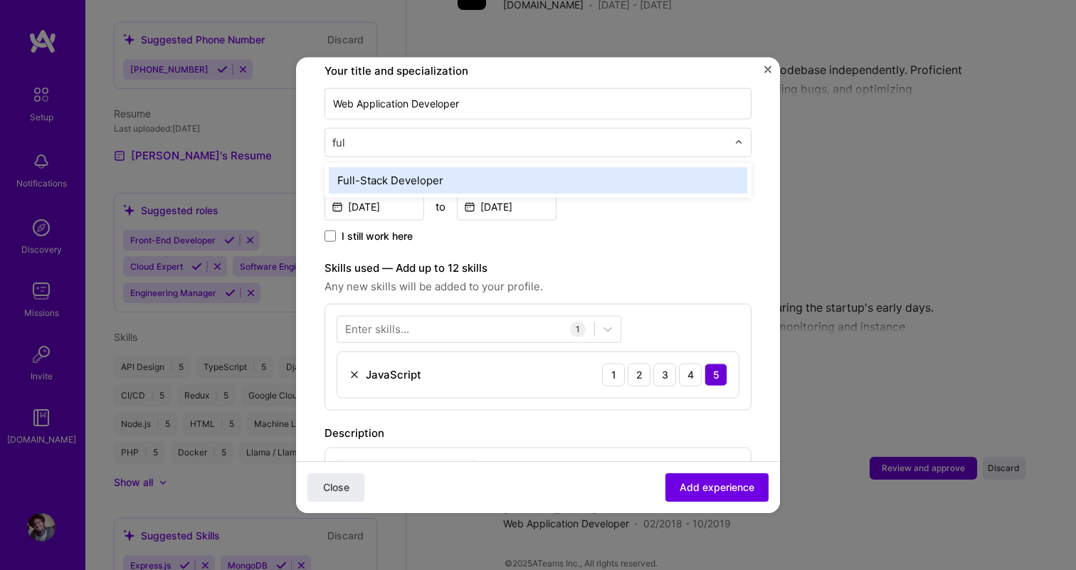
type input "full"
click at [448, 167] on div "Full-Stack Developer" at bounding box center [538, 180] width 419 height 26
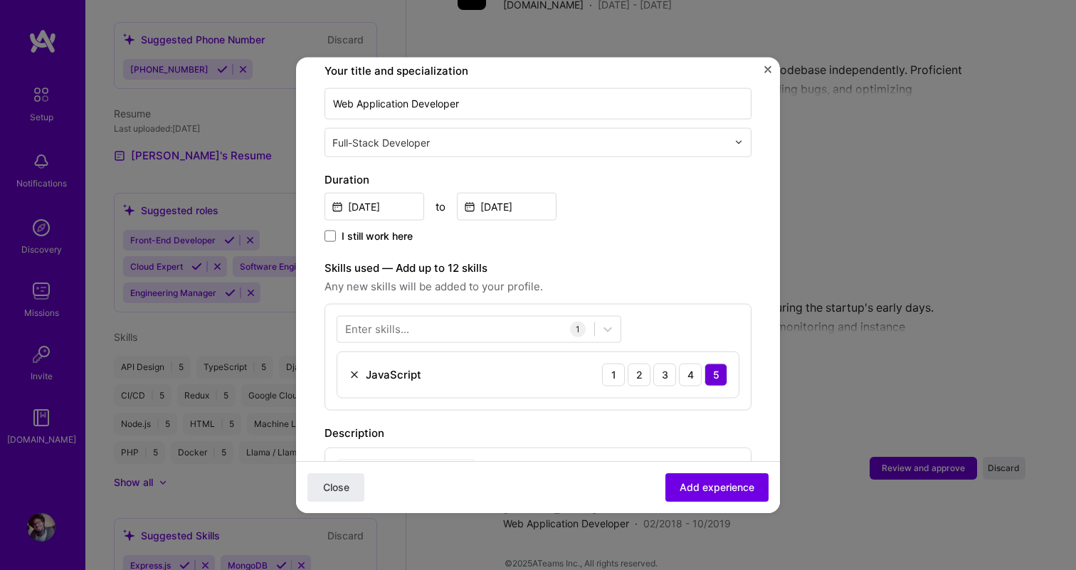
click at [388, 229] on span "I still work here" at bounding box center [377, 236] width 71 height 14
click at [0, 0] on input "I still work here" at bounding box center [0, 0] width 0 height 0
click at [388, 229] on span "I still work here" at bounding box center [377, 236] width 71 height 14
click at [0, 0] on input "I still work here" at bounding box center [0, 0] width 0 height 0
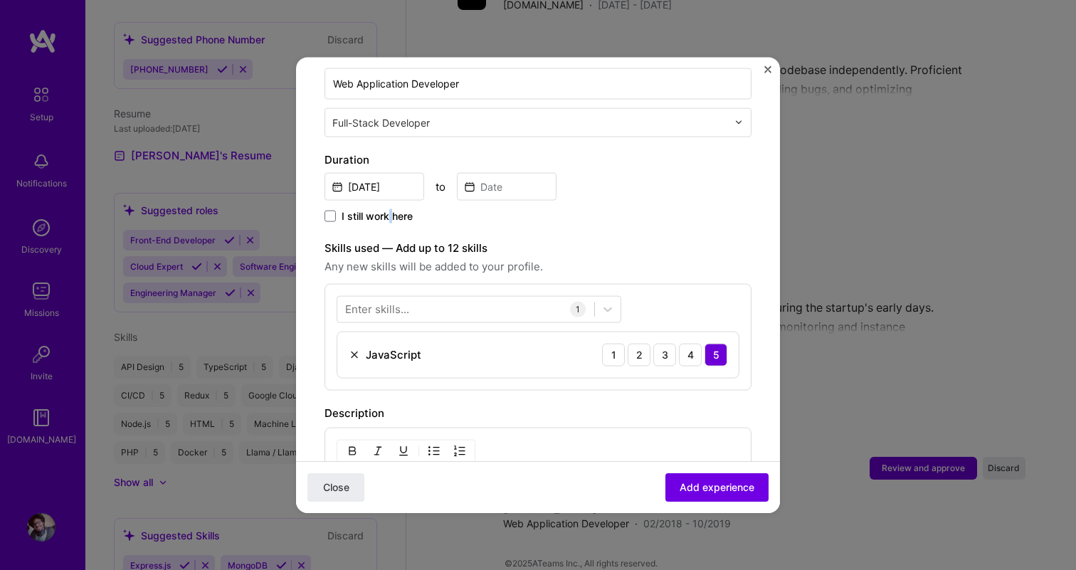
scroll to position [328, 0]
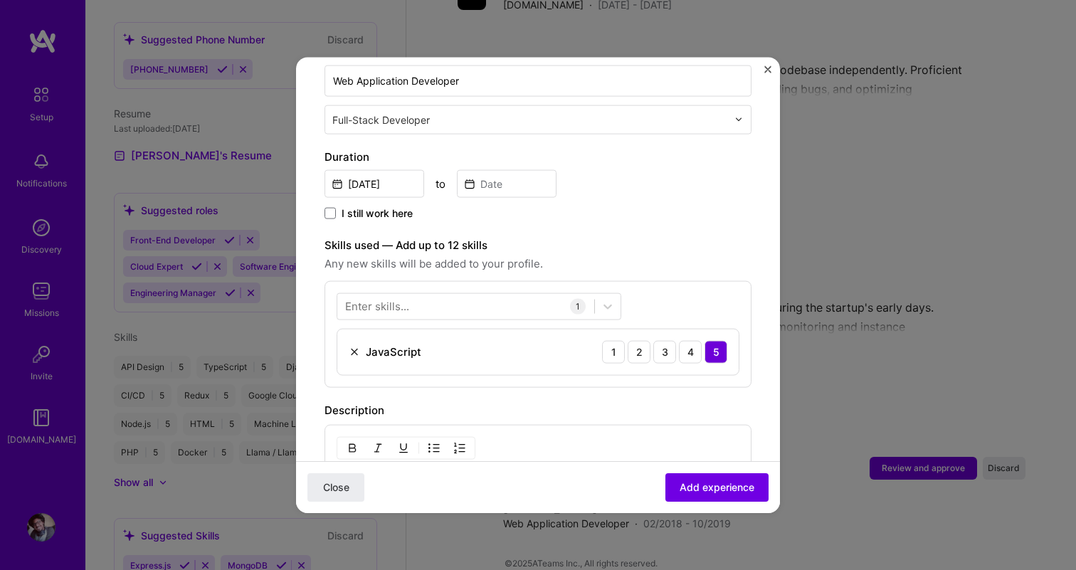
click at [517, 206] on div "I still work here" at bounding box center [538, 214] width 427 height 16
click at [502, 169] on input at bounding box center [507, 183] width 100 height 28
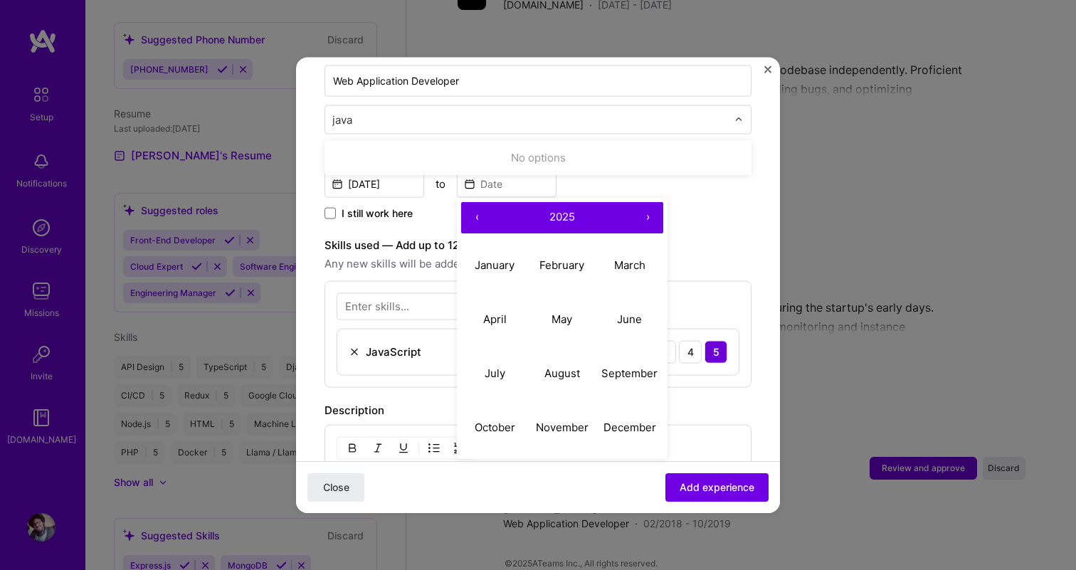
type input "java"
click at [774, 68] on form "Adding suggested job This job is suggested based on your LinkedIn, resume or [D…" at bounding box center [538, 314] width 484 height 1115
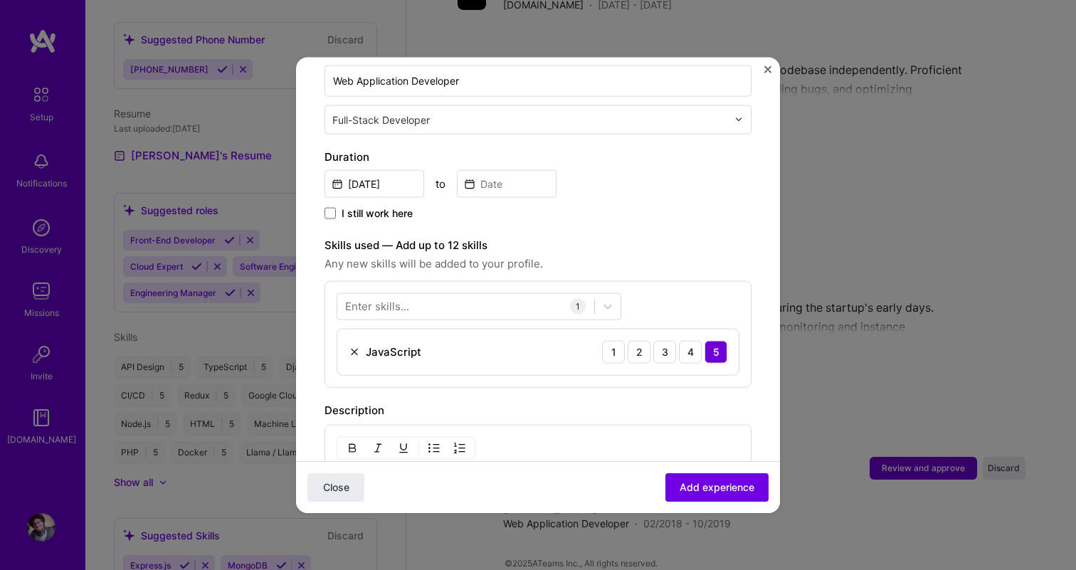
click at [769, 65] on img "Close" at bounding box center [768, 68] width 7 height 7
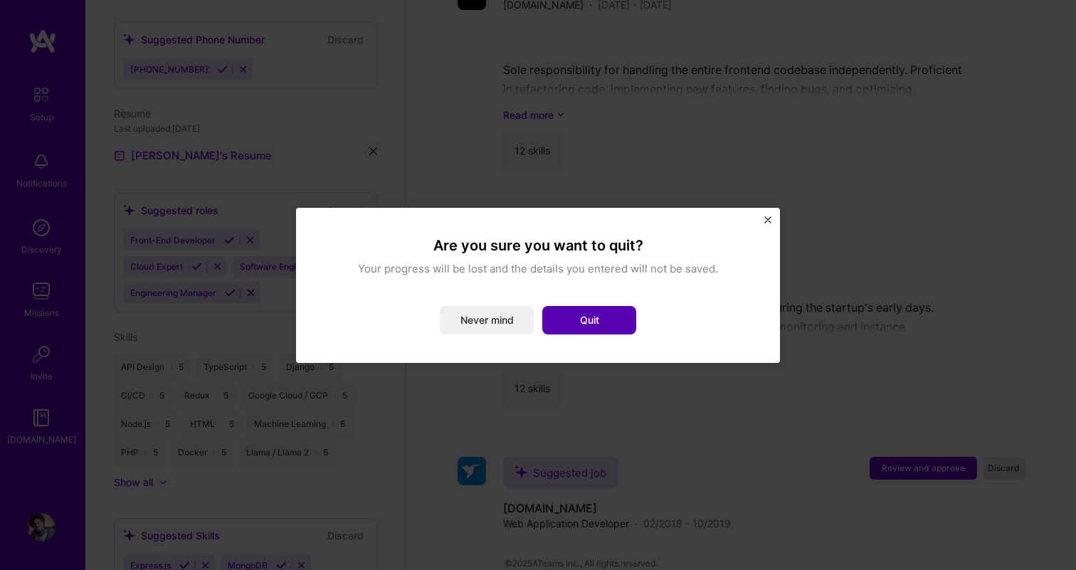
click at [587, 320] on button "Quit" at bounding box center [589, 320] width 94 height 28
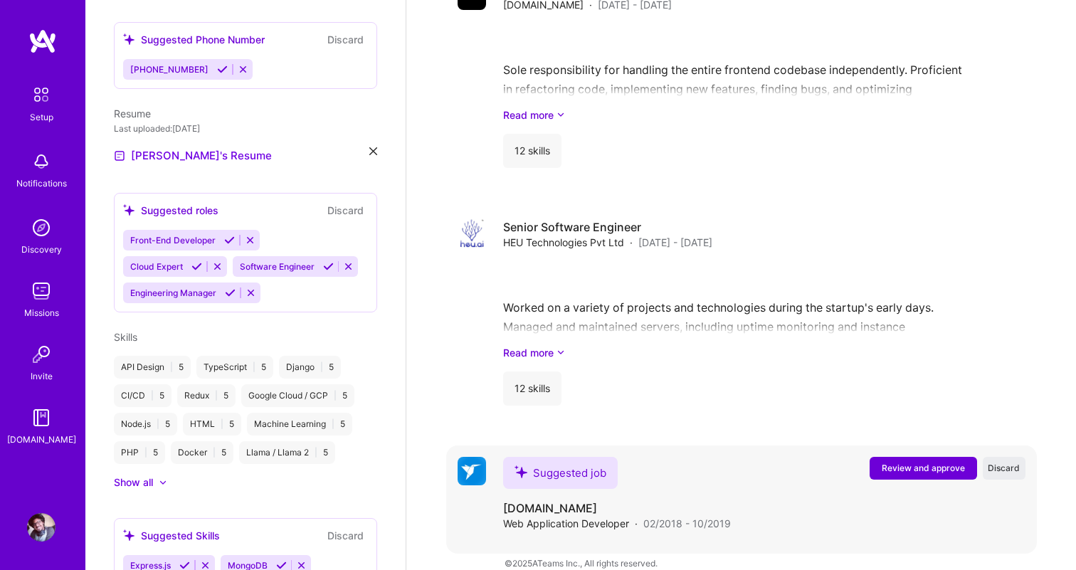
click at [923, 462] on span "Review and approve" at bounding box center [923, 468] width 83 height 12
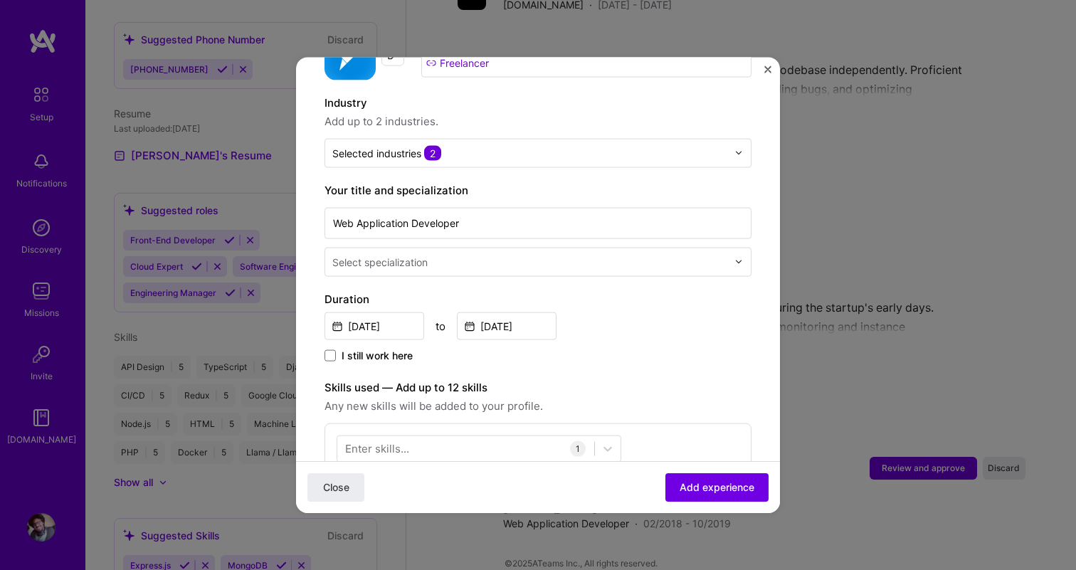
scroll to position [179, 0]
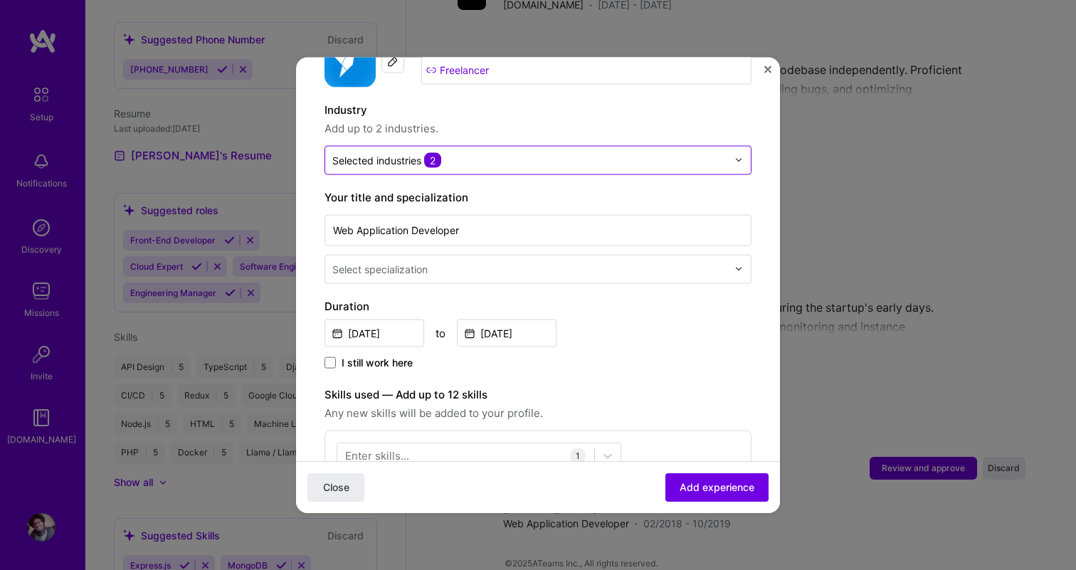
click at [491, 152] on input "text" at bounding box center [529, 159] width 395 height 15
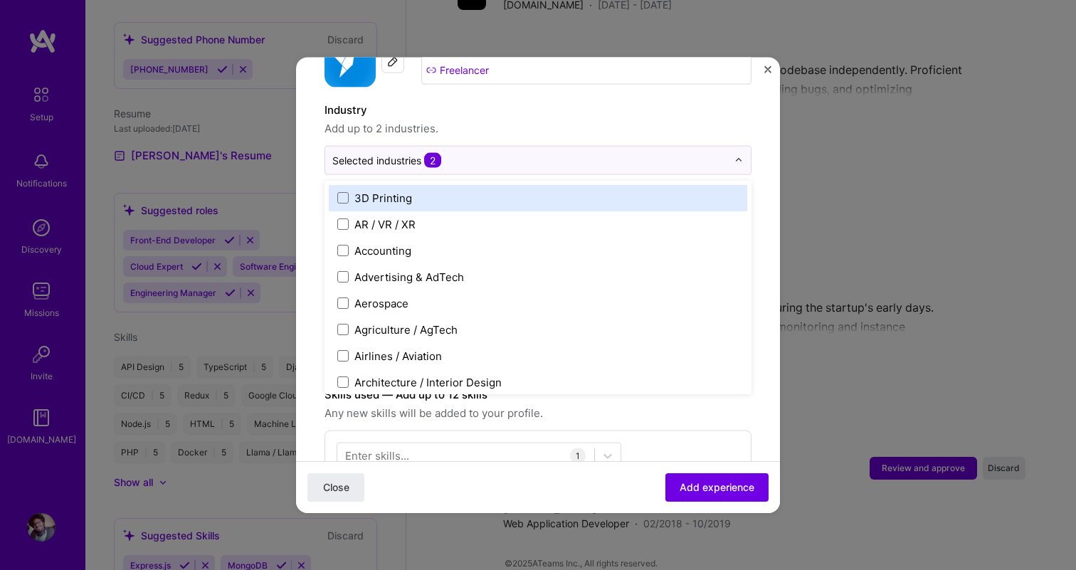
click at [527, 120] on span "Add up to 2 industries." at bounding box center [538, 128] width 427 height 17
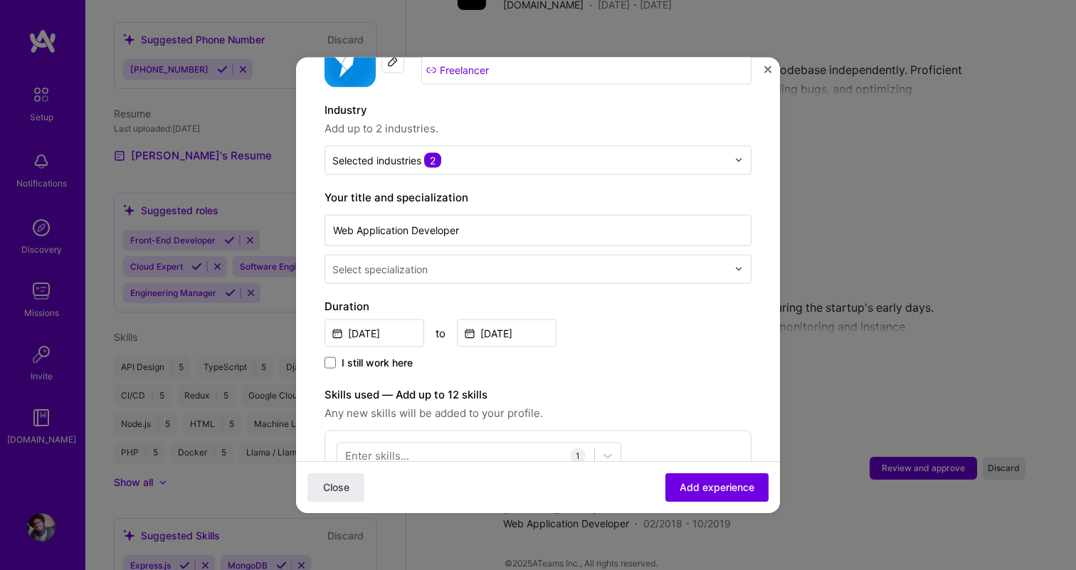
click at [493, 261] on input "text" at bounding box center [531, 268] width 398 height 15
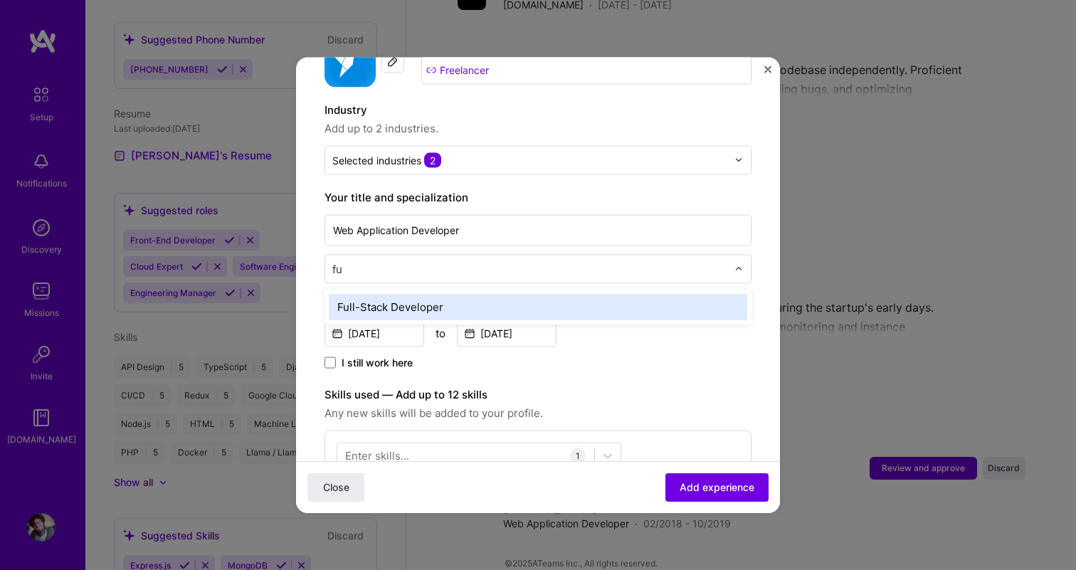
type input "ful"
click at [433, 293] on div "Full-Stack Developer" at bounding box center [538, 306] width 419 height 26
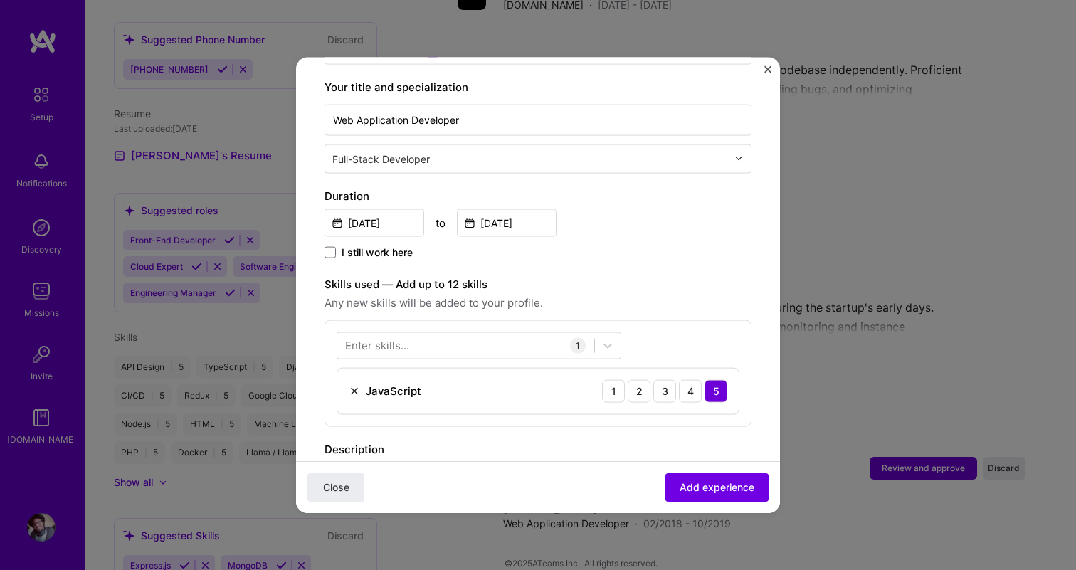
scroll to position [305, 0]
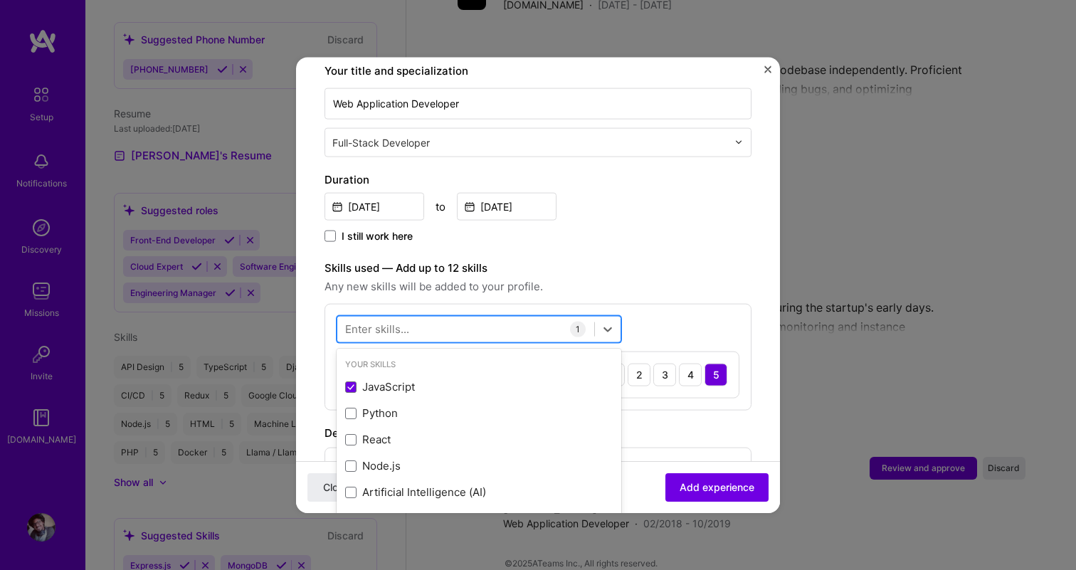
click at [424, 317] on div at bounding box center [465, 328] width 257 height 23
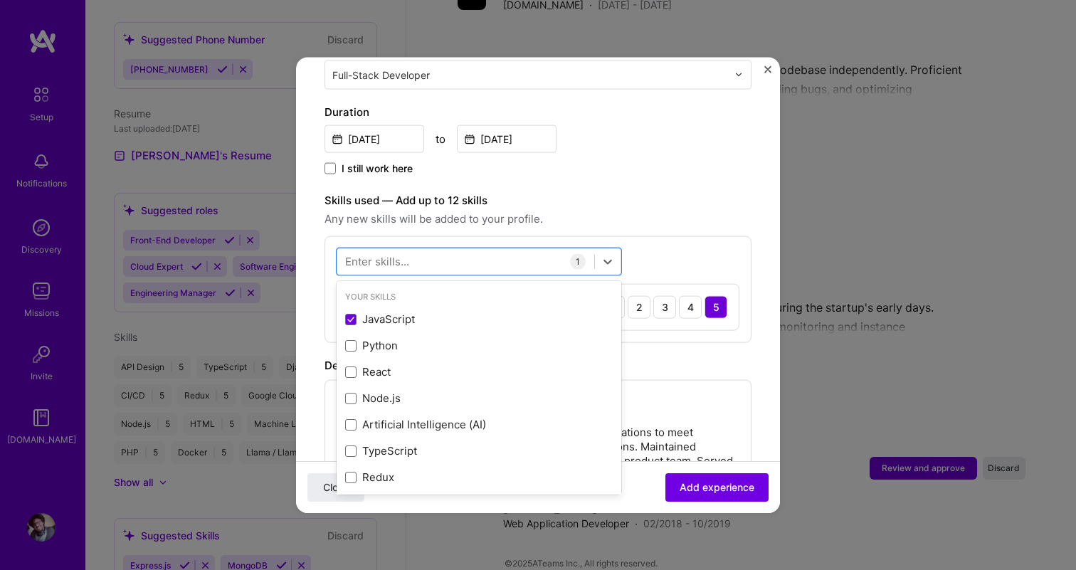
scroll to position [406, 0]
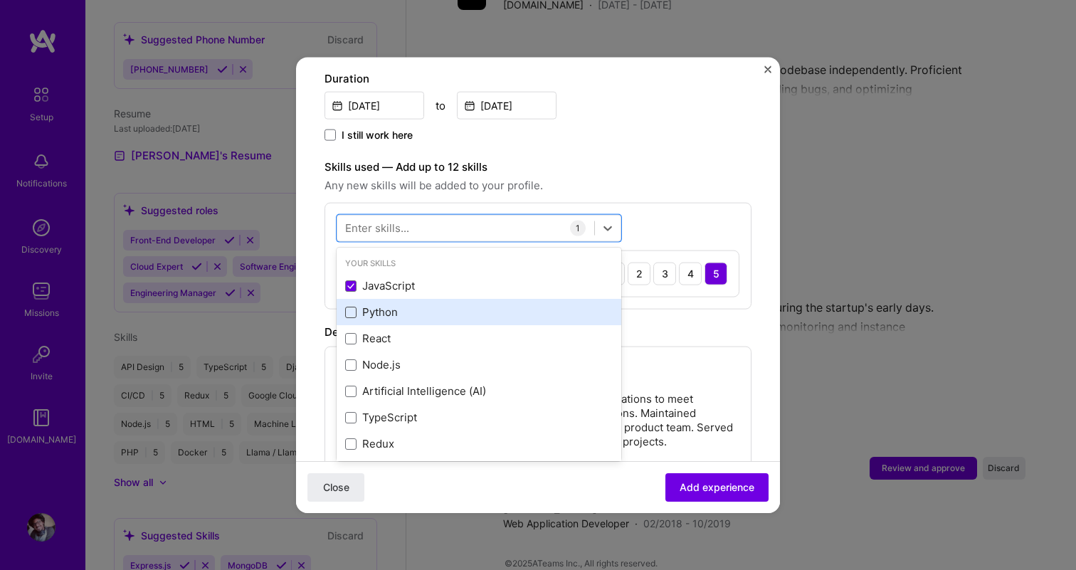
click at [351, 306] on span at bounding box center [350, 311] width 11 height 11
click at [0, 0] on input "checkbox" at bounding box center [0, 0] width 0 height 0
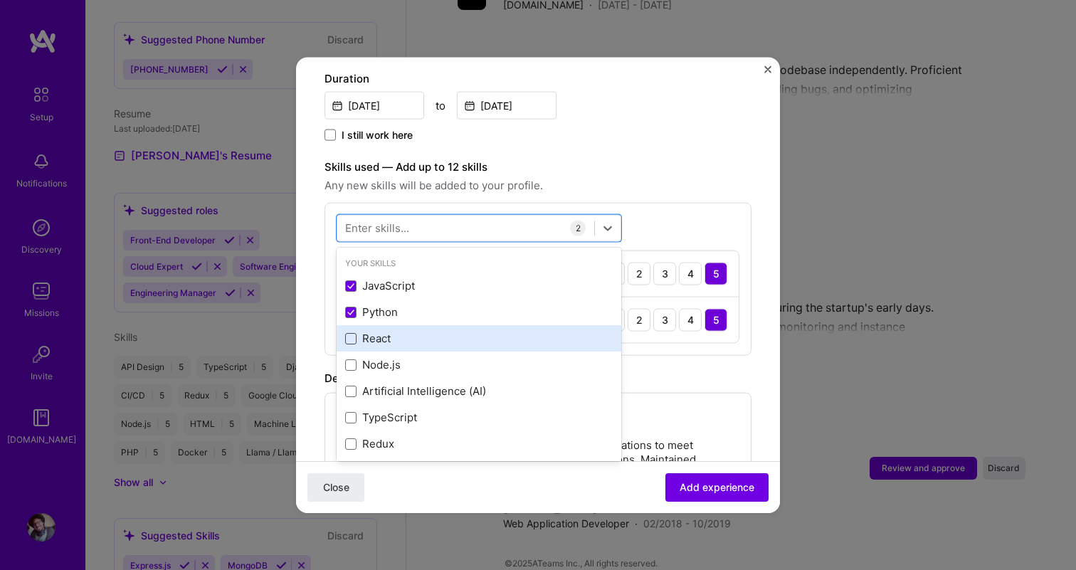
click at [351, 332] on span at bounding box center [350, 337] width 11 height 11
click at [0, 0] on input "checkbox" at bounding box center [0, 0] width 0 height 0
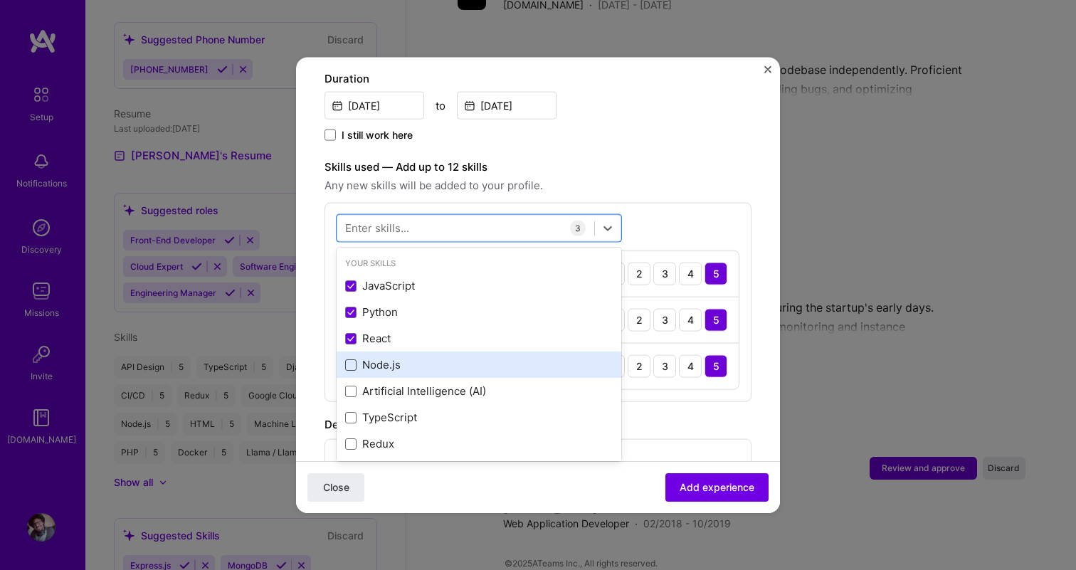
click at [350, 359] on span at bounding box center [350, 364] width 11 height 11
click at [0, 0] on input "checkbox" at bounding box center [0, 0] width 0 height 0
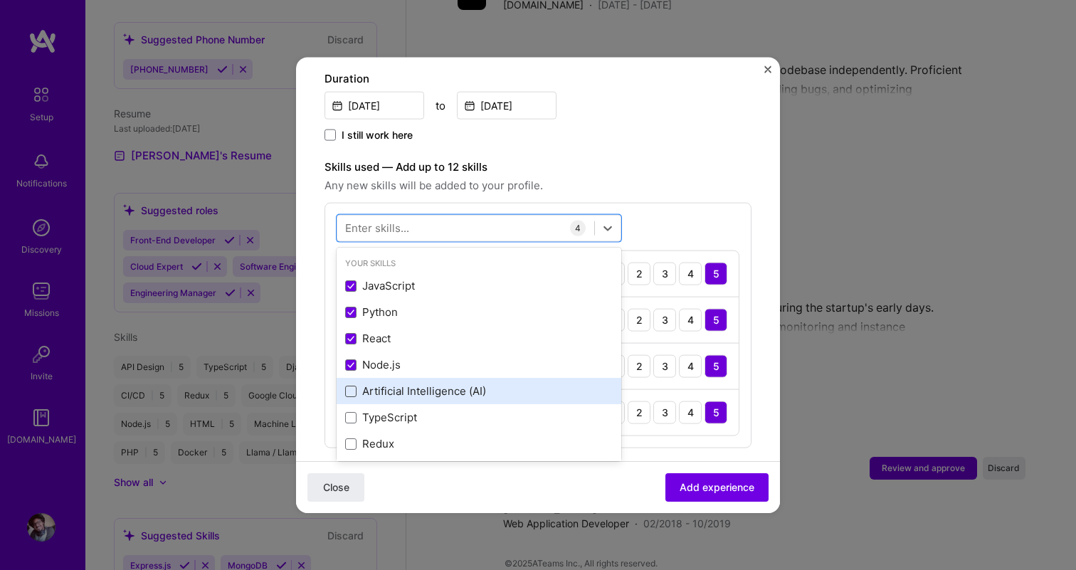
click at [350, 385] on span at bounding box center [350, 390] width 11 height 11
click at [0, 0] on input "checkbox" at bounding box center [0, 0] width 0 height 0
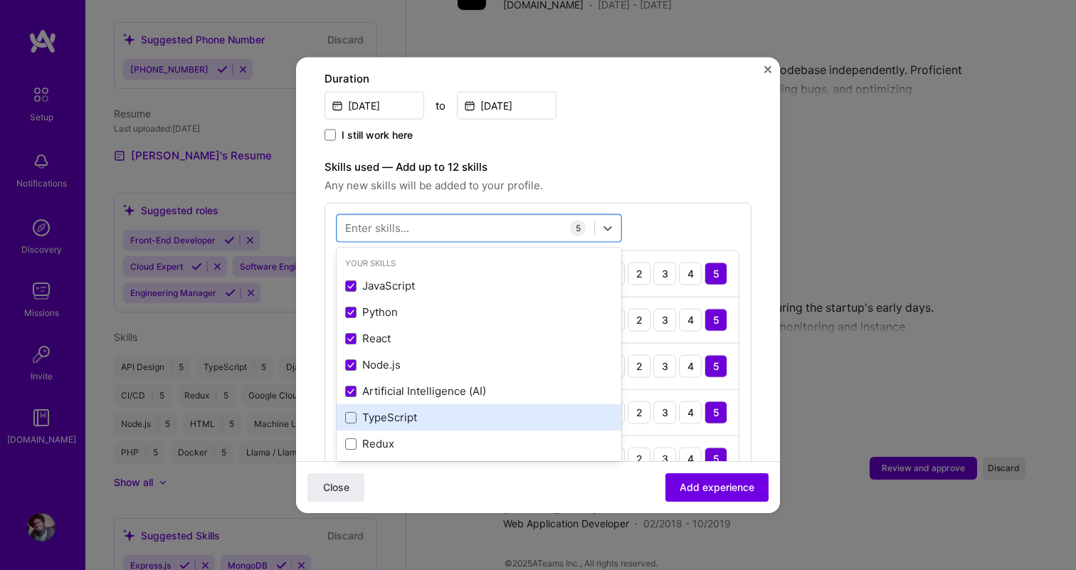
click at [352, 411] on div "TypeScript" at bounding box center [479, 417] width 285 height 26
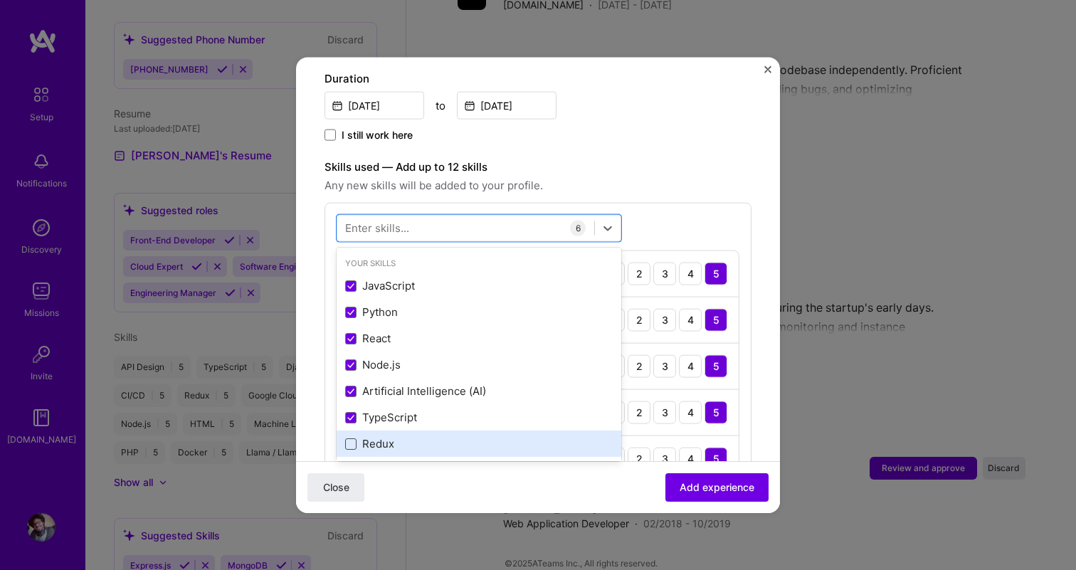
click at [352, 438] on span at bounding box center [350, 443] width 11 height 11
click at [0, 0] on input "checkbox" at bounding box center [0, 0] width 0 height 0
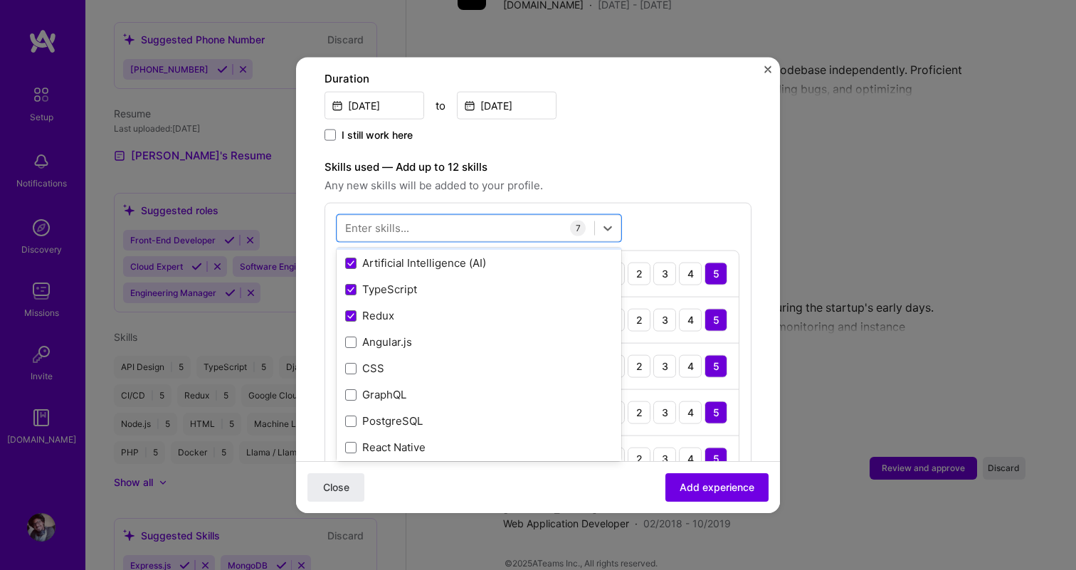
scroll to position [149, 0]
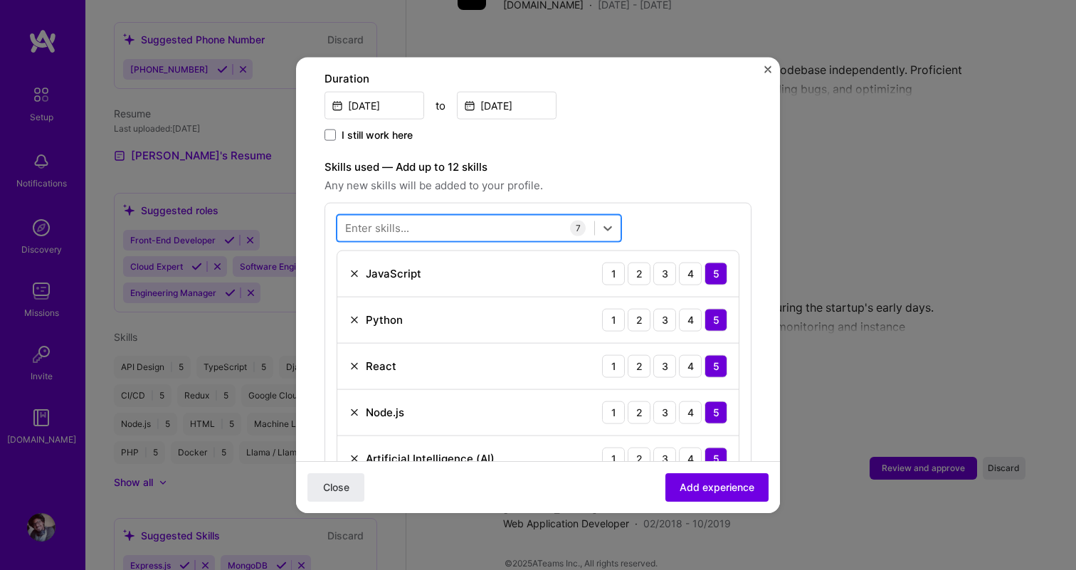
click at [443, 216] on div at bounding box center [465, 227] width 257 height 23
type input "next"
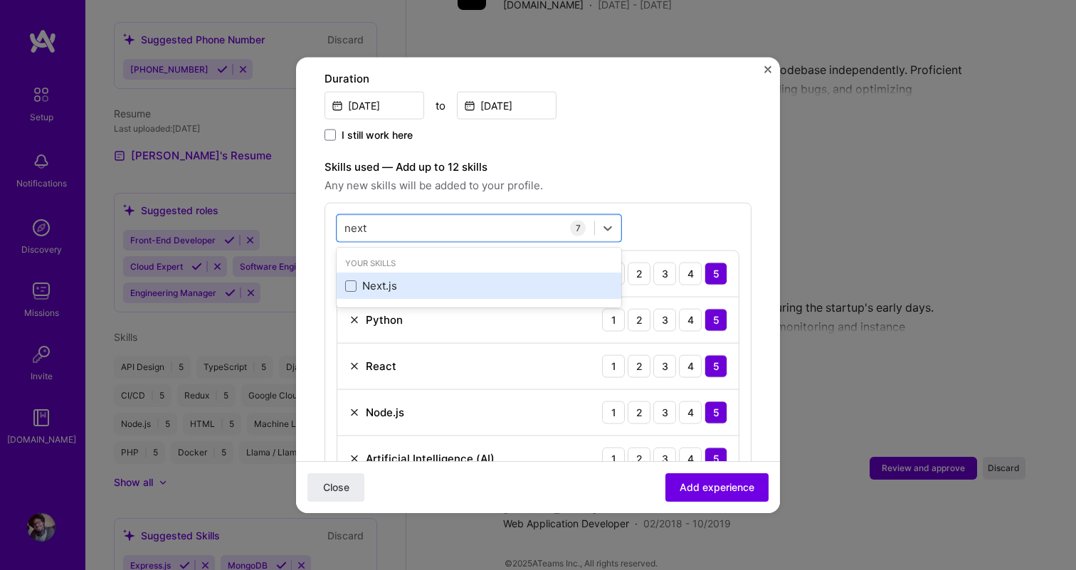
click at [381, 278] on div "Next.js" at bounding box center [479, 285] width 268 height 15
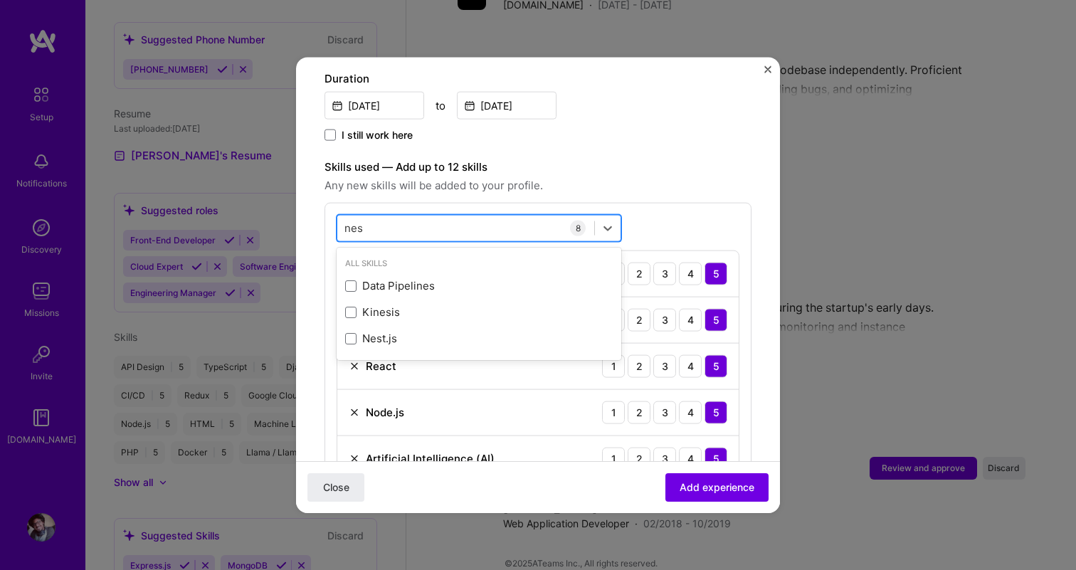
type input "nest"
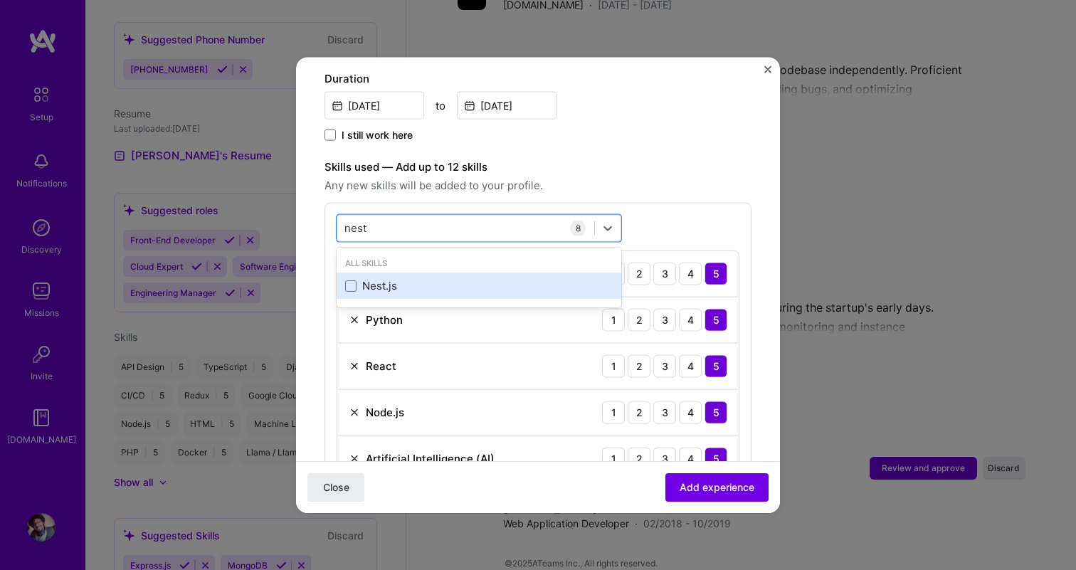
click at [401, 278] on div "Nest.js" at bounding box center [479, 285] width 268 height 15
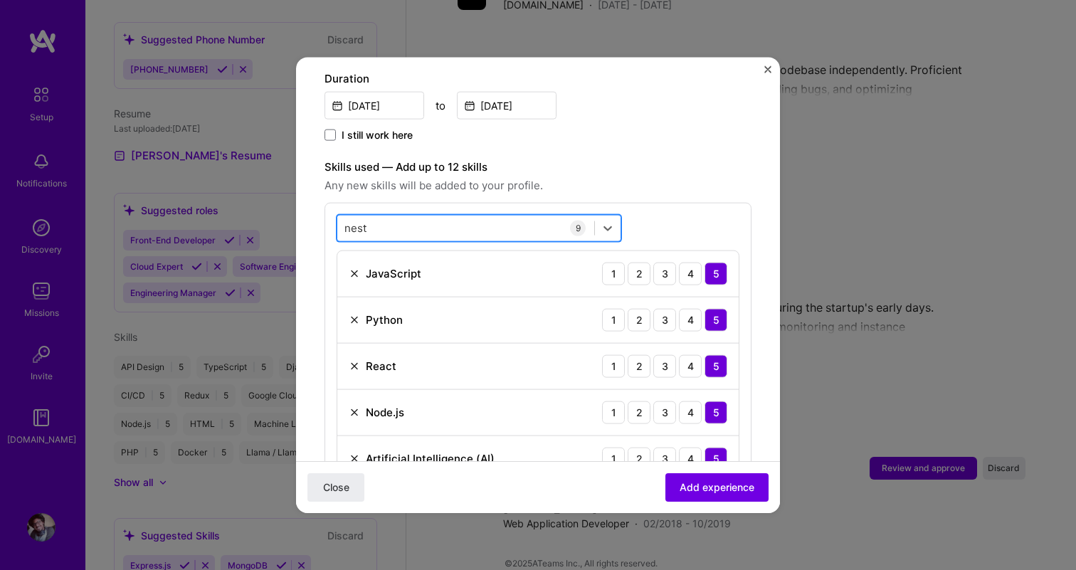
click at [429, 216] on div "nest nest" at bounding box center [465, 227] width 257 height 23
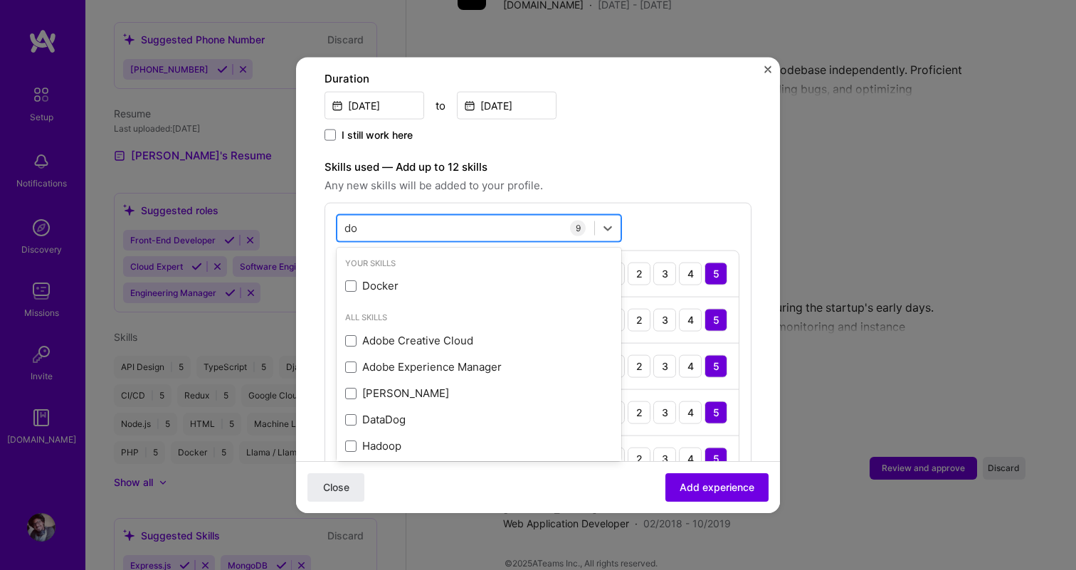
type input "d"
type input "grap"
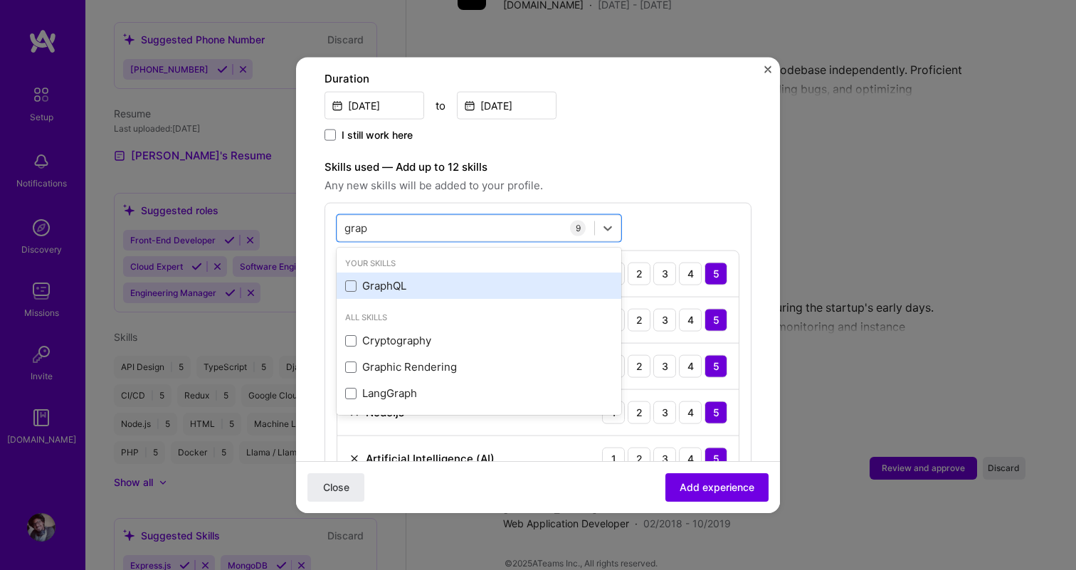
click at [403, 278] on div "GraphQL" at bounding box center [479, 285] width 268 height 15
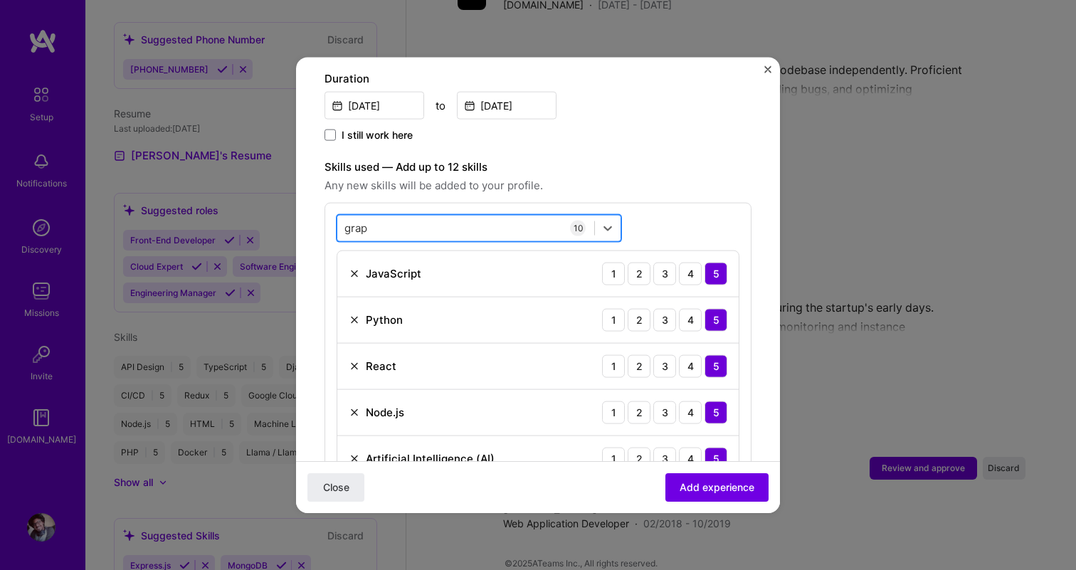
click at [430, 216] on div "grap grap" at bounding box center [465, 227] width 257 height 23
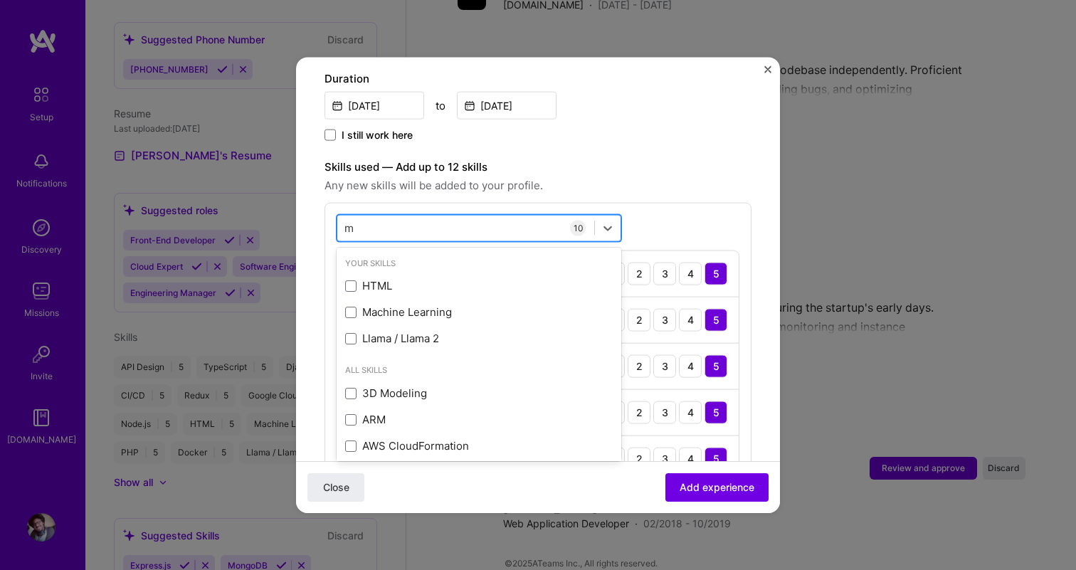
type input "my"
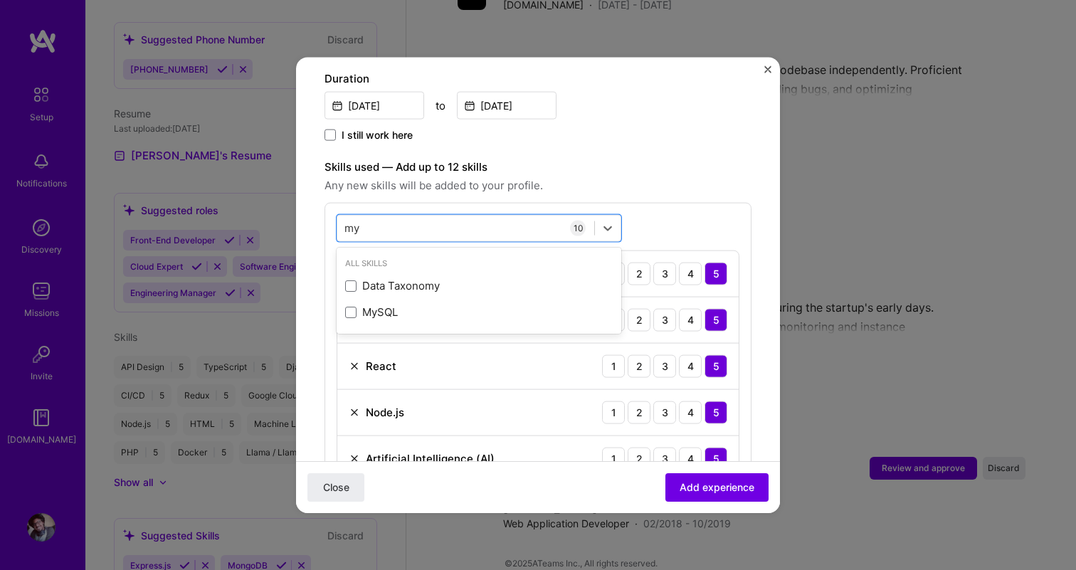
click at [380, 313] on div "All Skills Data Taxonomy MySQL" at bounding box center [479, 290] width 285 height 81
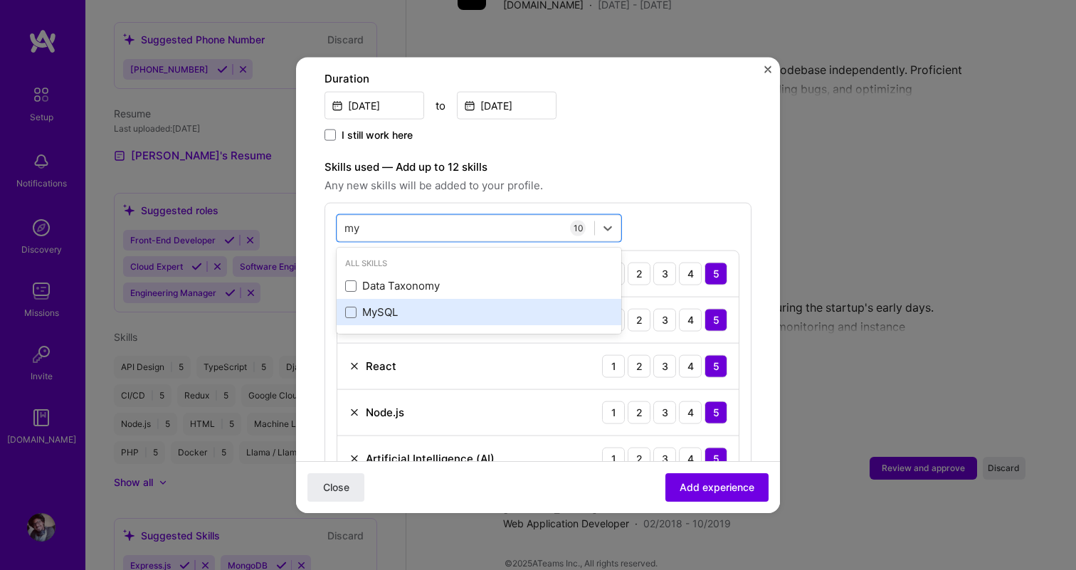
click at [383, 305] on div "MySQL" at bounding box center [479, 312] width 268 height 15
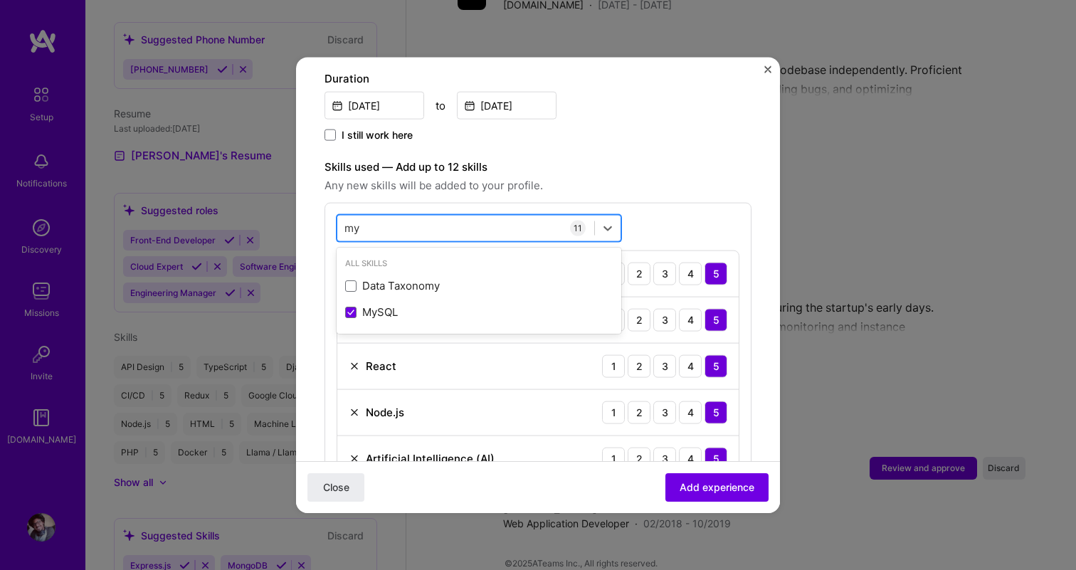
click at [421, 216] on div "my my" at bounding box center [465, 227] width 257 height 23
type input "mongo"
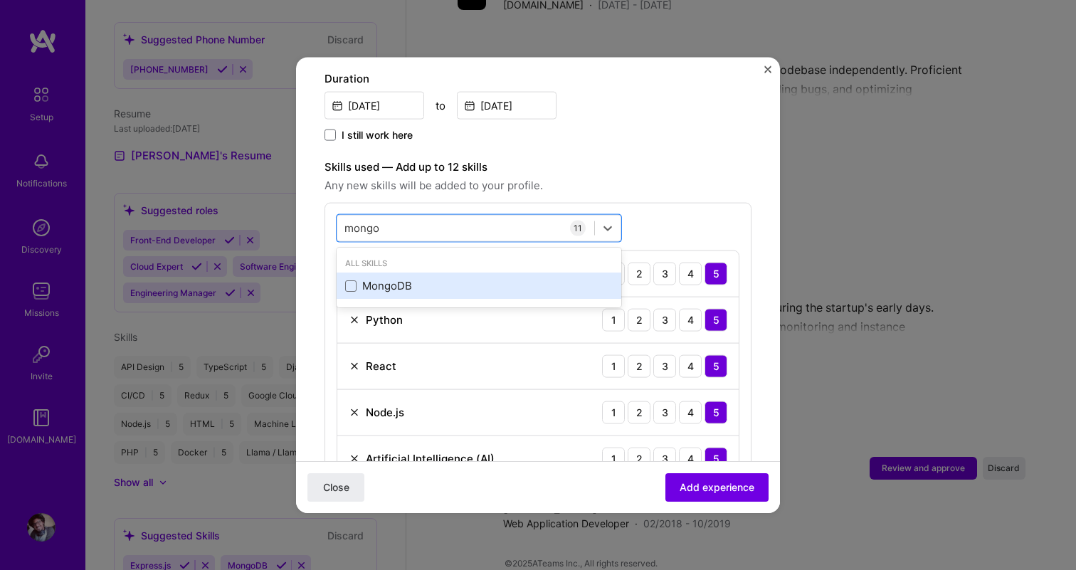
click at [396, 278] on div "MongoDB" at bounding box center [479, 285] width 268 height 15
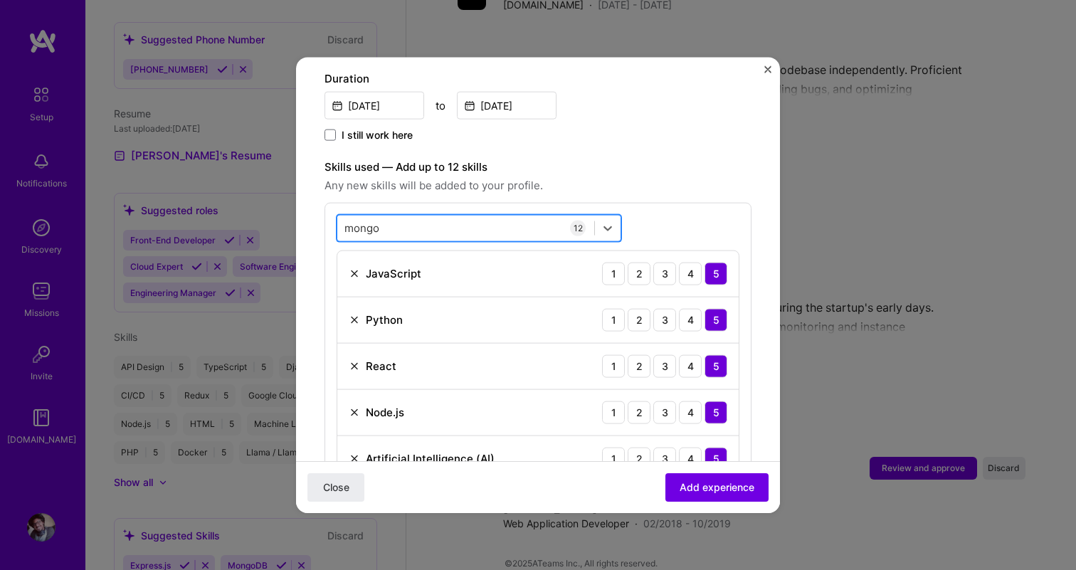
click at [443, 216] on div "[PERSON_NAME]" at bounding box center [465, 227] width 257 height 23
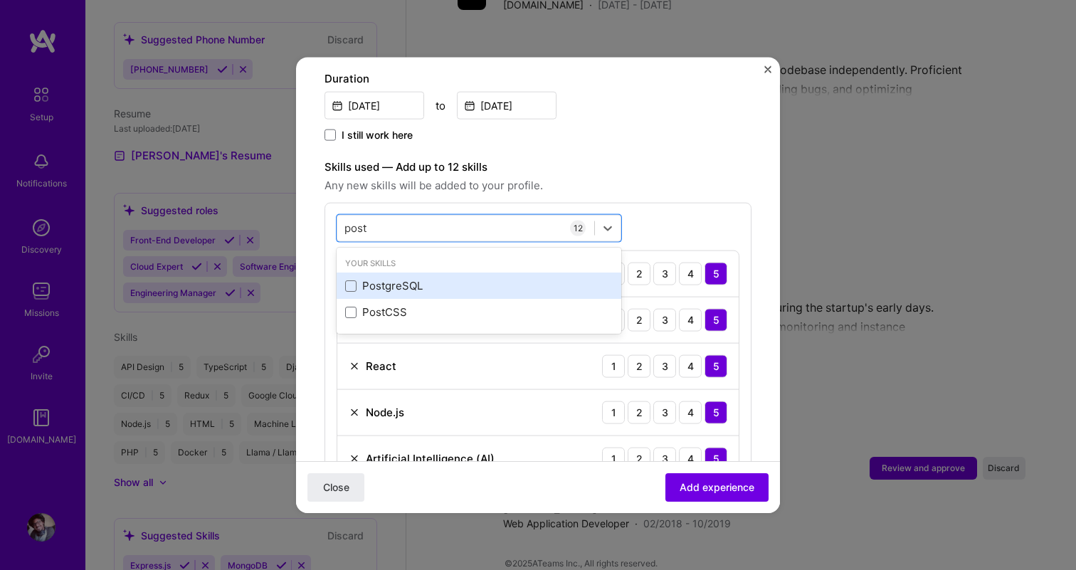
click at [413, 278] on div "PostgreSQL" at bounding box center [479, 285] width 268 height 15
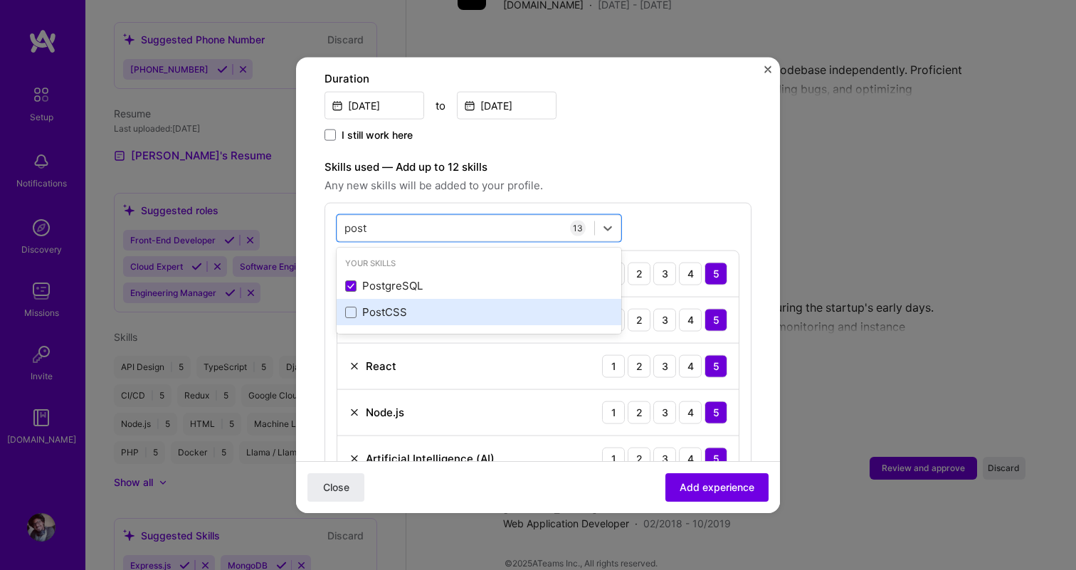
click at [411, 305] on div "PostCSS" at bounding box center [479, 312] width 268 height 15
type input "post"
click at [761, 170] on form "Adding suggested job This job is suggested based on your LinkedIn, resume or [D…" at bounding box center [538, 537] width 484 height 1716
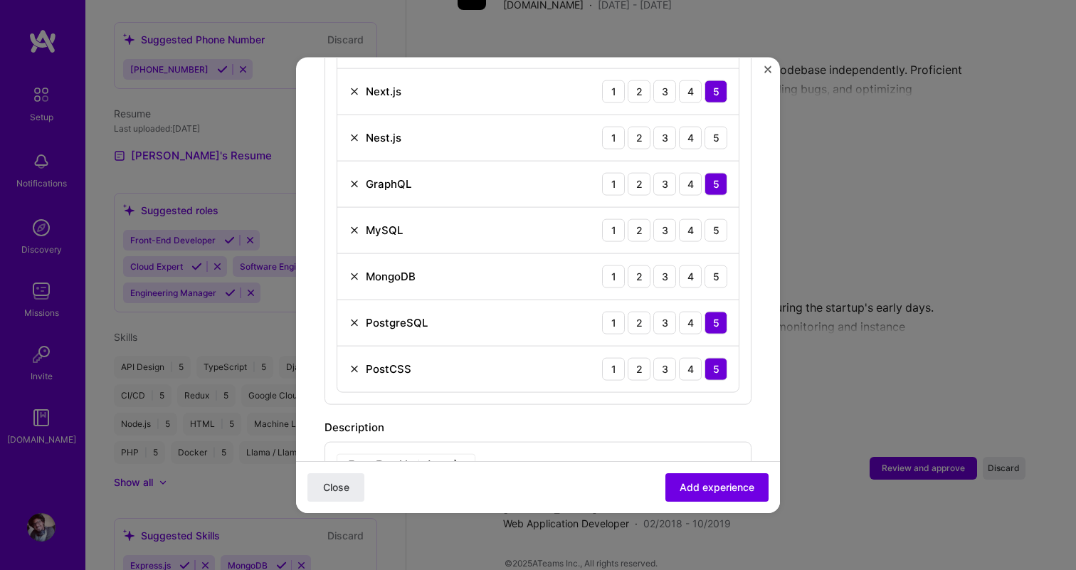
scroll to position [925, 0]
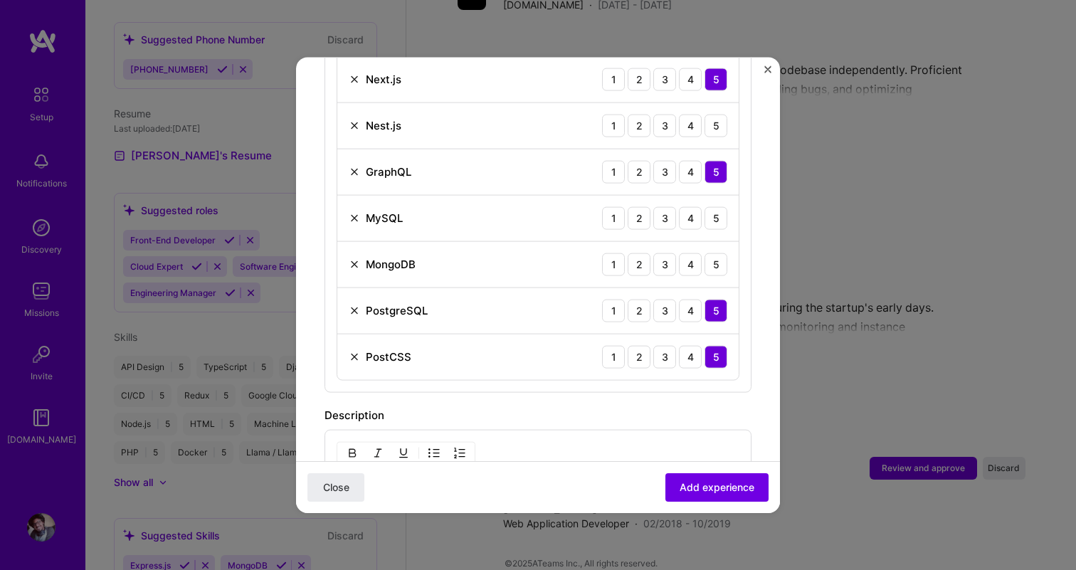
click at [719, 345] on div "5" at bounding box center [716, 356] width 23 height 23
click at [353, 305] on img at bounding box center [354, 310] width 11 height 11
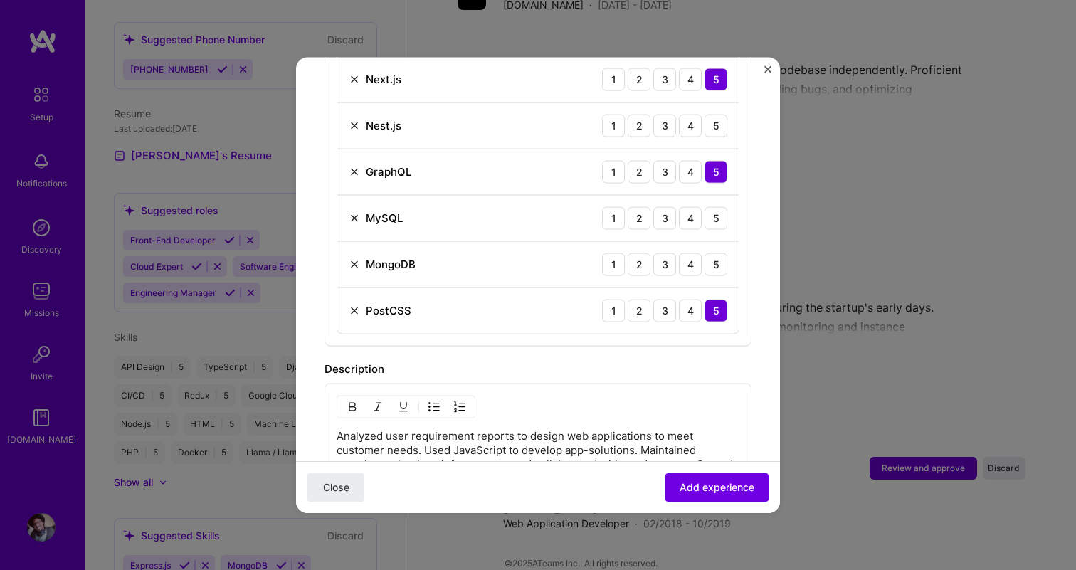
click at [351, 303] on div "PostCSS" at bounding box center [380, 310] width 63 height 15
click at [355, 305] on img at bounding box center [354, 310] width 11 height 11
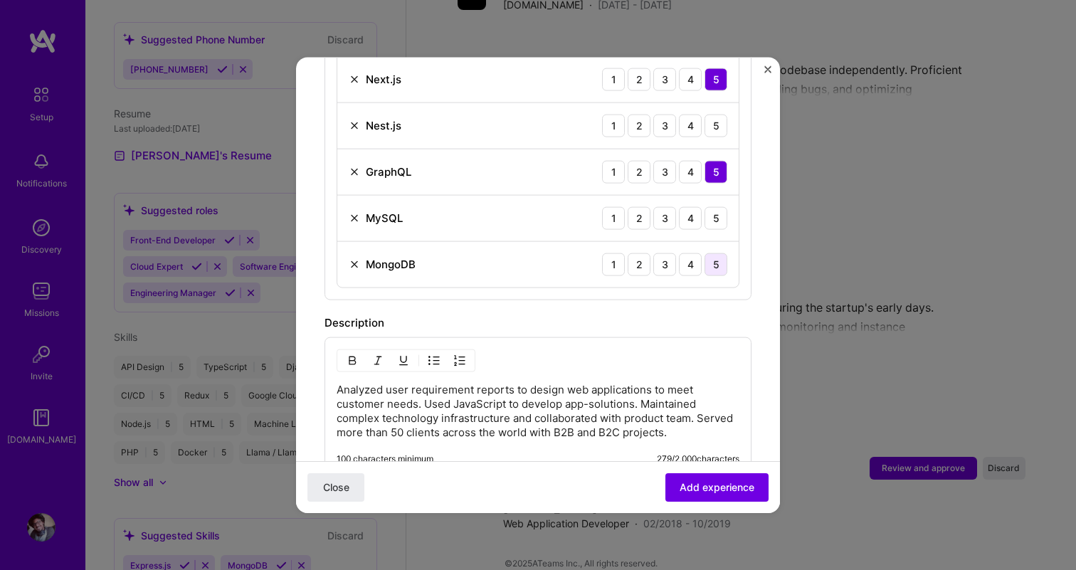
click at [719, 253] on div "5" at bounding box center [716, 264] width 23 height 23
click at [719, 206] on div "5" at bounding box center [716, 217] width 23 height 23
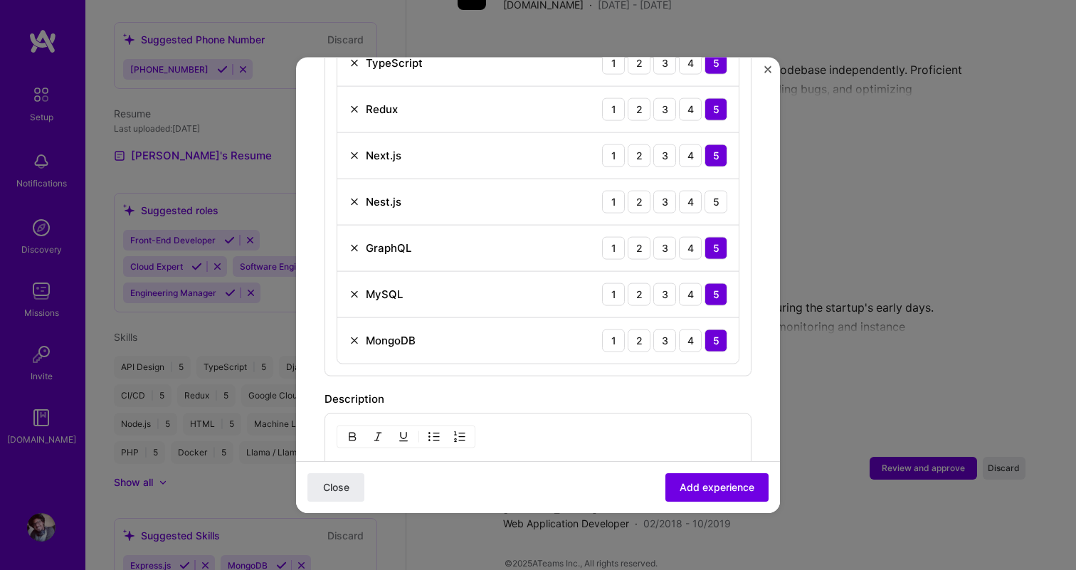
click at [717, 179] on div "Nest.js 1 2 3 4 5" at bounding box center [537, 202] width 401 height 46
click at [717, 190] on div "5" at bounding box center [716, 201] width 23 height 23
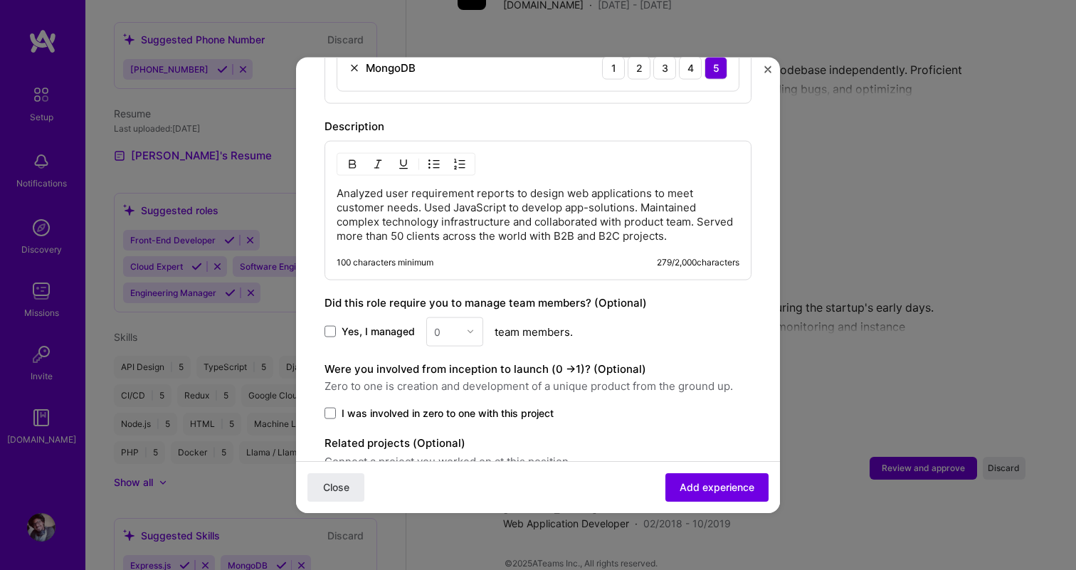
scroll to position [1141, 0]
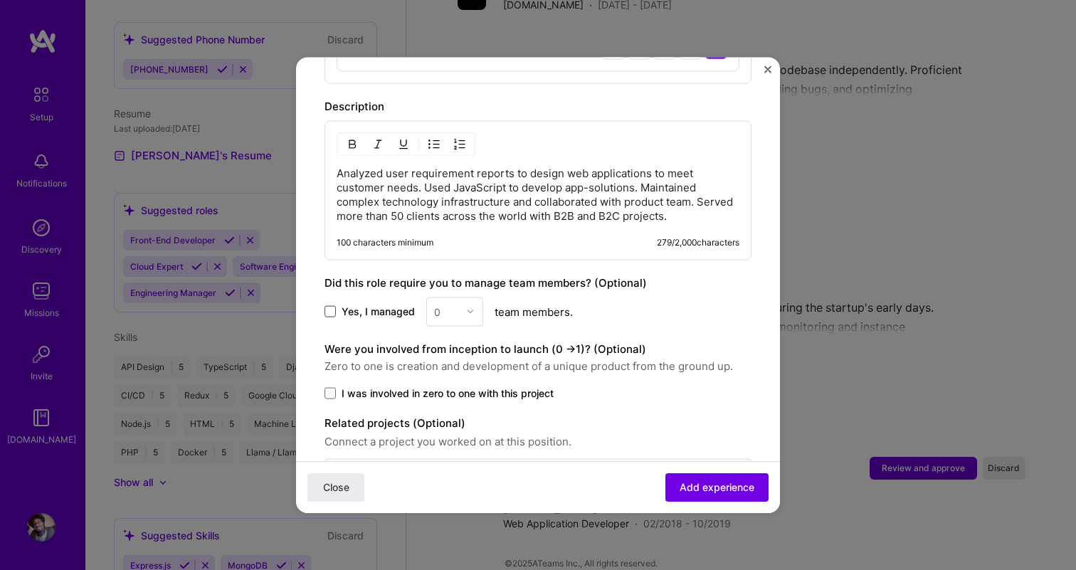
click at [332, 306] on span at bounding box center [330, 311] width 11 height 11
click at [0, 0] on input "Yes, I managed" at bounding box center [0, 0] width 0 height 0
click at [373, 305] on span "Yes, I managed" at bounding box center [378, 312] width 73 height 14
click at [0, 0] on input "Yes, I managed" at bounding box center [0, 0] width 0 height 0
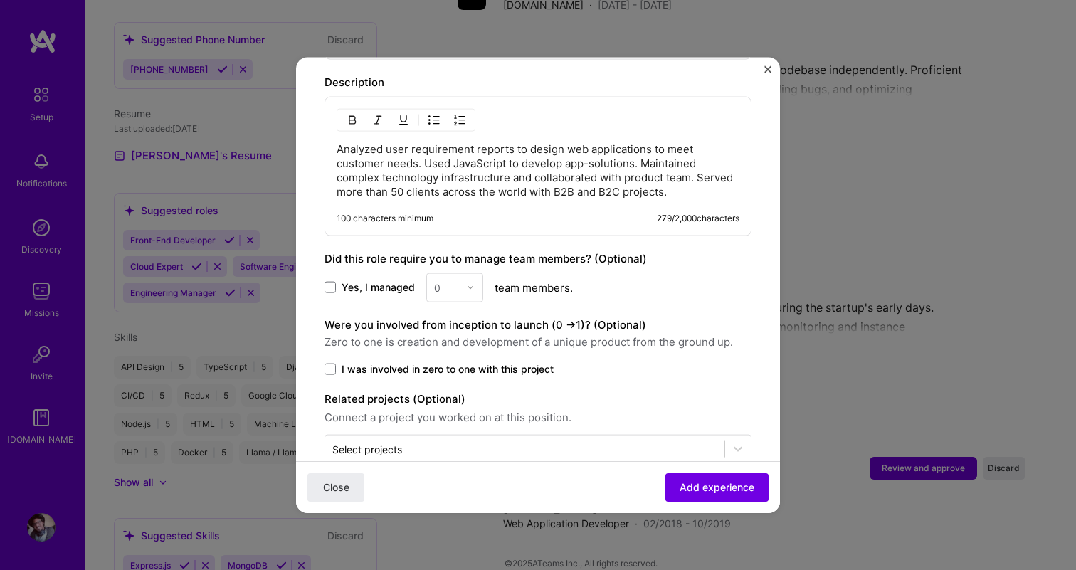
scroll to position [1181, 0]
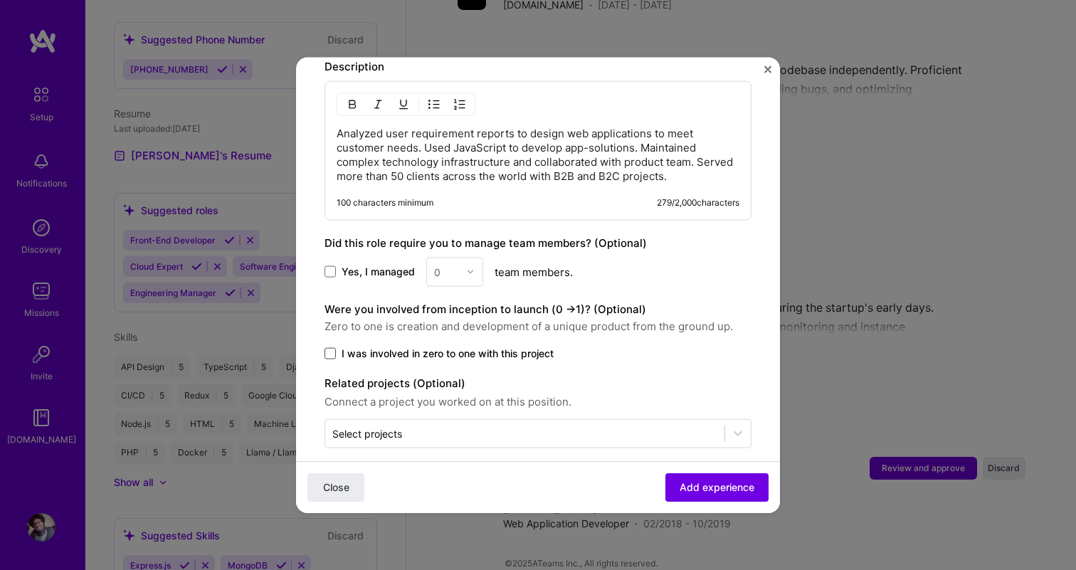
click at [332, 347] on span at bounding box center [330, 352] width 11 height 11
click at [0, 0] on input "I was involved in zero to one with this project" at bounding box center [0, 0] width 0 height 0
click at [701, 476] on button "Add experience" at bounding box center [717, 487] width 103 height 28
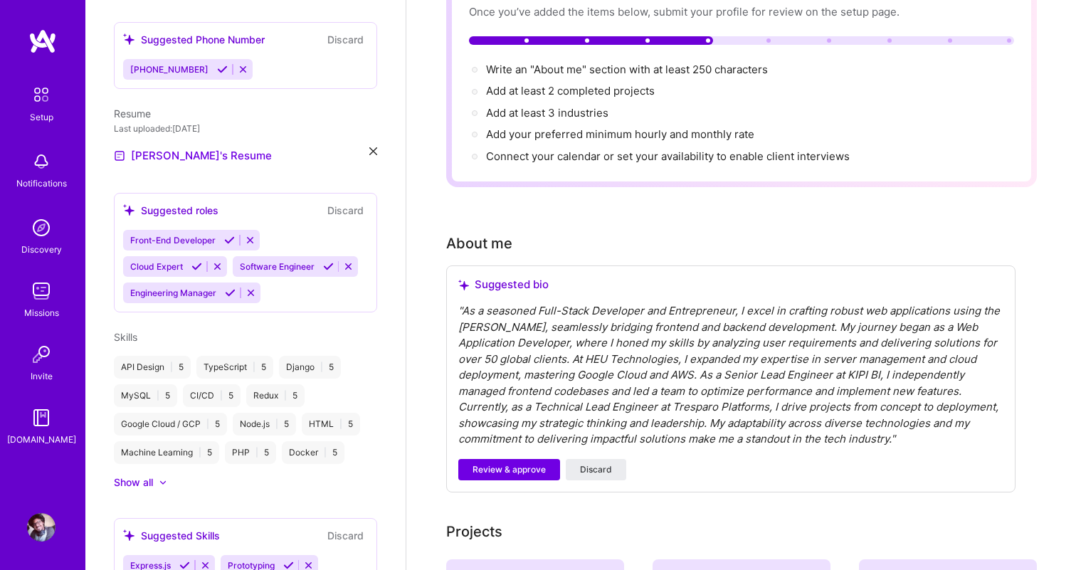
scroll to position [123, 0]
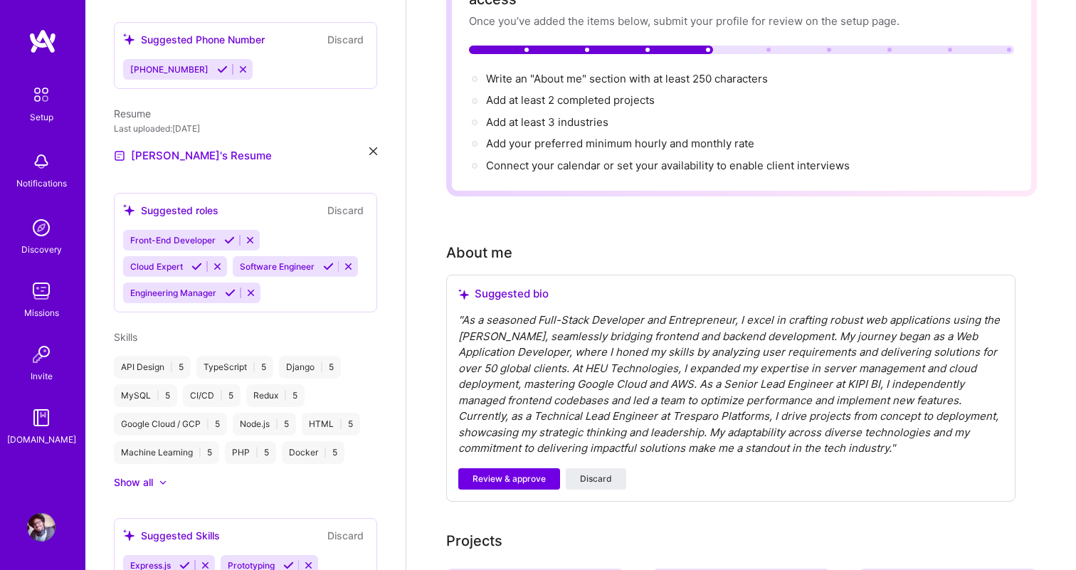
click at [601, 327] on div "" As a seasoned Full-Stack Developer and Entrepreneur, I excel in crafting robu…" at bounding box center [730, 385] width 545 height 145
click at [898, 433] on div "" As a seasoned Full-Stack Developer and Entrepreneur, I excel in crafting robu…" at bounding box center [730, 385] width 545 height 145
click at [893, 431] on div "" As a seasoned Full-Stack Developer and Entrepreneur, I excel in crafting robu…" at bounding box center [730, 385] width 545 height 145
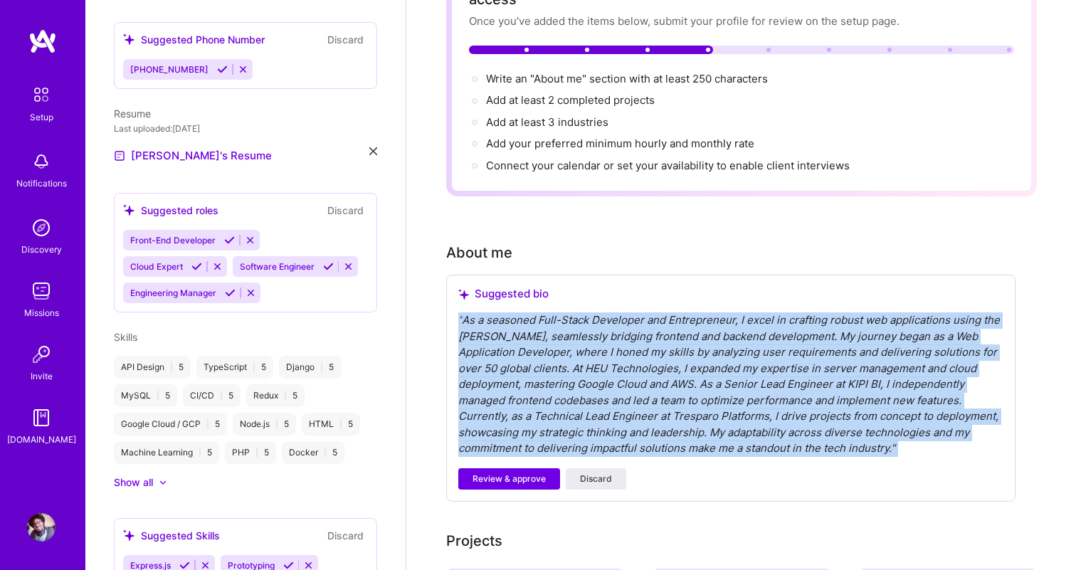
click at [893, 431] on div "" As a seasoned Full-Stack Developer and Entrepreneur, I excel in crafting robu…" at bounding box center [730, 385] width 545 height 145
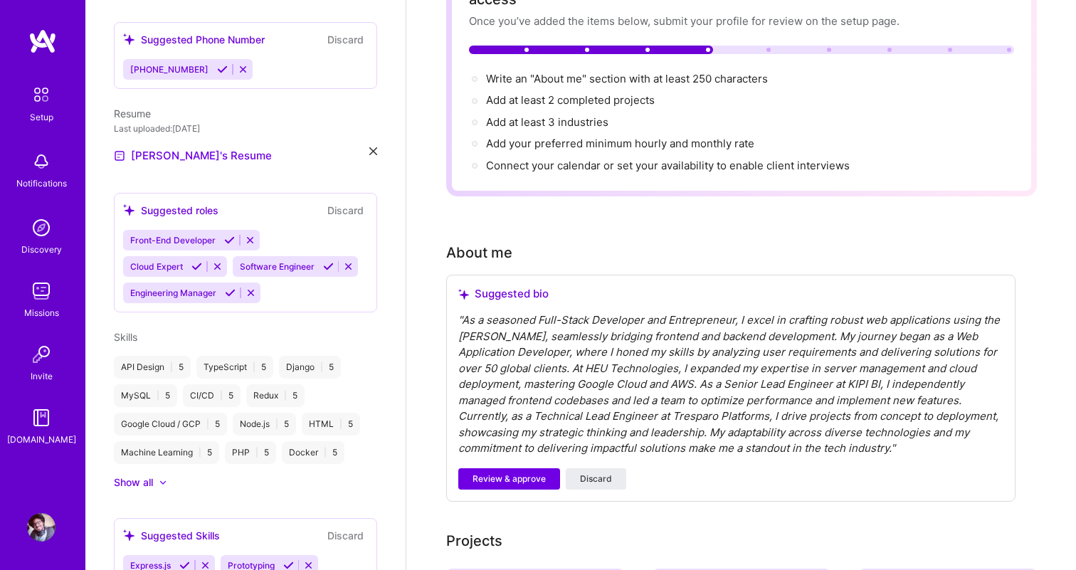
click at [814, 443] on div "Suggested bio " As a seasoned Full-Stack Developer and Entrepreneur, I excel in…" at bounding box center [730, 388] width 569 height 227
click at [532, 473] on span "Review & approve" at bounding box center [509, 479] width 73 height 13
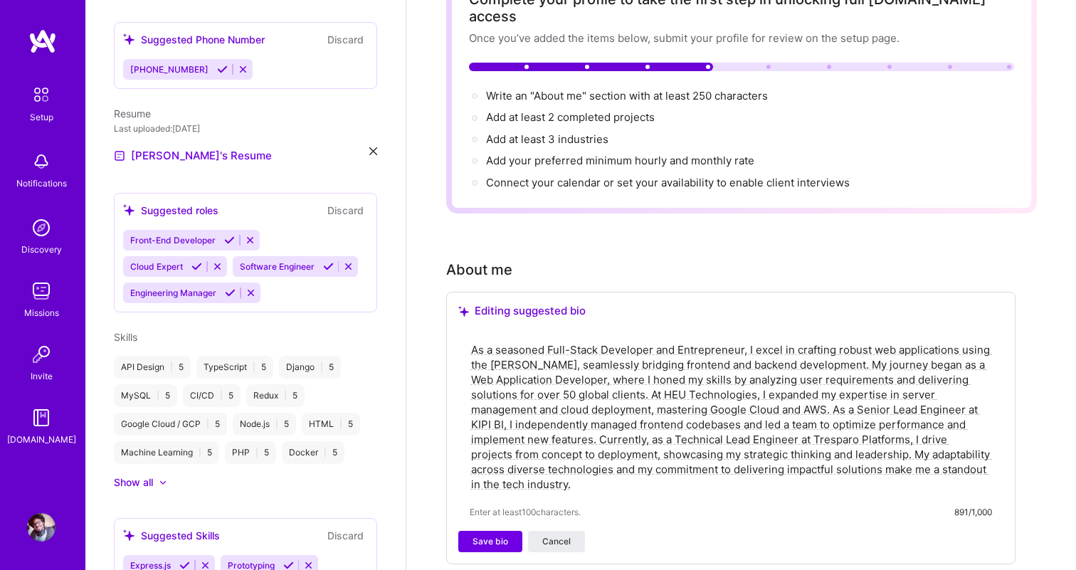
scroll to position [115, 0]
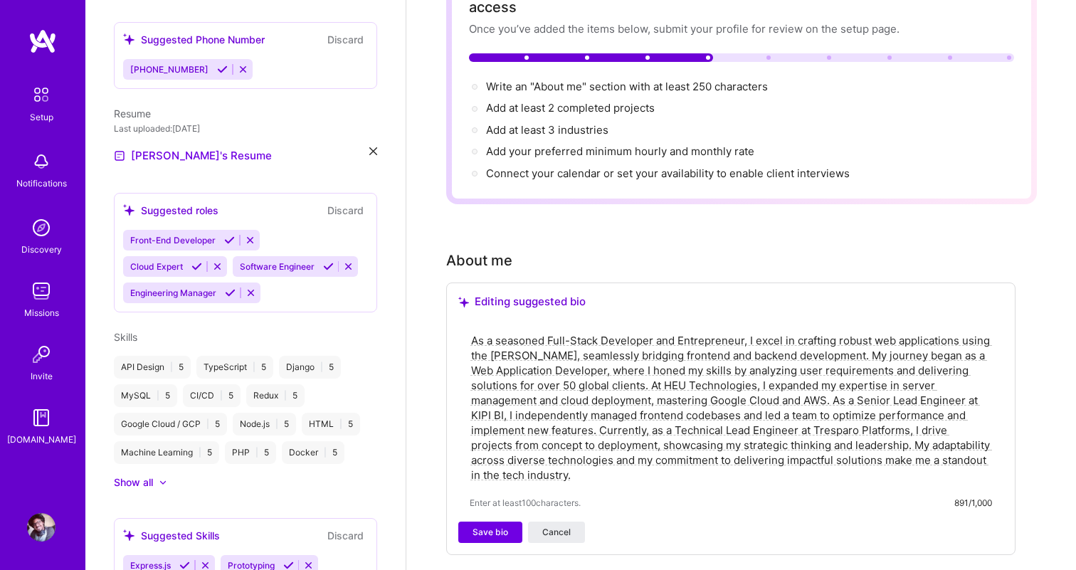
click at [565, 459] on textarea "As a seasoned Full-Stack Developer and Entrepreneur, I excel in crafting robust…" at bounding box center [731, 408] width 523 height 152
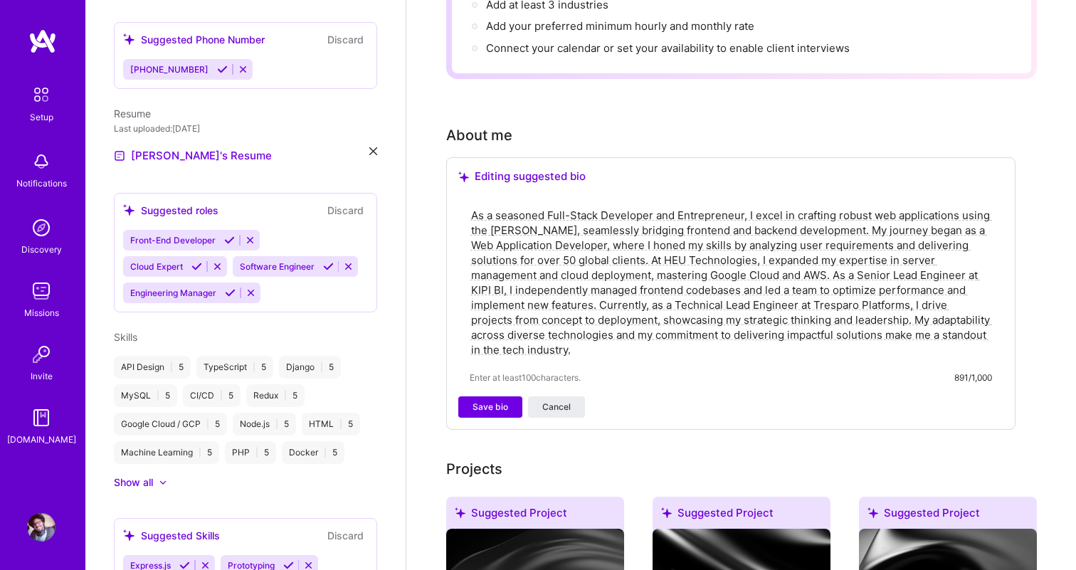
scroll to position [357, 0]
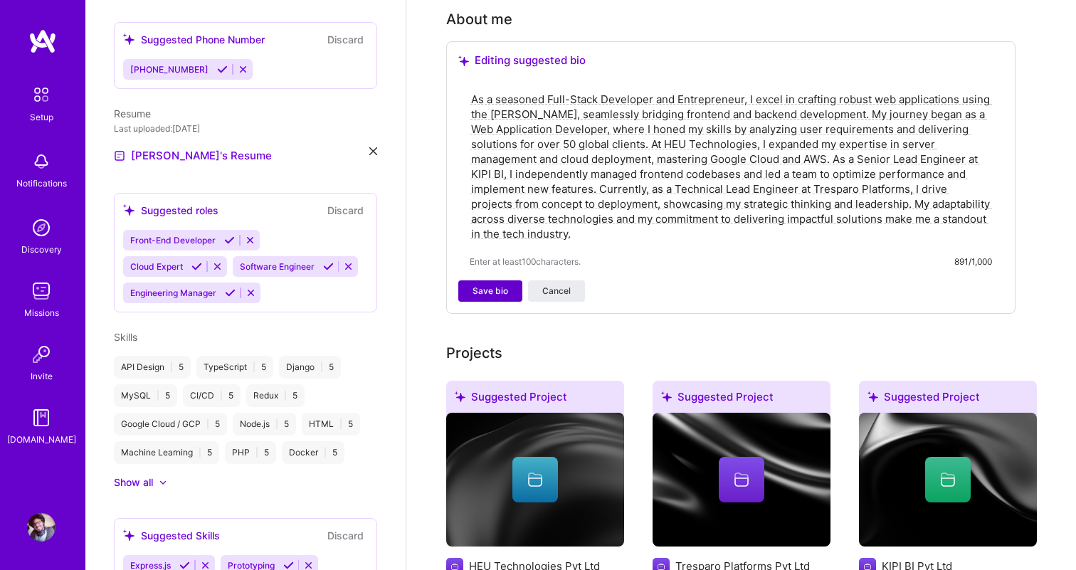
click at [505, 285] on span "Save bio" at bounding box center [491, 291] width 36 height 13
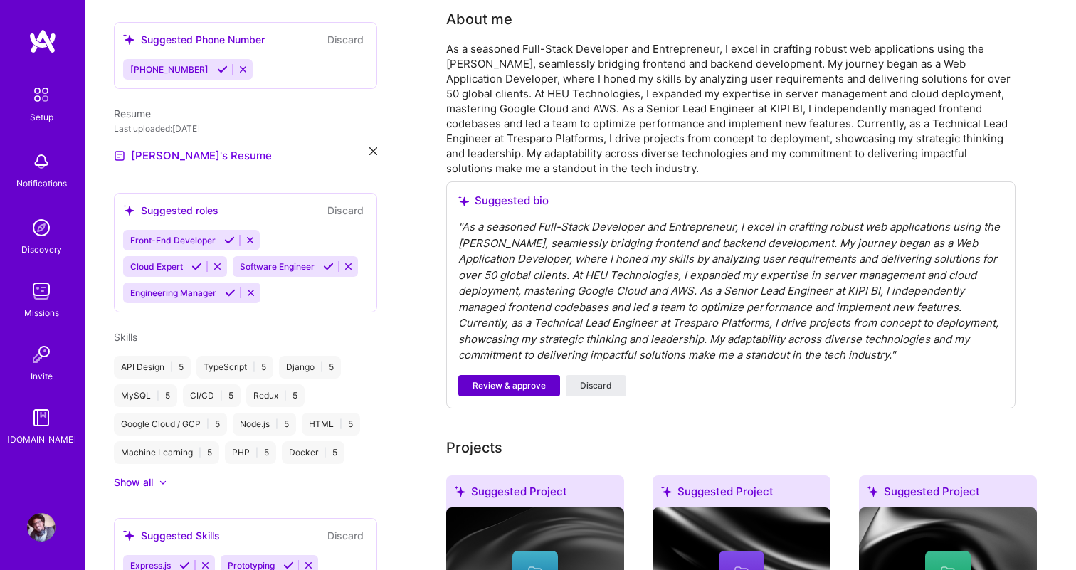
click at [543, 379] on span "Review & approve" at bounding box center [509, 385] width 73 height 13
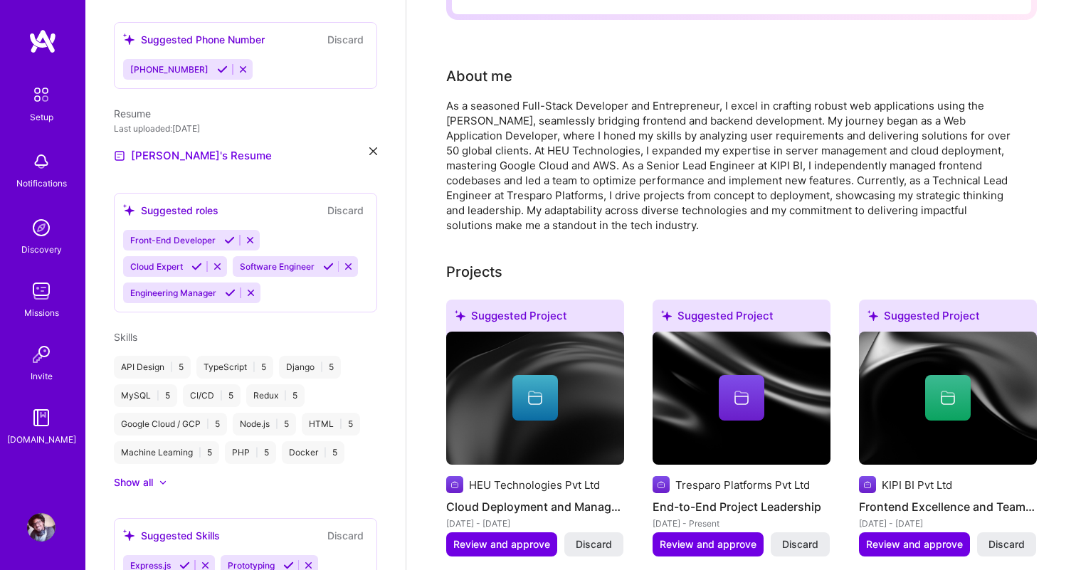
scroll to position [0, 0]
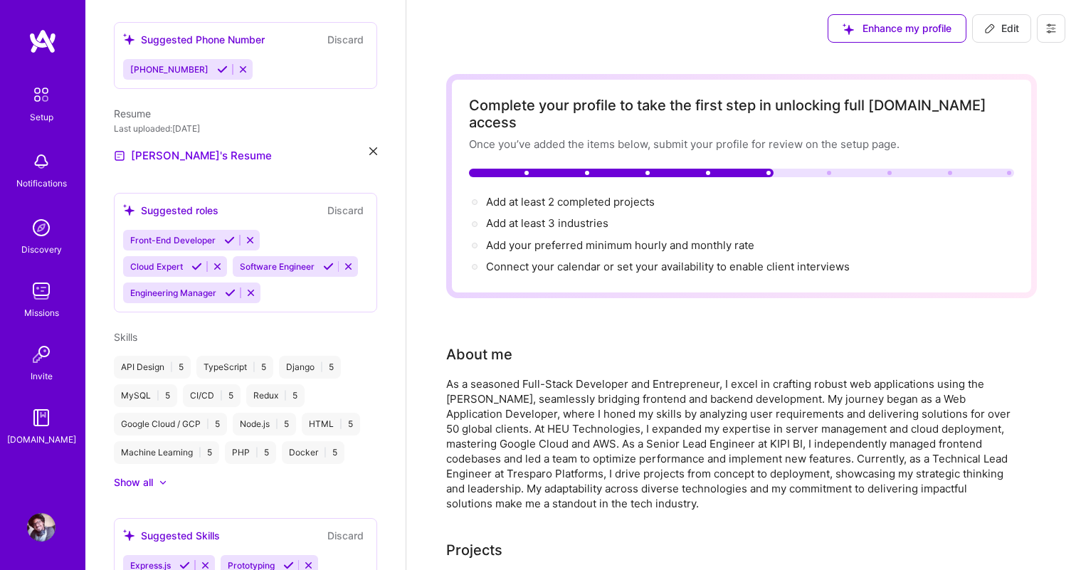
click at [829, 171] on div at bounding box center [829, 173] width 4 height 4
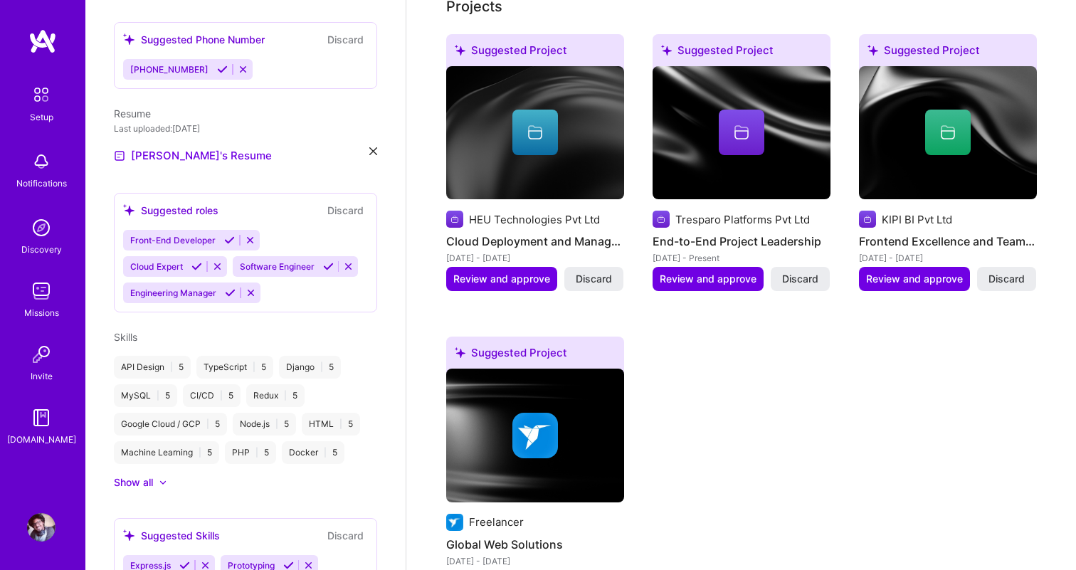
scroll to position [545, 0]
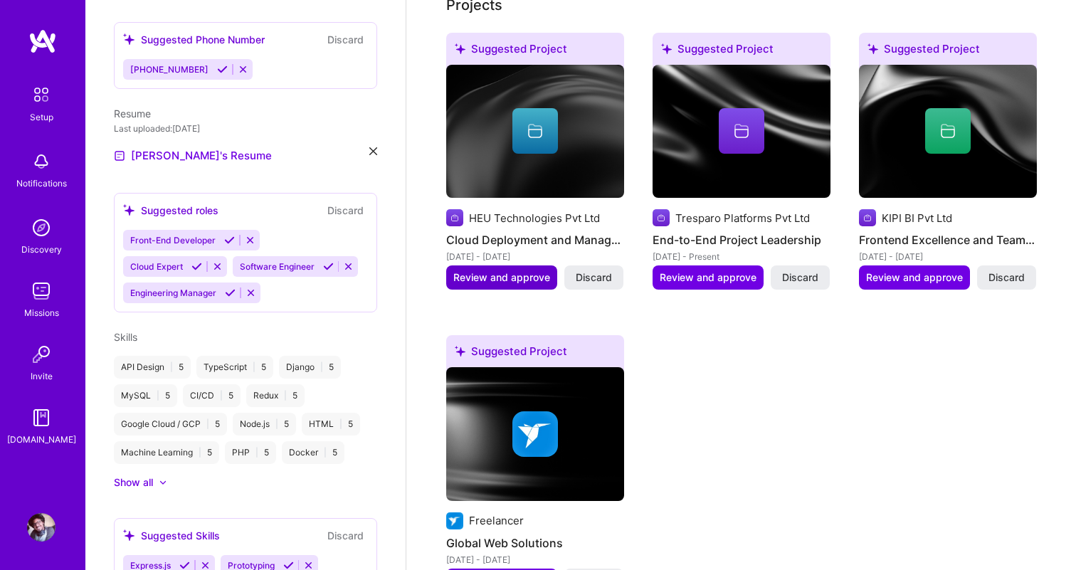
click at [517, 271] on span "Review and approve" at bounding box center [501, 278] width 97 height 14
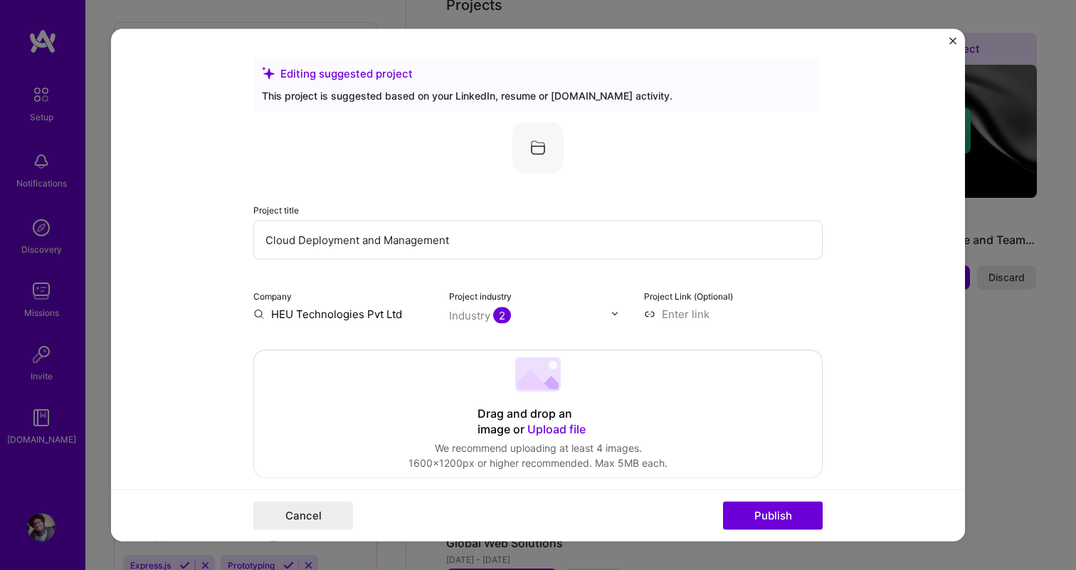
scroll to position [21, 0]
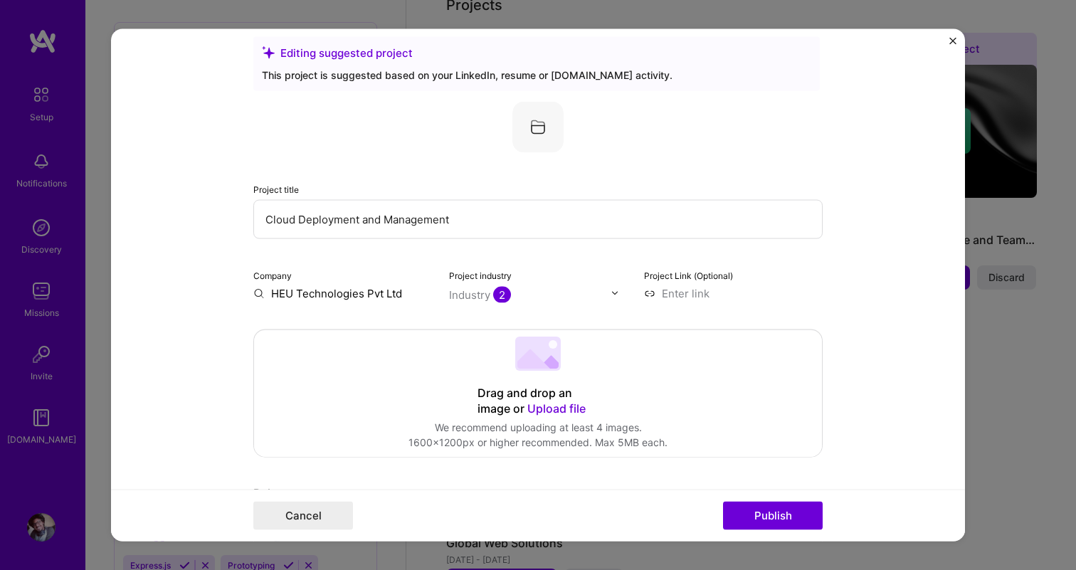
click at [511, 224] on input "Cloud Deployment and Management" at bounding box center [537, 218] width 569 height 39
click at [536, 130] on img at bounding box center [538, 126] width 51 height 51
click at [678, 295] on input at bounding box center [733, 292] width 179 height 15
paste input "[URL][DOMAIN_NAME]"
type input "[URL][DOMAIN_NAME]"
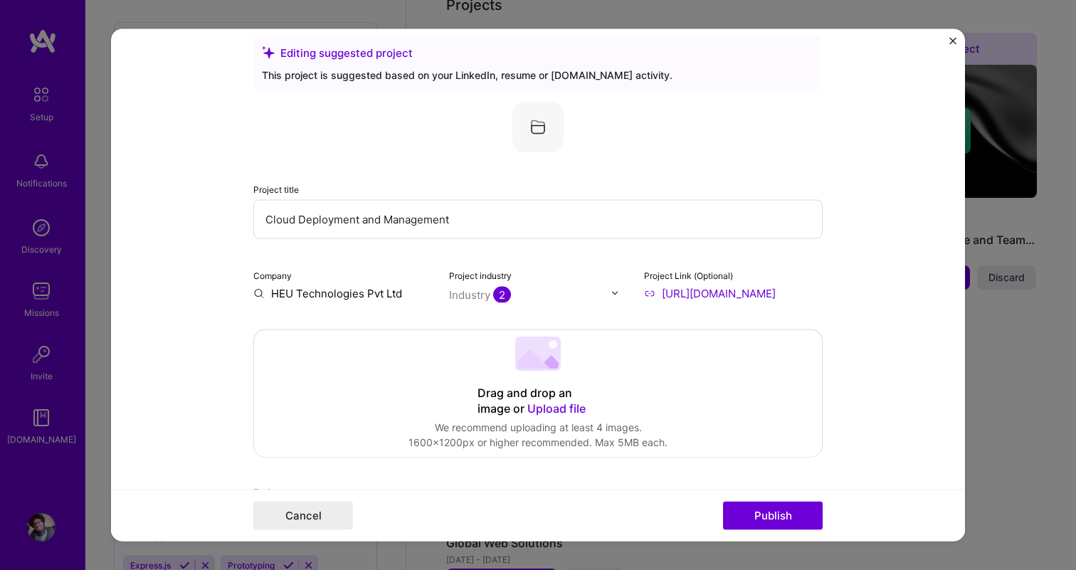
click at [866, 289] on form "Editing suggested project This project is suggested based on your LinkedIn, res…" at bounding box center [538, 284] width 854 height 513
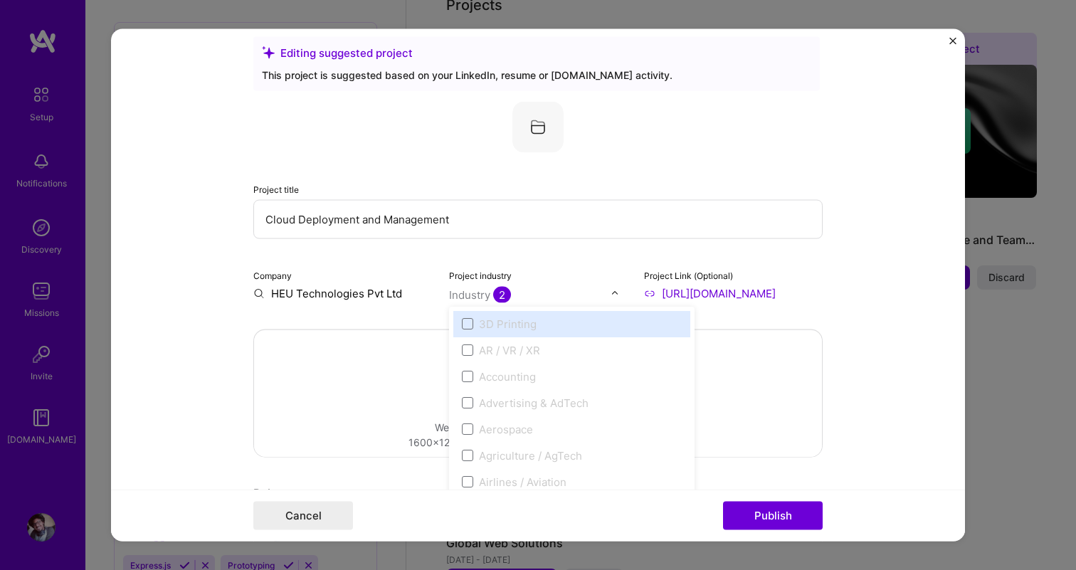
click at [479, 295] on div "Industry 2" at bounding box center [480, 294] width 62 height 15
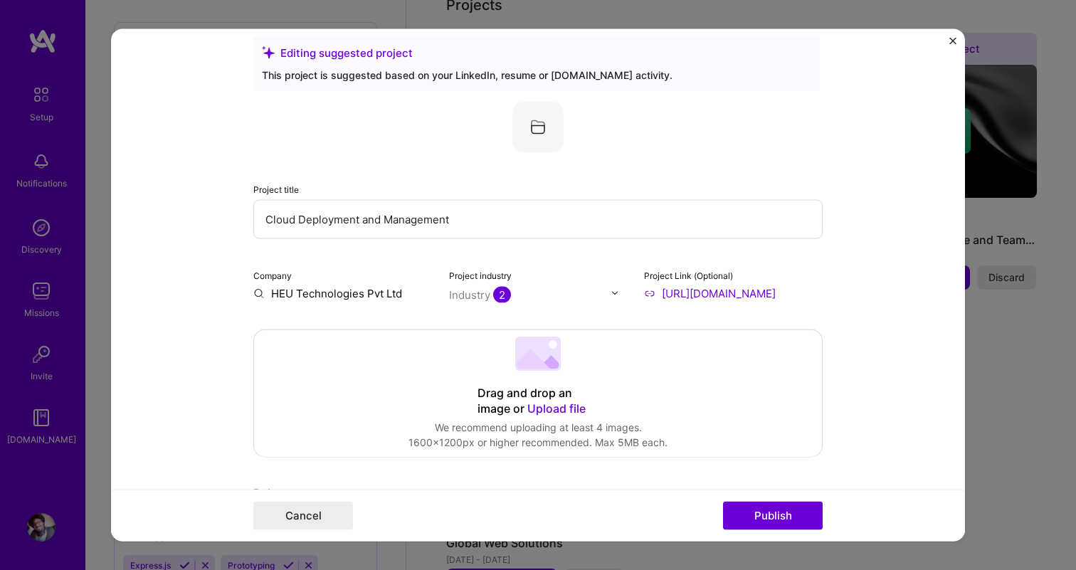
click at [757, 204] on input "Cloud Deployment and Management" at bounding box center [537, 218] width 569 height 39
click at [869, 203] on form "Editing suggested project This project is suggested based on your LinkedIn, res…" at bounding box center [538, 284] width 854 height 513
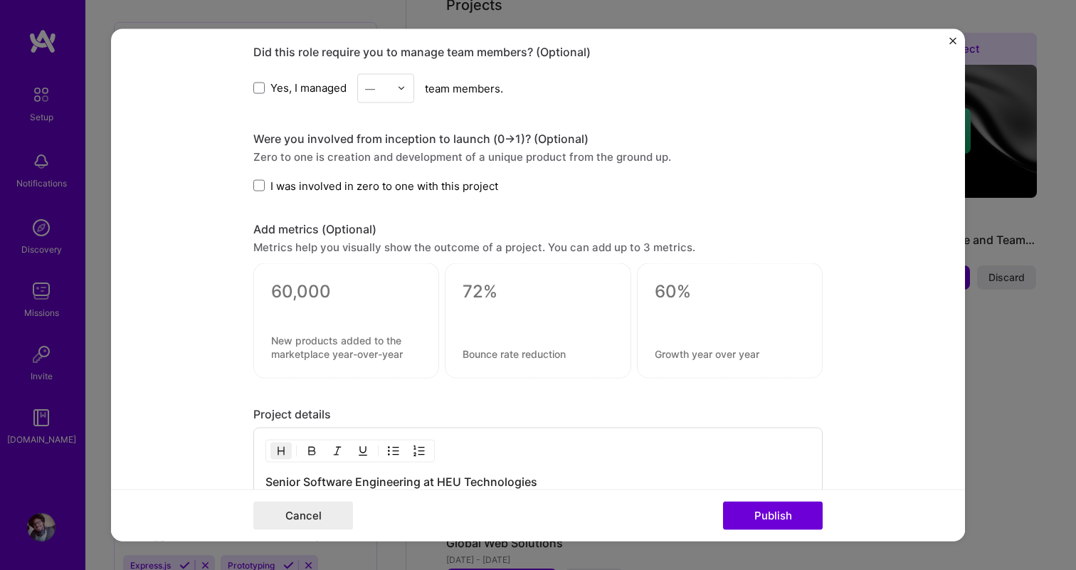
scroll to position [879, 0]
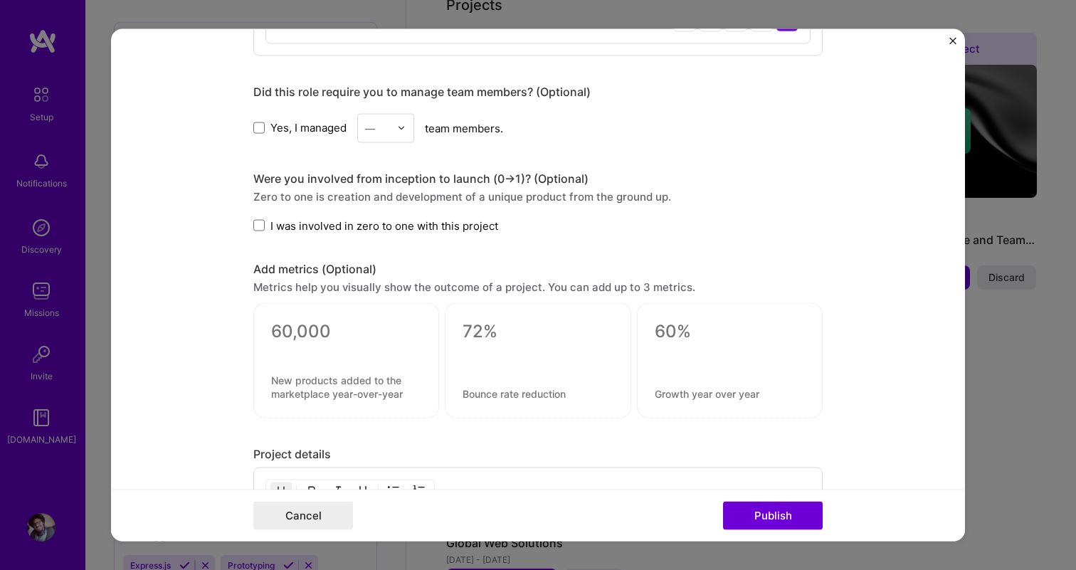
click at [380, 350] on div at bounding box center [346, 349] width 150 height 15
click at [514, 349] on div at bounding box center [538, 356] width 150 height 15
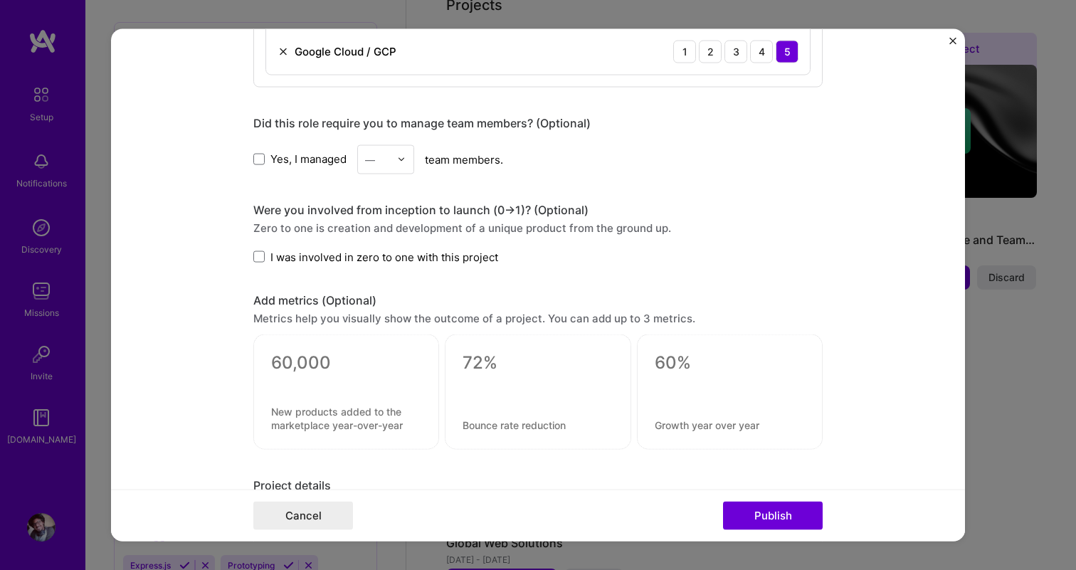
scroll to position [824, 0]
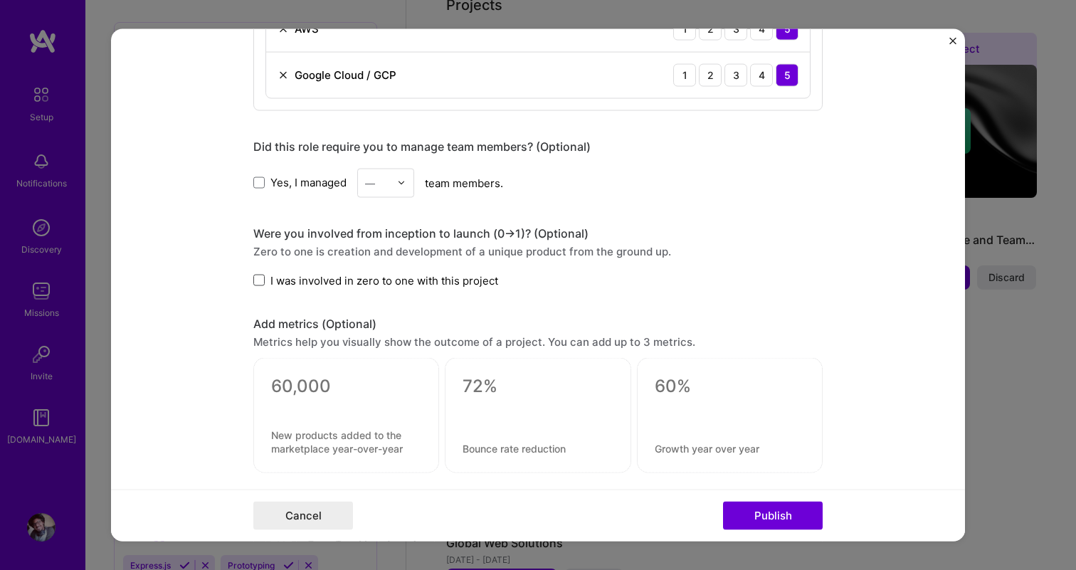
click at [263, 278] on span at bounding box center [258, 280] width 11 height 11
click at [0, 0] on input "I was involved in zero to one with this project" at bounding box center [0, 0] width 0 height 0
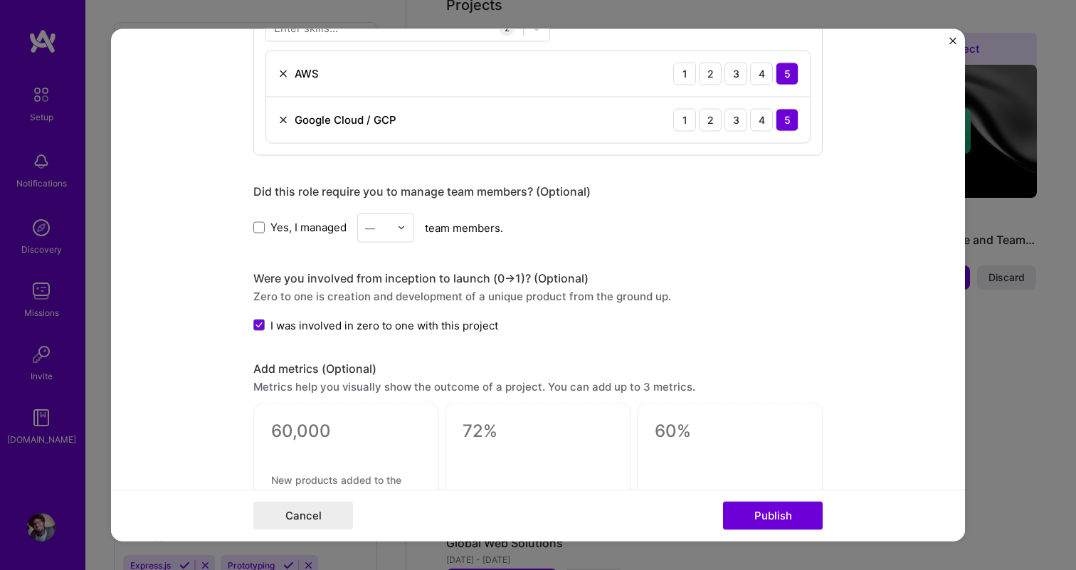
scroll to position [772, 0]
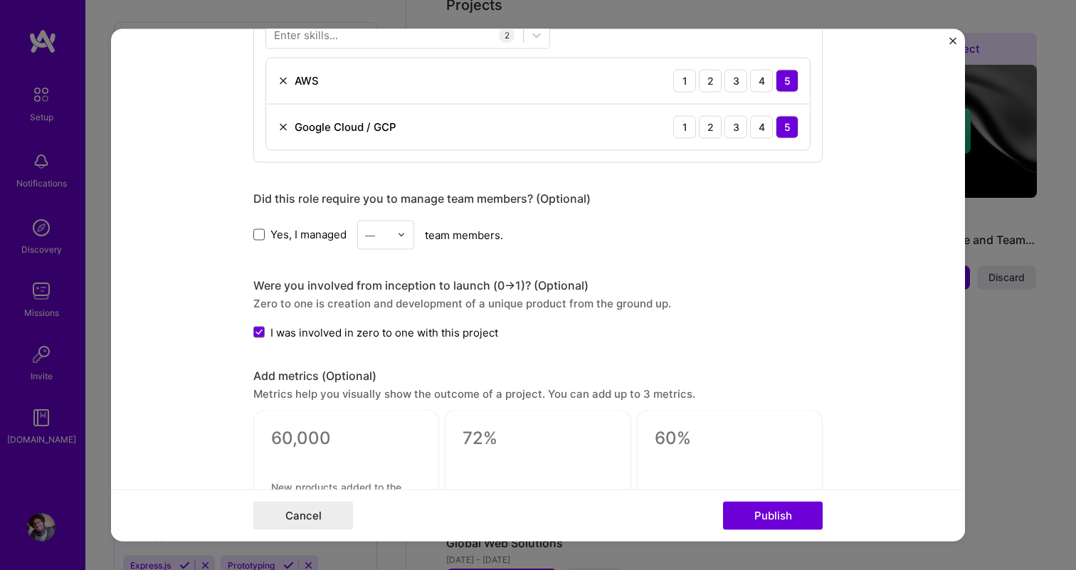
click at [262, 236] on span at bounding box center [258, 234] width 11 height 11
click at [0, 0] on input "Yes, I managed" at bounding box center [0, 0] width 0 height 0
click at [374, 238] on div "—" at bounding box center [370, 234] width 10 height 15
click at [378, 376] on div "5" at bounding box center [386, 377] width 48 height 26
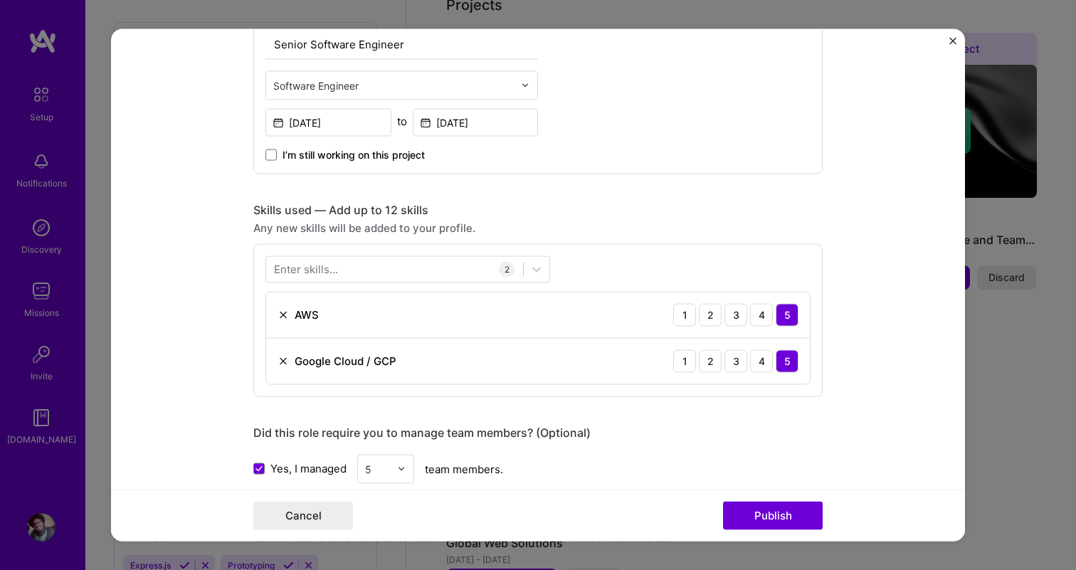
scroll to position [537, 0]
click at [372, 269] on div at bounding box center [394, 269] width 257 height 23
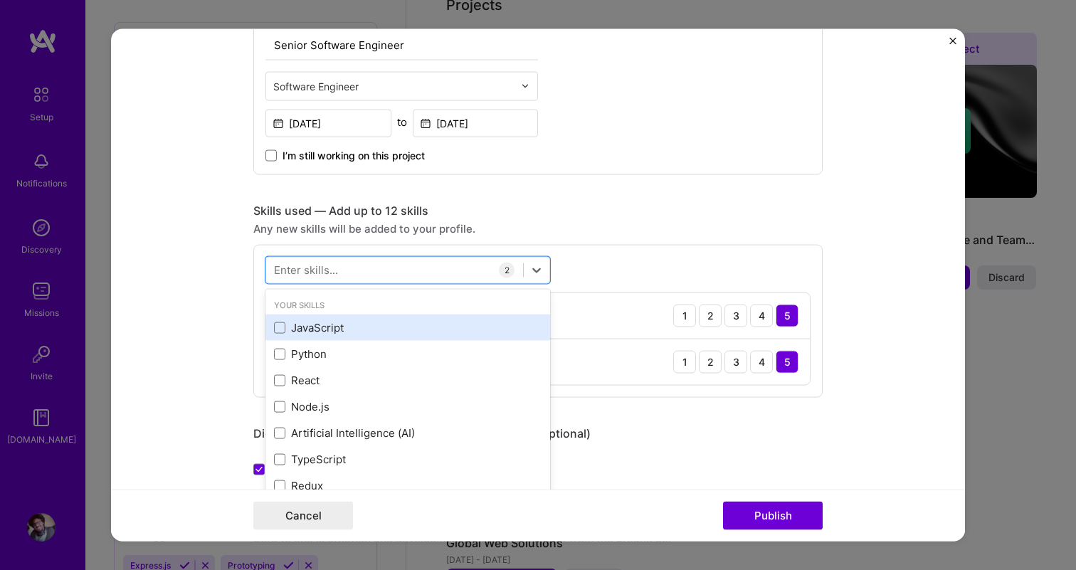
click at [310, 324] on div "JavaScript" at bounding box center [408, 327] width 268 height 15
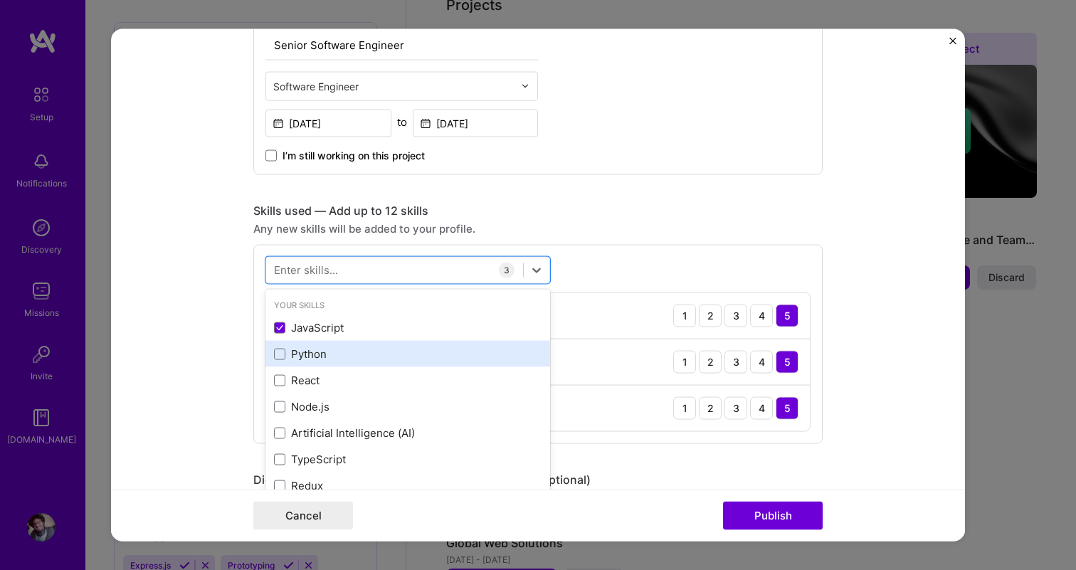
click at [310, 351] on div "Python" at bounding box center [408, 354] width 268 height 15
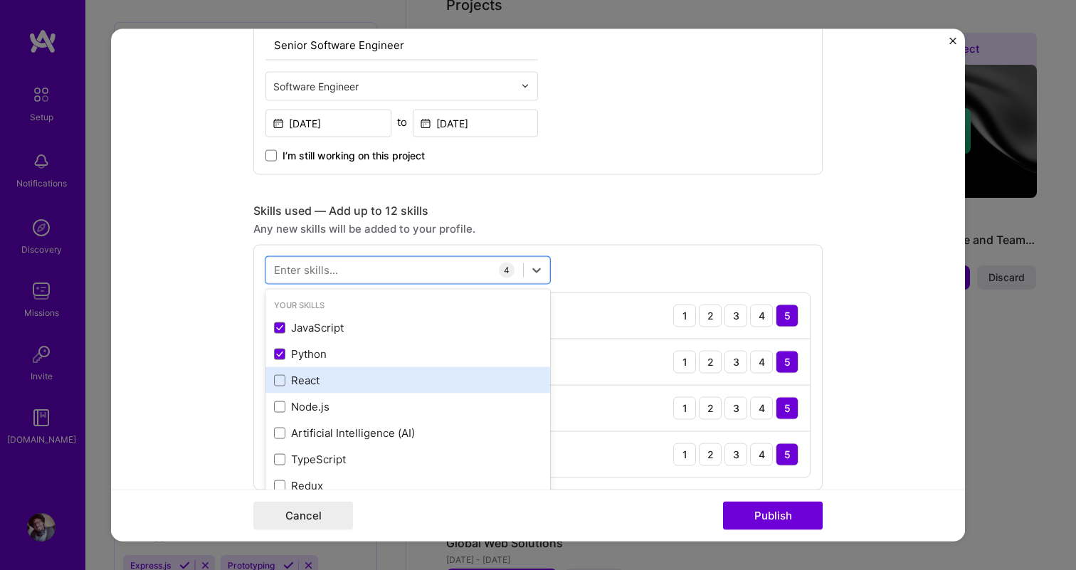
click at [310, 380] on div "React" at bounding box center [408, 380] width 268 height 15
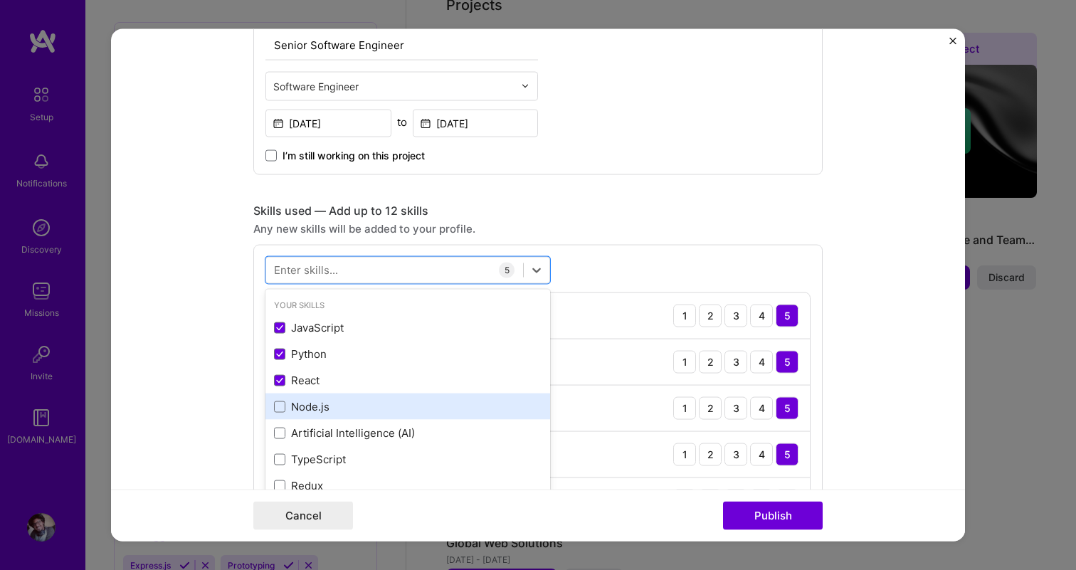
click at [311, 408] on div "Node.js" at bounding box center [408, 406] width 268 height 15
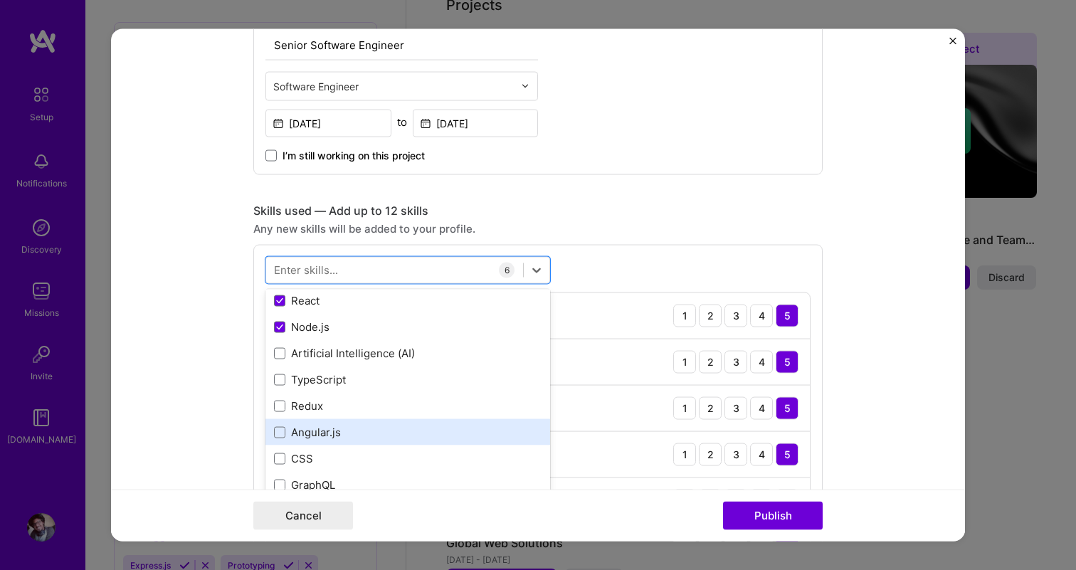
scroll to position [81, 0]
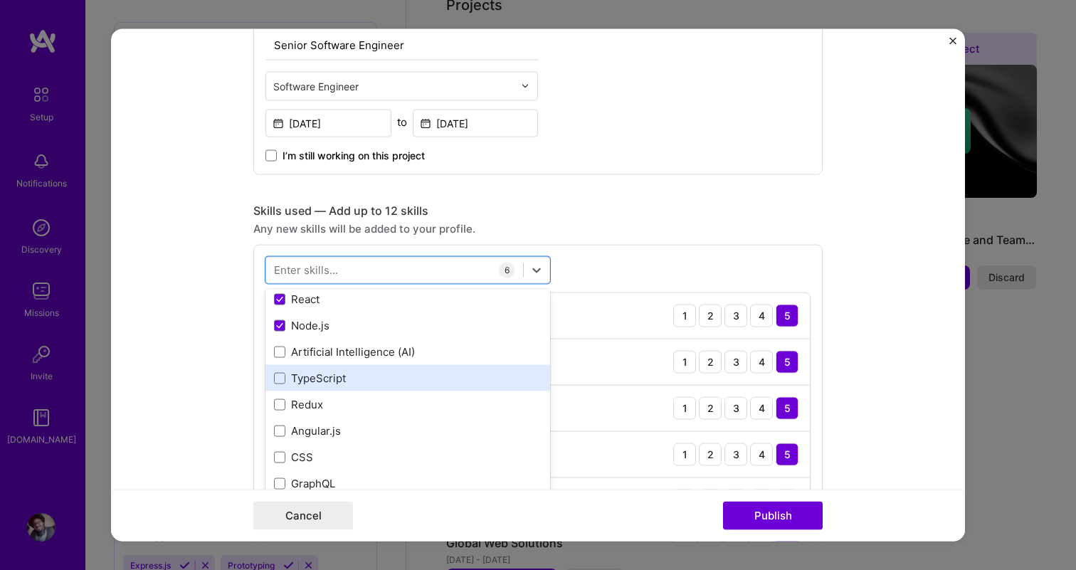
click at [332, 382] on div "TypeScript" at bounding box center [408, 378] width 268 height 15
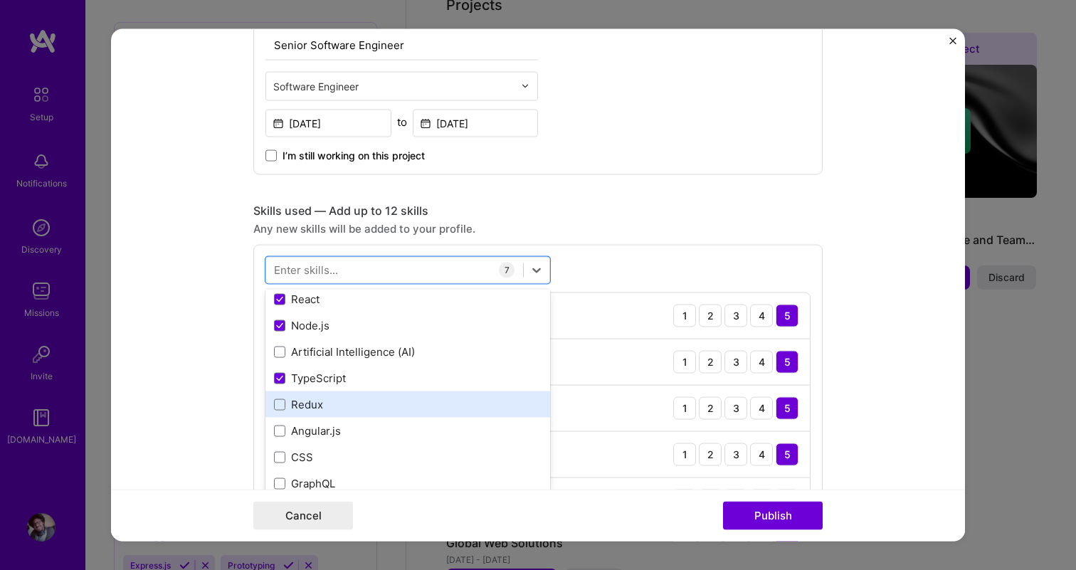
click at [320, 406] on div "Redux" at bounding box center [408, 404] width 268 height 15
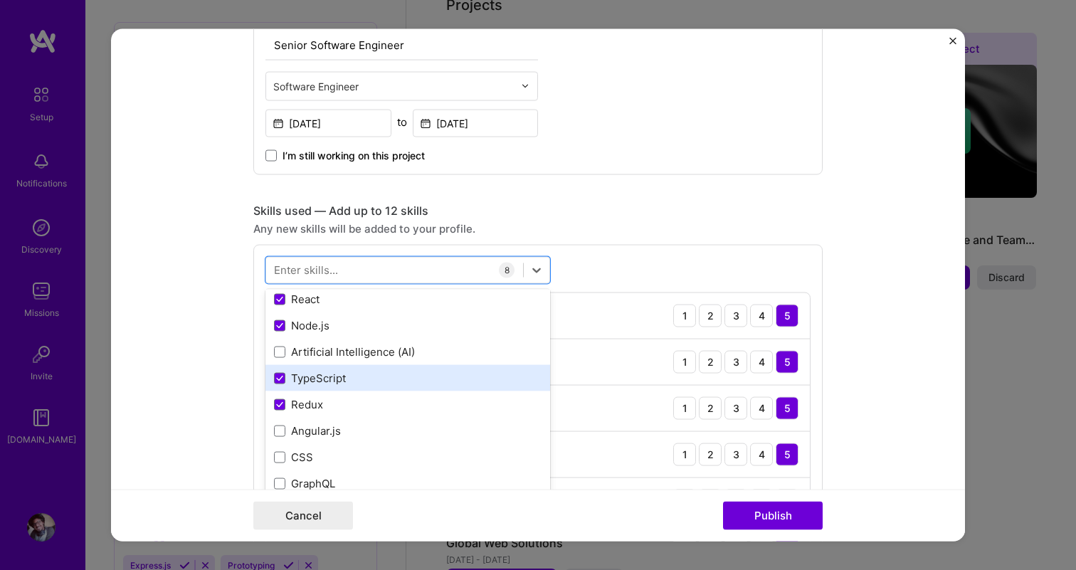
click at [324, 379] on div "TypeScript" at bounding box center [408, 378] width 268 height 15
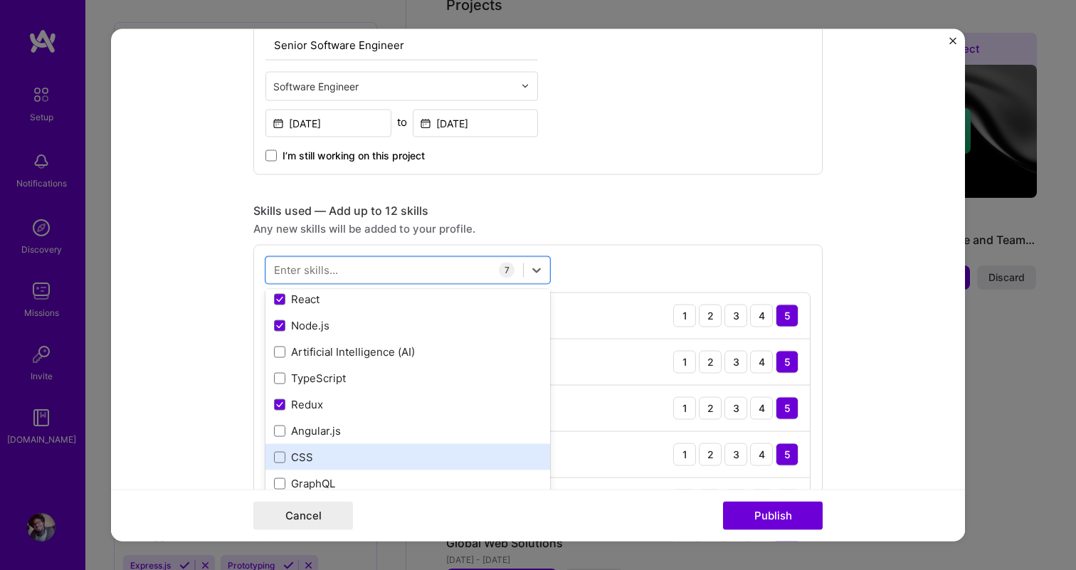
click at [389, 456] on div "CSS" at bounding box center [408, 457] width 268 height 15
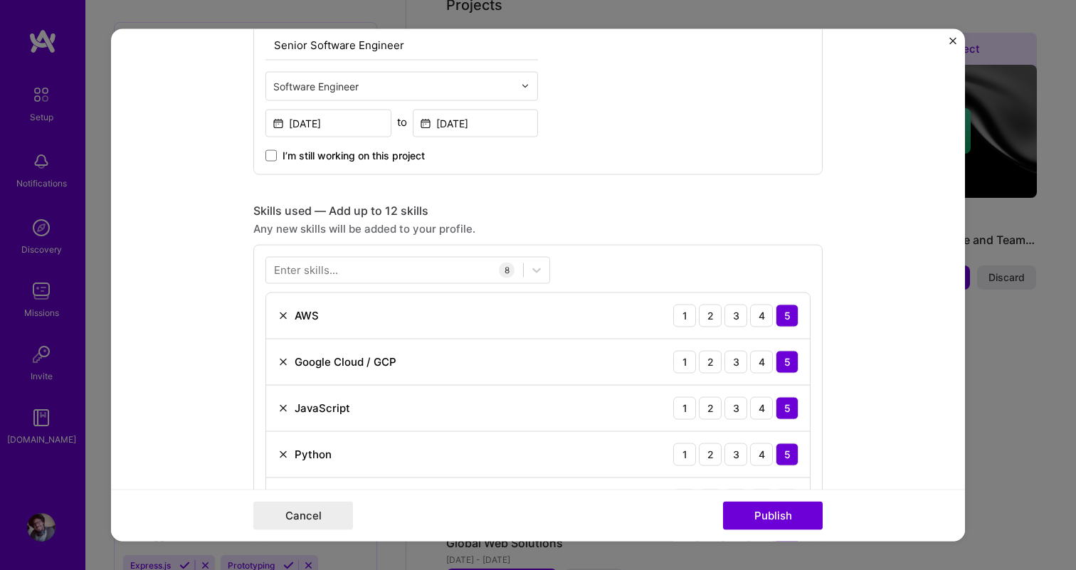
click at [581, 221] on div "Any new skills will be added to your profile." at bounding box center [537, 228] width 569 height 15
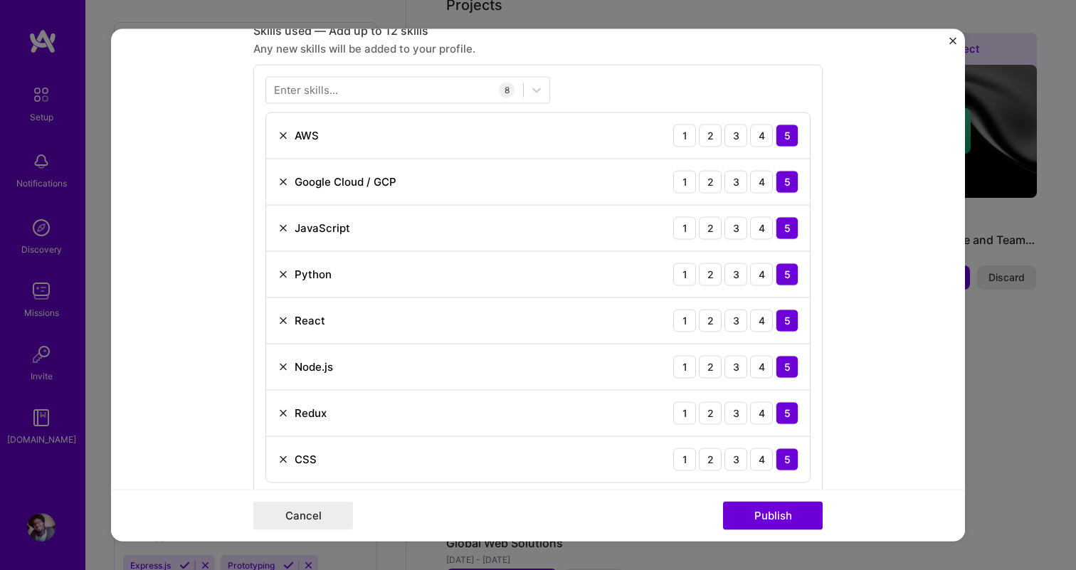
scroll to position [714, 0]
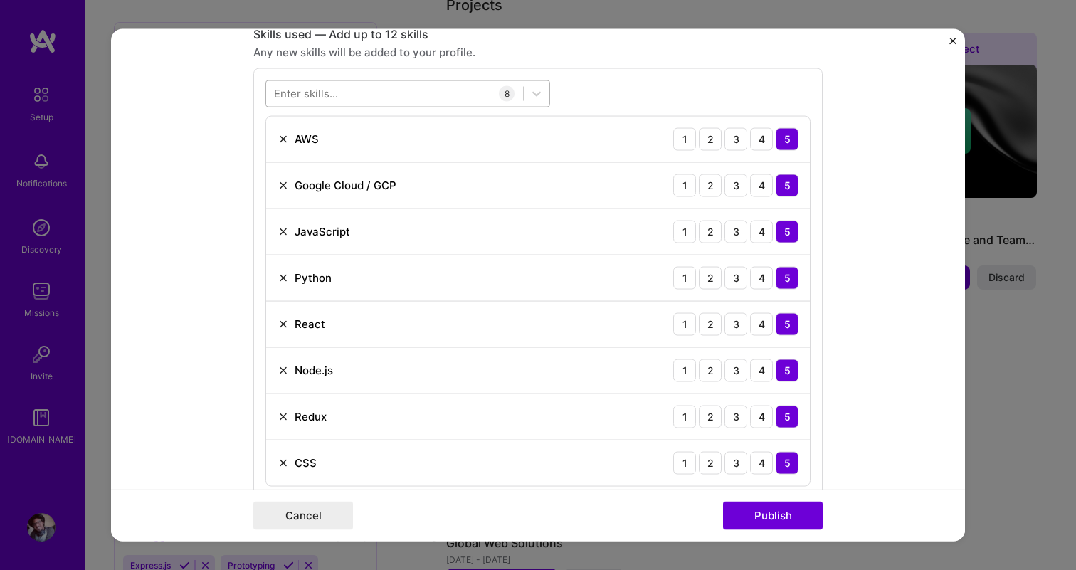
click at [337, 103] on div at bounding box center [394, 93] width 257 height 23
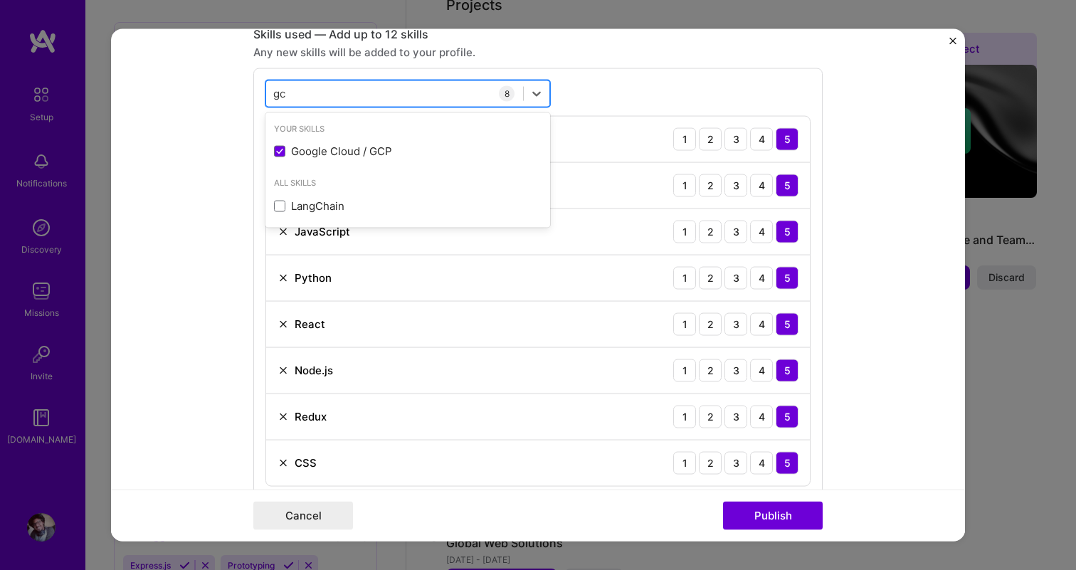
type input "gcp"
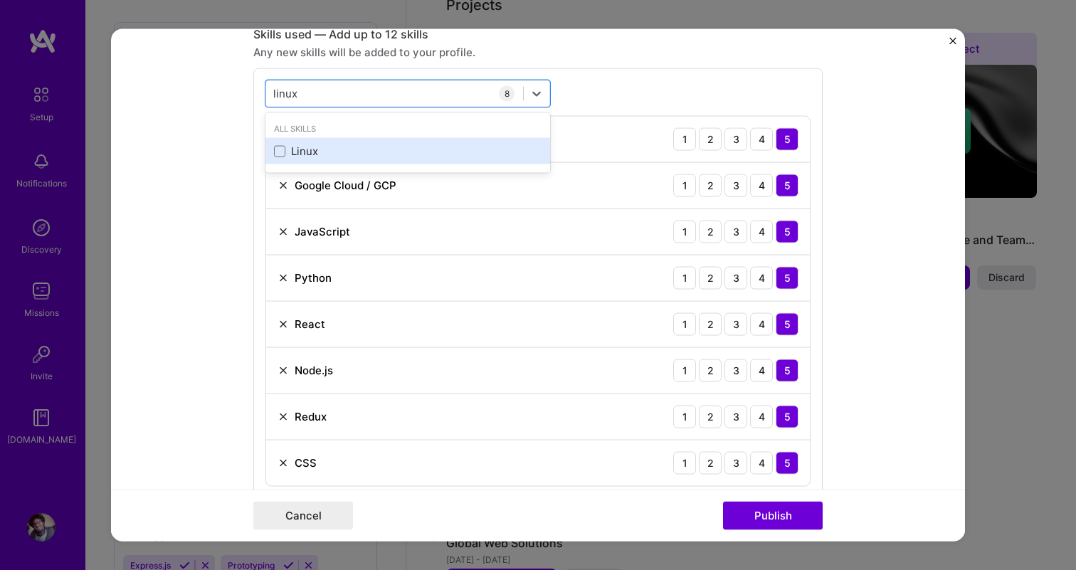
click at [320, 151] on div "Linux" at bounding box center [408, 151] width 268 height 15
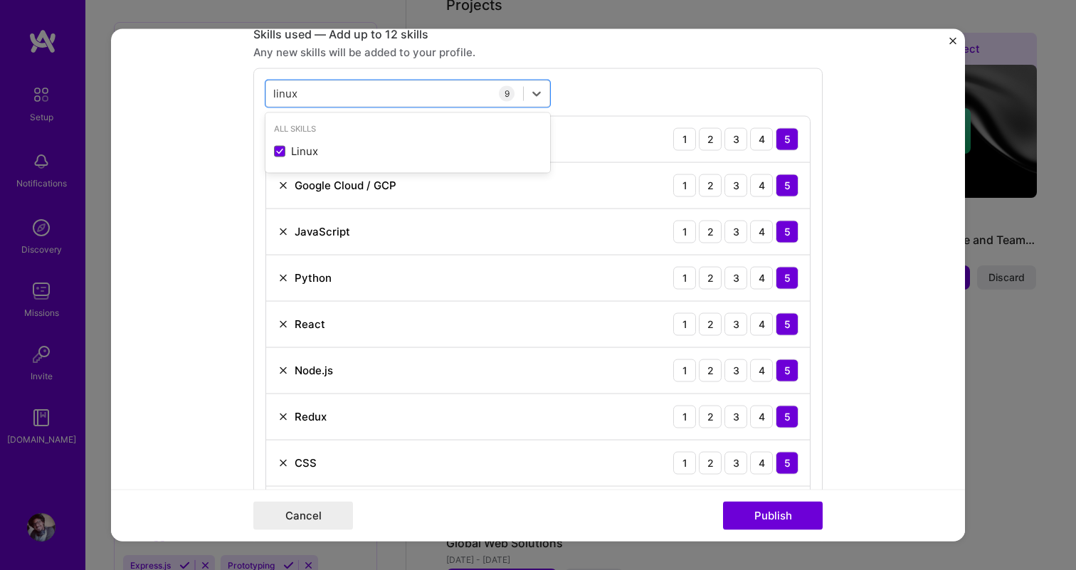
type input "linux"
click at [627, 84] on div "option Linux, selected. option Linux selected, 0 of 2. 1 result available for s…" at bounding box center [537, 306] width 569 height 477
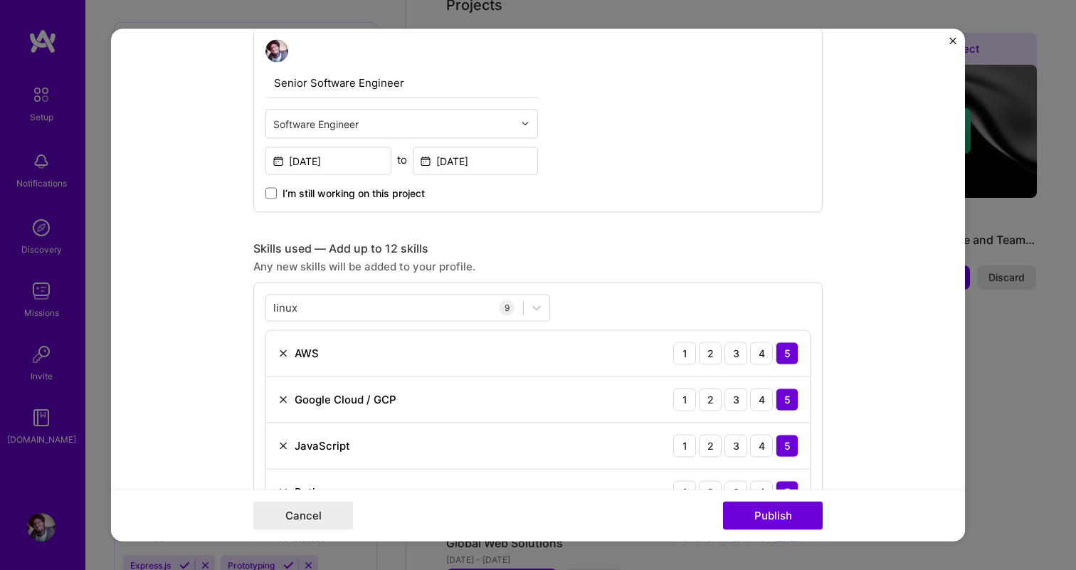
scroll to position [483, 0]
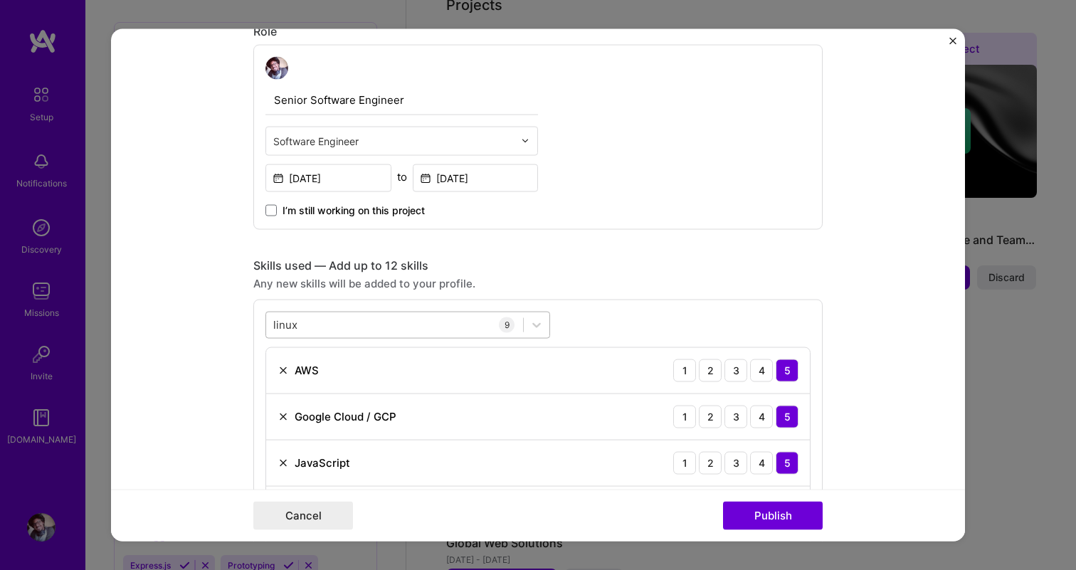
click at [406, 331] on div "linux linux" at bounding box center [394, 324] width 257 height 23
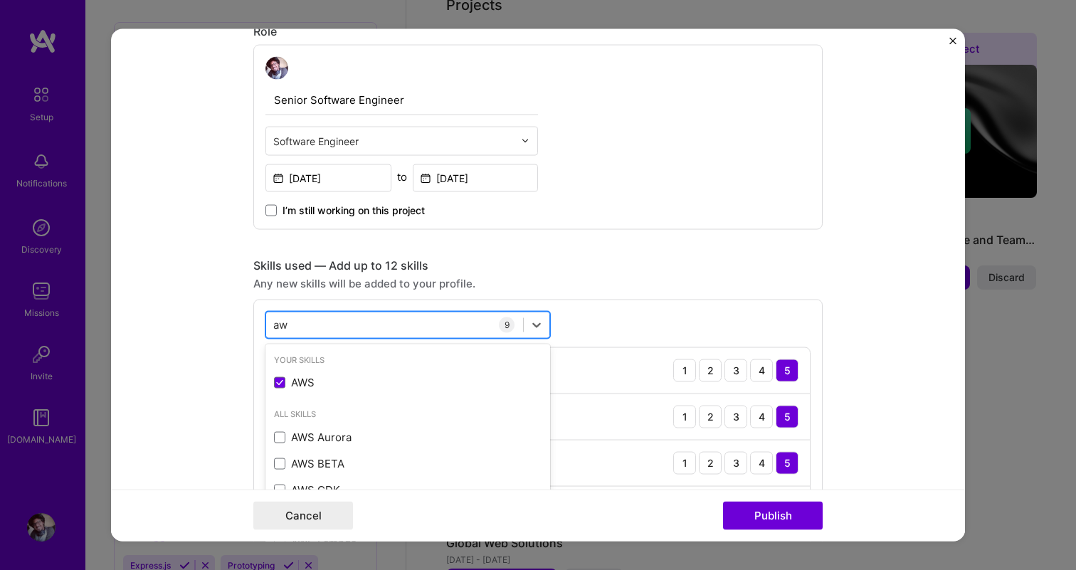
type input "aws"
type input "gc"
type input "fin"
click at [670, 296] on div "Skills used — Add up to 12 skills Any new skills will be added to your profile.…" at bounding box center [537, 517] width 569 height 518
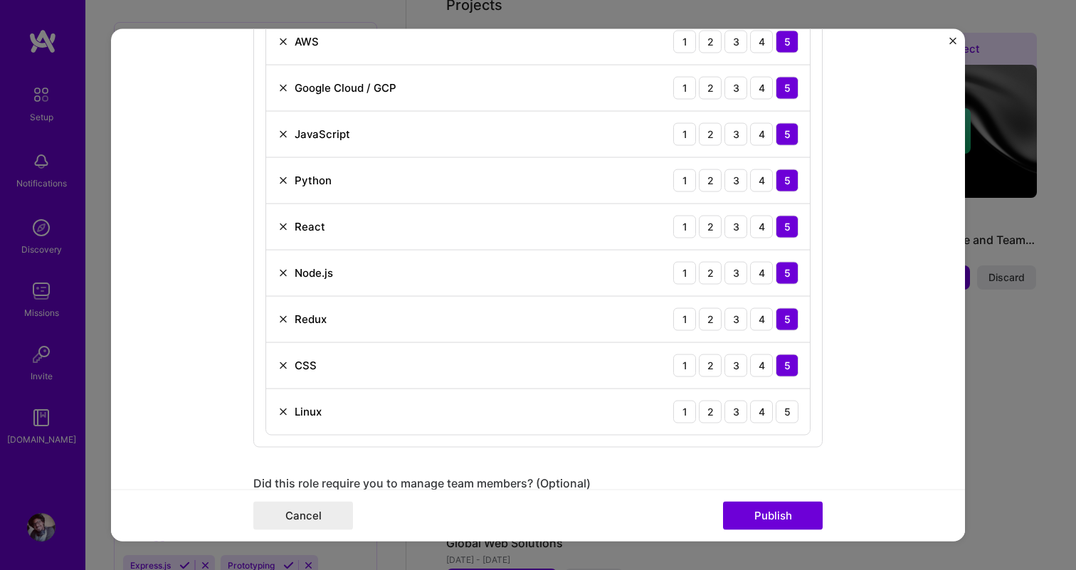
scroll to position [942, 0]
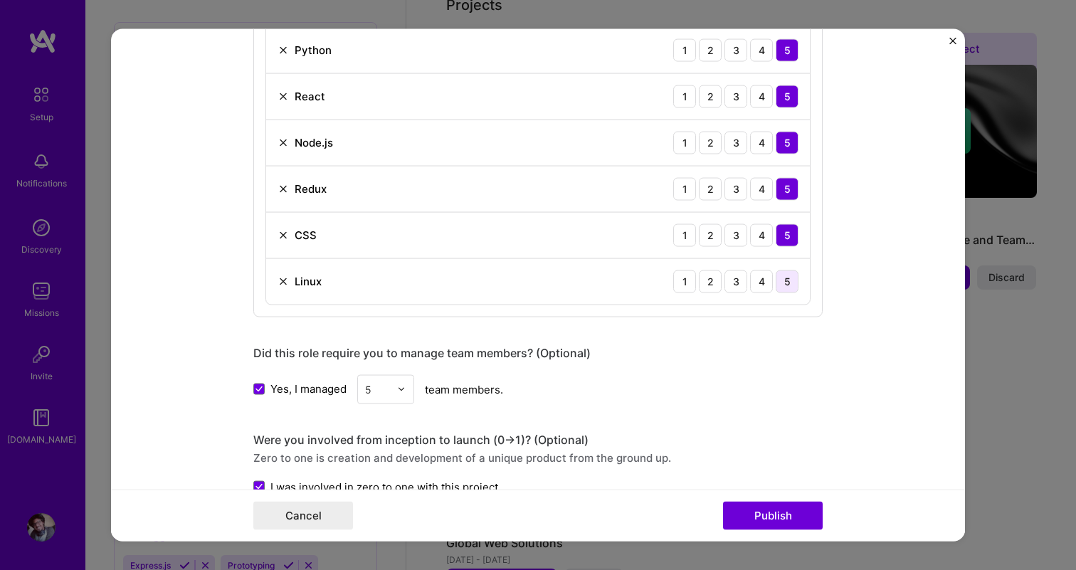
click at [793, 278] on div "5" at bounding box center [787, 281] width 23 height 23
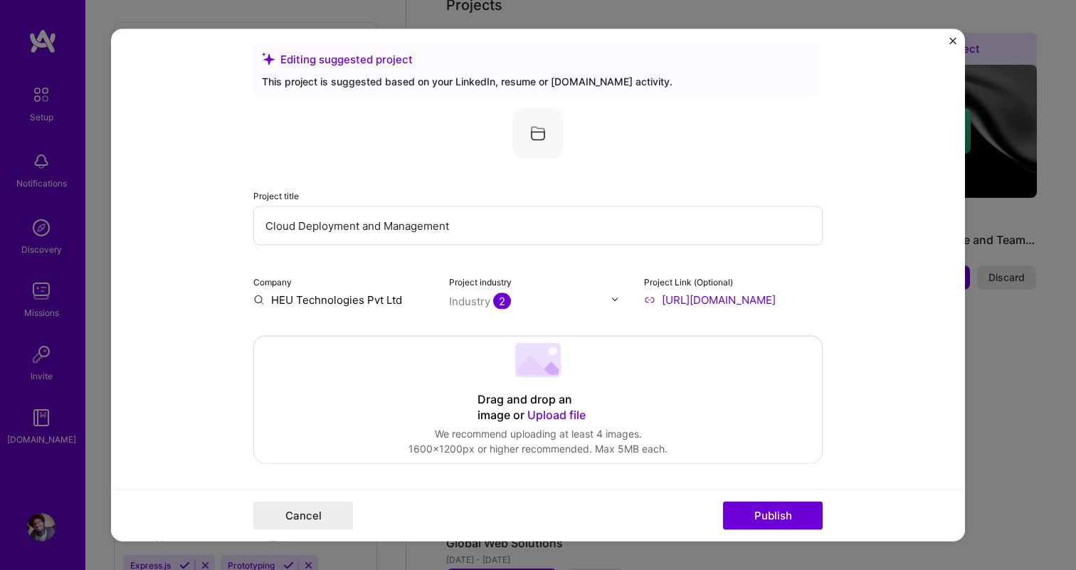
scroll to position [0, 0]
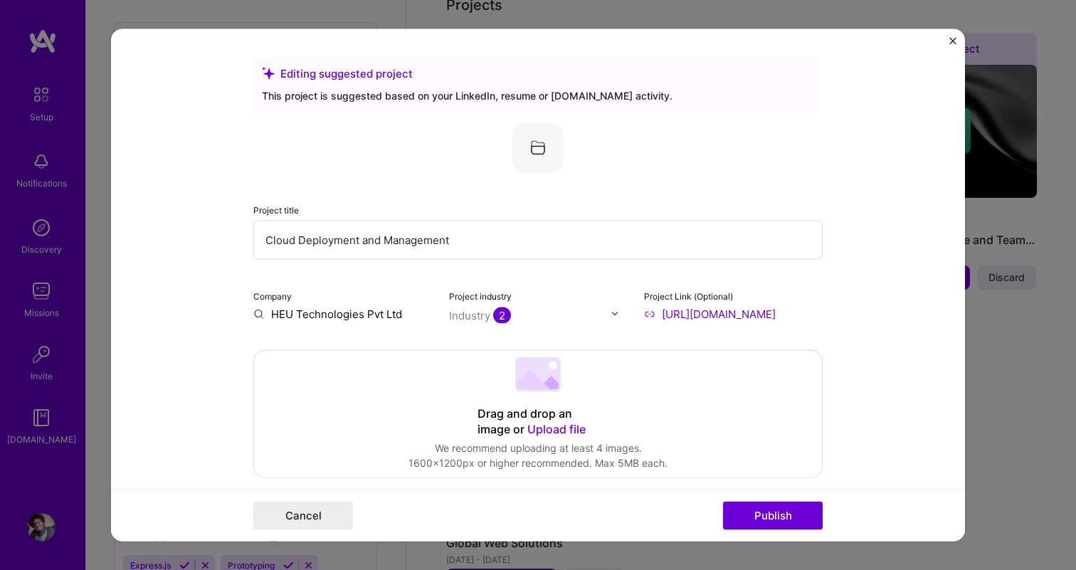
click at [547, 383] on icon at bounding box center [548, 383] width 21 height 14
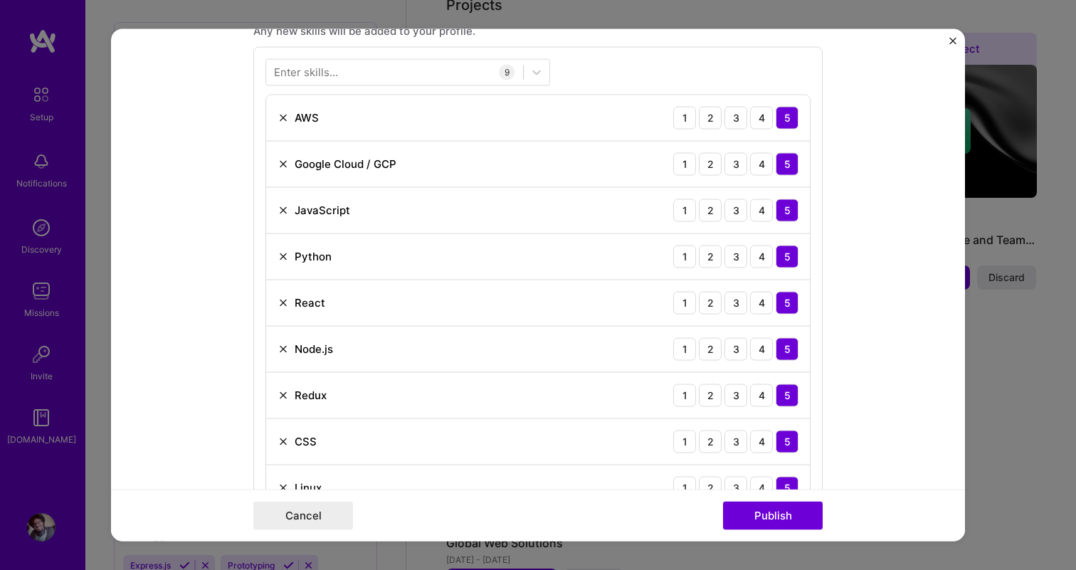
scroll to position [1511, 0]
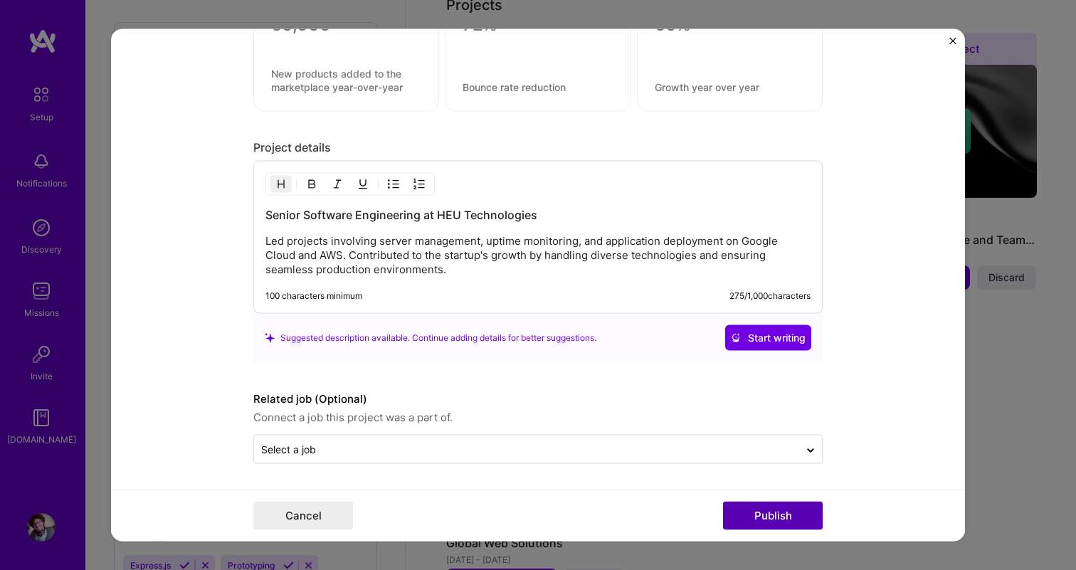
click at [783, 521] on button "Publish" at bounding box center [773, 516] width 100 height 28
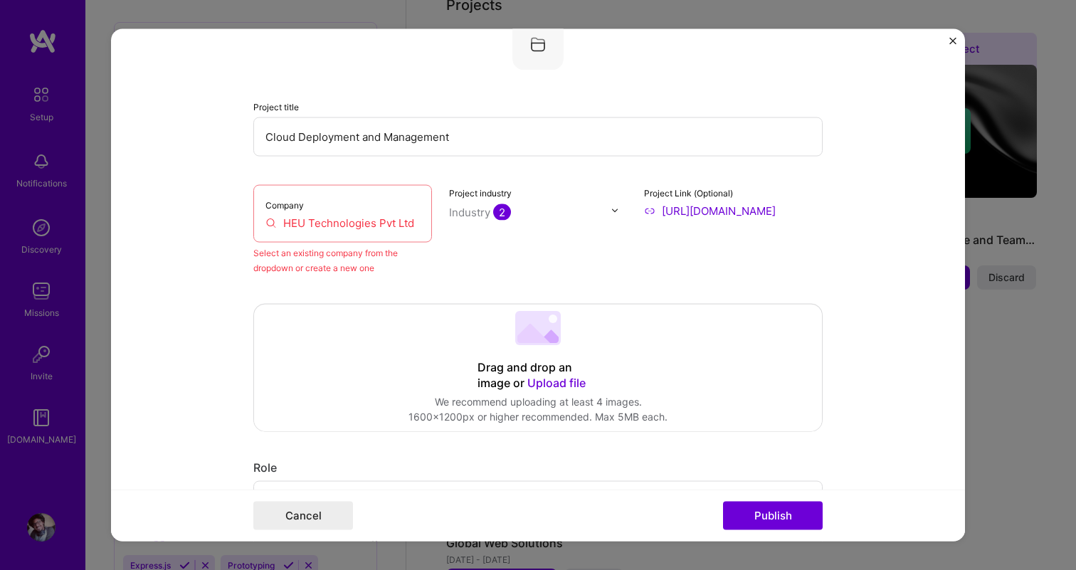
scroll to position [93, 0]
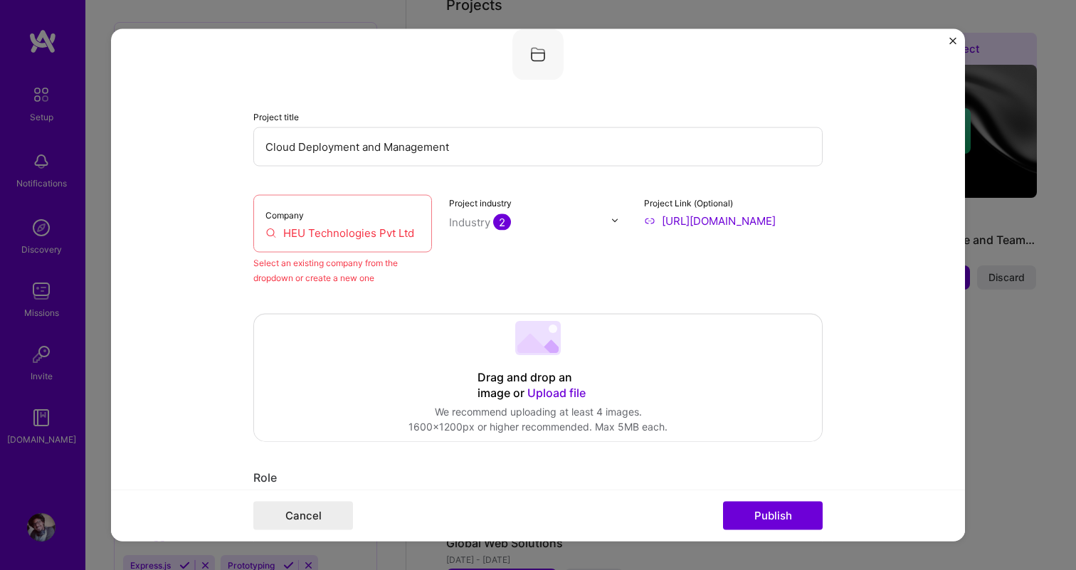
click at [416, 236] on input "HEU Technologies Pvt Ltd" at bounding box center [343, 232] width 154 height 15
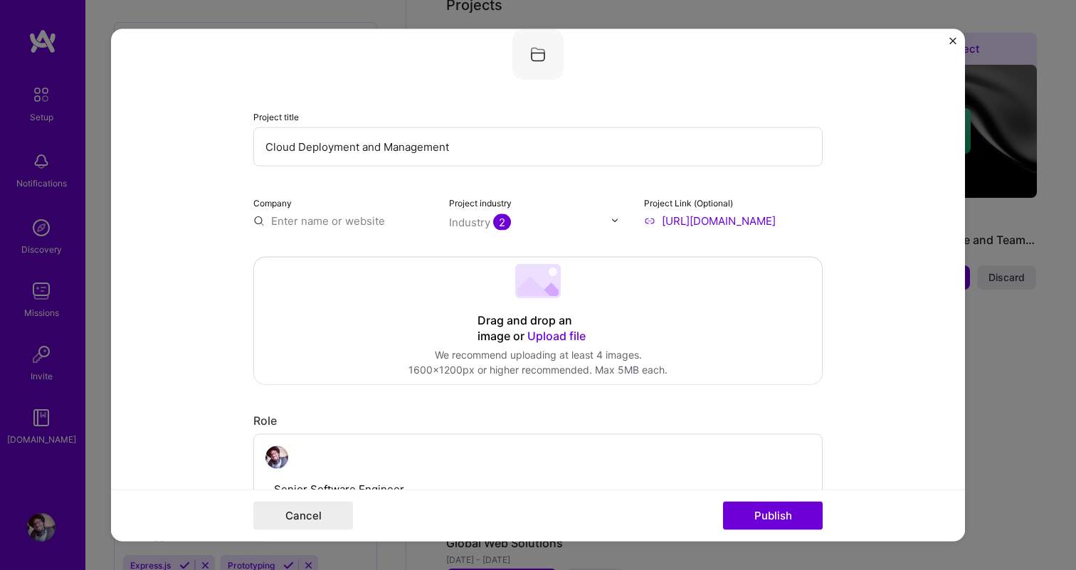
type input "HEU Technologies Pvt Ltd"
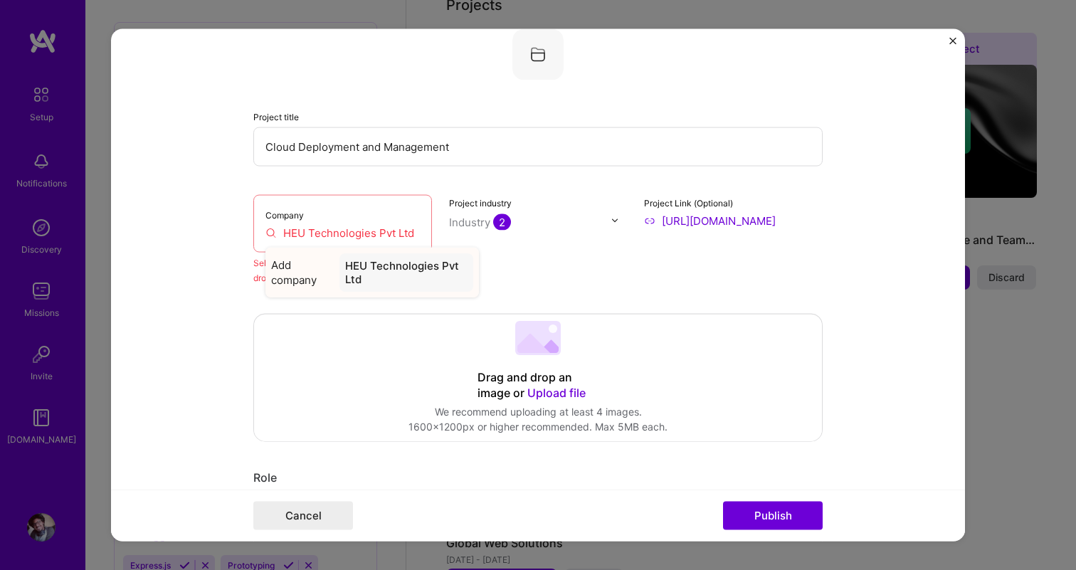
click at [403, 281] on div "HEU Technologies Pvt Ltd" at bounding box center [407, 272] width 134 height 38
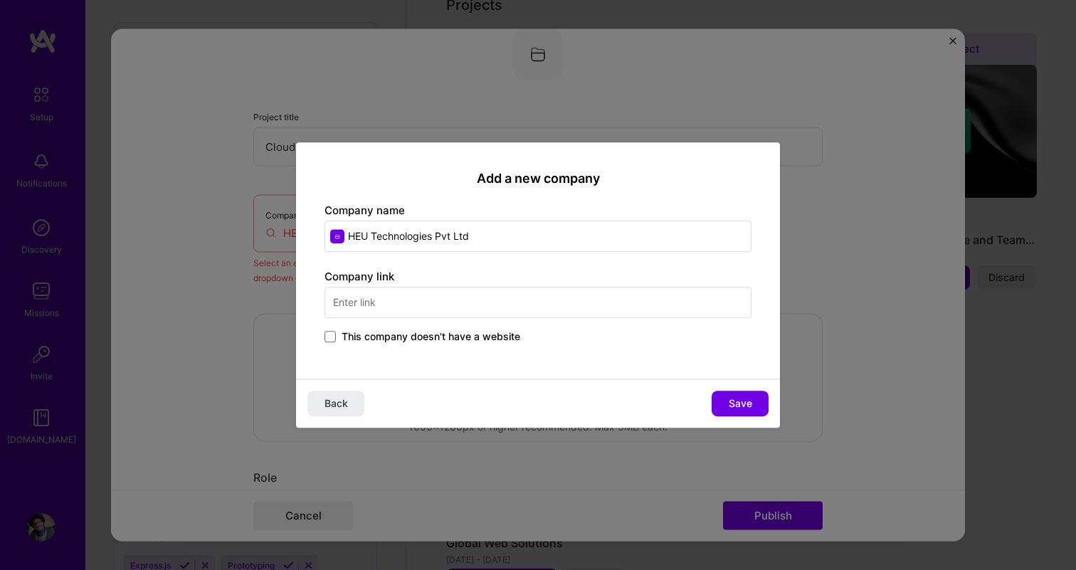
click at [479, 306] on input "text" at bounding box center [538, 302] width 427 height 31
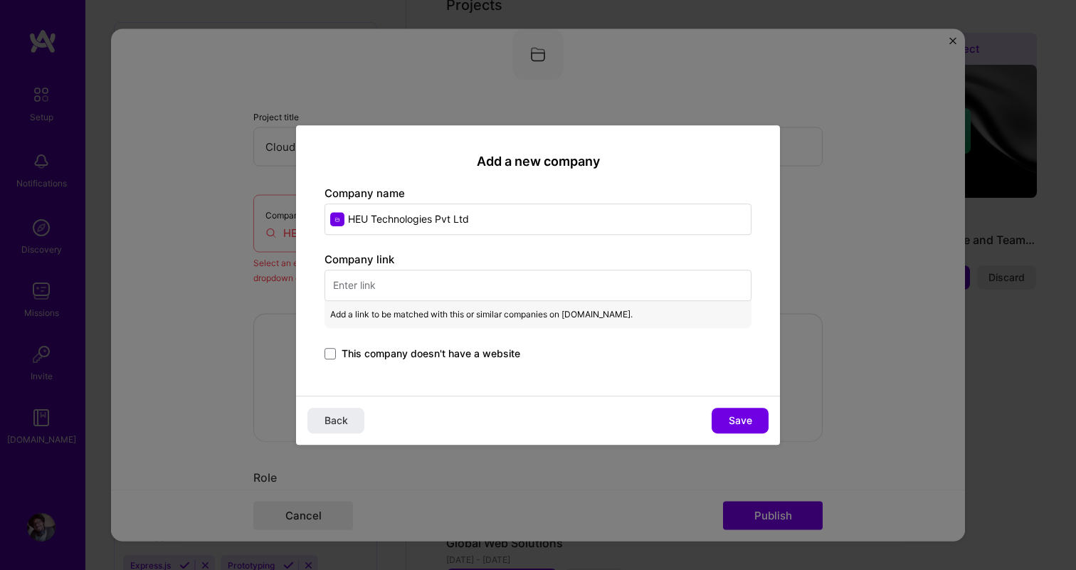
type input "e"
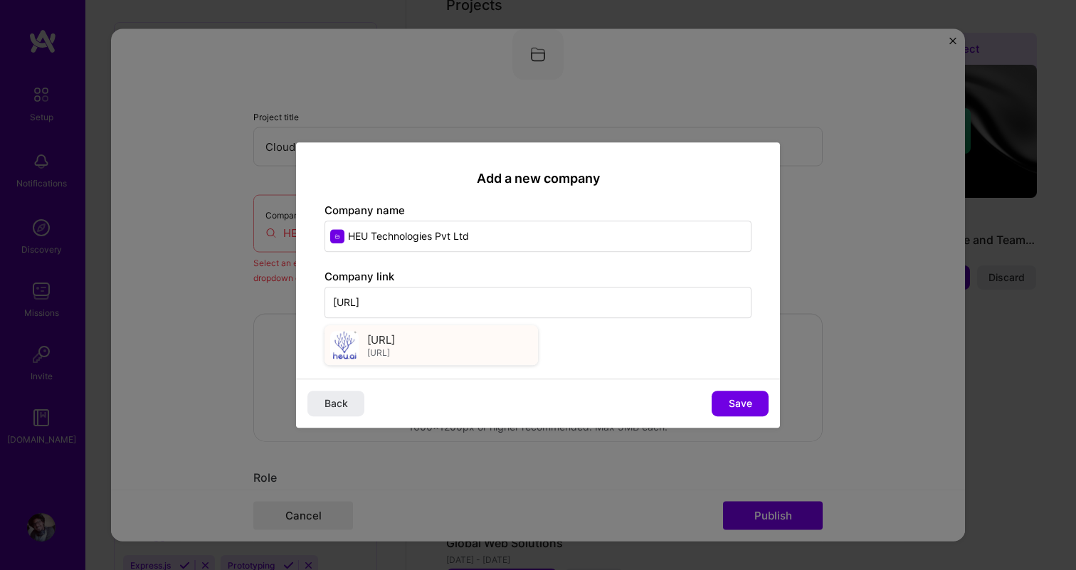
type input "[URL]"
click at [448, 340] on div "[URL] [URL]" at bounding box center [432, 345] width 214 height 40
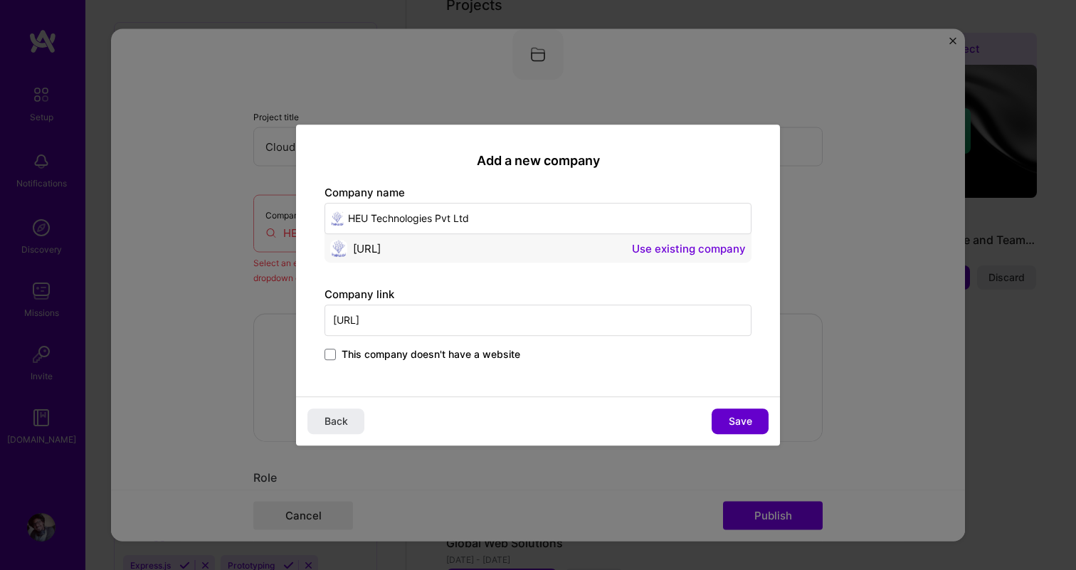
click at [740, 416] on span "Save" at bounding box center [740, 421] width 23 height 14
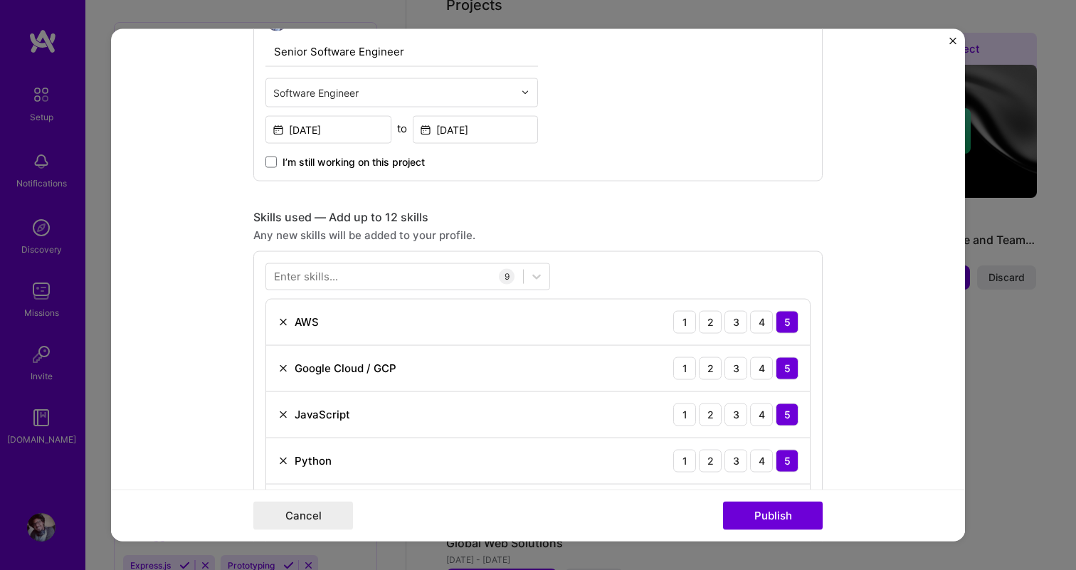
scroll to position [651, 0]
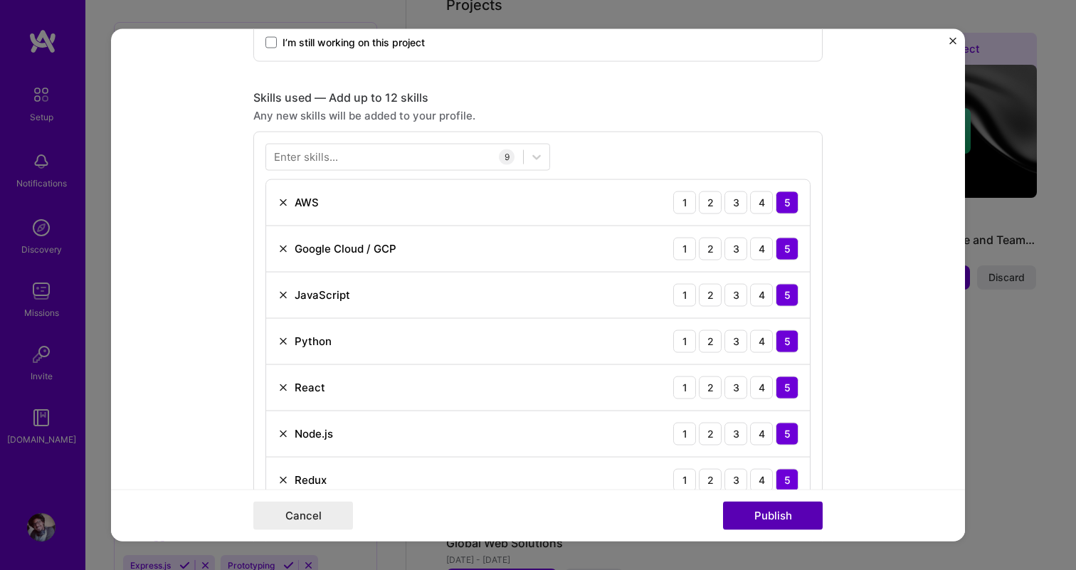
click at [793, 518] on button "Publish" at bounding box center [773, 516] width 100 height 28
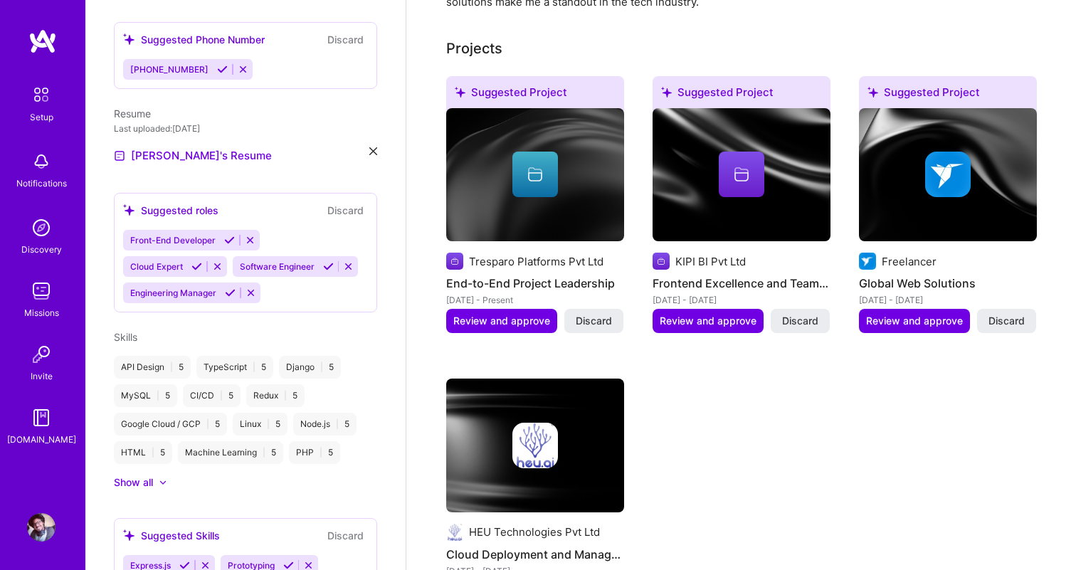
scroll to position [489, 0]
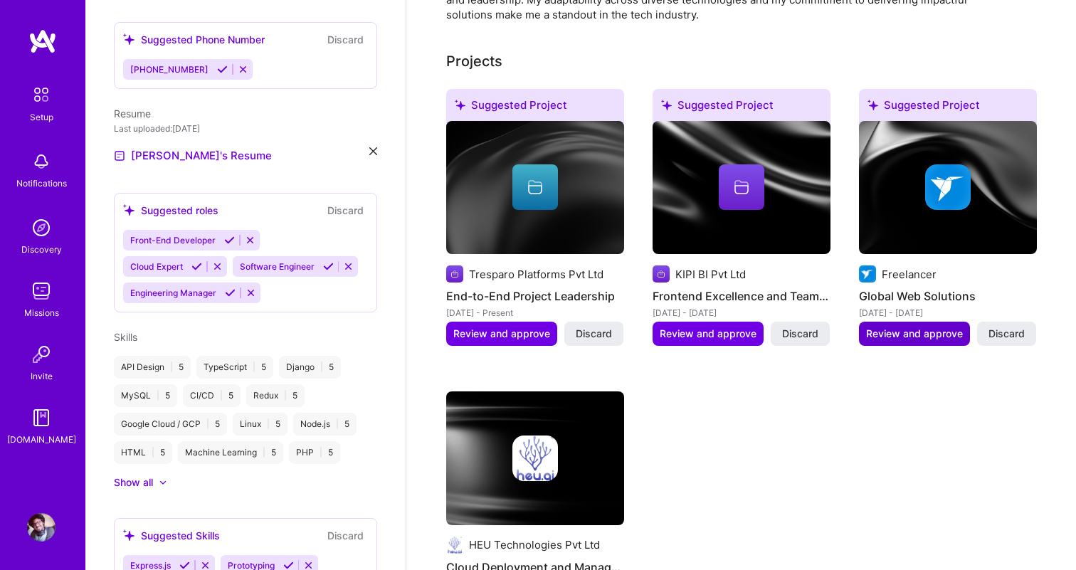
click at [949, 327] on span "Review and approve" at bounding box center [914, 334] width 97 height 14
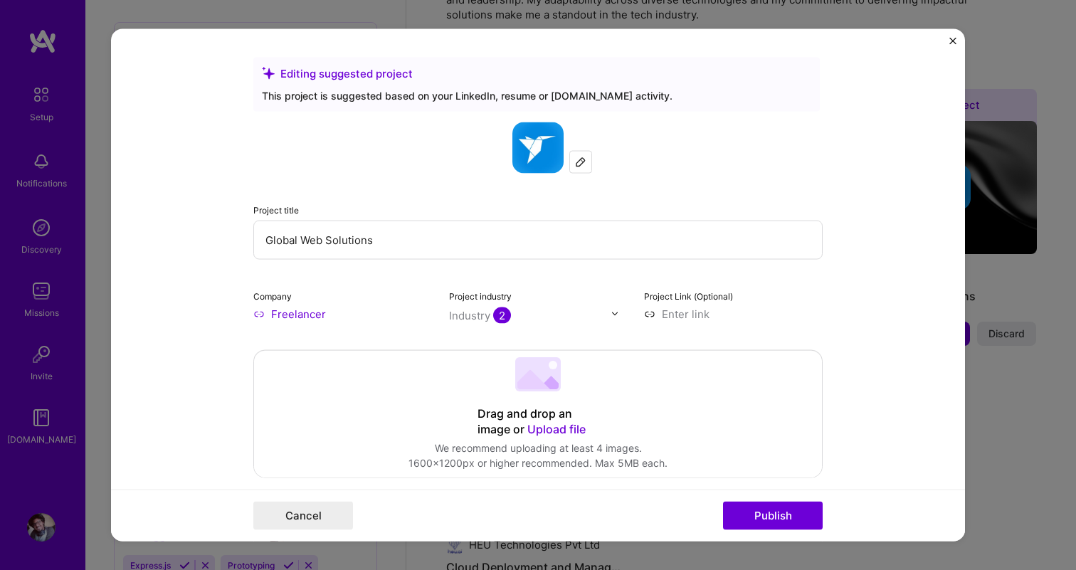
click at [952, 39] on img "Close" at bounding box center [953, 40] width 7 height 7
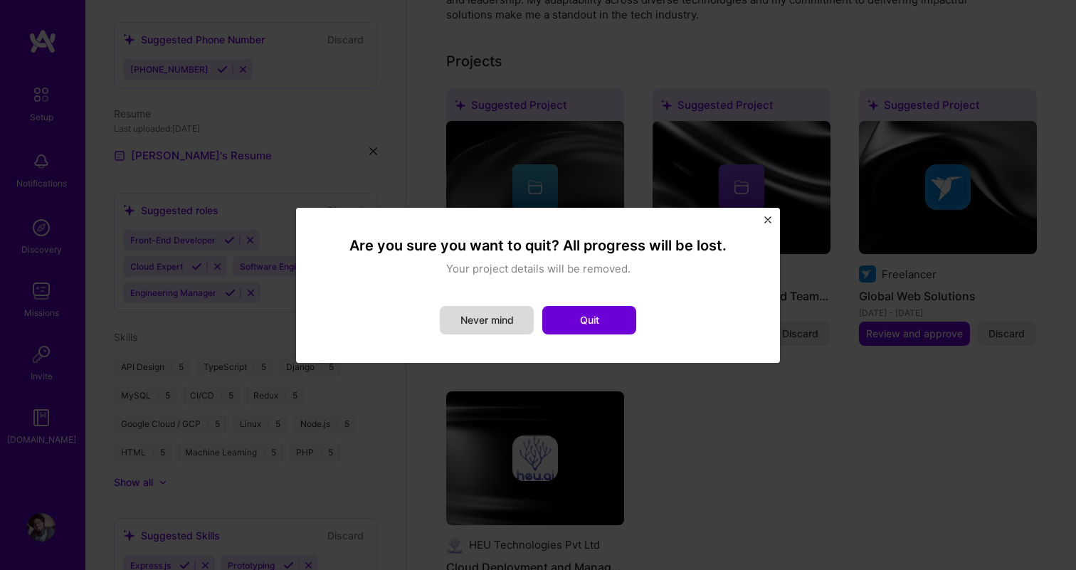
click at [476, 325] on button "Never mind" at bounding box center [487, 320] width 94 height 28
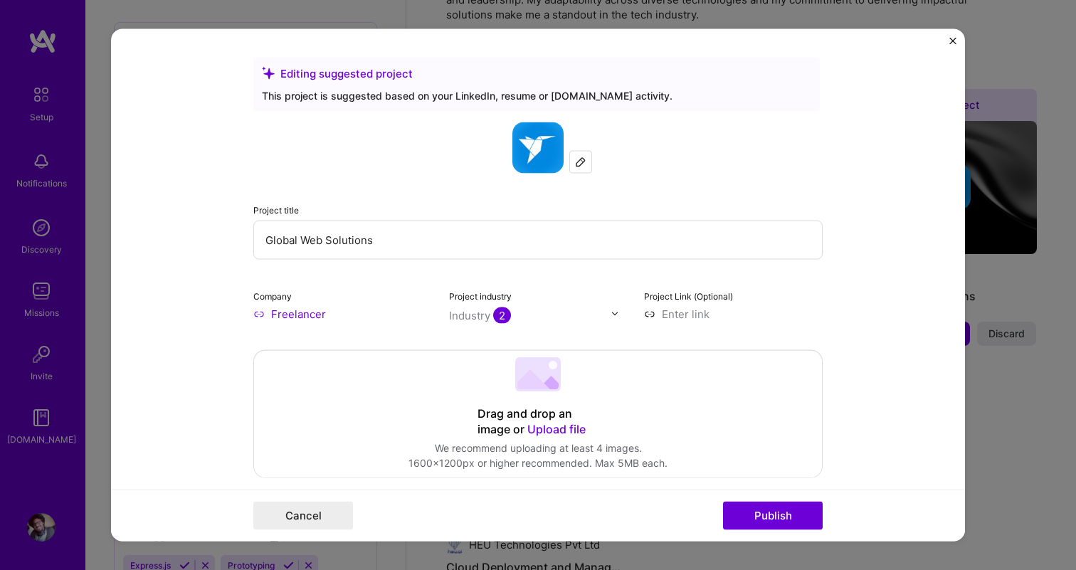
click at [456, 239] on input "Global Web Solutions" at bounding box center [537, 239] width 569 height 39
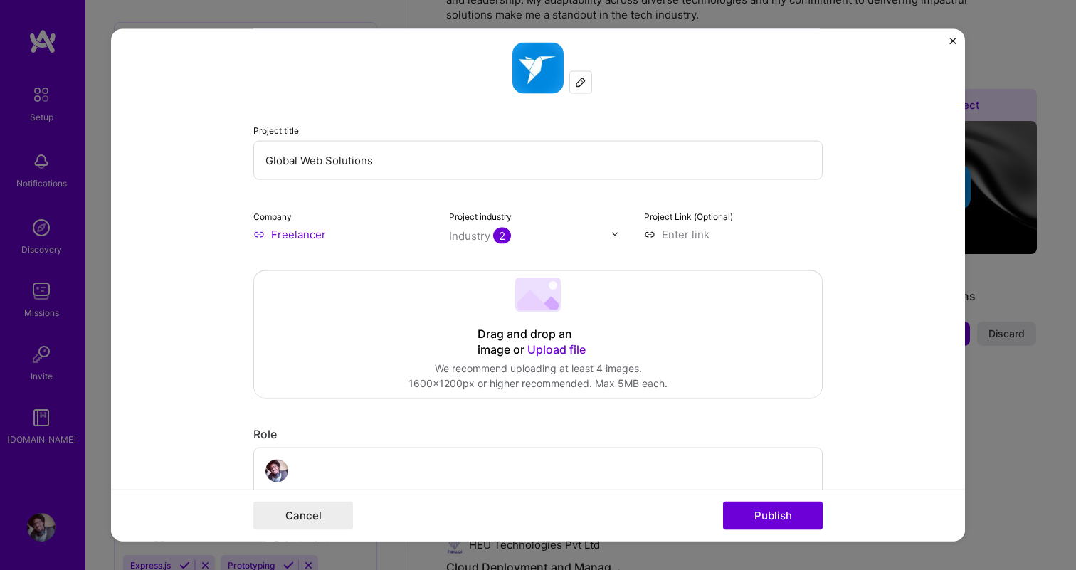
scroll to position [81, 0]
click at [485, 167] on input "Global Web Solutions" at bounding box center [537, 158] width 569 height 39
paste input "[URL][DOMAIN_NAME]"
type input "[URL][DOMAIN_NAME]"
type input "Insurance Portal Refactor"
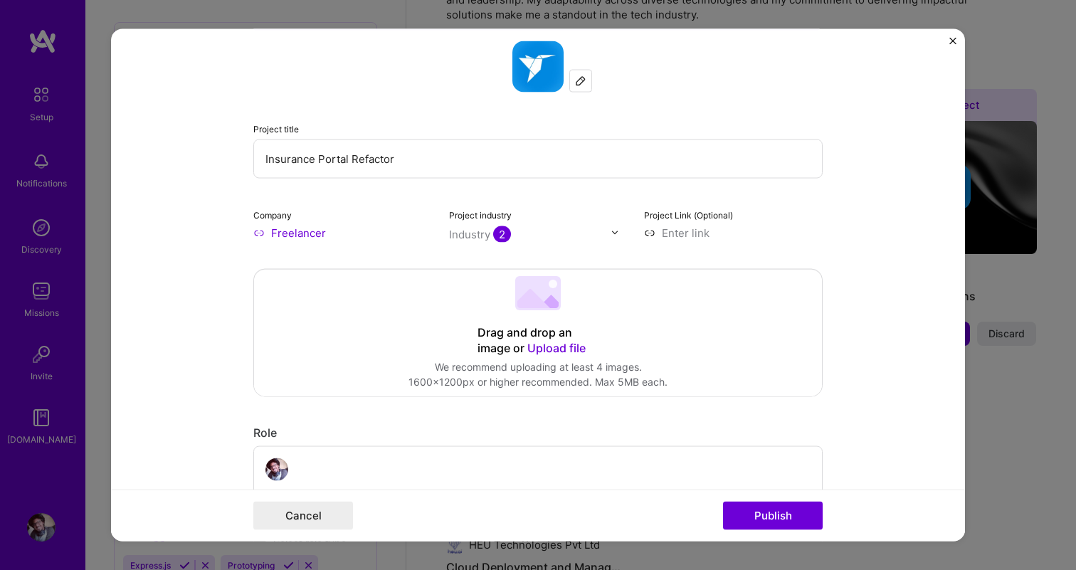
click at [691, 238] on input at bounding box center [733, 232] width 179 height 15
paste input "[URL][DOMAIN_NAME]"
type input "[URL][DOMAIN_NAME]"
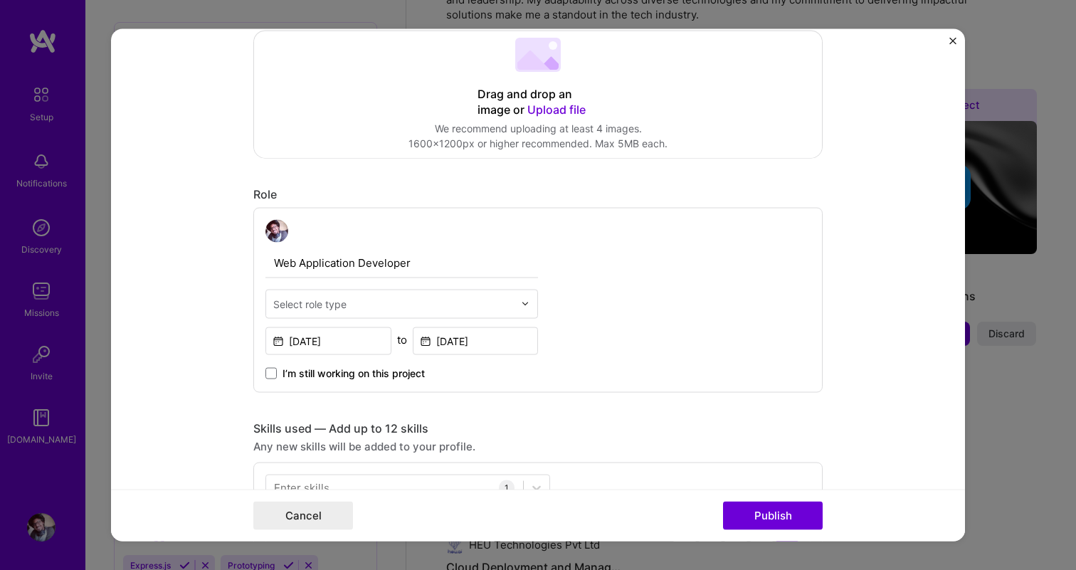
scroll to position [340, 0]
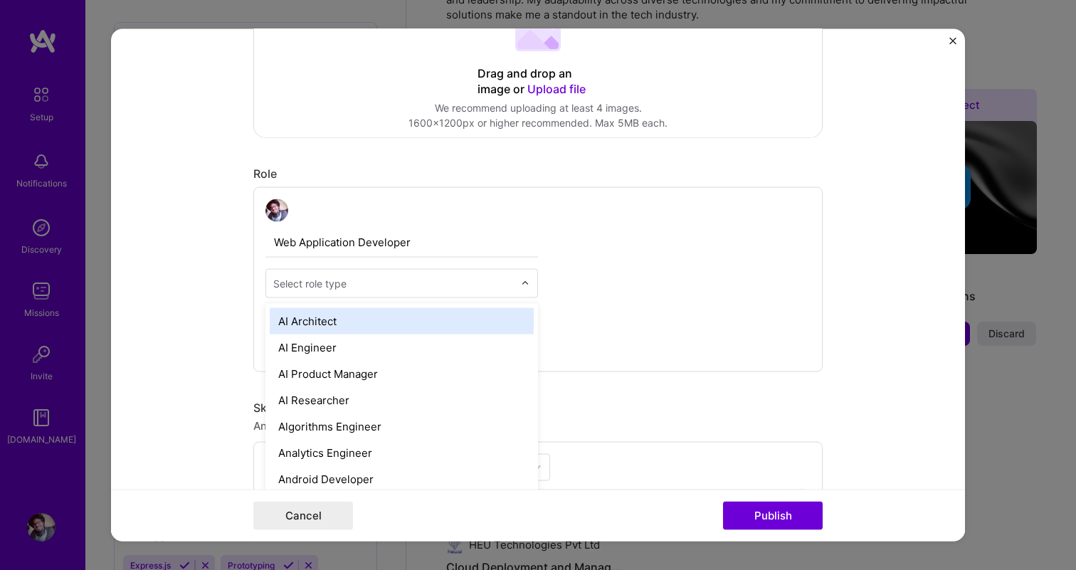
click at [498, 288] on input "text" at bounding box center [393, 282] width 241 height 15
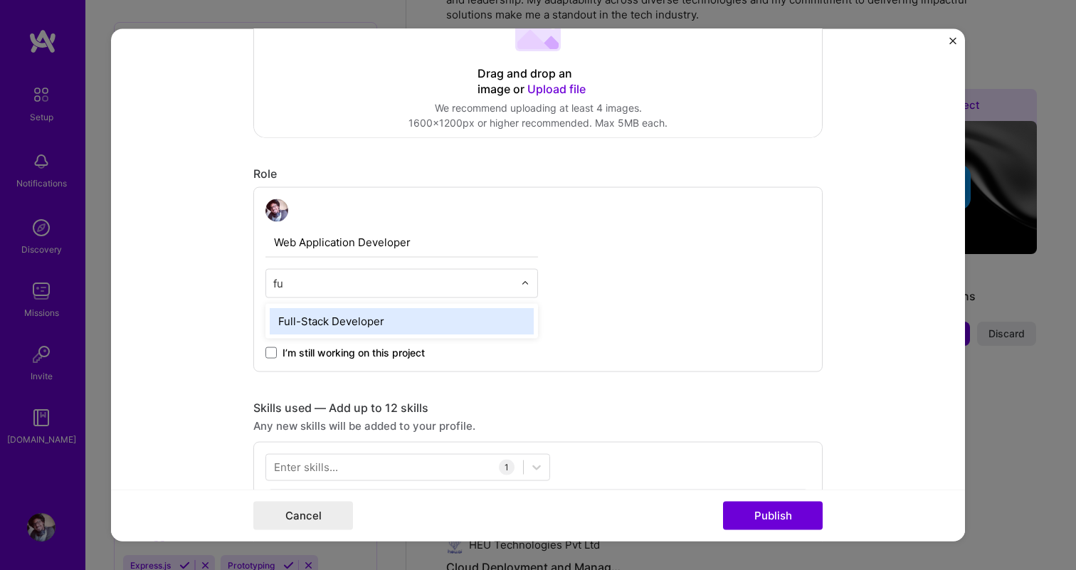
type input "ful"
click at [468, 322] on div "Full-Stack Developer" at bounding box center [402, 321] width 264 height 26
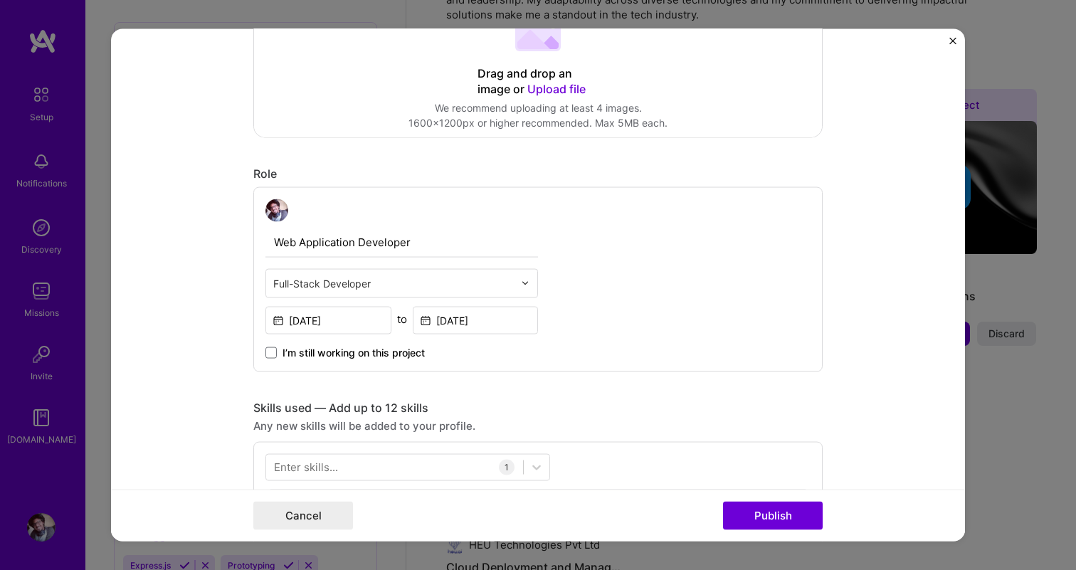
click at [502, 371] on div "Web Application Developer Full-Stack Developer [DATE] to [DATE] I’m still worki…" at bounding box center [537, 279] width 569 height 185
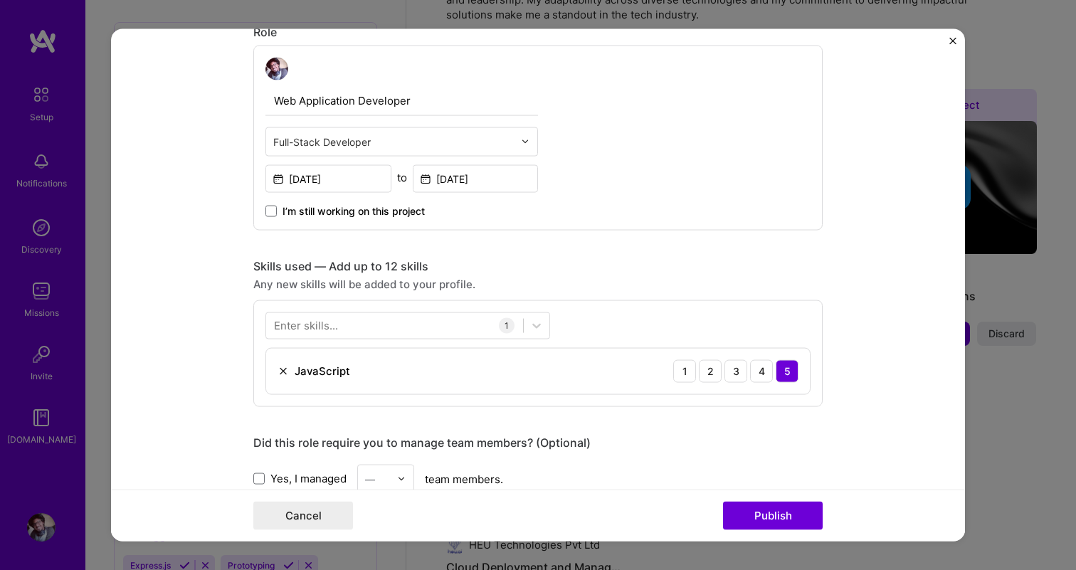
scroll to position [518, 0]
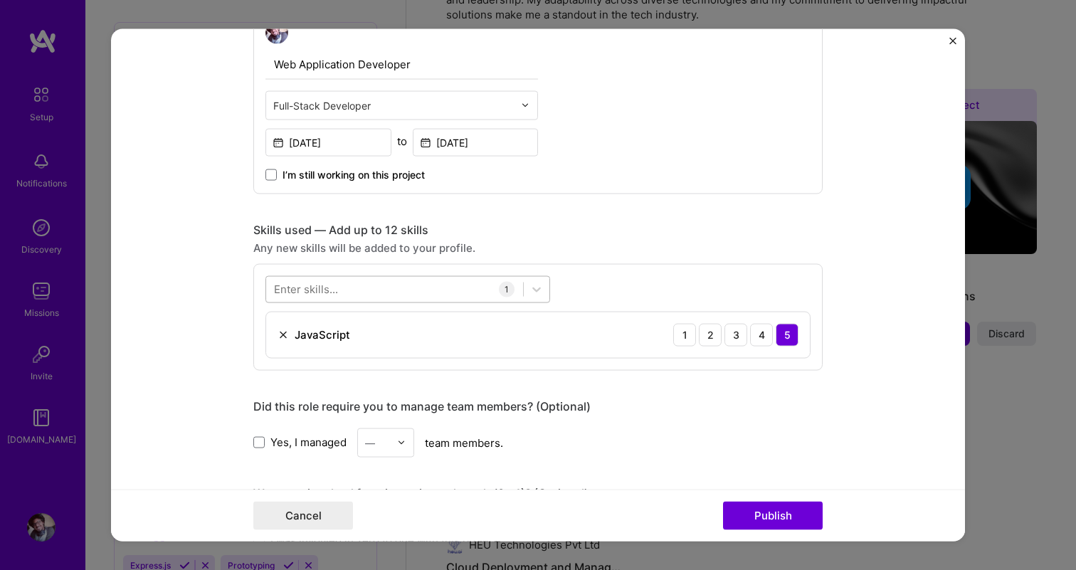
click at [436, 293] on div at bounding box center [394, 289] width 257 height 23
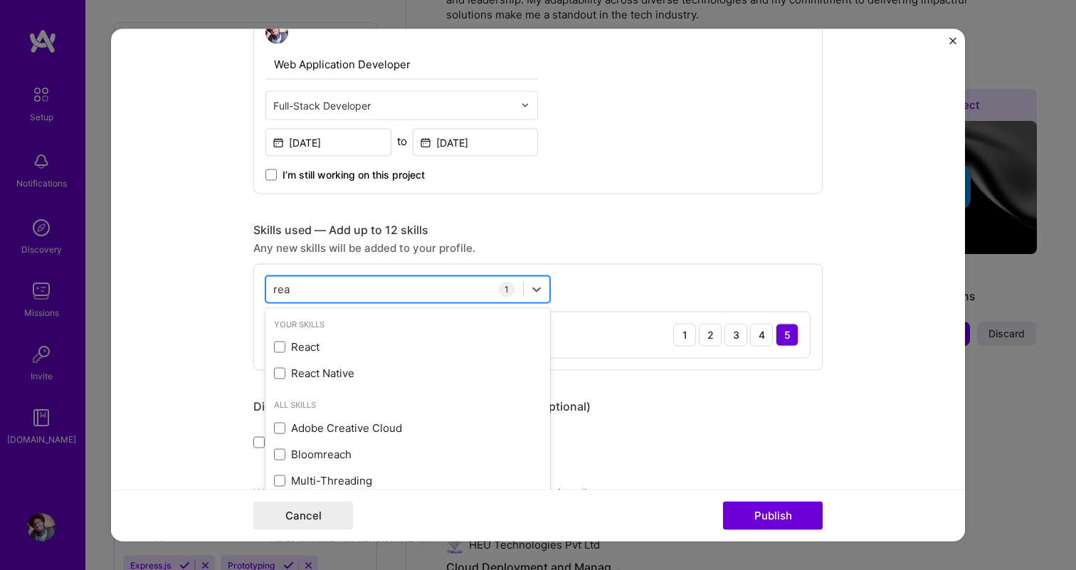
type input "reac"
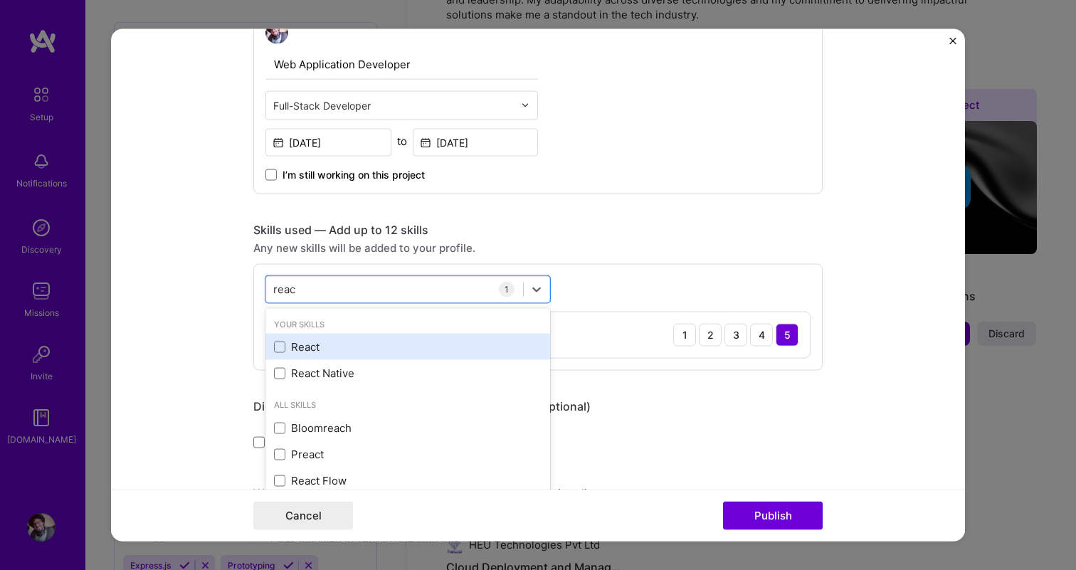
click at [396, 345] on div "React" at bounding box center [408, 347] width 268 height 15
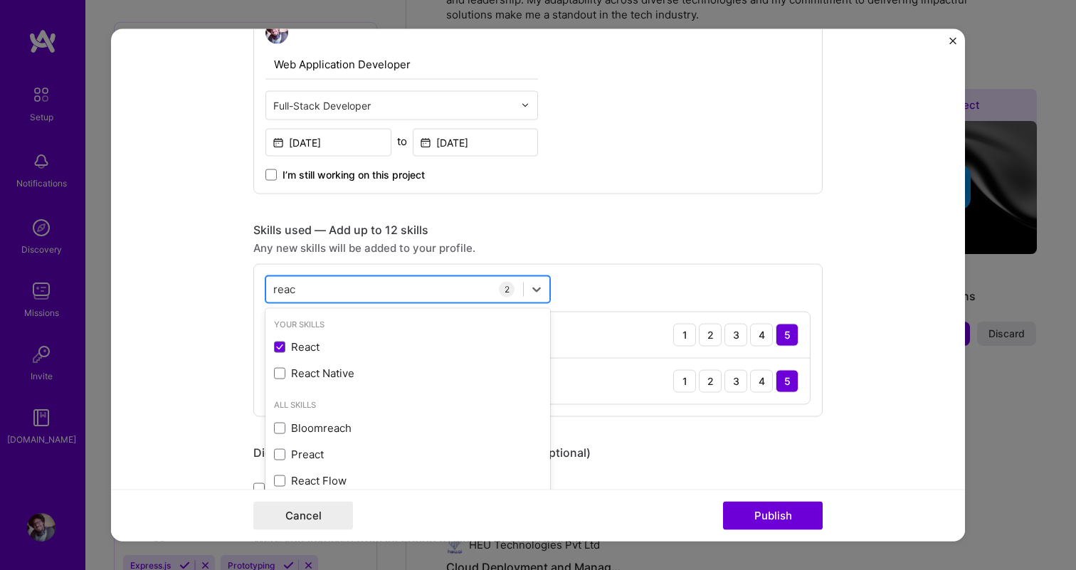
click at [396, 288] on div "reac reac" at bounding box center [394, 289] width 257 height 23
type input "node"
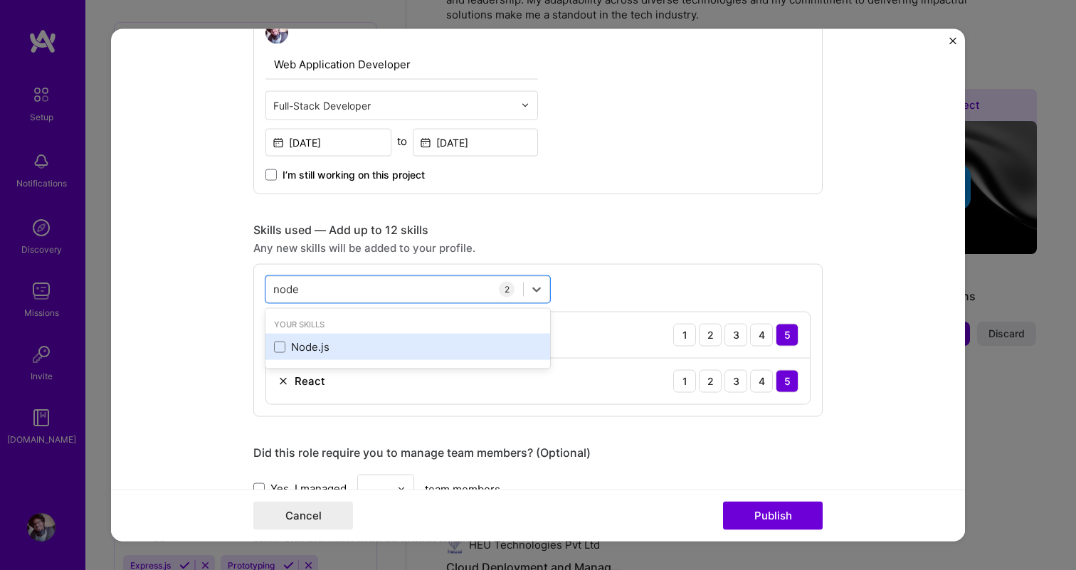
click at [366, 341] on div "Node.js" at bounding box center [408, 347] width 268 height 15
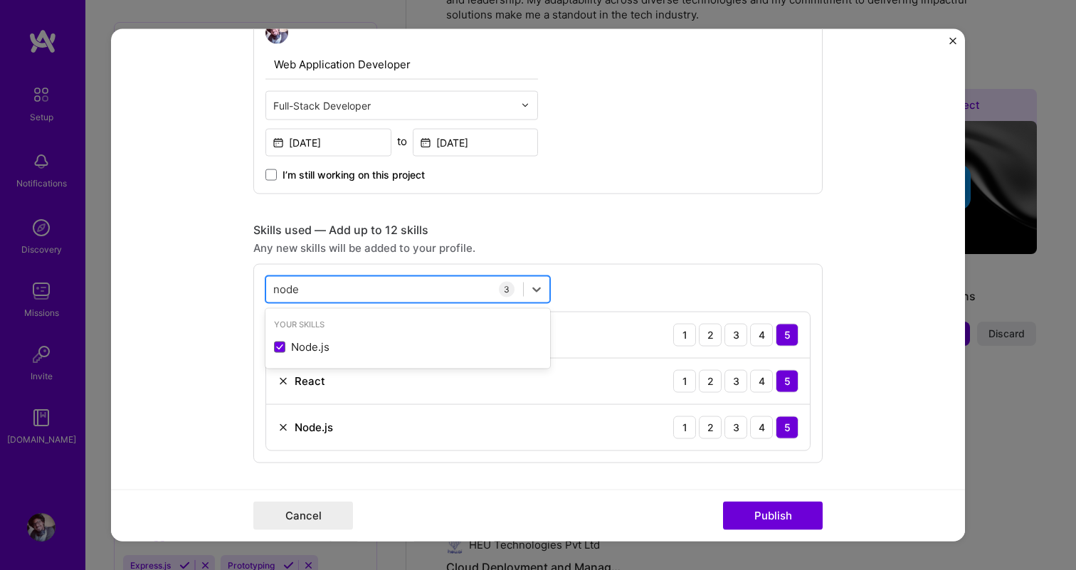
click at [382, 278] on div "node node" at bounding box center [394, 289] width 257 height 23
click at [371, 285] on div "node node" at bounding box center [394, 289] width 257 height 23
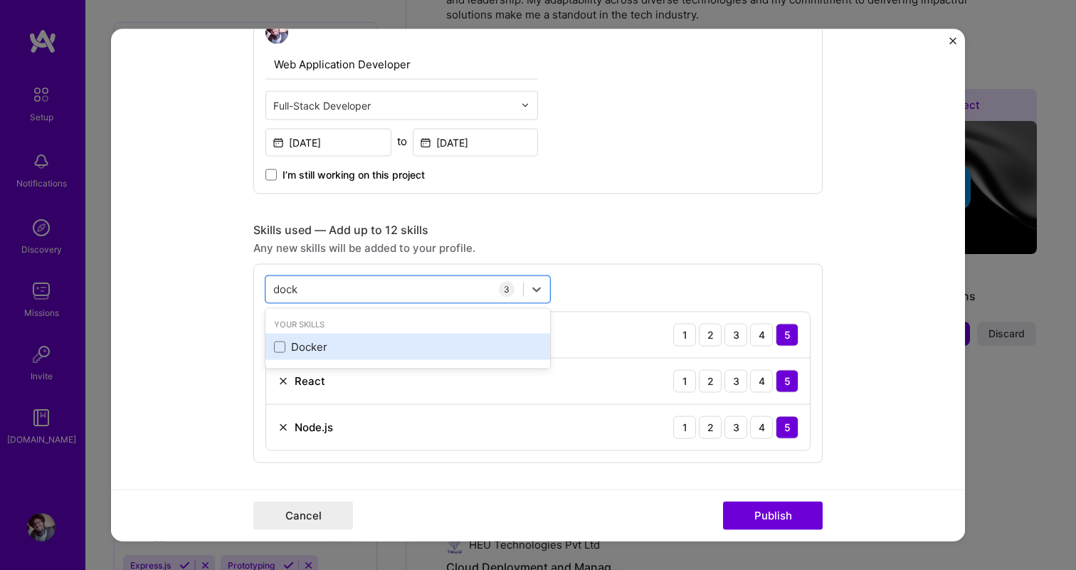
click at [337, 344] on div "Docker" at bounding box center [408, 347] width 268 height 15
type input "dock"
click at [653, 196] on div "Editing suggested project This project is suggested based on your LinkedIn, res…" at bounding box center [537, 381] width 569 height 1685
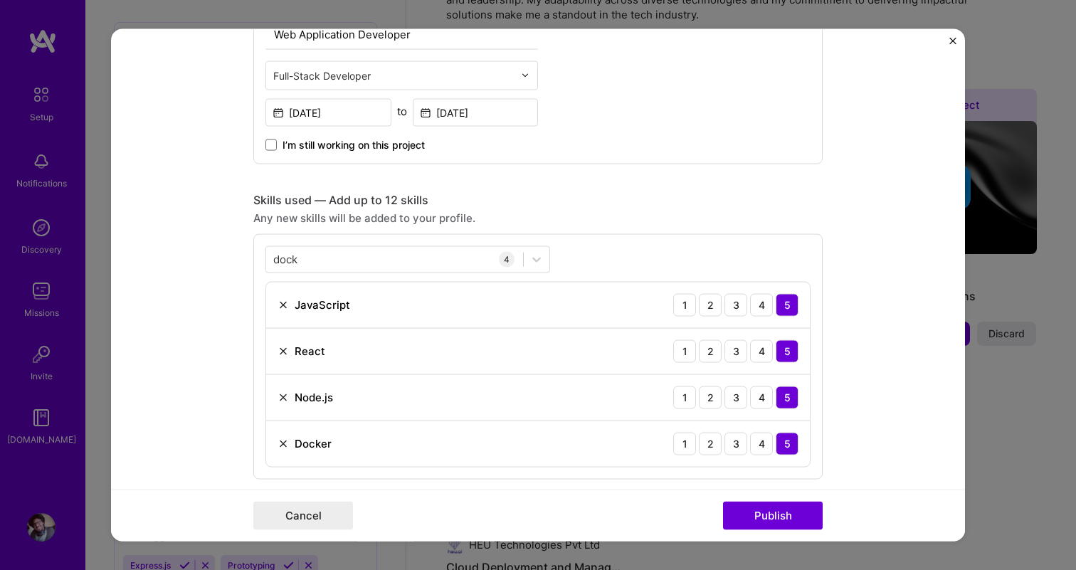
scroll to position [551, 0]
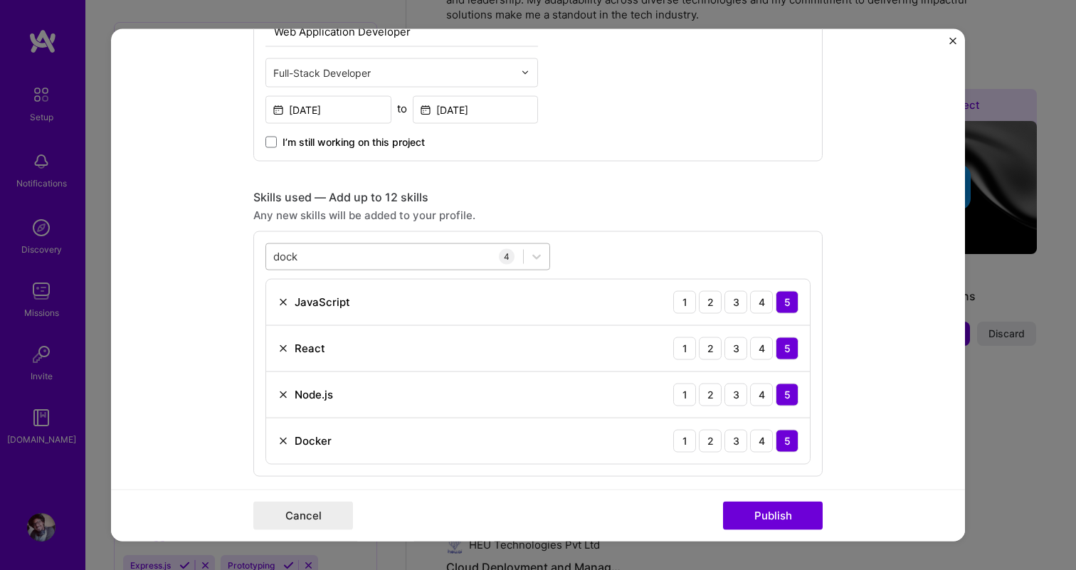
click at [368, 260] on div "dock dock" at bounding box center [394, 256] width 257 height 23
type input "next"
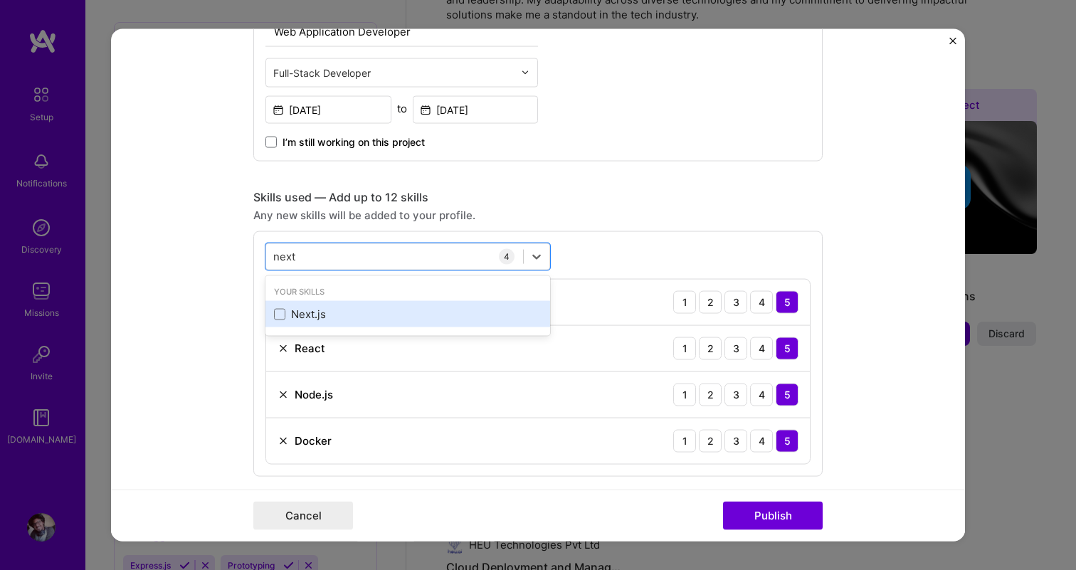
click at [369, 313] on div "Next.js" at bounding box center [408, 314] width 268 height 15
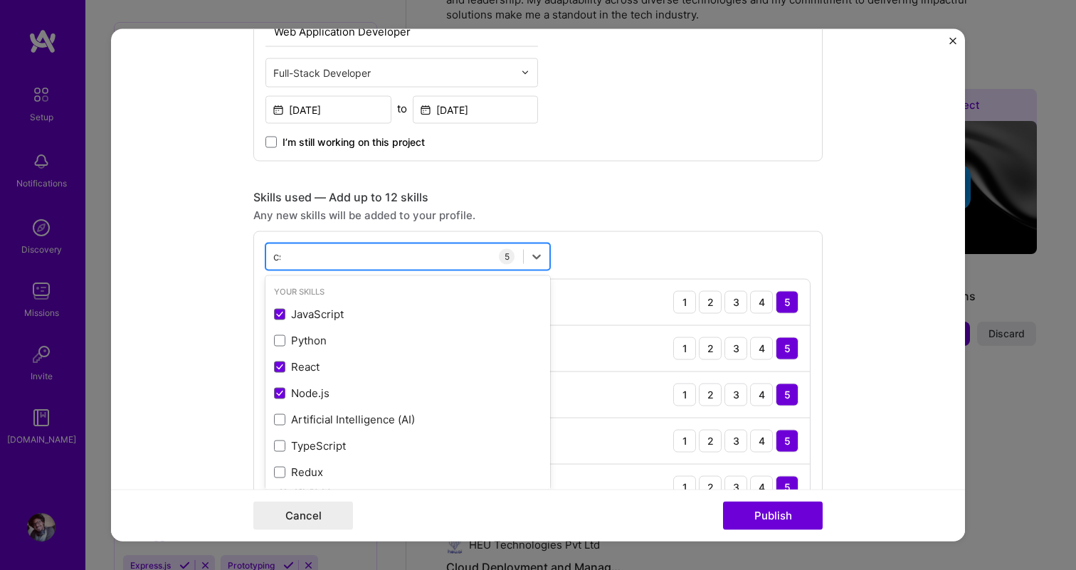
type input "css"
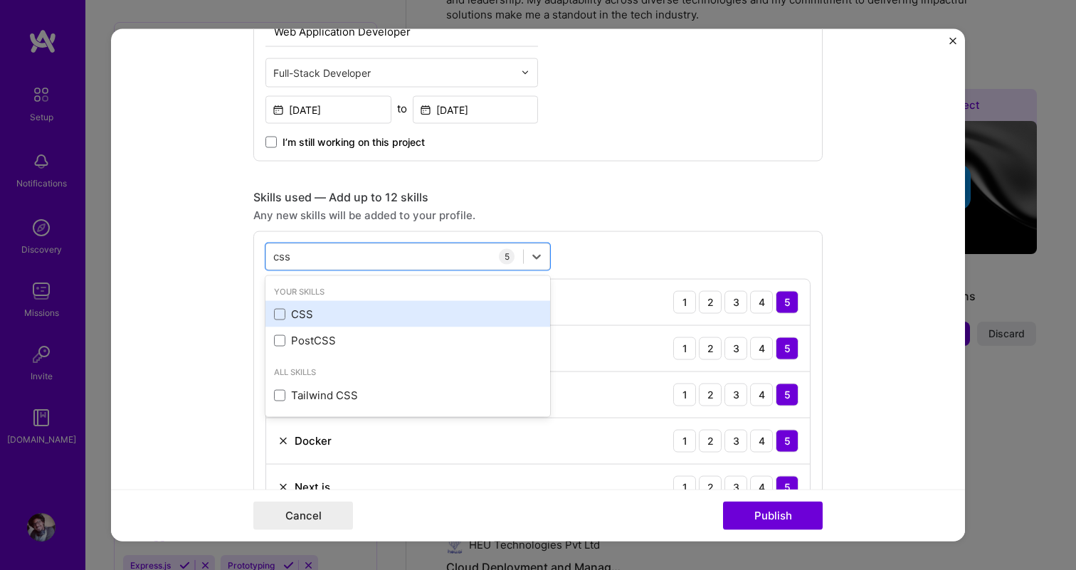
click at [389, 313] on div "CSS" at bounding box center [408, 314] width 268 height 15
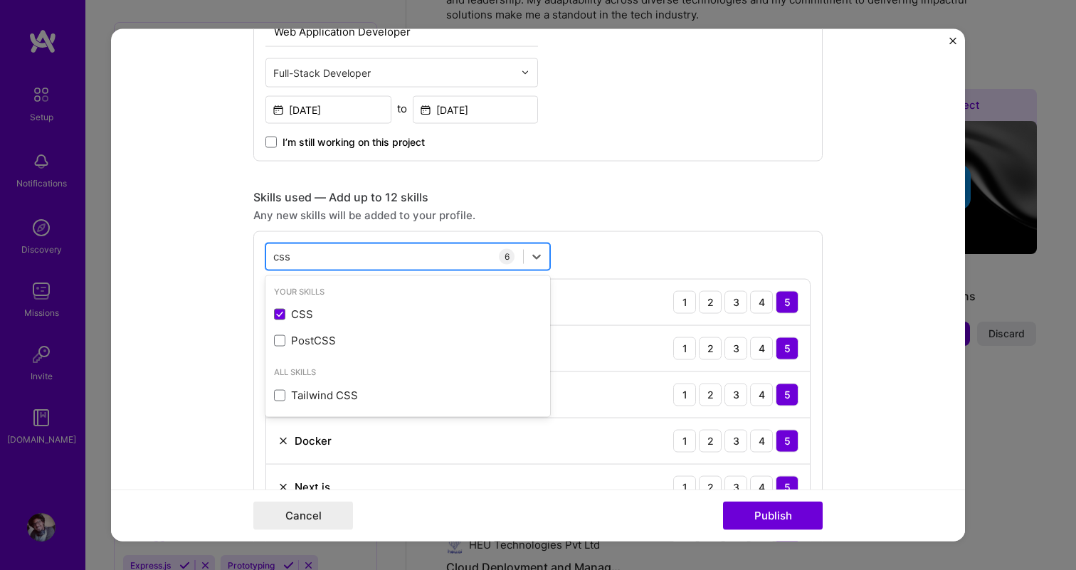
click at [398, 253] on div "css css" at bounding box center [394, 256] width 257 height 23
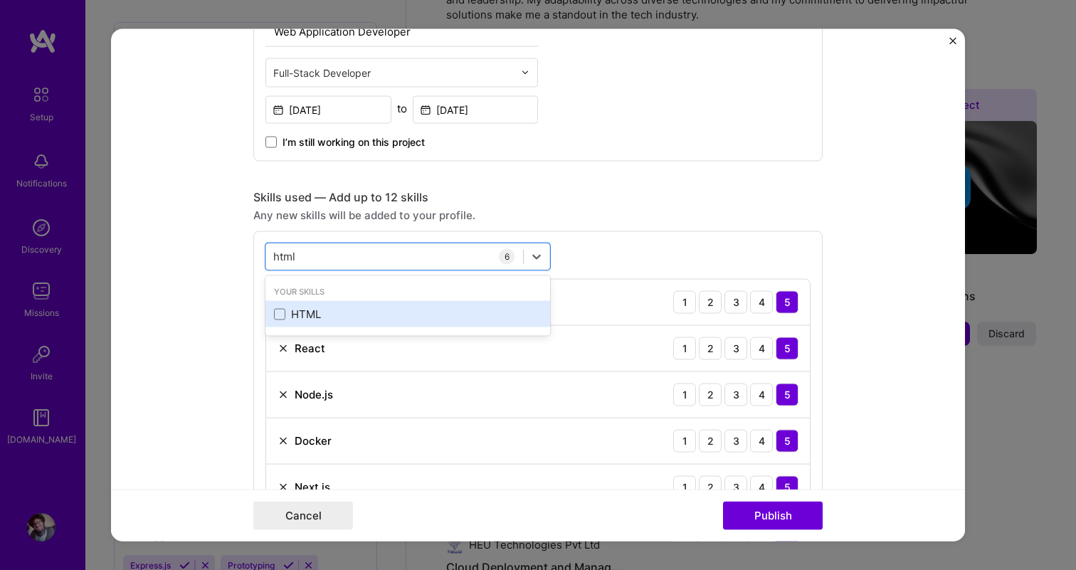
click at [364, 317] on div "HTML" at bounding box center [408, 314] width 268 height 15
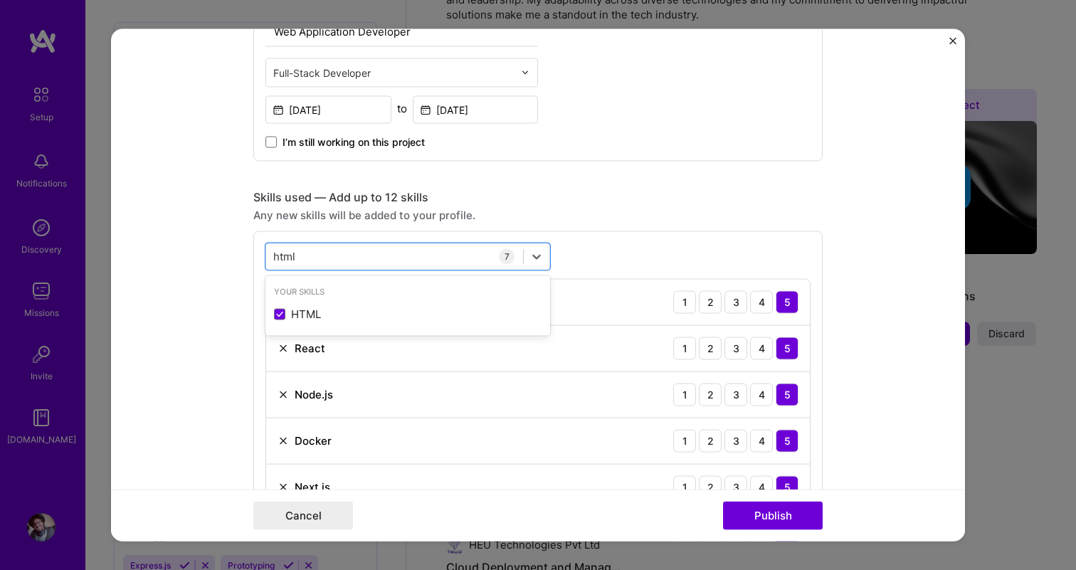
type input "html"
click at [589, 191] on div "Skills used — Add up to 12 skills" at bounding box center [537, 196] width 569 height 15
click at [422, 257] on div "html html" at bounding box center [394, 256] width 257 height 23
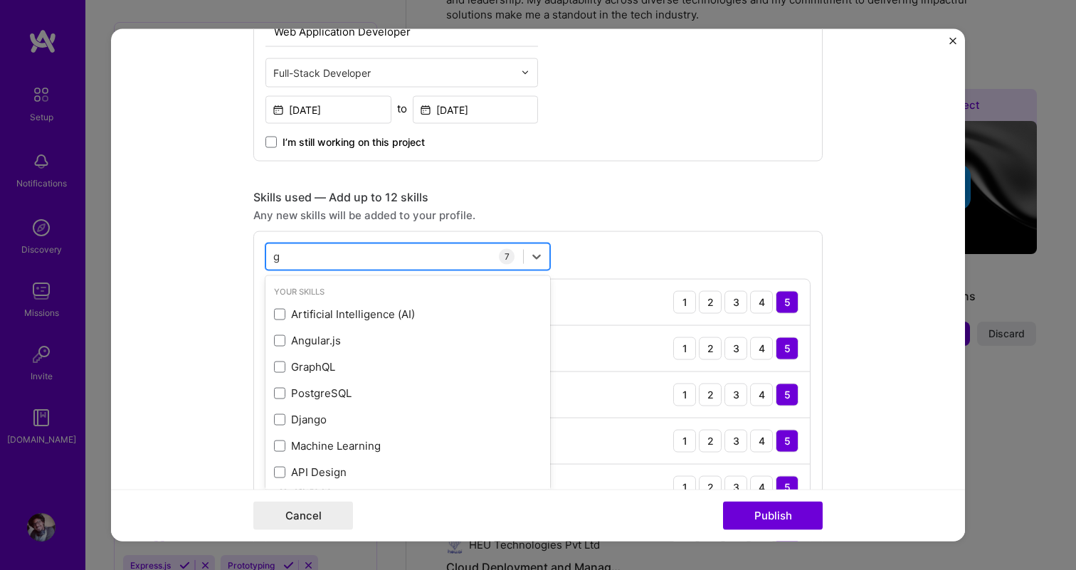
type input "gc"
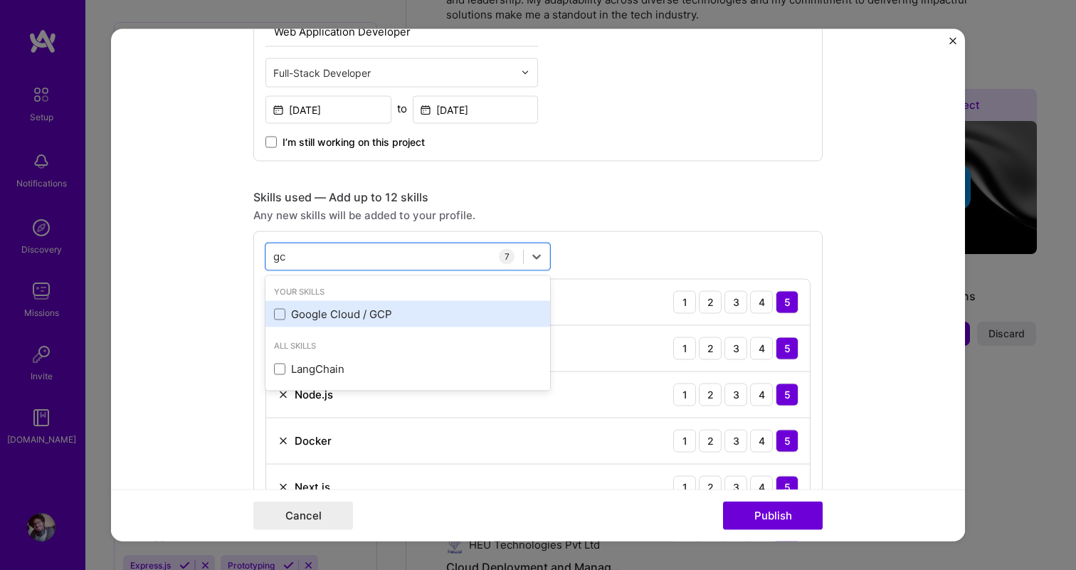
click at [394, 309] on div "Google Cloud / GCP" at bounding box center [408, 314] width 268 height 15
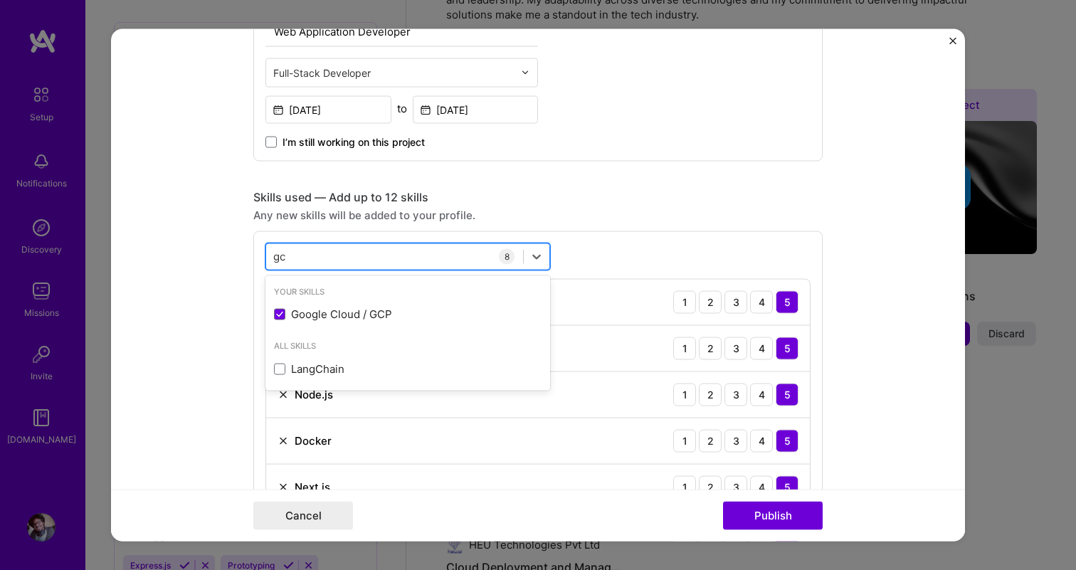
click at [410, 253] on div "gc gc" at bounding box center [394, 256] width 257 height 23
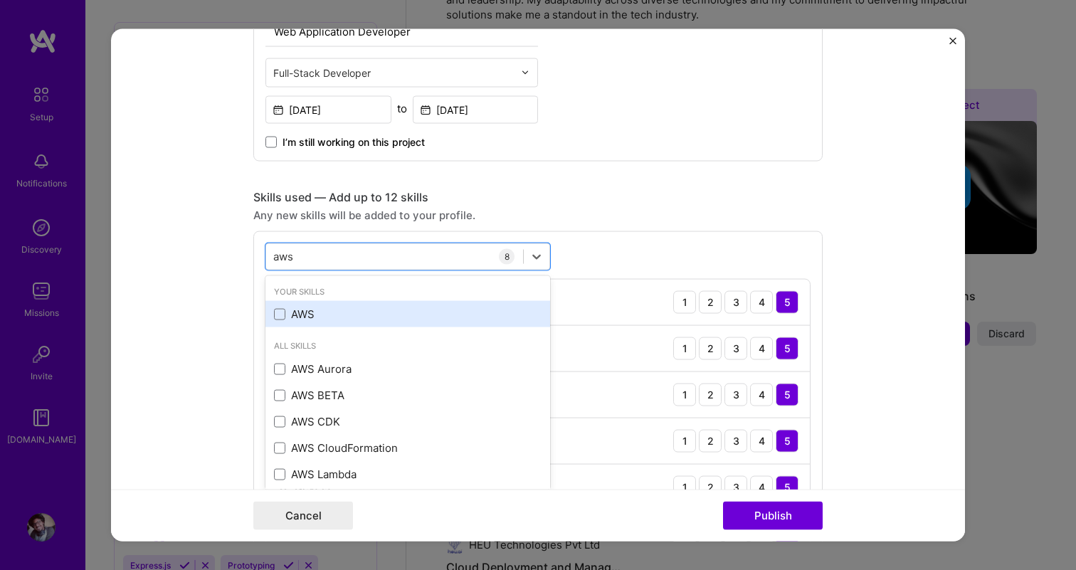
click at [397, 317] on div "AWS" at bounding box center [408, 314] width 268 height 15
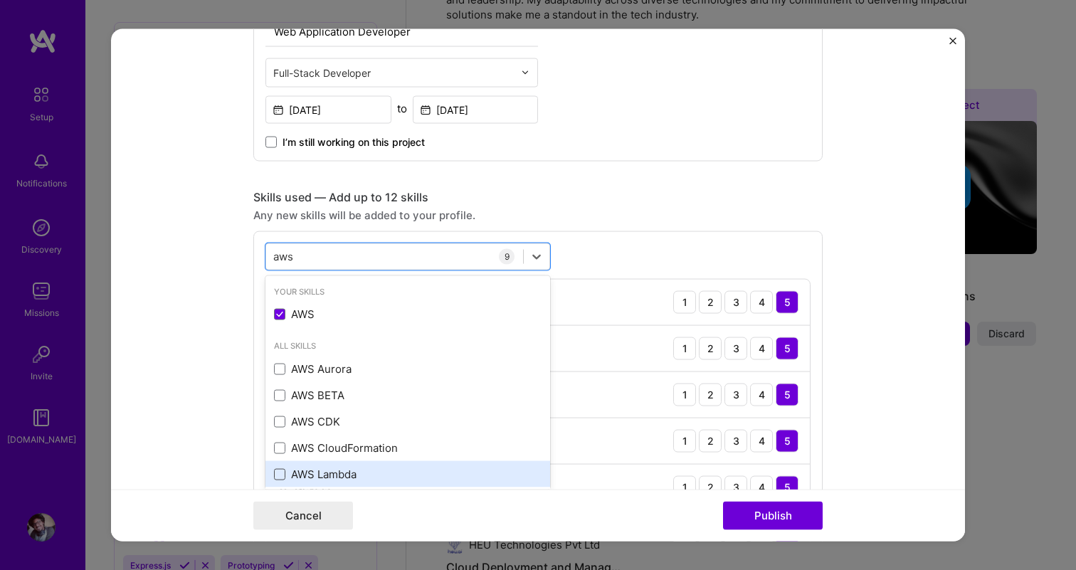
click at [279, 475] on span at bounding box center [279, 473] width 11 height 11
click at [0, 0] on input "checkbox" at bounding box center [0, 0] width 0 height 0
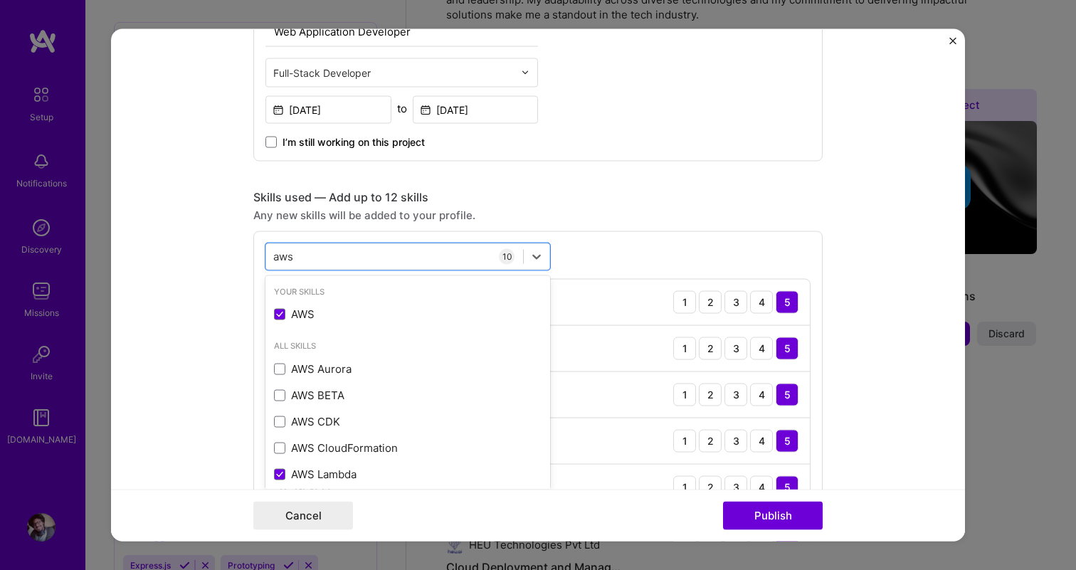
type input "aws"
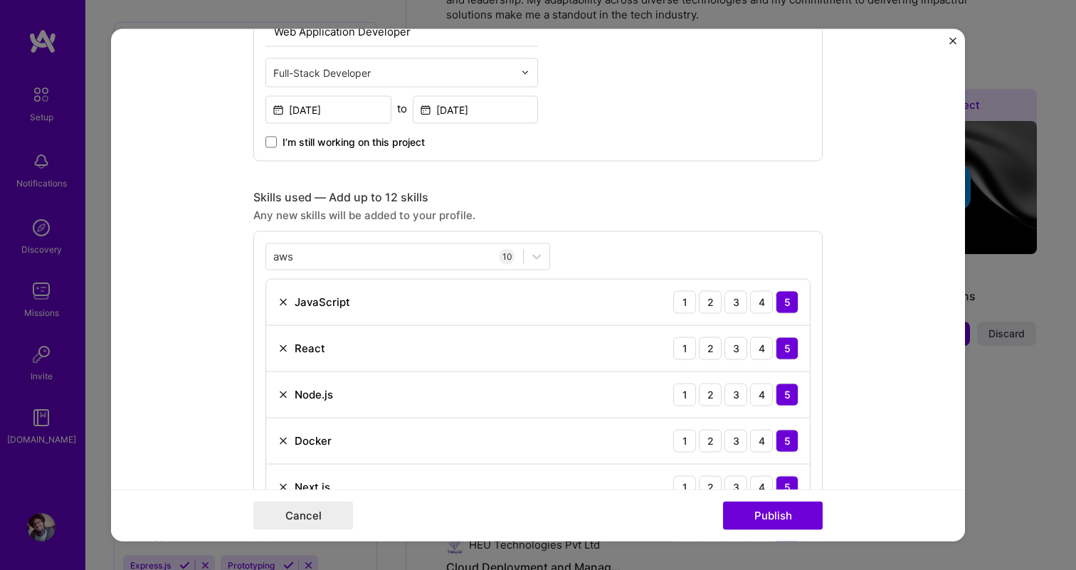
click at [645, 224] on div "Skills used — Add up to 12 skills Any new skills will be added to your profile.…" at bounding box center [537, 471] width 569 height 565
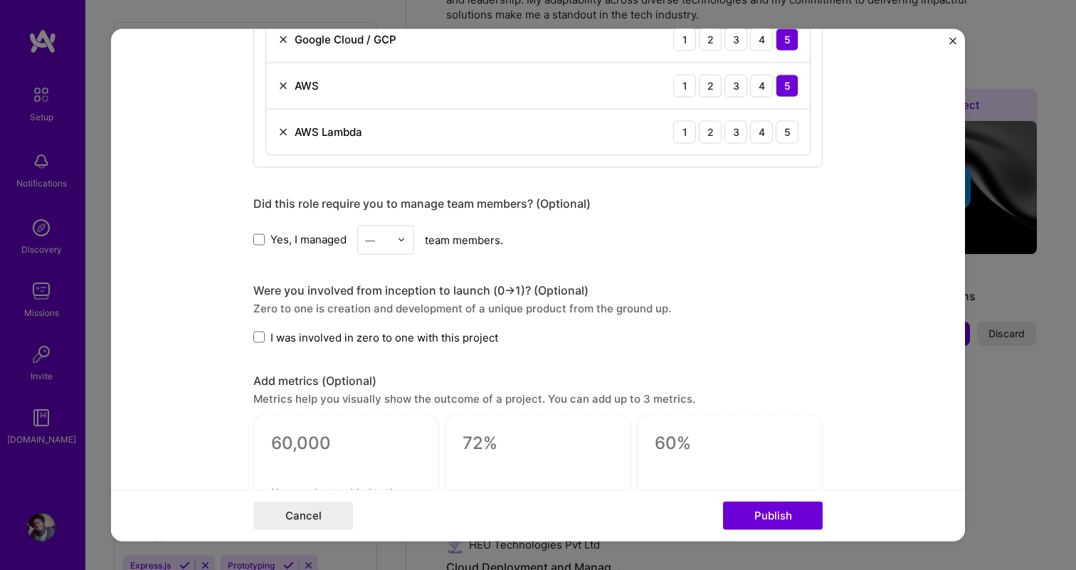
scroll to position [1229, 0]
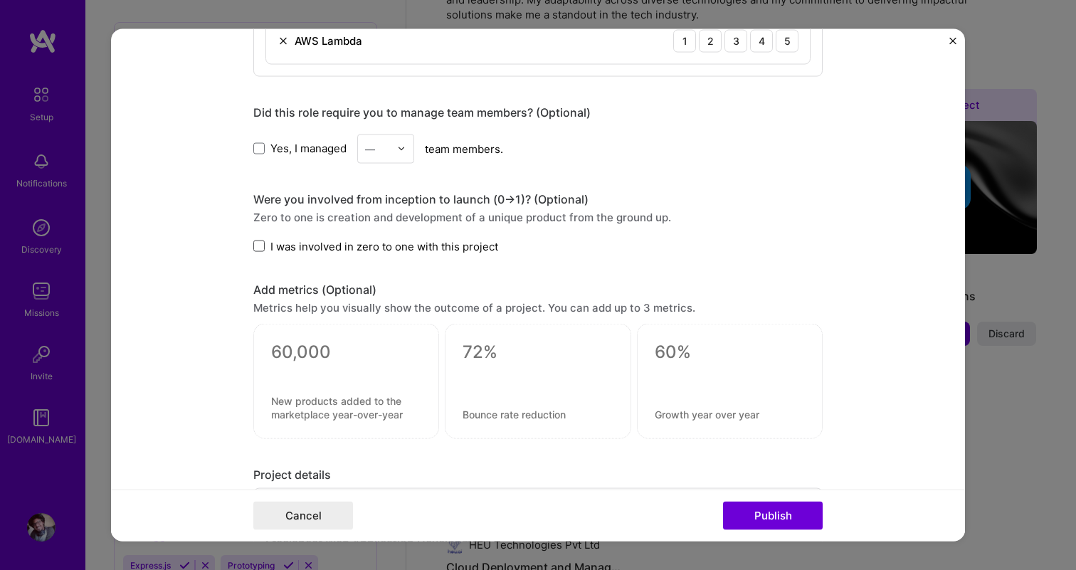
click at [264, 244] on span at bounding box center [258, 246] width 11 height 11
click at [0, 0] on input "I was involved in zero to one with this project" at bounding box center [0, 0] width 0 height 0
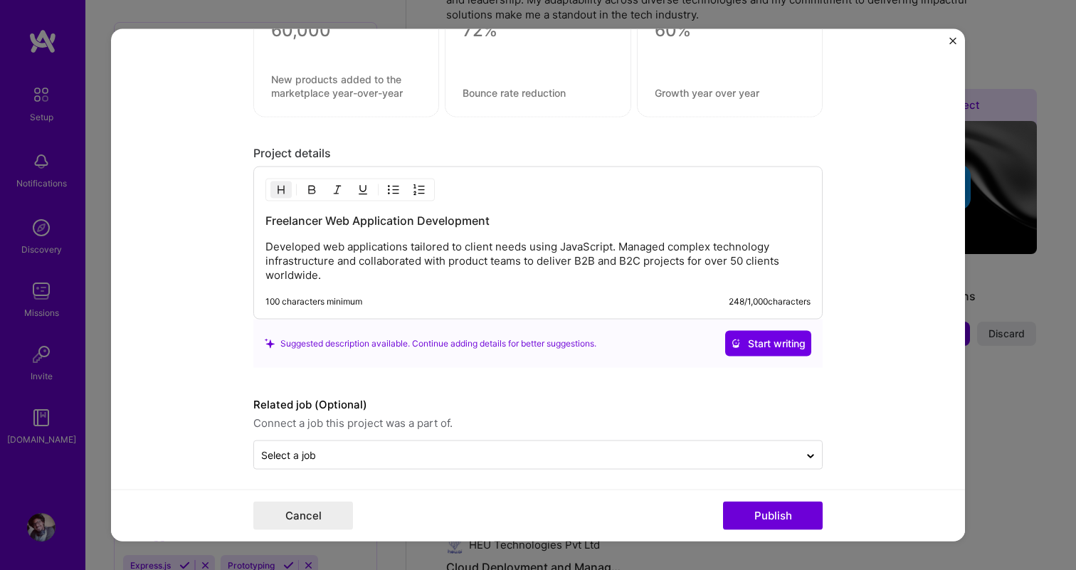
scroll to position [1557, 0]
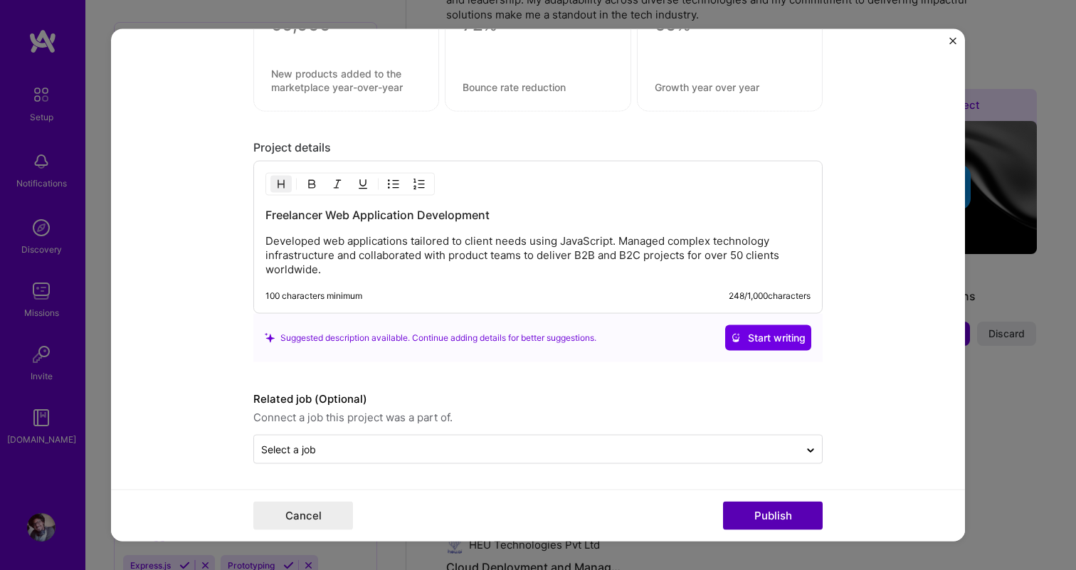
click at [757, 513] on button "Publish" at bounding box center [773, 516] width 100 height 28
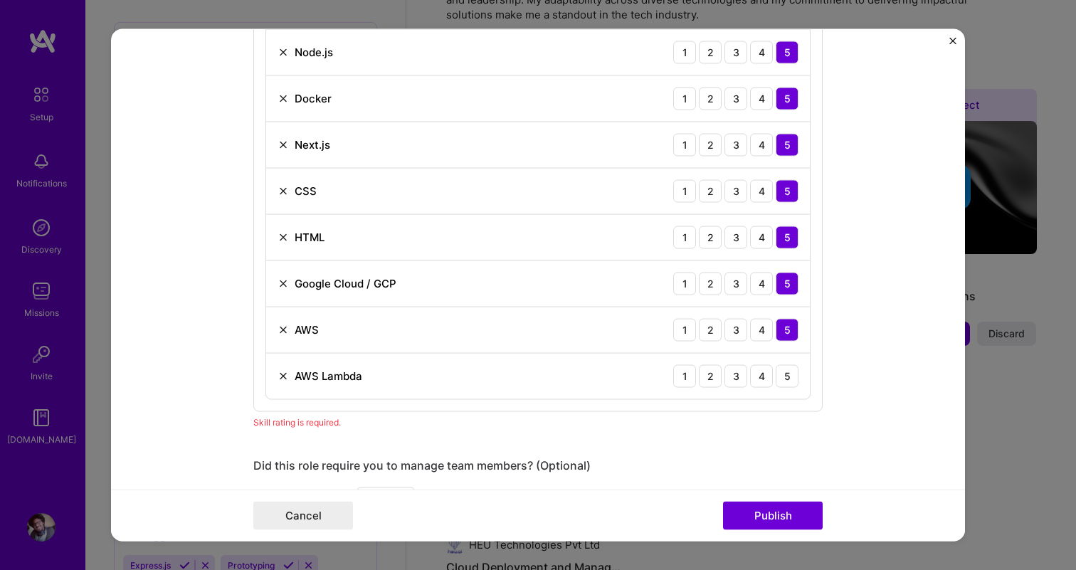
scroll to position [894, 0]
click at [793, 377] on div "5" at bounding box center [787, 375] width 23 height 23
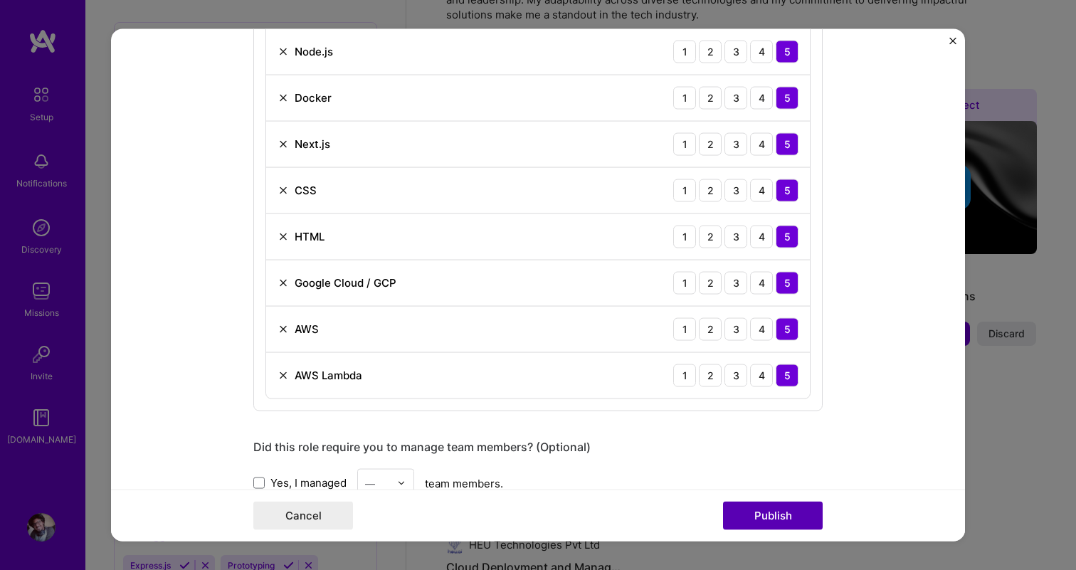
click at [777, 518] on button "Publish" at bounding box center [773, 516] width 100 height 28
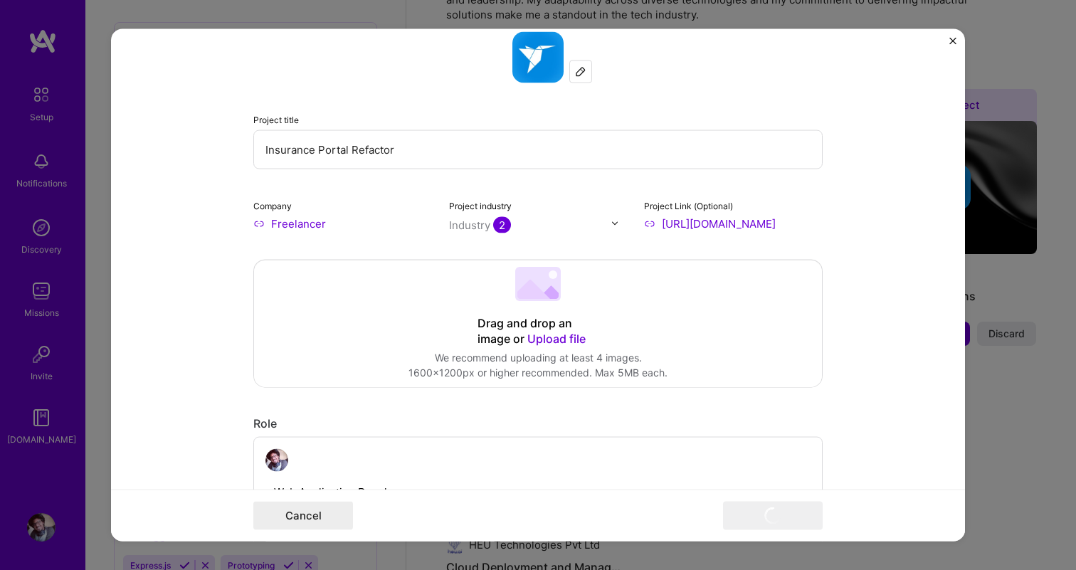
scroll to position [0, 0]
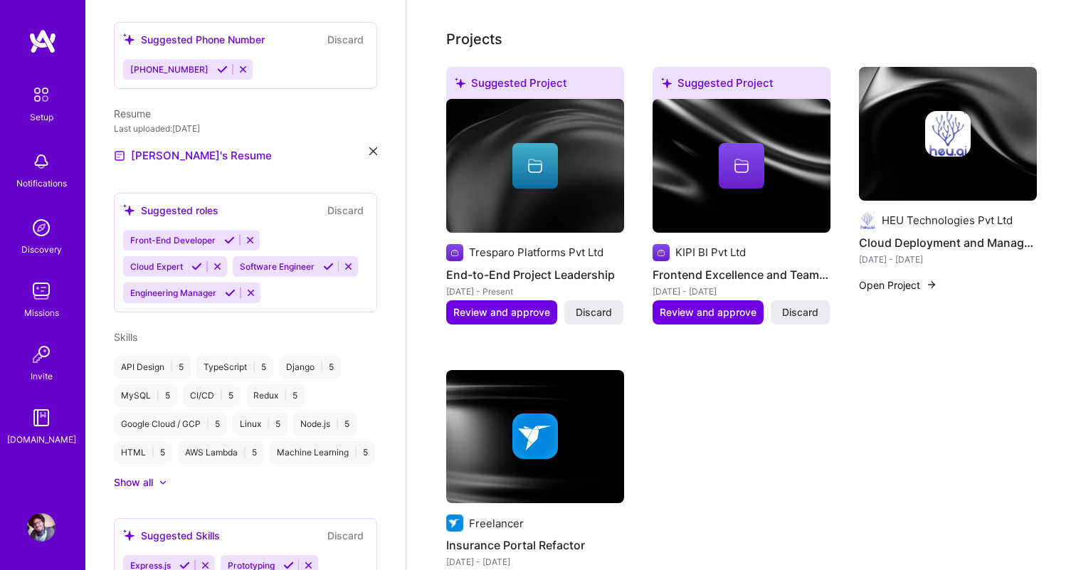
click at [550, 415] on img at bounding box center [536, 437] width 46 height 46
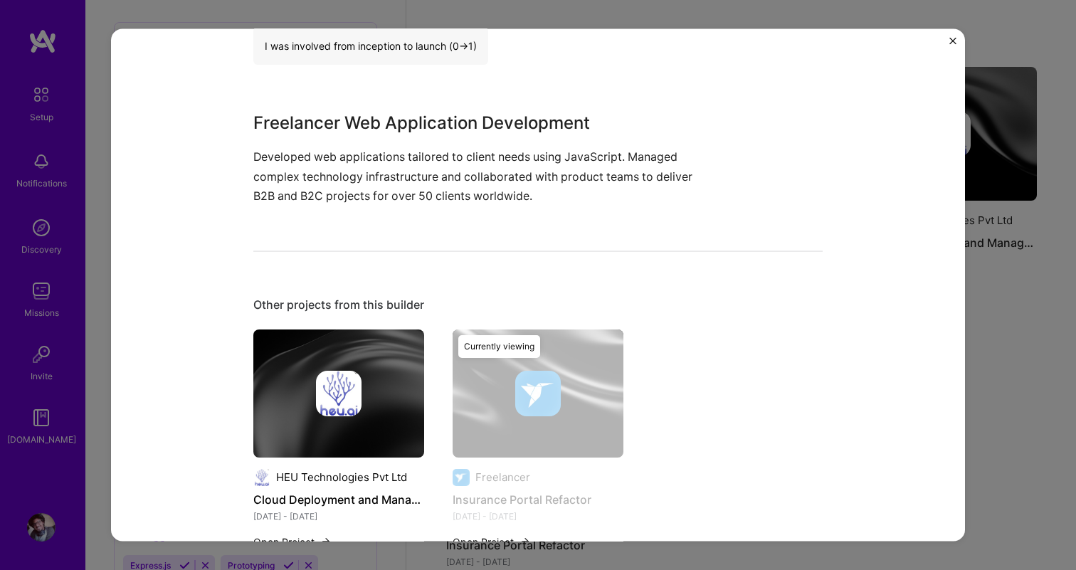
scroll to position [535, 0]
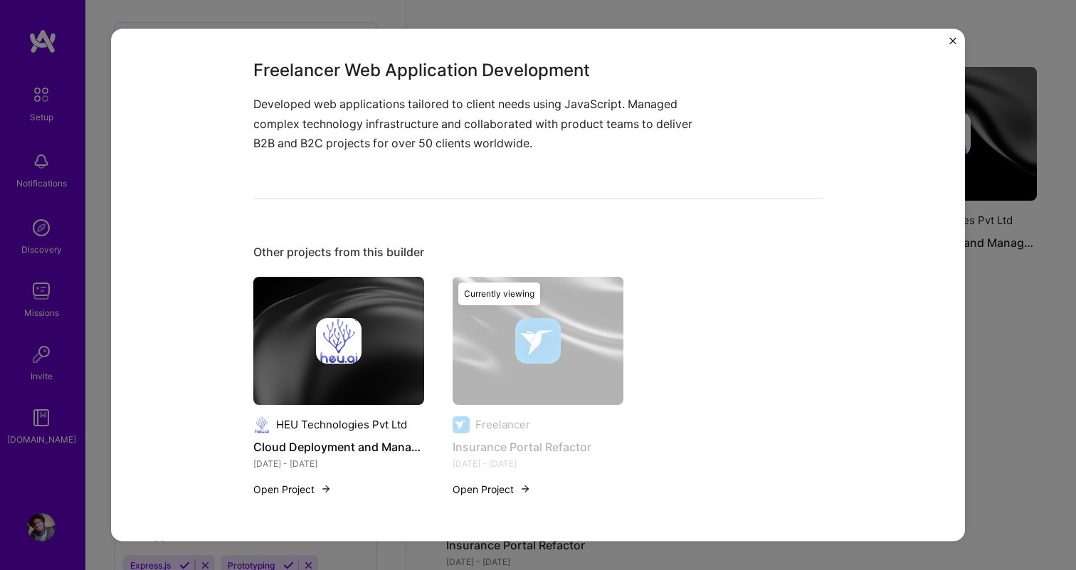
click at [956, 41] on img "Close" at bounding box center [953, 40] width 7 height 7
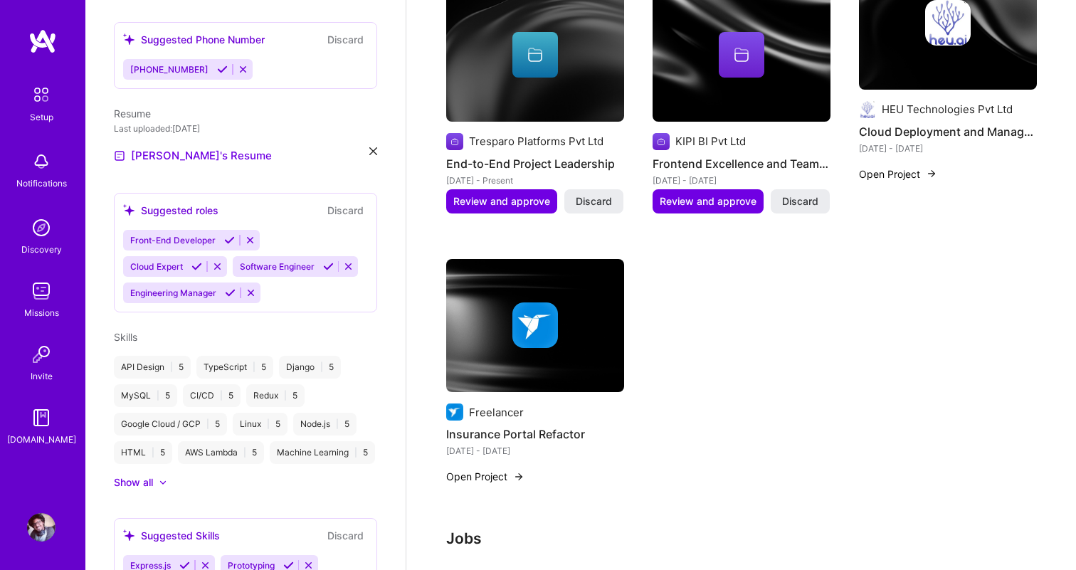
scroll to position [657, 0]
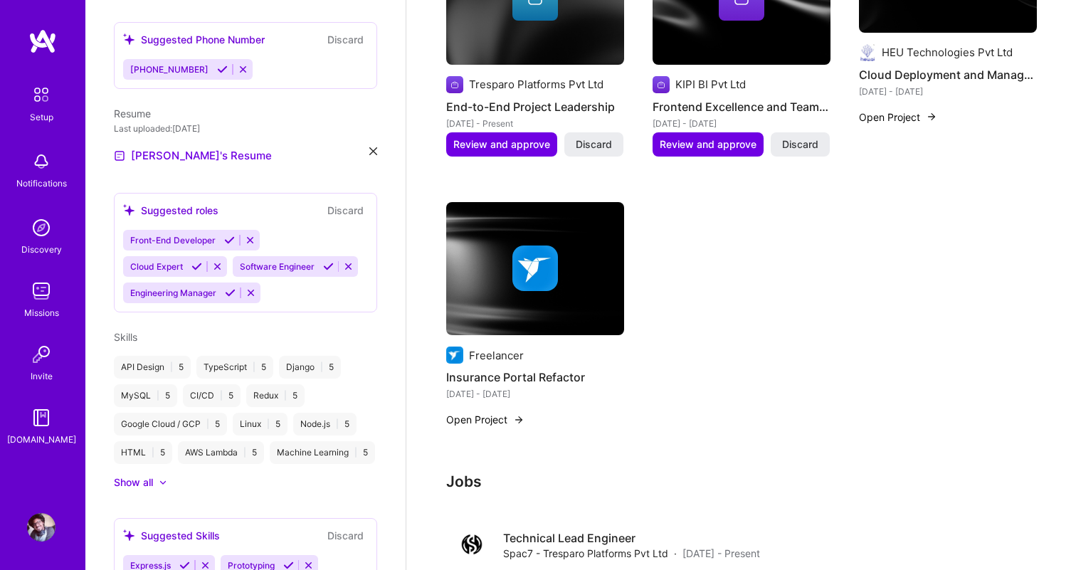
click at [499, 412] on button "Open Project" at bounding box center [485, 419] width 78 height 15
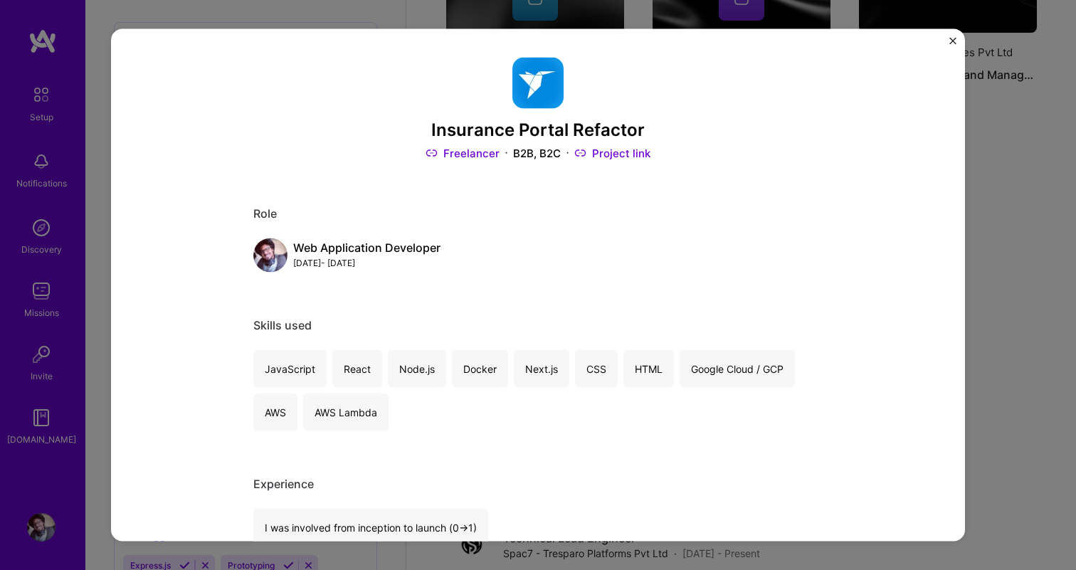
click at [490, 130] on h3 "Insurance Portal Refactor" at bounding box center [537, 130] width 569 height 21
click at [946, 41] on div "Insurance Portal Refactor Freelancer B2B, B2C Project link Role Web Application…" at bounding box center [538, 284] width 854 height 513
drag, startPoint x: 517, startPoint y: 131, endPoint x: 421, endPoint y: 131, distance: 95.4
click at [421, 131] on h3 "Insurance Portal Refactor" at bounding box center [537, 130] width 569 height 21
copy h3 "Insurance"
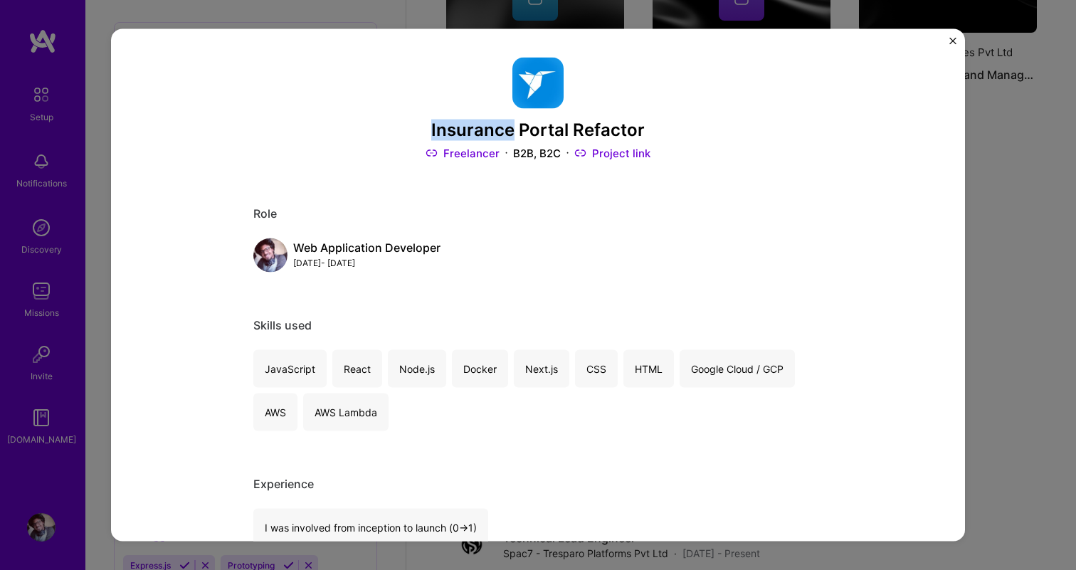
click at [955, 37] on img "Close" at bounding box center [953, 40] width 7 height 7
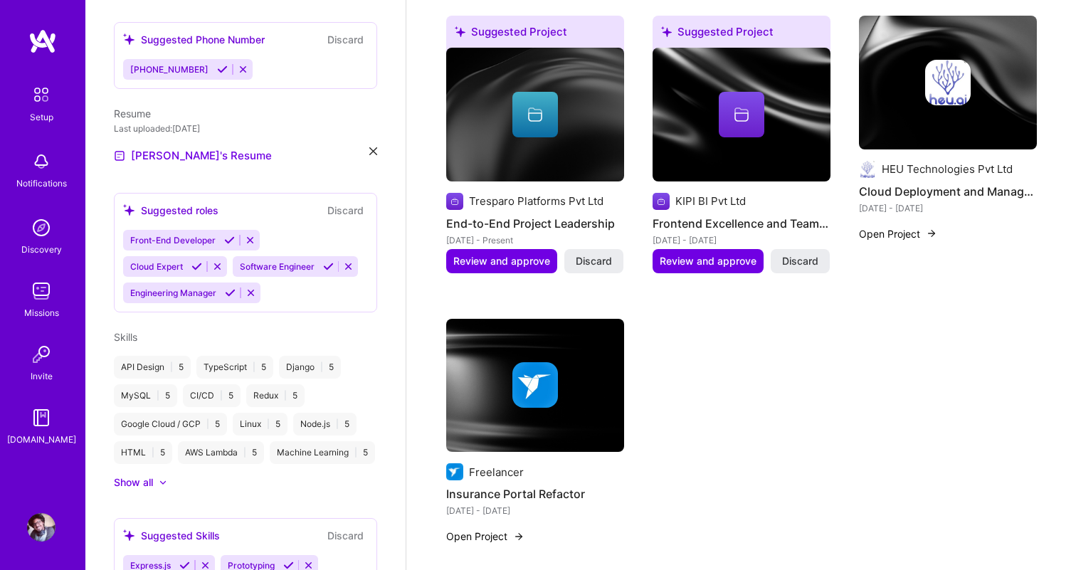
scroll to position [541, 0]
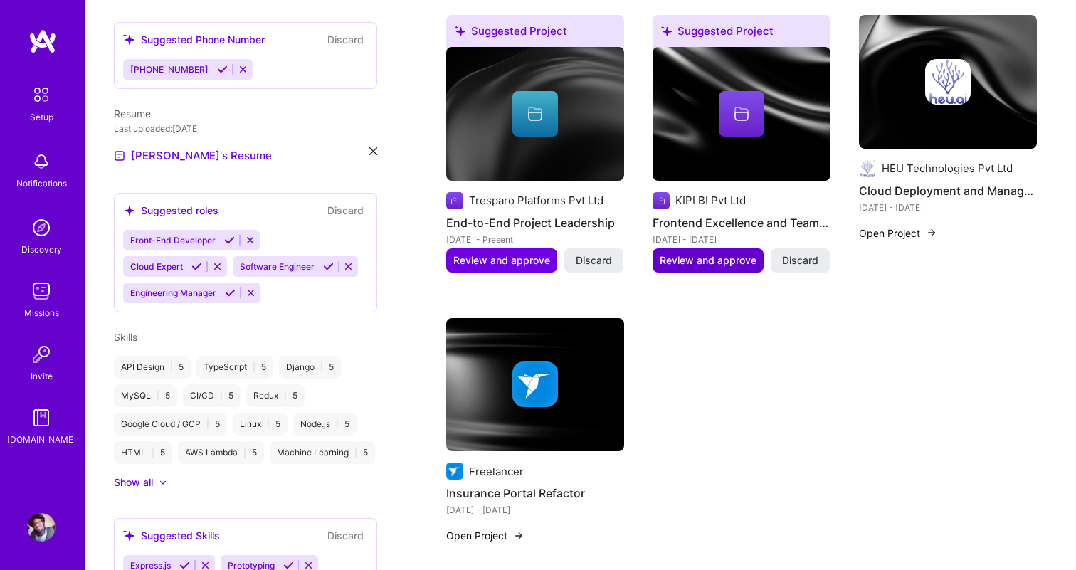
click at [702, 253] on span "Review and approve" at bounding box center [708, 260] width 97 height 14
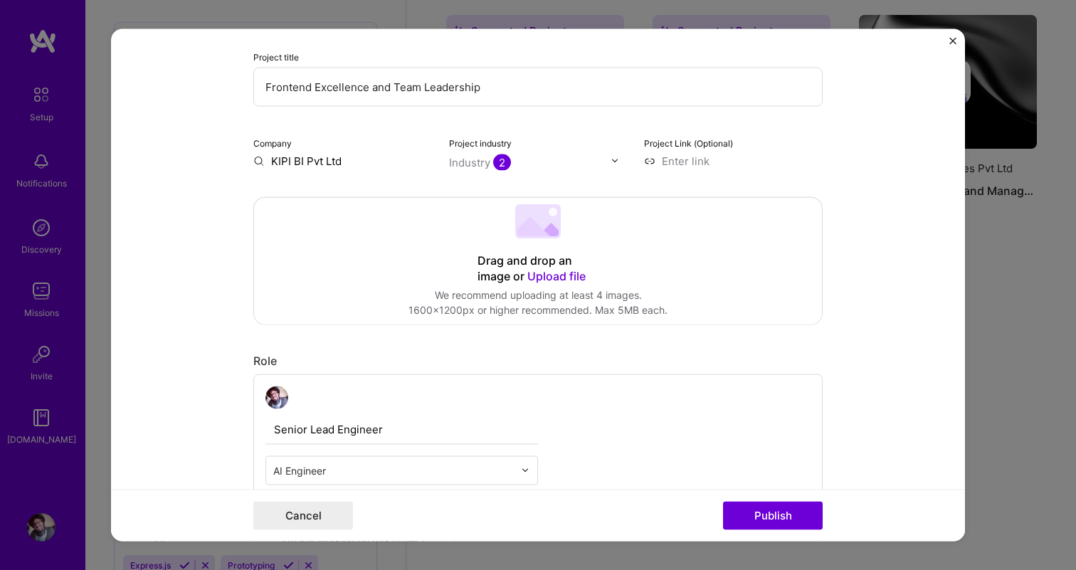
scroll to position [143, 0]
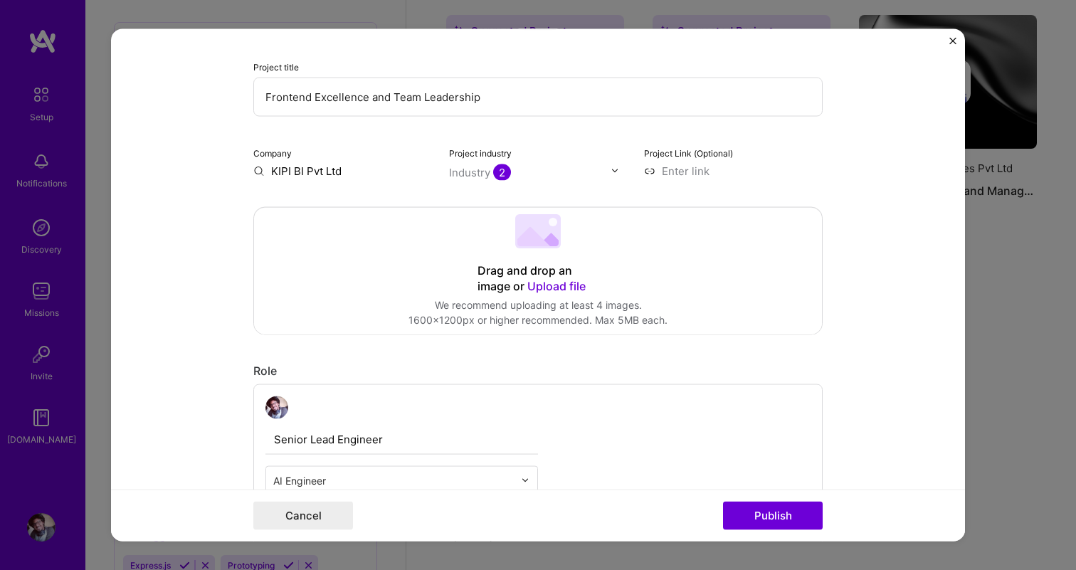
click at [683, 178] on input at bounding box center [733, 170] width 179 height 15
paste input "[URL][DOMAIN_NAME]"
type input "[URL][DOMAIN_NAME]"
click at [507, 103] on input "Frontend Excellence and Team Leadership" at bounding box center [537, 96] width 569 height 39
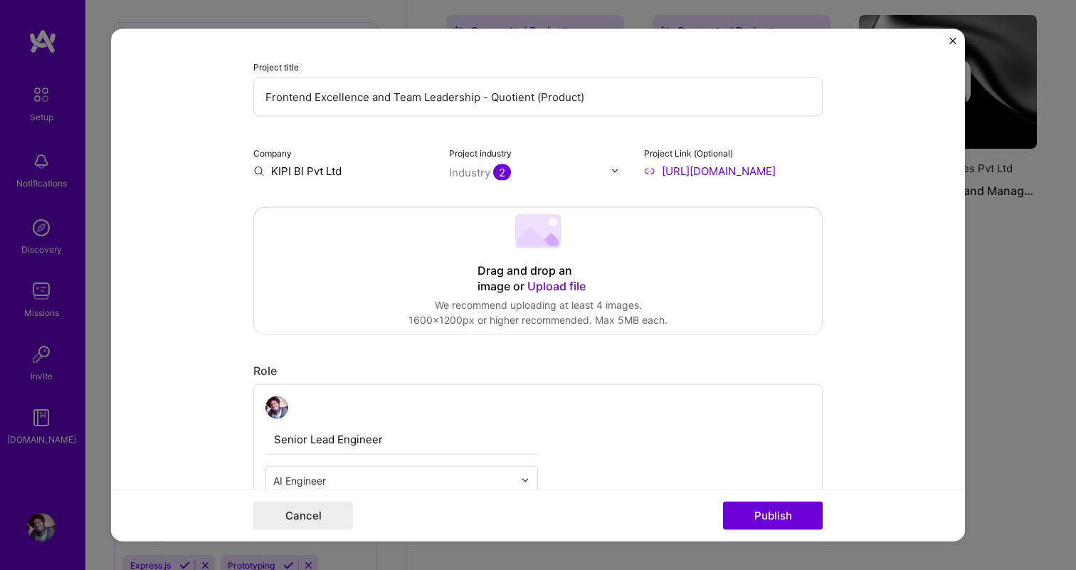
type input "Frontend Excellence and Team Leadership - Quotient (Product)"
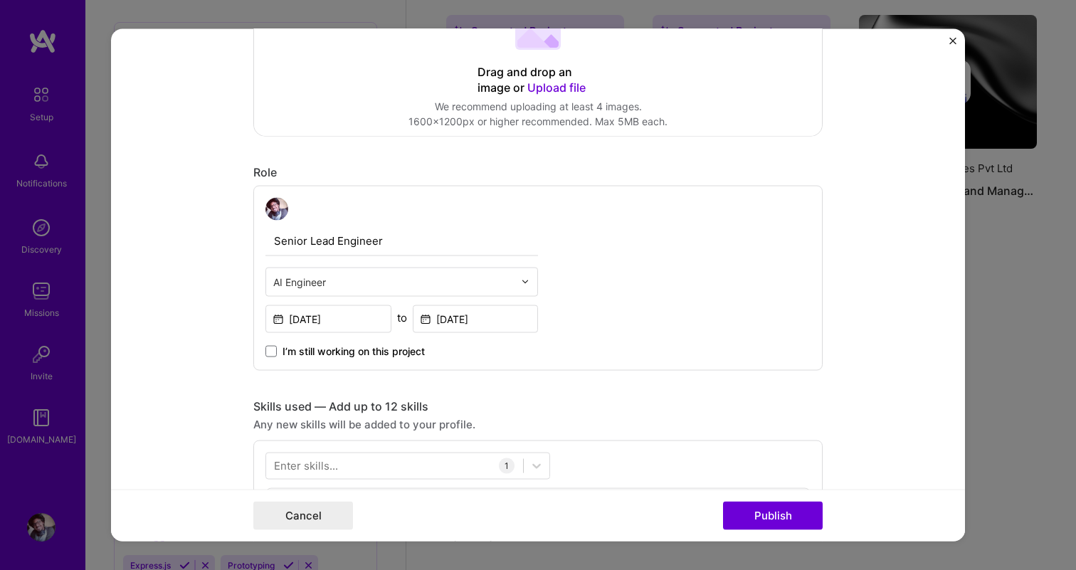
scroll to position [362, 0]
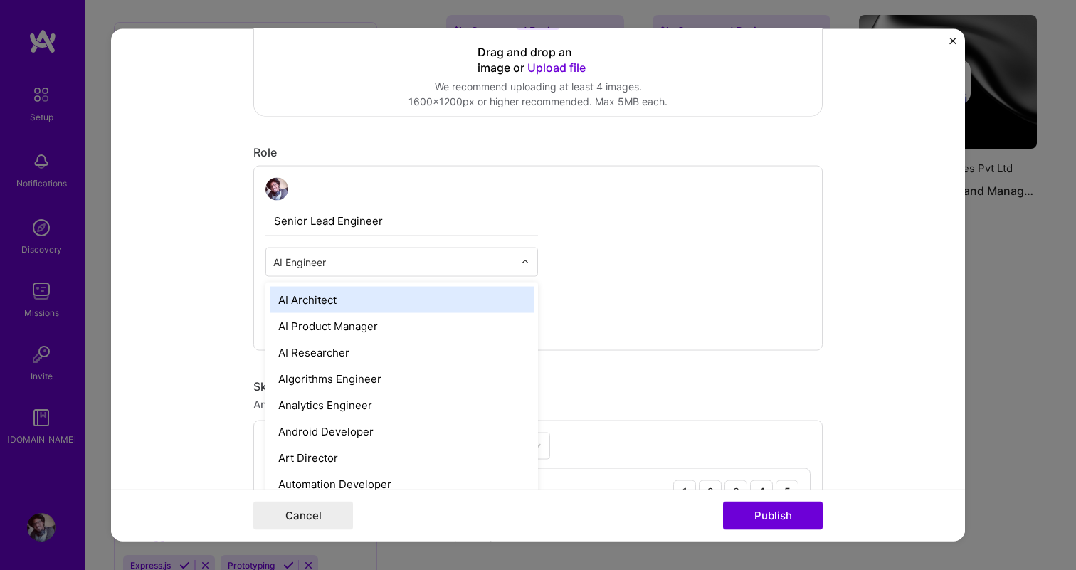
click at [457, 259] on input "text" at bounding box center [393, 261] width 241 height 15
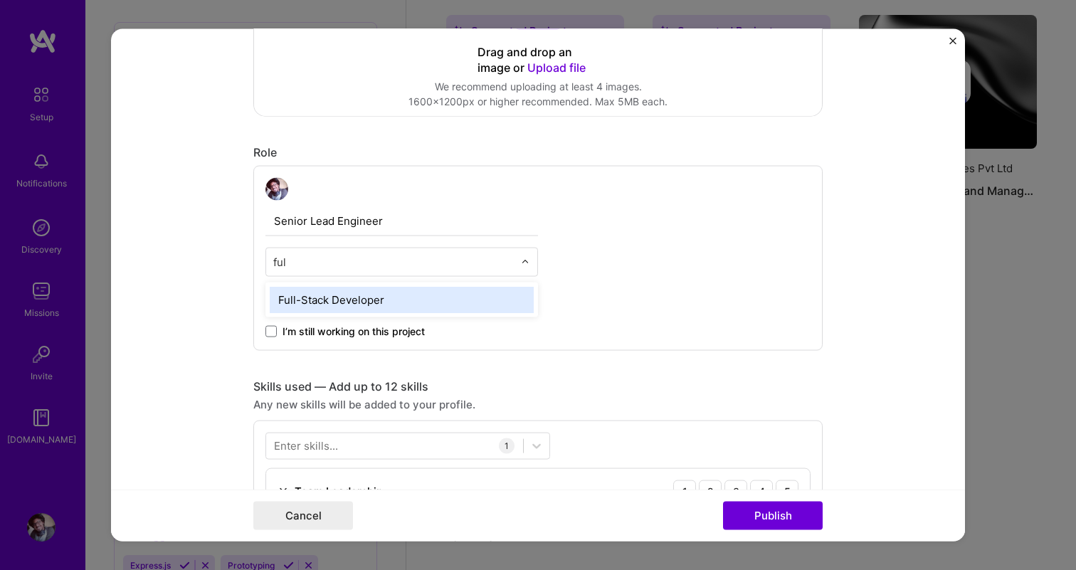
type input "full"
click at [414, 299] on div "Full-Stack Developer" at bounding box center [402, 299] width 264 height 26
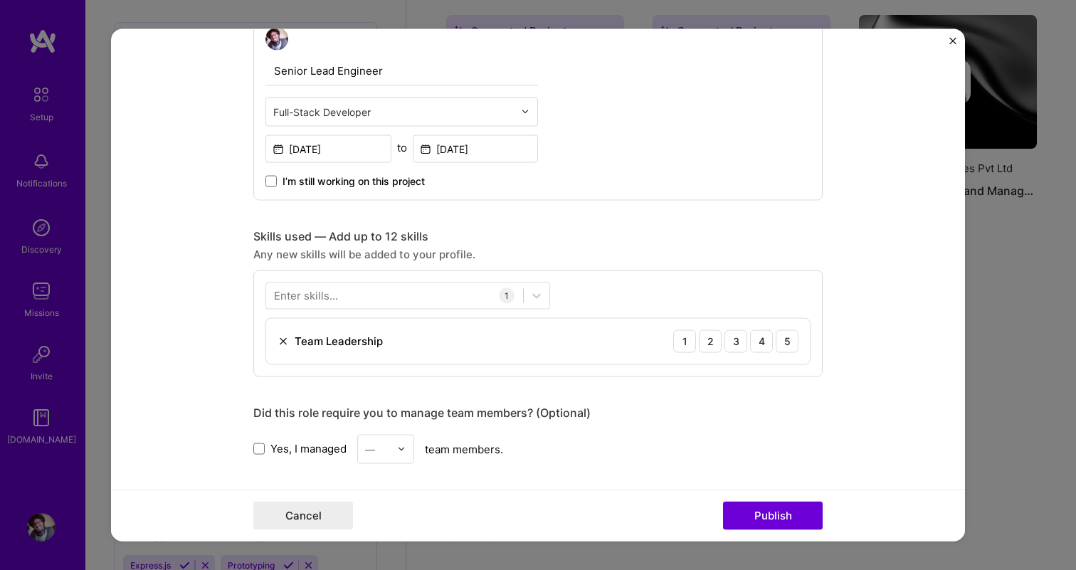
scroll to position [525, 0]
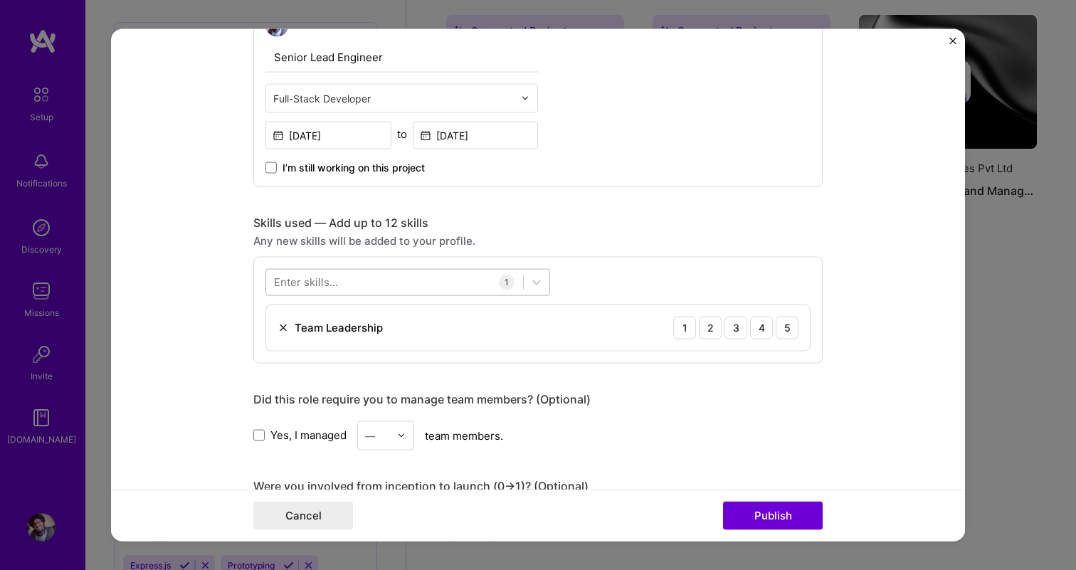
click at [353, 294] on div at bounding box center [408, 281] width 285 height 27
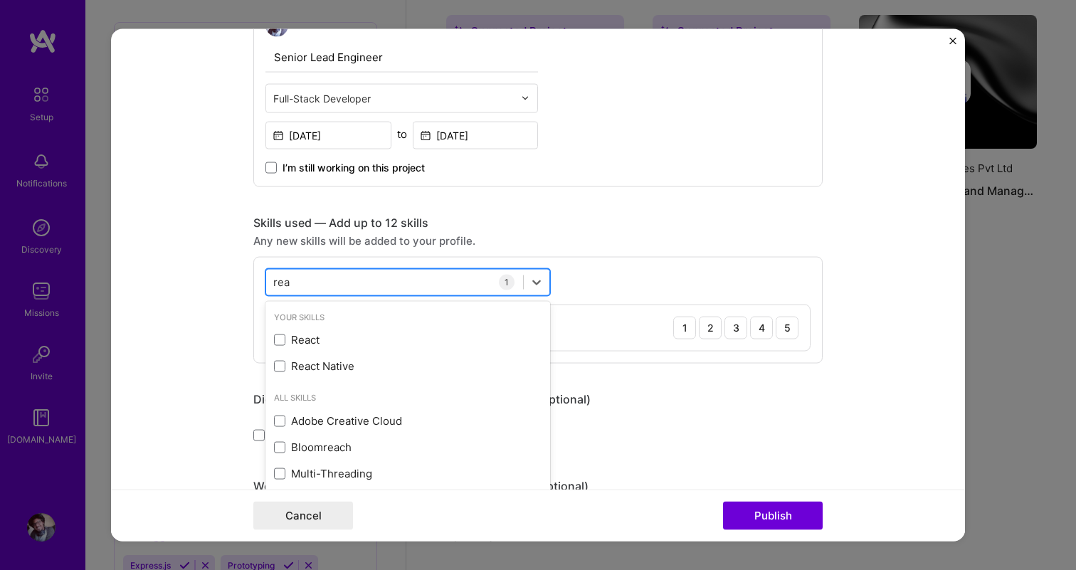
type input "reac"
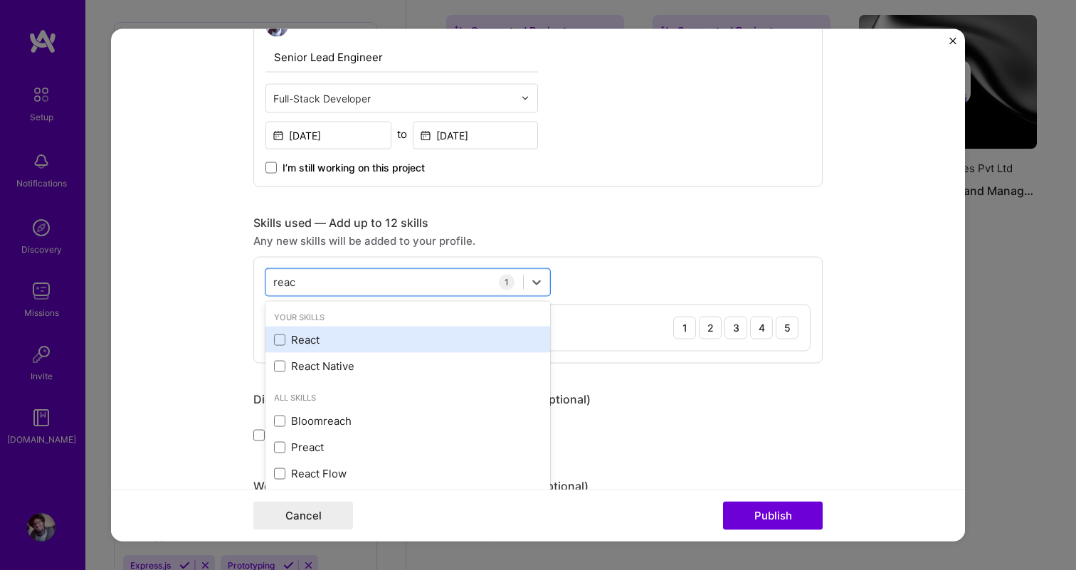
click at [324, 334] on div "React" at bounding box center [408, 339] width 268 height 15
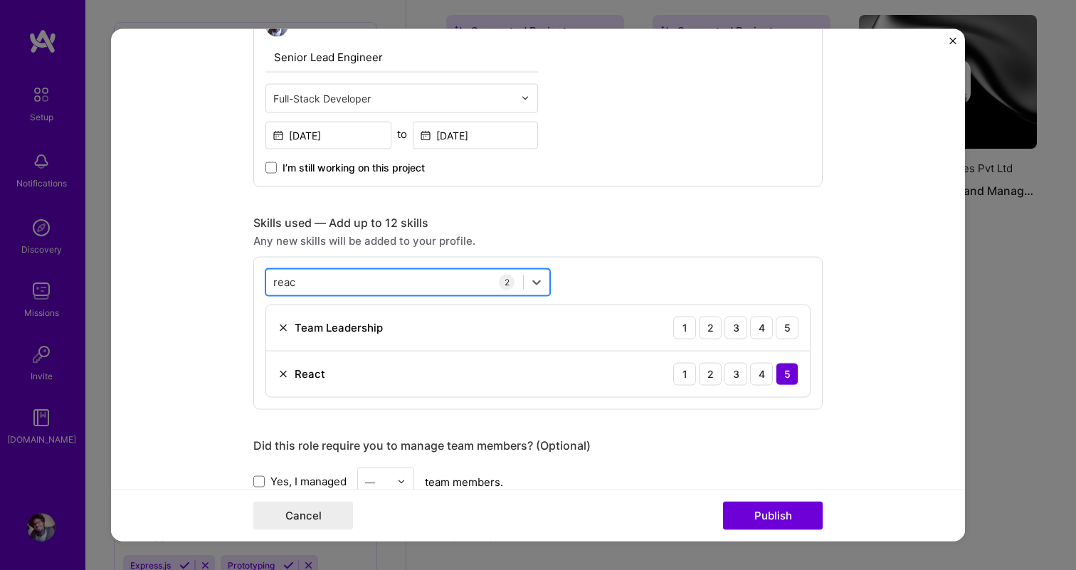
click at [340, 280] on div "reac reac" at bounding box center [394, 282] width 257 height 23
type input "redu"
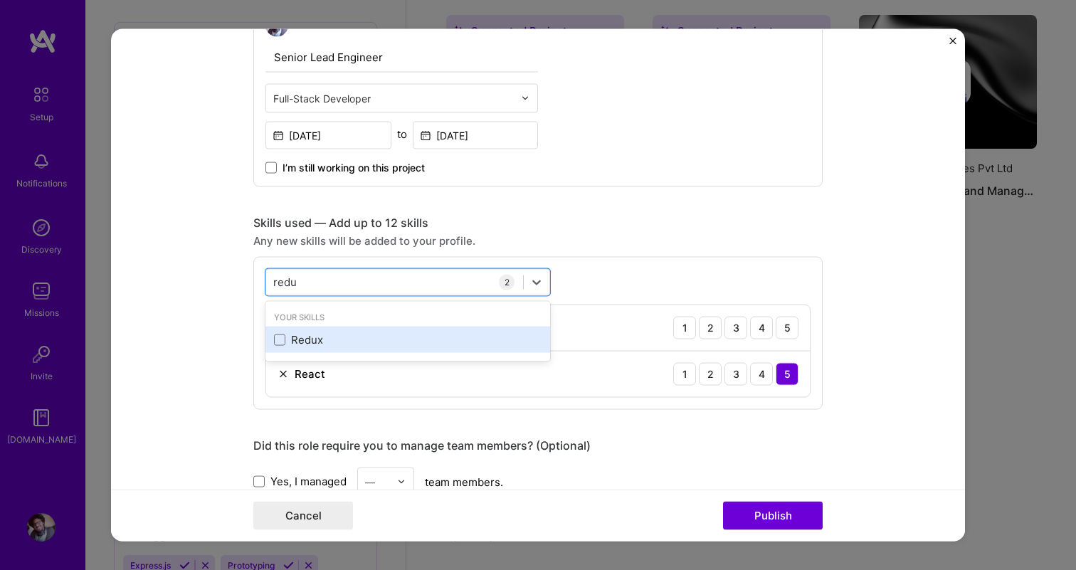
click at [317, 337] on div "Redux" at bounding box center [408, 339] width 268 height 15
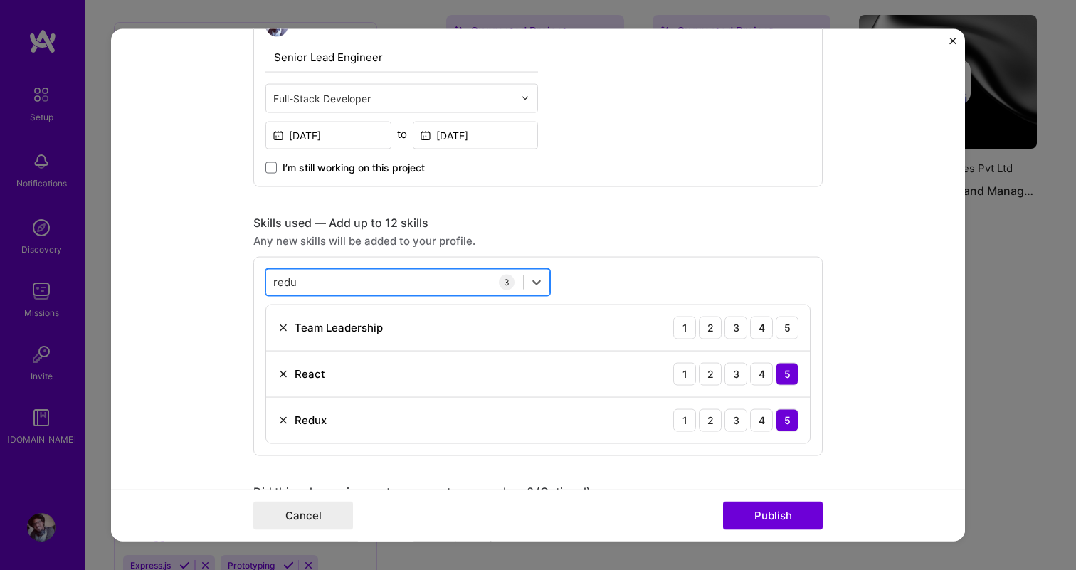
click at [325, 281] on div "redu redu" at bounding box center [394, 282] width 257 height 23
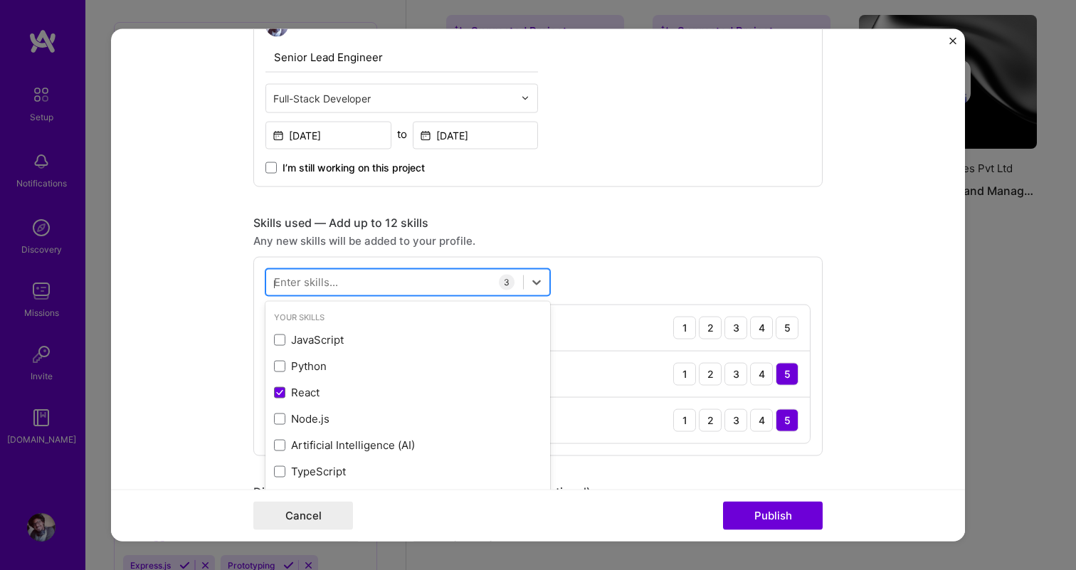
type input "py"
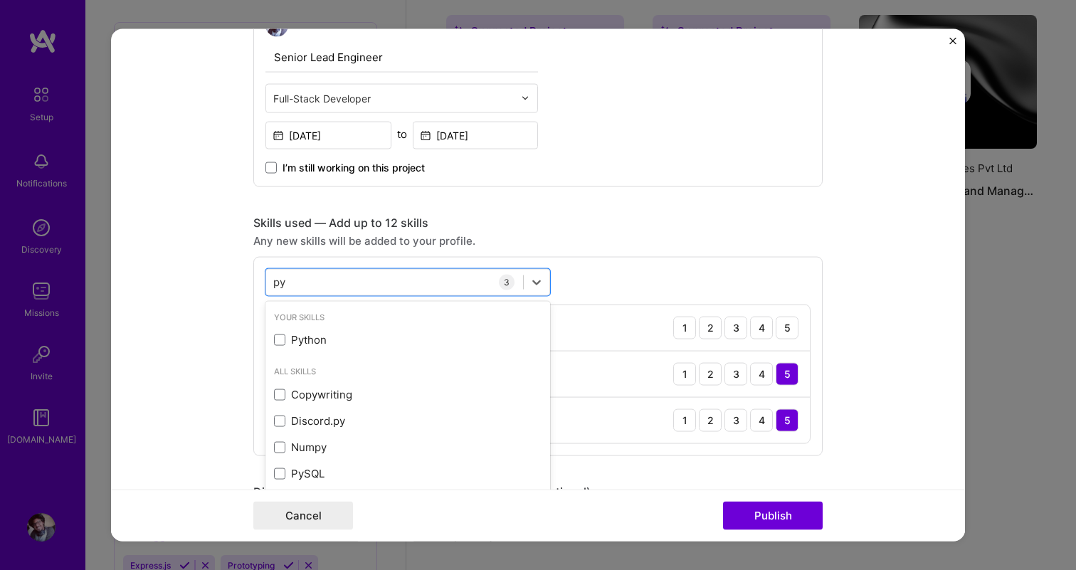
click at [301, 325] on div "Your Skills" at bounding box center [408, 317] width 285 height 15
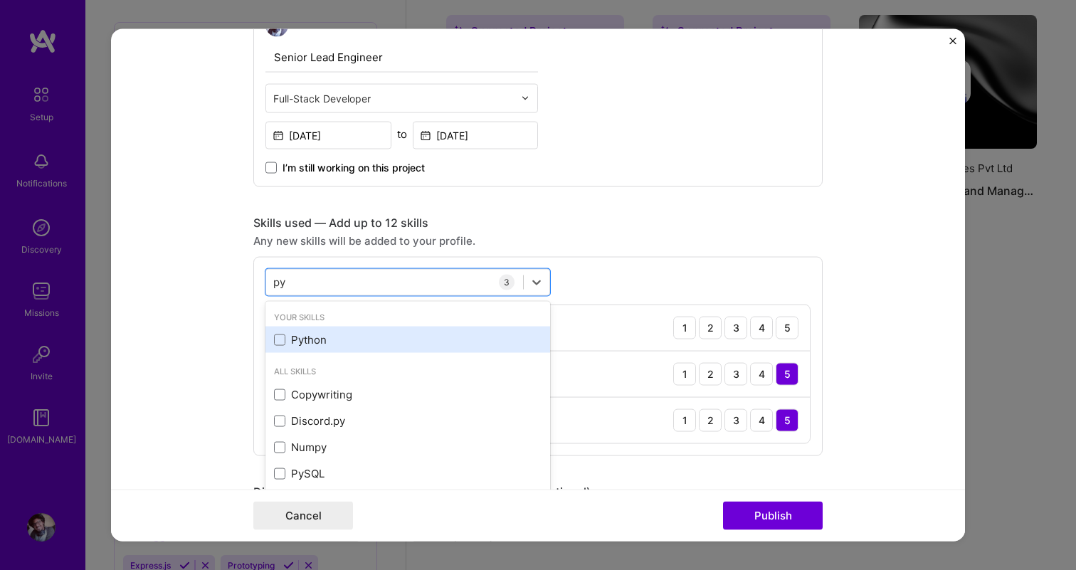
click at [303, 335] on div "Python" at bounding box center [408, 339] width 268 height 15
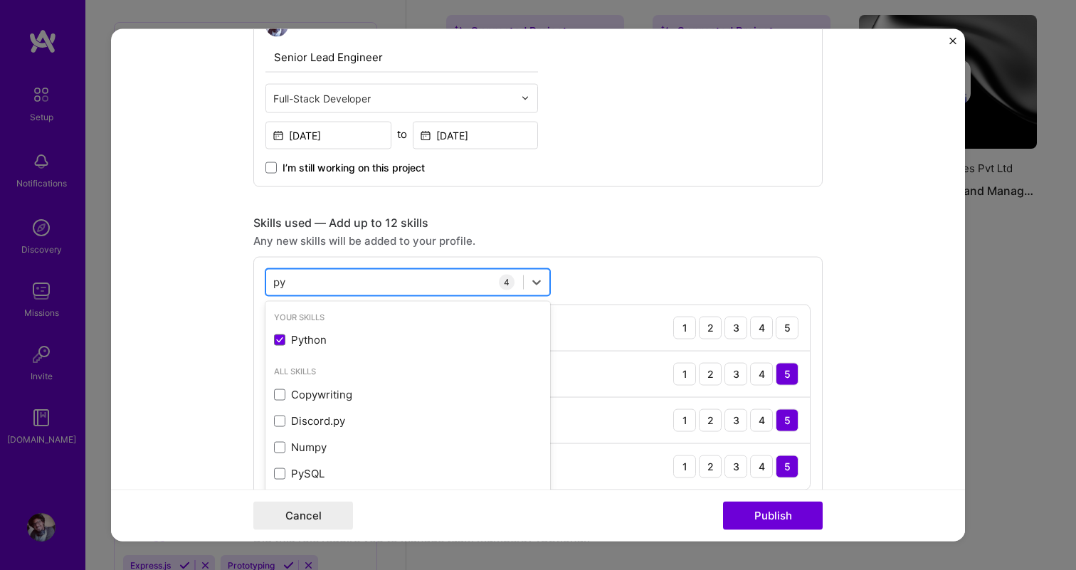
click at [331, 283] on div "py py" at bounding box center [394, 282] width 257 height 23
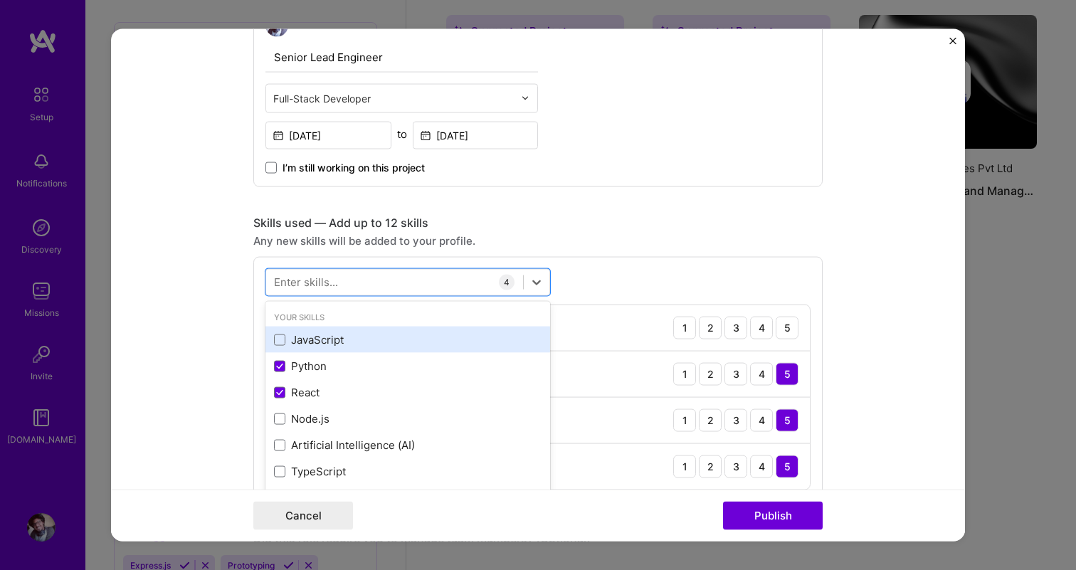
click at [340, 338] on div "JavaScript" at bounding box center [408, 339] width 268 height 15
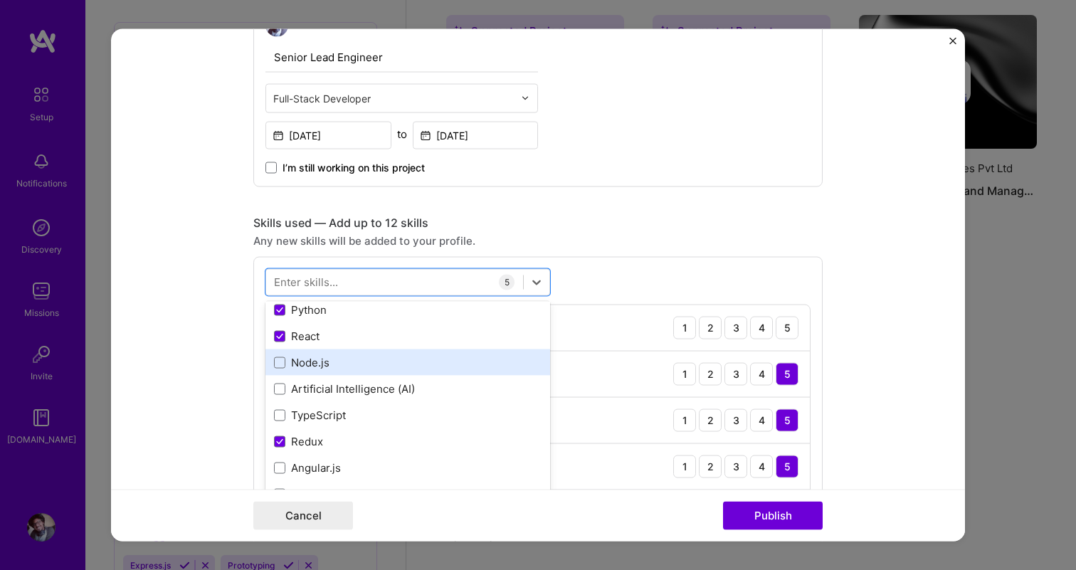
scroll to position [58, 0]
click at [344, 359] on div "Node.js" at bounding box center [408, 360] width 268 height 15
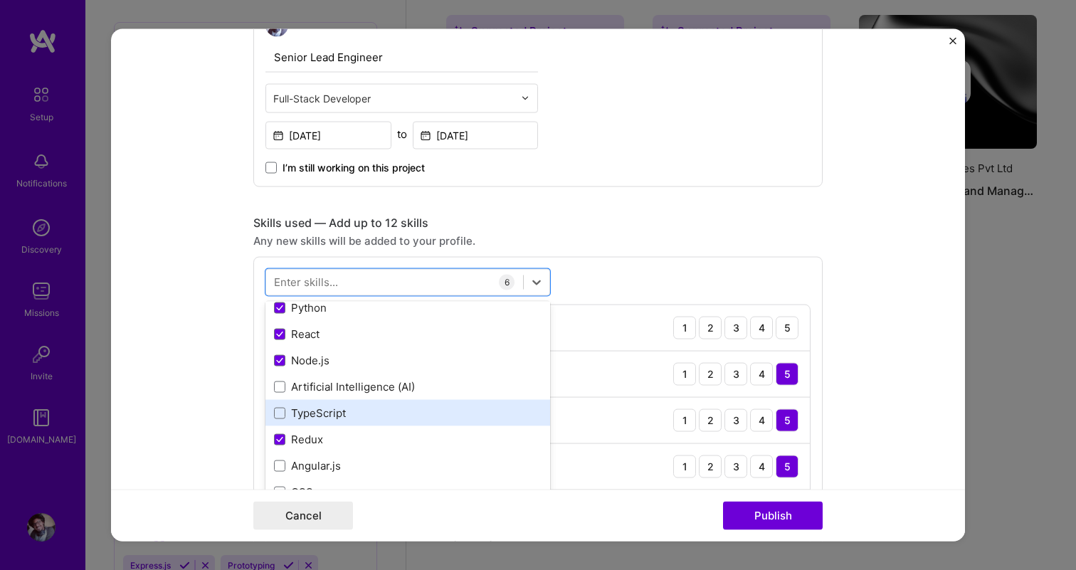
click at [344, 414] on div "TypeScript" at bounding box center [408, 413] width 268 height 15
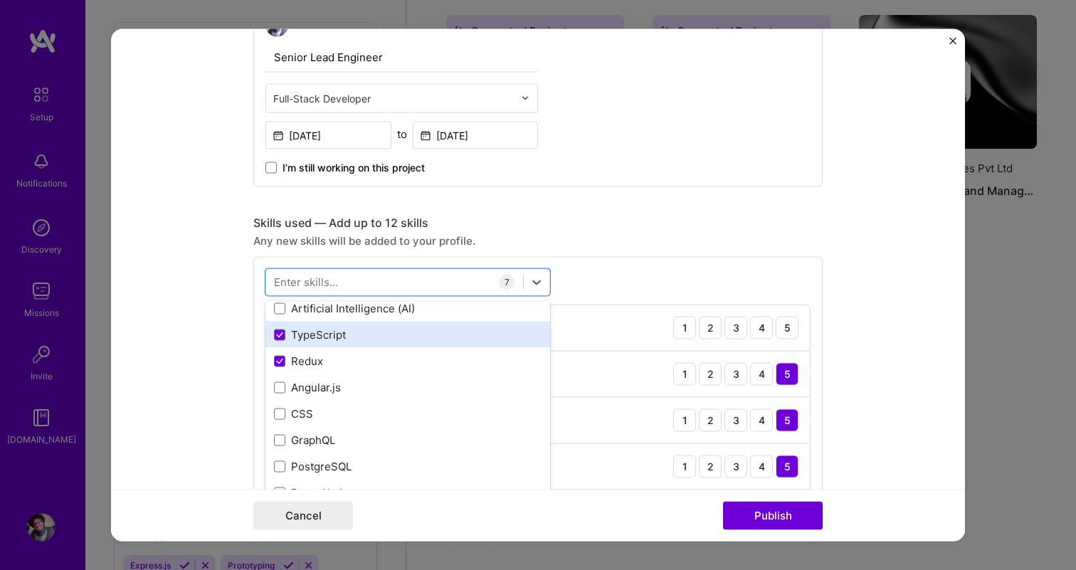
scroll to position [147, 0]
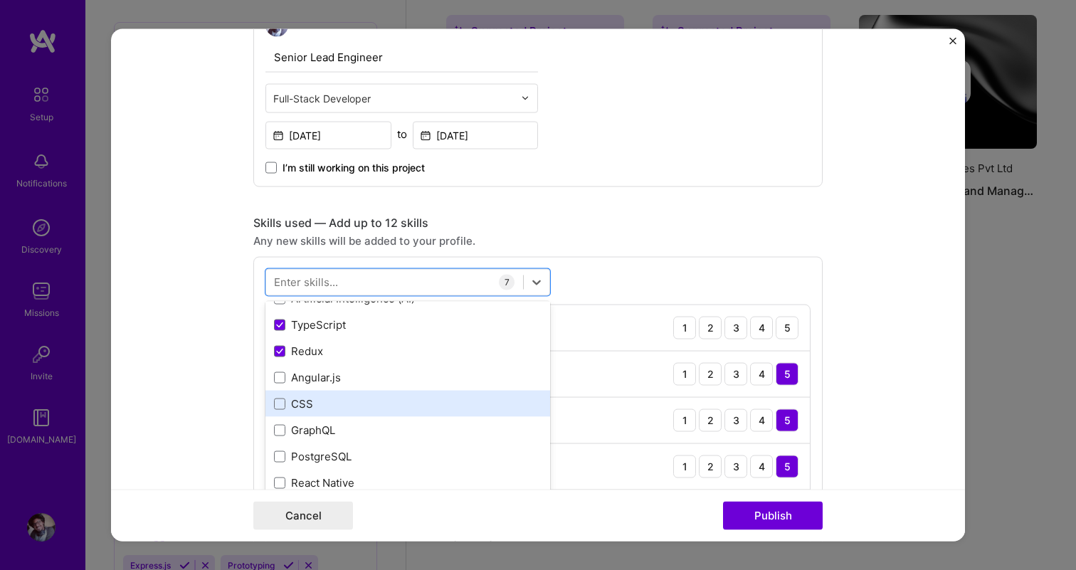
click at [340, 407] on div "CSS" at bounding box center [408, 404] width 268 height 15
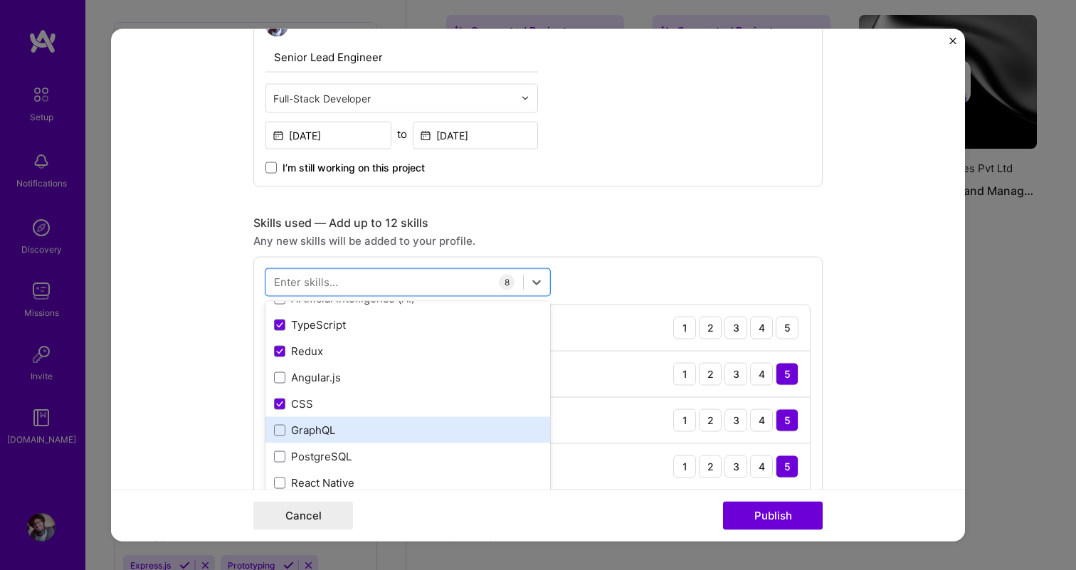
click at [339, 431] on div "GraphQL" at bounding box center [408, 430] width 268 height 15
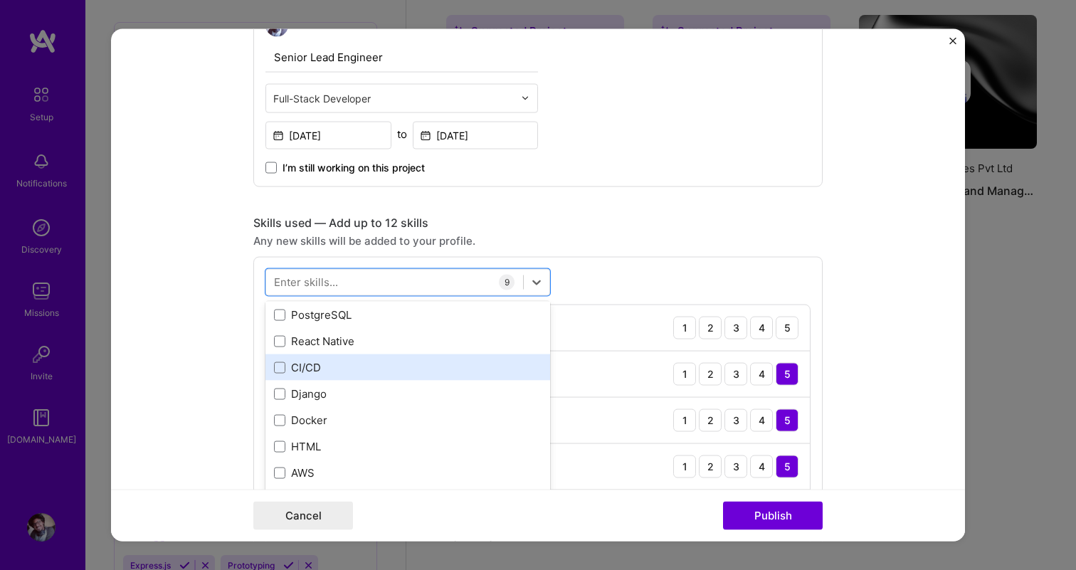
scroll to position [290, 0]
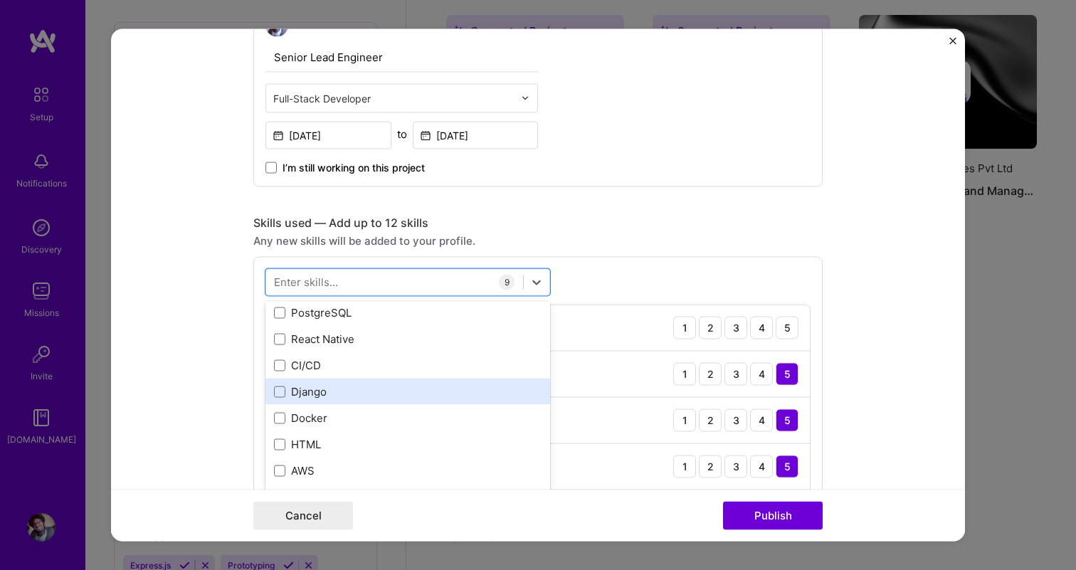
click at [349, 391] on div "Django" at bounding box center [408, 391] width 268 height 15
click at [349, 393] on div "Django" at bounding box center [408, 391] width 268 height 15
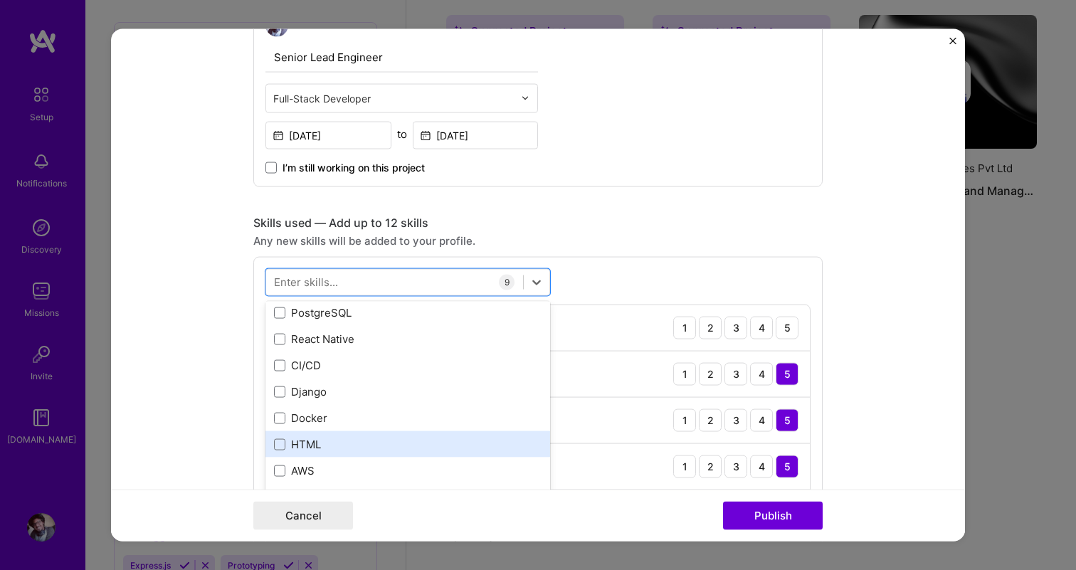
click at [337, 441] on div "HTML" at bounding box center [408, 444] width 268 height 15
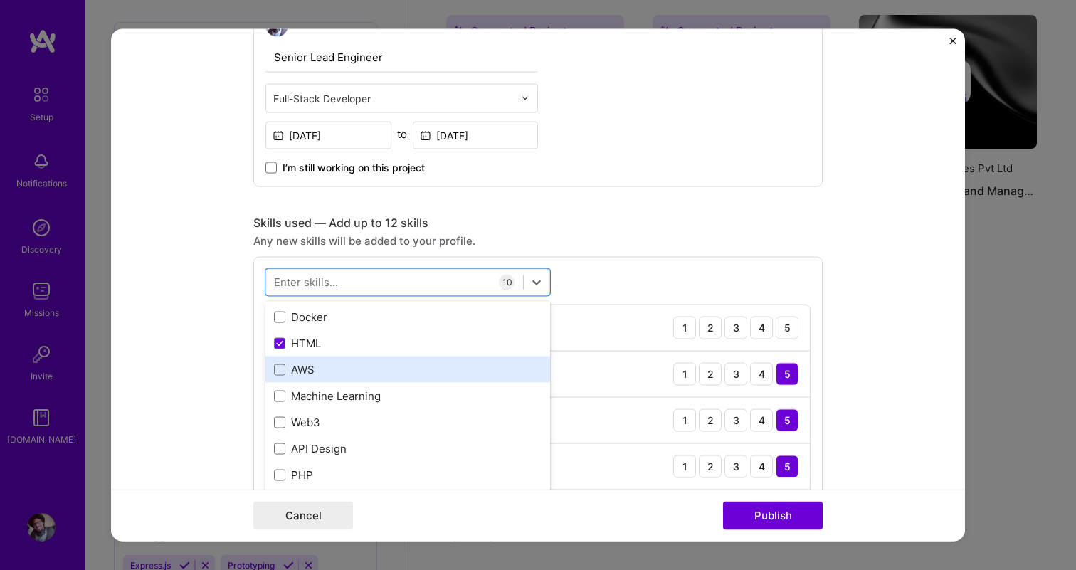
scroll to position [394, 0]
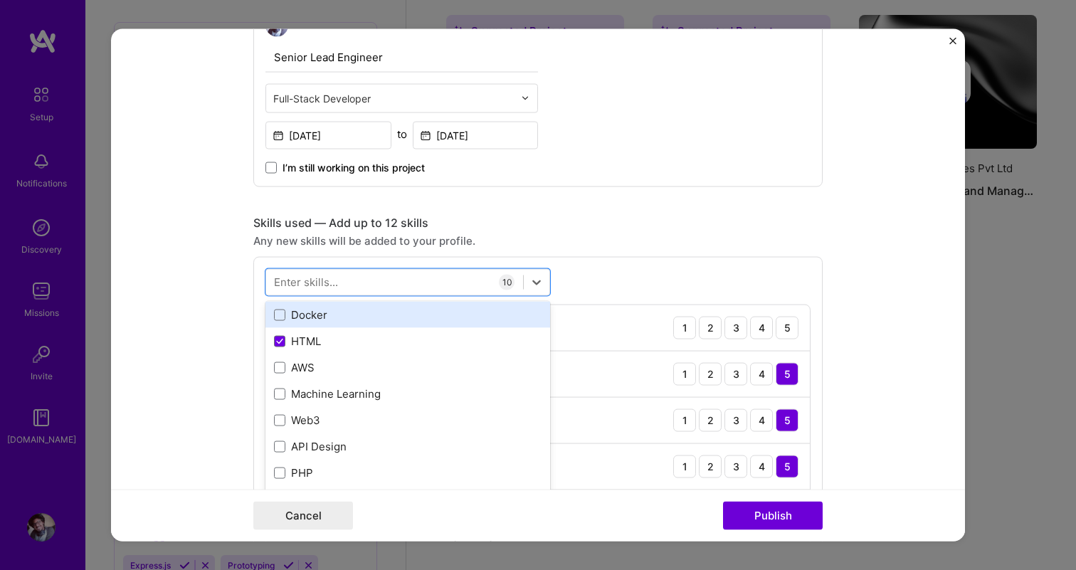
click at [342, 327] on div "Docker" at bounding box center [408, 315] width 285 height 26
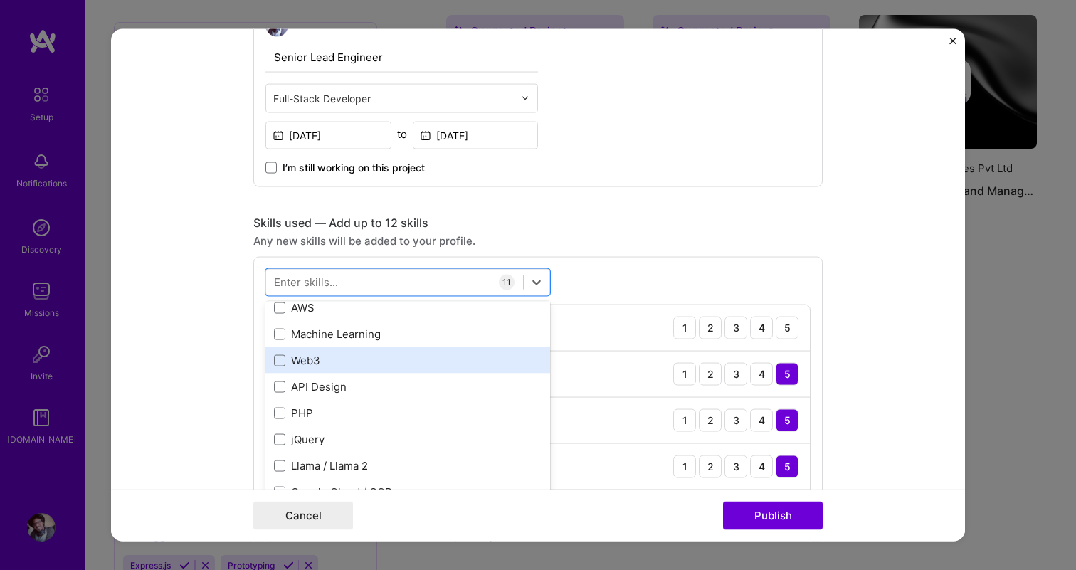
scroll to position [458, 0]
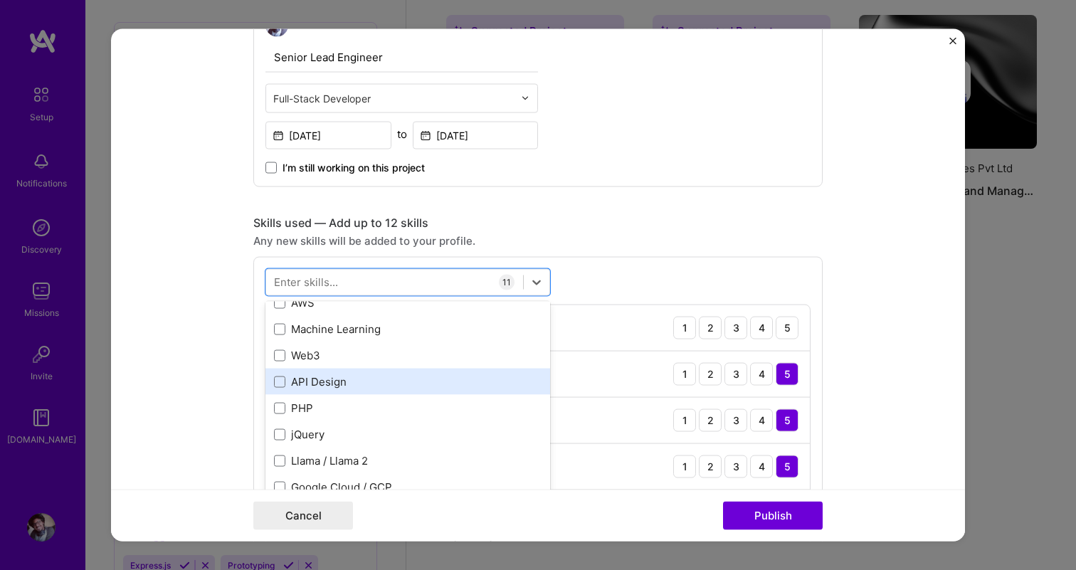
click at [345, 384] on div "API Design" at bounding box center [408, 381] width 268 height 15
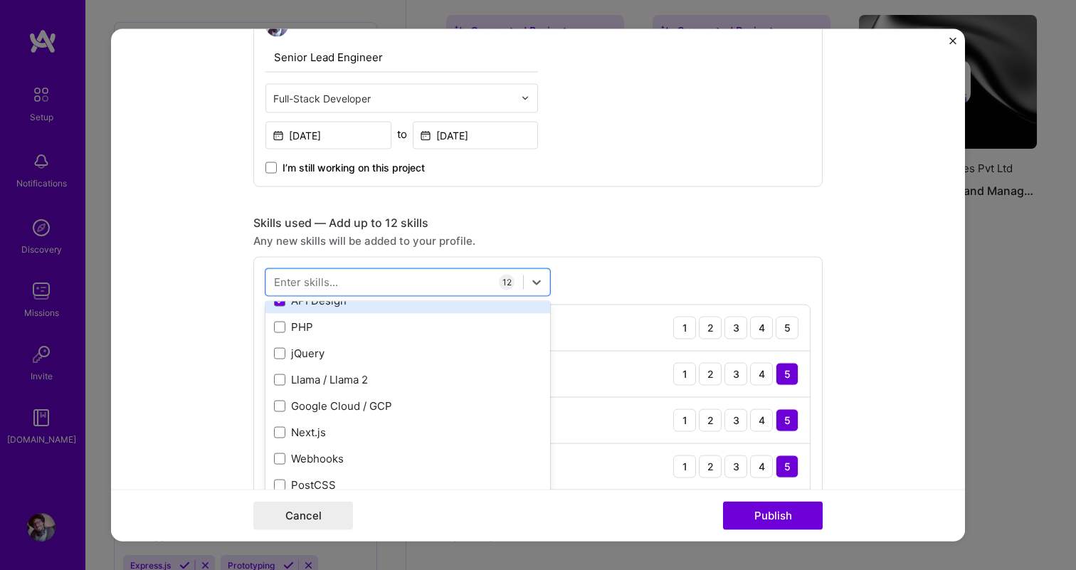
scroll to position [540, 0]
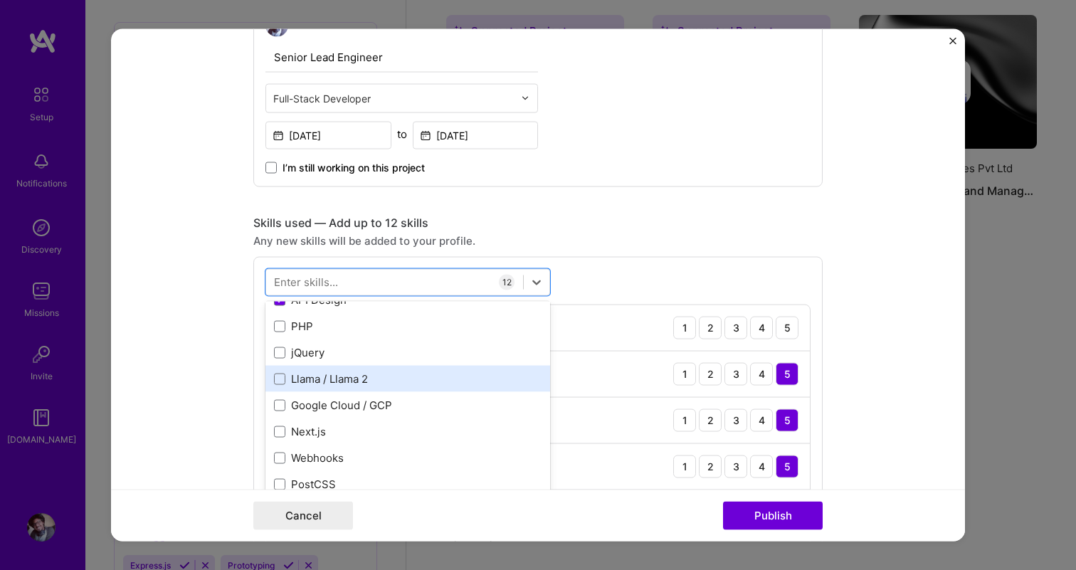
click at [363, 386] on div "Llama / Llama 2" at bounding box center [408, 379] width 268 height 15
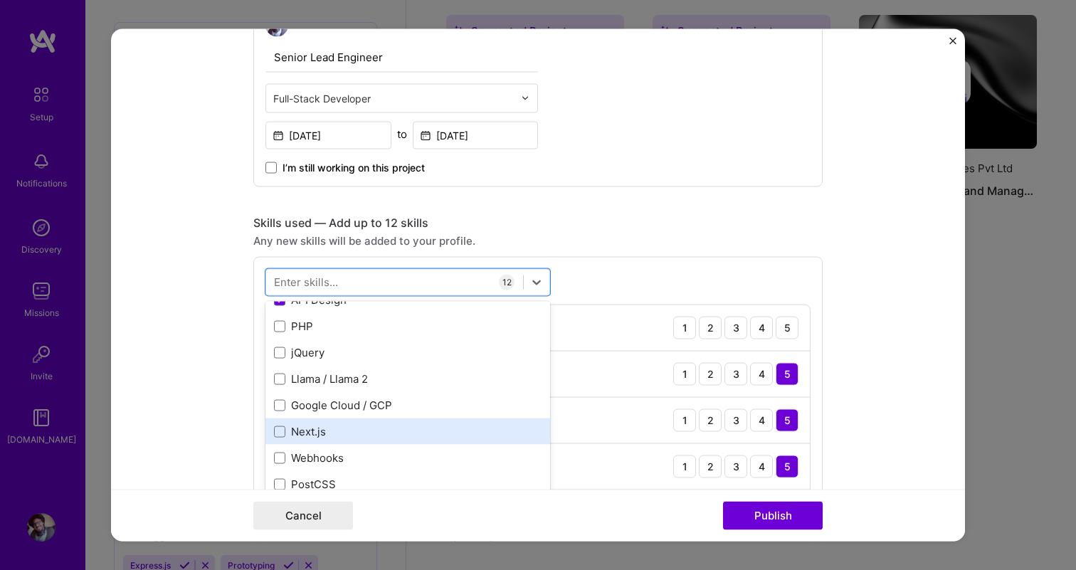
click at [351, 431] on div "Next.js" at bounding box center [408, 431] width 268 height 15
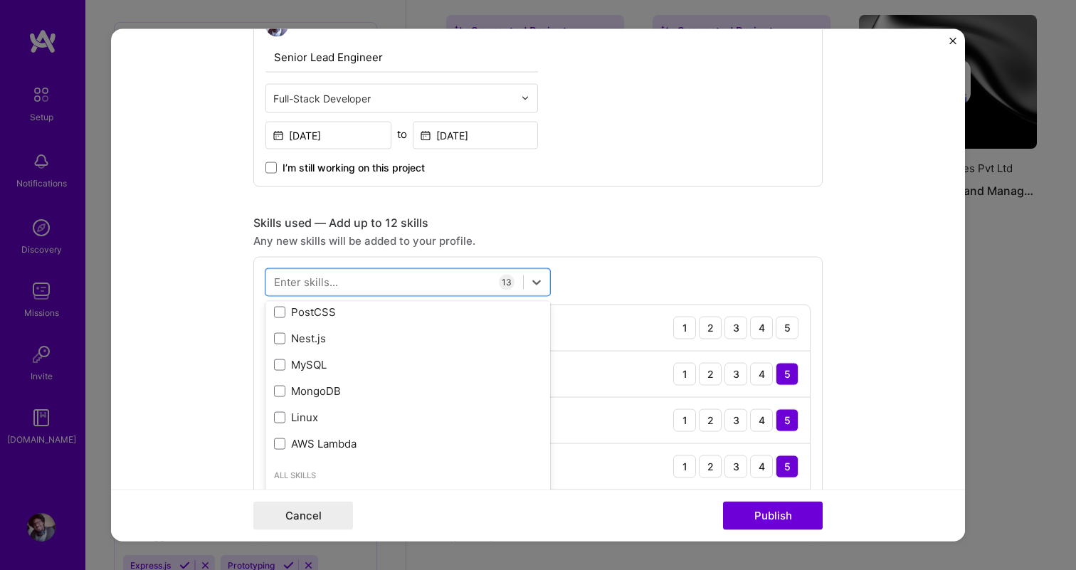
scroll to position [716, 0]
click at [369, 317] on div "PostCSS" at bounding box center [408, 308] width 285 height 26
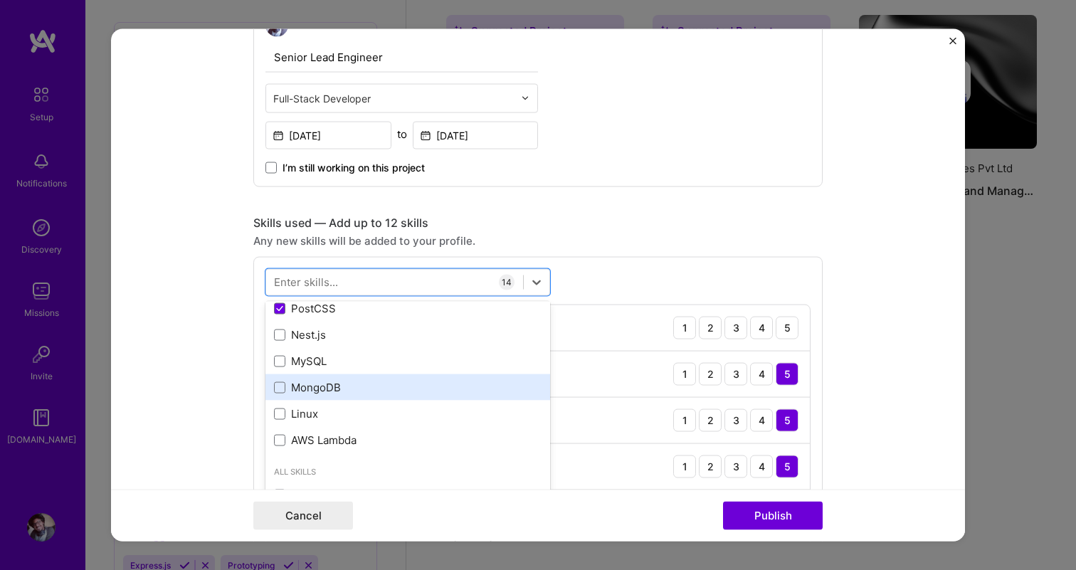
click at [357, 392] on div "MongoDB" at bounding box center [408, 387] width 268 height 15
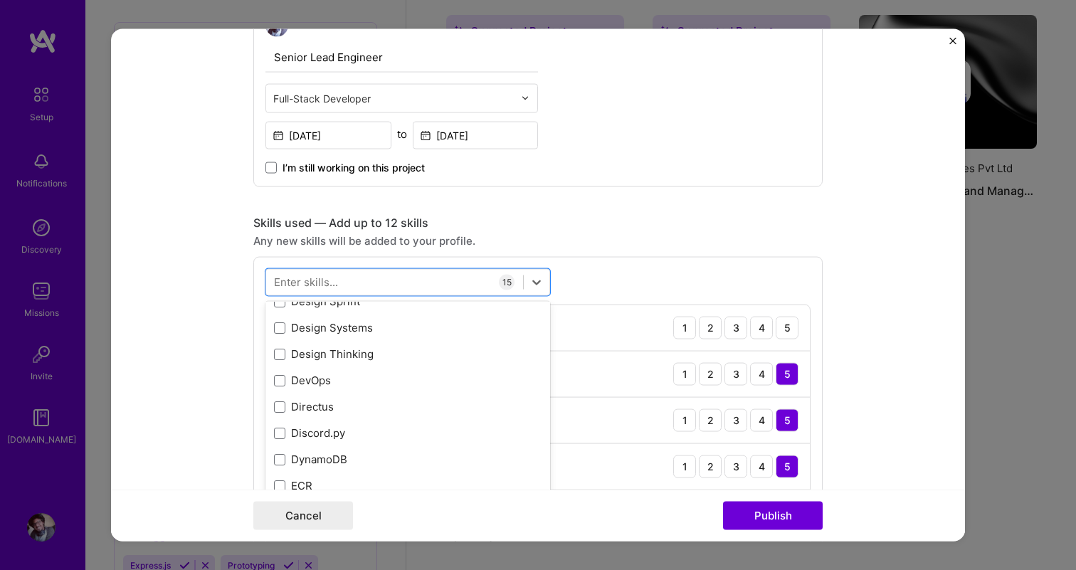
scroll to position [3369, 0]
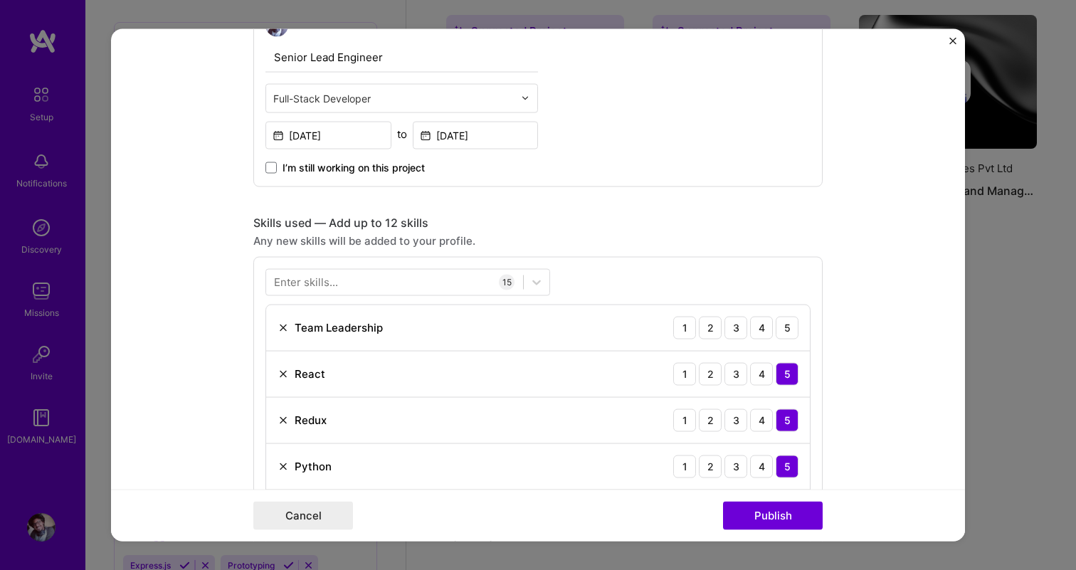
click at [392, 275] on div at bounding box center [394, 282] width 257 height 23
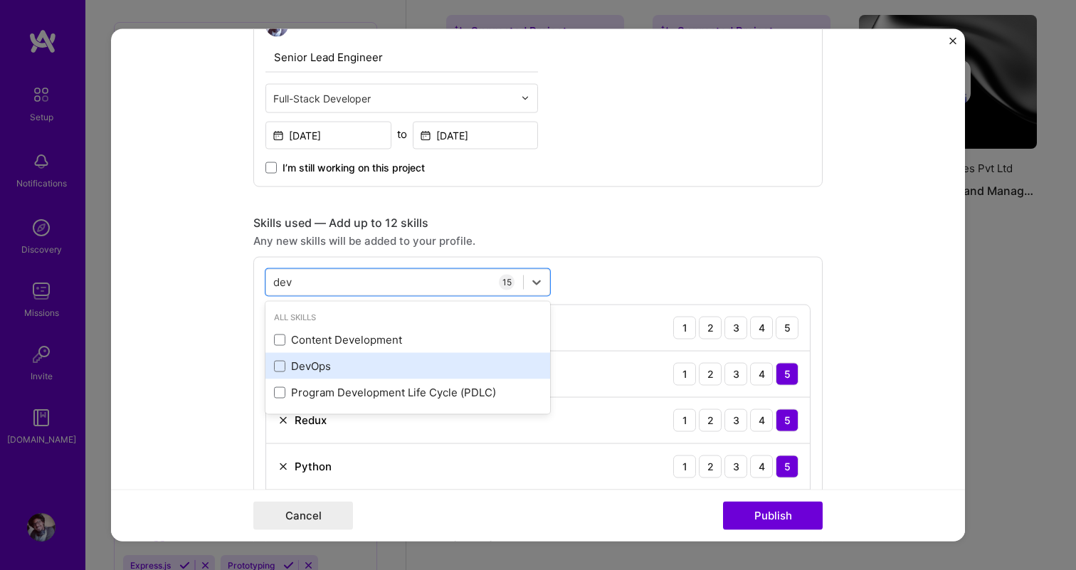
click at [365, 369] on div "DevOps" at bounding box center [408, 366] width 268 height 15
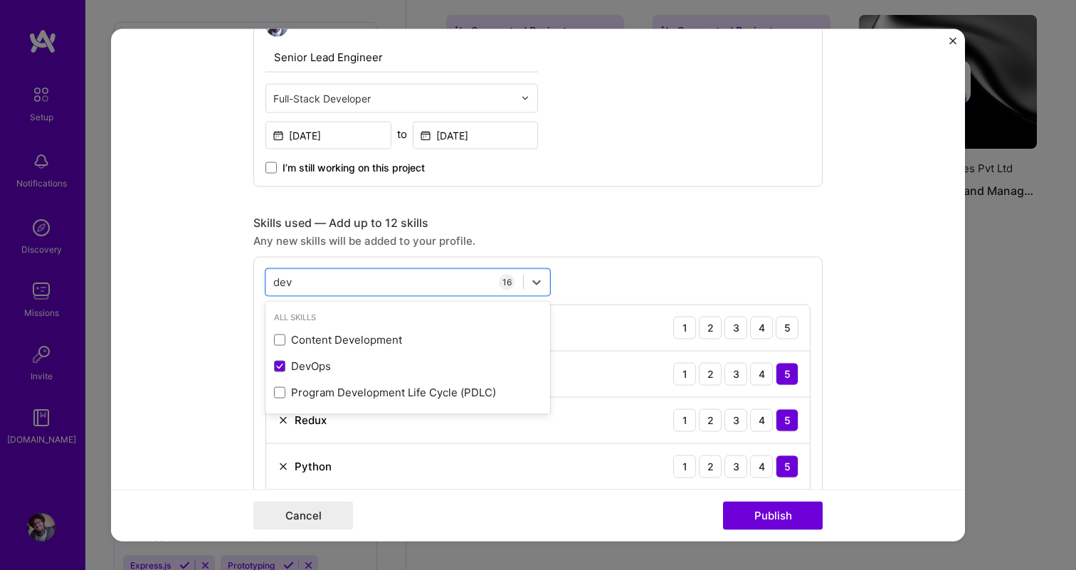
type input "dev"
click at [579, 237] on div "Any new skills will be added to your profile." at bounding box center [537, 240] width 569 height 15
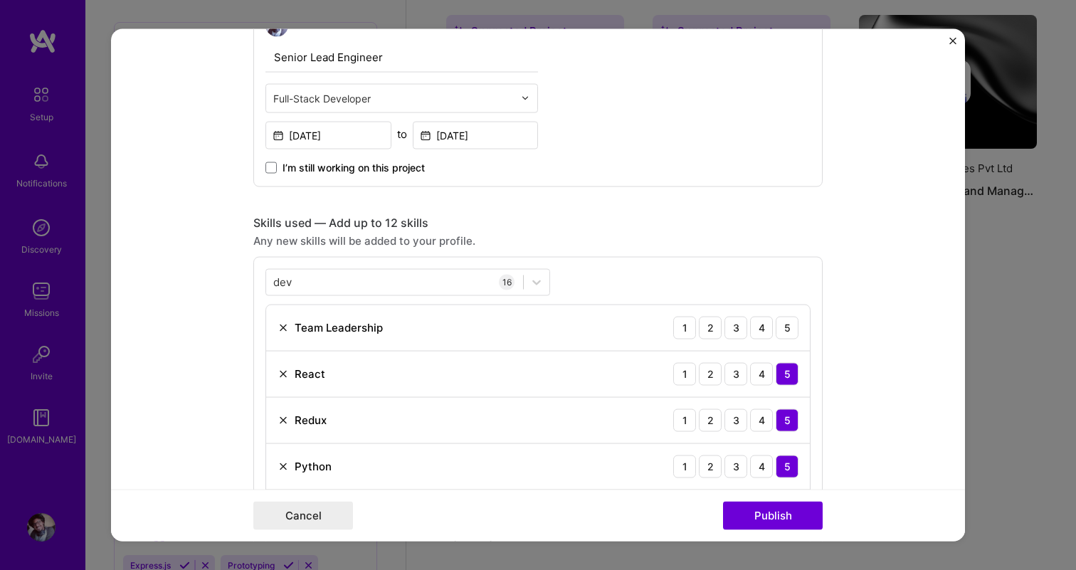
scroll to position [561, 0]
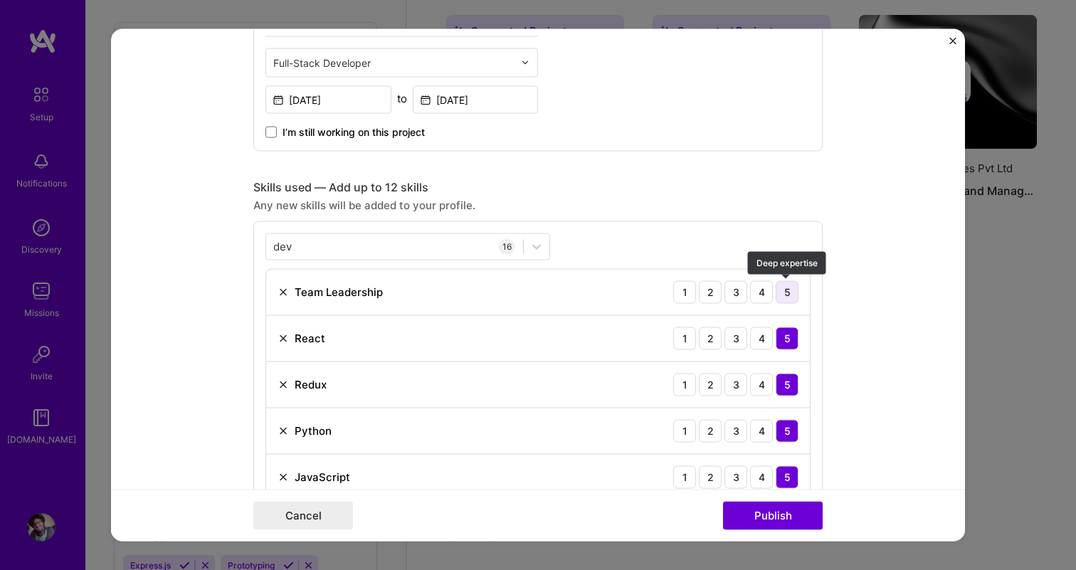
click at [787, 293] on div "5" at bounding box center [787, 291] width 23 height 23
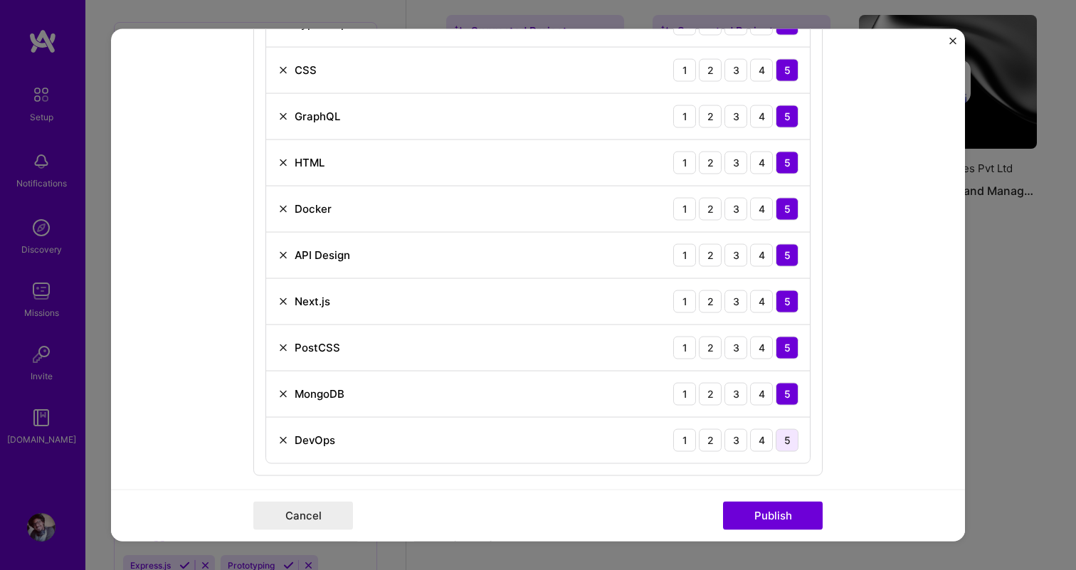
scroll to position [1111, 0]
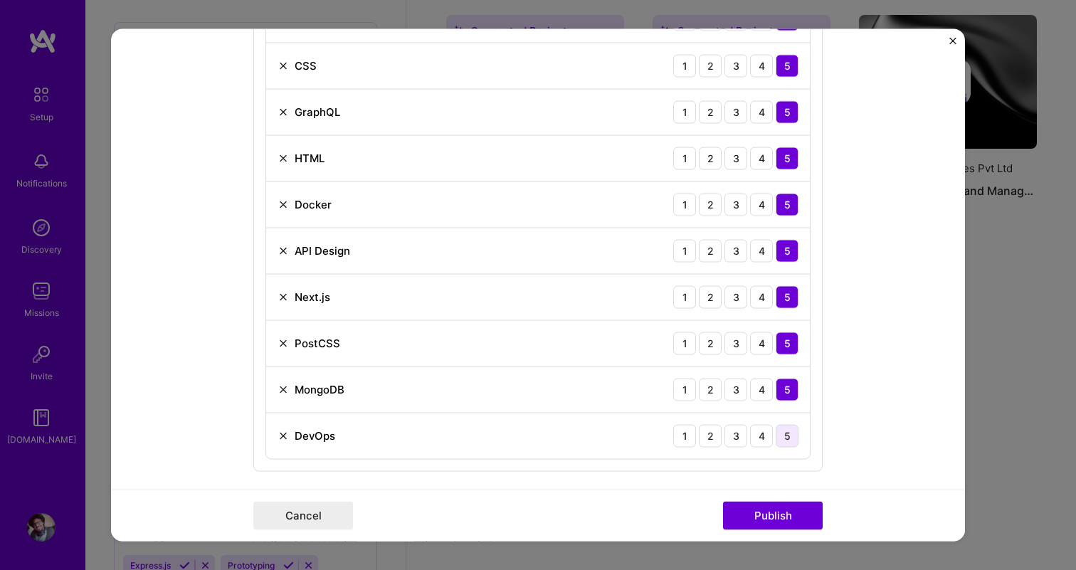
click at [786, 436] on div "5" at bounding box center [787, 435] width 23 height 23
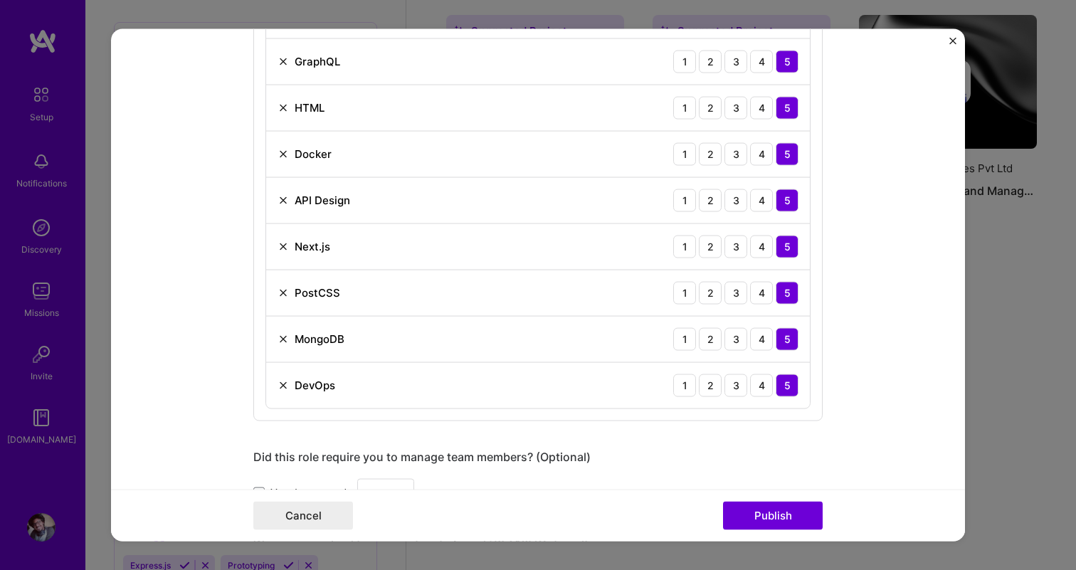
scroll to position [1186, 0]
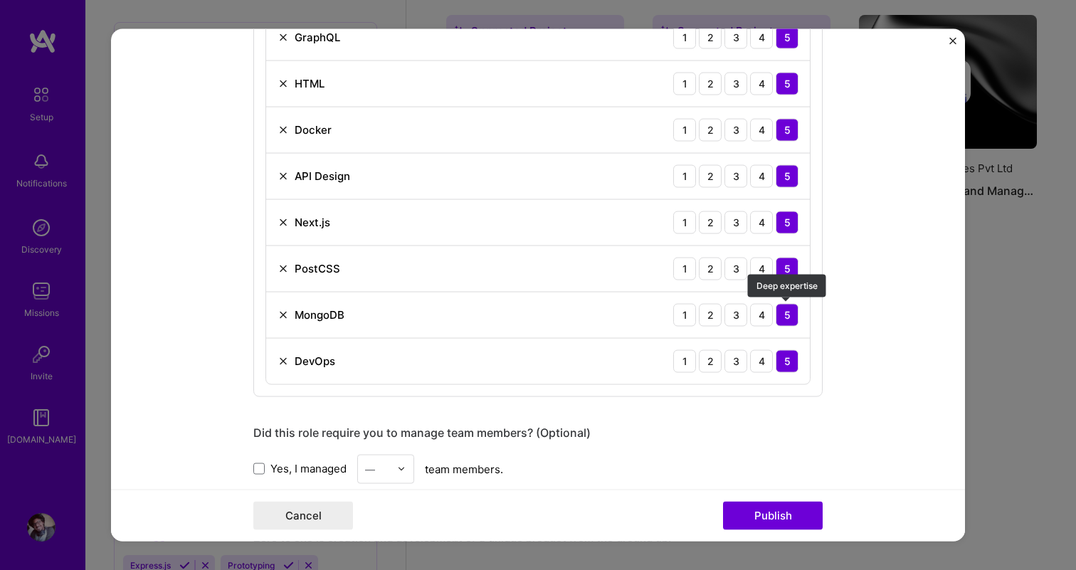
click at [787, 316] on div "5" at bounding box center [787, 314] width 23 height 23
click at [280, 316] on img at bounding box center [283, 314] width 11 height 11
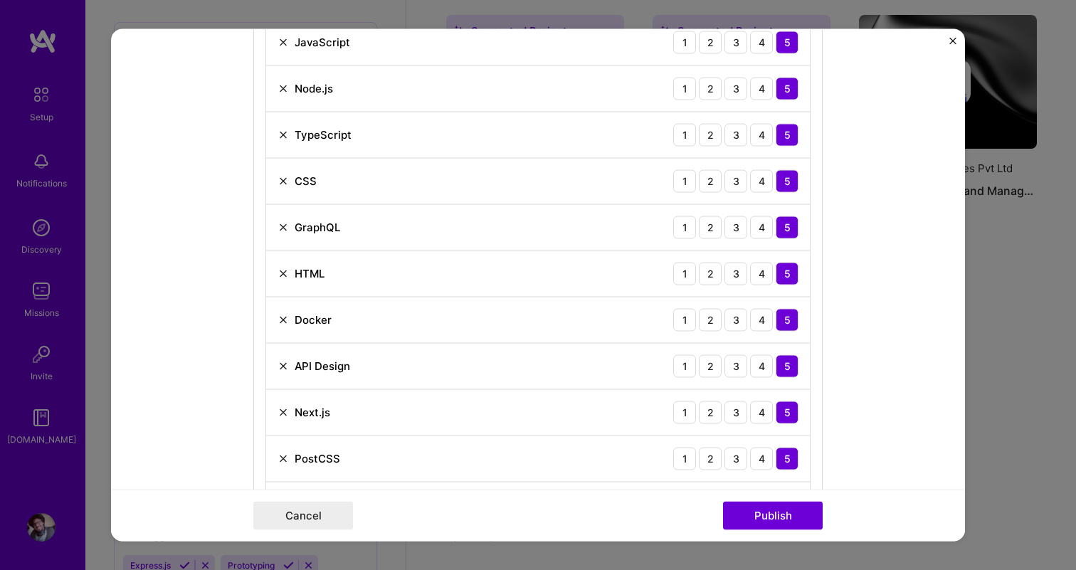
scroll to position [985, 0]
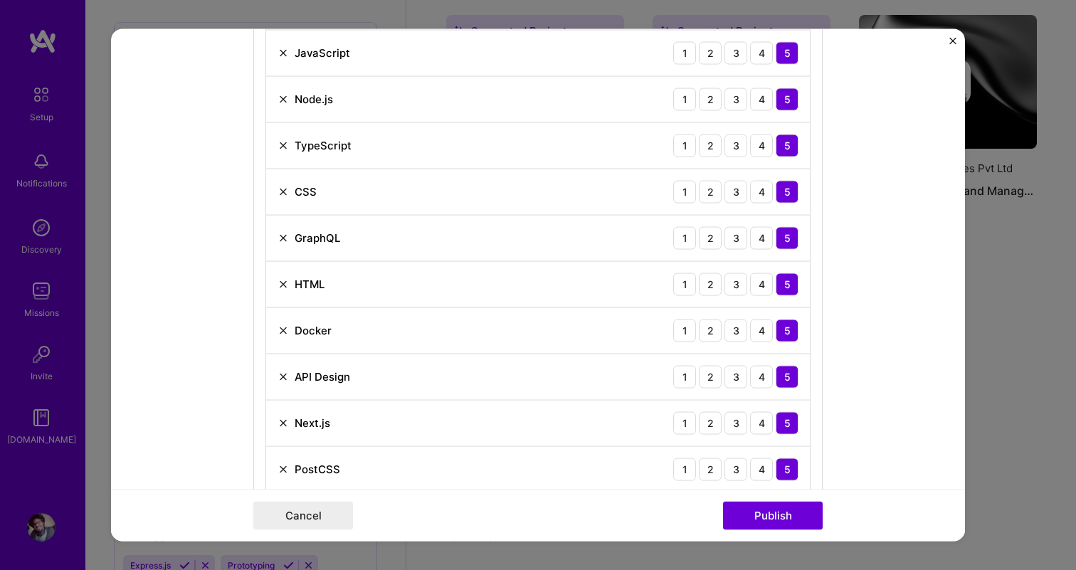
click at [283, 292] on div "HTML" at bounding box center [301, 284] width 47 height 15
click at [283, 280] on img at bounding box center [283, 283] width 11 height 11
click at [280, 192] on img at bounding box center [283, 191] width 11 height 11
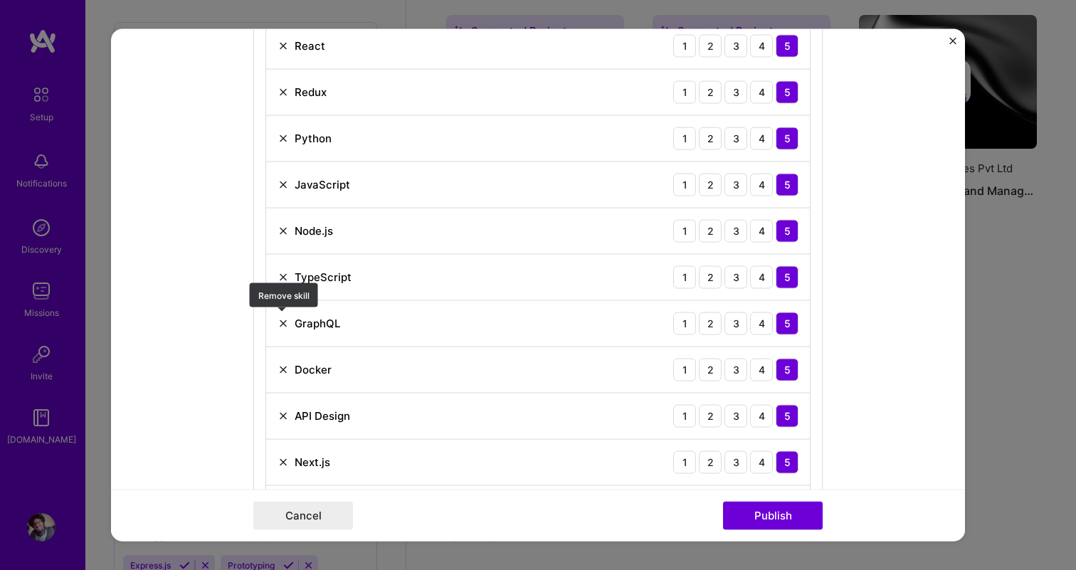
scroll to position [828, 0]
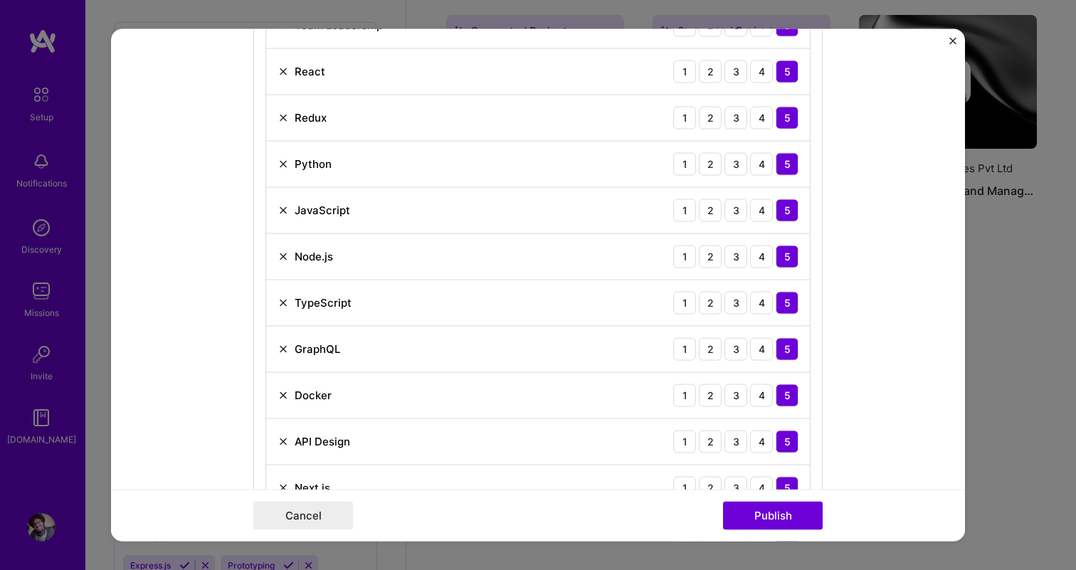
click at [283, 298] on img at bounding box center [283, 302] width 11 height 11
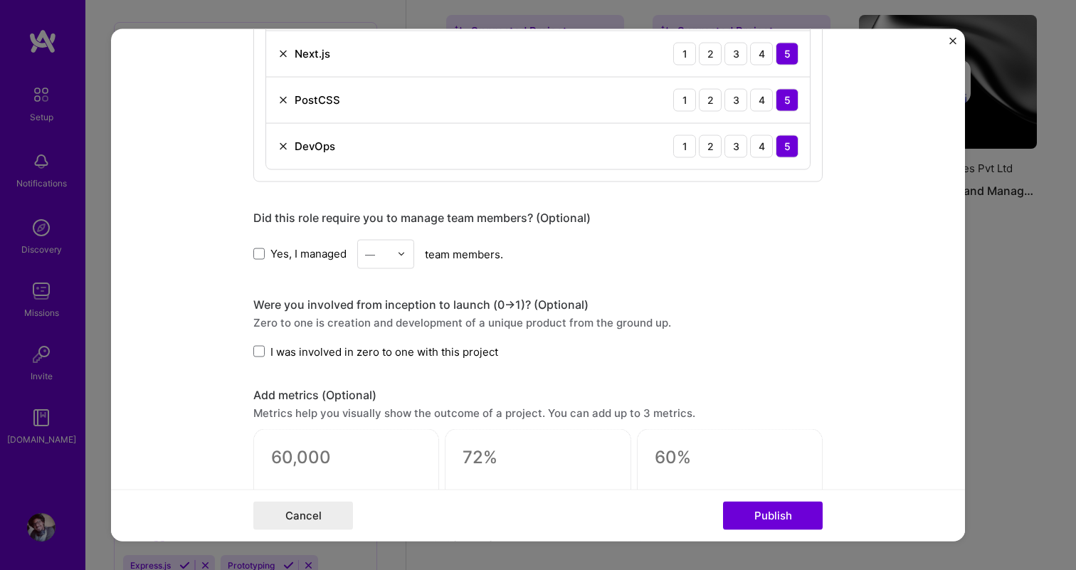
scroll to position [1313, 0]
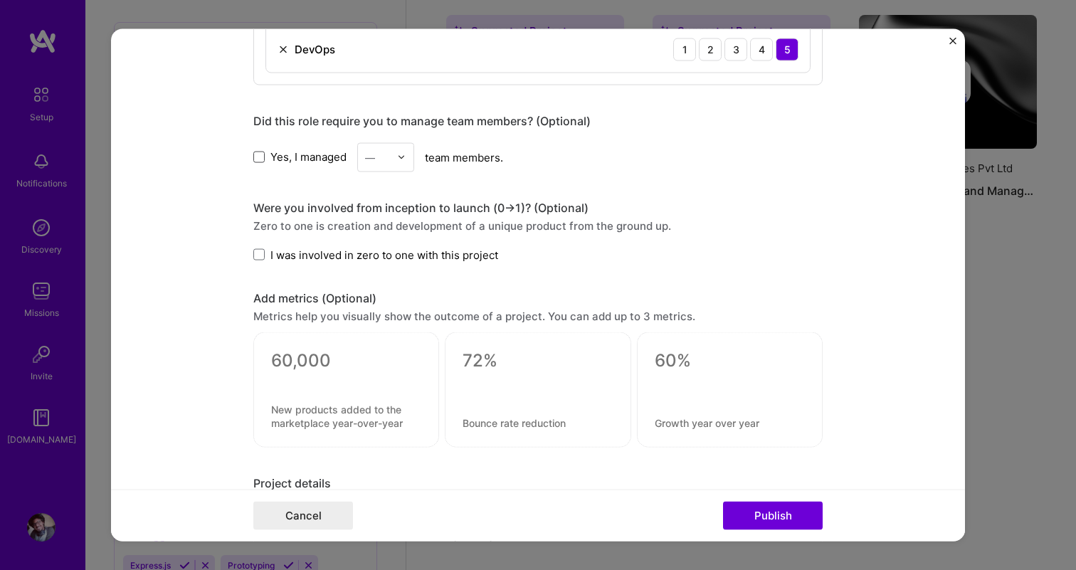
click at [260, 157] on span at bounding box center [258, 157] width 11 height 11
click at [0, 0] on input "Yes, I managed" at bounding box center [0, 0] width 0 height 0
click at [377, 159] on input "text" at bounding box center [377, 156] width 25 height 15
type input "6"
click at [384, 187] on div "6" at bounding box center [386, 195] width 48 height 26
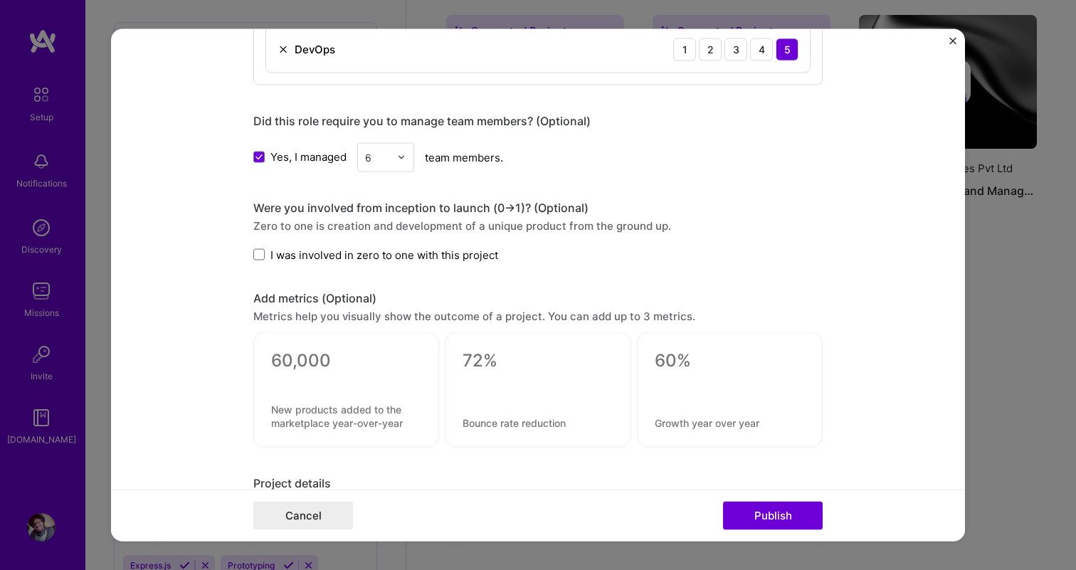
click at [627, 169] on div "Yes, I managed 6 team members." at bounding box center [537, 156] width 569 height 29
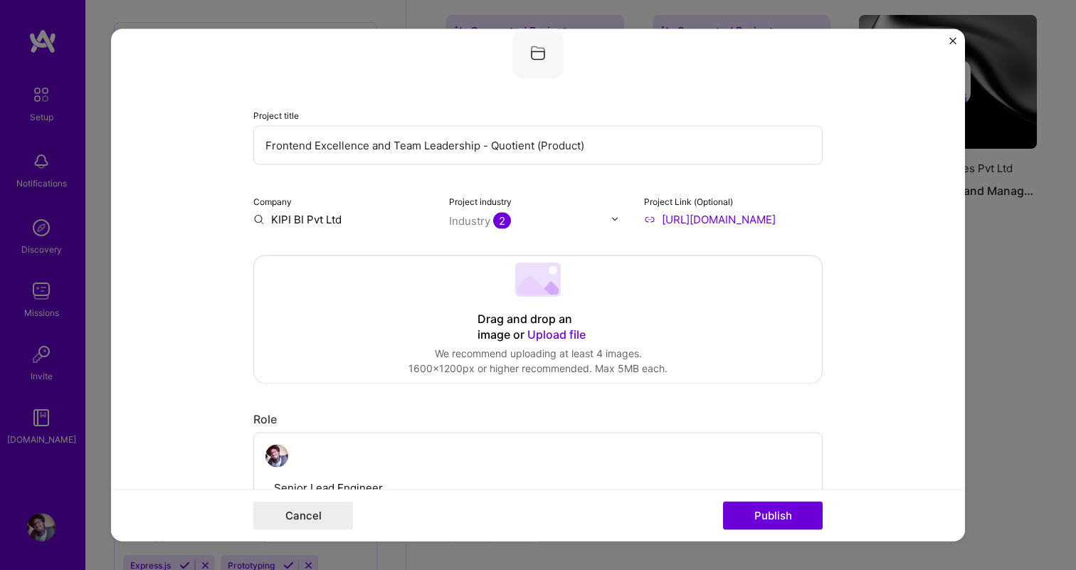
scroll to position [0, 0]
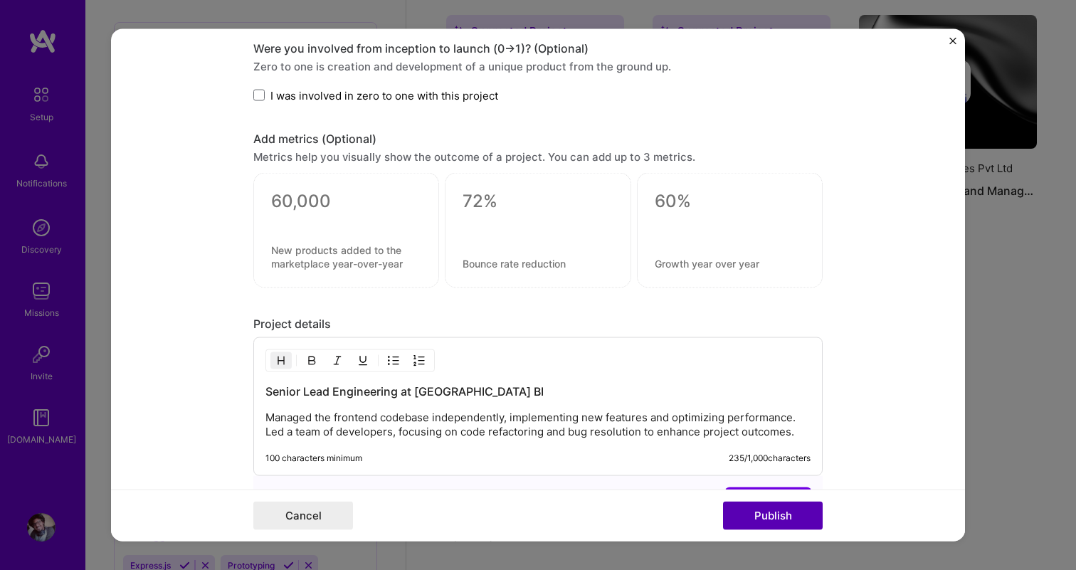
click at [758, 518] on button "Publish" at bounding box center [773, 516] width 100 height 28
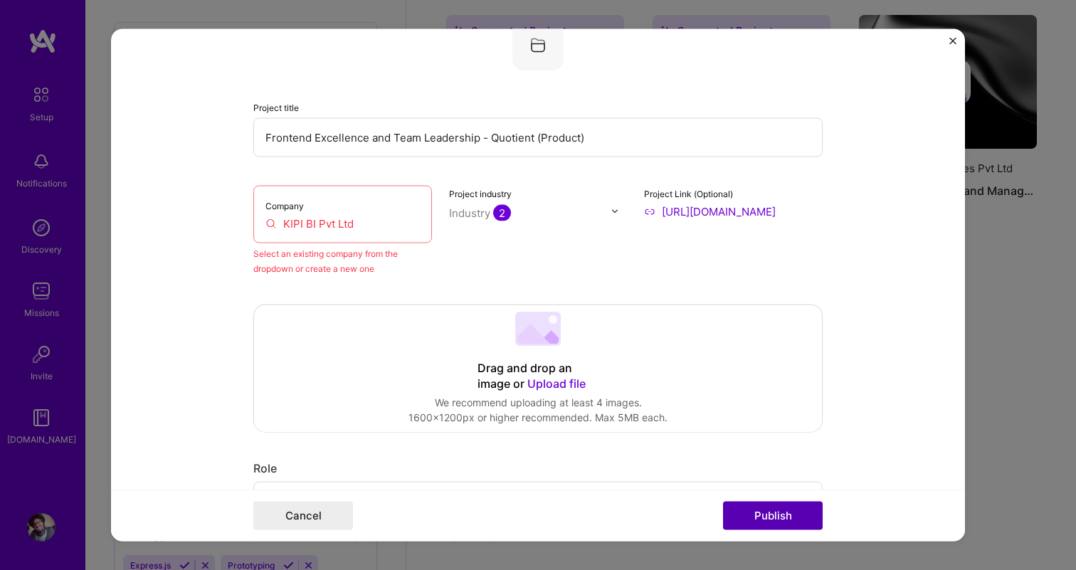
scroll to position [93, 0]
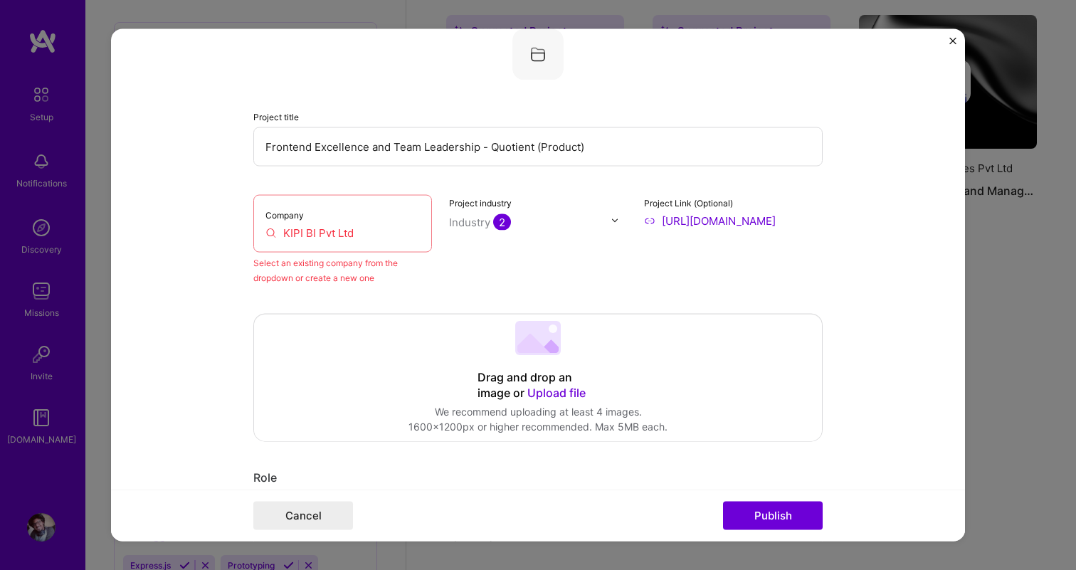
click at [392, 233] on input "KIPI BI Pvt Ltd" at bounding box center [343, 232] width 154 height 15
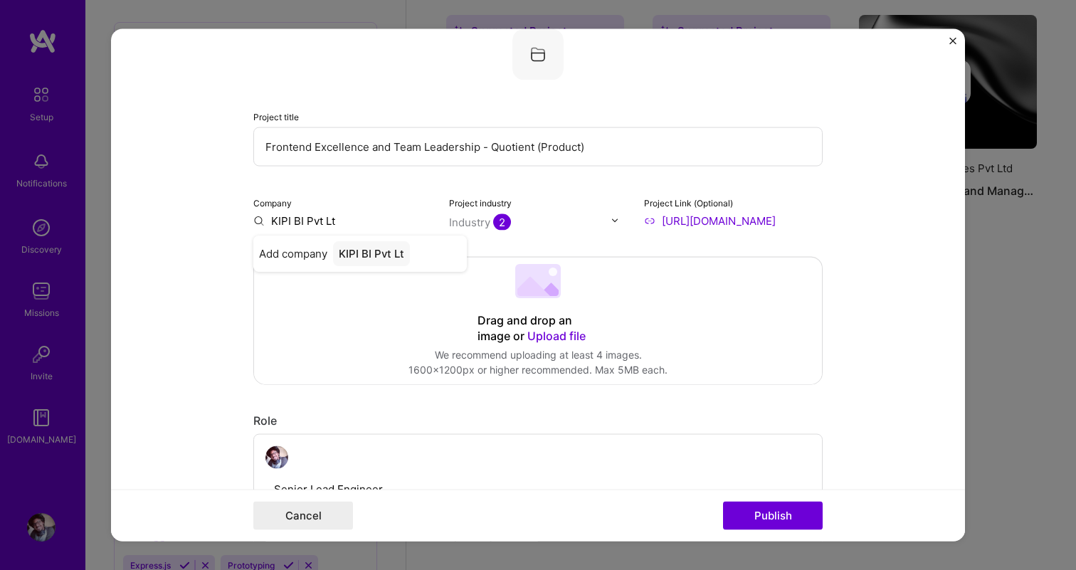
type input "KIPI BI Pvt Ltd"
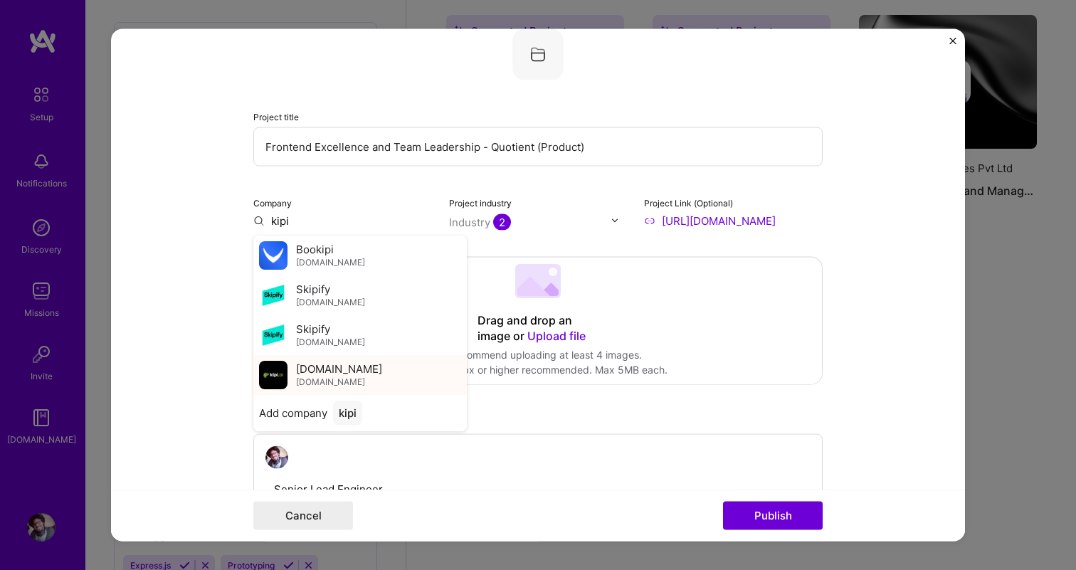
click at [323, 372] on span "[DOMAIN_NAME]" at bounding box center [339, 369] width 86 height 15
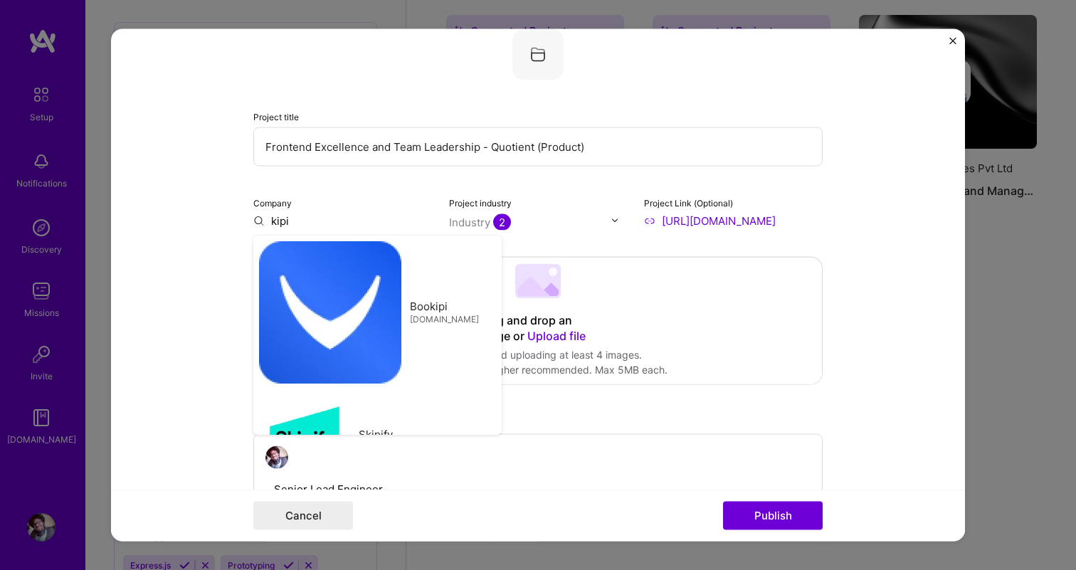
type input "[DOMAIN_NAME]"
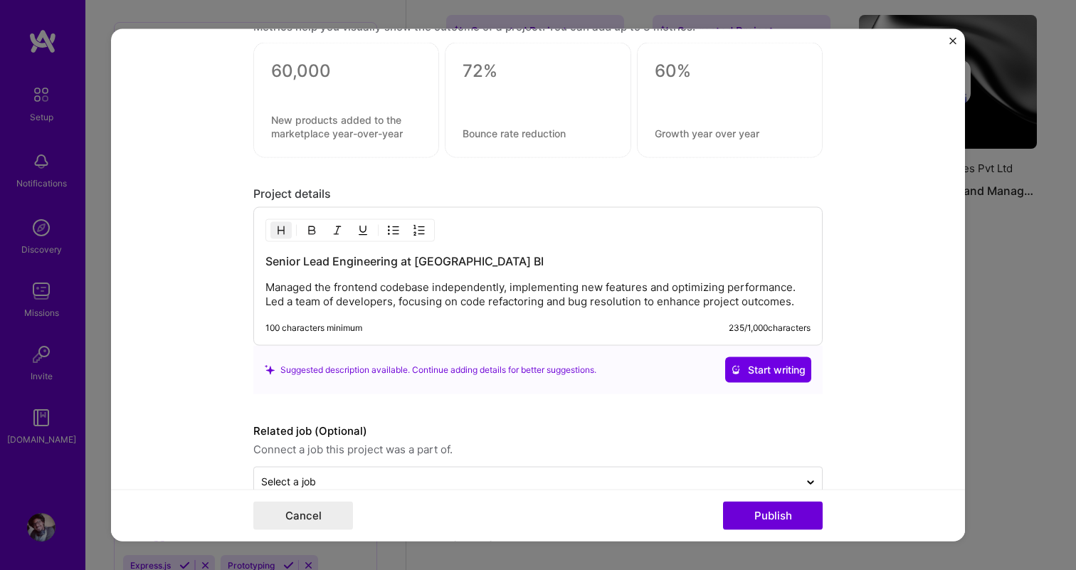
scroll to position [1635, 0]
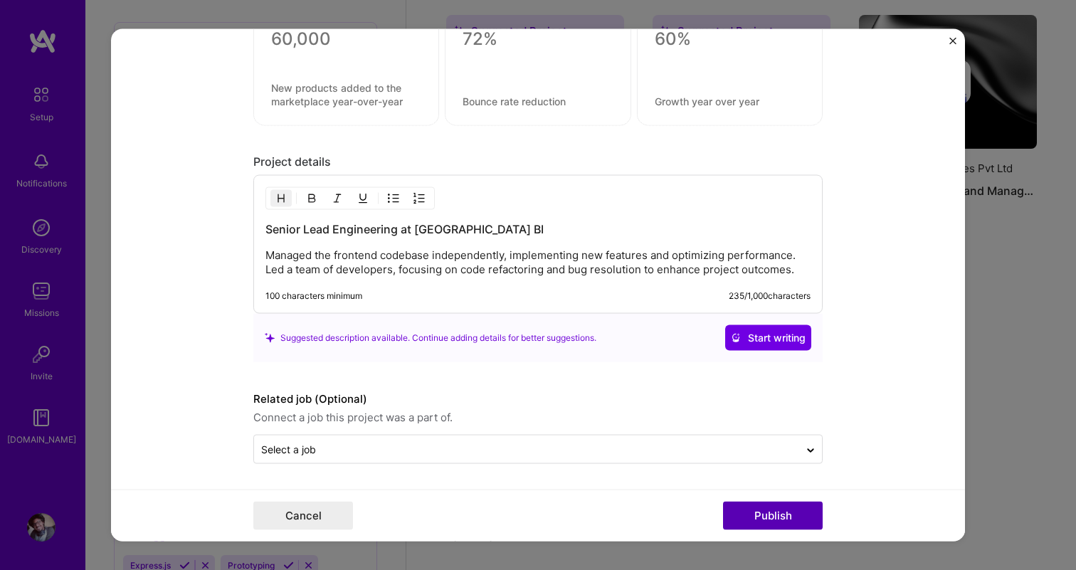
click at [752, 513] on button "Publish" at bounding box center [773, 516] width 100 height 28
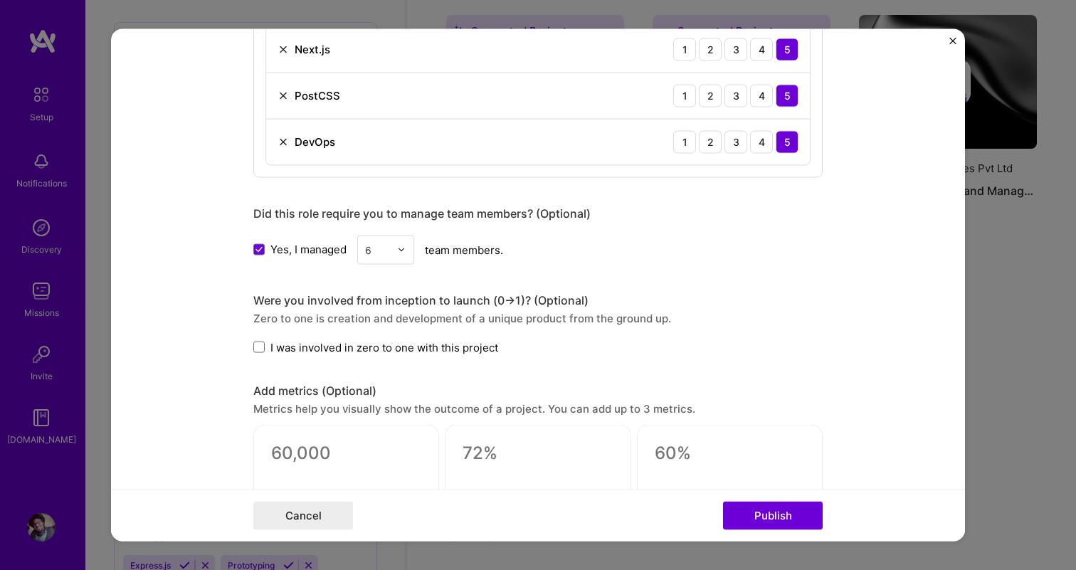
scroll to position [1155, 0]
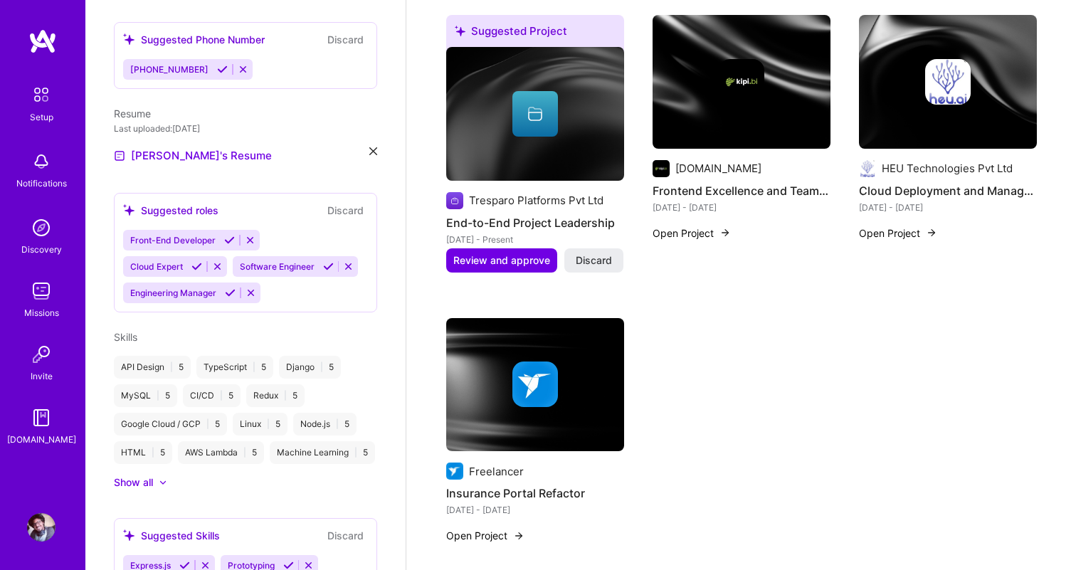
click at [422, 350] on div "Complete your profile to take the first step in unlocking full [DOMAIN_NAME] ac…" at bounding box center [741, 566] width 670 height 2100
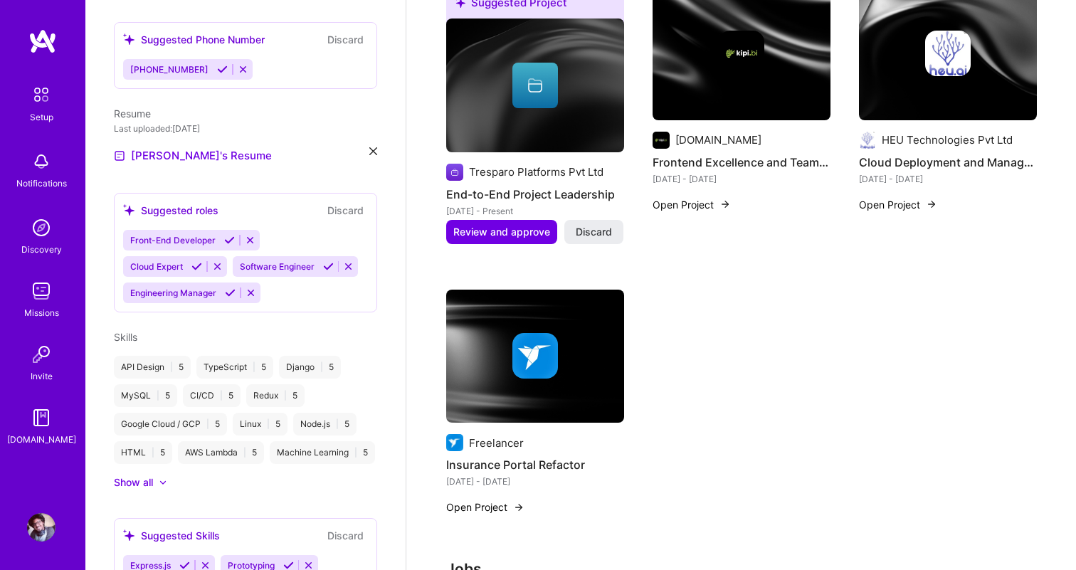
scroll to position [556, 0]
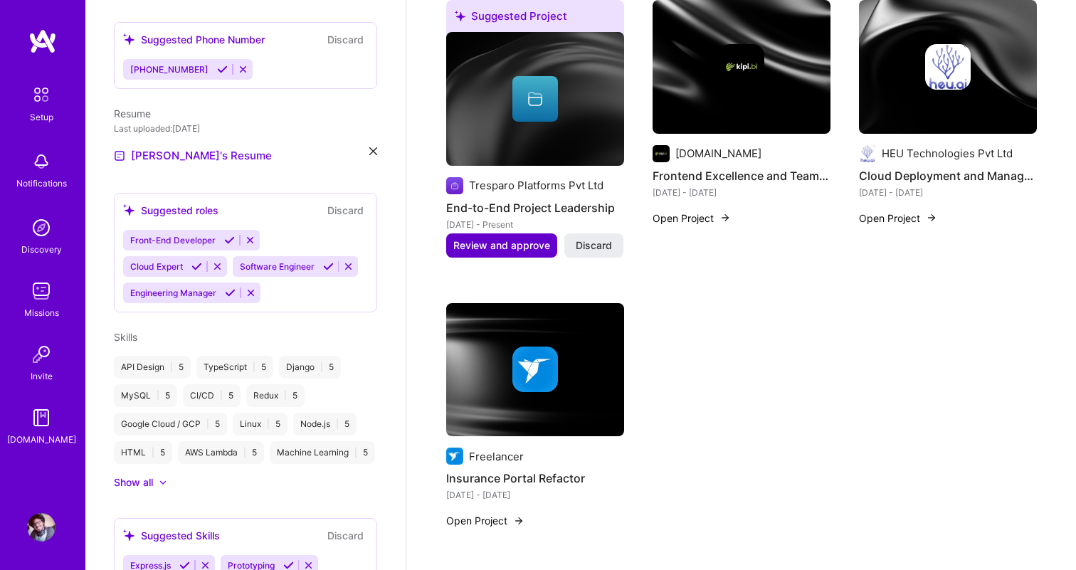
click at [532, 238] on span "Review and approve" at bounding box center [501, 245] width 97 height 14
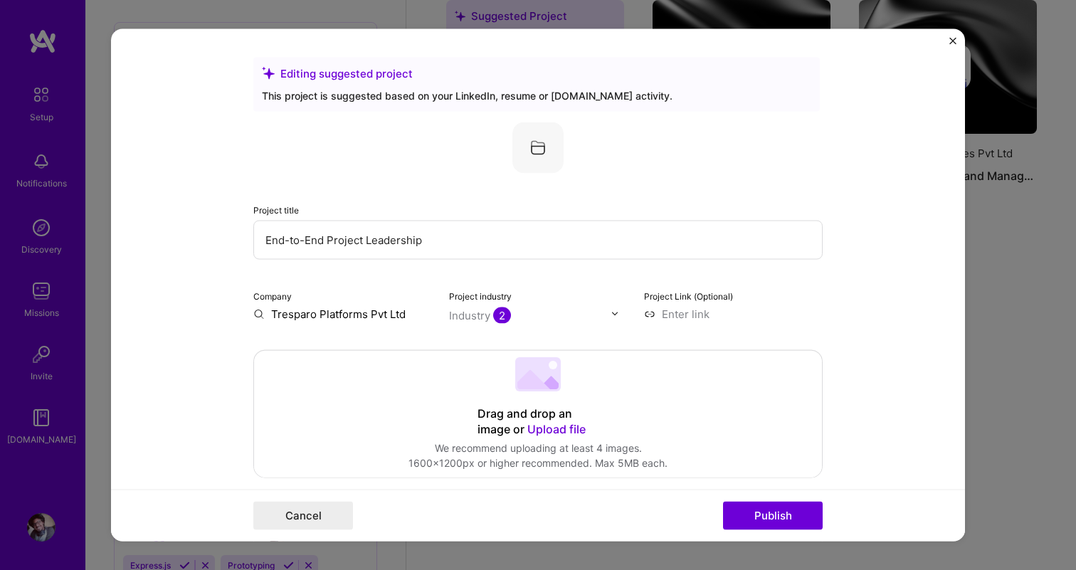
click at [477, 244] on input "End-to-End Project Leadership" at bounding box center [537, 239] width 569 height 39
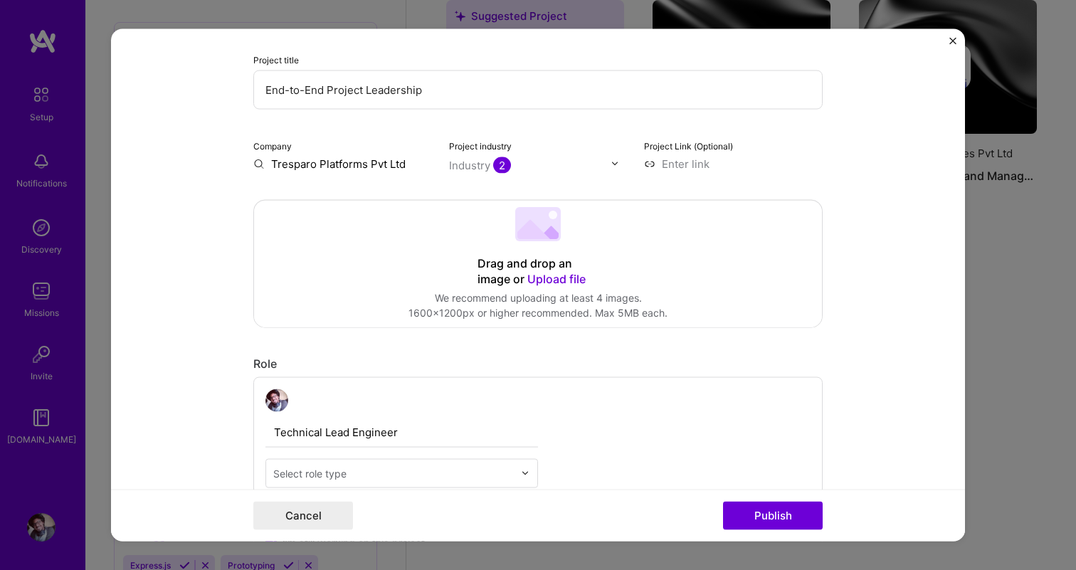
scroll to position [152, 0]
click at [676, 164] on input at bounding box center [733, 161] width 179 height 15
type input "coin"
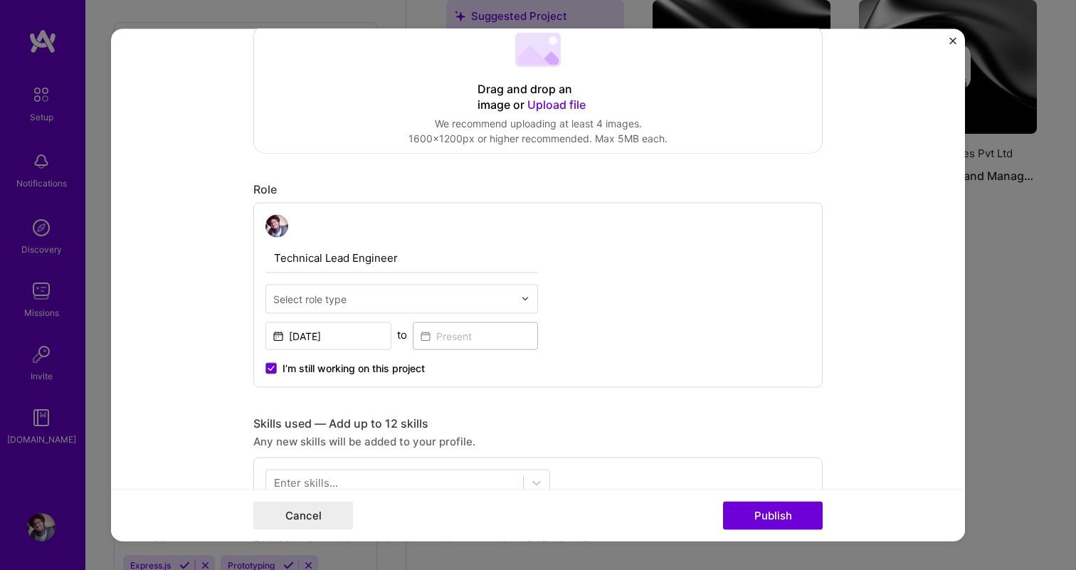
scroll to position [332, 0]
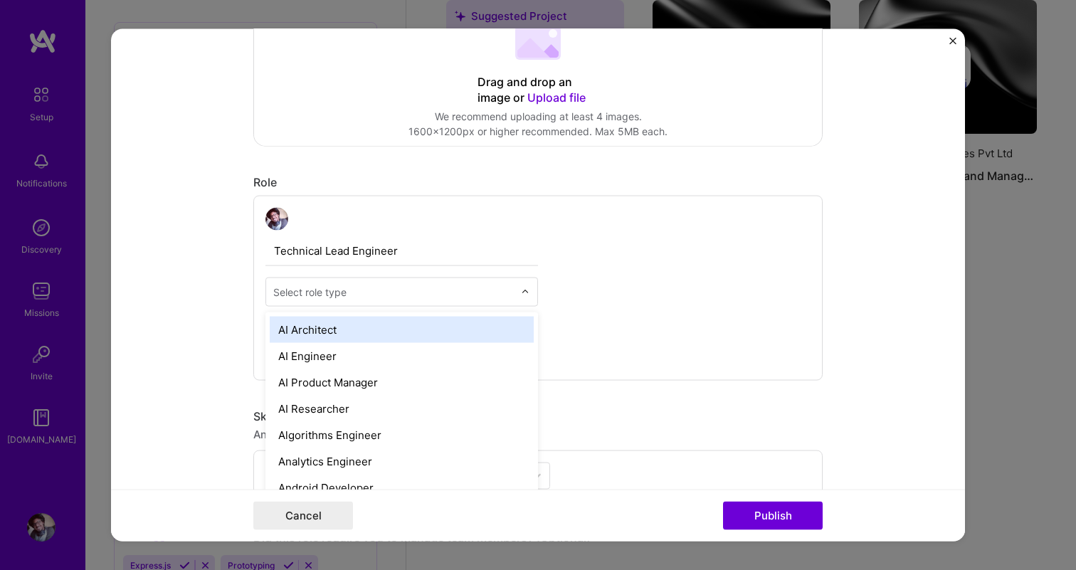
click at [340, 294] on div "Select role type" at bounding box center [309, 291] width 73 height 15
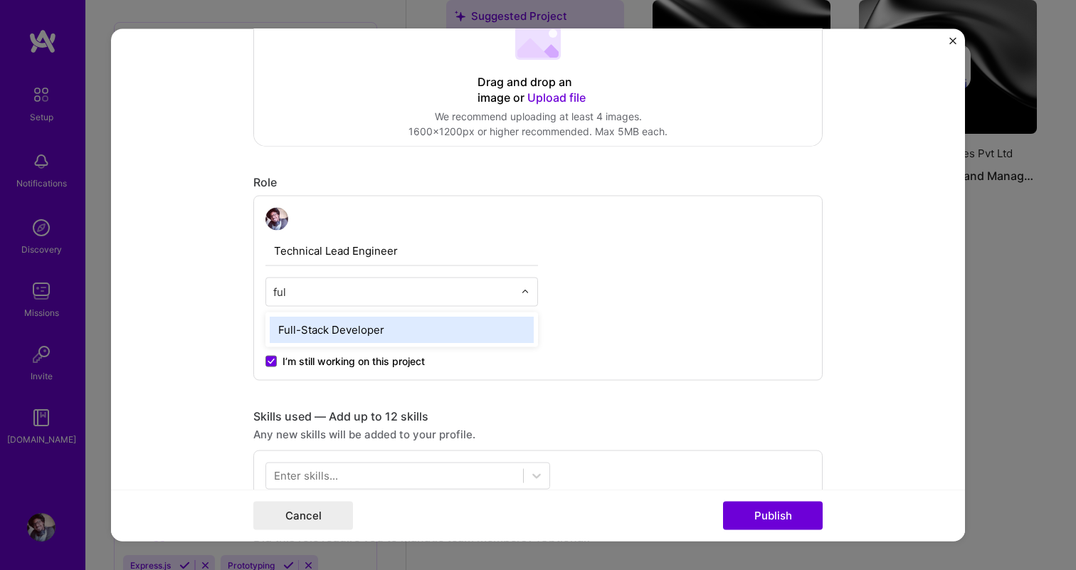
type input "full"
click at [357, 336] on div "Full-Stack Developer" at bounding box center [402, 329] width 264 height 26
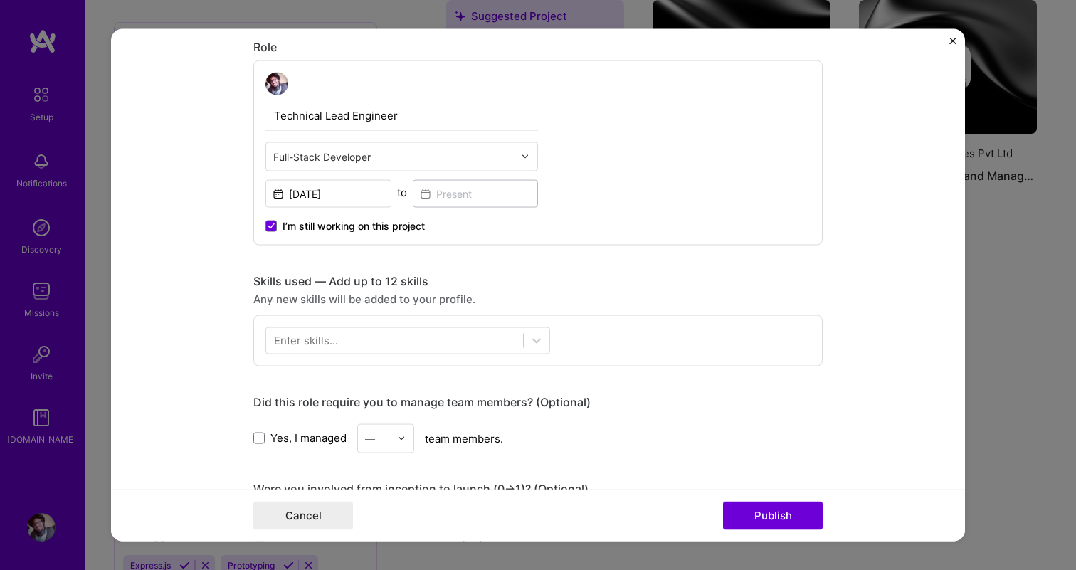
scroll to position [490, 0]
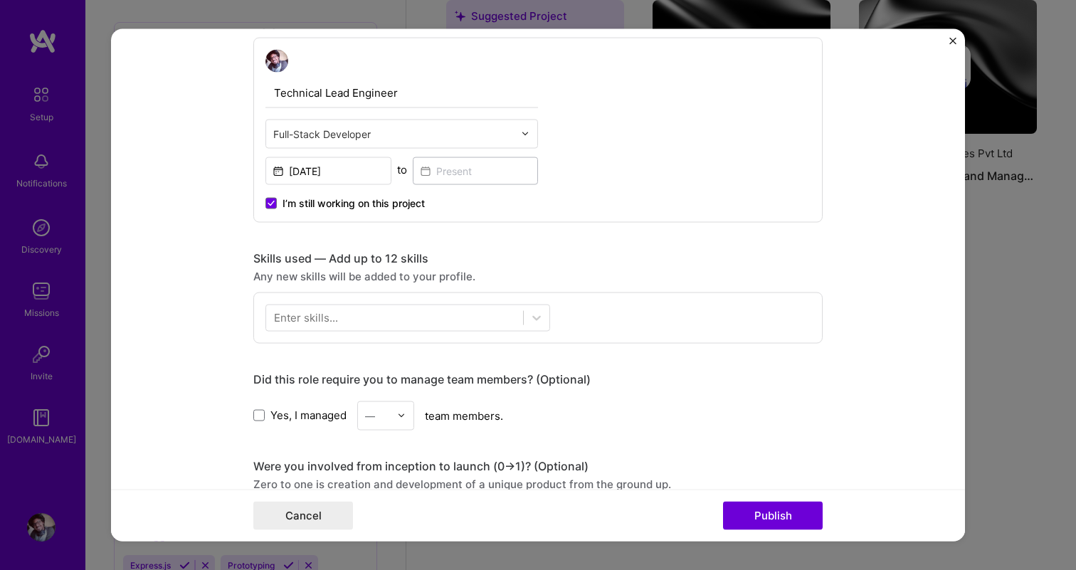
click at [312, 201] on span "I’m still working on this project" at bounding box center [354, 203] width 142 height 14
click at [0, 0] on input "I’m still working on this project" at bounding box center [0, 0] width 0 height 0
click at [453, 168] on input at bounding box center [476, 171] width 126 height 28
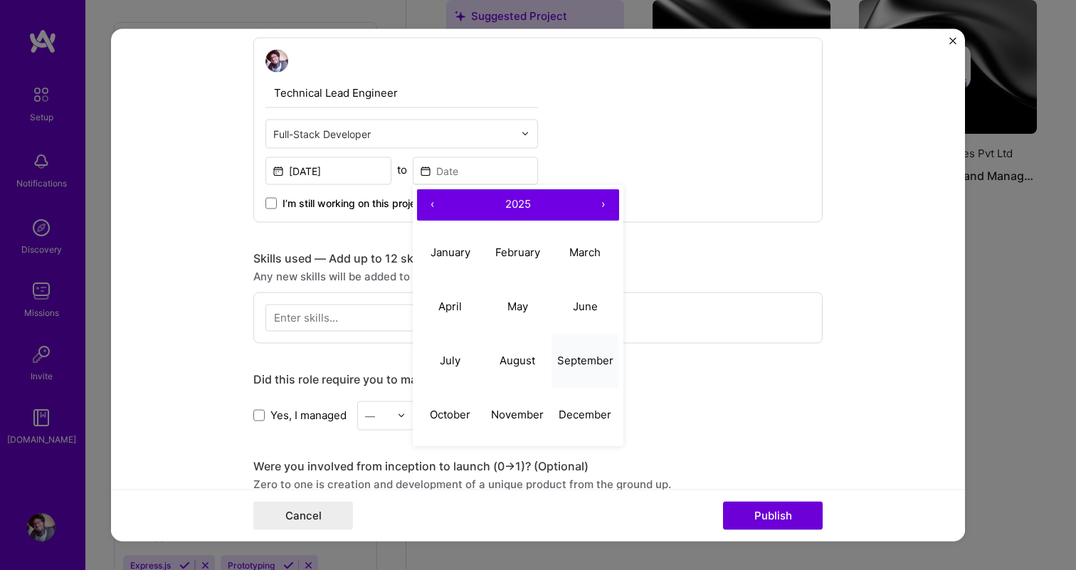
click at [588, 365] on abbr "September" at bounding box center [585, 361] width 56 height 14
type input "[DATE]"
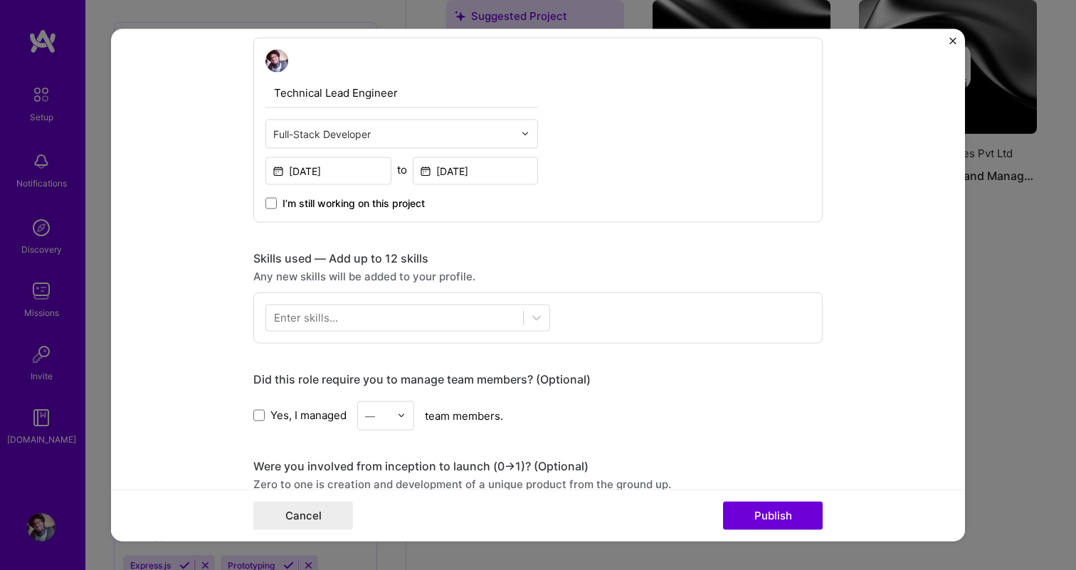
click at [592, 215] on div "Technical Lead Engineer Full-Stack Developer [DATE] to [DATE] I’m still working…" at bounding box center [537, 129] width 569 height 185
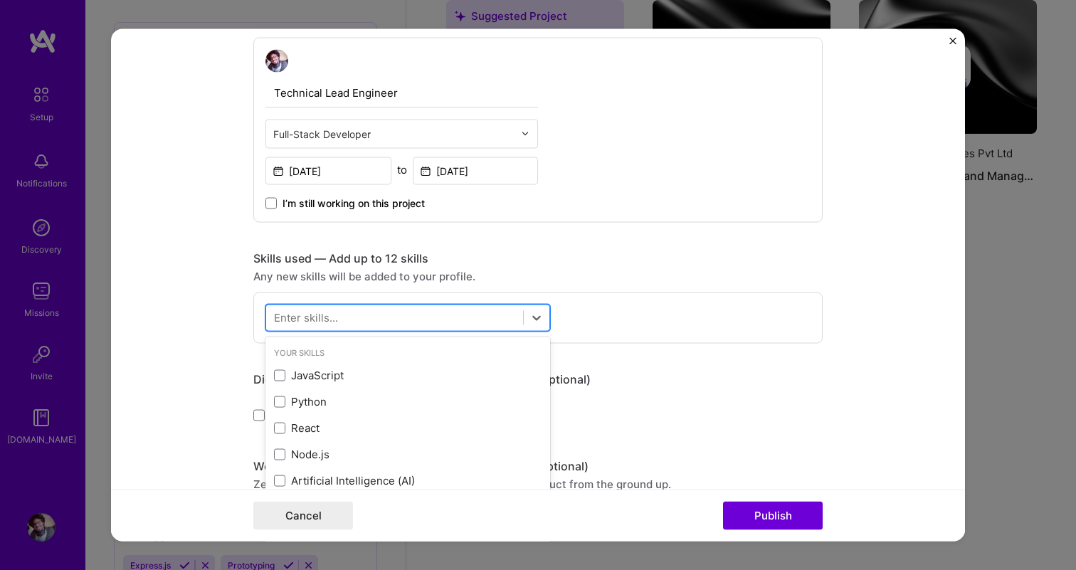
click at [443, 313] on div at bounding box center [394, 317] width 257 height 23
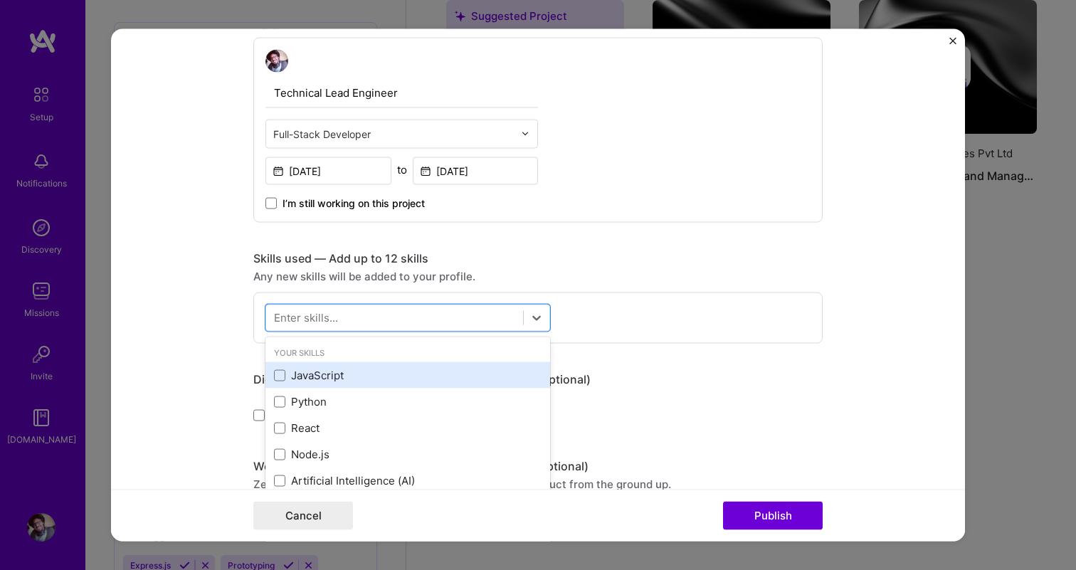
click at [394, 372] on div "JavaScript" at bounding box center [408, 375] width 268 height 15
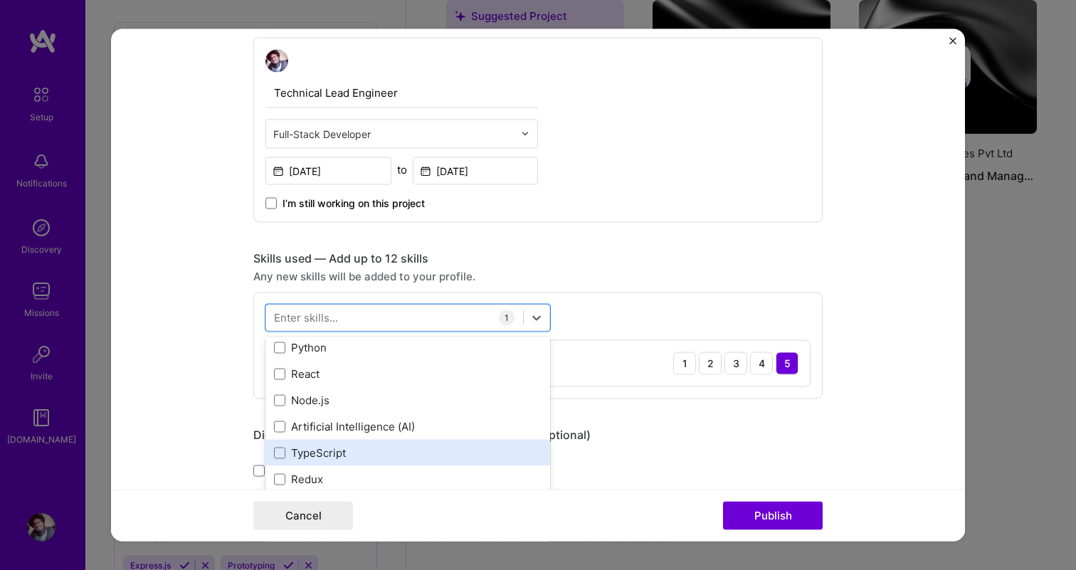
scroll to position [45, 0]
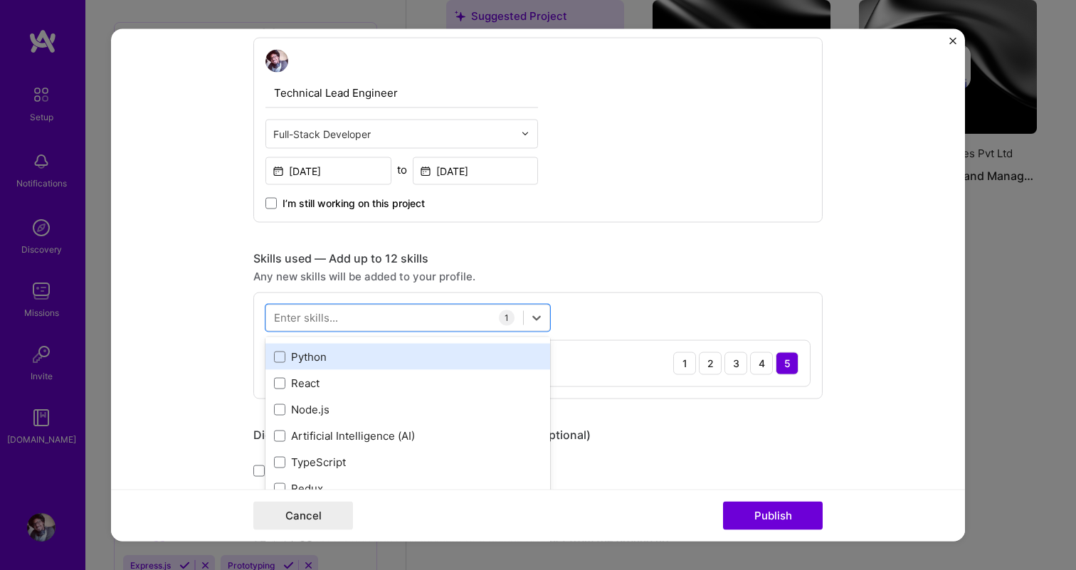
click at [364, 359] on div "Python" at bounding box center [408, 357] width 268 height 15
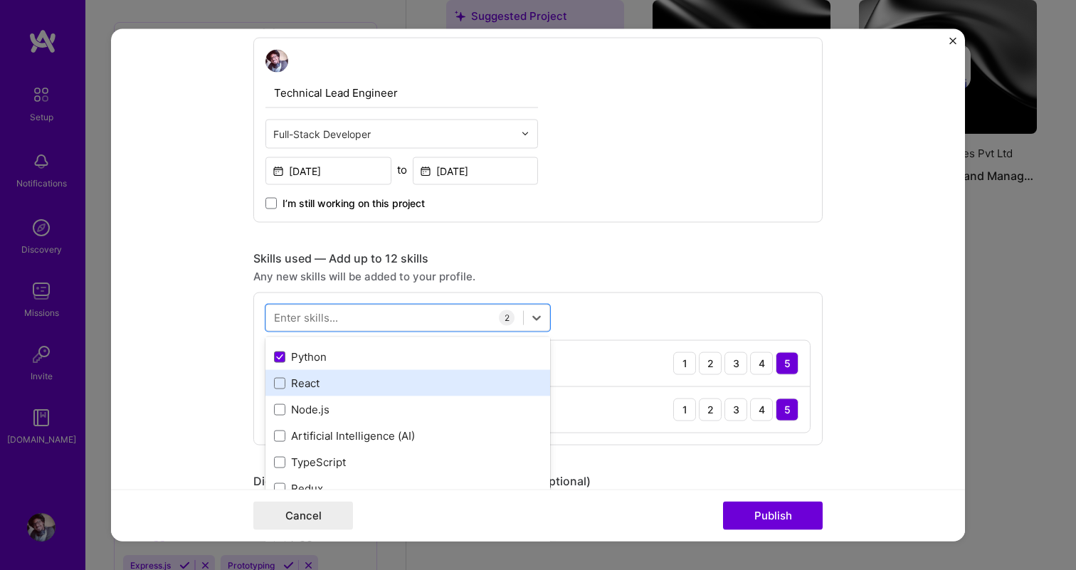
click at [357, 389] on div "React" at bounding box center [408, 383] width 268 height 15
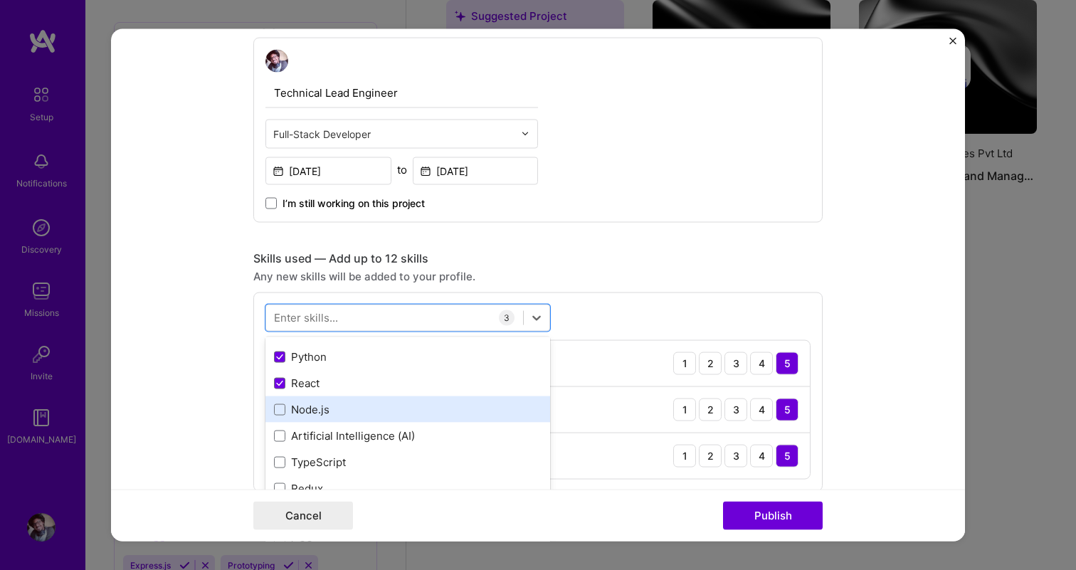
click at [354, 406] on div "Node.js" at bounding box center [408, 409] width 268 height 15
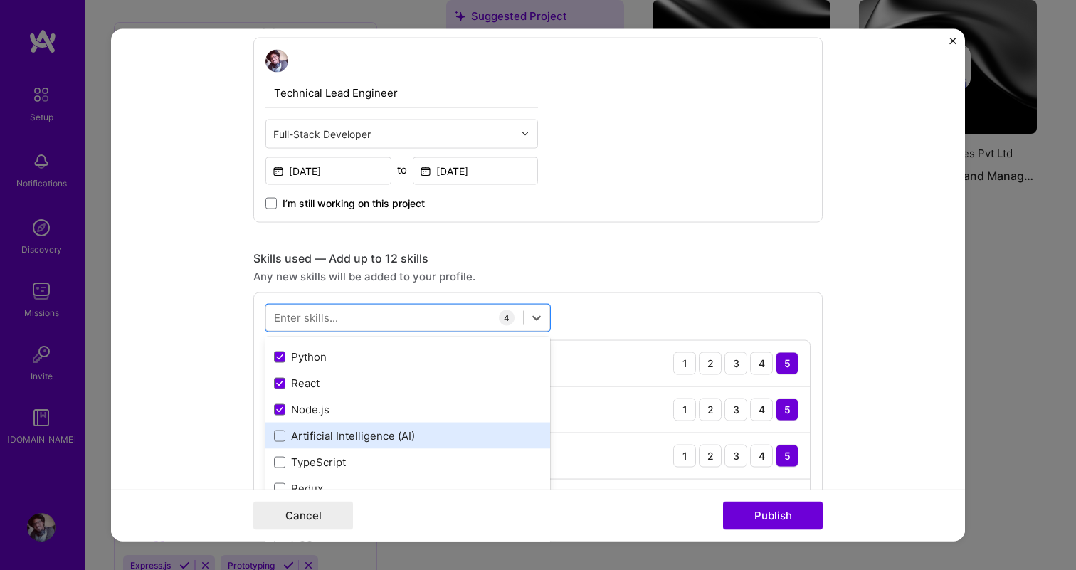
click at [354, 435] on div "Artificial Intelligence (AI)" at bounding box center [408, 436] width 268 height 15
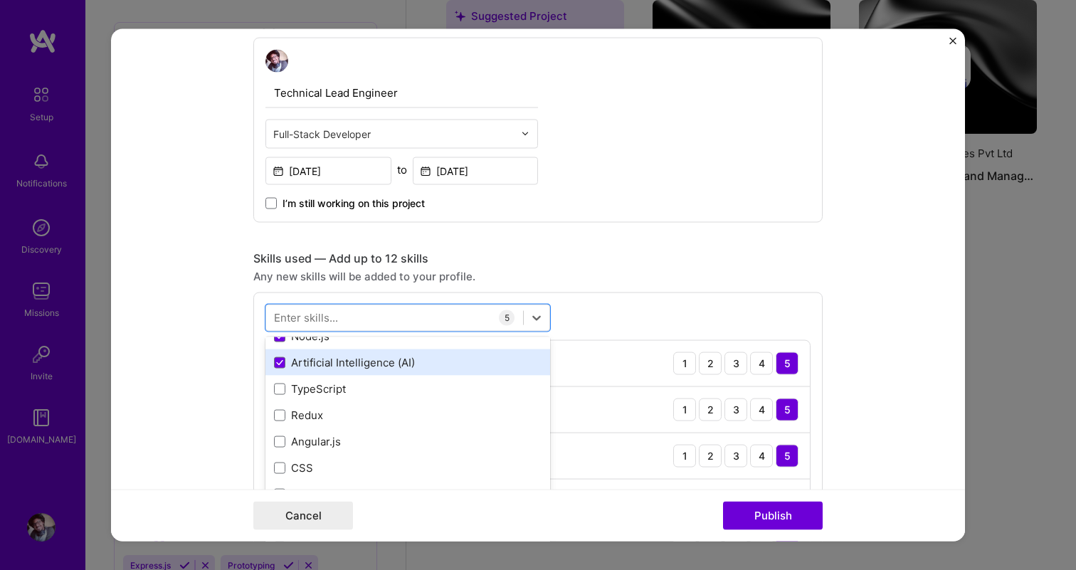
scroll to position [119, 0]
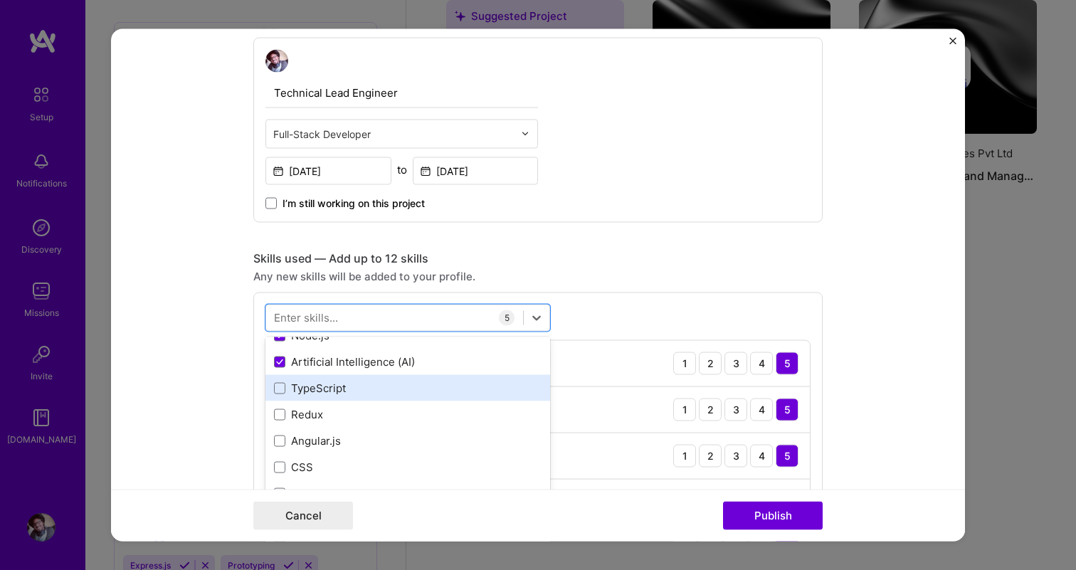
click at [357, 394] on div "TypeScript" at bounding box center [408, 388] width 268 height 15
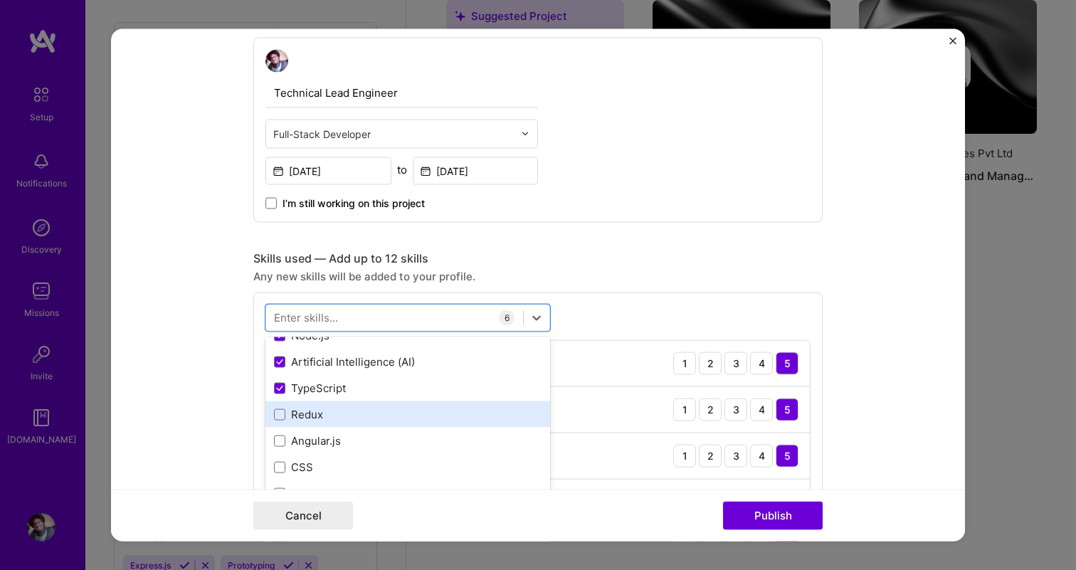
click at [357, 416] on div "Redux" at bounding box center [408, 414] width 268 height 15
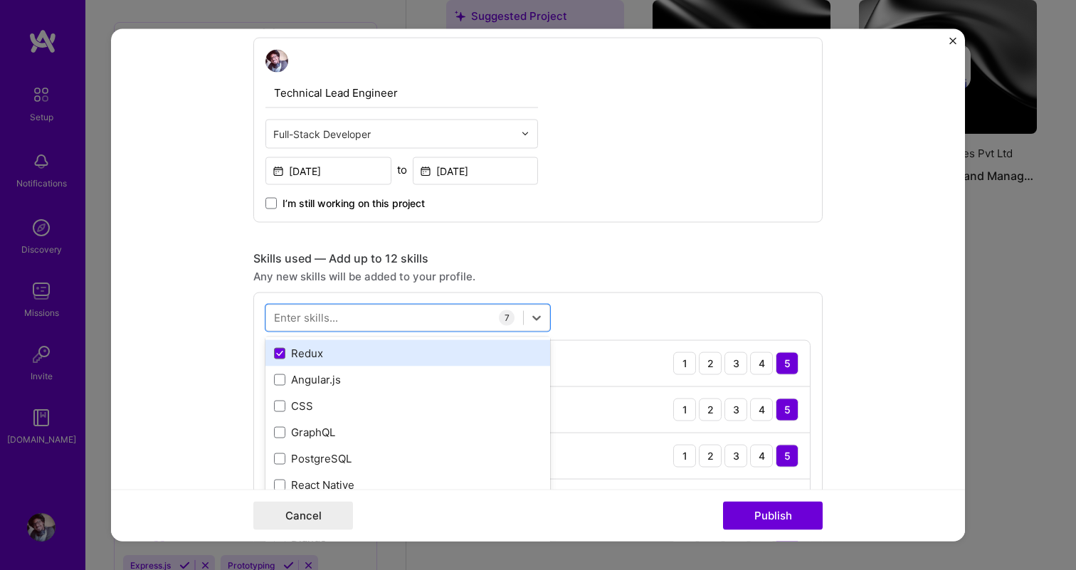
scroll to position [185, 0]
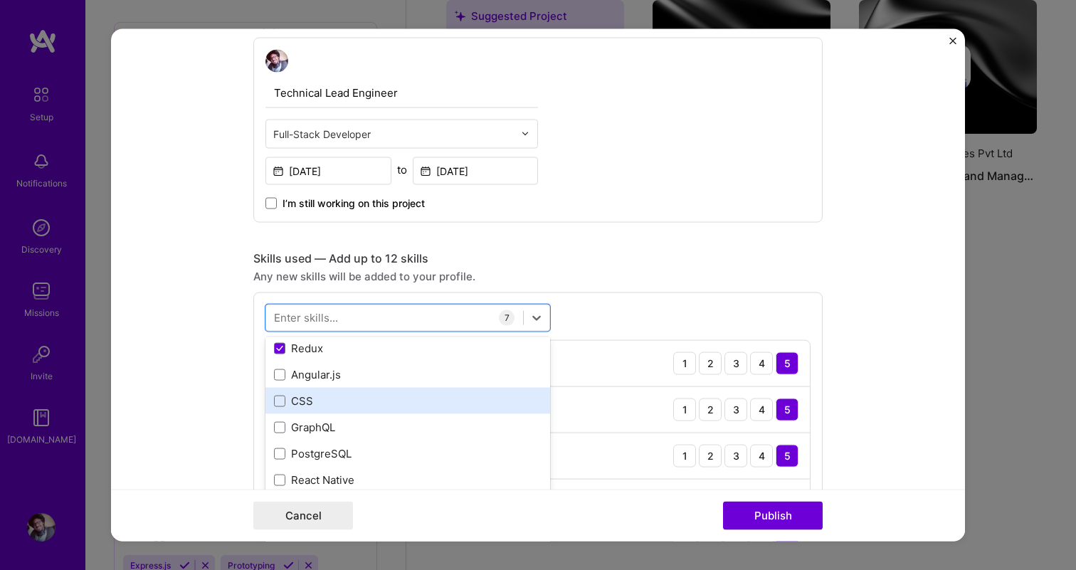
click at [358, 407] on div "CSS" at bounding box center [408, 401] width 268 height 15
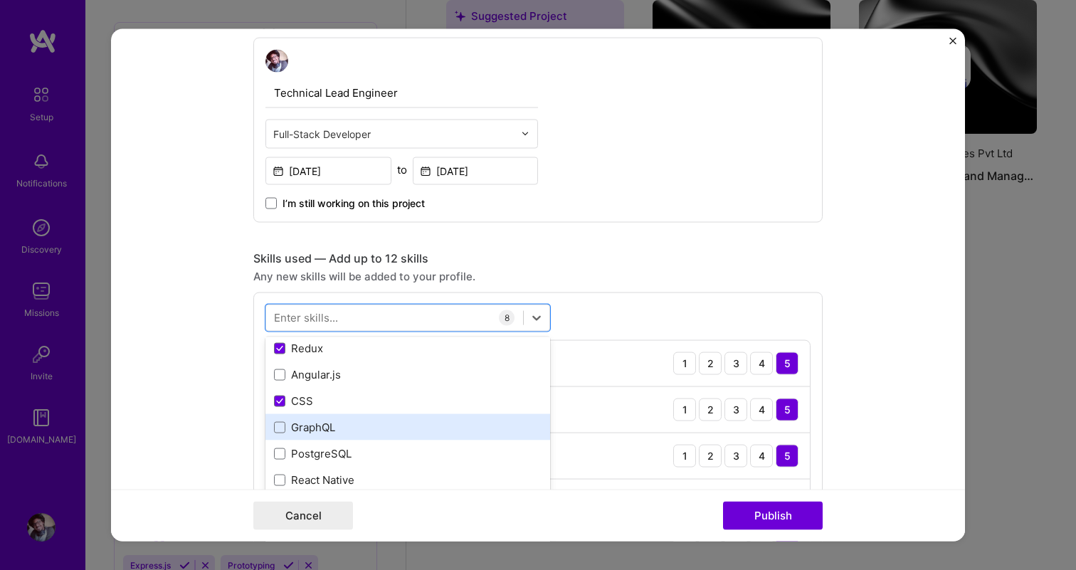
click at [358, 439] on div "GraphQL" at bounding box center [408, 427] width 285 height 26
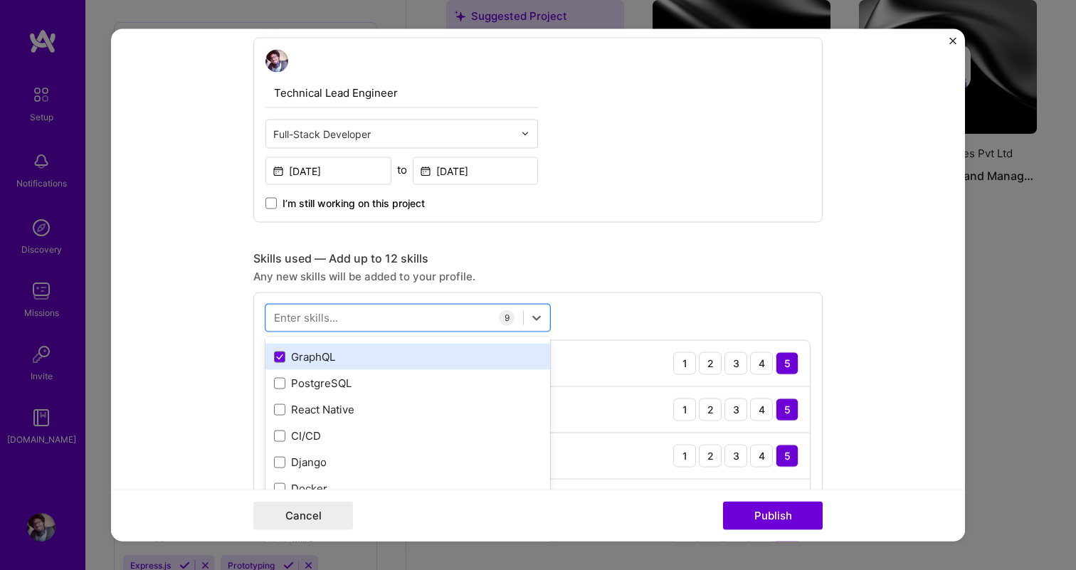
scroll to position [261, 0]
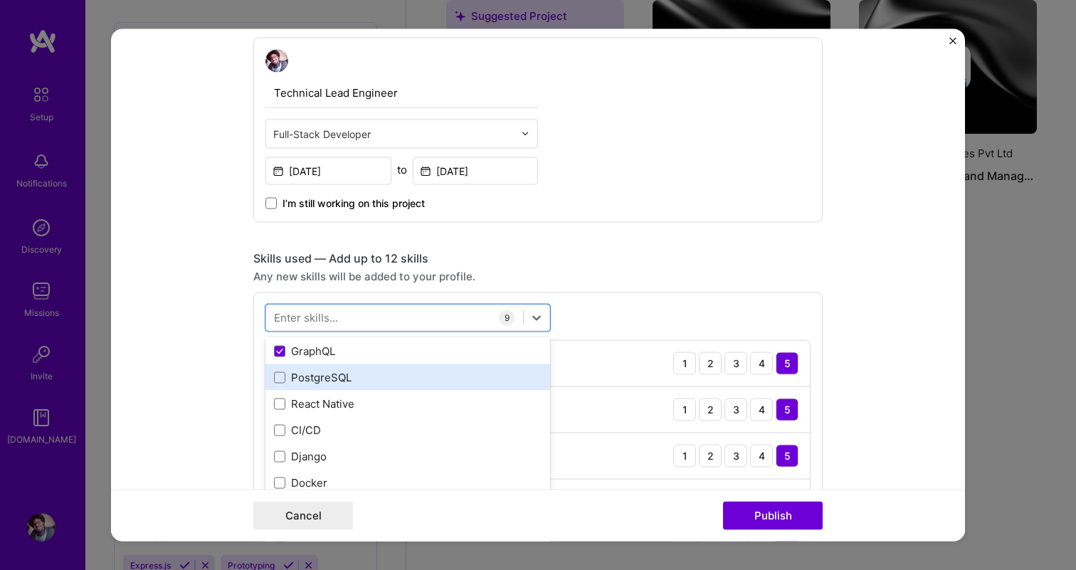
click at [364, 381] on div "PostgreSQL" at bounding box center [408, 377] width 268 height 15
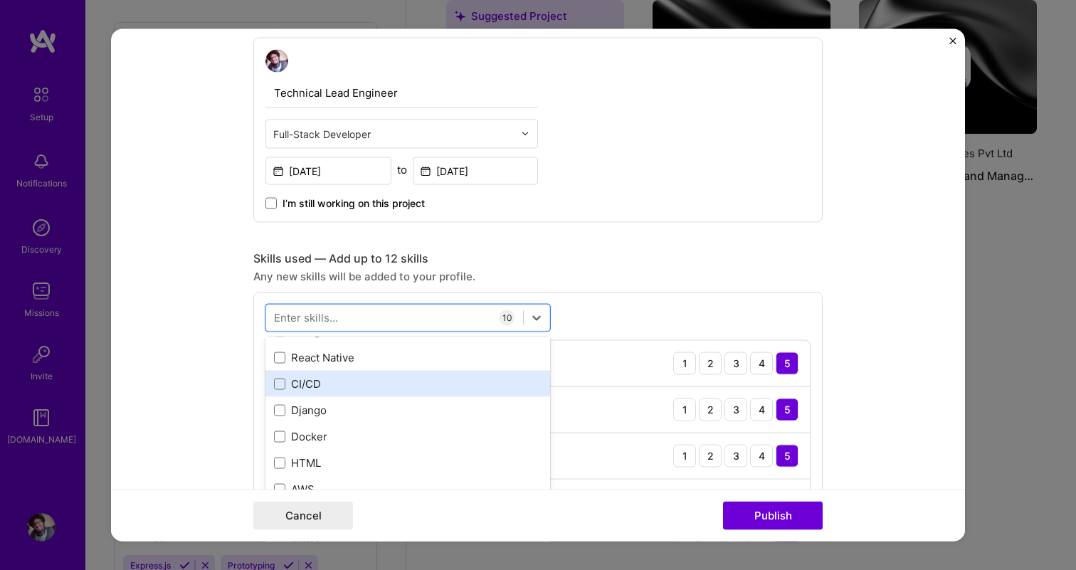
scroll to position [309, 0]
click at [360, 381] on div "CI/CD" at bounding box center [408, 382] width 268 height 15
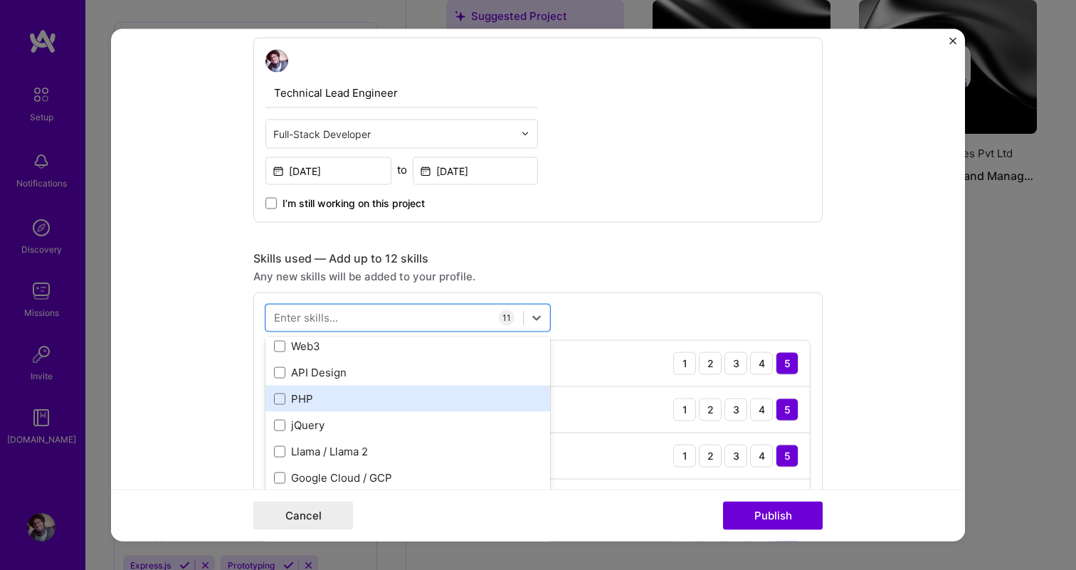
scroll to position [506, 0]
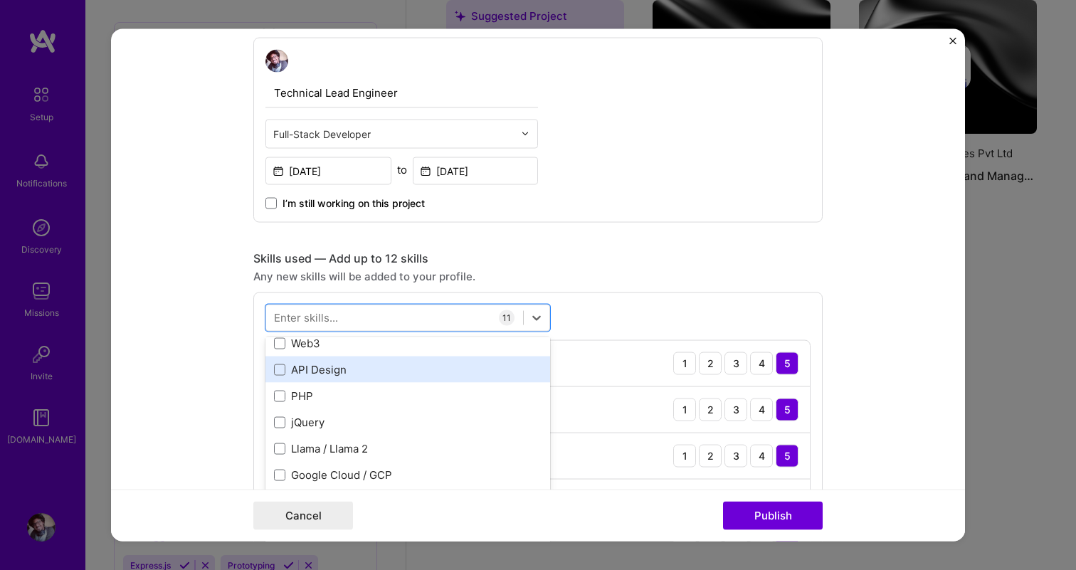
click at [374, 366] on div "API Design" at bounding box center [408, 369] width 268 height 15
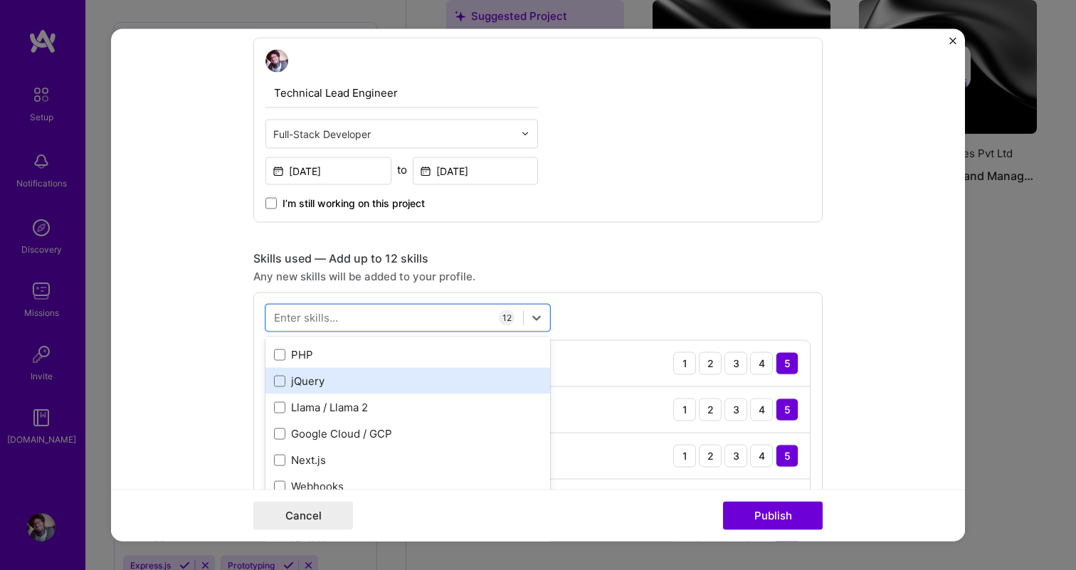
scroll to position [548, 0]
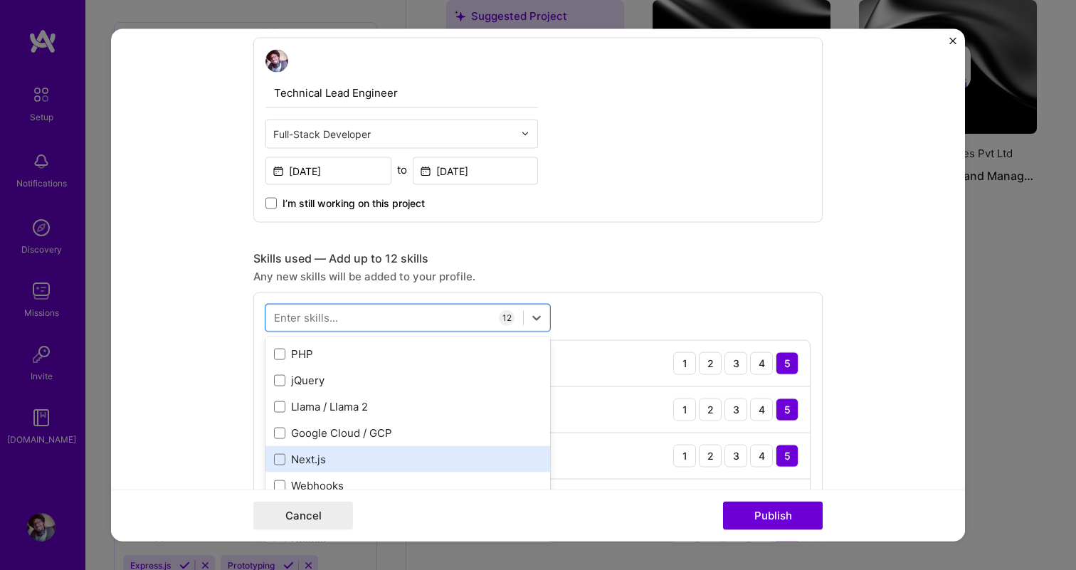
click at [370, 461] on div "Next.js" at bounding box center [408, 459] width 268 height 15
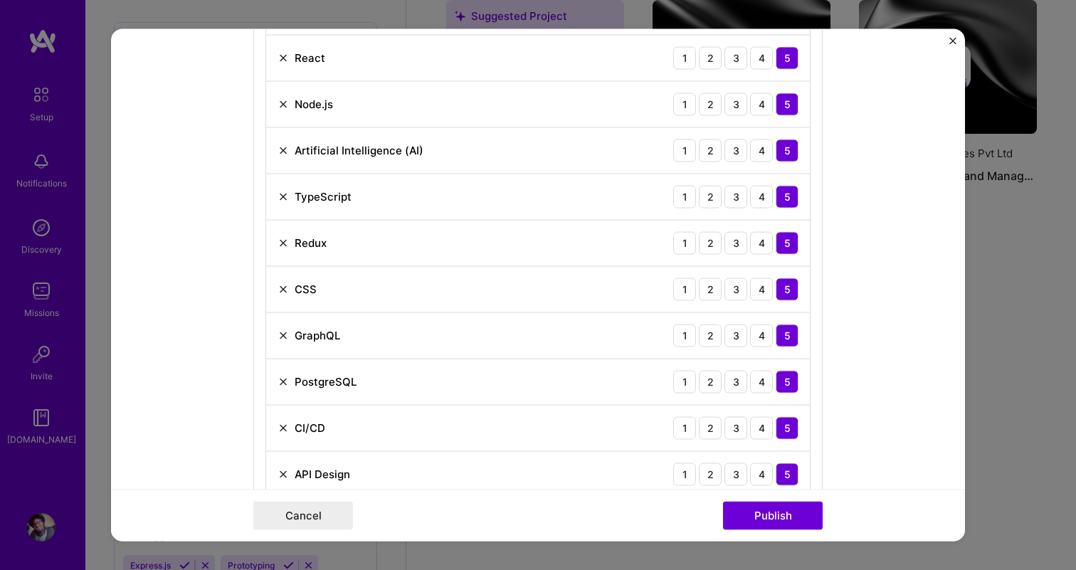
scroll to position [919, 0]
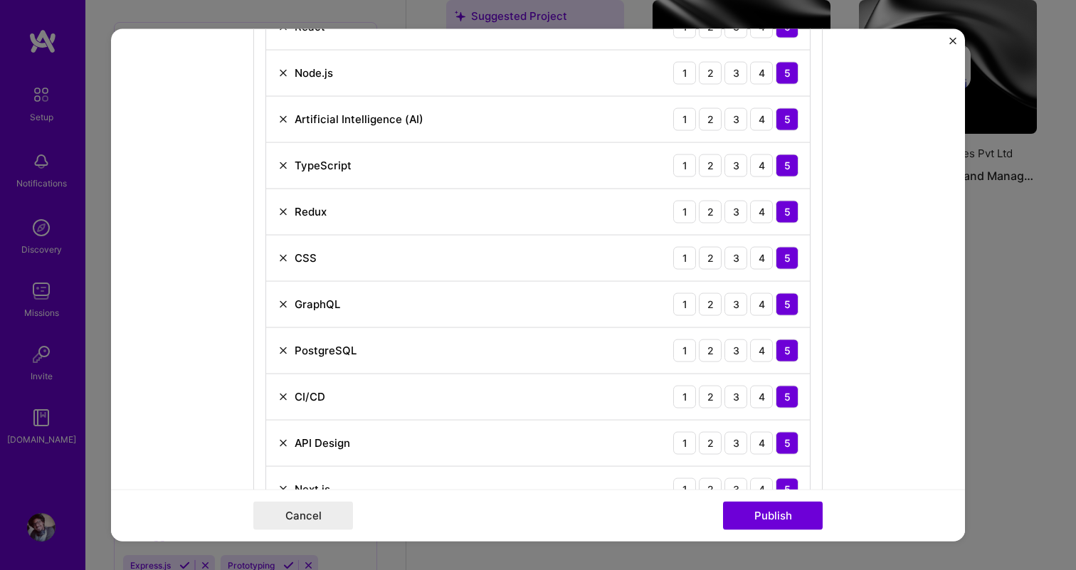
click at [285, 397] on img at bounding box center [283, 396] width 11 height 11
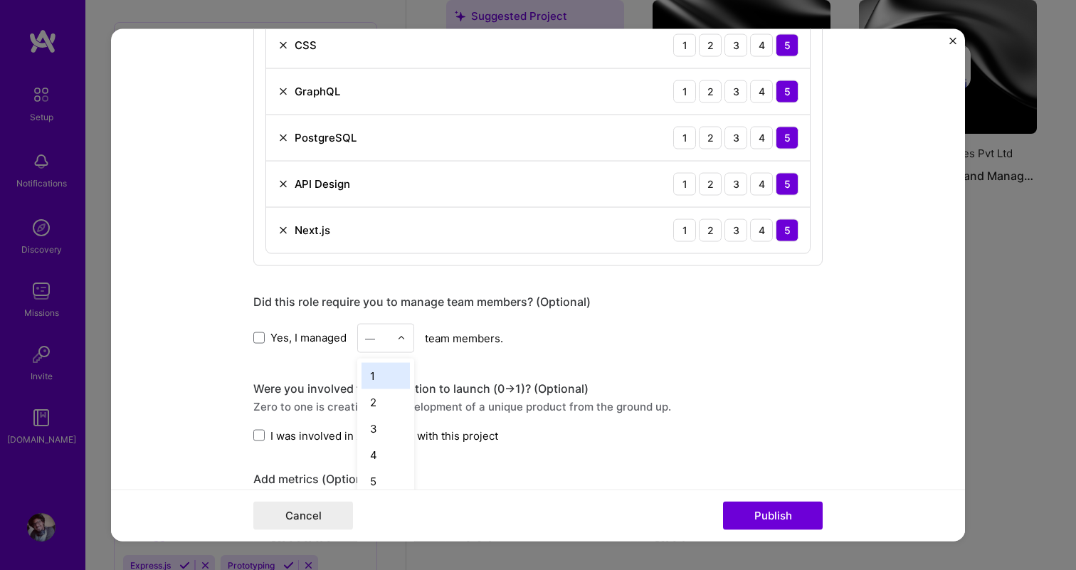
scroll to position [564, 0]
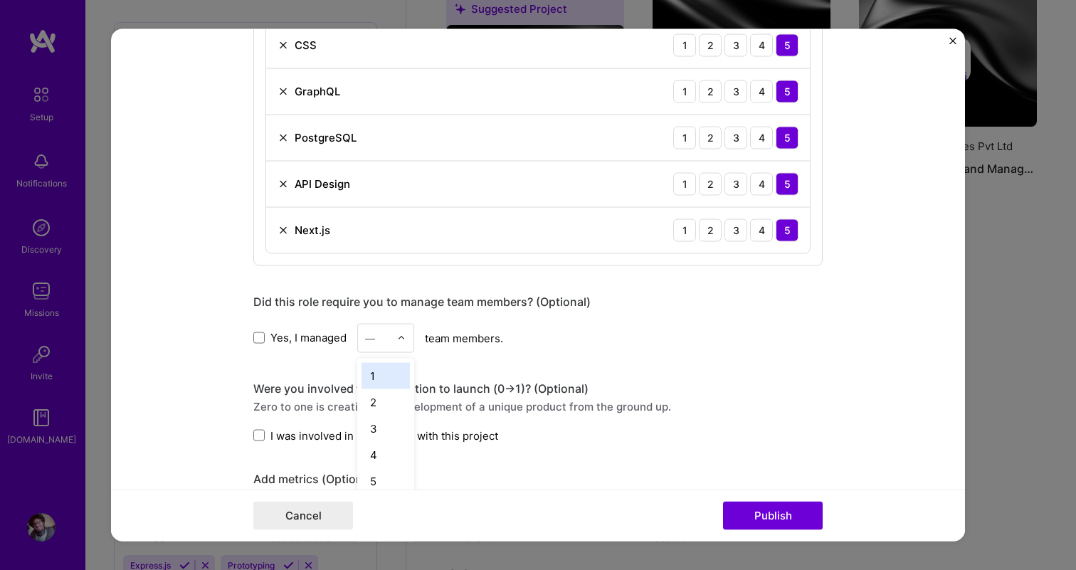
click at [380, 339] on input "text" at bounding box center [377, 337] width 25 height 15
type input "2"
type input "15"
click at [568, 345] on div "Yes, I managed option 15 focused, 15 of 25. 1 result available for search term …" at bounding box center [537, 337] width 569 height 29
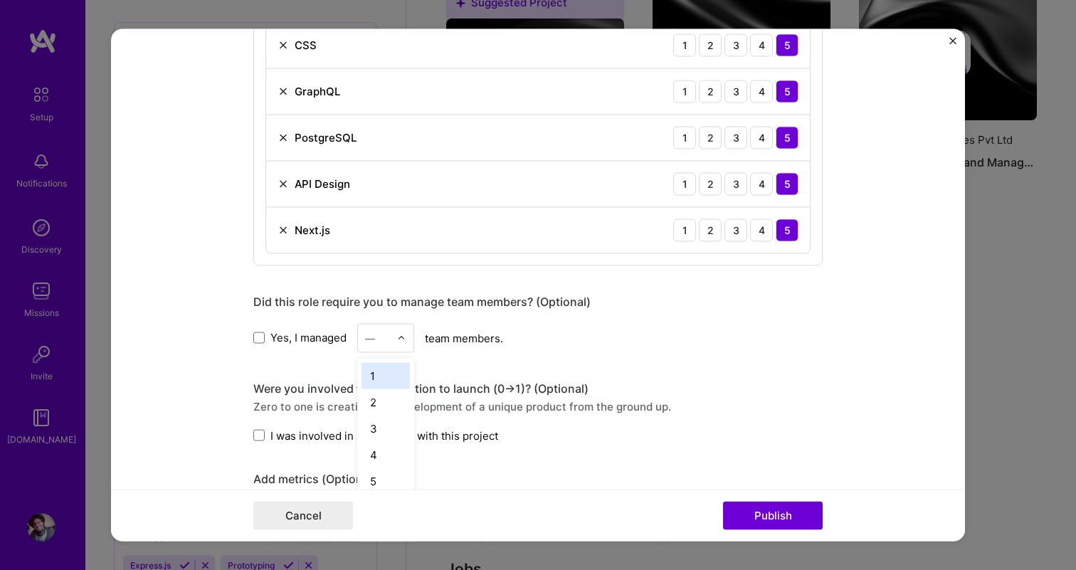
scroll to position [572, 0]
click at [376, 338] on input "text" at bounding box center [377, 337] width 25 height 15
type input "15"
click at [383, 384] on div "15" at bounding box center [386, 375] width 48 height 26
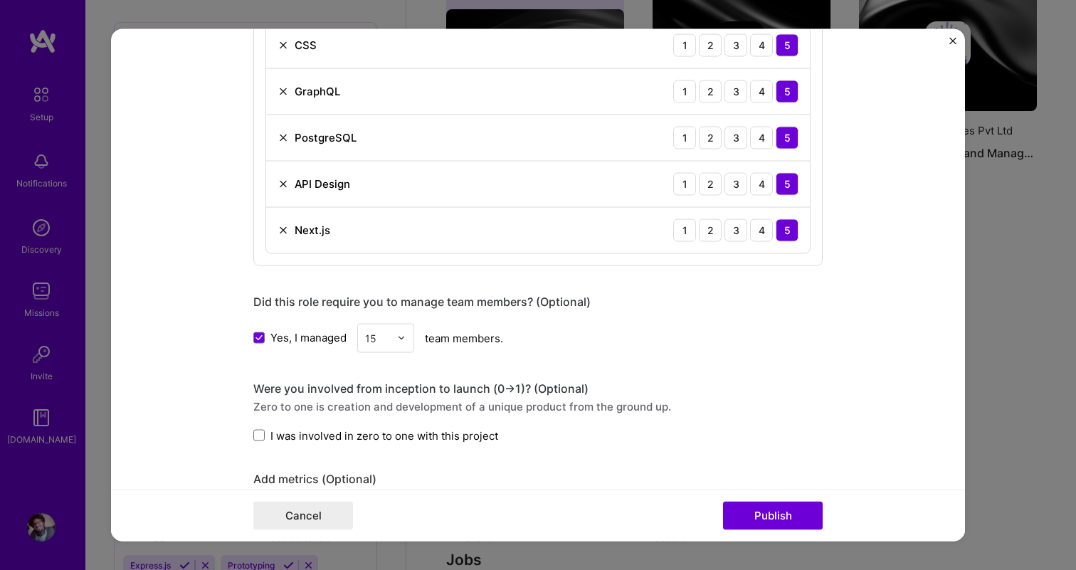
click at [382, 337] on input "text" at bounding box center [377, 337] width 25 height 15
type input "15"
click at [498, 346] on div "Yes, I managed option 15, selected. 0 results available for search term 15. Use…" at bounding box center [537, 337] width 569 height 29
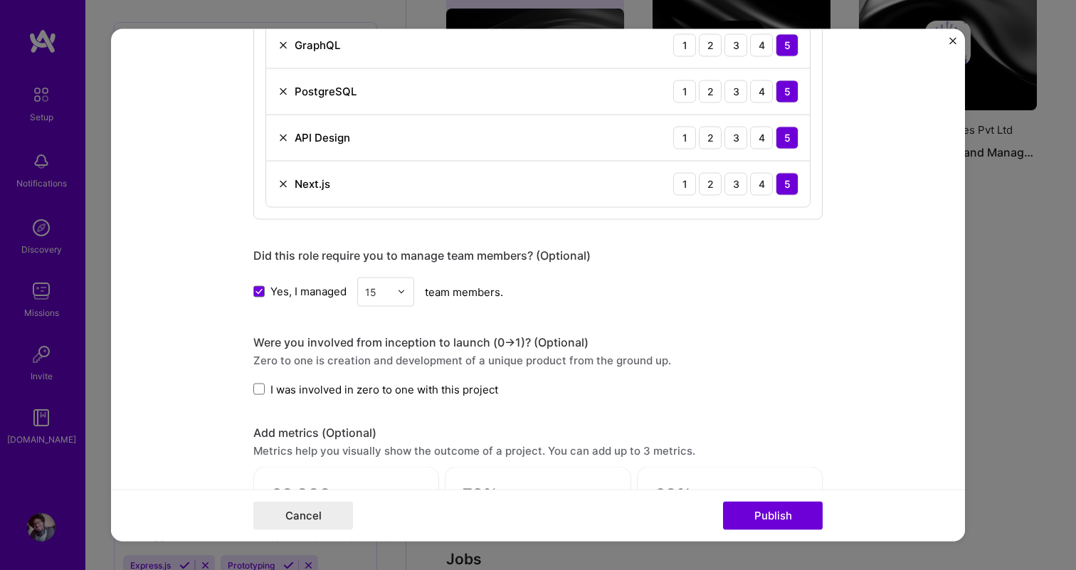
click at [386, 387] on span "I was involved in zero to one with this project" at bounding box center [385, 389] width 228 height 15
click at [0, 0] on input "I was involved in zero to one with this project" at bounding box center [0, 0] width 0 height 0
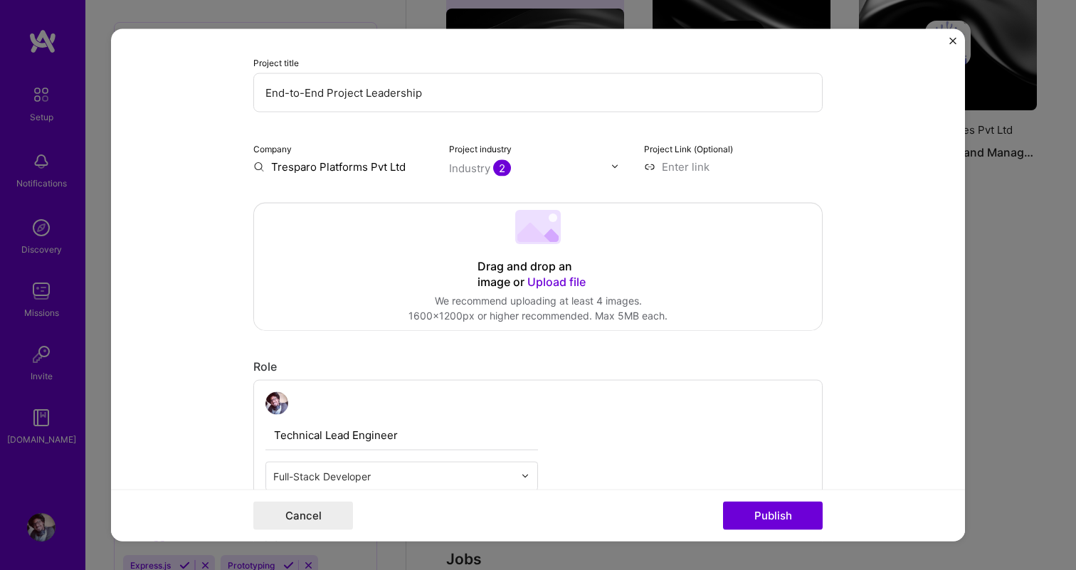
scroll to position [110, 0]
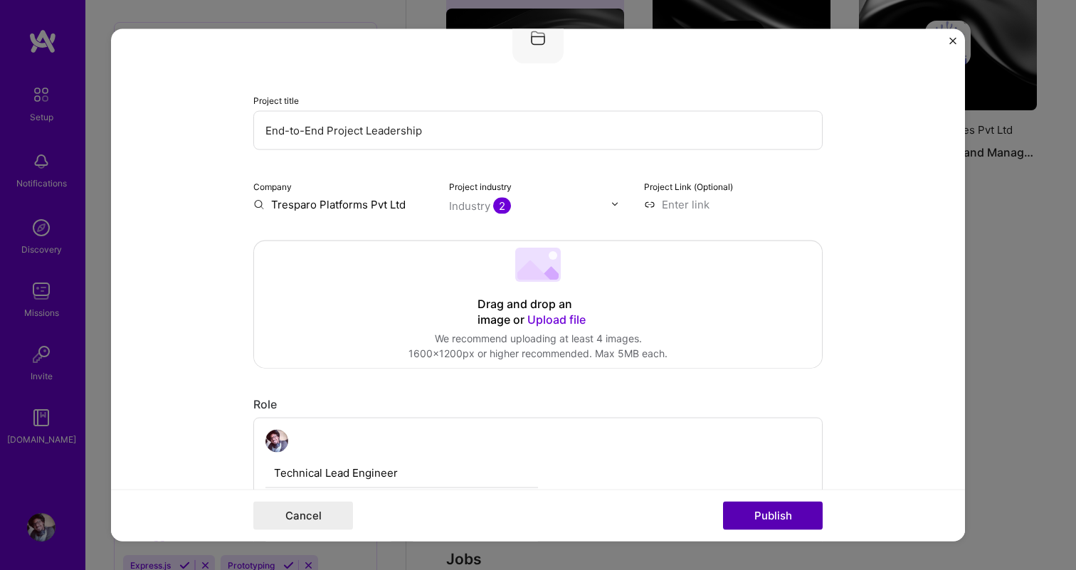
click at [772, 510] on button "Publish" at bounding box center [773, 516] width 100 height 28
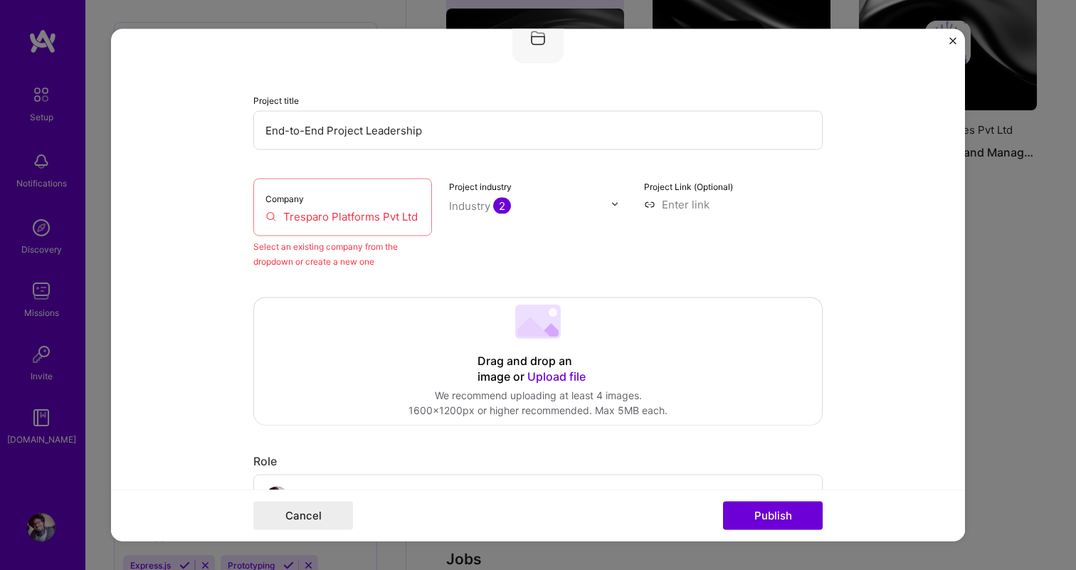
scroll to position [93, 0]
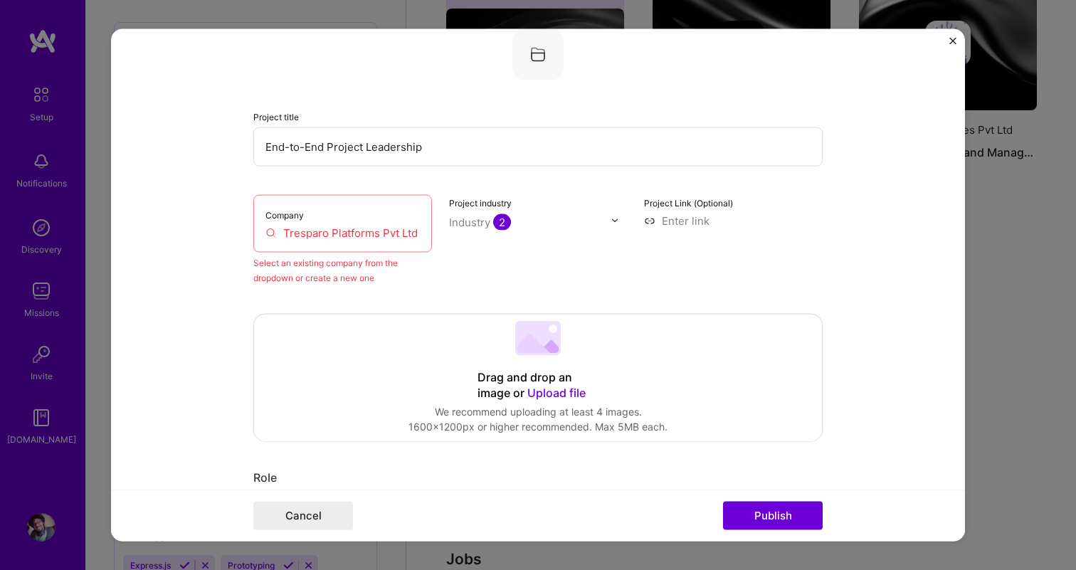
click at [417, 233] on input "Tresparo Platforms Pvt Ltd" at bounding box center [343, 232] width 154 height 15
click at [284, 233] on input "Tresparo Platforms Pvt Ltd" at bounding box center [343, 232] width 154 height 15
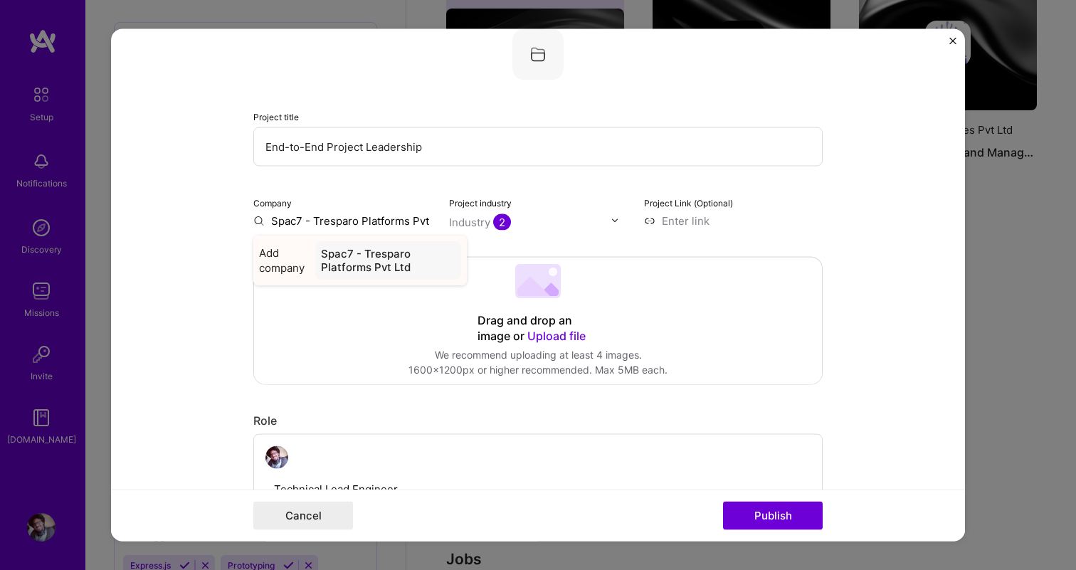
type input "Spac7 - Tresparo Platforms Pvt Ltd"
click at [383, 266] on div "Spac7 - Tresparo Platforms Pvt Ltd" at bounding box center [388, 260] width 146 height 38
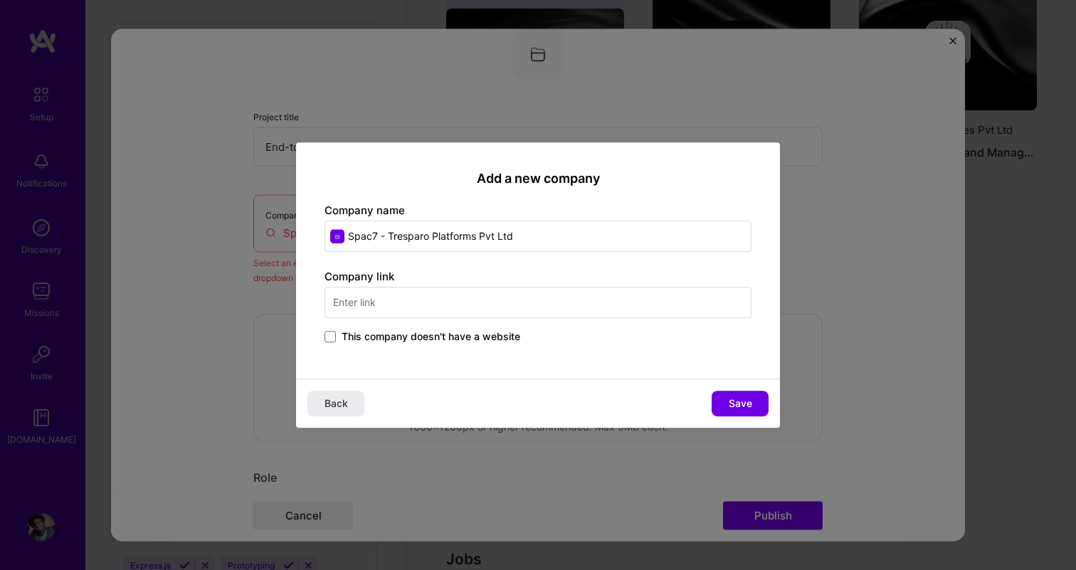
click at [458, 308] on input "text" at bounding box center [538, 302] width 427 height 31
type input "[DOMAIN_NAME]"
click at [376, 345] on span "Spac7" at bounding box center [382, 339] width 31 height 15
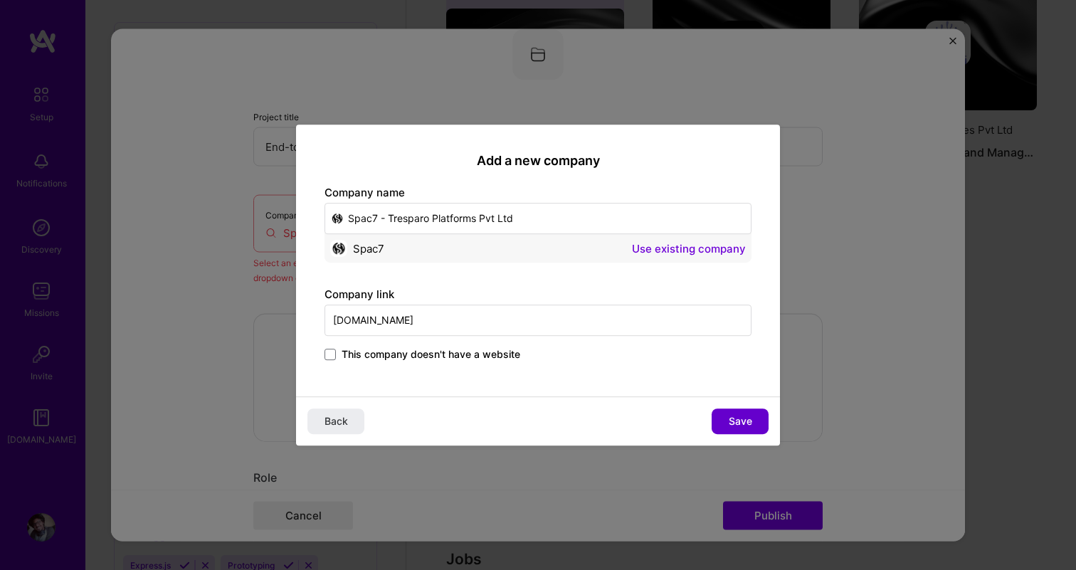
click at [735, 418] on span "Save" at bounding box center [740, 421] width 23 height 14
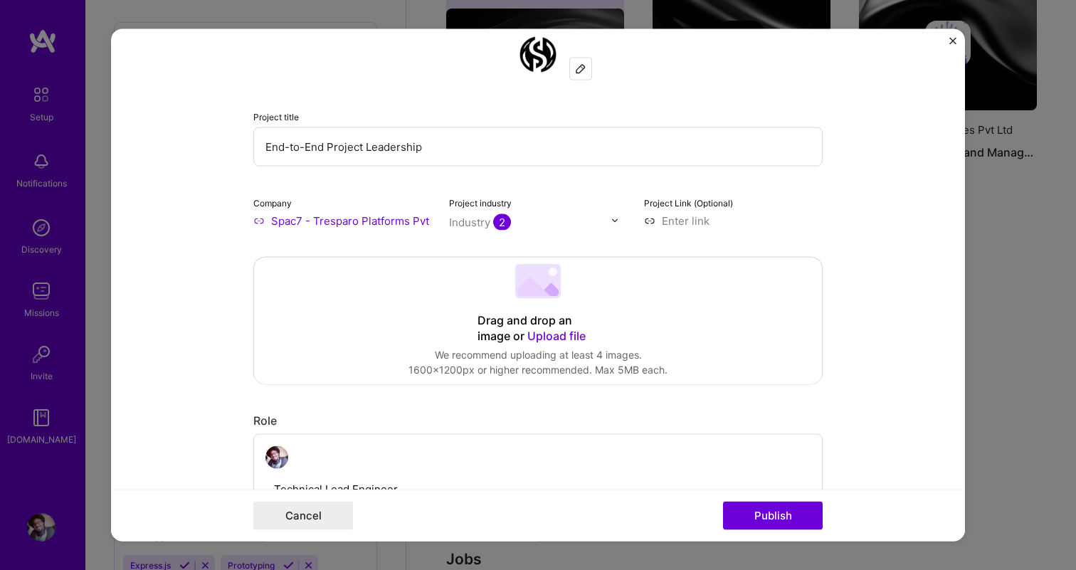
click at [691, 225] on input at bounding box center [733, 220] width 179 height 15
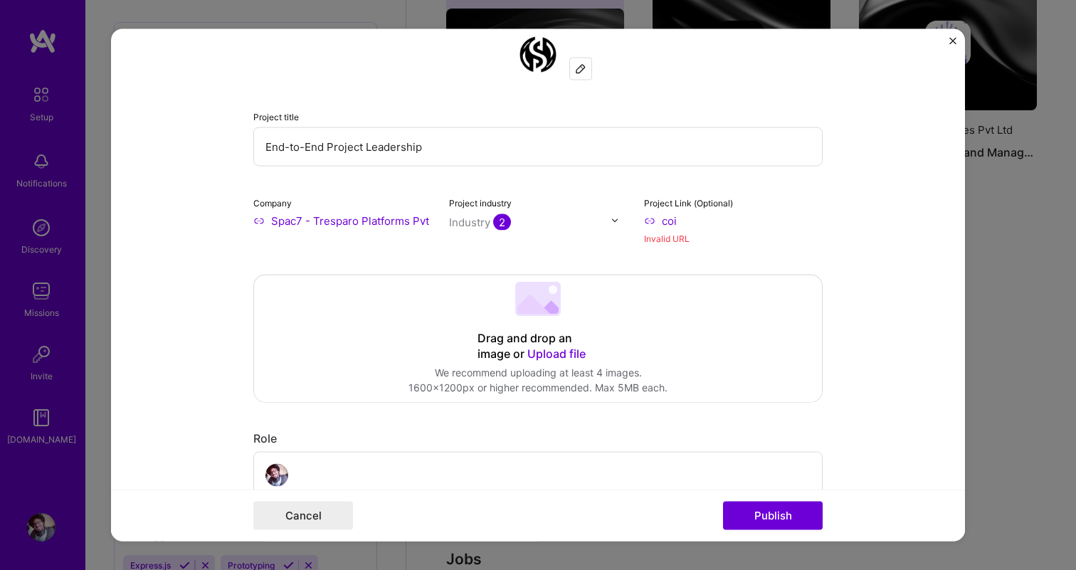
type input "coin"
type input "coinex"
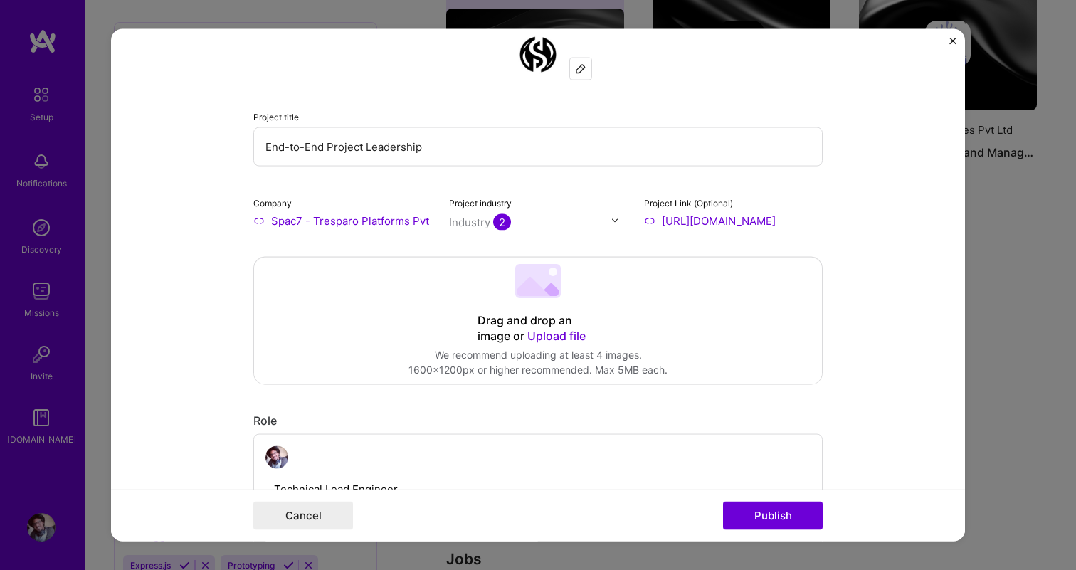
click at [705, 225] on input "[URL][DOMAIN_NAME]" at bounding box center [733, 220] width 179 height 15
type input "[URL][DOMAIN_NAME]"
click at [886, 262] on form "Editing suggested project This project is suggested based on your LinkedIn, res…" at bounding box center [538, 284] width 854 height 513
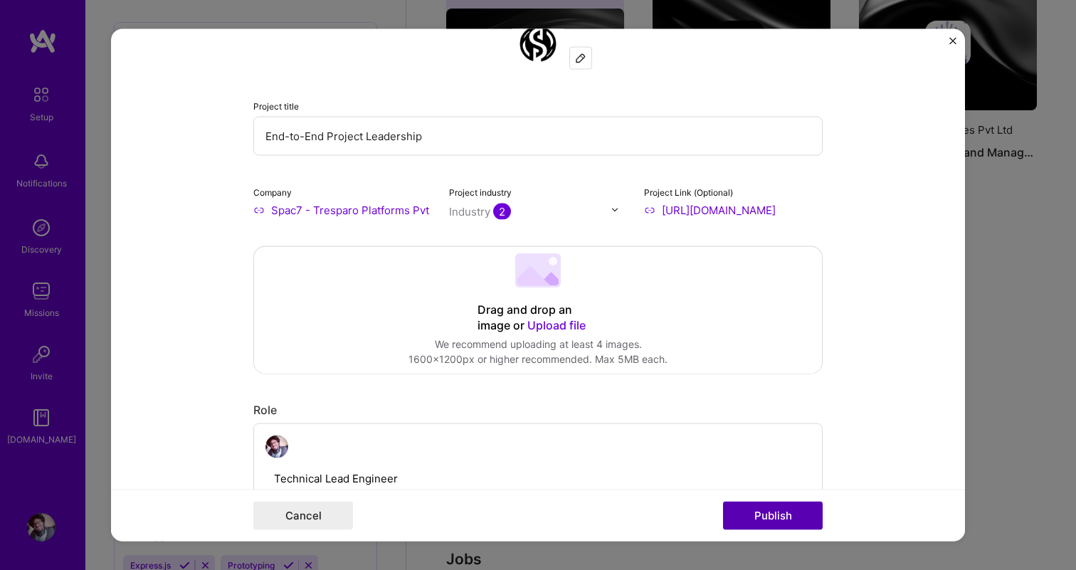
click at [770, 507] on button "Publish" at bounding box center [773, 516] width 100 height 28
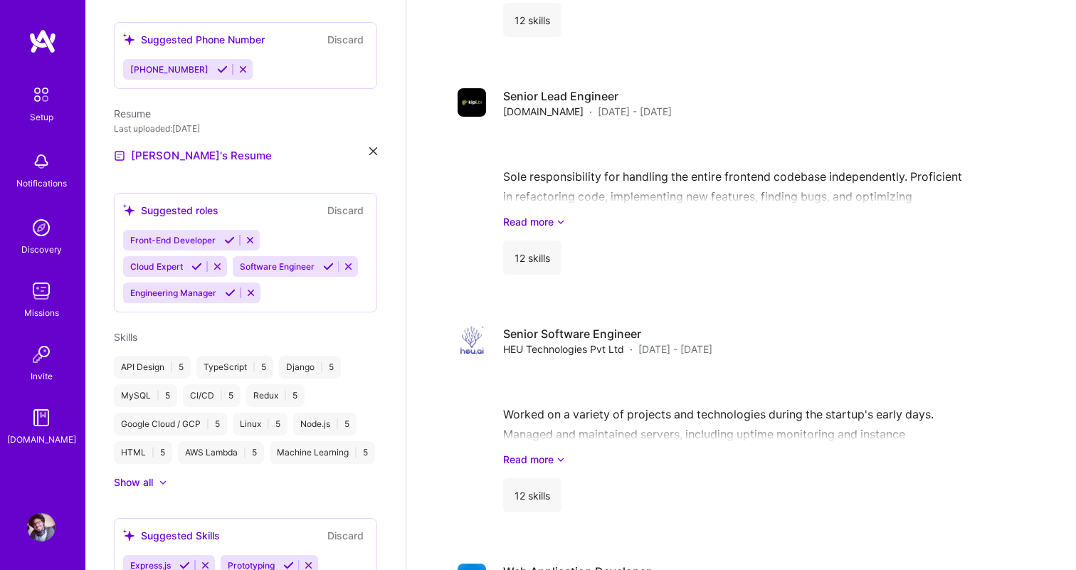
scroll to position [1550, 0]
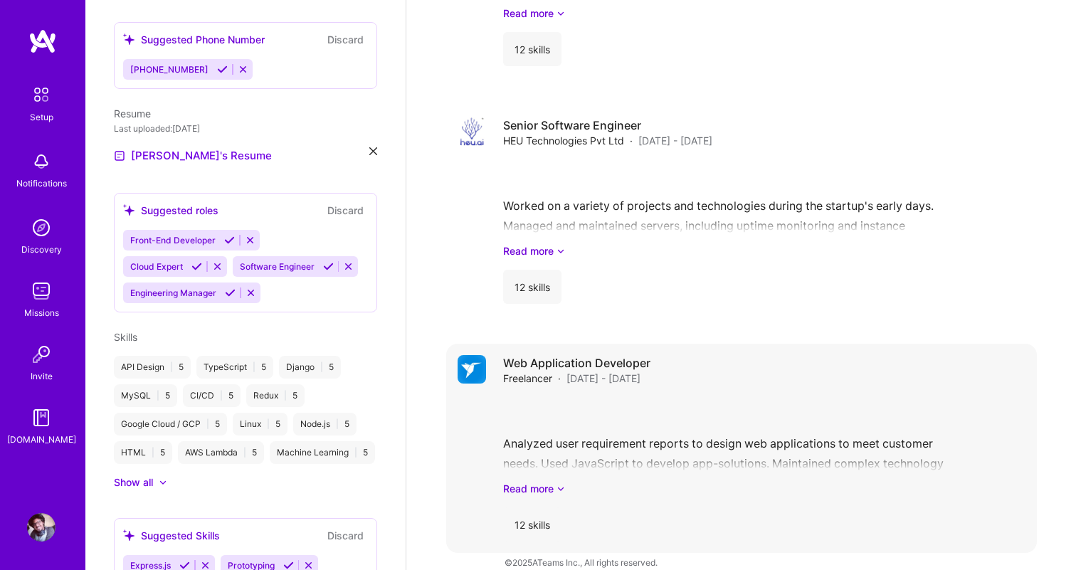
click at [594, 434] on div "Analyzed user requirement reports to design web applications to meet customer n…" at bounding box center [764, 446] width 523 height 99
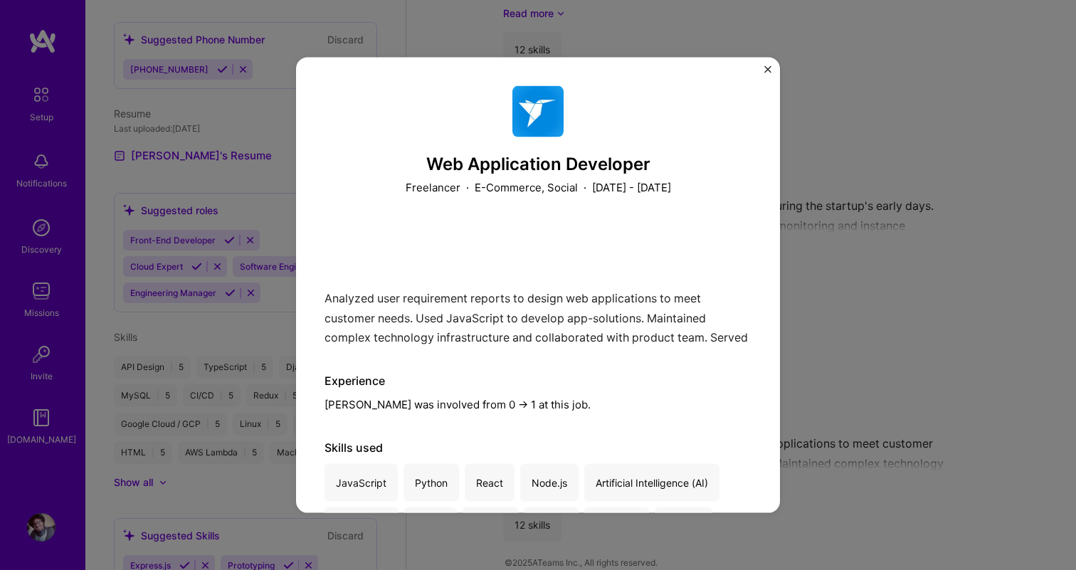
click at [771, 72] on img "Close" at bounding box center [768, 68] width 7 height 7
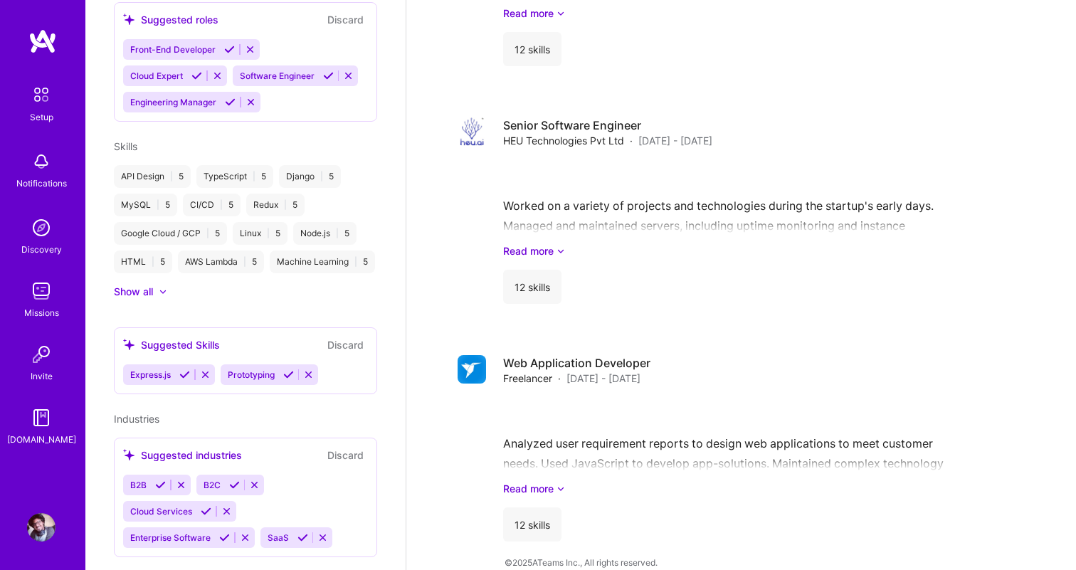
scroll to position [592, 0]
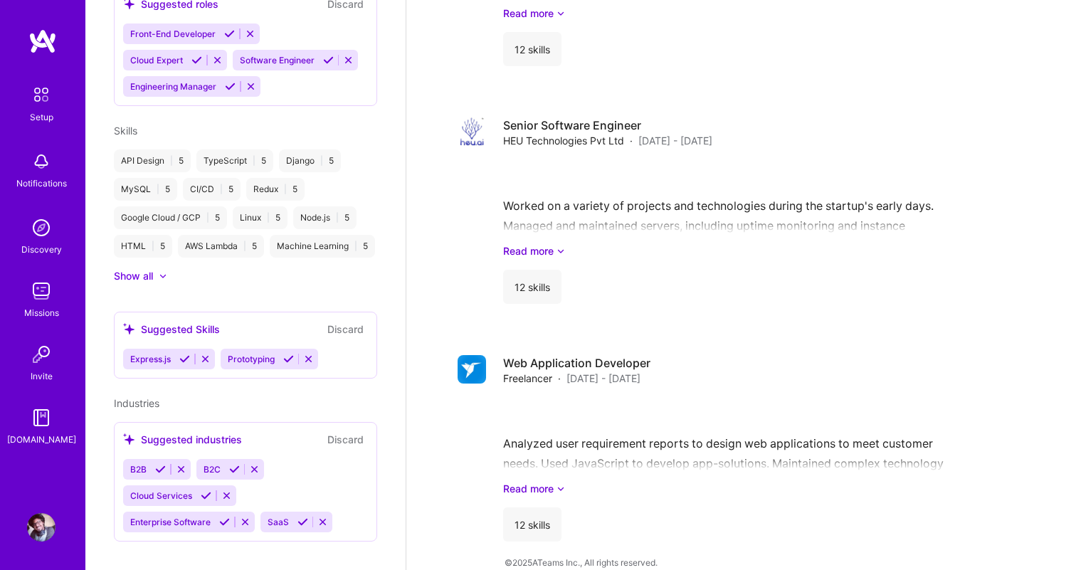
click at [236, 464] on icon at bounding box center [234, 469] width 11 height 11
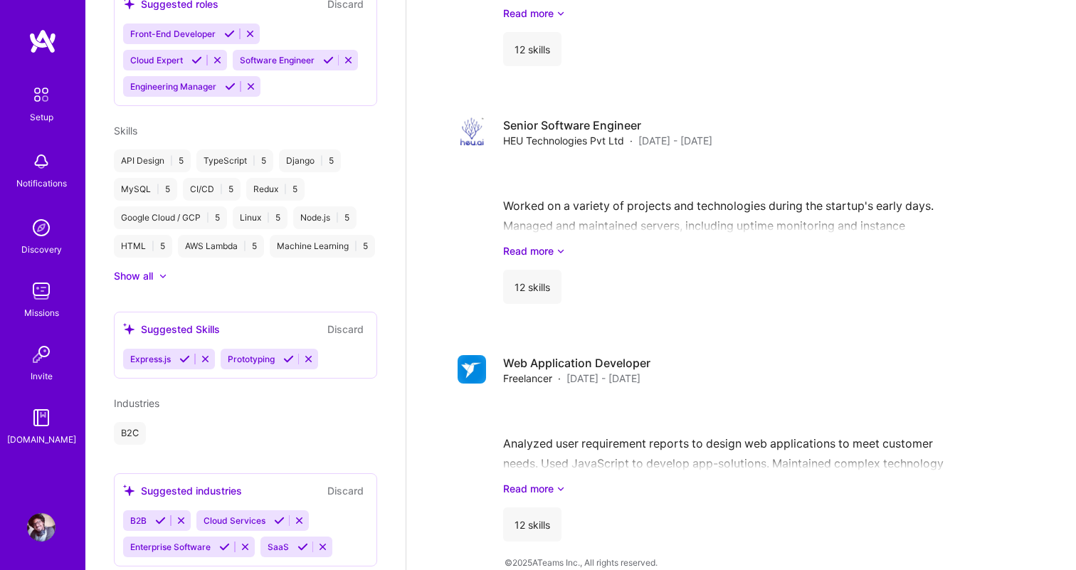
click at [301, 542] on icon at bounding box center [303, 547] width 11 height 11
click at [162, 515] on icon at bounding box center [160, 520] width 11 height 11
click at [226, 542] on icon at bounding box center [224, 547] width 11 height 11
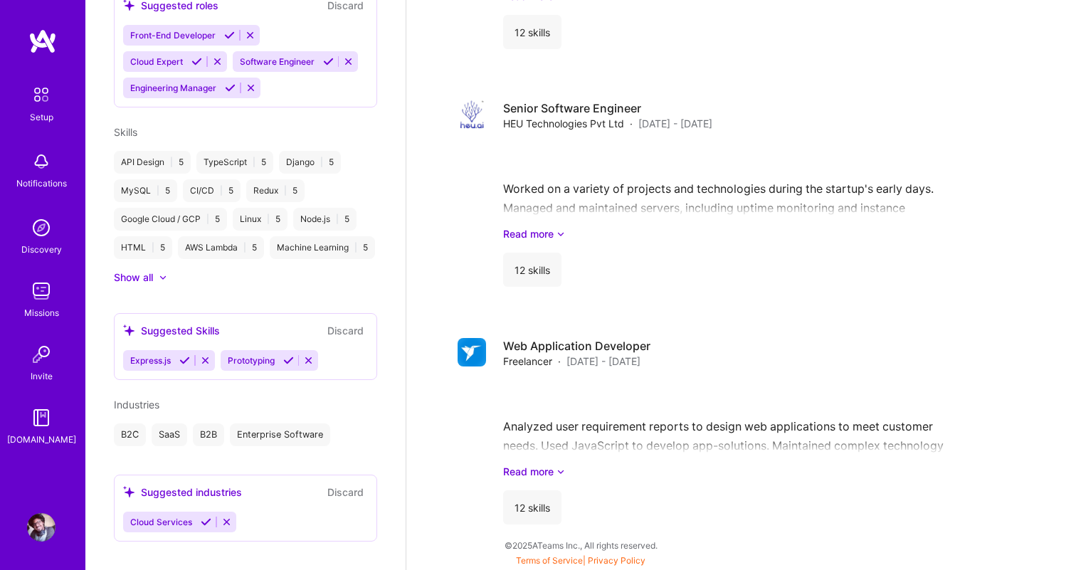
scroll to position [1529, 0]
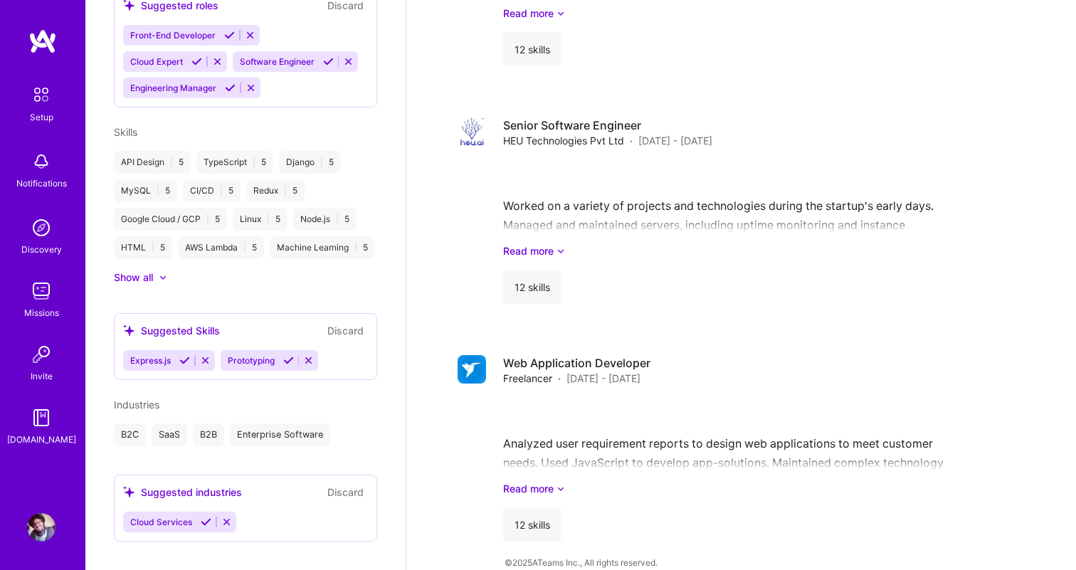
click at [205, 517] on icon at bounding box center [206, 522] width 11 height 11
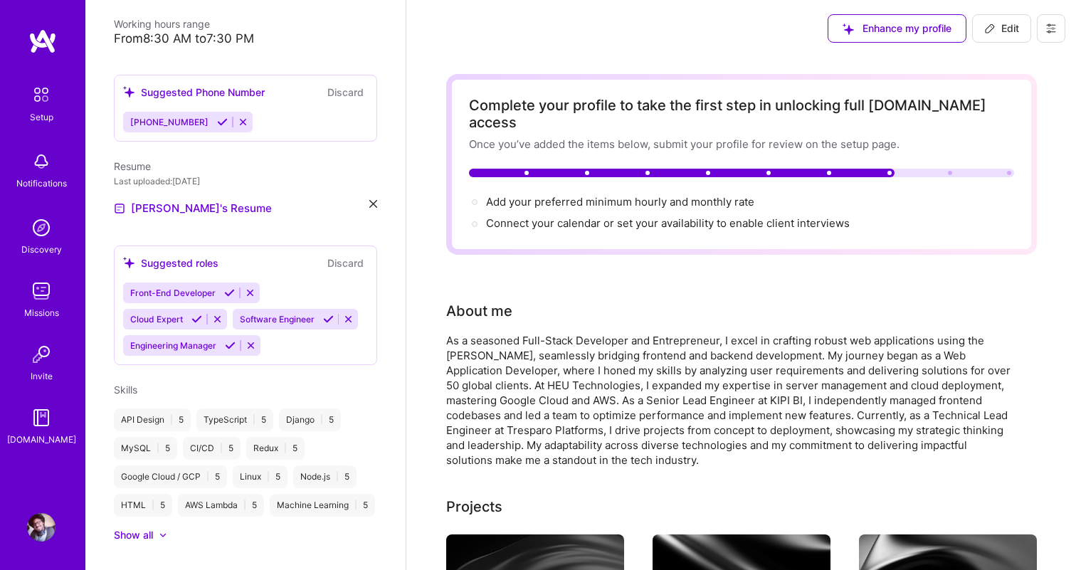
scroll to position [339, 0]
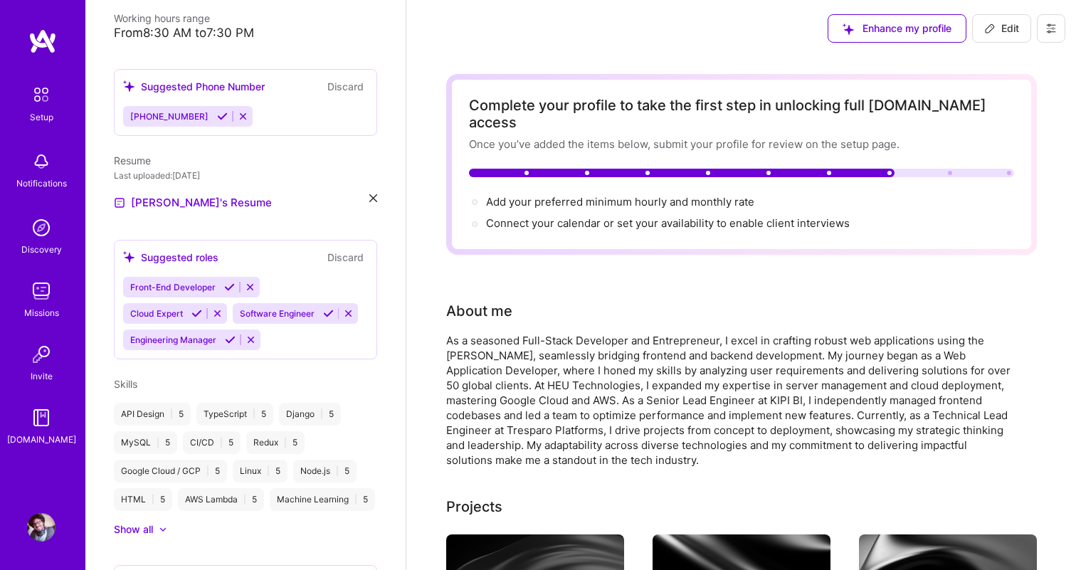
click at [291, 277] on div "Front-End Developer Cloud Expert Software Engineer Engineering Manager" at bounding box center [245, 313] width 245 height 73
click at [287, 320] on div "Front-End Developer Cloud Expert Software Engineer Engineering Manager" at bounding box center [245, 313] width 245 height 73
click at [271, 330] on div "Front-End Developer Cloud Expert Software Engineer Engineering Manager" at bounding box center [245, 313] width 245 height 73
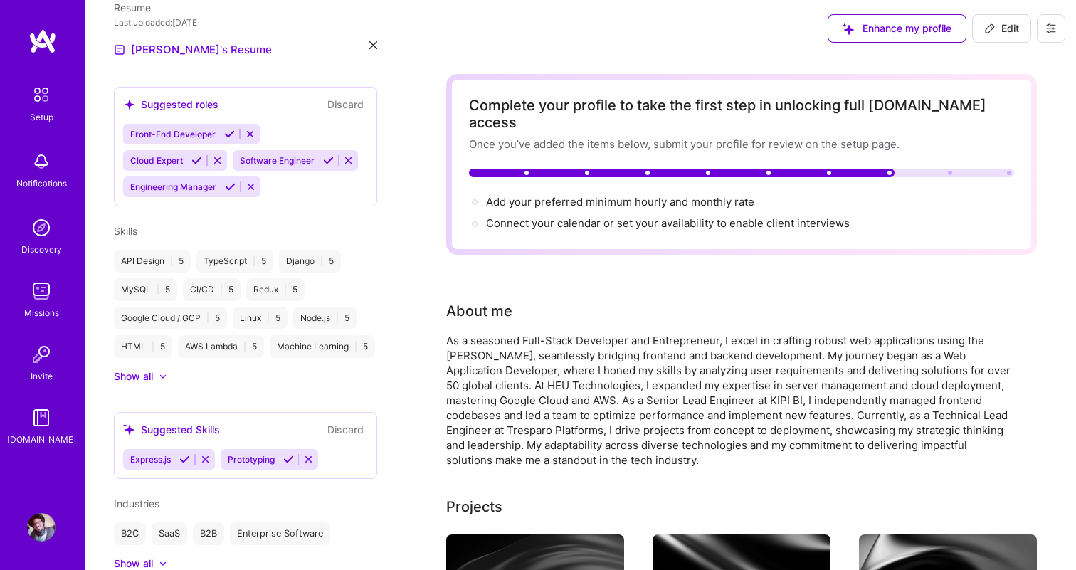
scroll to position [523, 0]
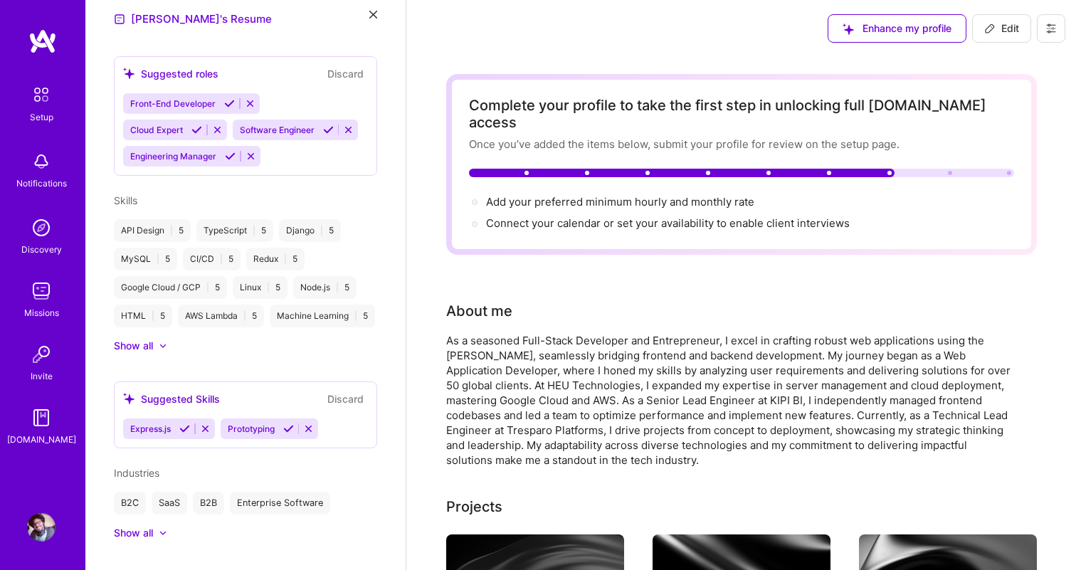
click at [150, 339] on div "Show all" at bounding box center [133, 346] width 39 height 14
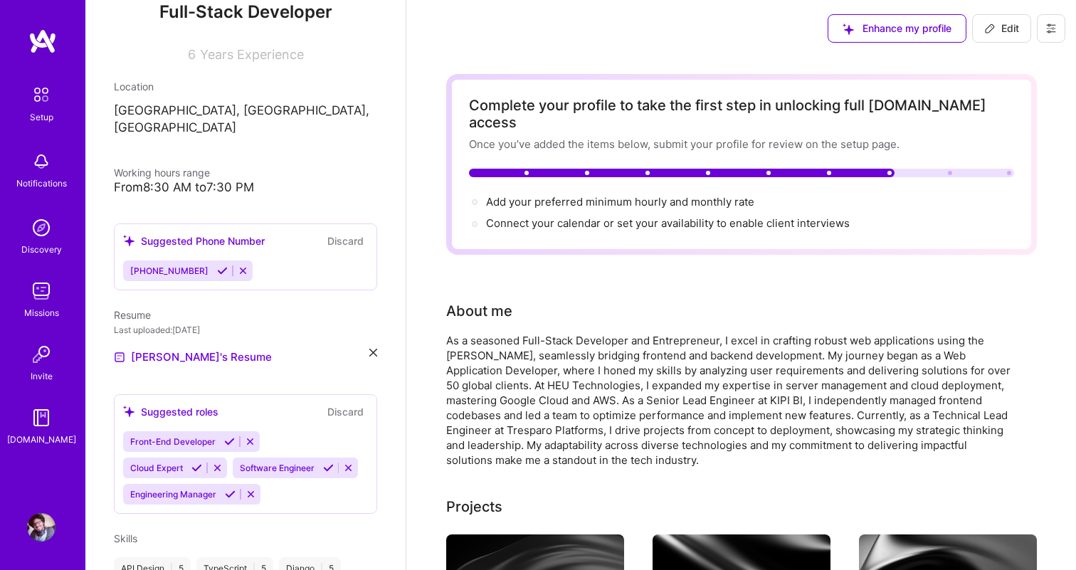
scroll to position [183, 0]
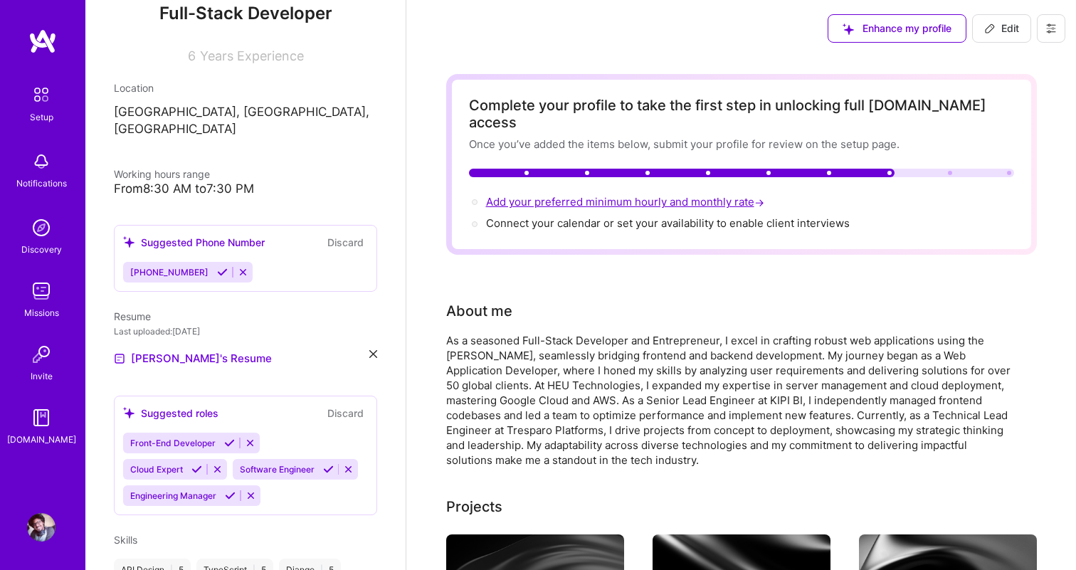
click at [602, 195] on span "Add your preferred minimum hourly and monthly rate →" at bounding box center [626, 202] width 281 height 14
select select "US"
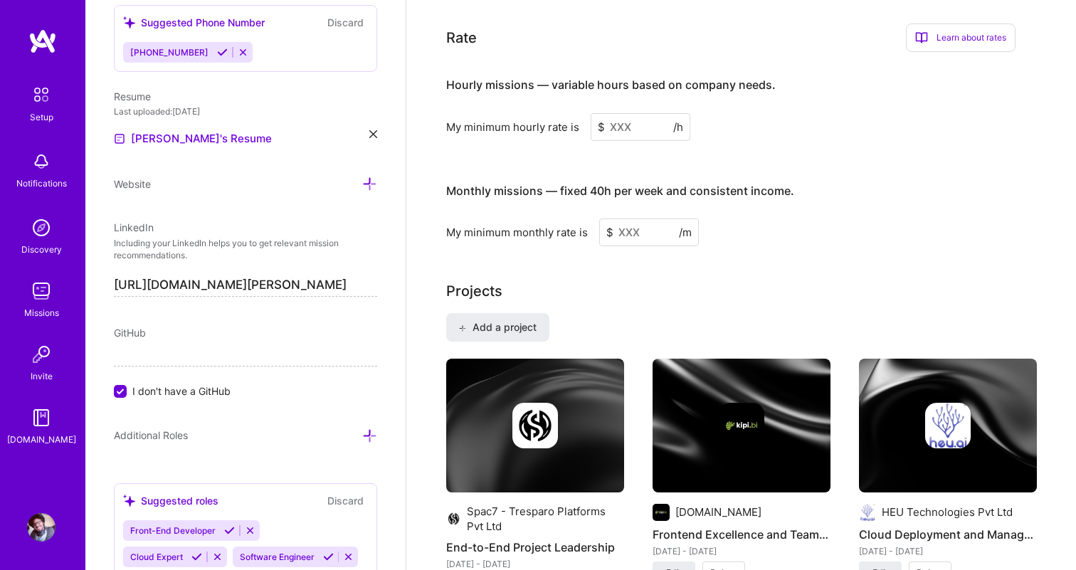
scroll to position [868, 0]
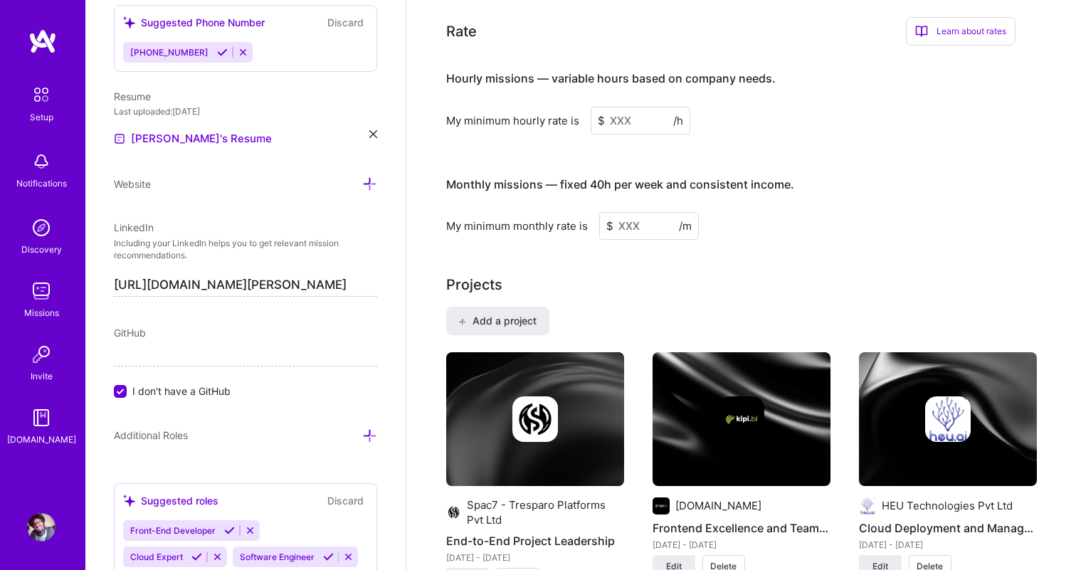
click at [625, 107] on input at bounding box center [641, 121] width 100 height 28
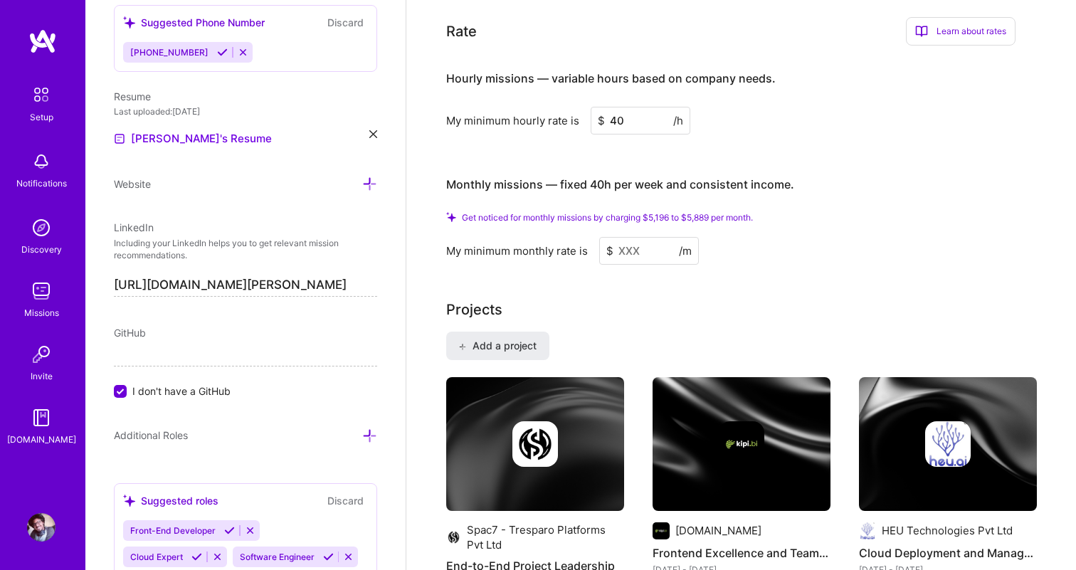
type input "40"
click at [626, 237] on input at bounding box center [649, 251] width 100 height 28
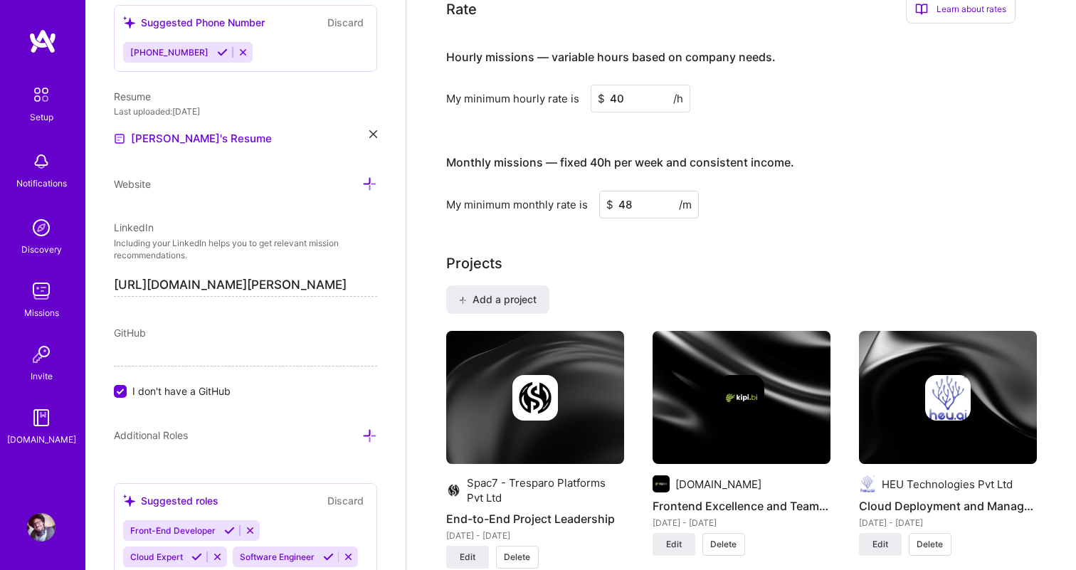
type input "4"
type input "5000"
click at [658, 285] on div "Add a project Spac7 - Tresparo Platforms Pvt Ltd End-to-End Project Leadership …" at bounding box center [741, 571] width 591 height 572
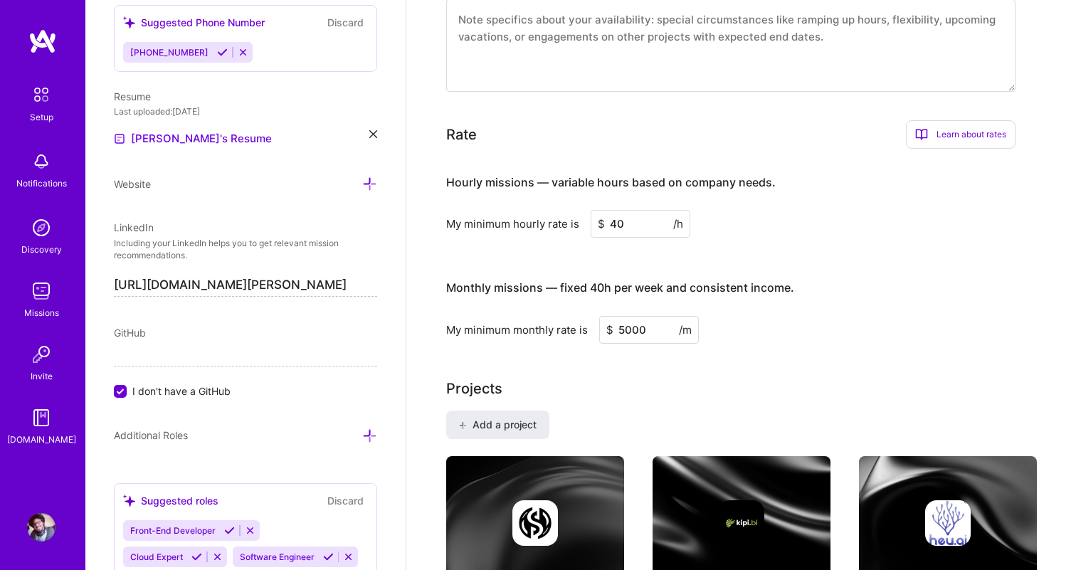
scroll to position [741, 0]
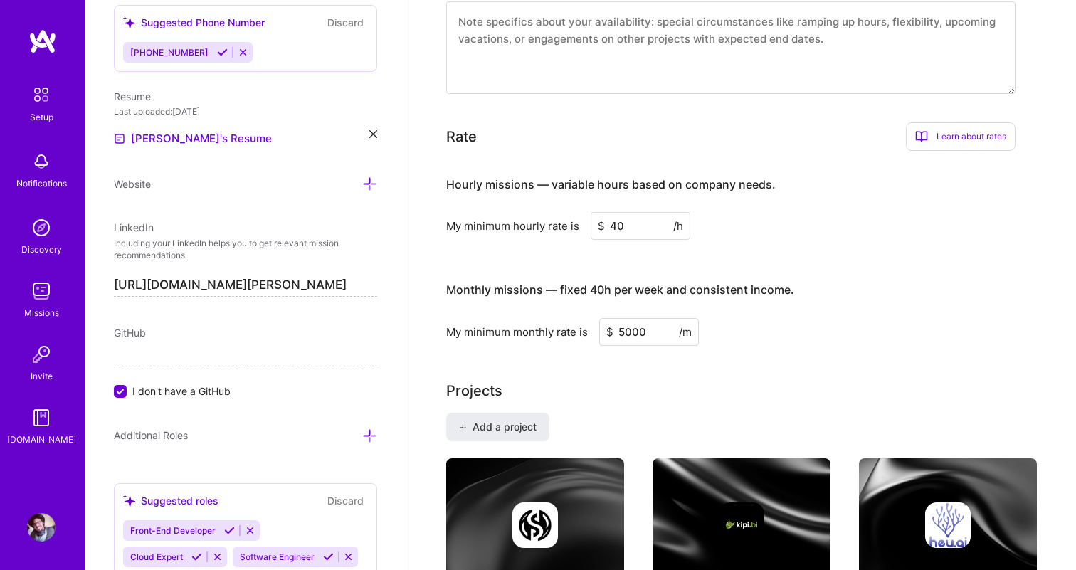
click at [623, 318] on input "5000" at bounding box center [649, 332] width 100 height 28
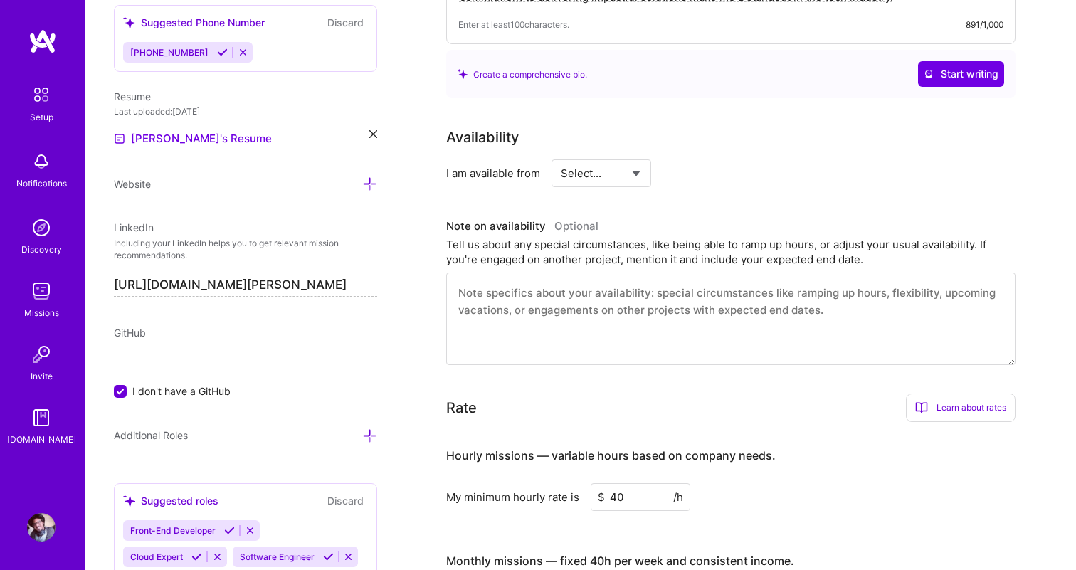
scroll to position [466, 0]
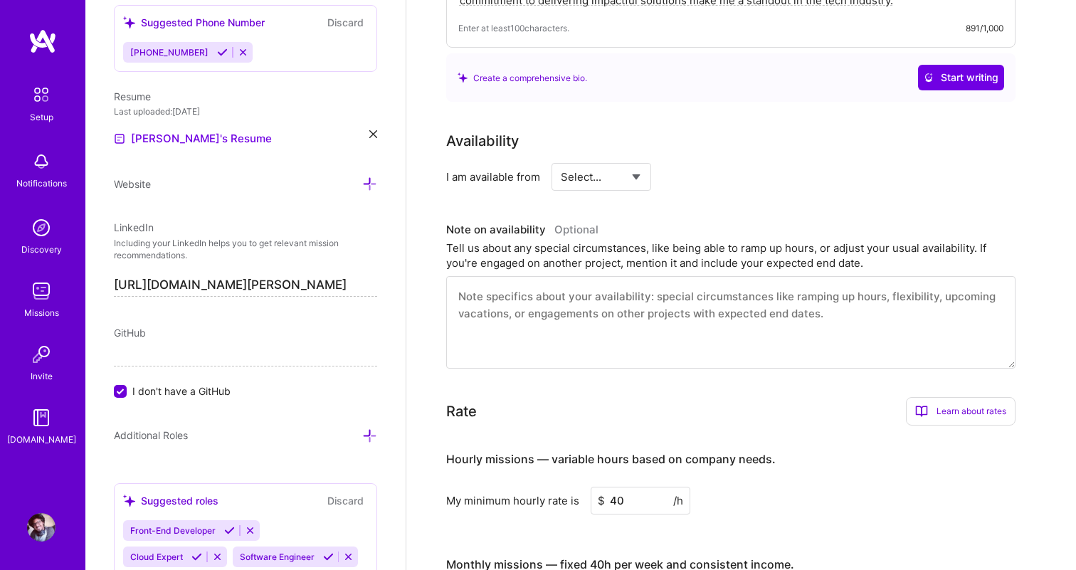
type input "4800"
click at [613, 165] on select "Select... Right Now Future Date Not Available" at bounding box center [602, 177] width 82 height 36
select select "Right Now"
click at [561, 159] on select "Select... Right Now Future Date Not Available" at bounding box center [602, 177] width 82 height 36
click at [600, 277] on textarea at bounding box center [730, 322] width 569 height 93
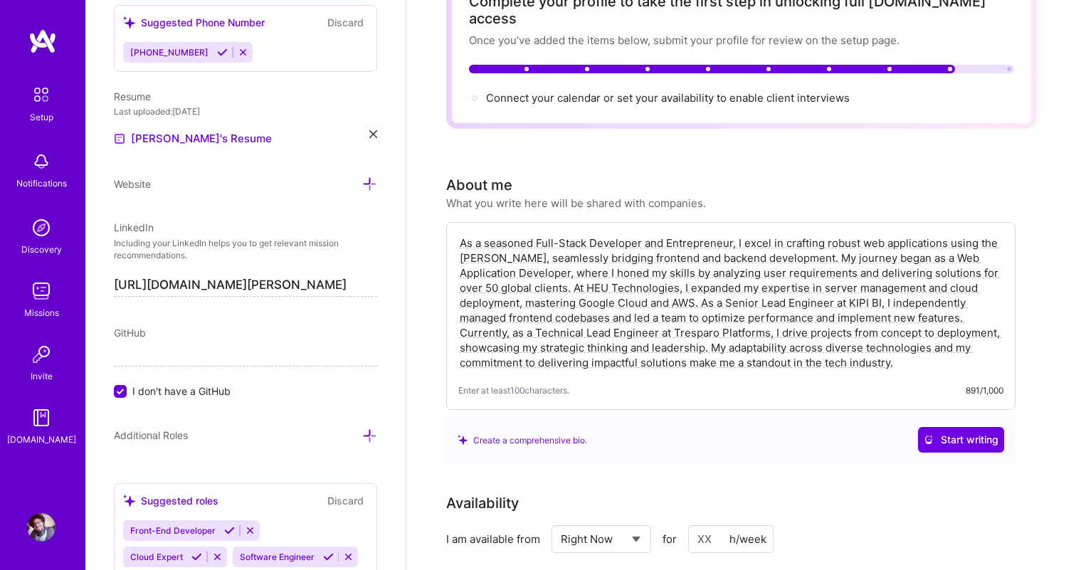
scroll to position [0, 0]
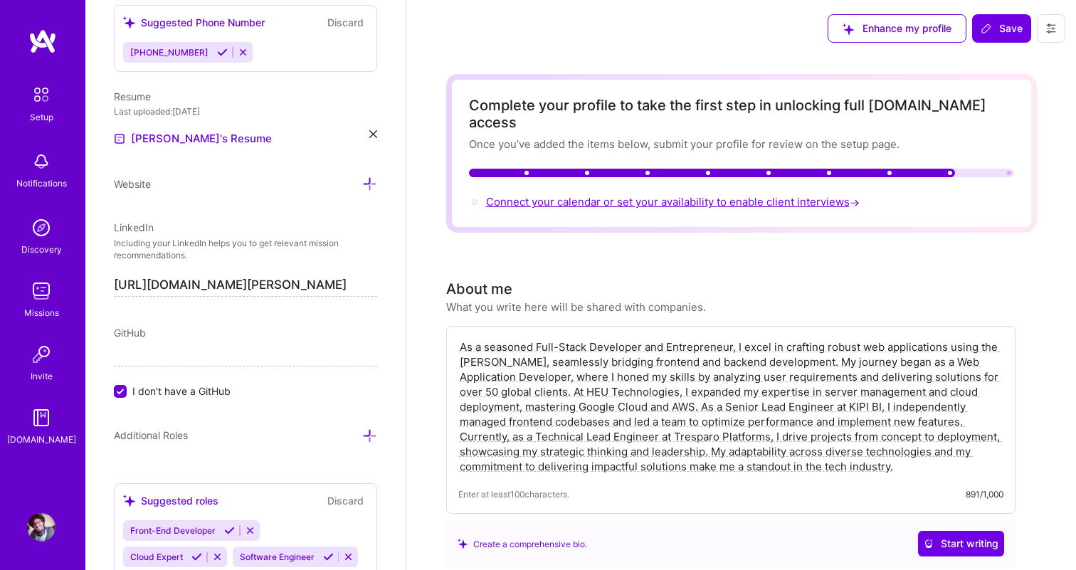
click at [565, 195] on span "Connect your calendar or set your availability to enable client interviews →" at bounding box center [674, 202] width 377 height 14
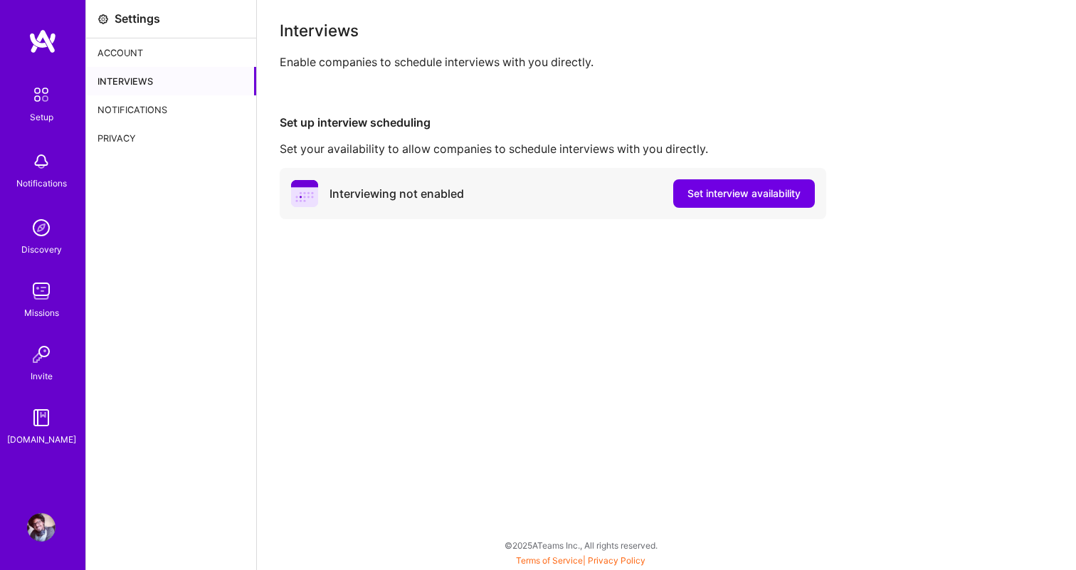
click at [421, 200] on div "Interviewing not enabled" at bounding box center [397, 194] width 135 height 15
click at [304, 195] on icon at bounding box center [304, 193] width 27 height 27
click at [696, 196] on span "Set interview availability" at bounding box center [744, 194] width 113 height 14
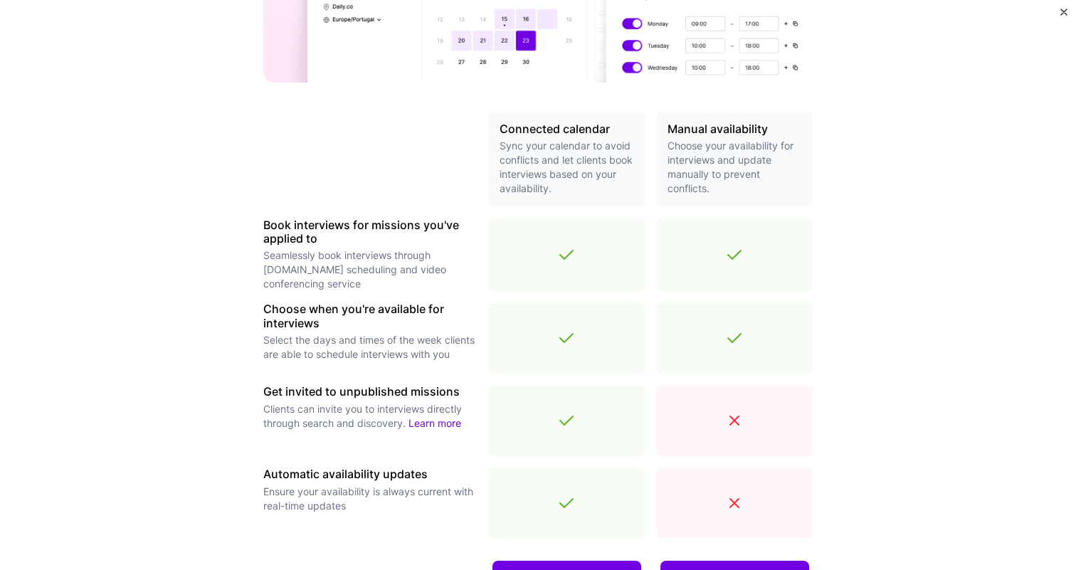
scroll to position [138, 0]
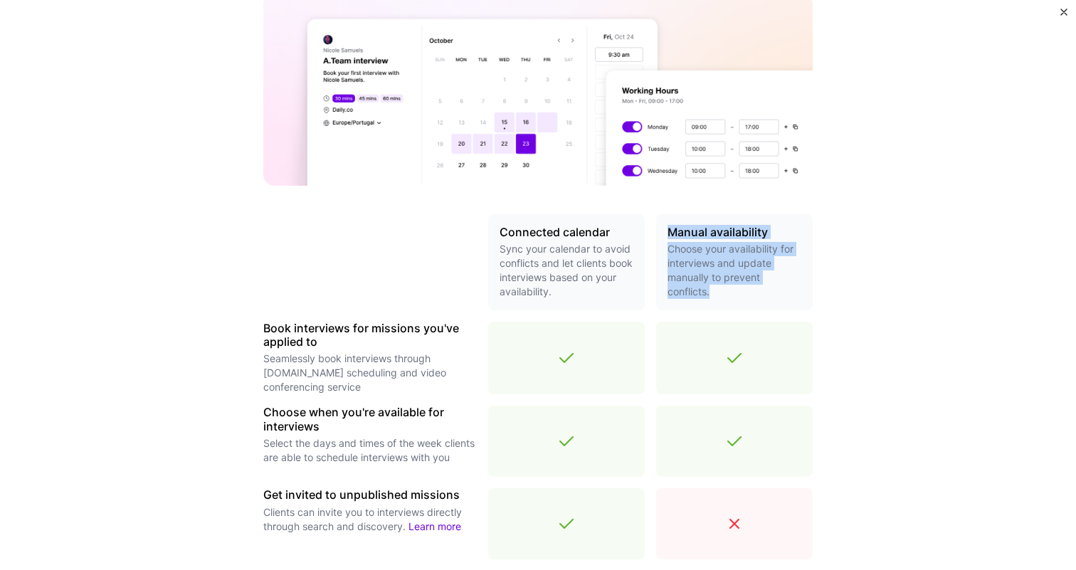
drag, startPoint x: 710, startPoint y: 294, endPoint x: 663, endPoint y: 219, distance: 88.9
click at [663, 219] on div "Manual availability Choose your availability for interviews and update manually…" at bounding box center [734, 262] width 157 height 96
click at [590, 295] on p "Sync your calendar to avoid conflicts and let clients book interviews based on …" at bounding box center [567, 270] width 134 height 57
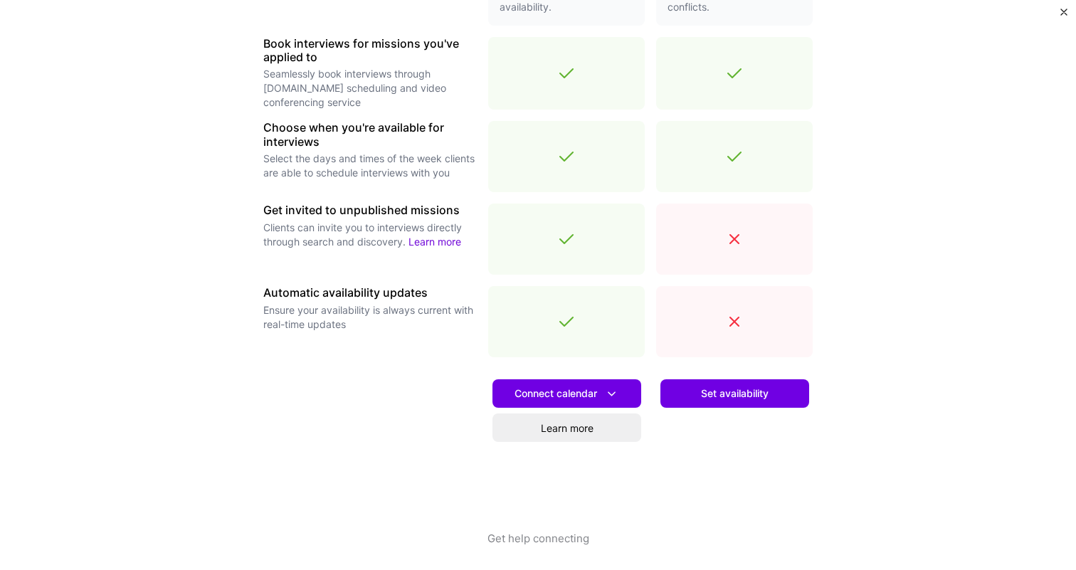
scroll to position [427, 0]
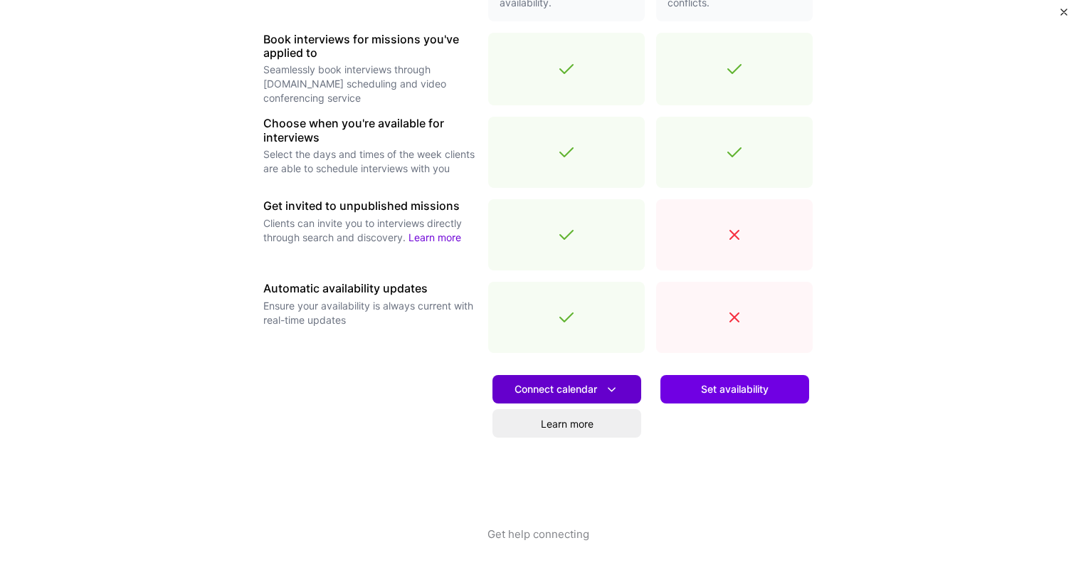
click at [573, 384] on span "Connect calendar" at bounding box center [567, 389] width 105 height 15
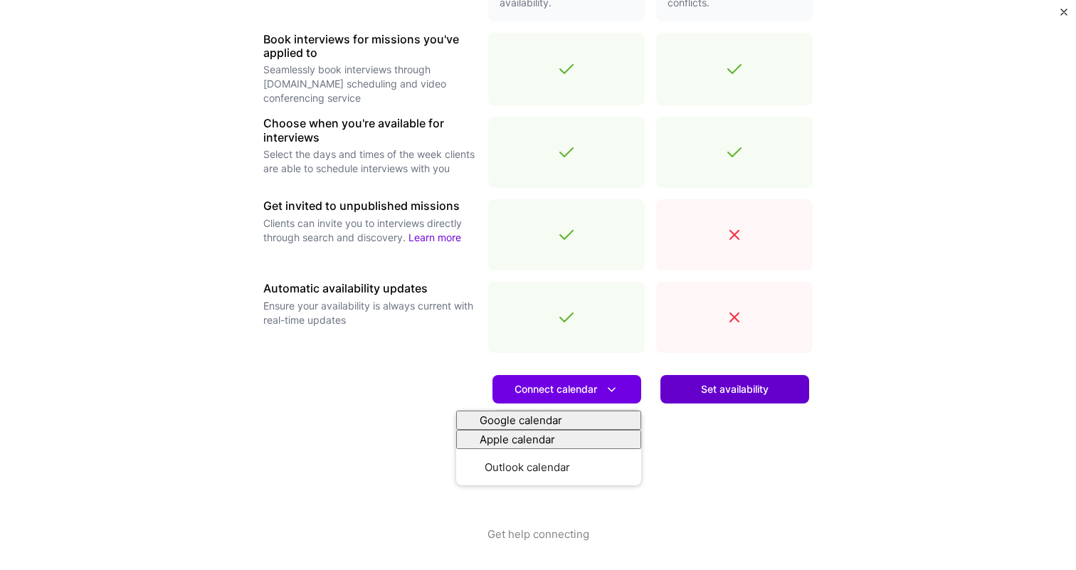
click at [705, 401] on button "Set availability" at bounding box center [735, 389] width 149 height 28
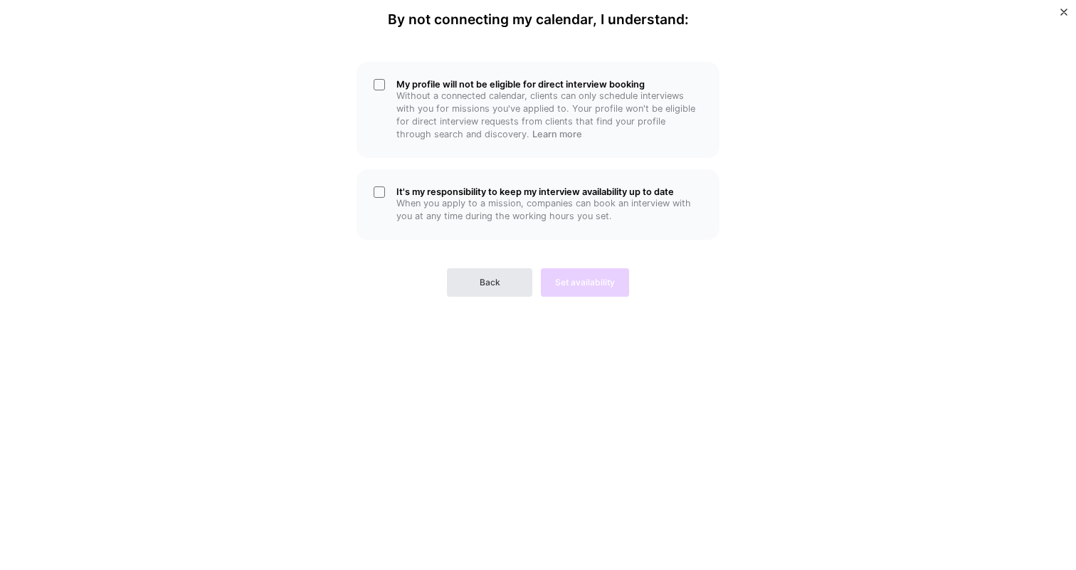
click at [493, 281] on span "Back" at bounding box center [490, 282] width 21 height 13
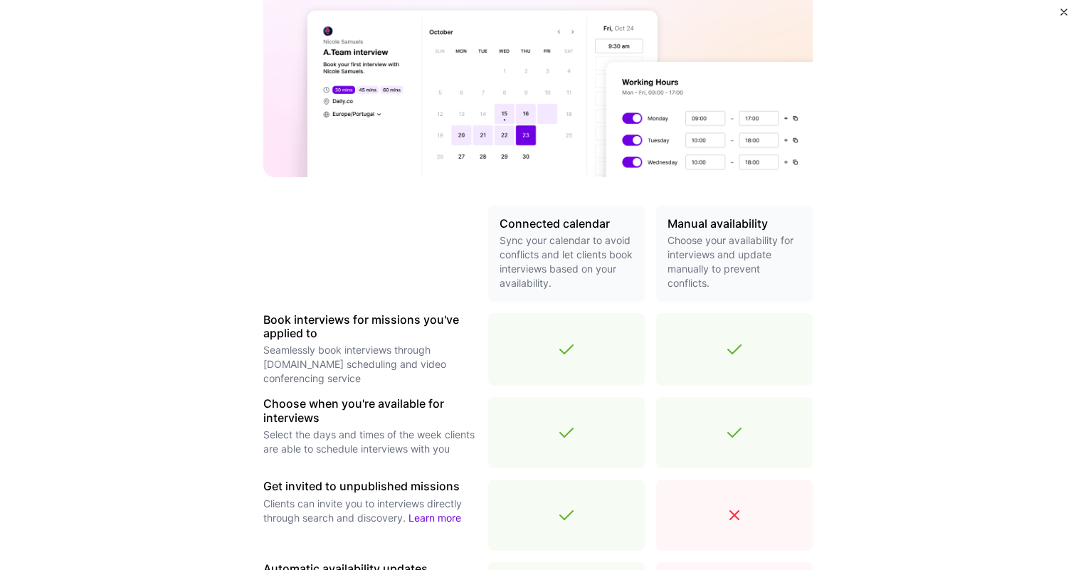
scroll to position [265, 0]
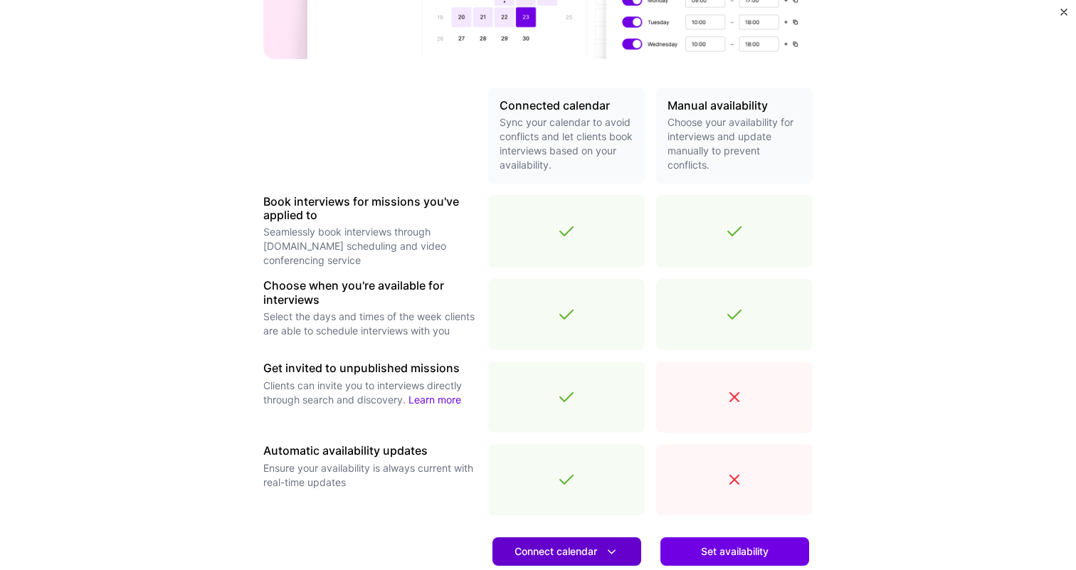
click at [534, 547] on span "Connect calendar" at bounding box center [567, 552] width 105 height 15
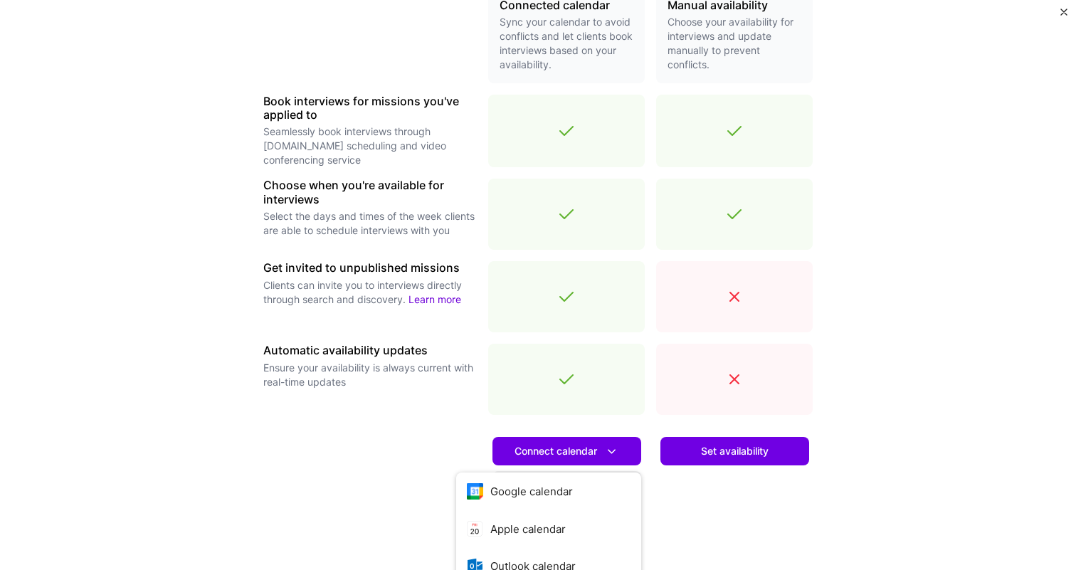
scroll to position [427, 0]
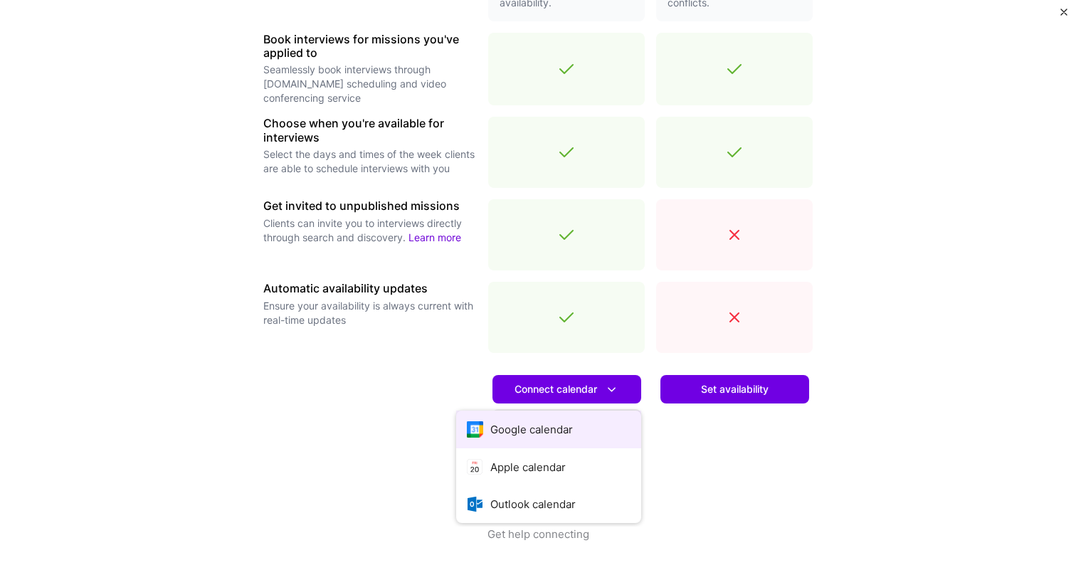
click at [534, 435] on button "Google calendar" at bounding box center [548, 430] width 185 height 38
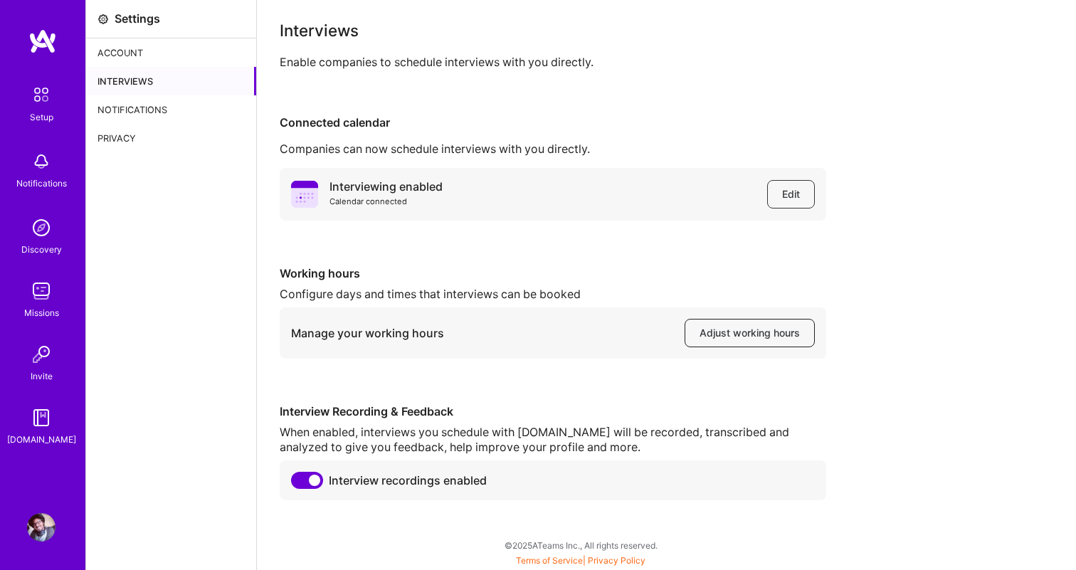
click at [703, 337] on span "Adjust working hours" at bounding box center [750, 333] width 100 height 14
click at [133, 107] on div "Notifications" at bounding box center [171, 109] width 170 height 28
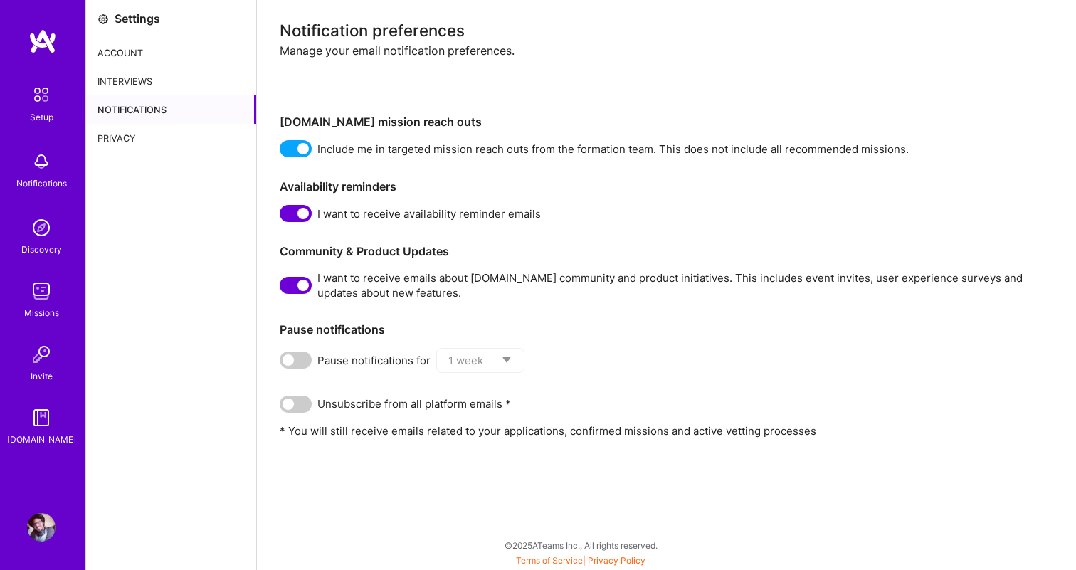
click at [125, 134] on div "Privacy" at bounding box center [171, 138] width 170 height 28
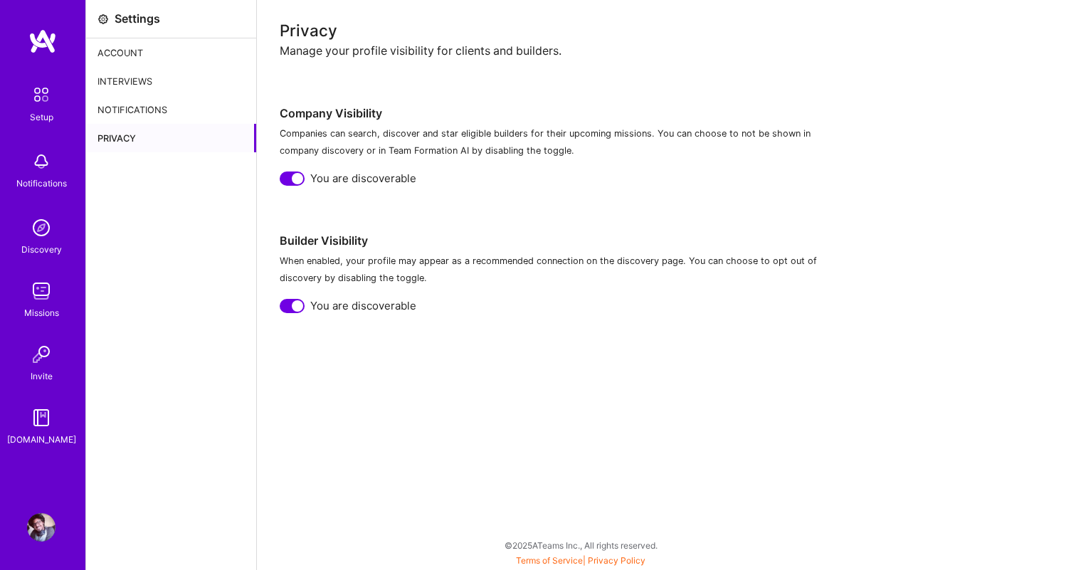
click at [115, 61] on div "Account" at bounding box center [171, 52] width 170 height 28
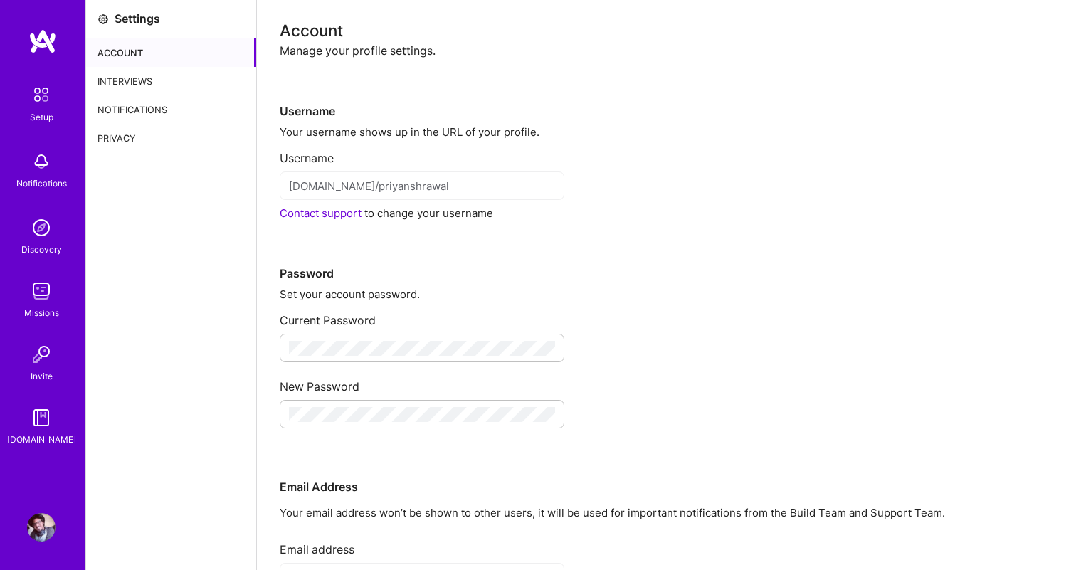
click at [37, 110] on div "Setup" at bounding box center [41, 117] width 23 height 15
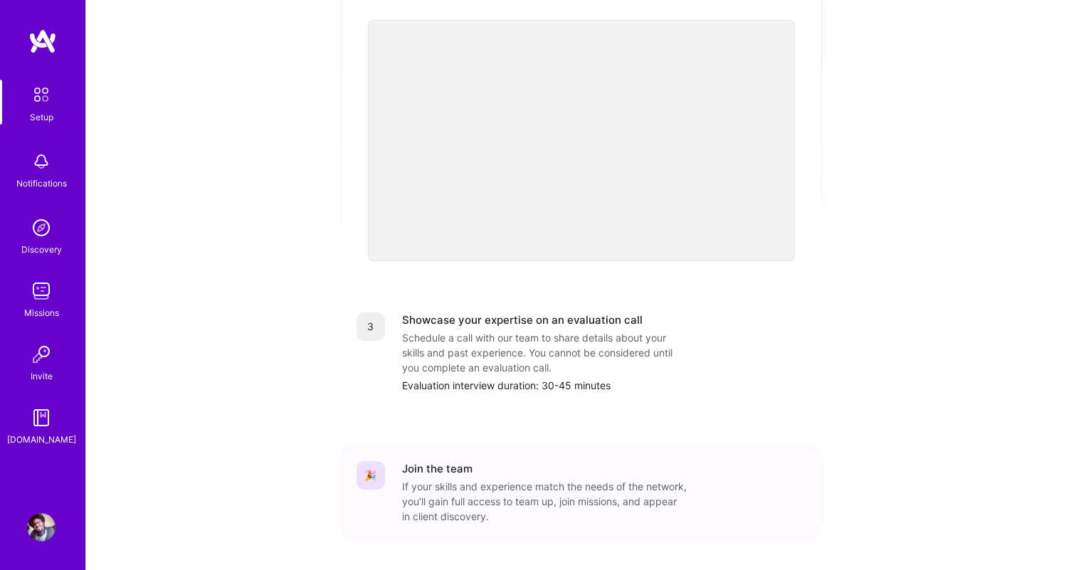
scroll to position [463, 0]
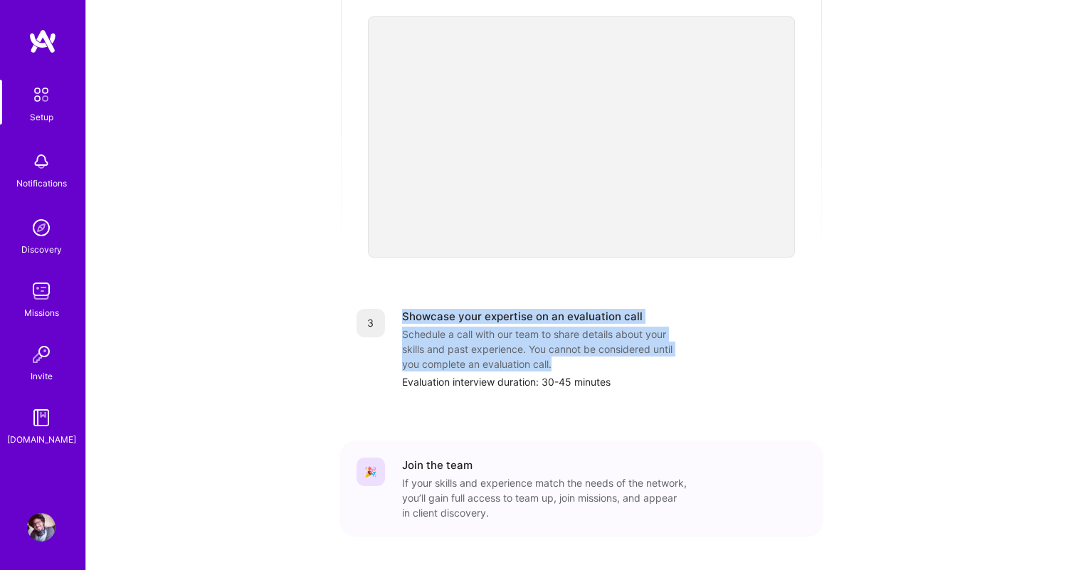
drag, startPoint x: 551, startPoint y: 335, endPoint x: 401, endPoint y: 273, distance: 161.8
click at [401, 292] on div "3 Showcase your expertise on an evaluation call Schedule a call with our team t…" at bounding box center [582, 349] width 484 height 115
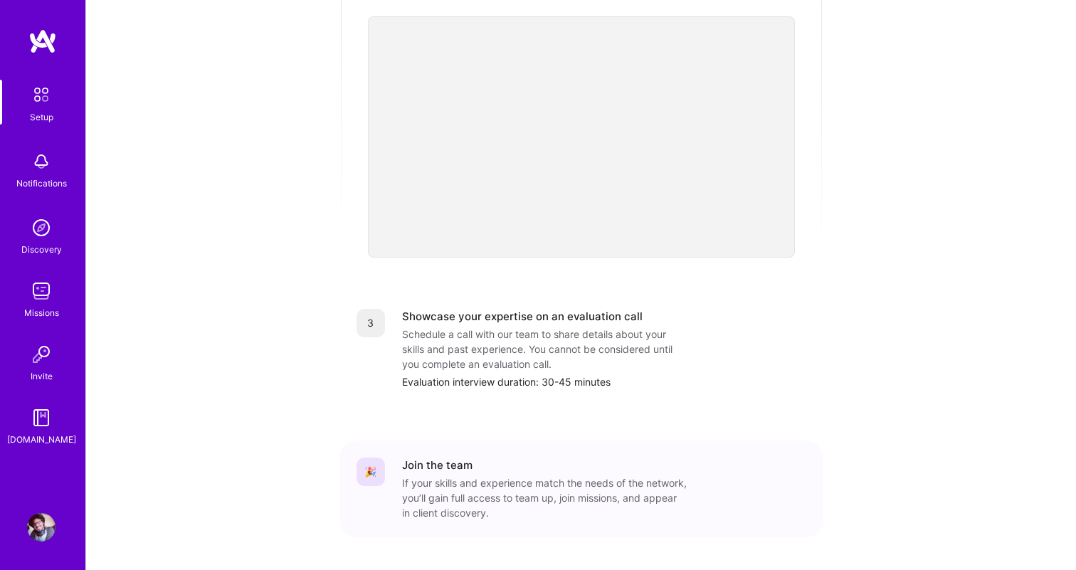
click at [532, 375] on div "3 Showcase your expertise on an evaluation call Schedule a call with our team t…" at bounding box center [582, 349] width 484 height 115
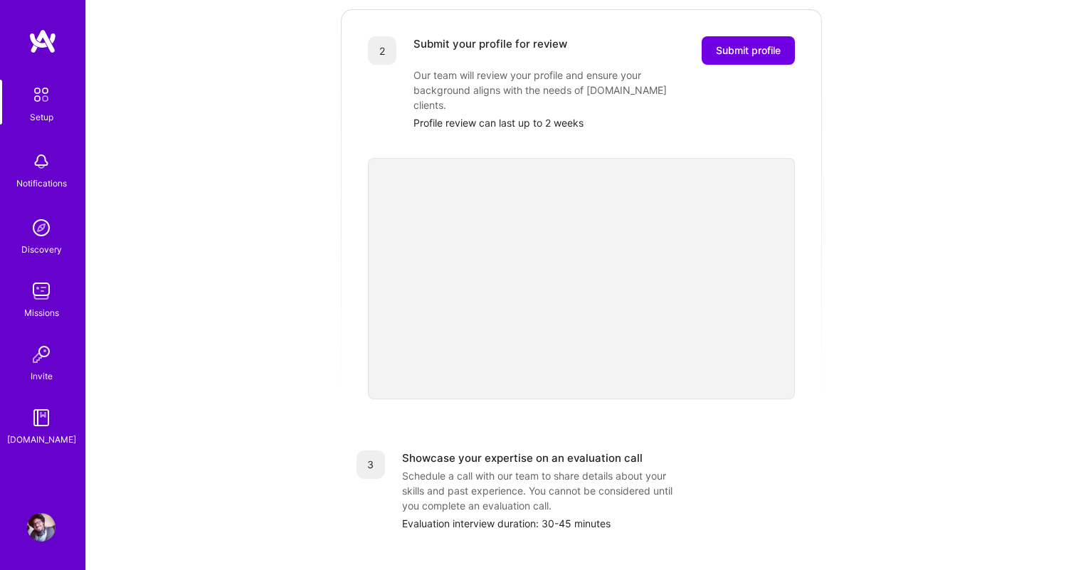
scroll to position [0, 0]
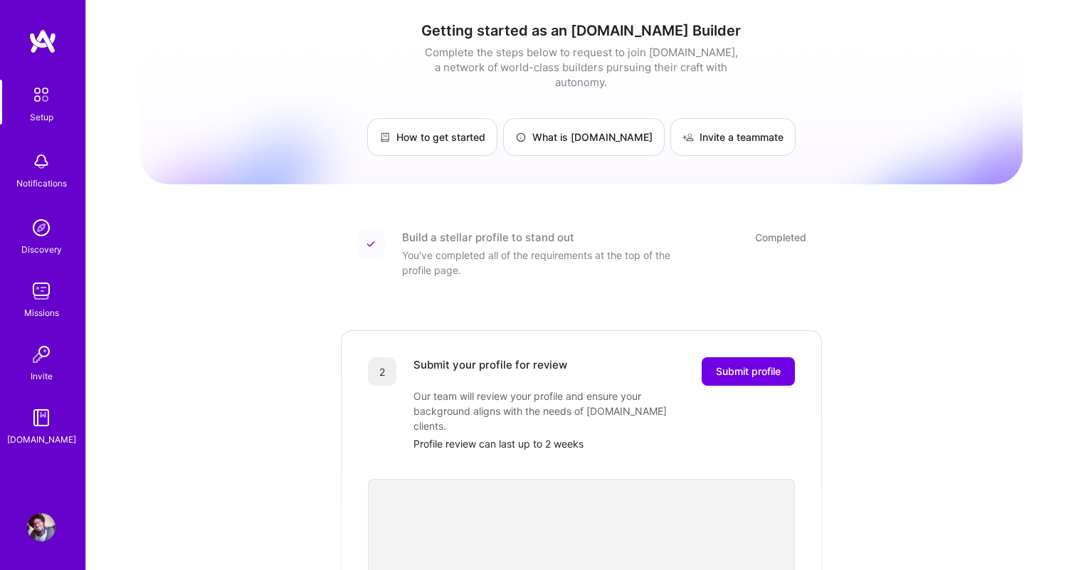
click at [42, 517] on img at bounding box center [41, 527] width 28 height 28
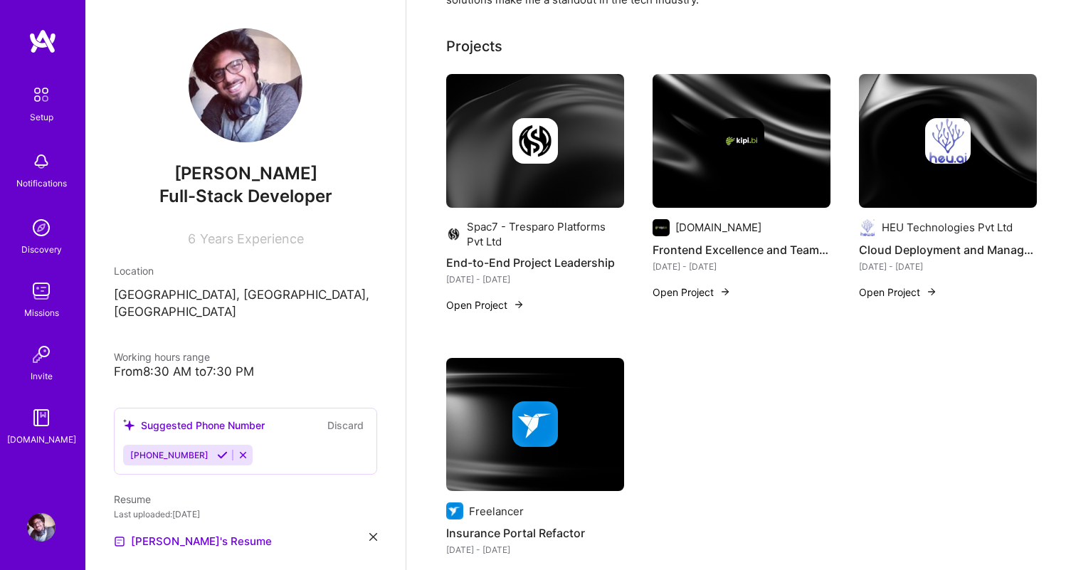
scroll to position [452, 0]
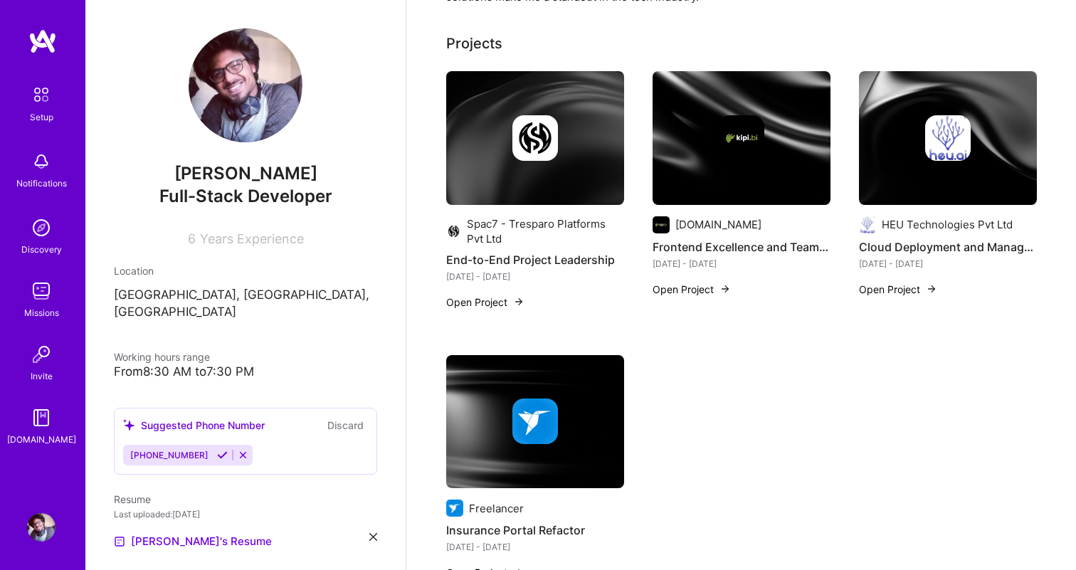
click at [491, 306] on button "Open Project" at bounding box center [485, 302] width 78 height 15
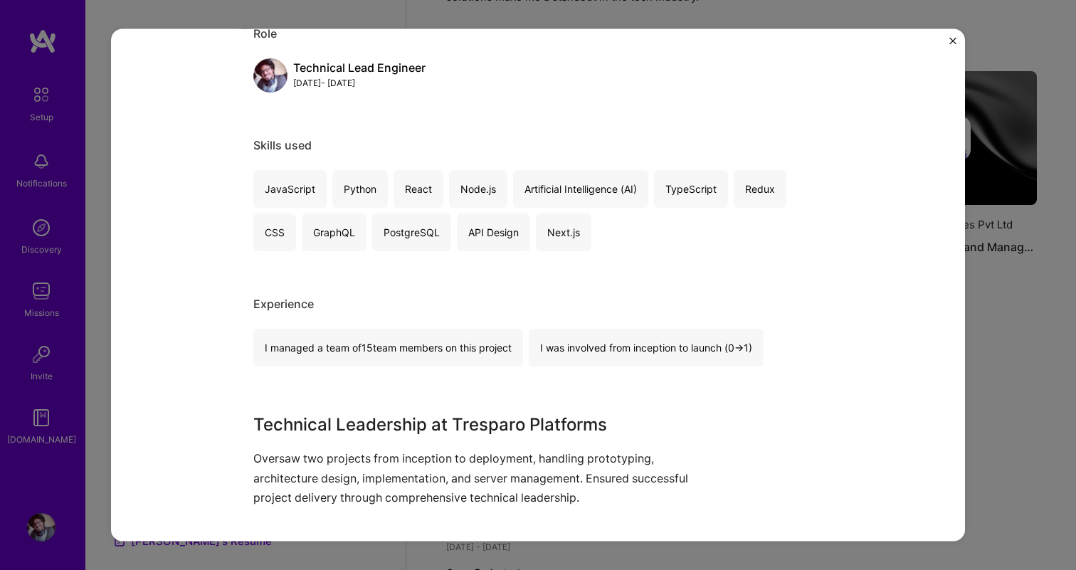
scroll to position [181, 0]
click at [355, 186] on div "Python" at bounding box center [360, 188] width 56 height 38
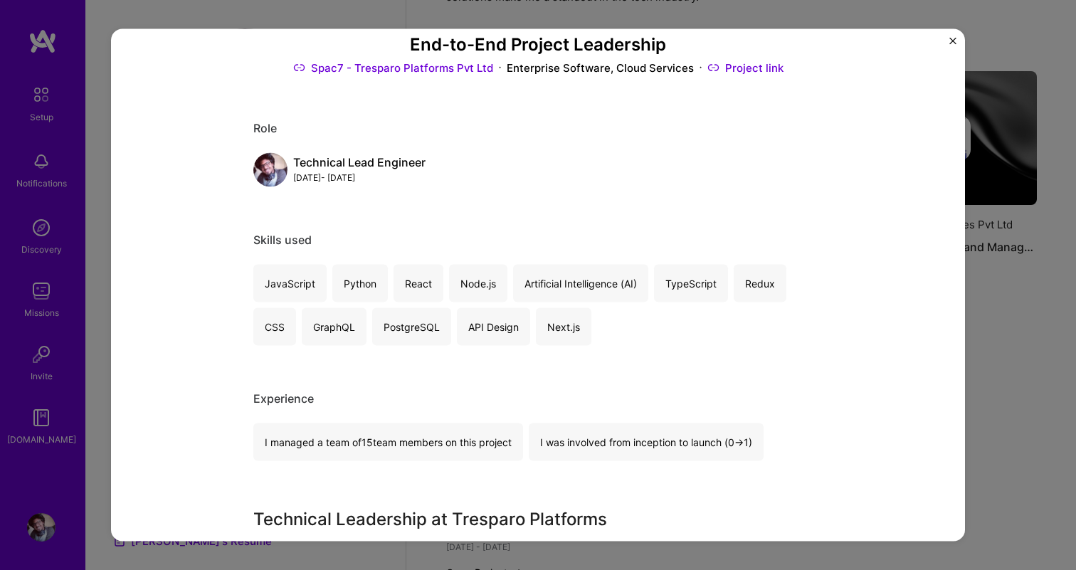
scroll to position [162, 0]
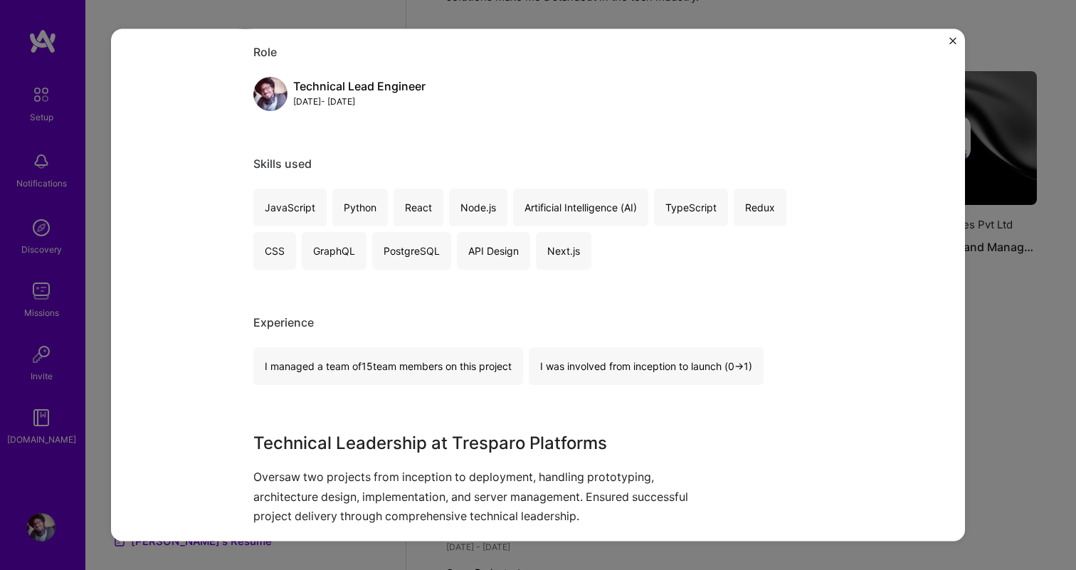
click at [416, 370] on div "I managed a team of 15 team members on this project" at bounding box center [388, 366] width 270 height 38
click at [365, 372] on div "I managed a team of 15 team members on this project" at bounding box center [388, 366] width 270 height 38
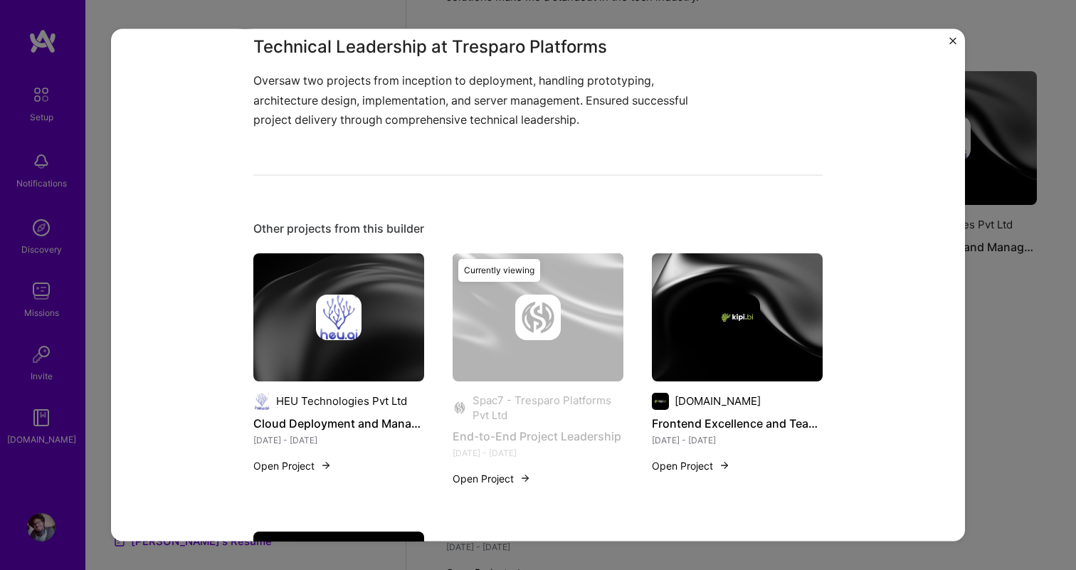
scroll to position [0, 0]
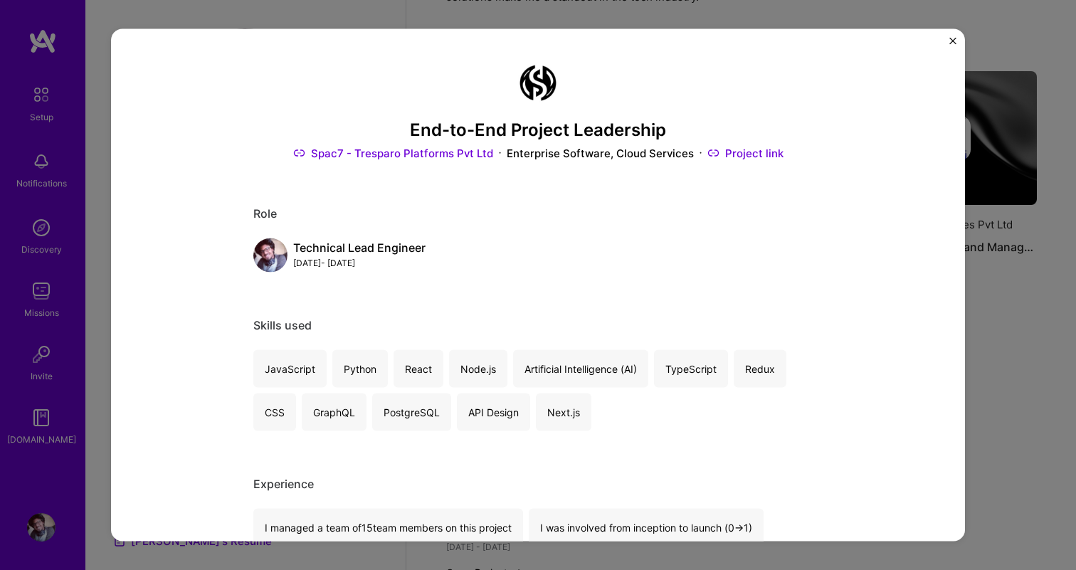
click at [954, 35] on div "End-to-End Project Leadership Spac7 - Tresparo Platforms Pvt Ltd Enterprise Sof…" at bounding box center [538, 284] width 854 height 513
click at [953, 39] on img "Close" at bounding box center [953, 40] width 7 height 7
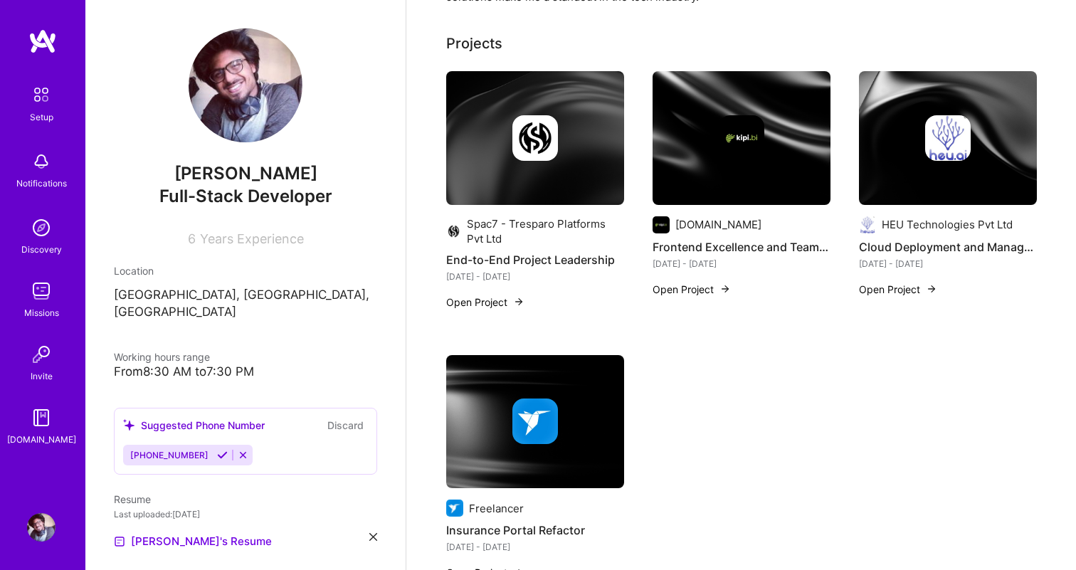
click at [57, 97] on link "Setup" at bounding box center [41, 102] width 88 height 45
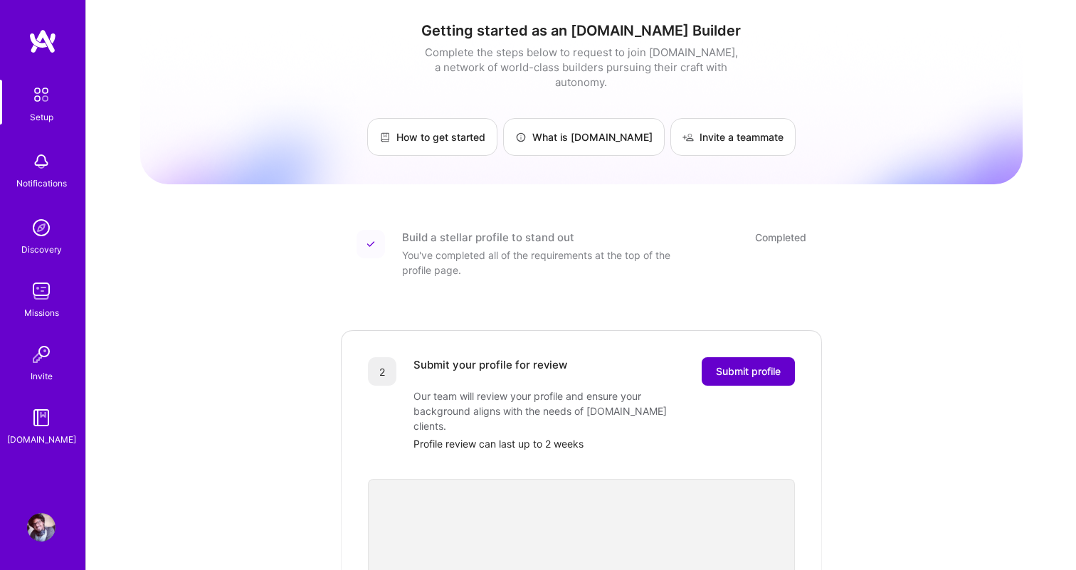
click at [756, 364] on span "Submit profile" at bounding box center [748, 371] width 65 height 14
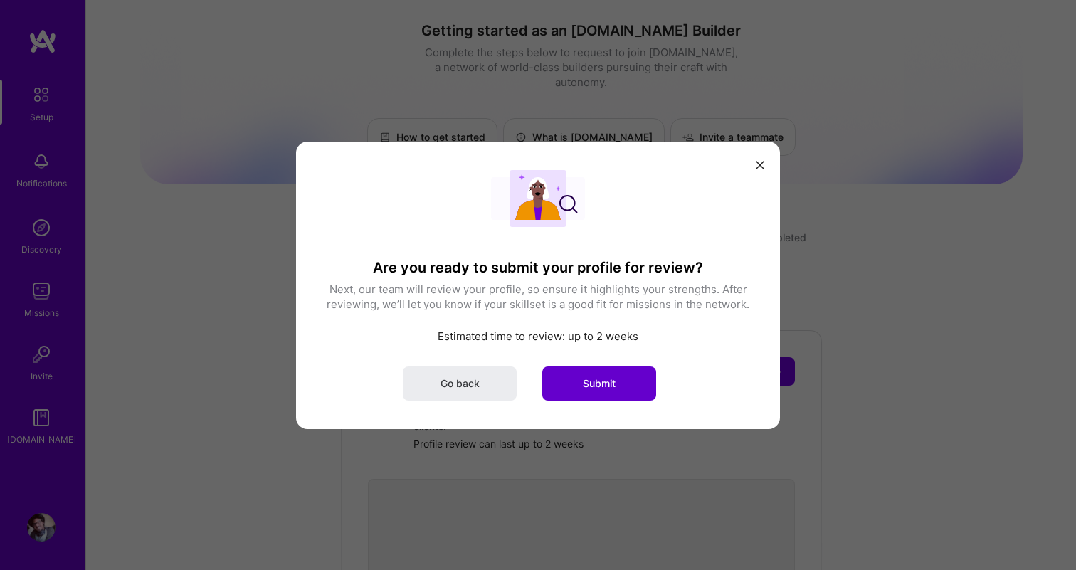
click at [592, 382] on span "Submit" at bounding box center [599, 383] width 33 height 14
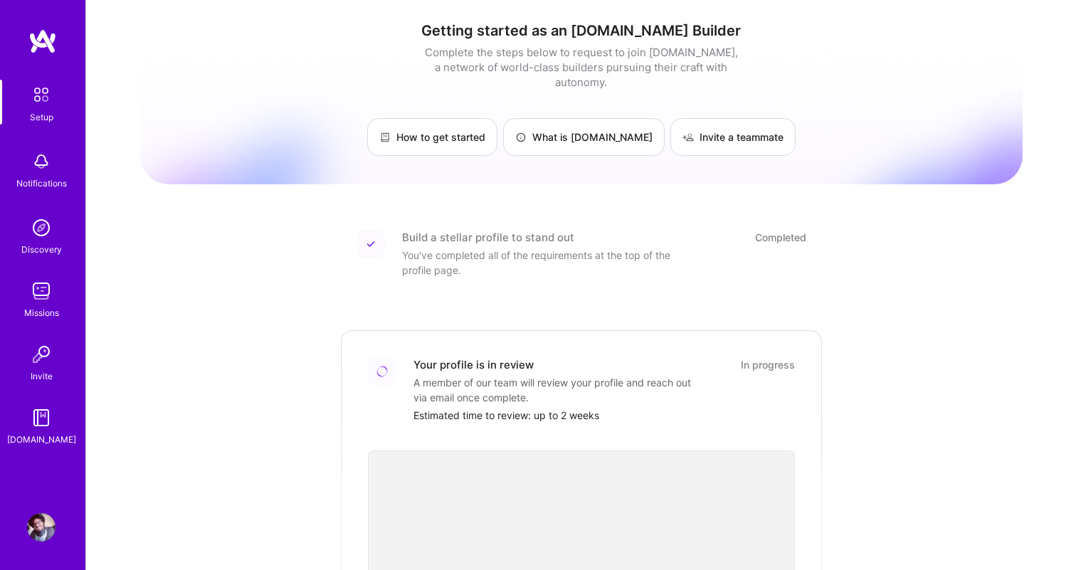
click at [41, 300] on img at bounding box center [41, 291] width 28 height 28
